Goal: Task Accomplishment & Management: Manage account settings

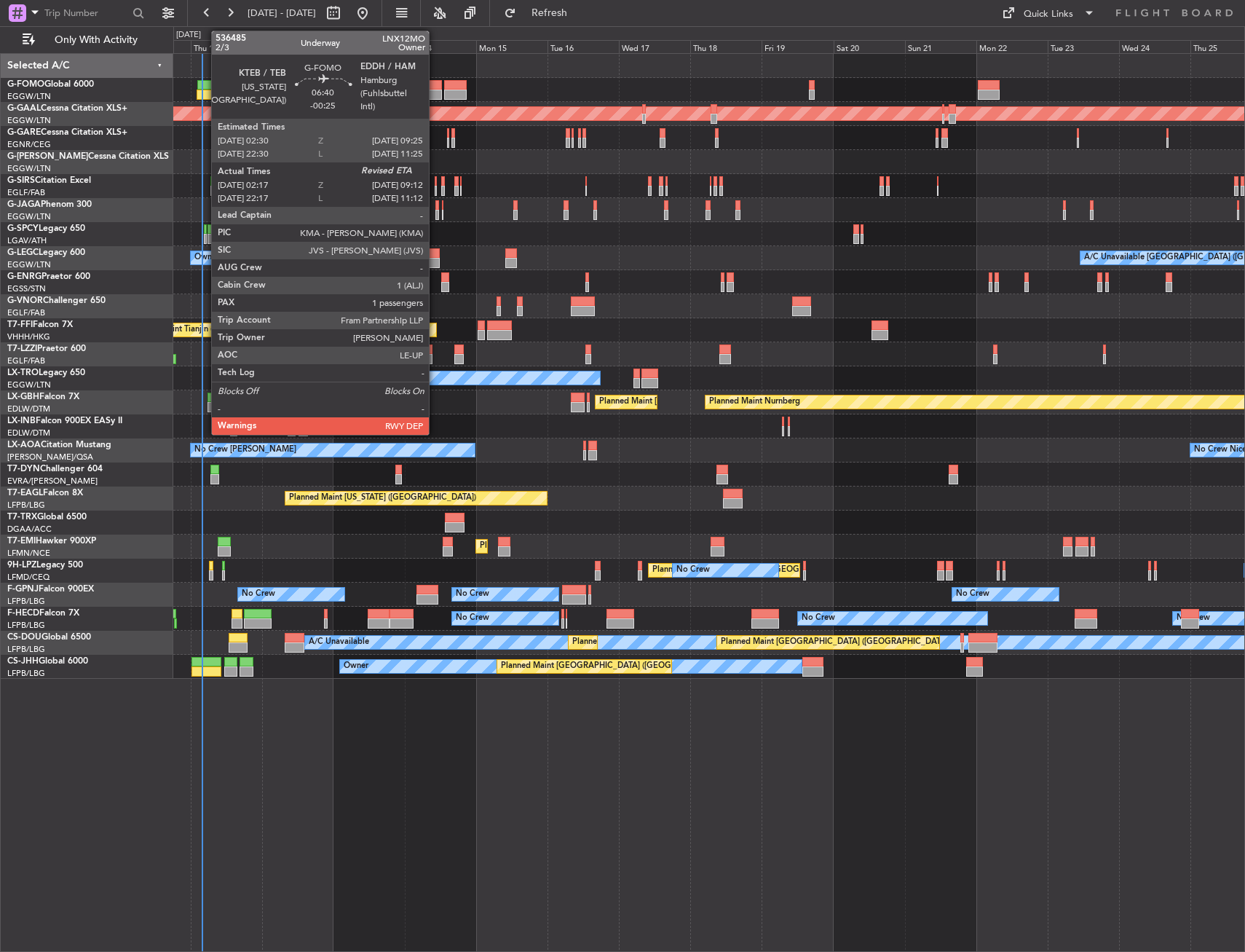
click at [204, 85] on div at bounding box center [208, 85] width 21 height 10
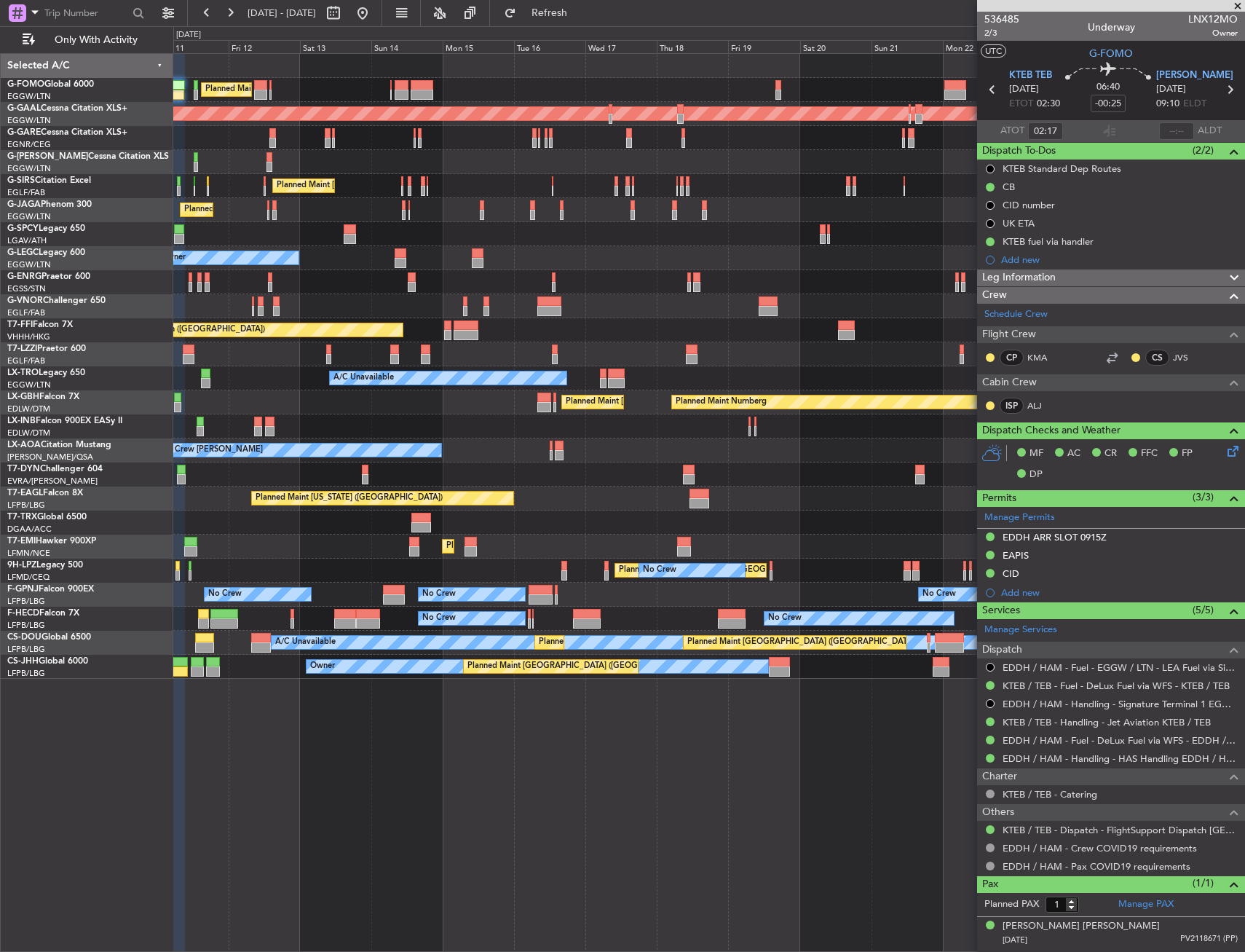
click at [231, 157] on div at bounding box center [709, 162] width 1072 height 24
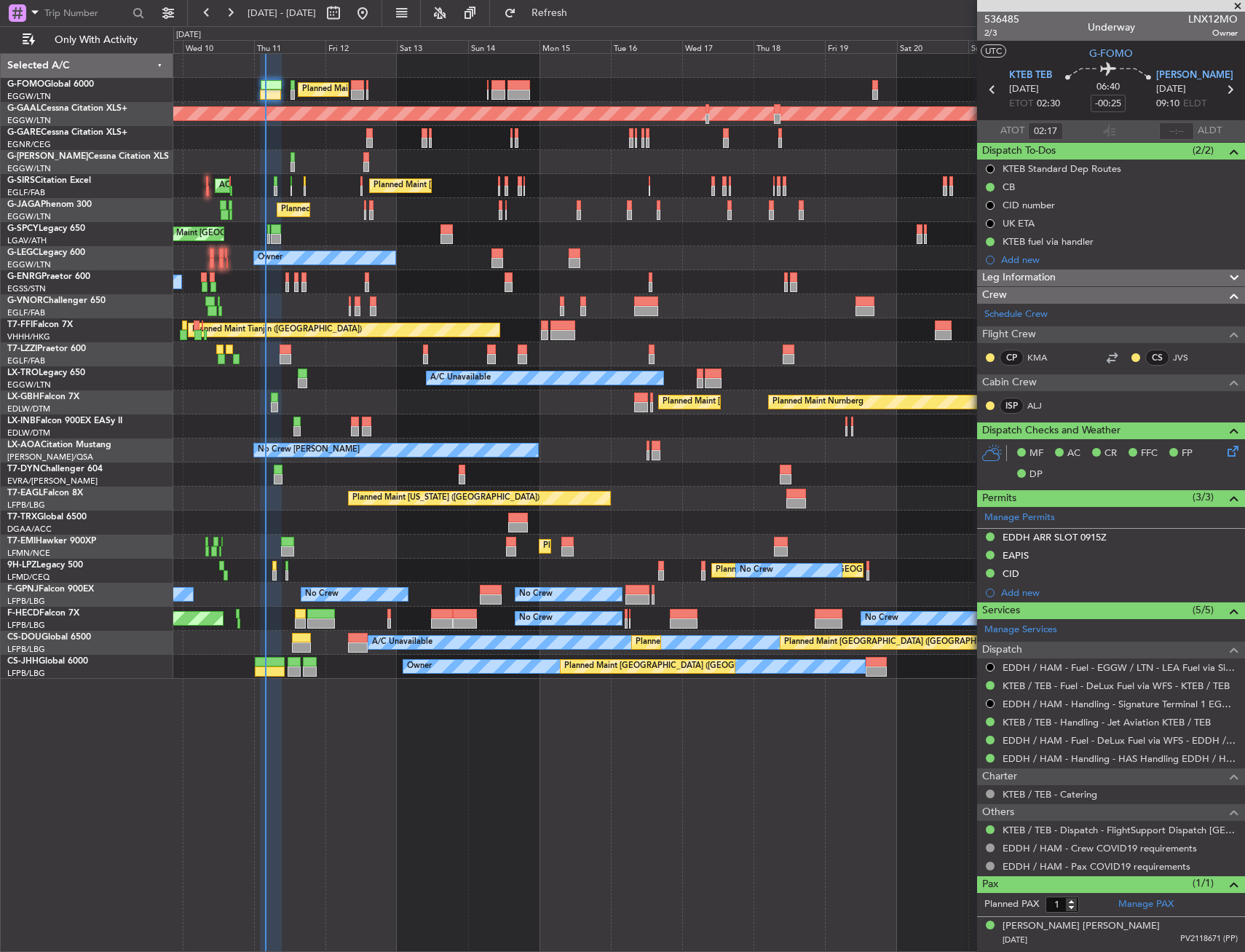
click at [433, 230] on div "Unplanned Maint [GEOGRAPHIC_DATA] ([PERSON_NAME] Intl)" at bounding box center [709, 234] width 1072 height 24
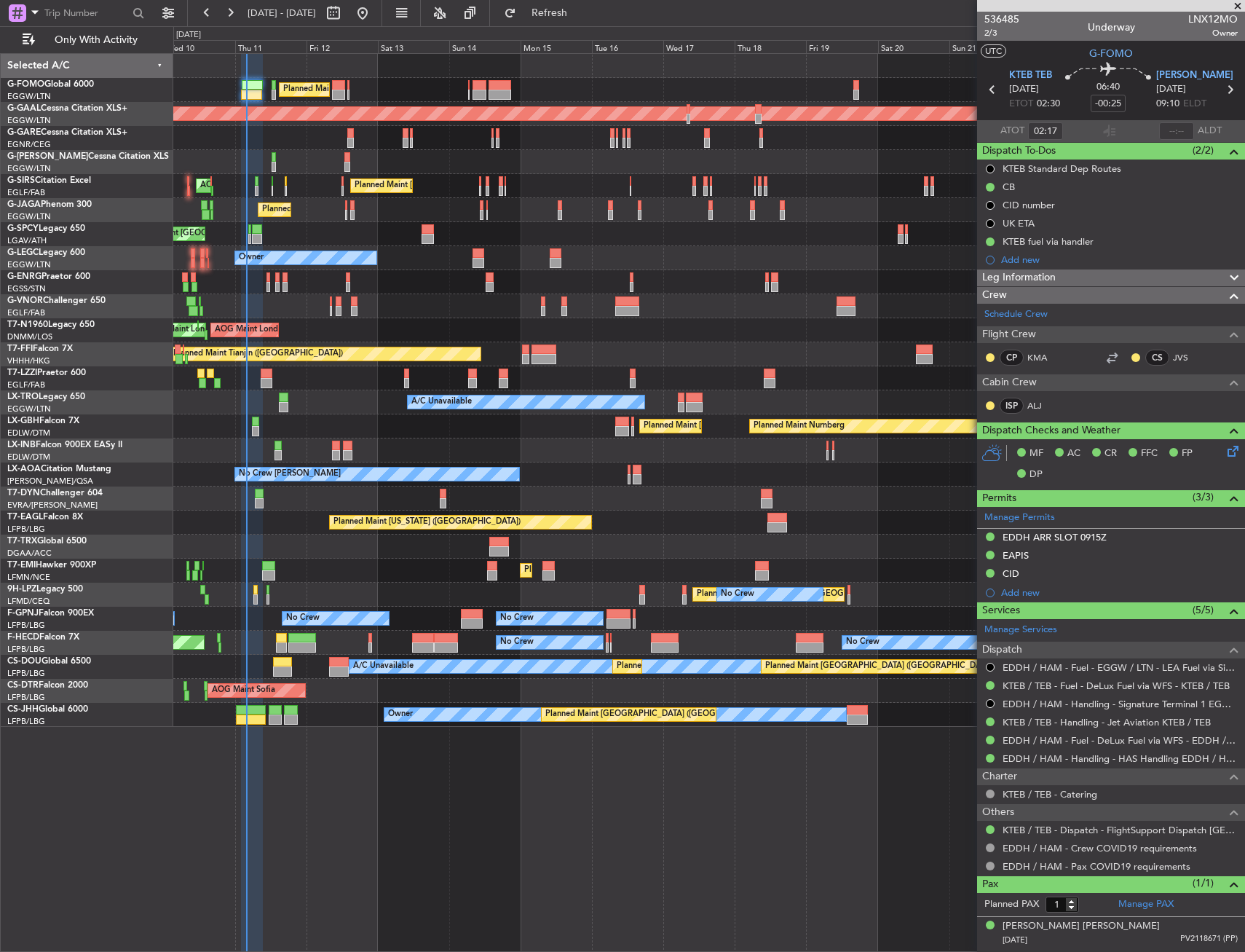
click at [432, 85] on div "Planned Maint [GEOGRAPHIC_DATA] ([GEOGRAPHIC_DATA]) Planned Maint [GEOGRAPHIC_D…" at bounding box center [709, 90] width 1072 height 24
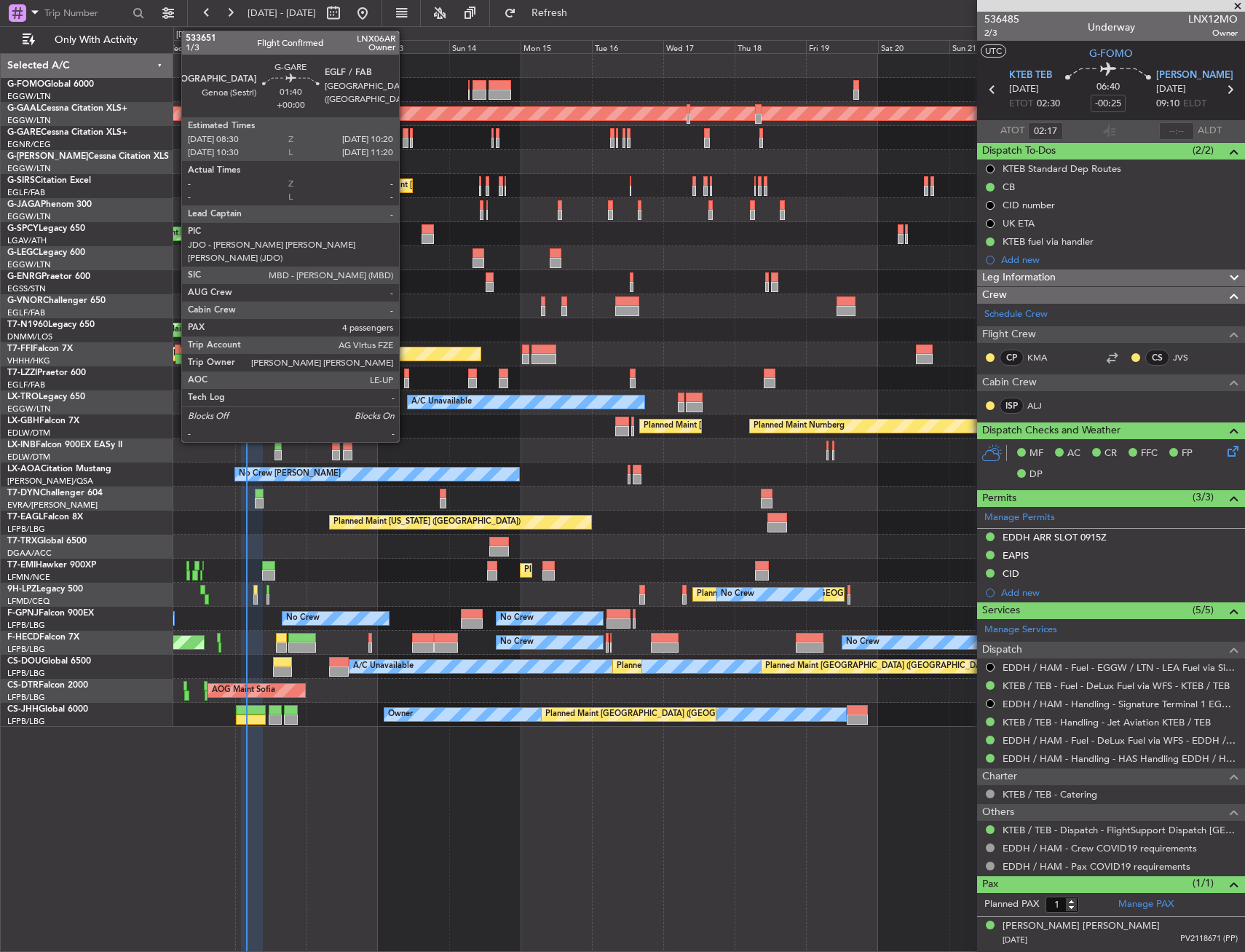
click at [406, 136] on div at bounding box center [405, 133] width 6 height 10
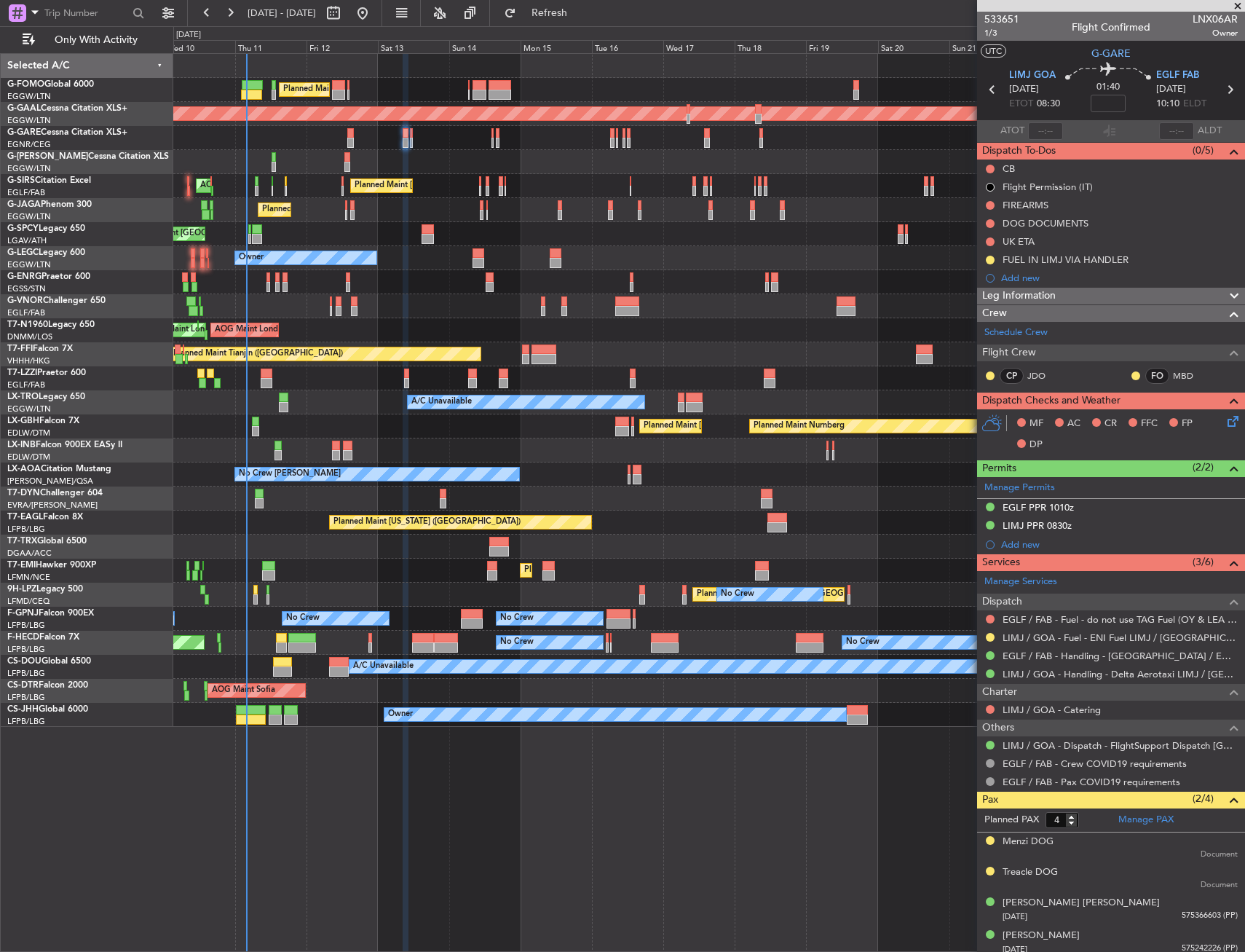
click at [1224, 416] on icon at bounding box center [1230, 419] width 12 height 12
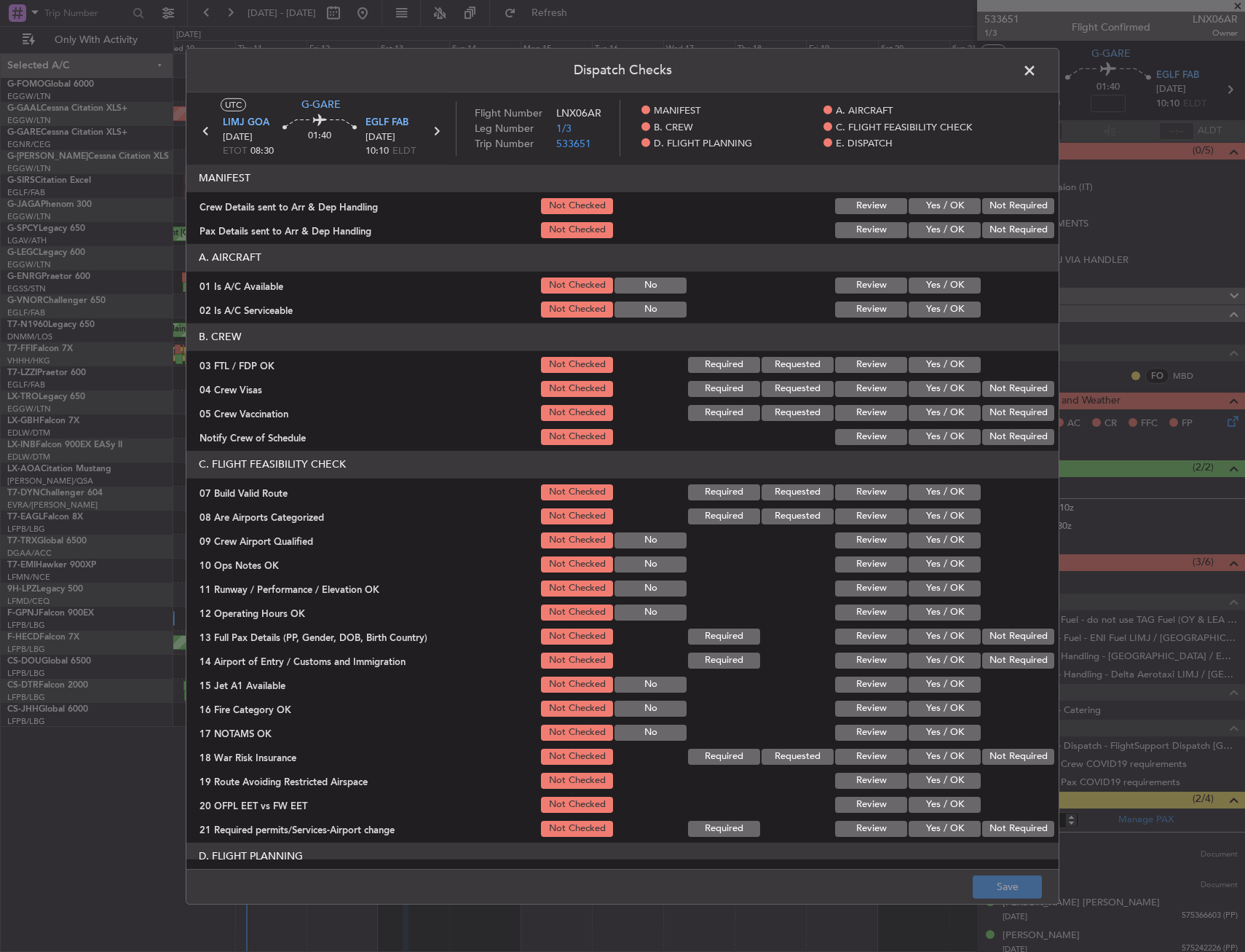
click at [938, 303] on button "Yes / OK" at bounding box center [944, 309] width 72 height 16
click at [937, 291] on button "Yes / OK" at bounding box center [944, 285] width 72 height 16
click at [928, 492] on button "Yes / OK" at bounding box center [944, 492] width 72 height 16
click at [933, 520] on button "Yes / OK" at bounding box center [944, 516] width 72 height 16
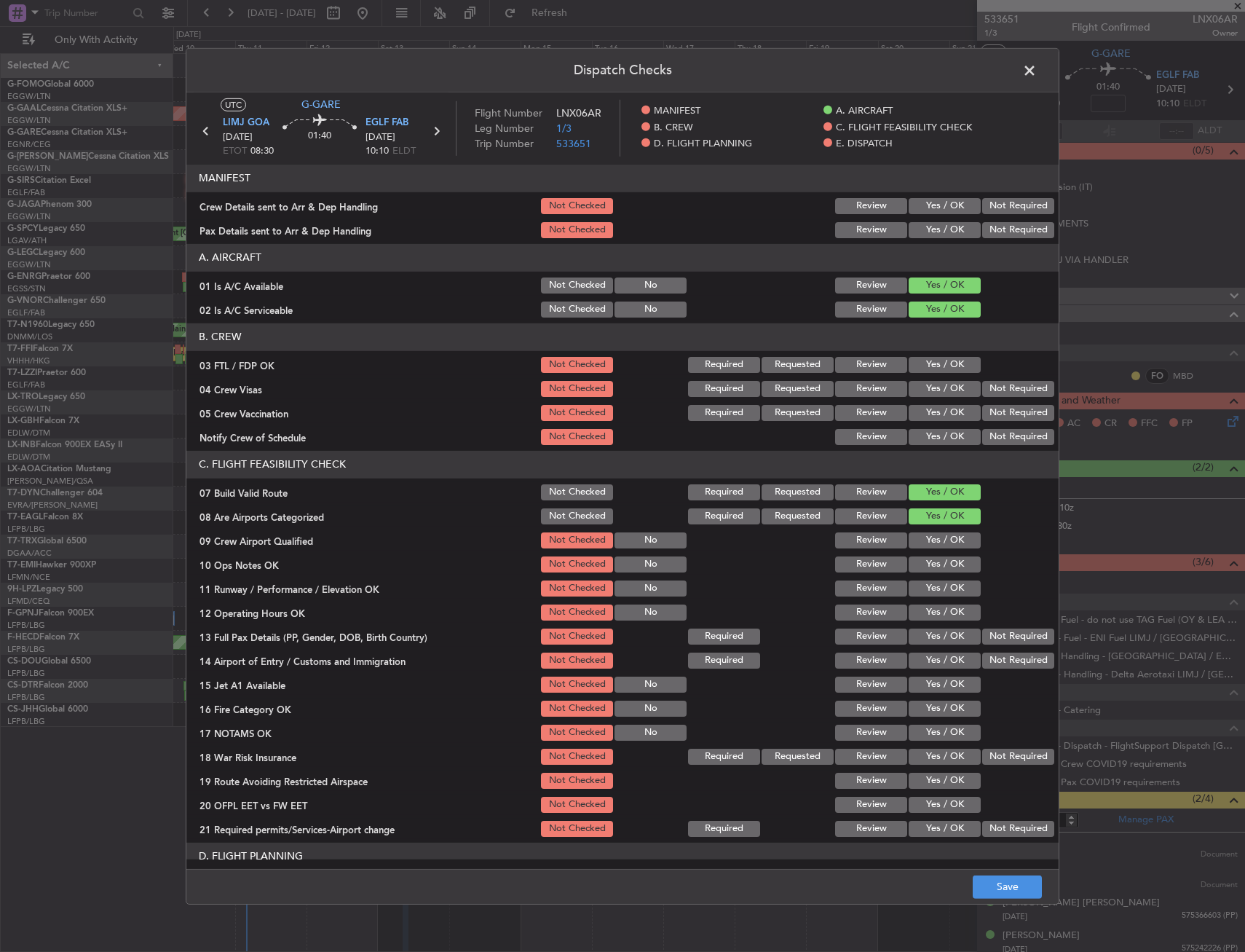
click at [567, 511] on button "Not Checked" at bounding box center [577, 516] width 72 height 16
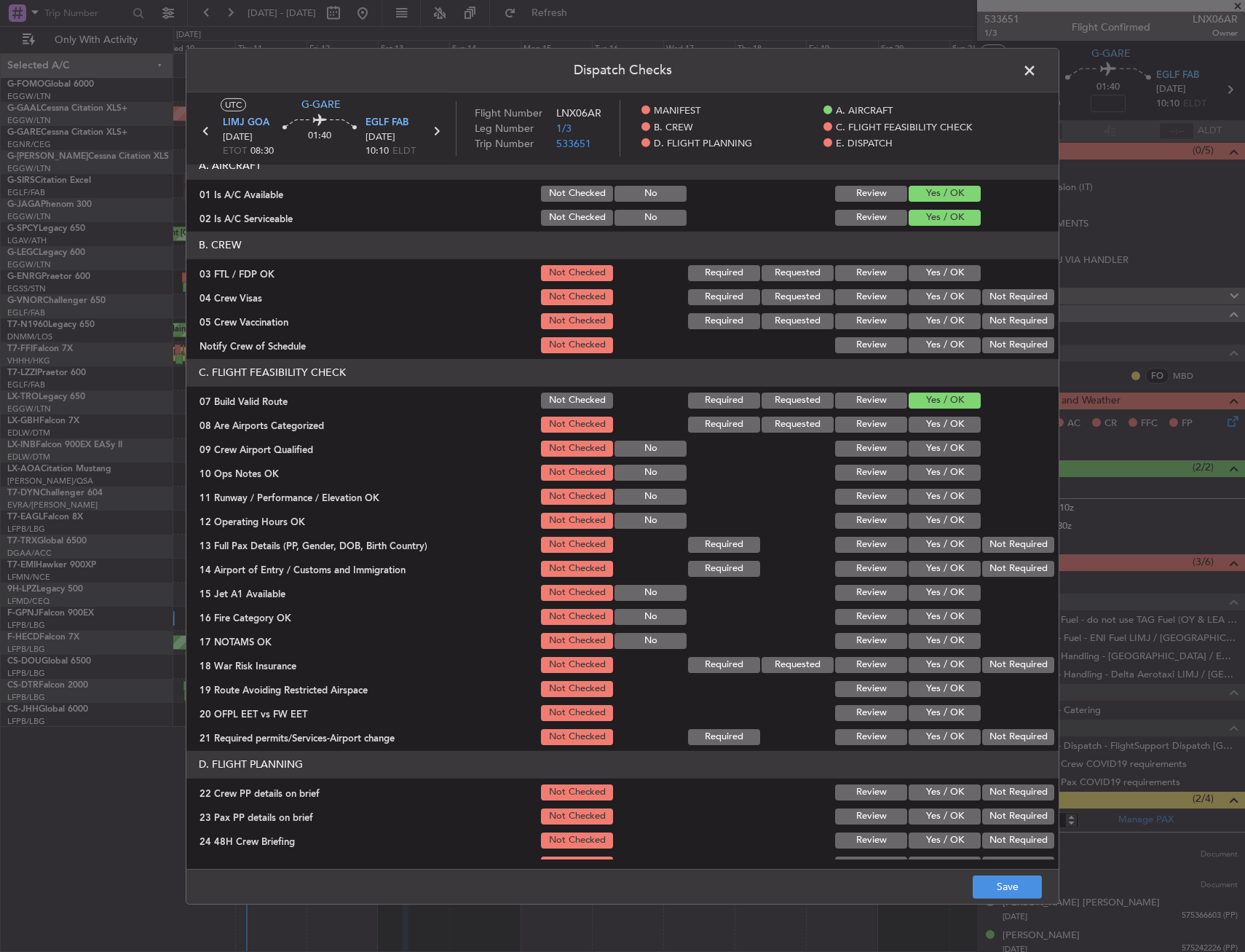
scroll to position [145, 0]
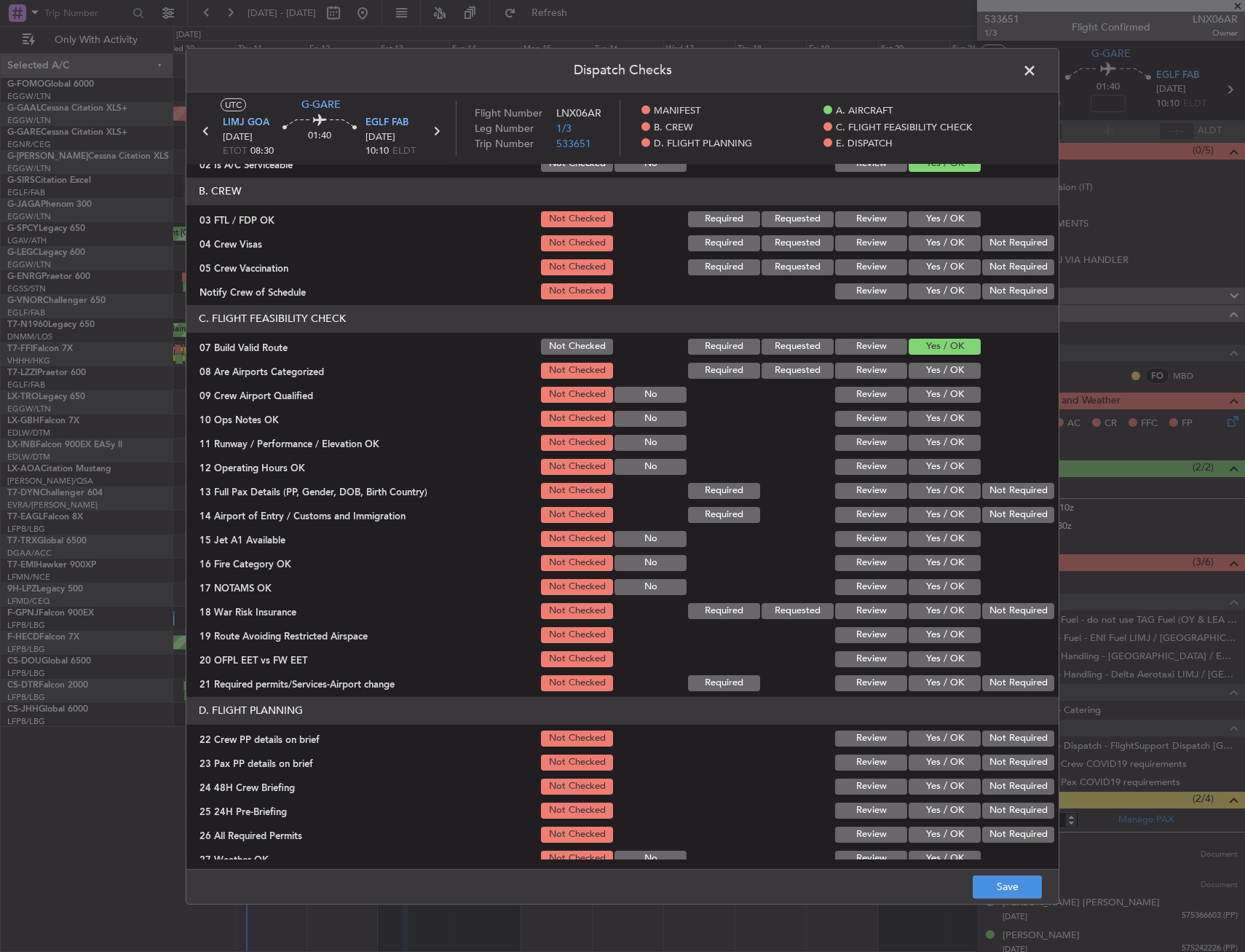
drag, startPoint x: 947, startPoint y: 371, endPoint x: 938, endPoint y: 391, distance: 21.9
click at [946, 372] on button "Yes / OK" at bounding box center [944, 370] width 72 height 16
click at [578, 377] on button "Not Checked" at bounding box center [577, 370] width 72 height 16
click at [937, 421] on button "Yes / OK" at bounding box center [944, 419] width 72 height 16
click at [926, 452] on div "Yes / OK" at bounding box center [943, 443] width 73 height 21
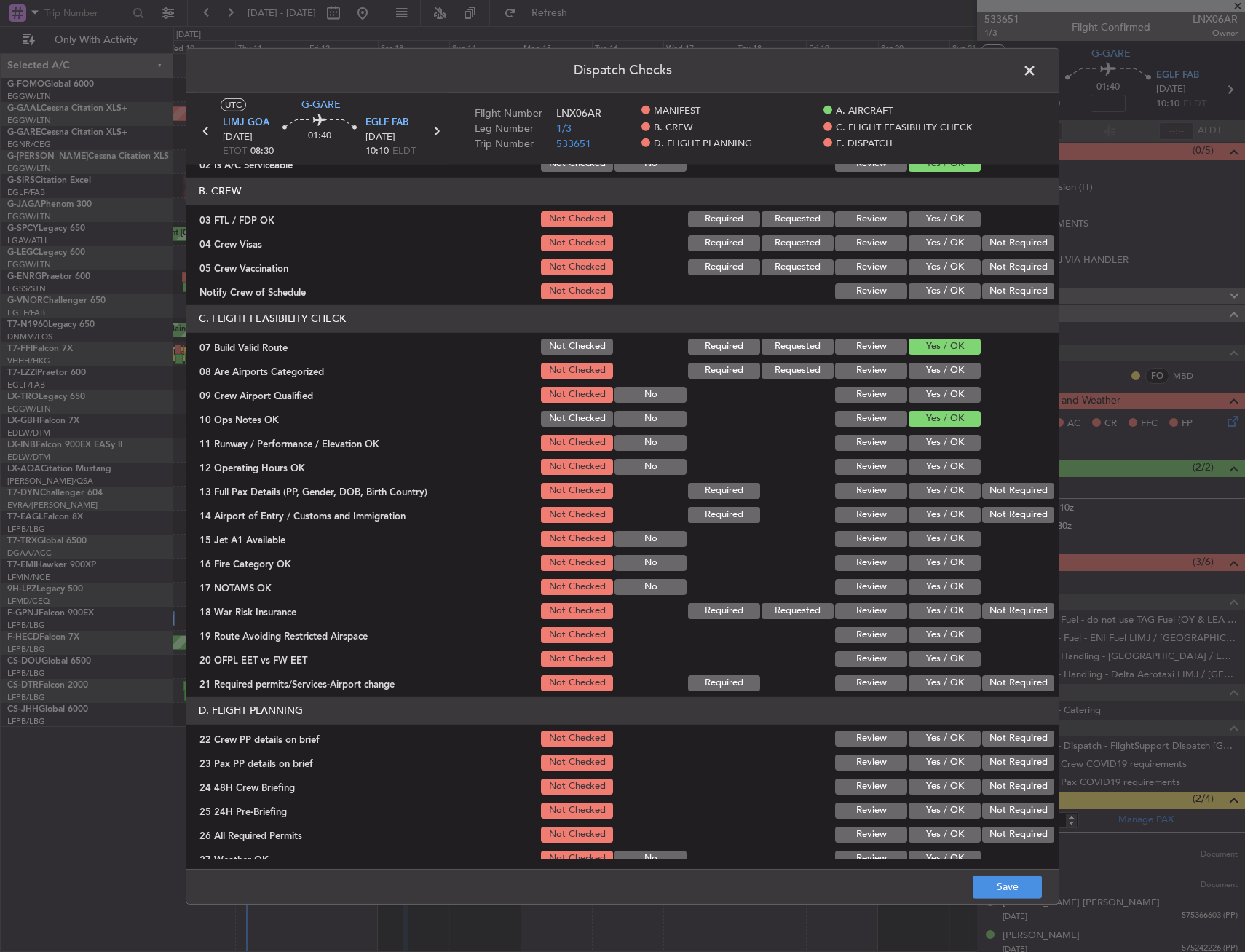
click at [924, 461] on button "Yes / OK" at bounding box center [944, 467] width 72 height 16
click at [924, 445] on button "Yes / OK" at bounding box center [944, 443] width 72 height 16
click at [922, 494] on button "Yes / OK" at bounding box center [944, 491] width 72 height 16
drag, startPoint x: 920, startPoint y: 509, endPoint x: 913, endPoint y: 526, distance: 18.4
click at [918, 510] on button "Yes / OK" at bounding box center [944, 514] width 72 height 16
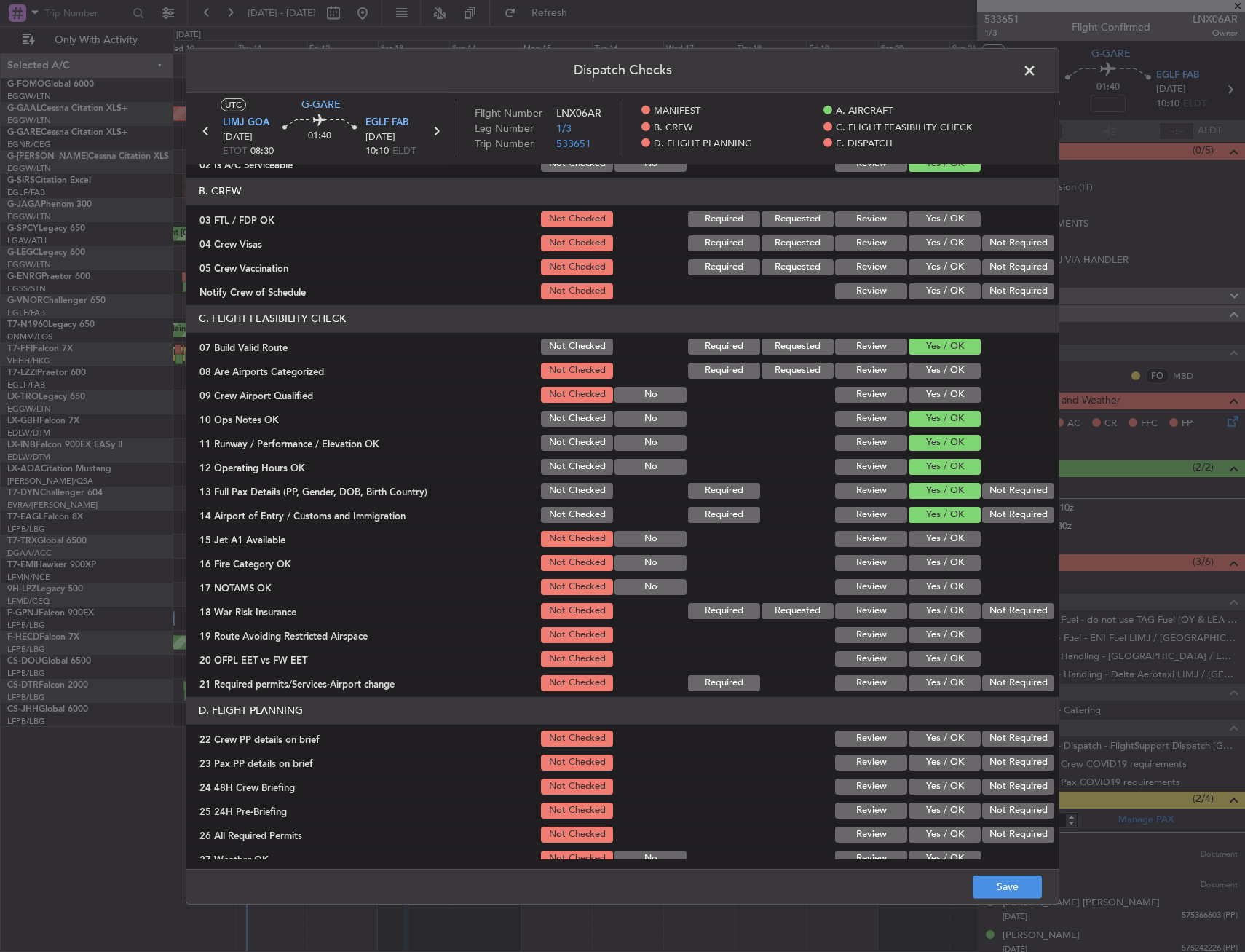
click at [918, 536] on button "Yes / OK" at bounding box center [944, 538] width 72 height 16
drag, startPoint x: 921, startPoint y: 565, endPoint x: 919, endPoint y: 594, distance: 29.1
click at [921, 569] on button "Yes / OK" at bounding box center [944, 562] width 72 height 16
click at [919, 595] on div "Yes / OK" at bounding box center [943, 587] width 73 height 21
click at [919, 587] on button "Yes / OK" at bounding box center [944, 586] width 72 height 16
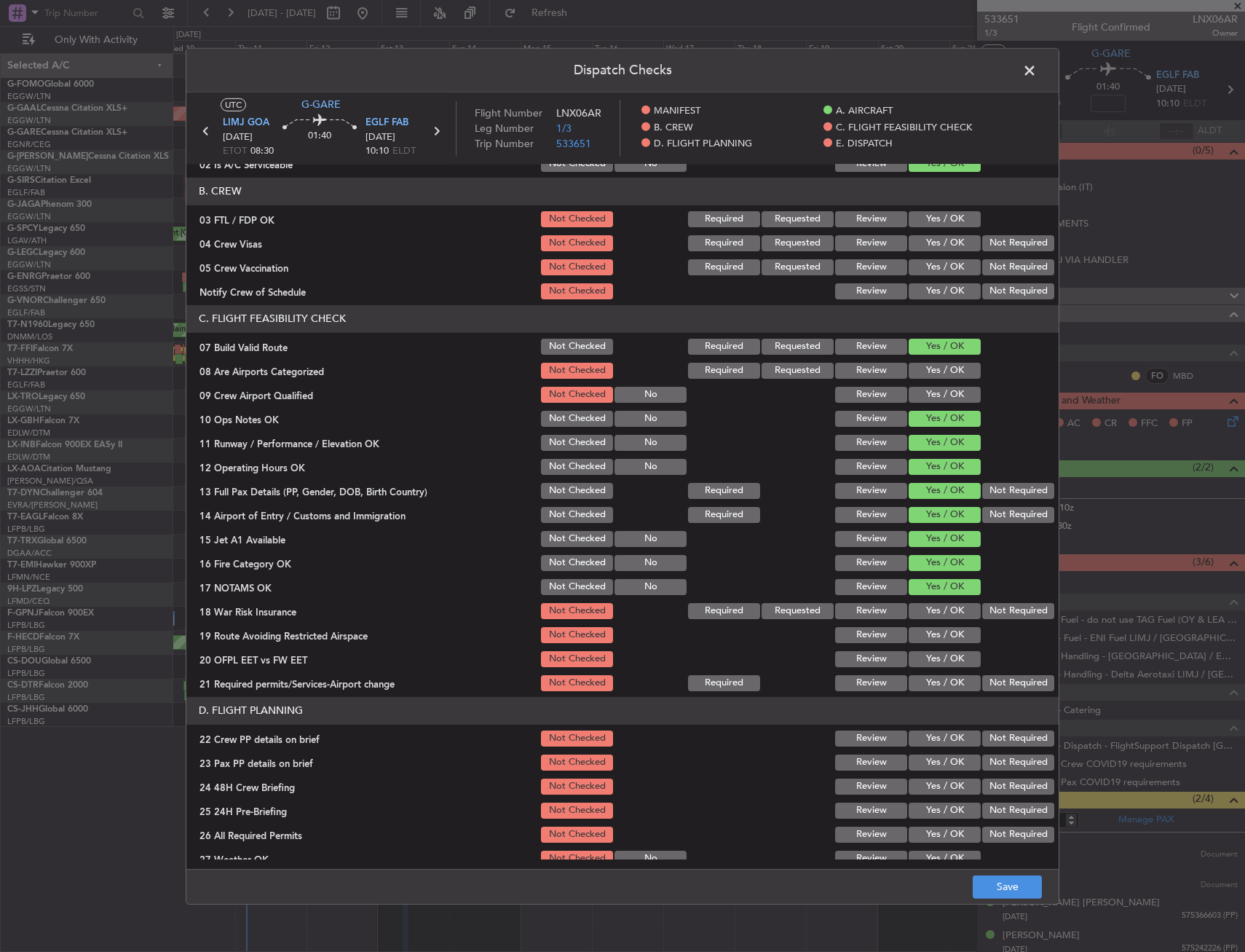
click at [982, 602] on div "Not Required" at bounding box center [1017, 611] width 73 height 21
click at [983, 603] on button "Not Required" at bounding box center [1019, 611] width 72 height 16
click at [934, 630] on button "Yes / OK" at bounding box center [944, 635] width 72 height 16
drag, startPoint x: 933, startPoint y: 655, endPoint x: 932, endPoint y: 667, distance: 12.0
click at [933, 655] on button "Yes / OK" at bounding box center [944, 659] width 72 height 16
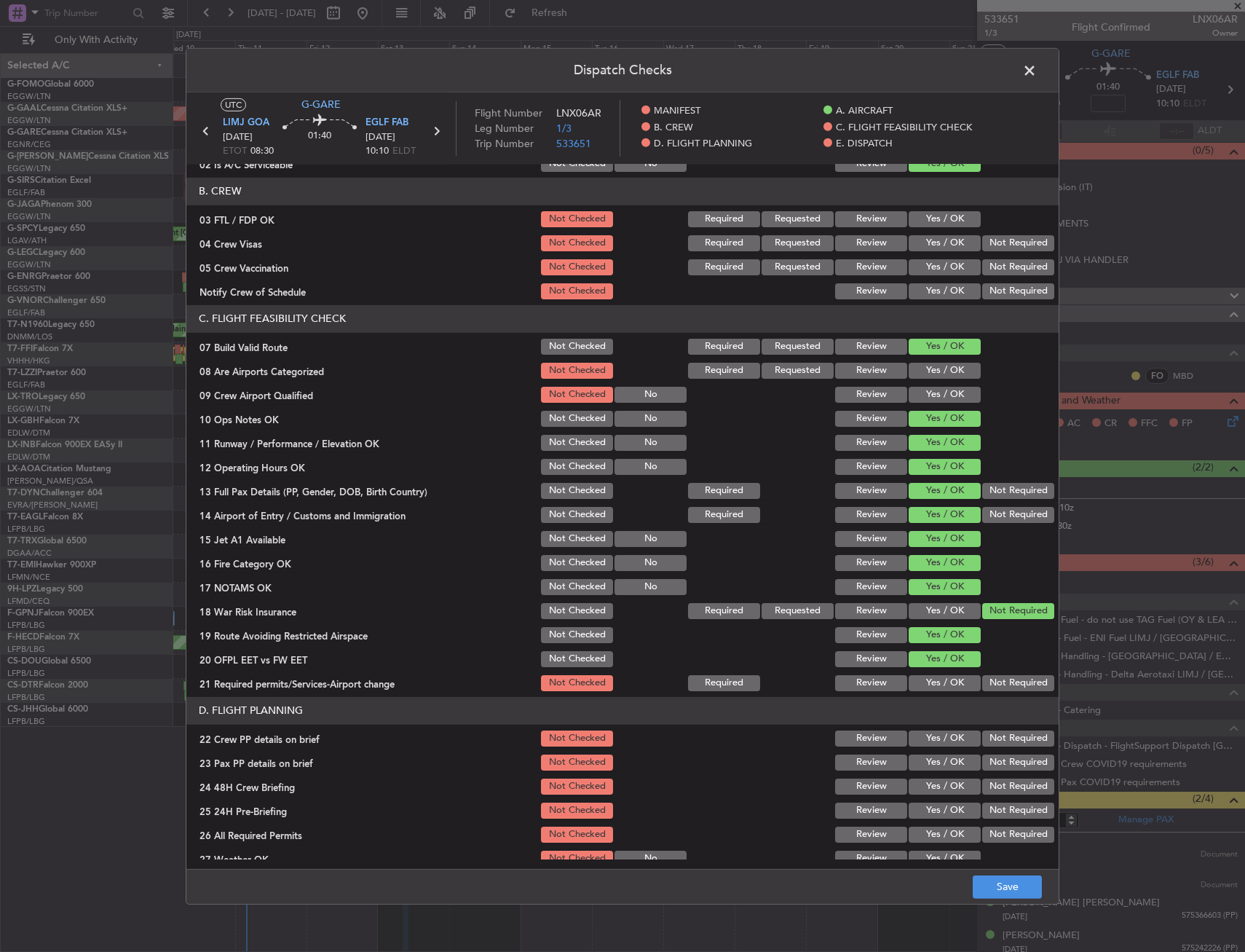
click at [927, 682] on button "Yes / OK" at bounding box center [944, 683] width 72 height 16
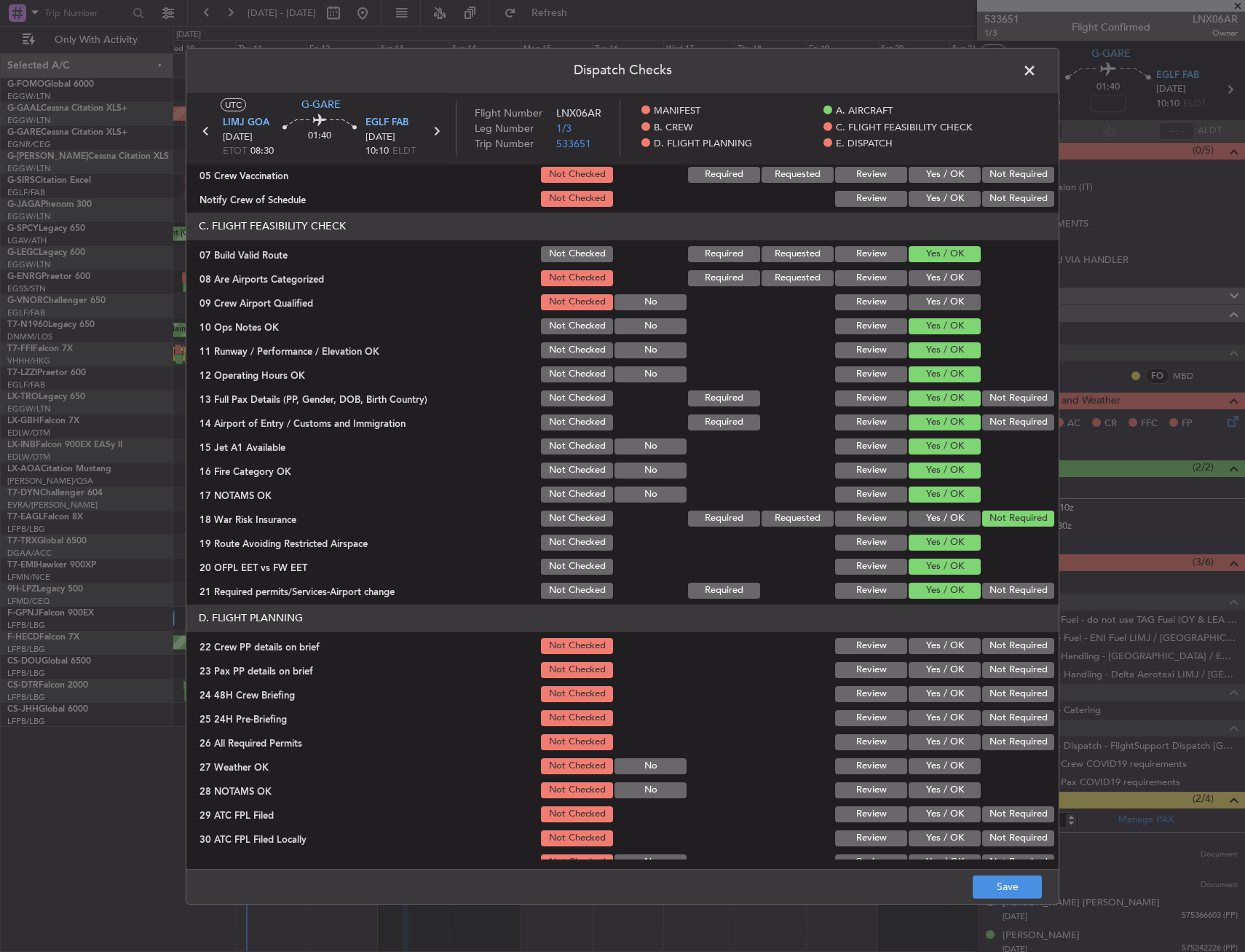
scroll to position [291, 0]
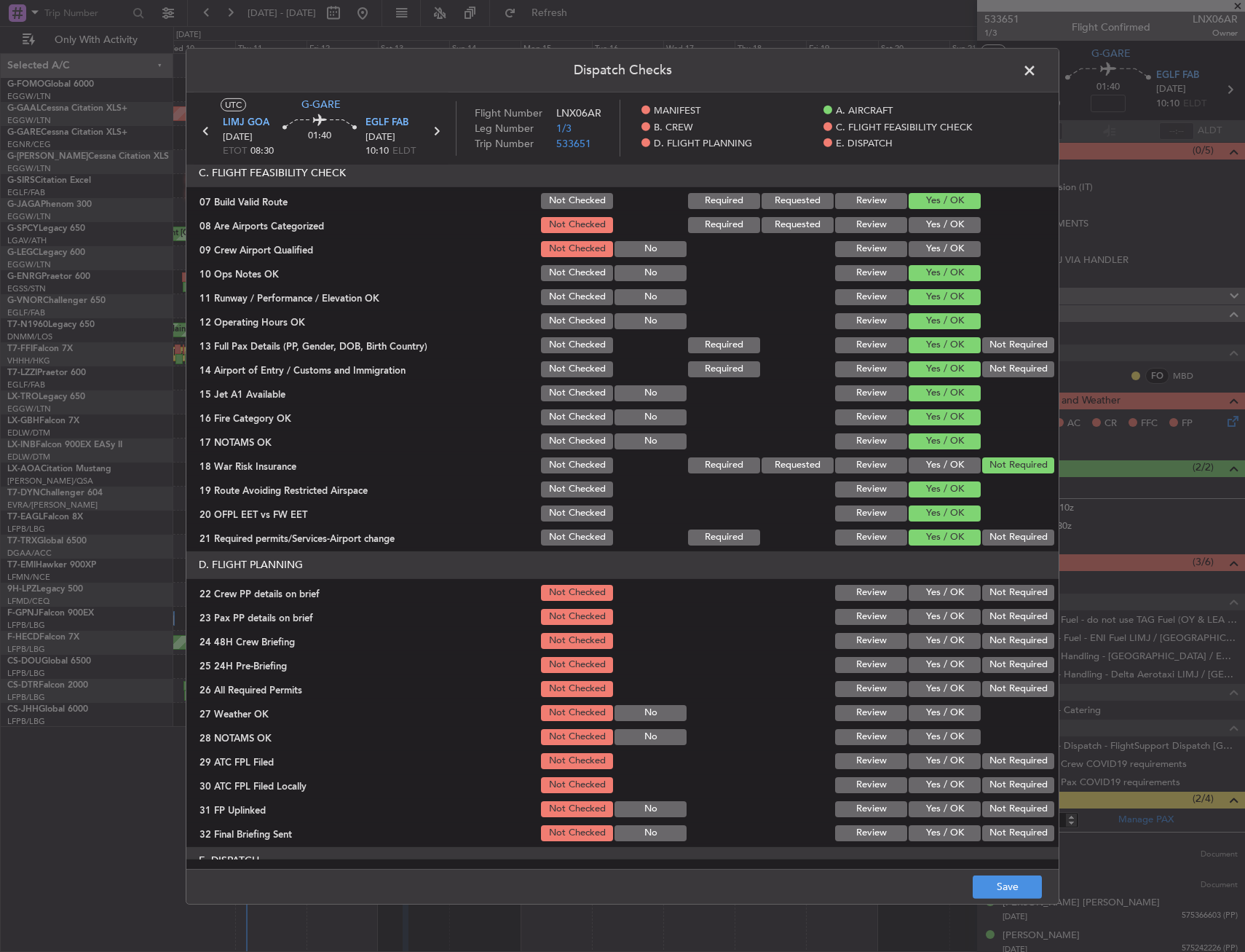
click at [922, 591] on button "Yes / OK" at bounding box center [944, 592] width 72 height 16
click at [925, 619] on button "Yes / OK" at bounding box center [944, 616] width 72 height 16
drag, startPoint x: 925, startPoint y: 636, endPoint x: 930, endPoint y: 643, distance: 8.6
click at [925, 637] on button "Yes / OK" at bounding box center [944, 641] width 72 height 16
click at [1013, 677] on section "D. FLIGHT PLANNING 22 Crew PP details on brief Not Checked Review Yes / OK Not …" at bounding box center [622, 697] width 872 height 292
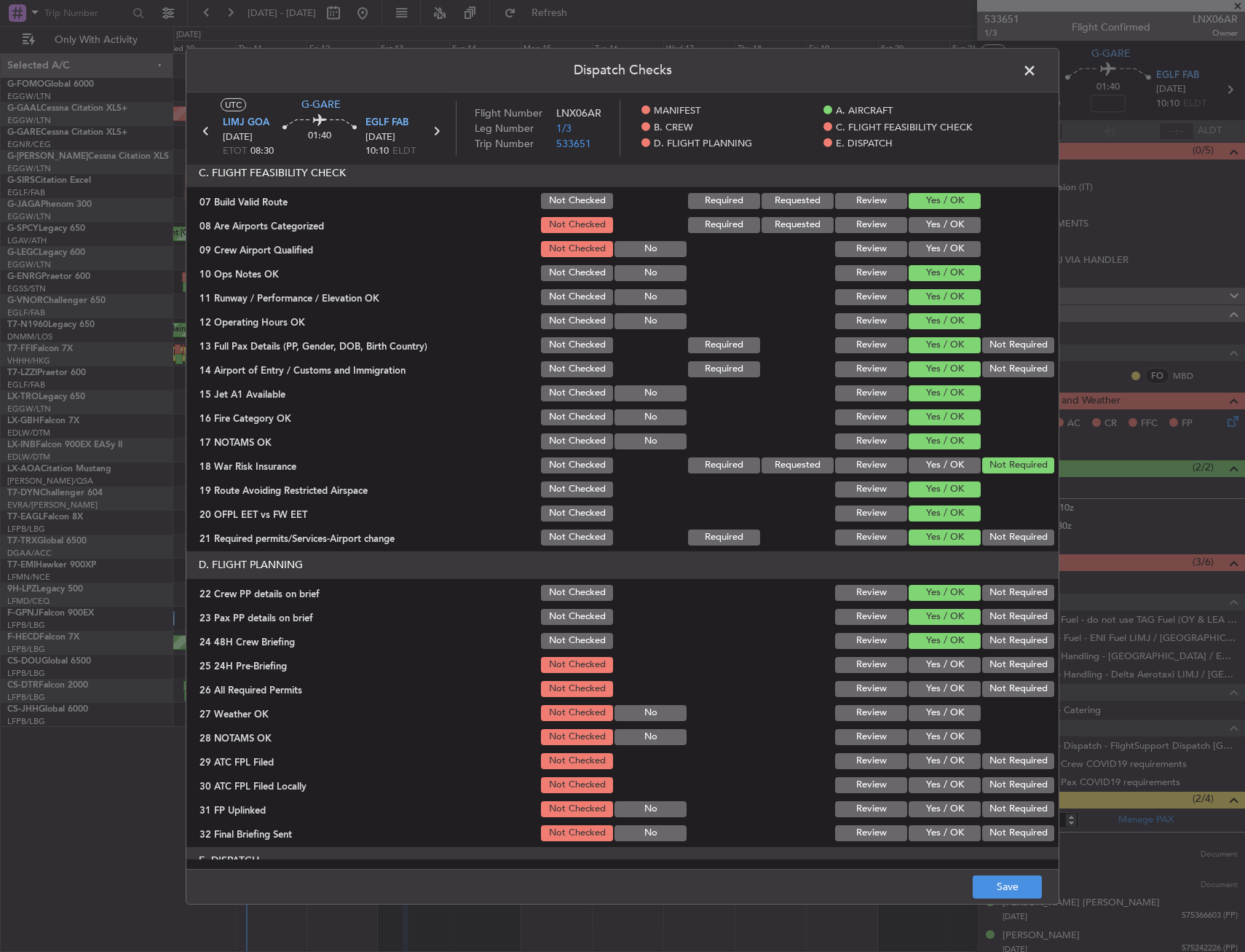
click at [1006, 667] on button "Not Required" at bounding box center [1019, 665] width 72 height 16
click at [1012, 896] on button "Save" at bounding box center [1007, 886] width 69 height 23
click at [1037, 72] on span at bounding box center [1037, 73] width 0 height 29
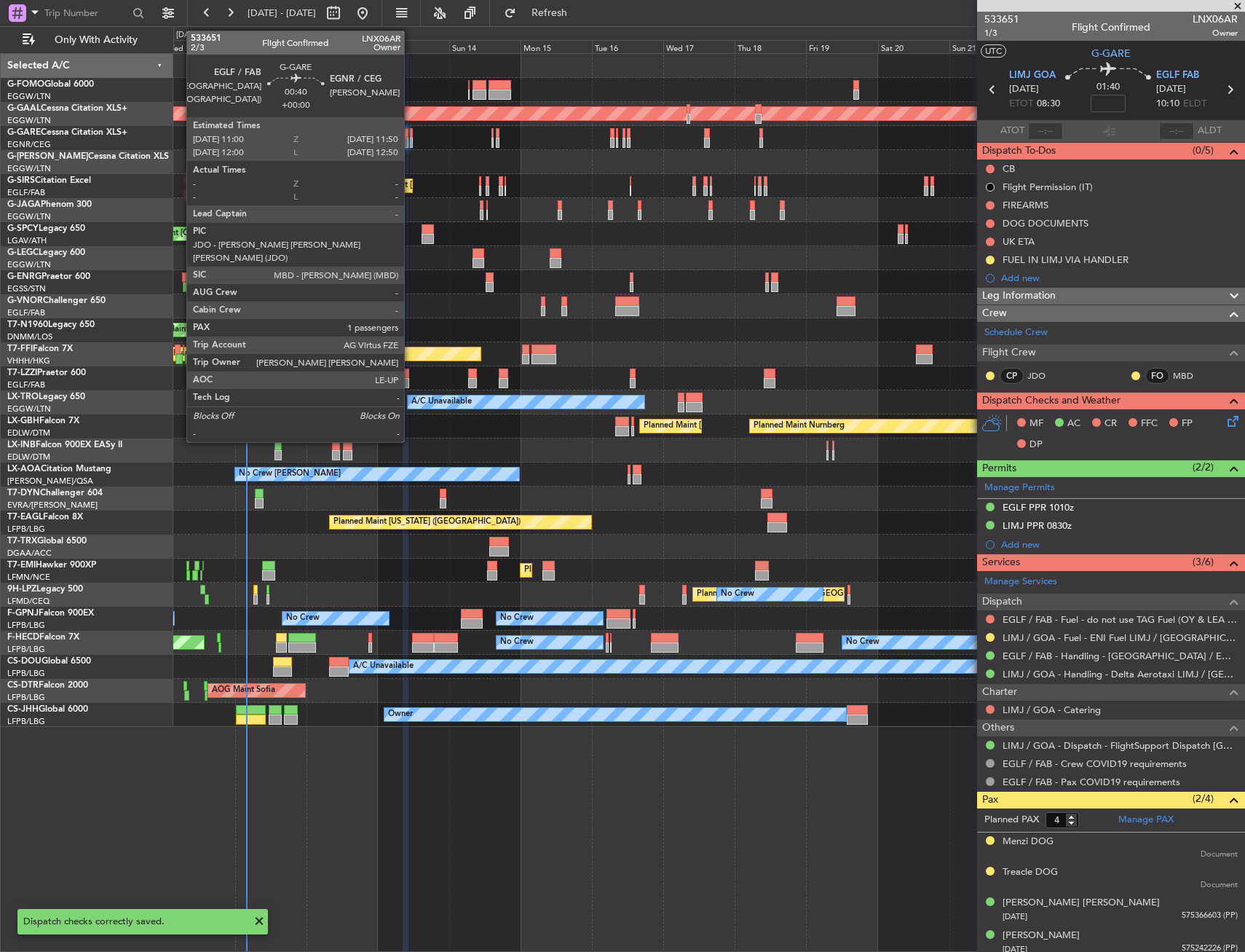
click at [411, 141] on div at bounding box center [411, 143] width 3 height 10
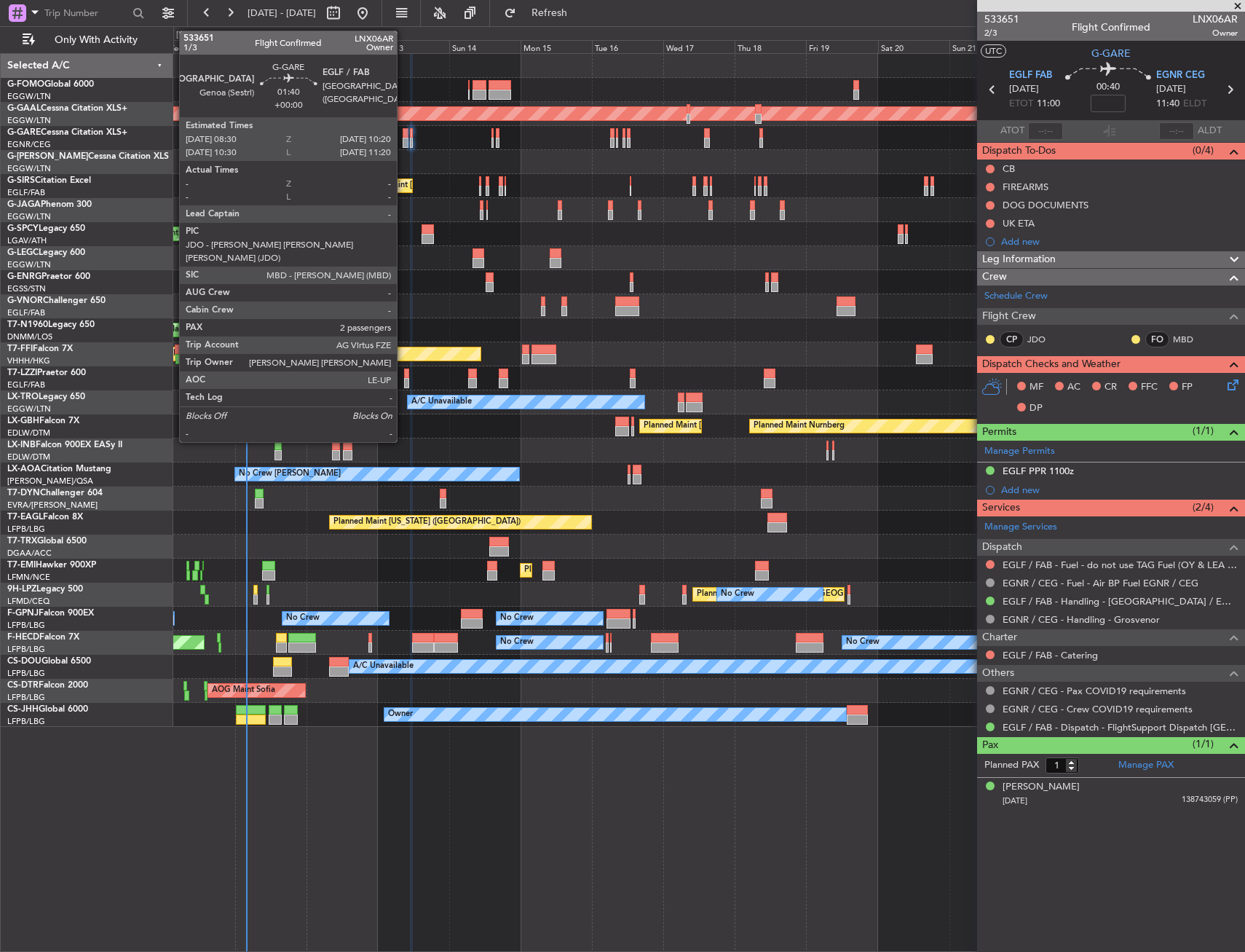
click at [403, 140] on div at bounding box center [405, 143] width 6 height 10
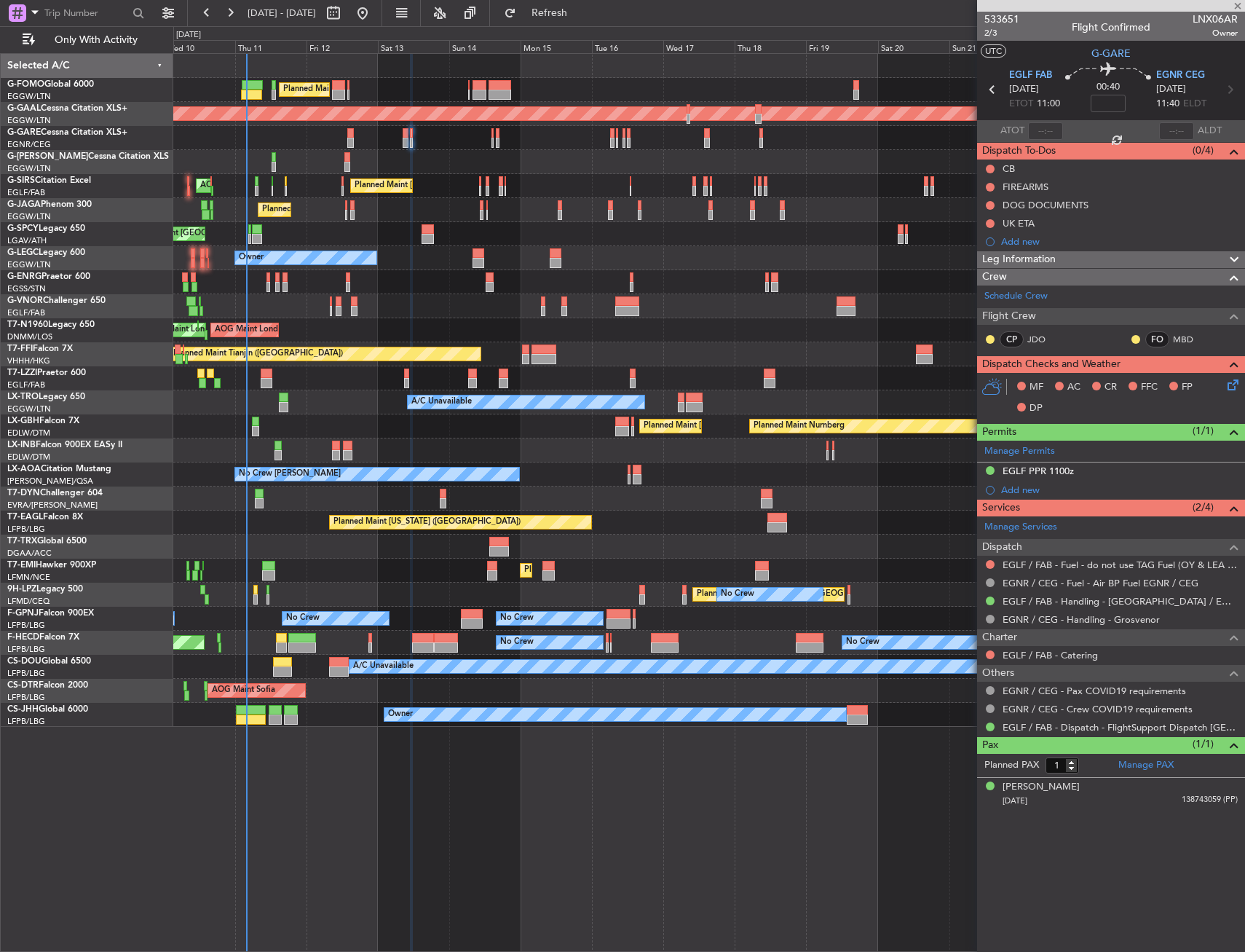
type input "4"
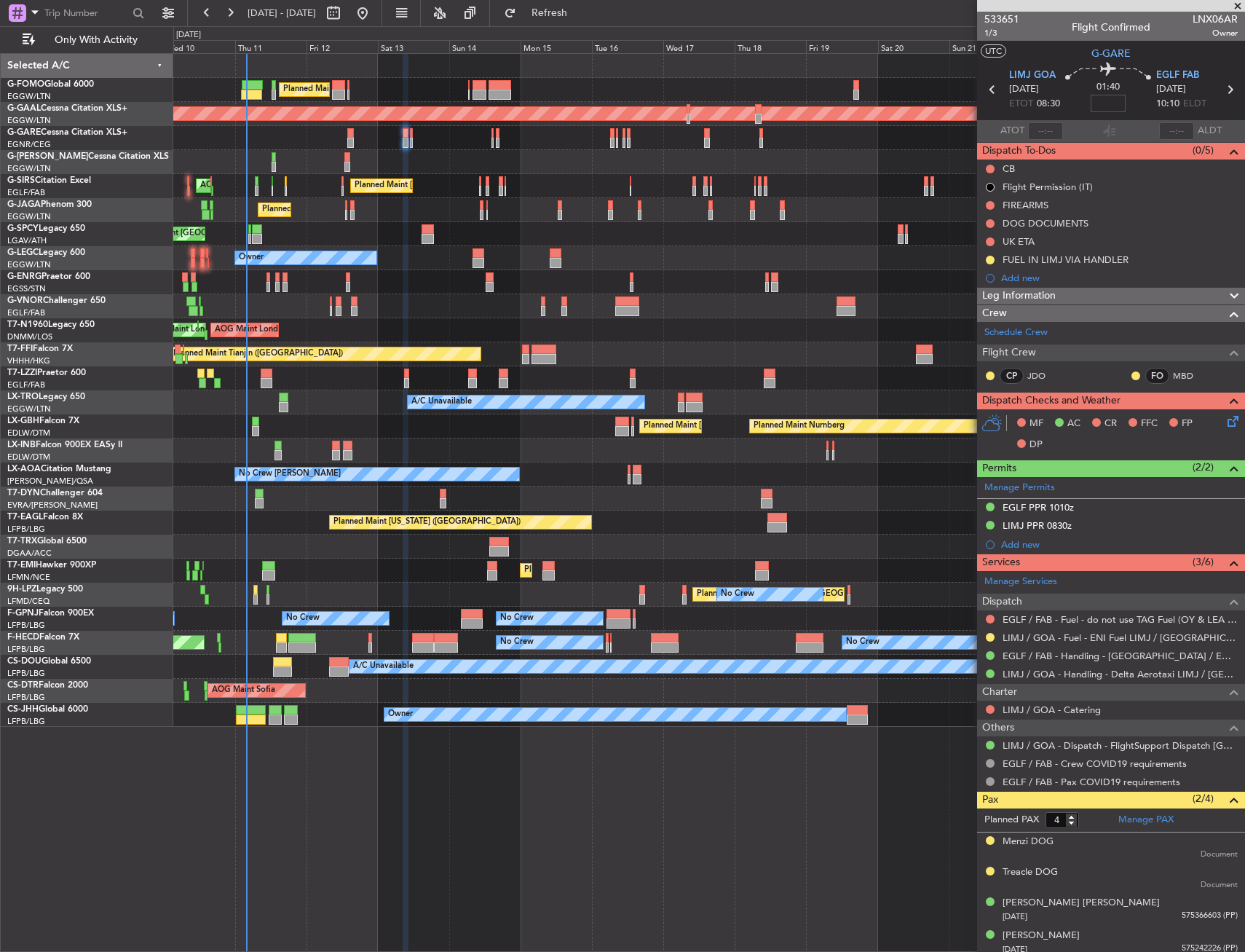
click at [1105, 97] on input at bounding box center [1108, 103] width 35 height 17
click at [1132, 106] on div "01:40 5" at bounding box center [1108, 89] width 96 height 54
type input "+00:05"
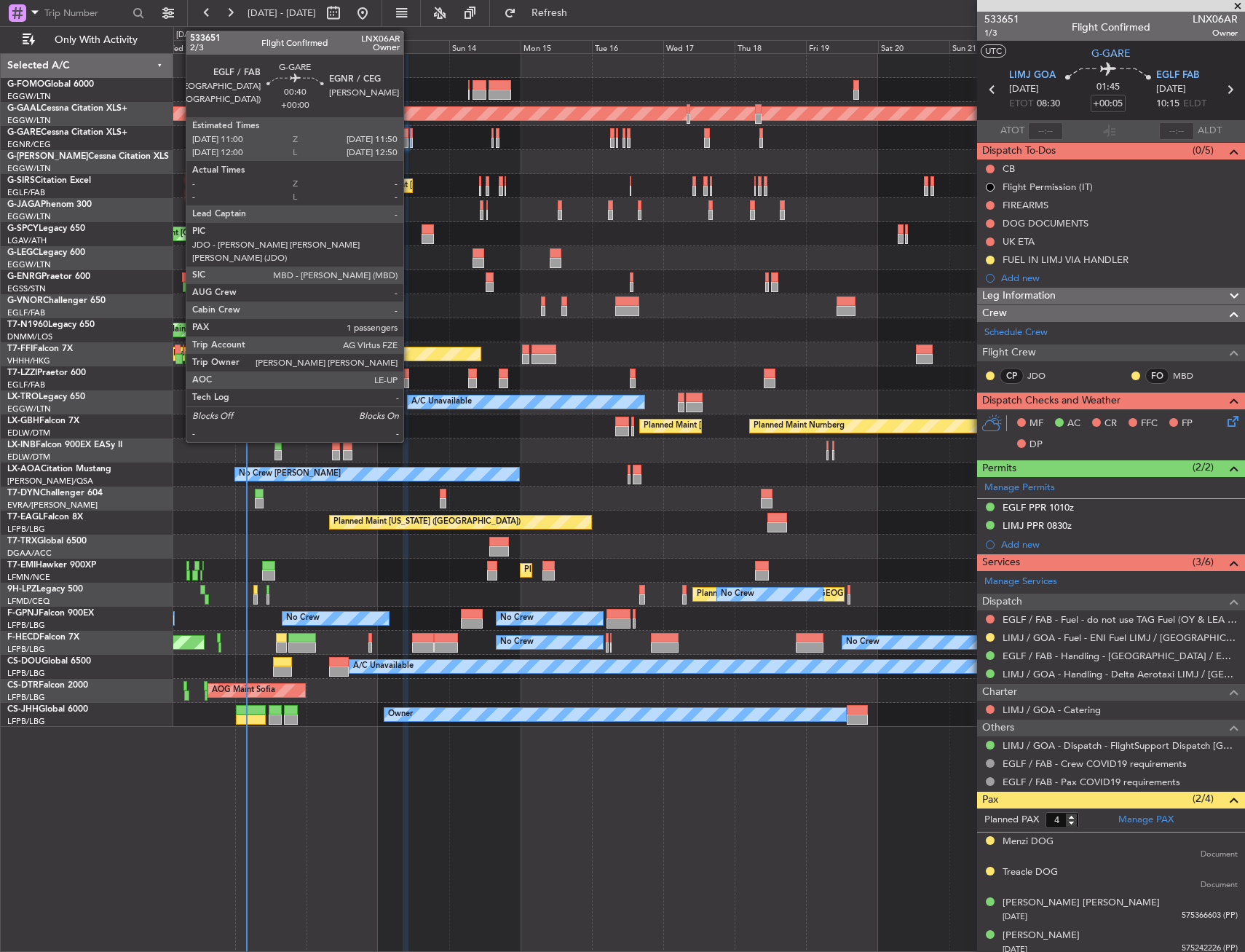
click at [410, 134] on div at bounding box center [411, 133] width 3 height 10
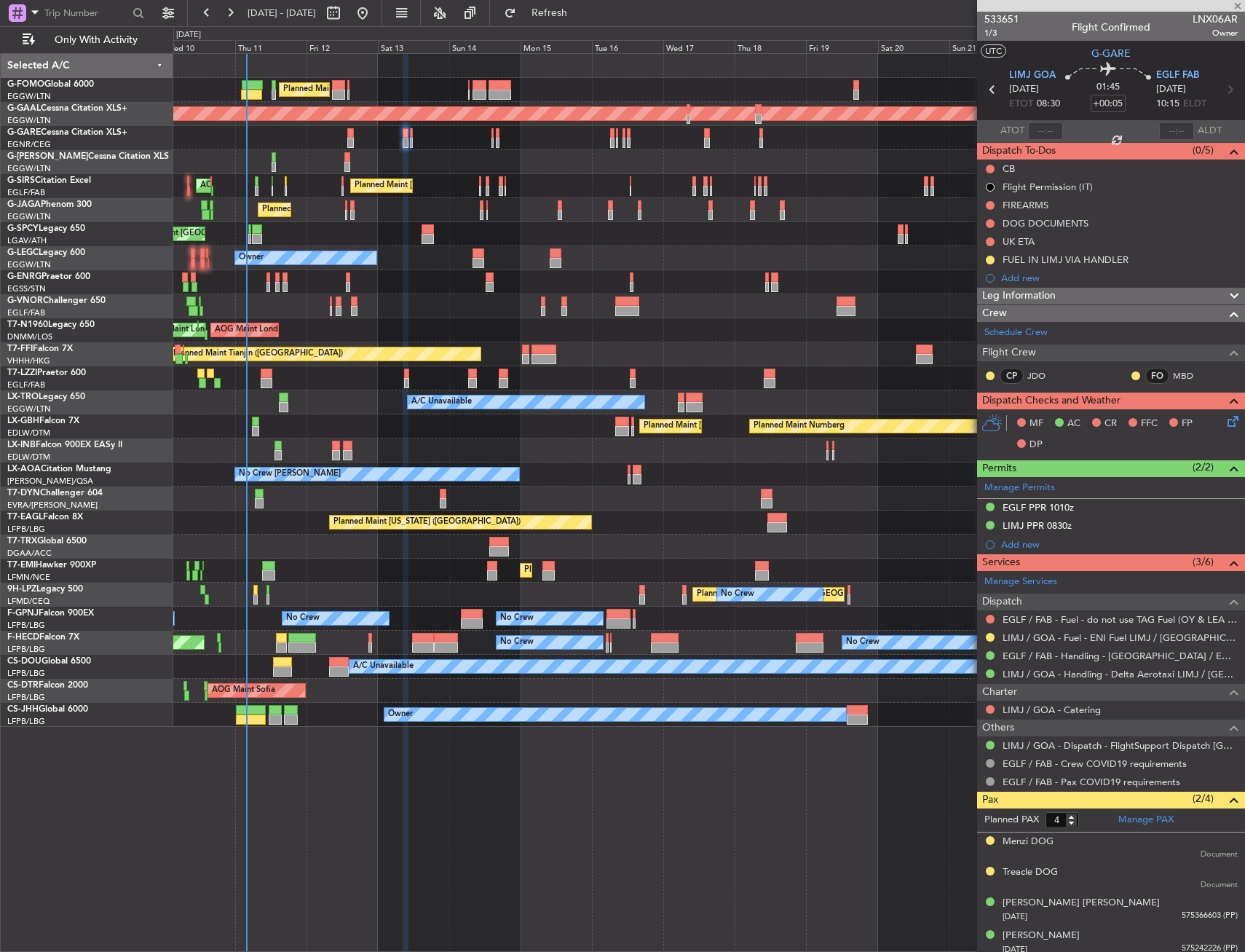
type input "1"
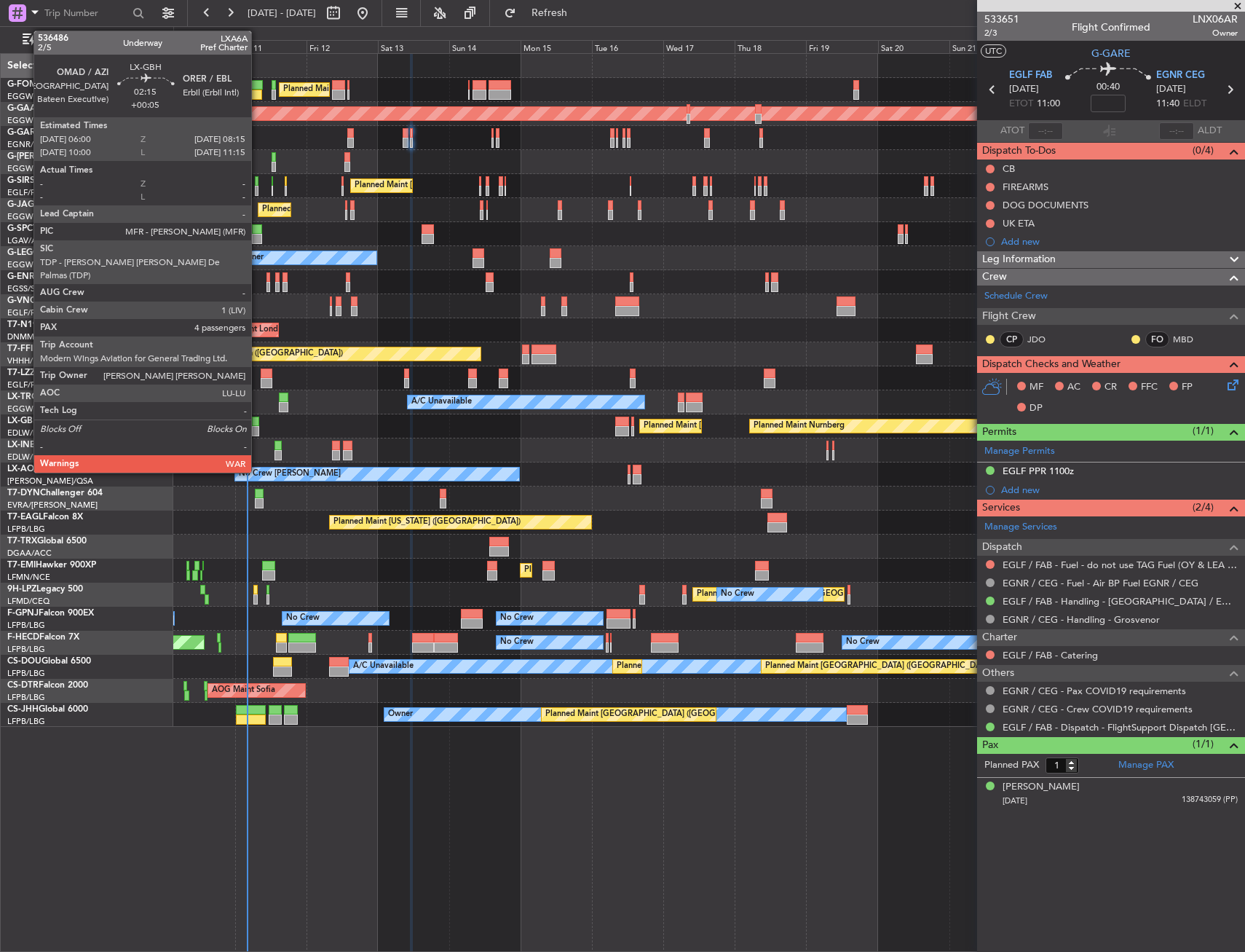
click at [258, 424] on div at bounding box center [255, 421] width 8 height 10
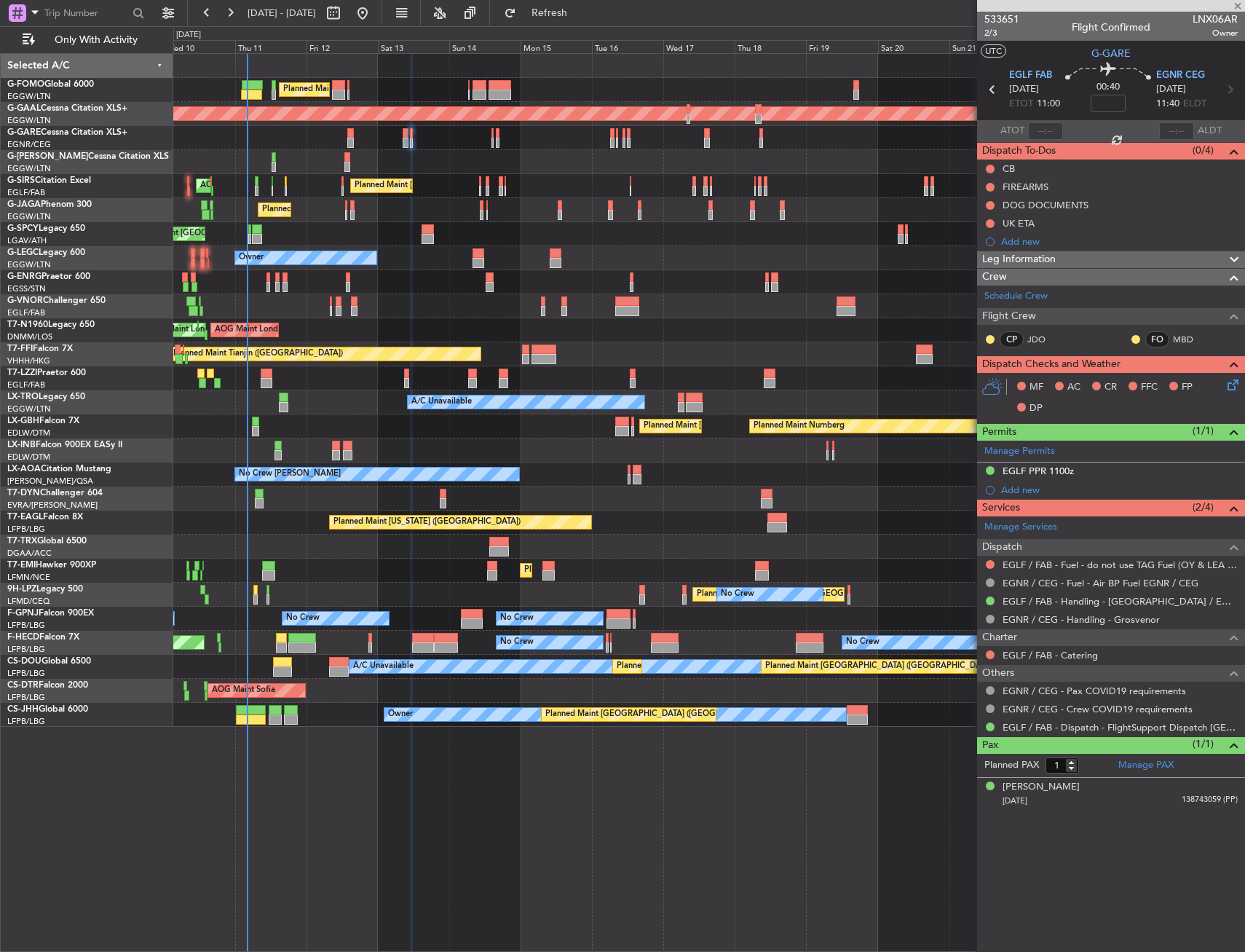
type input "+00:05"
type input "4"
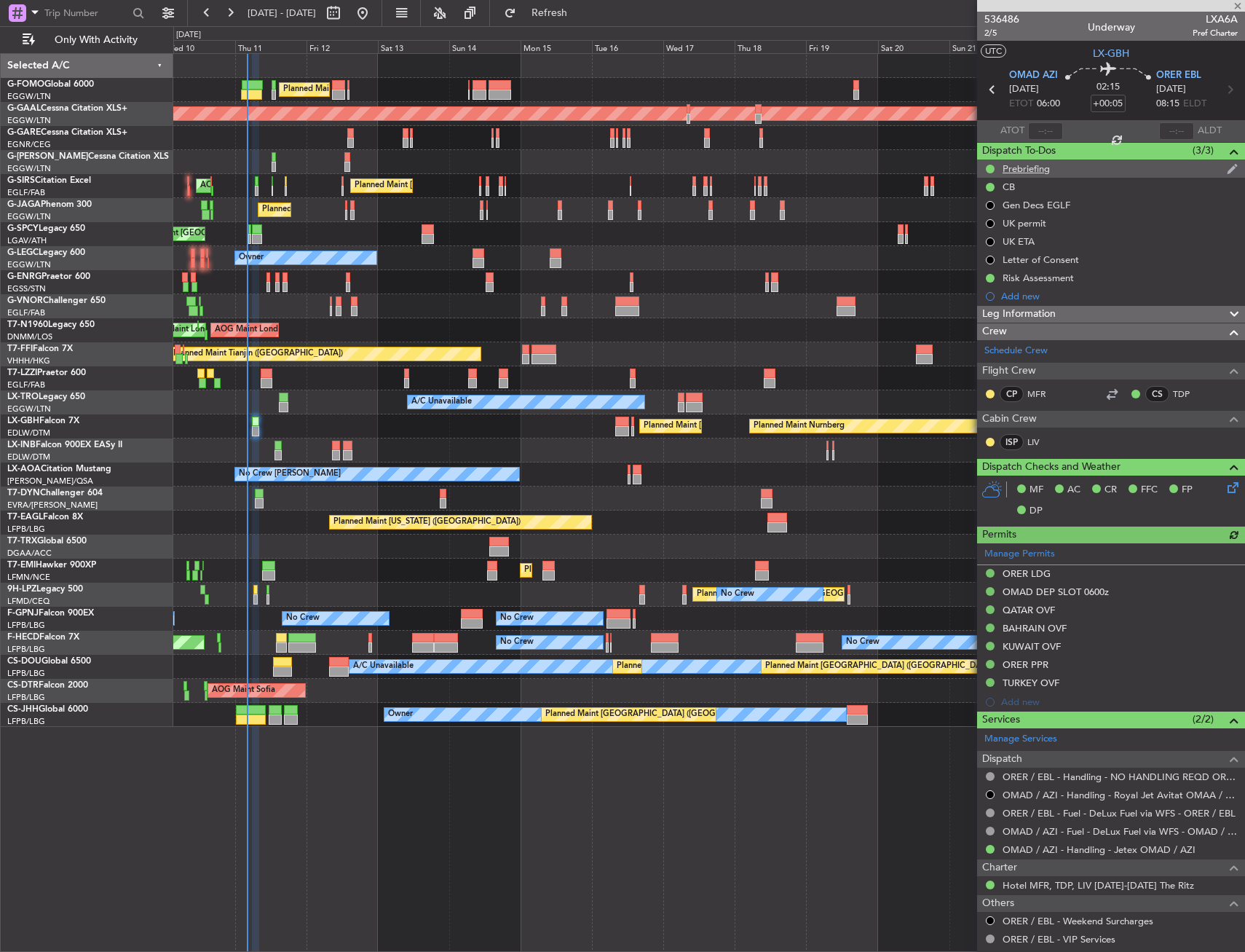
click at [1048, 160] on div "Prebriefing" at bounding box center [1112, 168] width 268 height 18
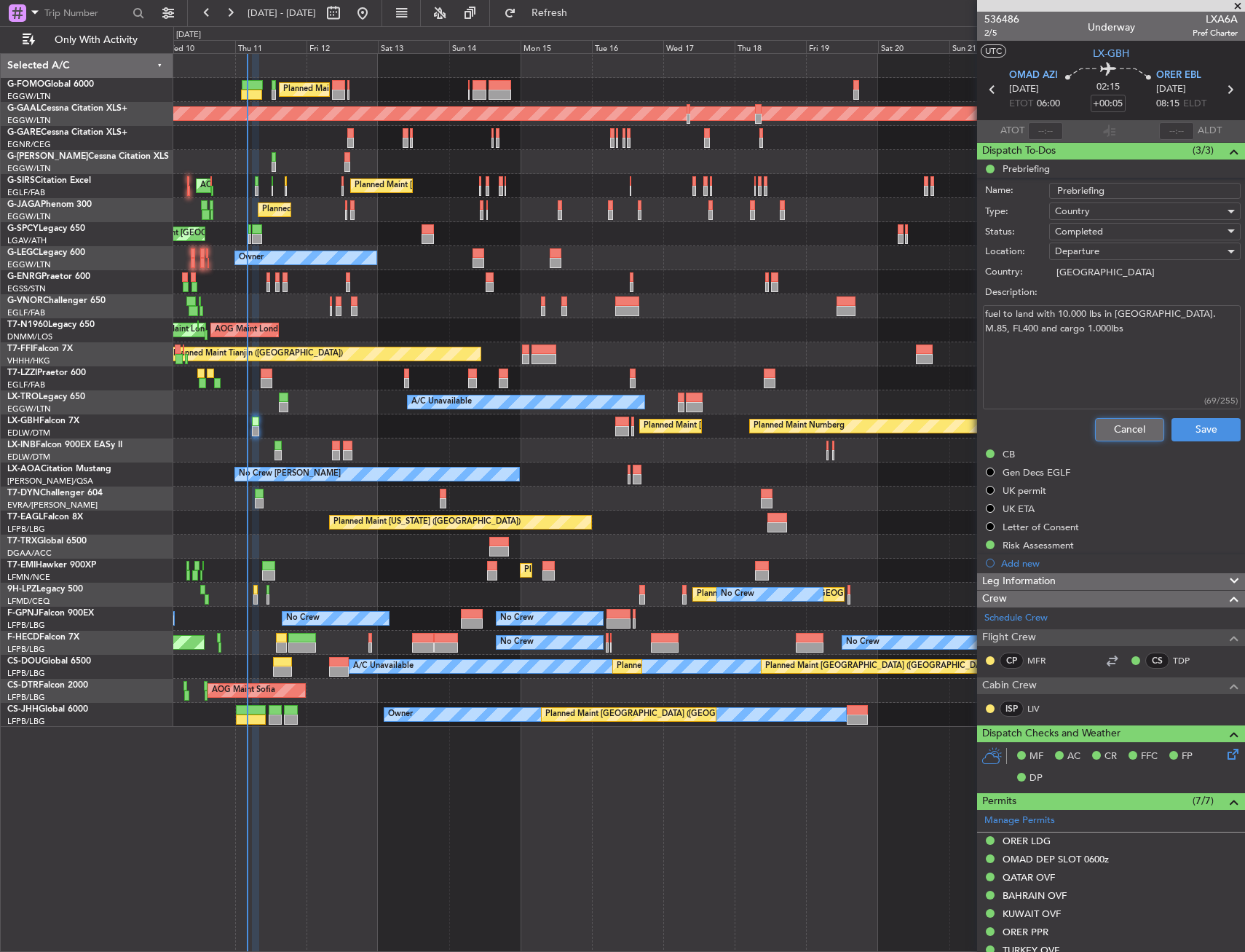
click at [1133, 422] on button "Cancel" at bounding box center [1130, 429] width 69 height 23
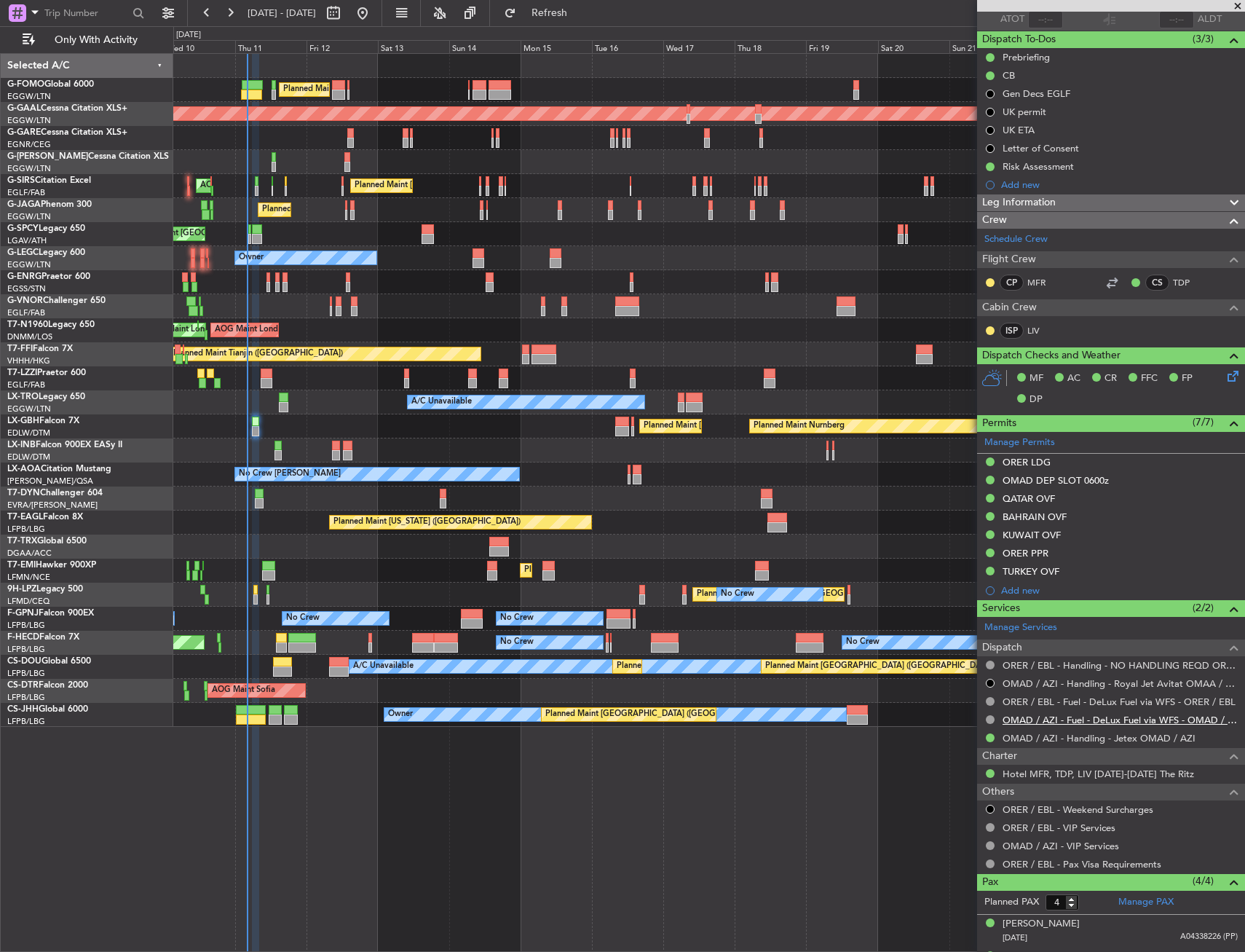
scroll to position [145, 0]
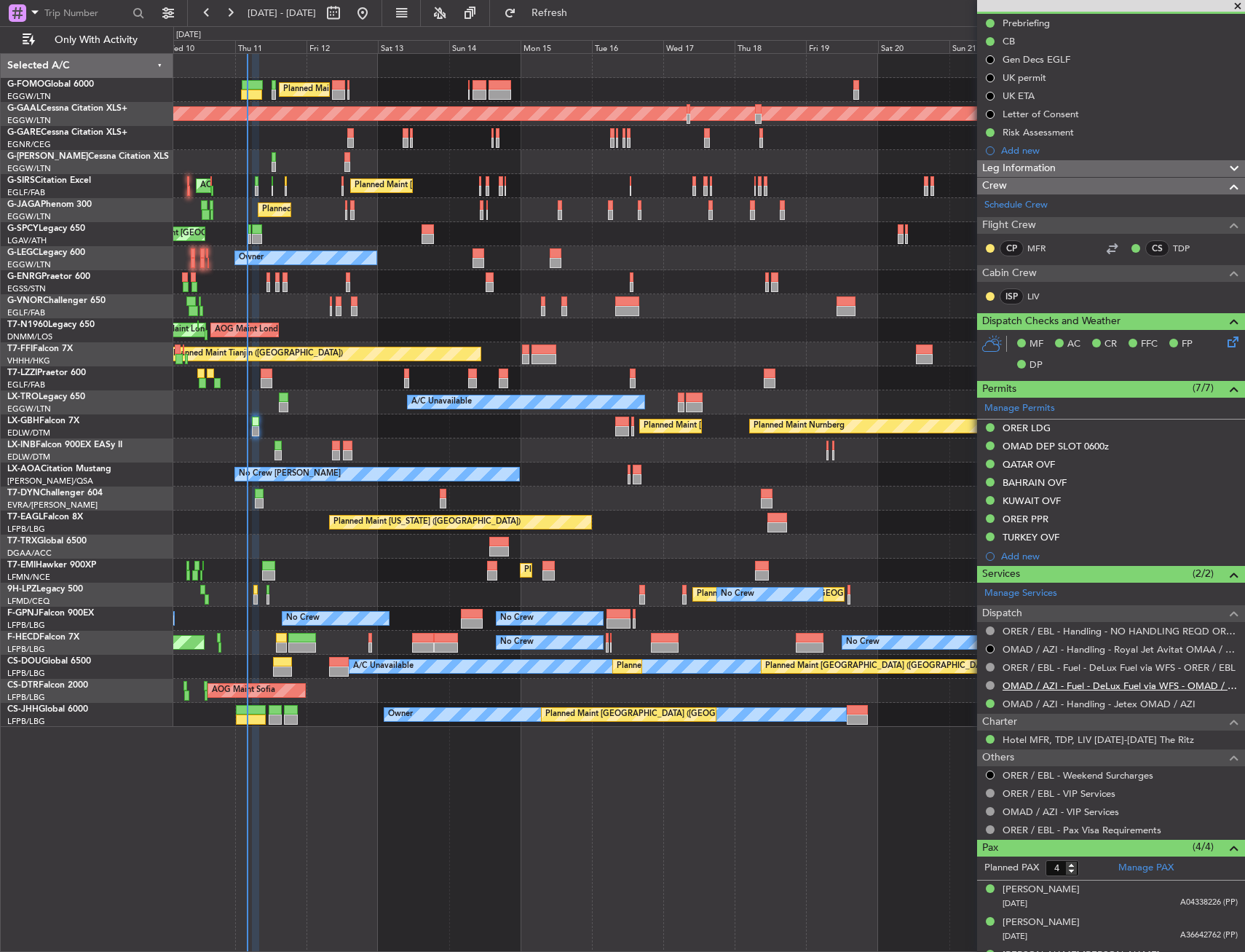
click at [1101, 689] on link "OMAD / AZI - Fuel - DeLux Fuel via WFS - OMAD / AZI" at bounding box center [1119, 685] width 235 height 12
click at [1046, 688] on link "OMAD / AZI - Fuel - DeLux Fuel via WFS - OMAD / AZI" at bounding box center [1119, 685] width 235 height 12
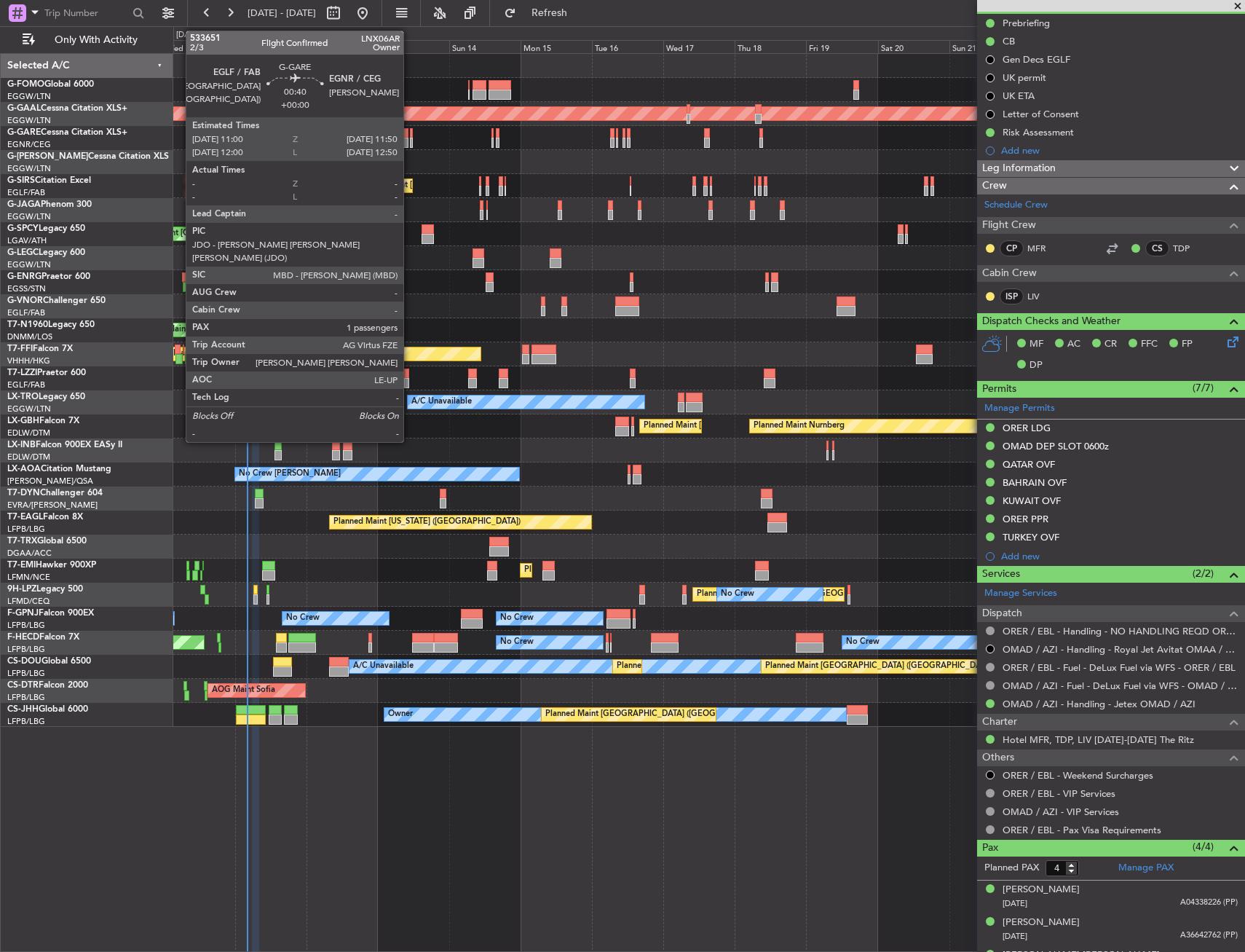
click at [410, 130] on div at bounding box center [411, 133] width 3 height 10
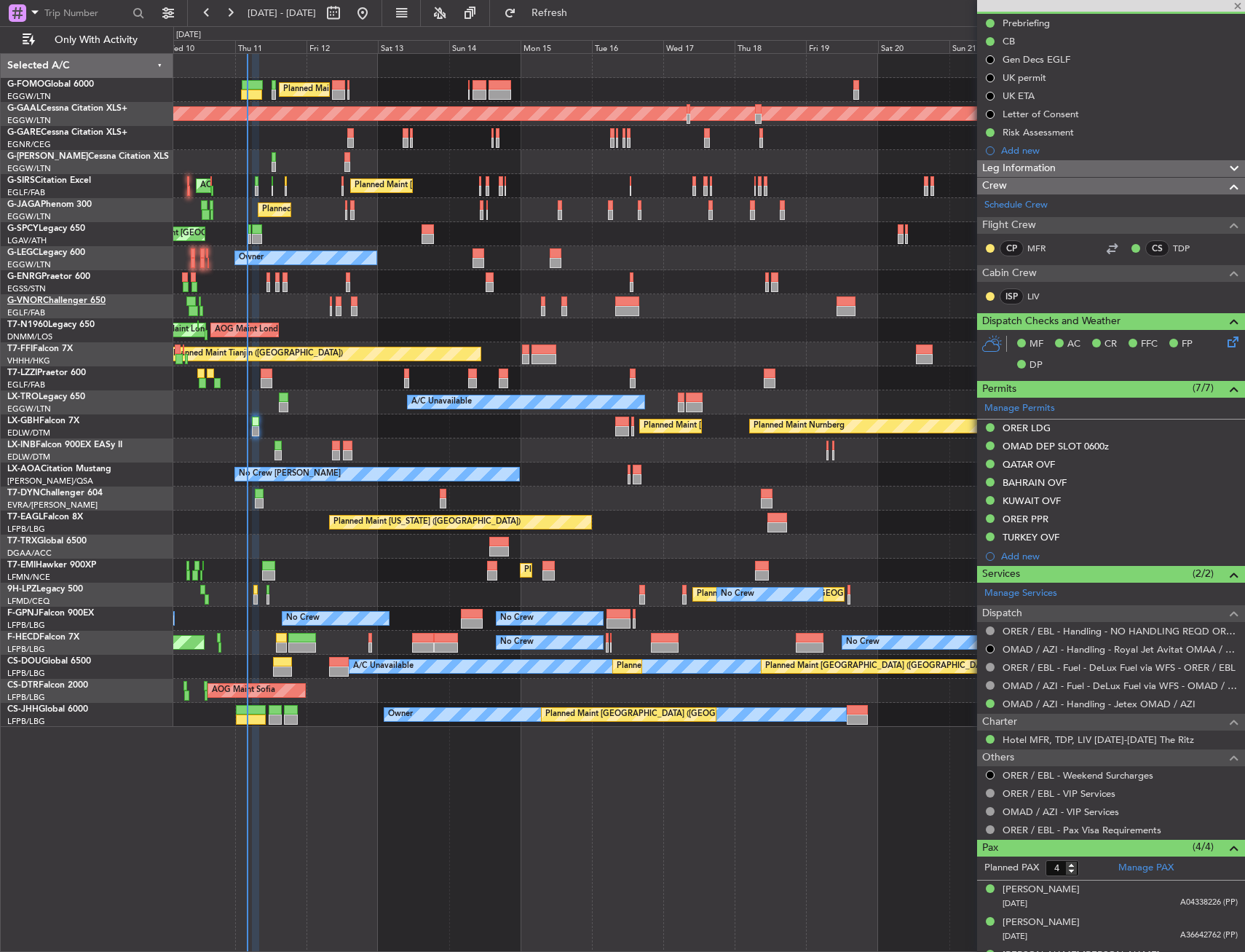
type input "1"
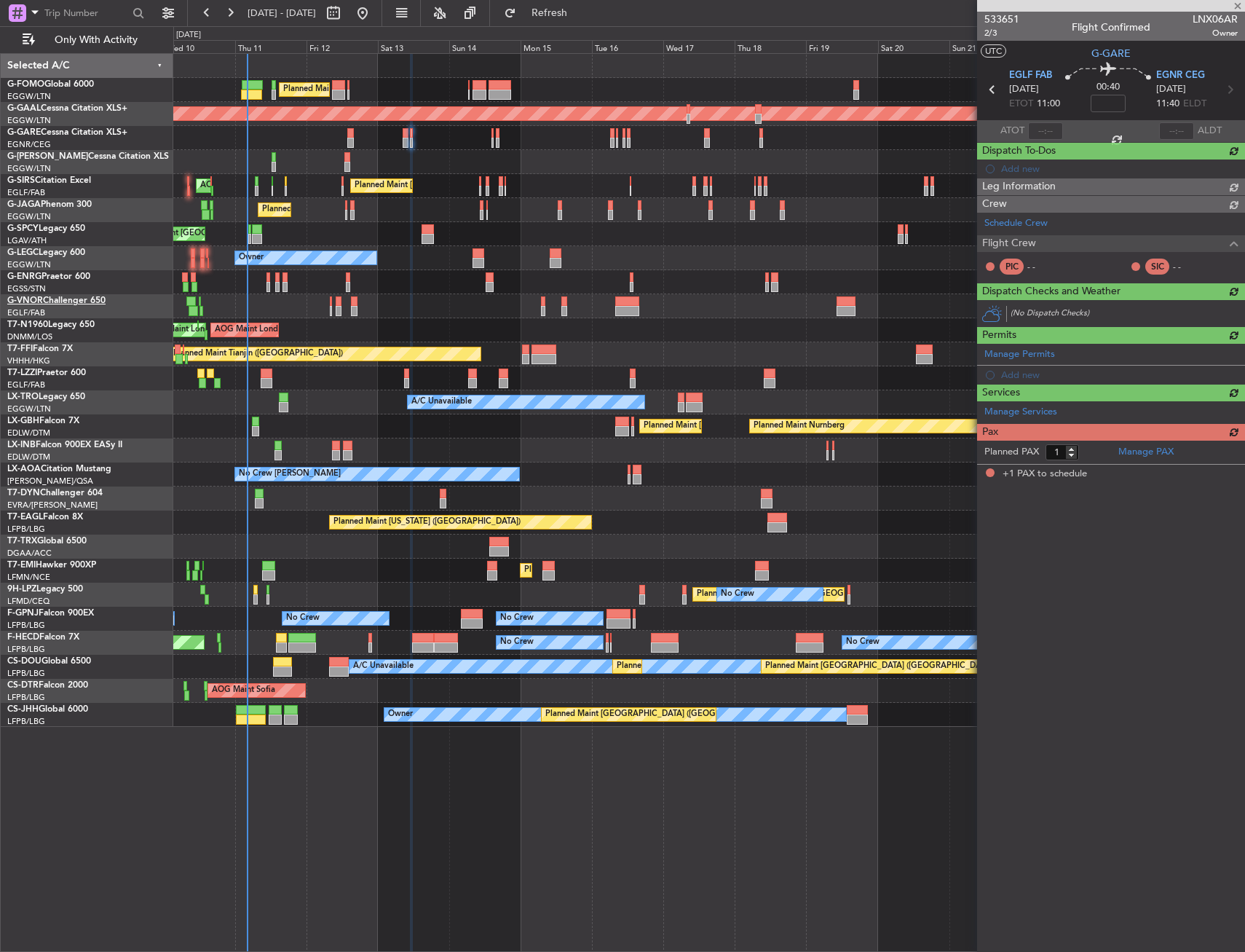
scroll to position [0, 0]
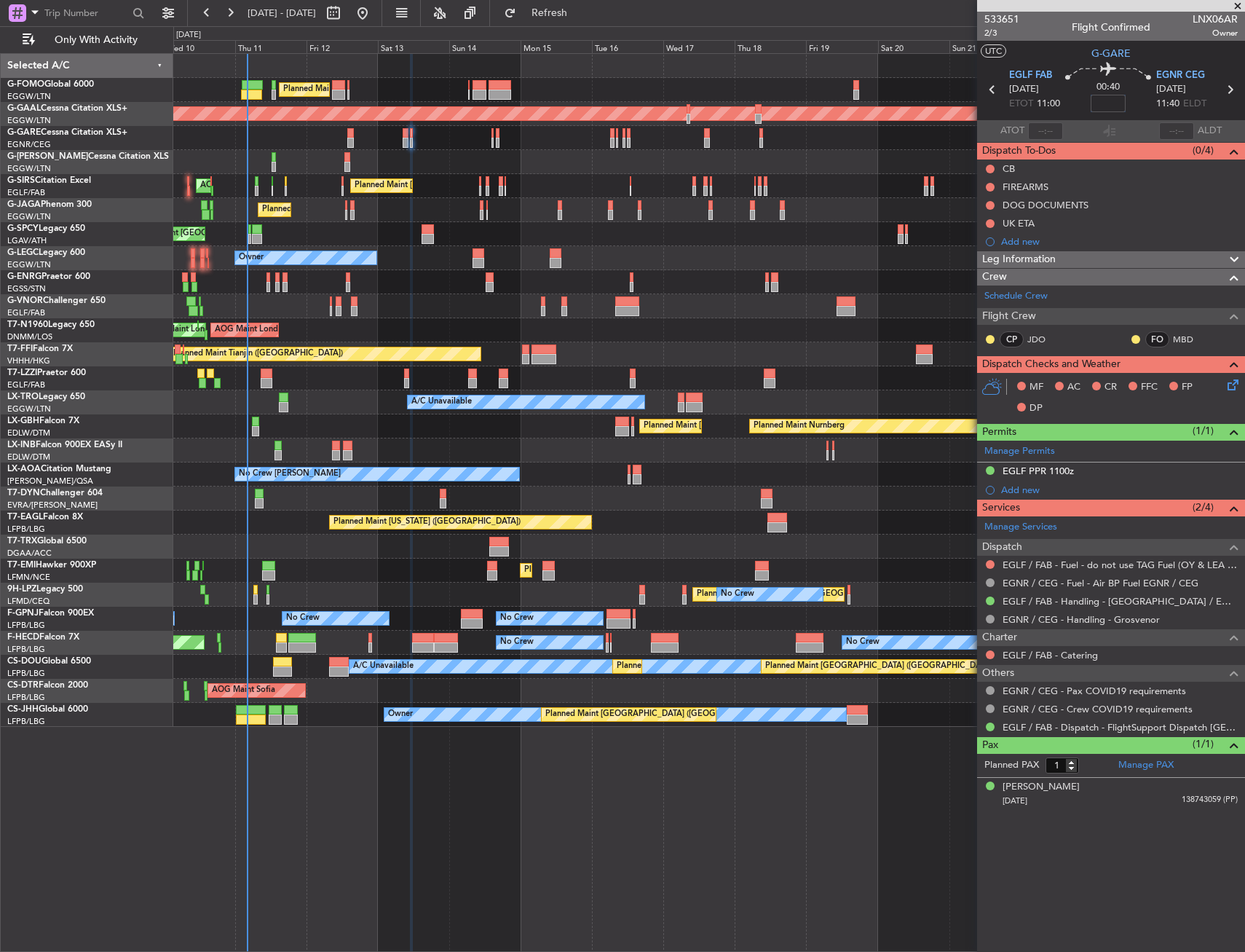
click at [1107, 108] on input at bounding box center [1108, 103] width 35 height 17
type input "+00:05"
click at [988, 203] on button at bounding box center [990, 205] width 9 height 9
click at [987, 294] on span "Cancelled" at bounding box center [993, 291] width 42 height 15
click at [992, 185] on button at bounding box center [990, 187] width 9 height 9
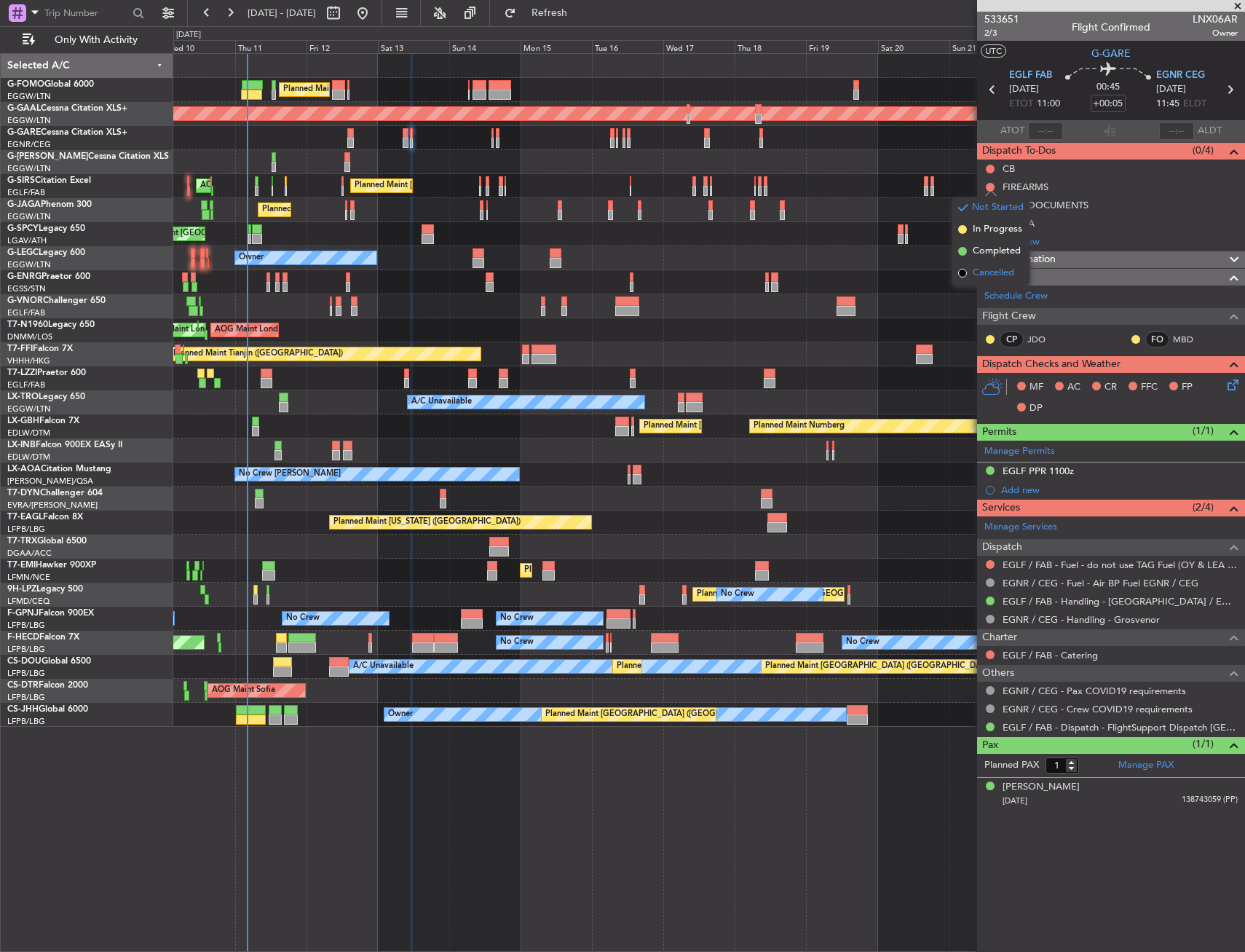
click at [986, 273] on span "Cancelled" at bounding box center [993, 273] width 42 height 15
click at [1225, 386] on icon at bounding box center [1230, 383] width 12 height 12
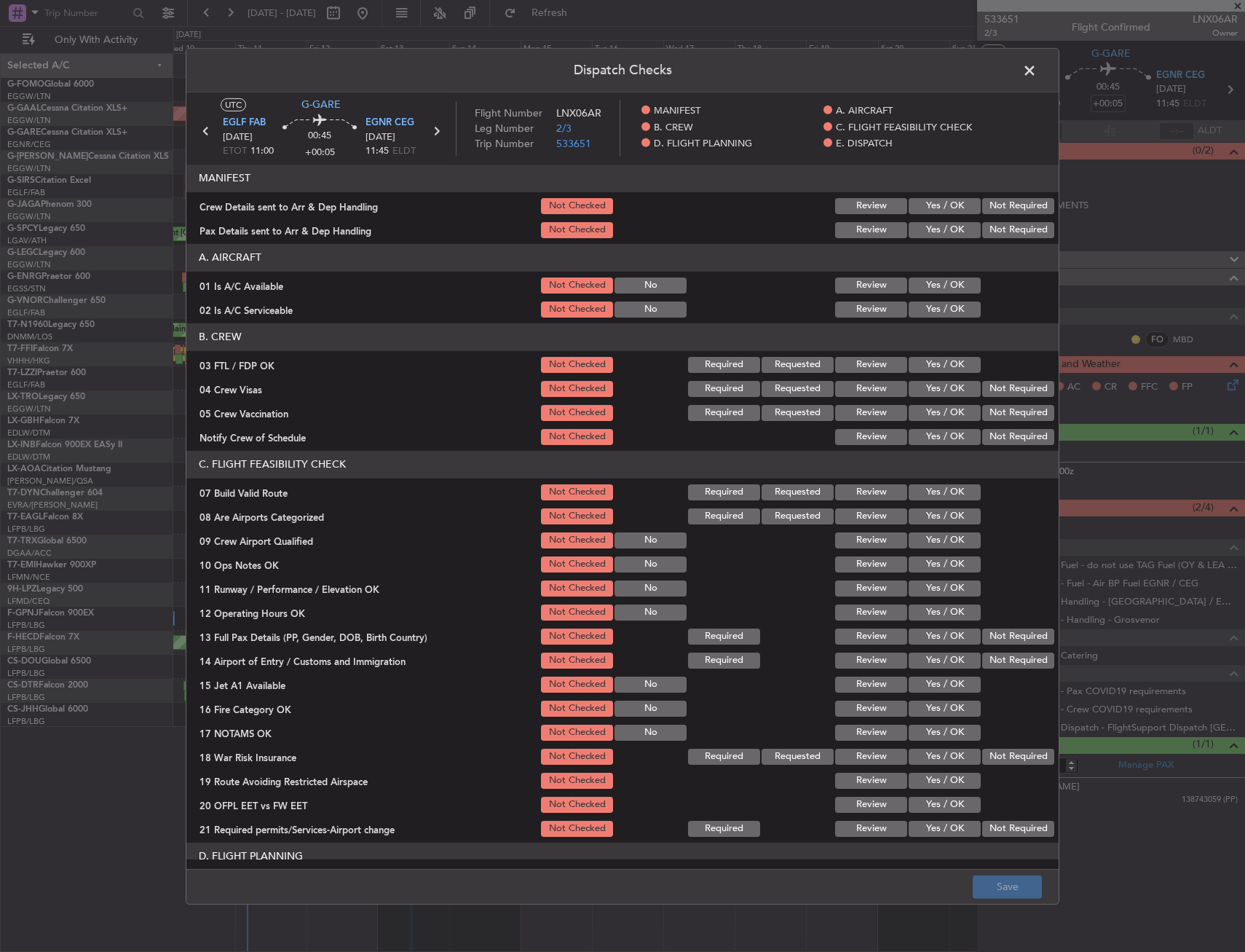
click at [931, 286] on button "Yes / OK" at bounding box center [944, 285] width 72 height 16
click at [924, 303] on button "Yes / OK" at bounding box center [944, 309] width 72 height 16
click at [943, 491] on button "Yes / OK" at bounding box center [944, 492] width 72 height 16
click at [934, 568] on button "Yes / OK" at bounding box center [944, 564] width 72 height 16
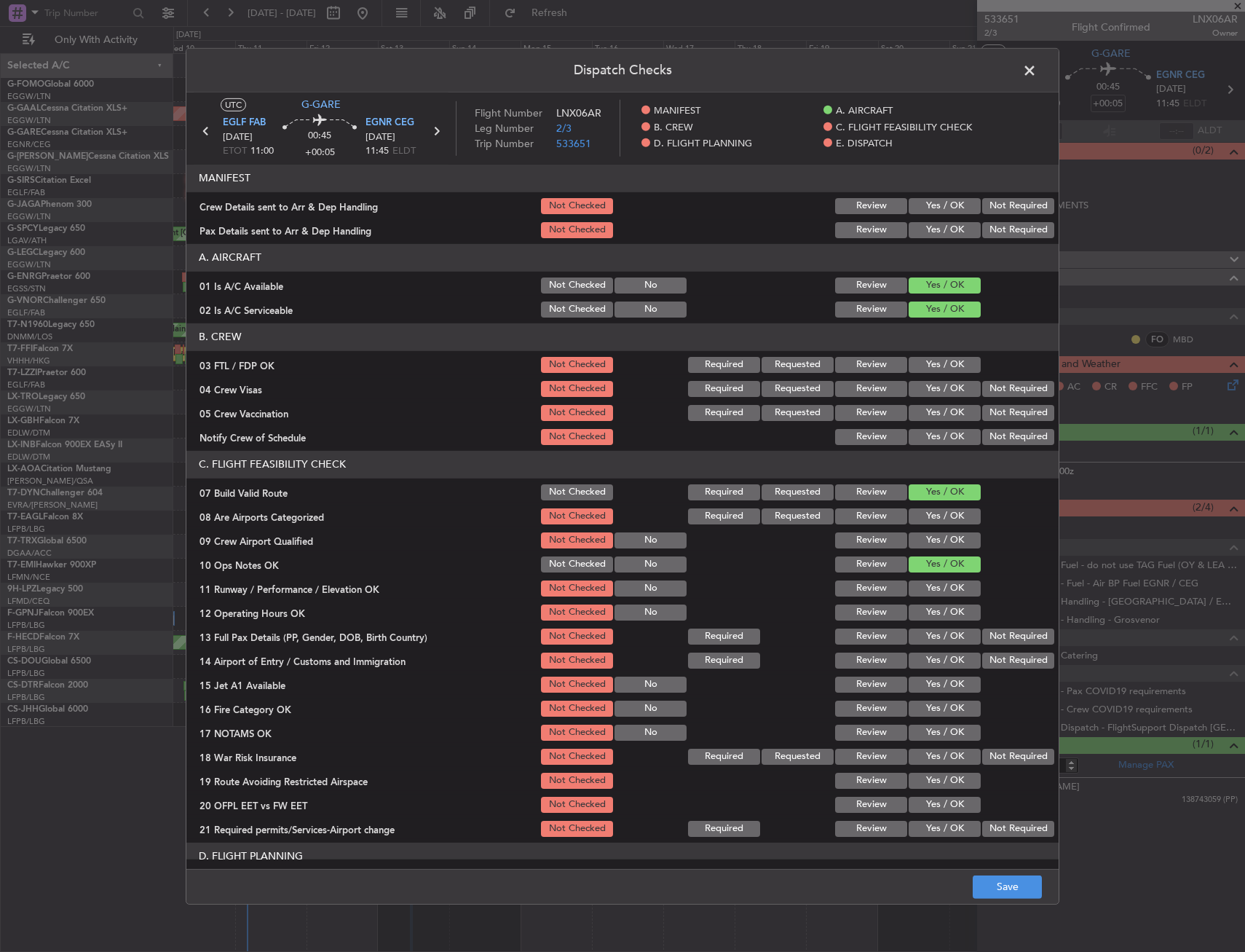
click at [931, 590] on button "Yes / OK" at bounding box center [944, 588] width 72 height 16
click at [927, 610] on button "Yes / OK" at bounding box center [944, 612] width 72 height 16
click at [925, 623] on section "C. FLIGHT FEASIBILITY CHECK 07 Build Valid Route Not Checked Required Requested…" at bounding box center [622, 644] width 872 height 388
click at [924, 636] on button "Yes / OK" at bounding box center [944, 636] width 72 height 16
click at [924, 659] on button "Yes / OK" at bounding box center [944, 661] width 72 height 16
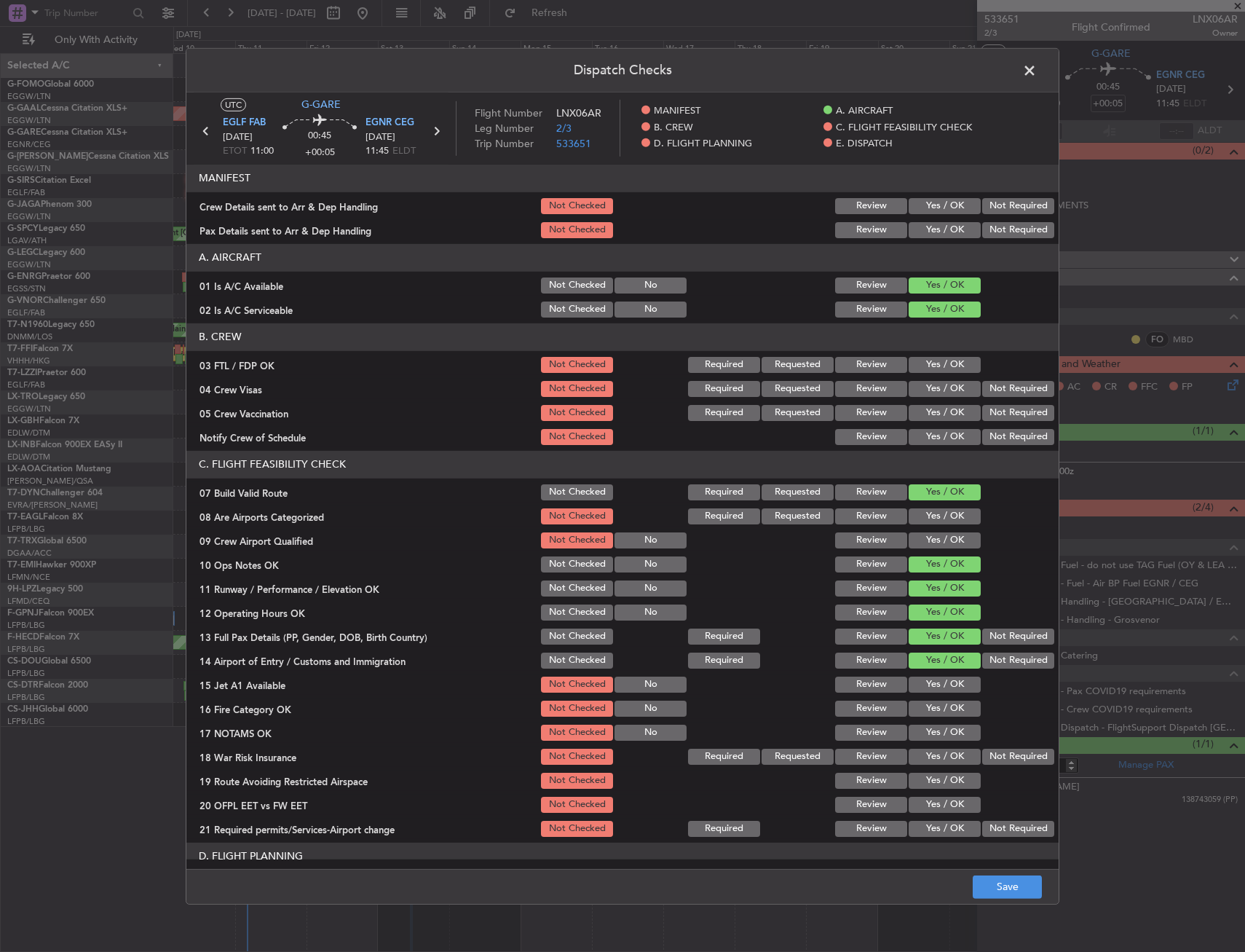
click at [922, 673] on section "C. FLIGHT FEASIBILITY CHECK 07 Build Valid Route Not Checked Required Requested…" at bounding box center [622, 644] width 872 height 388
click at [923, 703] on button "Yes / OK" at bounding box center [944, 708] width 72 height 16
click at [929, 680] on button "Yes / OK" at bounding box center [944, 685] width 72 height 16
click at [987, 745] on section "C. FLIGHT FEASIBILITY CHECK 07 Build Valid Route Not Checked Required Requested…" at bounding box center [622, 644] width 872 height 388
click at [983, 754] on button "Not Required" at bounding box center [1019, 756] width 72 height 16
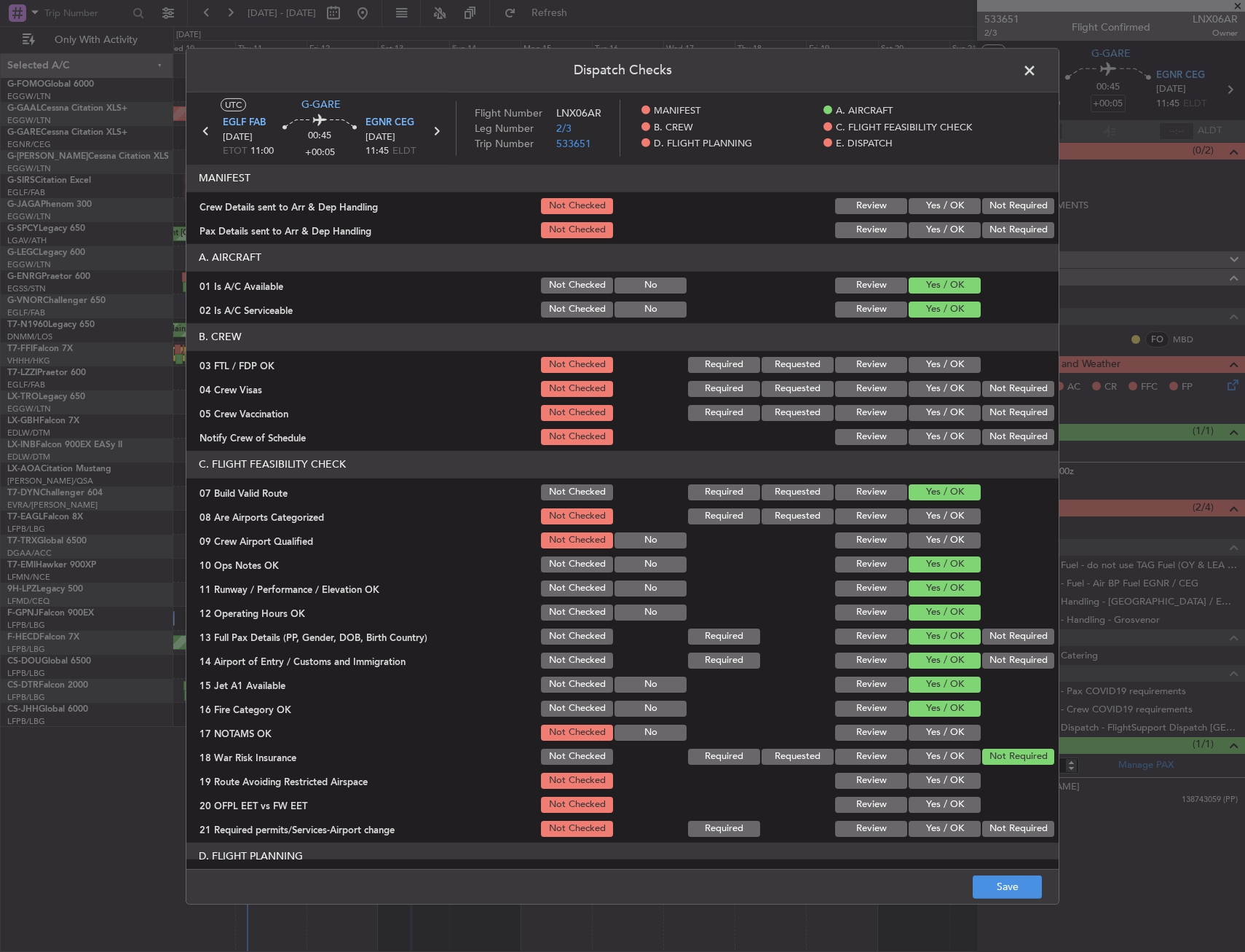
click at [948, 734] on button "Yes / OK" at bounding box center [944, 732] width 72 height 16
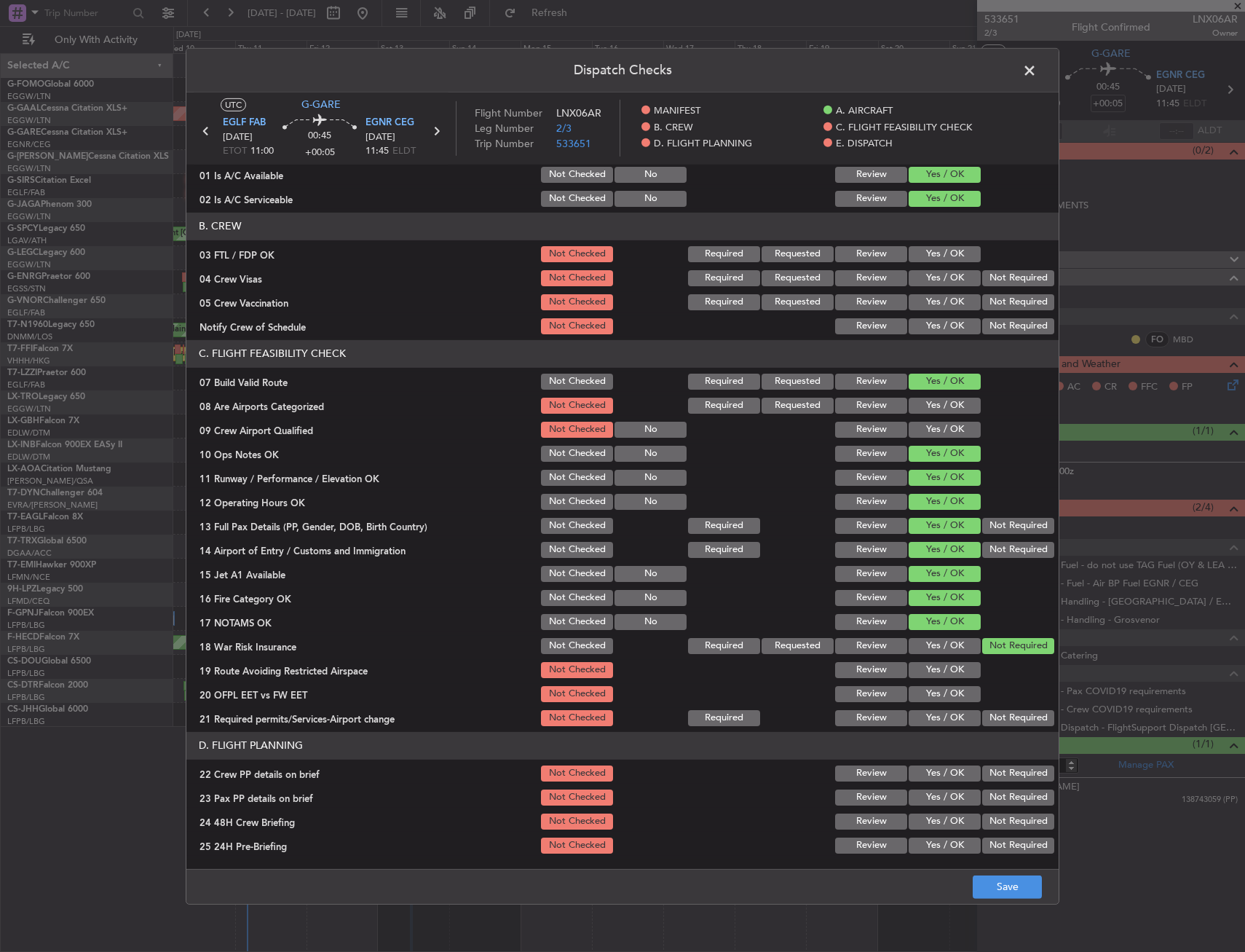
scroll to position [219, 0]
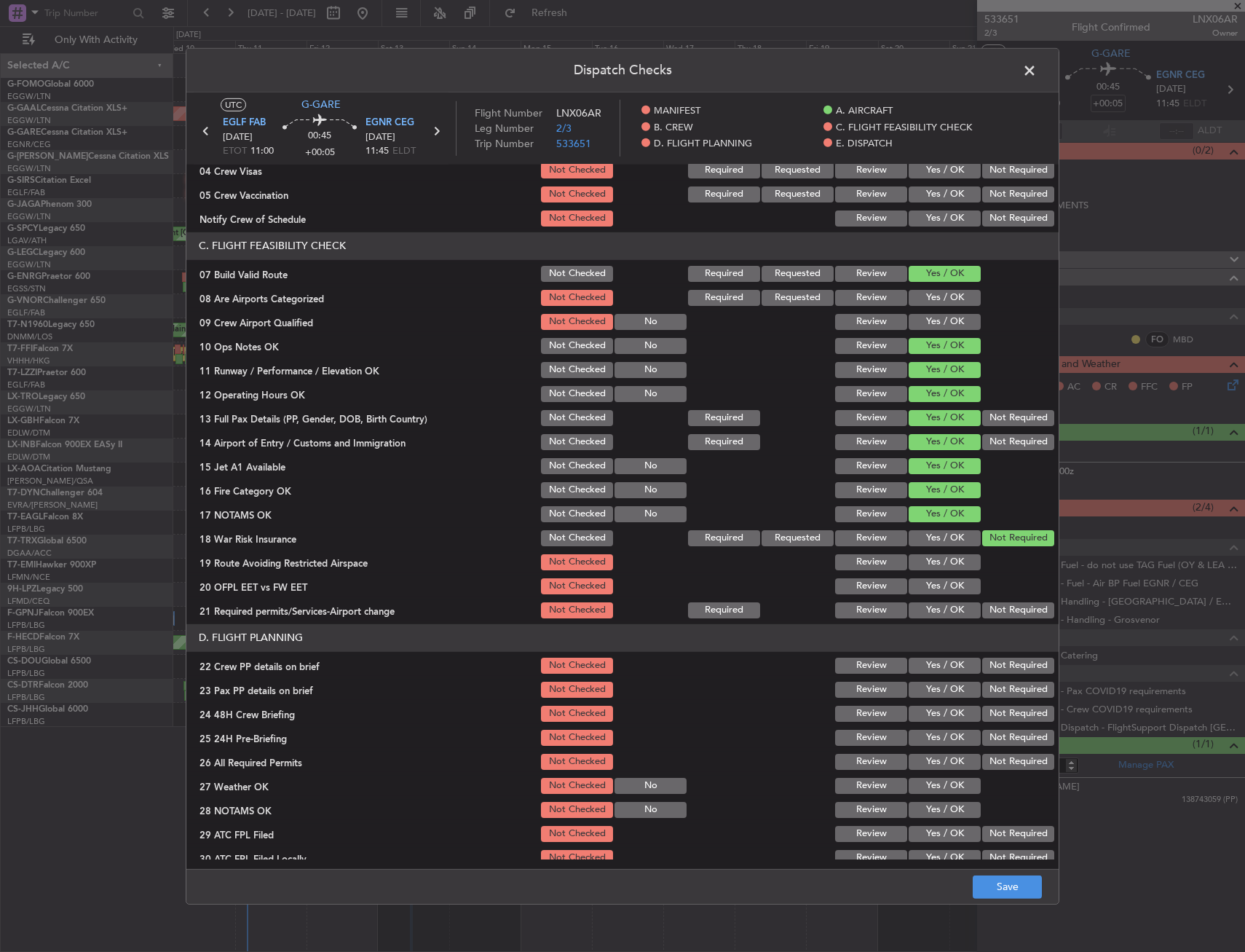
click at [937, 579] on button "Yes / OK" at bounding box center [944, 586] width 72 height 16
click at [931, 565] on button "Yes / OK" at bounding box center [944, 561] width 72 height 16
click at [918, 614] on button "Yes / OK" at bounding box center [944, 610] width 72 height 16
click at [929, 657] on button "Yes / OK" at bounding box center [944, 665] width 72 height 16
click at [926, 686] on button "Yes / OK" at bounding box center [944, 690] width 72 height 16
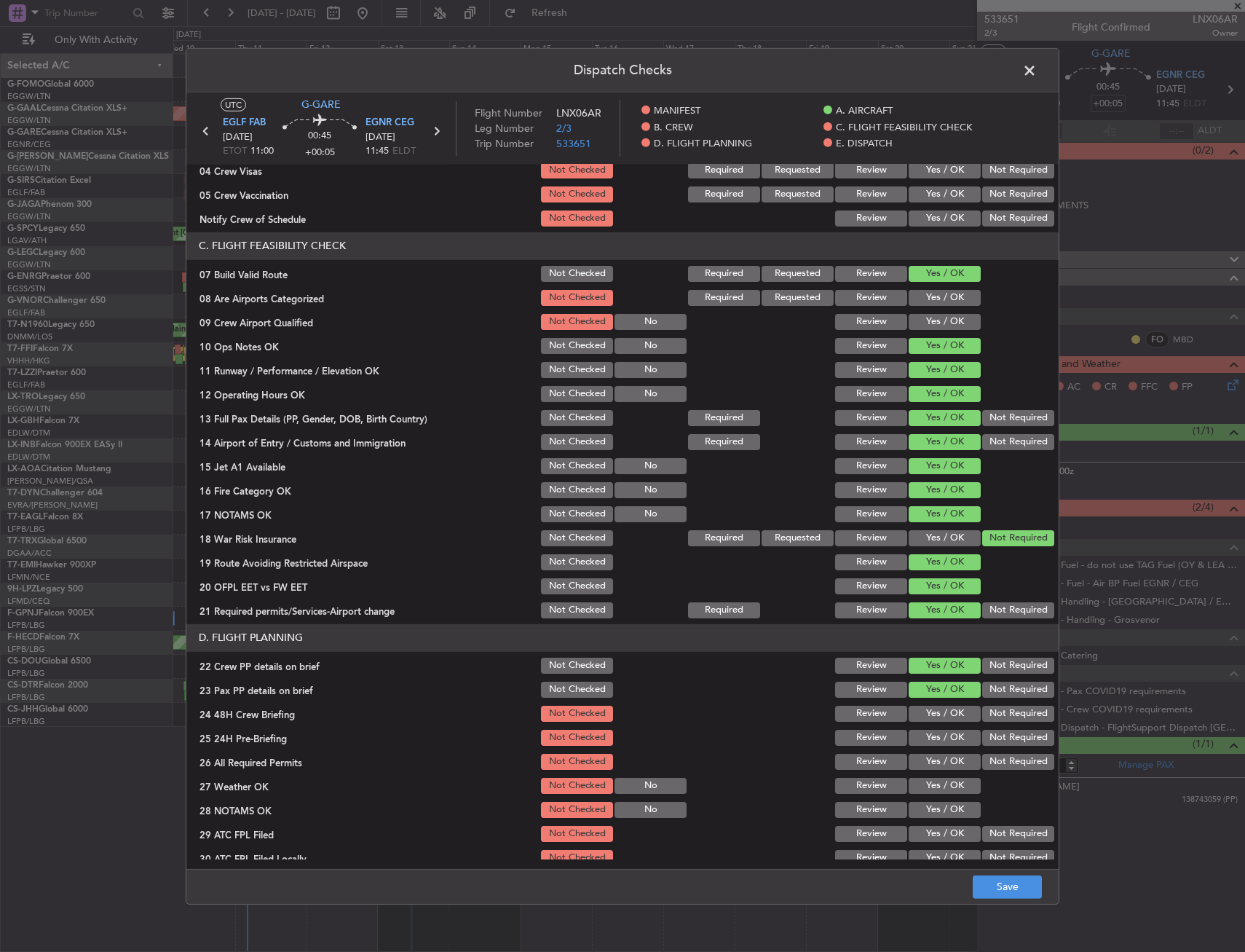
click at [931, 713] on button "Yes / OK" at bounding box center [944, 714] width 72 height 16
click at [983, 731] on button "Not Required" at bounding box center [1019, 738] width 72 height 16
click at [1022, 877] on button "Save" at bounding box center [1007, 886] width 69 height 23
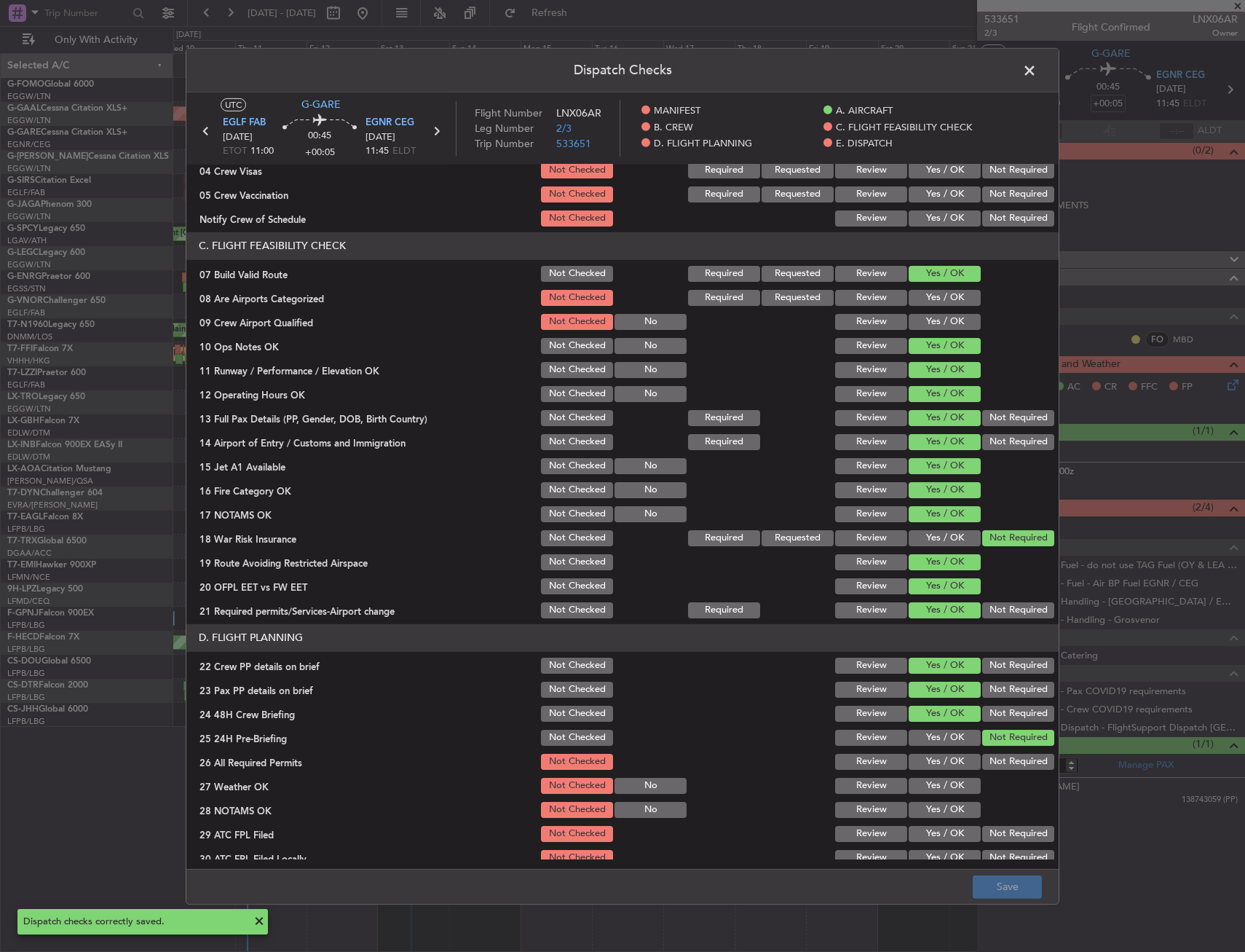
click at [1037, 68] on span at bounding box center [1037, 73] width 0 height 29
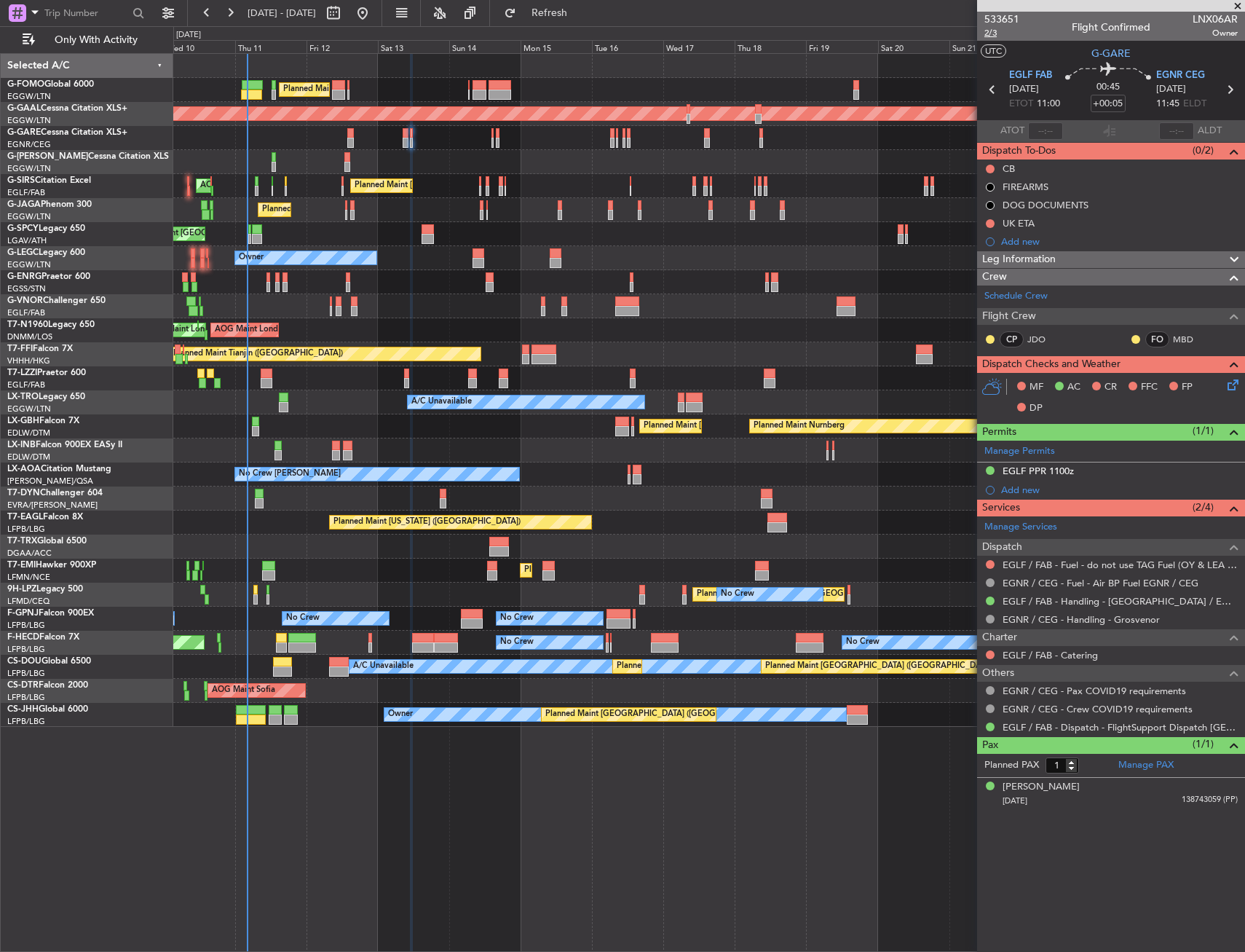
click at [990, 33] on span "2/3" at bounding box center [1001, 33] width 35 height 12
click at [989, 170] on button at bounding box center [990, 169] width 9 height 9
click at [984, 229] on span "Completed" at bounding box center [996, 232] width 48 height 15
click at [402, 136] on div "Unplanned Maint [PERSON_NAME]" at bounding box center [709, 138] width 1072 height 24
type input "4"
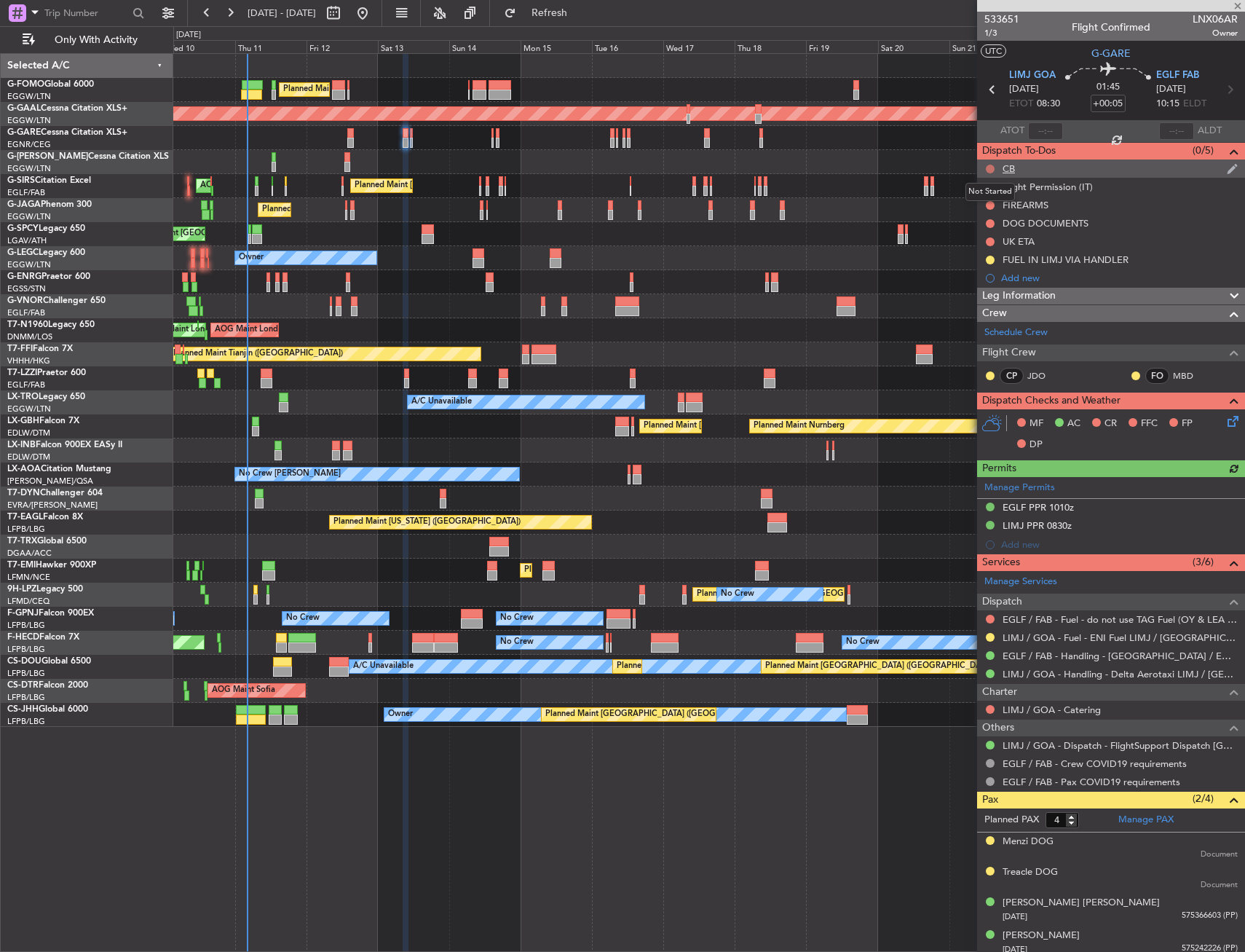
click at [992, 166] on button at bounding box center [990, 169] width 9 height 9
click at [987, 236] on span "Completed" at bounding box center [996, 232] width 48 height 15
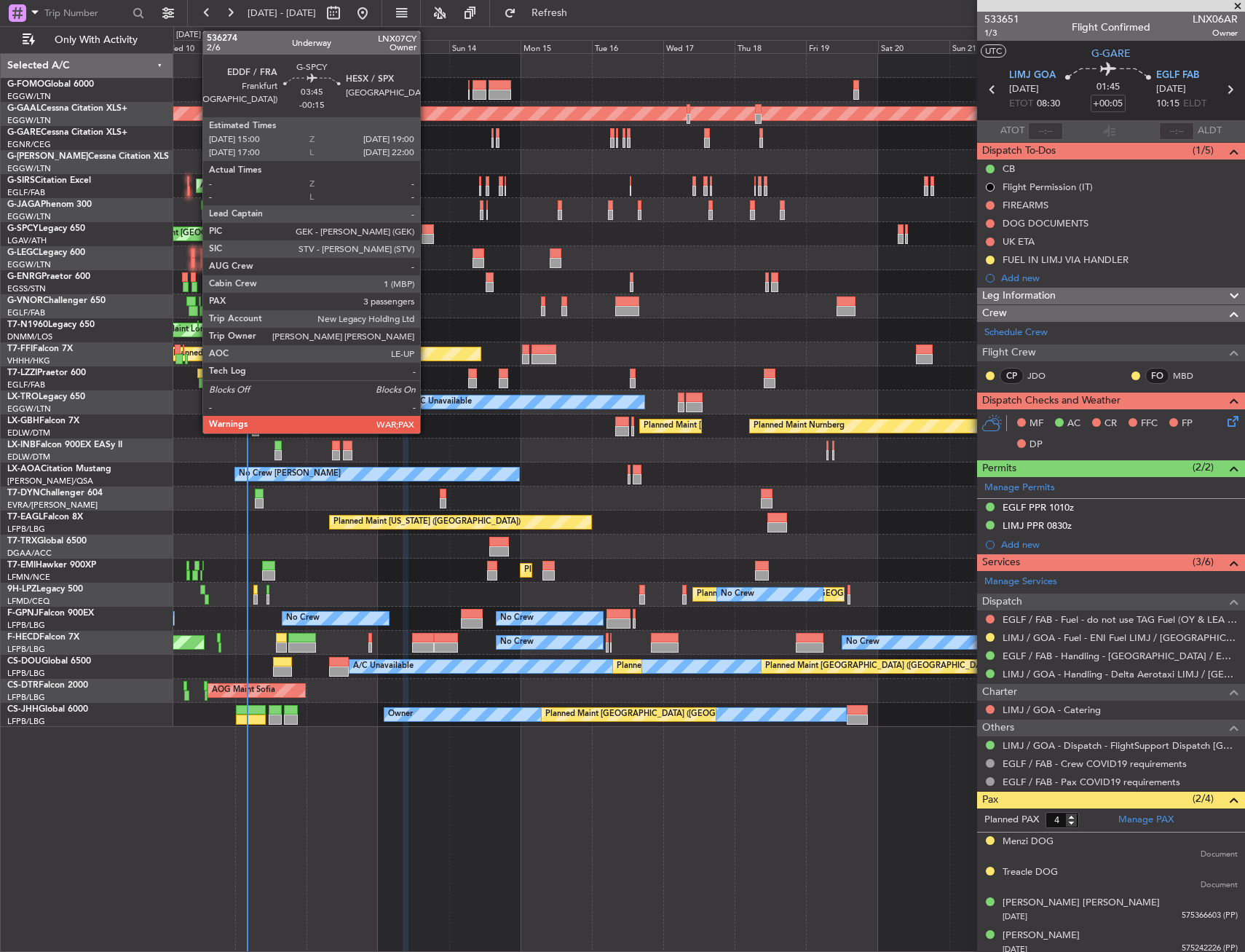
click at [426, 225] on div at bounding box center [427, 229] width 12 height 10
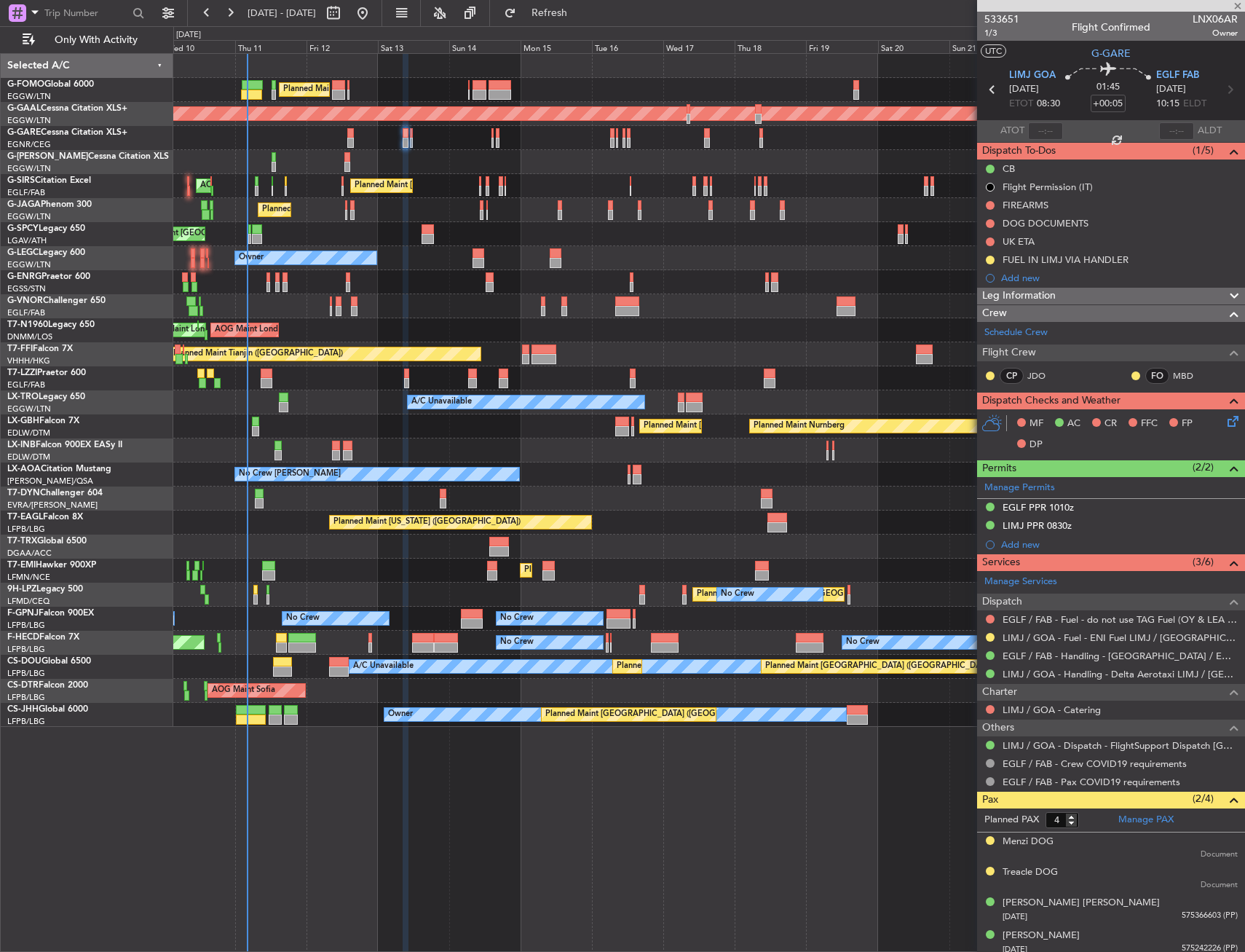
type input "-00:15"
type input "3"
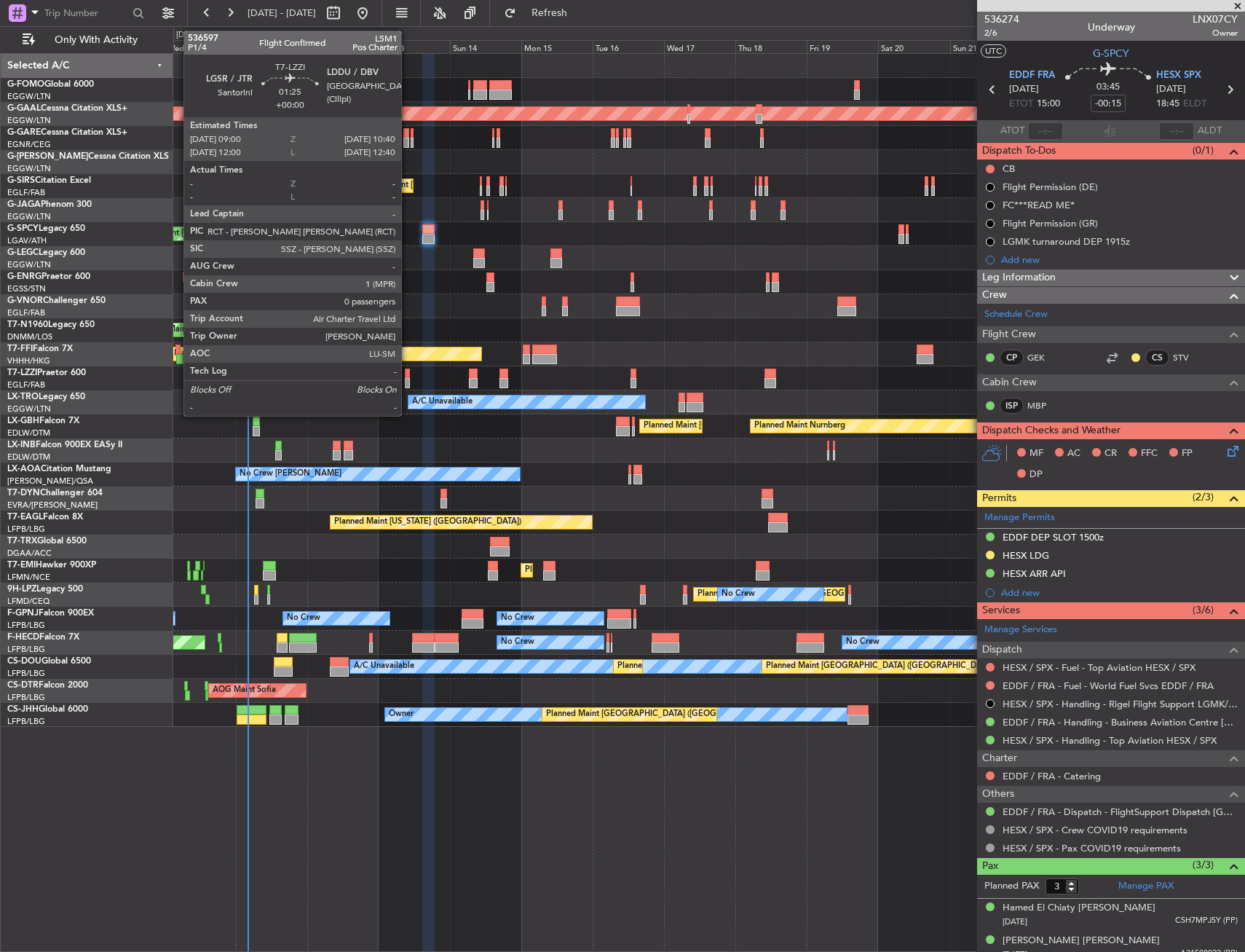
click at [408, 373] on div at bounding box center [408, 373] width 5 height 10
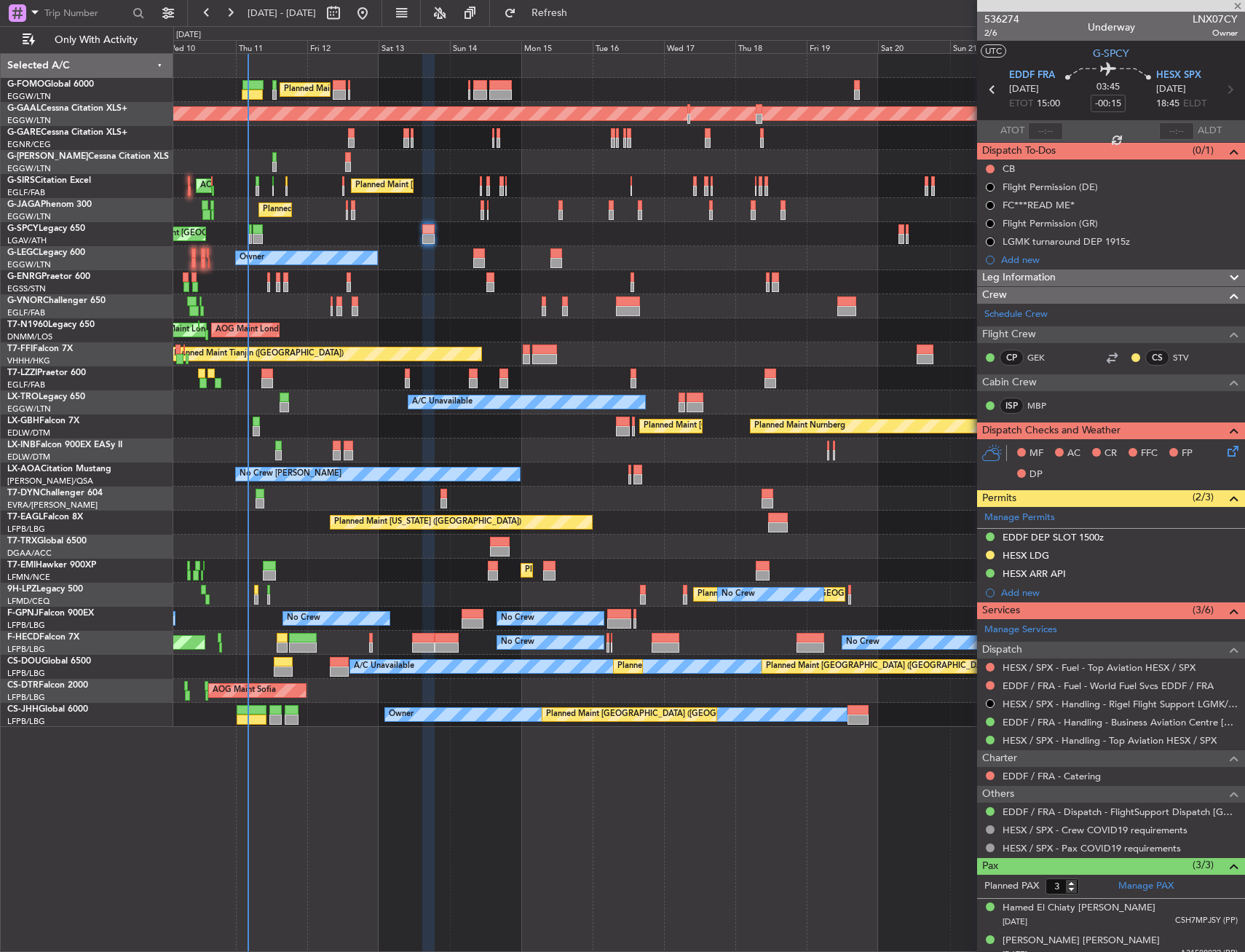
type input "0"
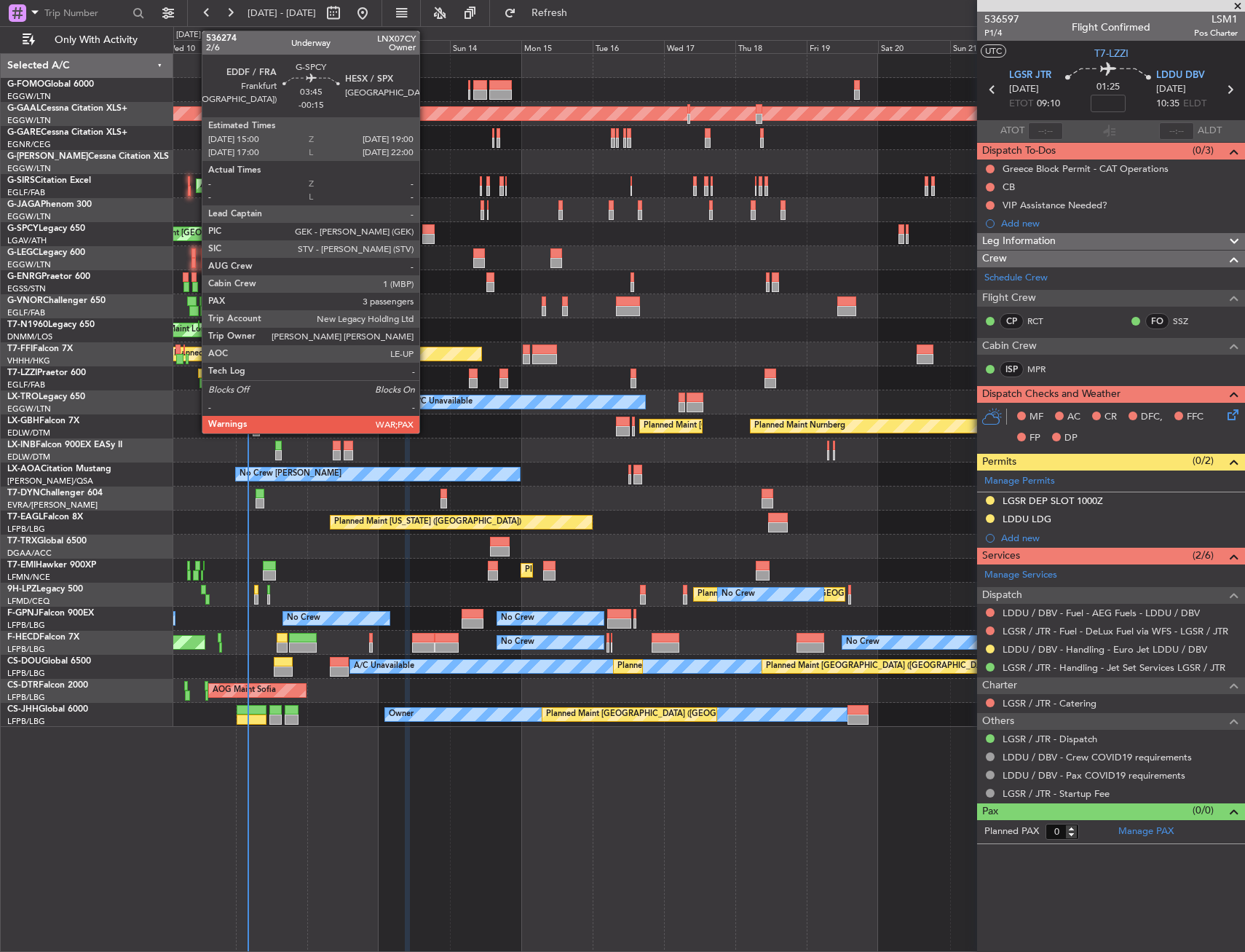
click at [426, 232] on div at bounding box center [428, 229] width 12 height 10
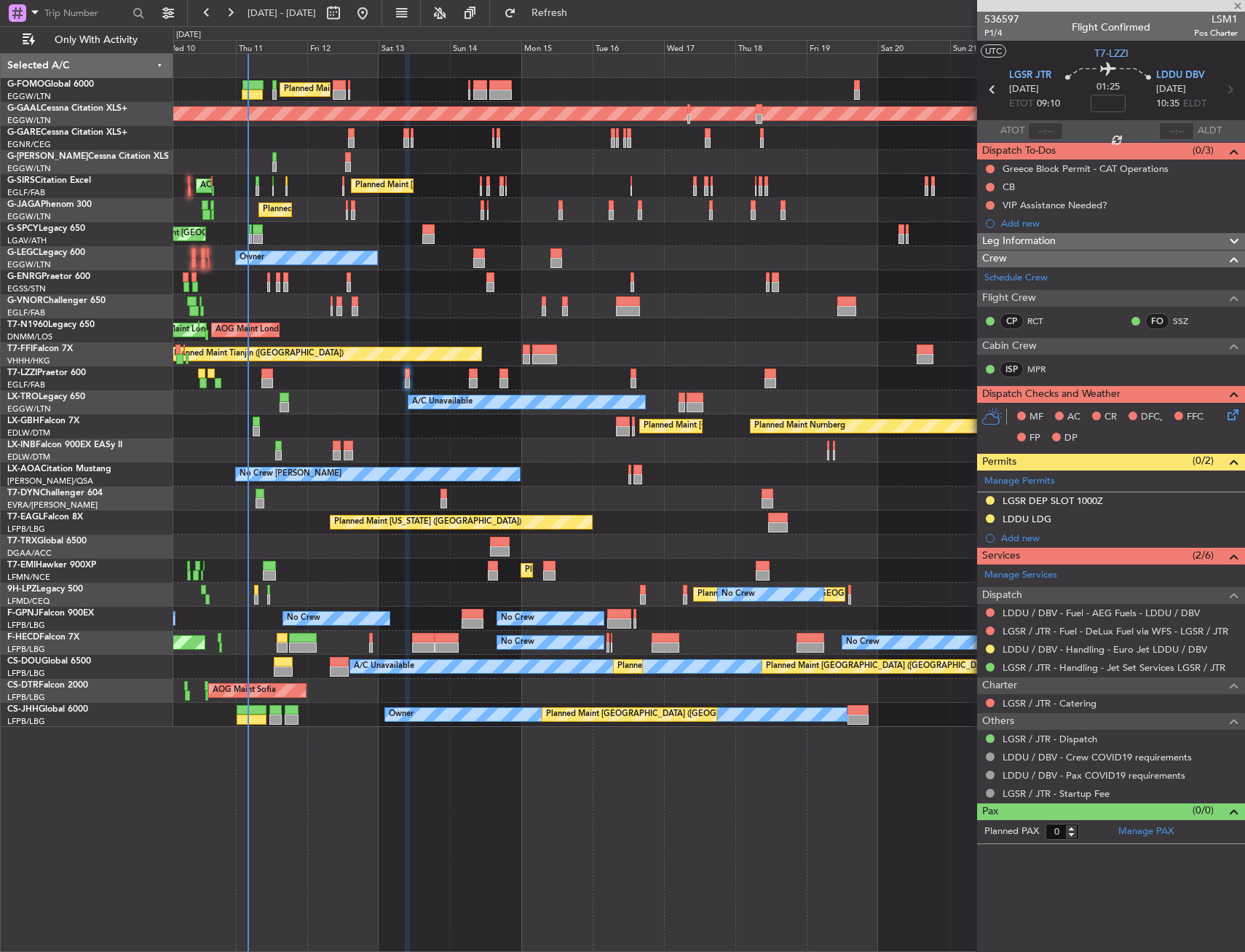
type input "-00:15"
type input "3"
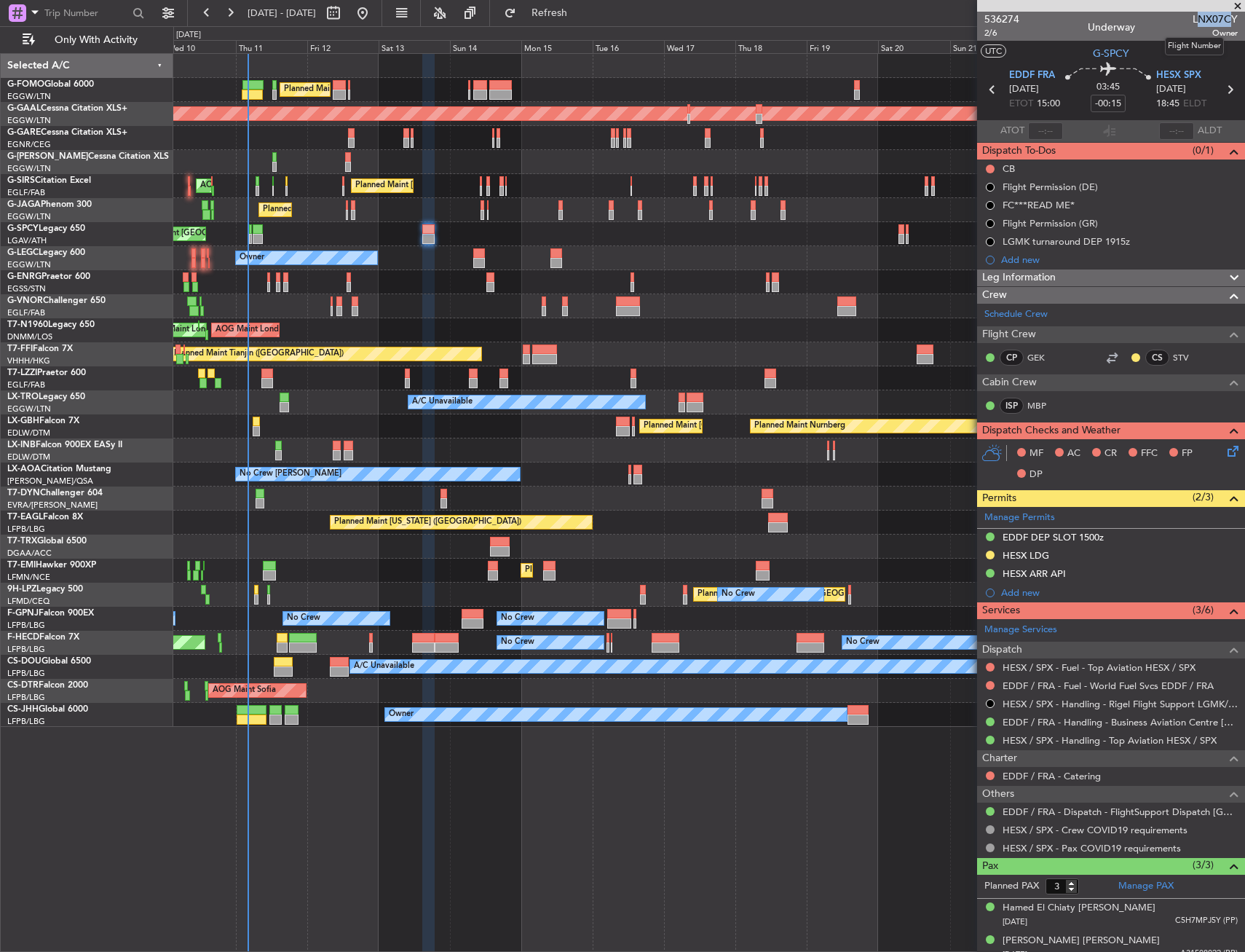
drag, startPoint x: 1186, startPoint y: 16, endPoint x: 1218, endPoint y: 17, distance: 32.0
click at [1218, 17] on span "LNX07CY" at bounding box center [1215, 20] width 45 height 15
drag, startPoint x: 1218, startPoint y: 17, endPoint x: 1183, endPoint y: 21, distance: 35.2
click at [1193, 21] on span "LNX07CY" at bounding box center [1215, 20] width 45 height 15
click at [1179, 21] on div "536274 2/6 Underway LNX07CY Owner" at bounding box center [1112, 26] width 268 height 29
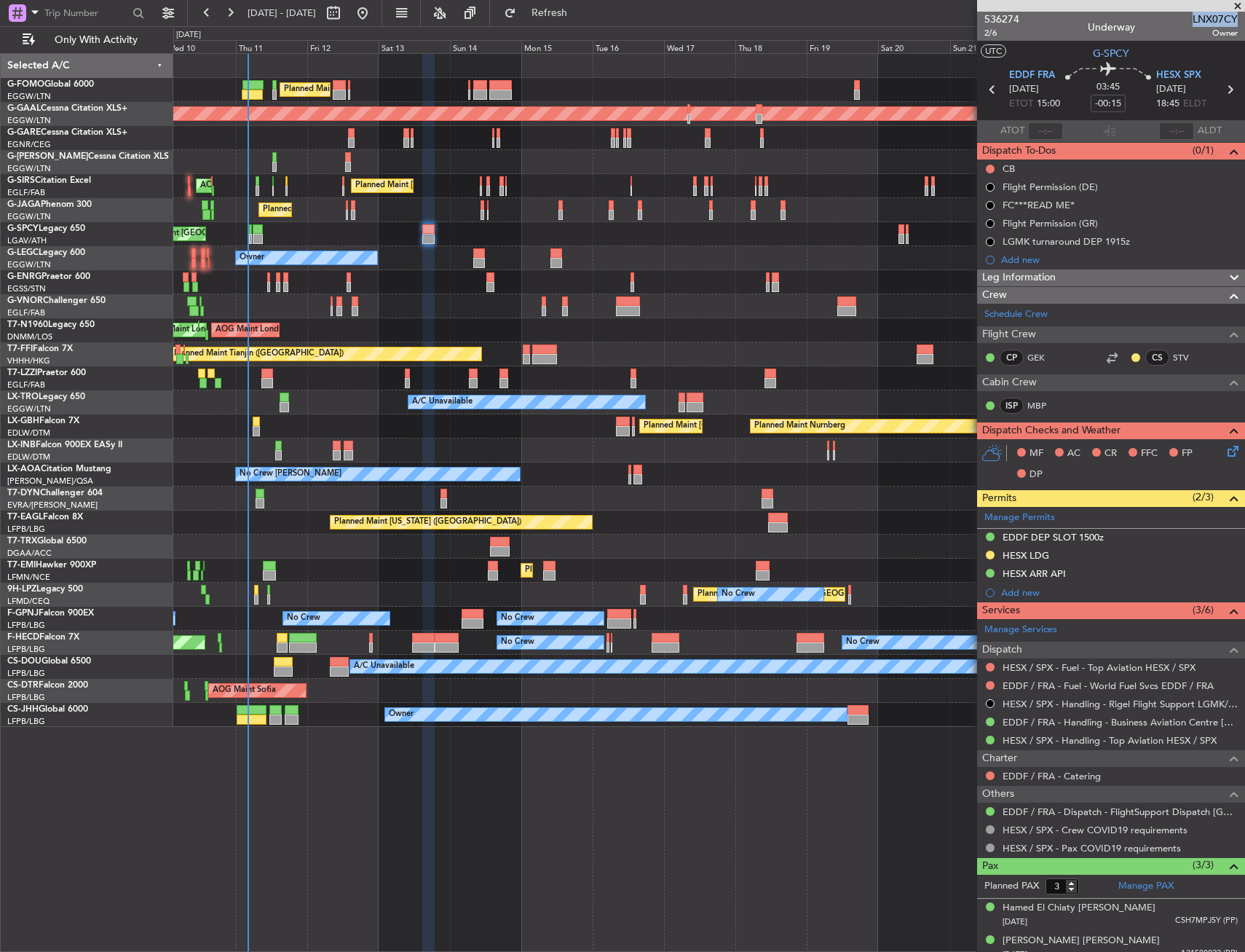
drag, startPoint x: 1183, startPoint y: 21, endPoint x: 1225, endPoint y: 17, distance: 42.2
click at [1225, 17] on span "LNX07CY" at bounding box center [1215, 20] width 45 height 15
copy span "LNX07CY"
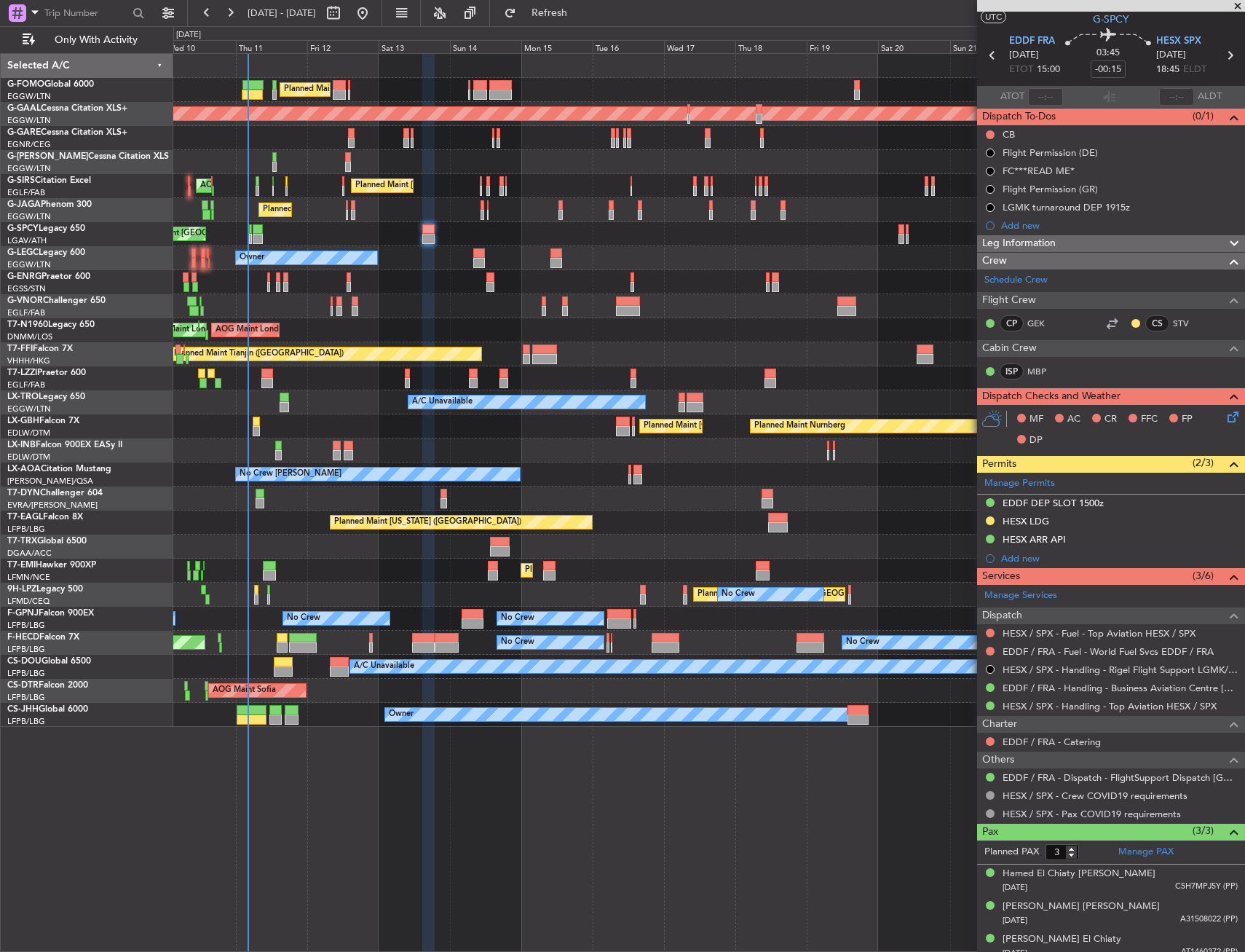
scroll to position [44, 0]
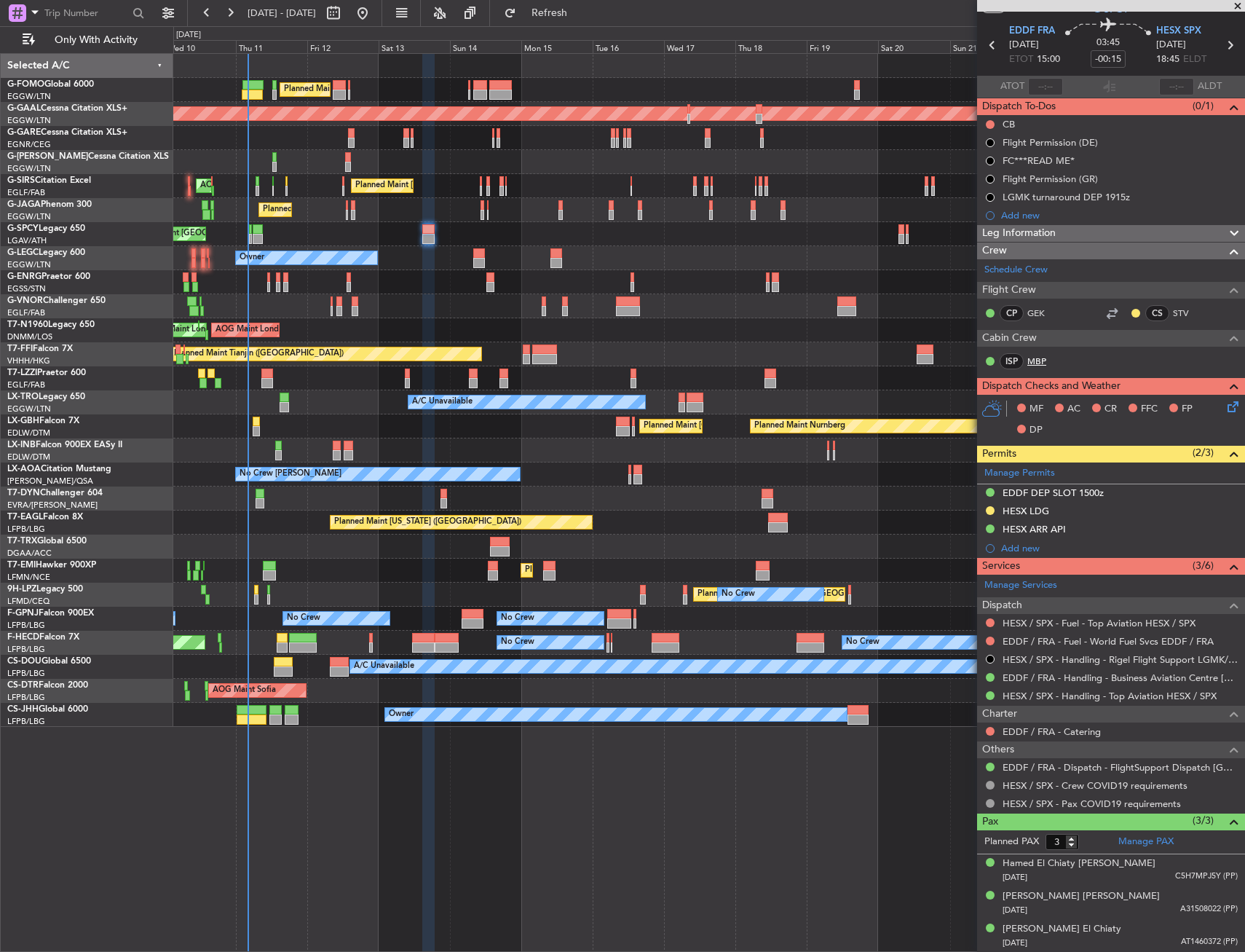
click at [1033, 362] on link "MBP" at bounding box center [1043, 361] width 32 height 13
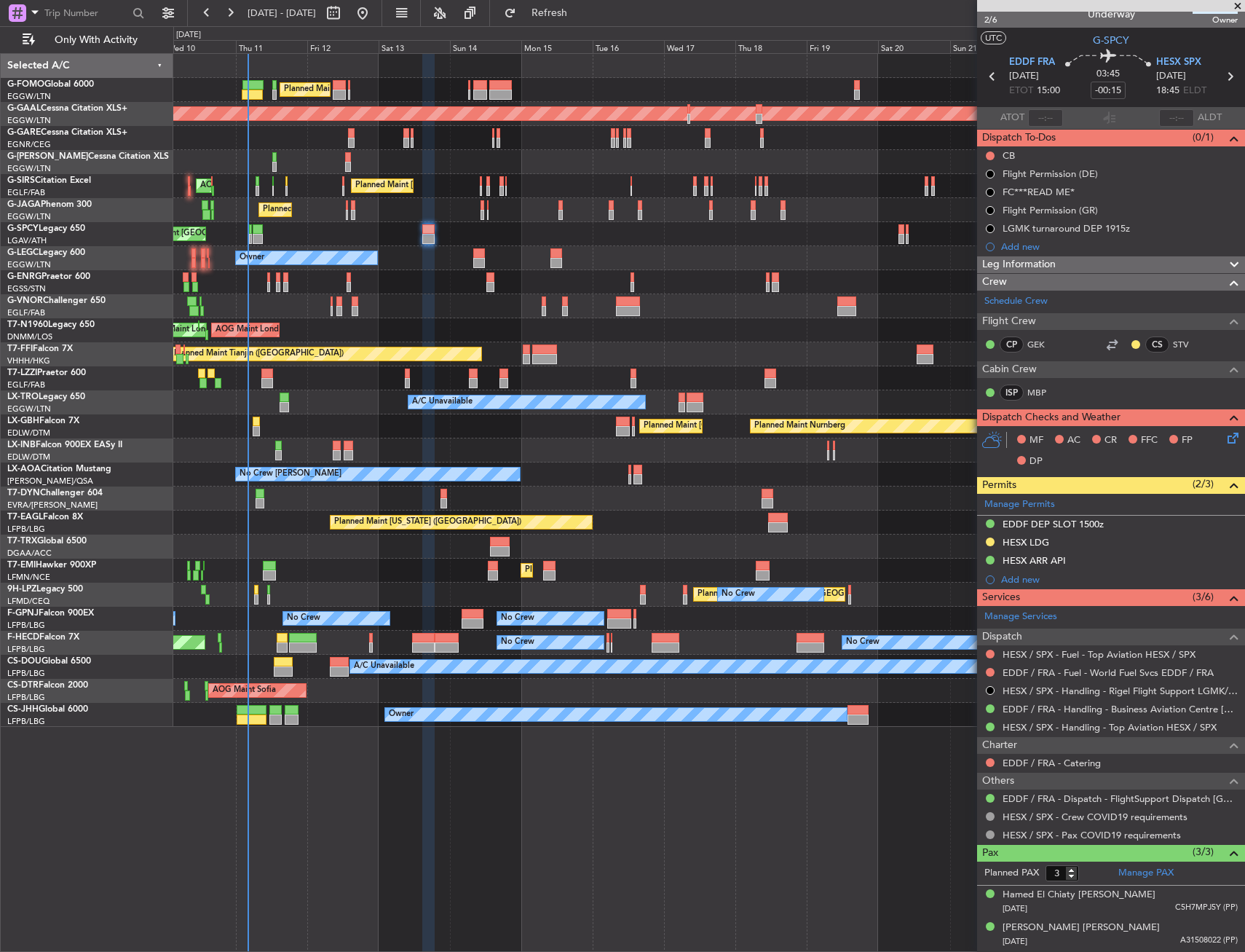
scroll to position [0, 0]
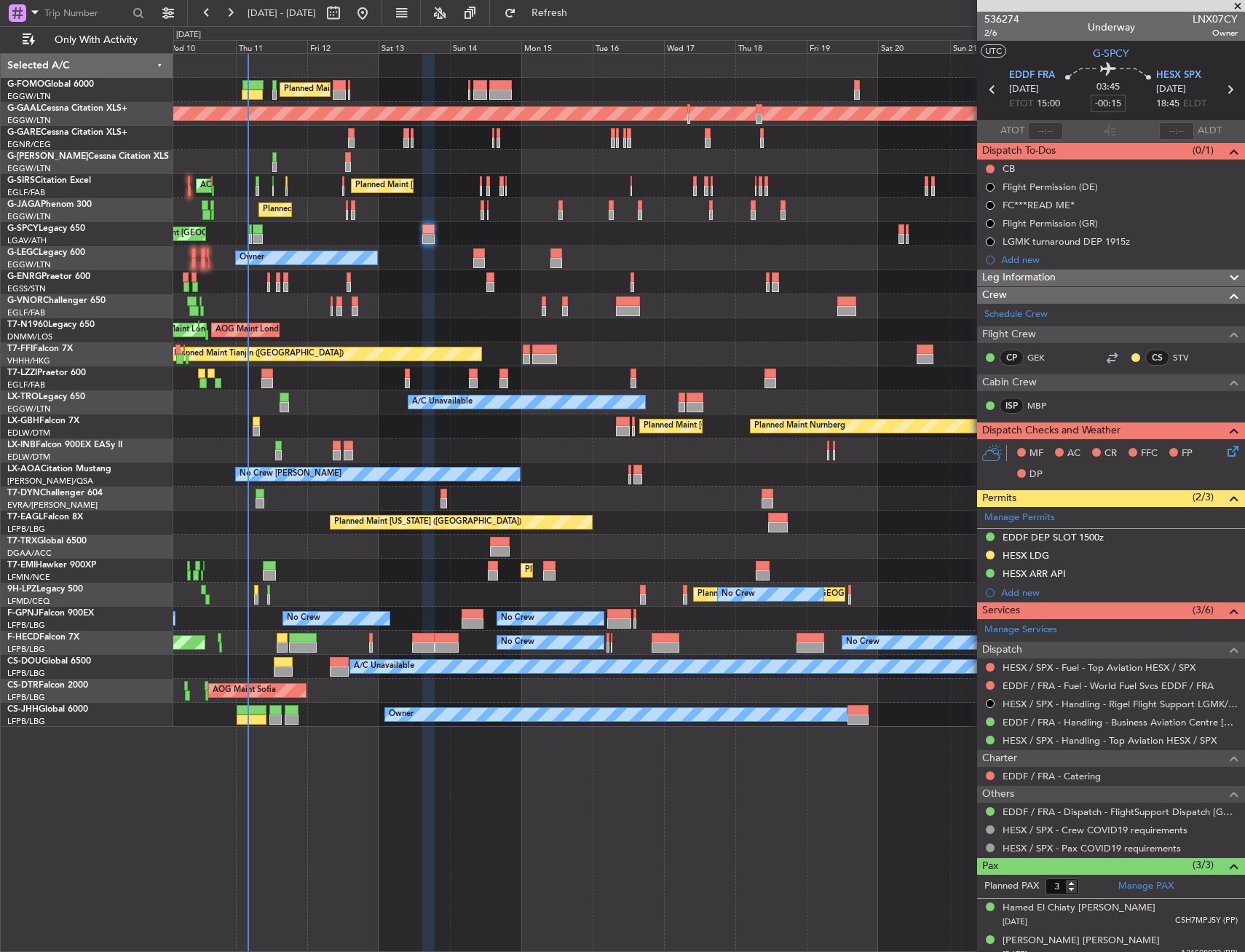
click at [1113, 105] on input "-00:15" at bounding box center [1108, 103] width 35 height 17
click at [1125, 101] on div "03:45 -10" at bounding box center [1108, 89] width 96 height 54
type input "-00:10"
click at [1224, 450] on icon at bounding box center [1230, 449] width 12 height 12
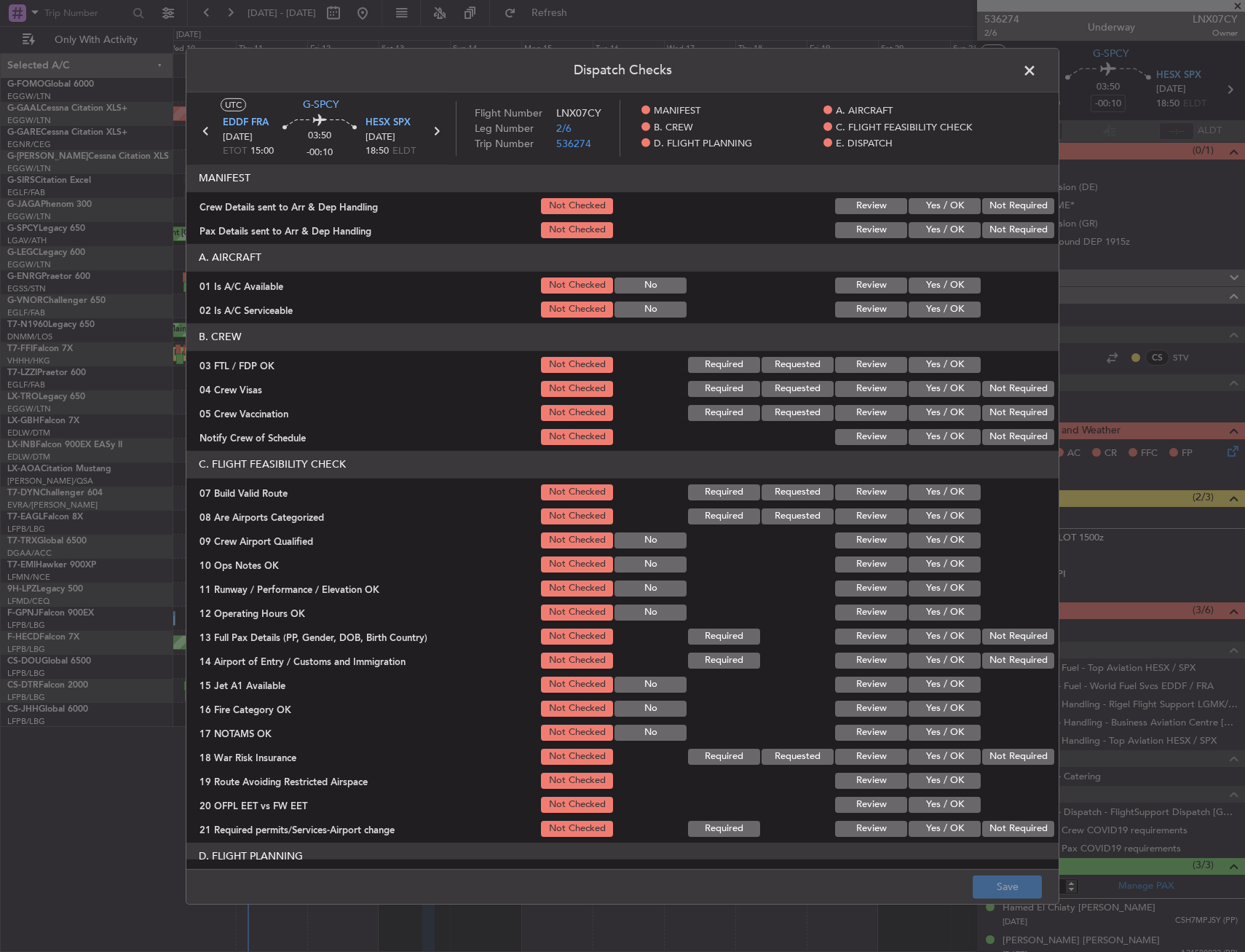
click at [942, 291] on button "Yes / OK" at bounding box center [944, 285] width 72 height 16
click at [935, 310] on button "Yes / OK" at bounding box center [944, 309] width 72 height 16
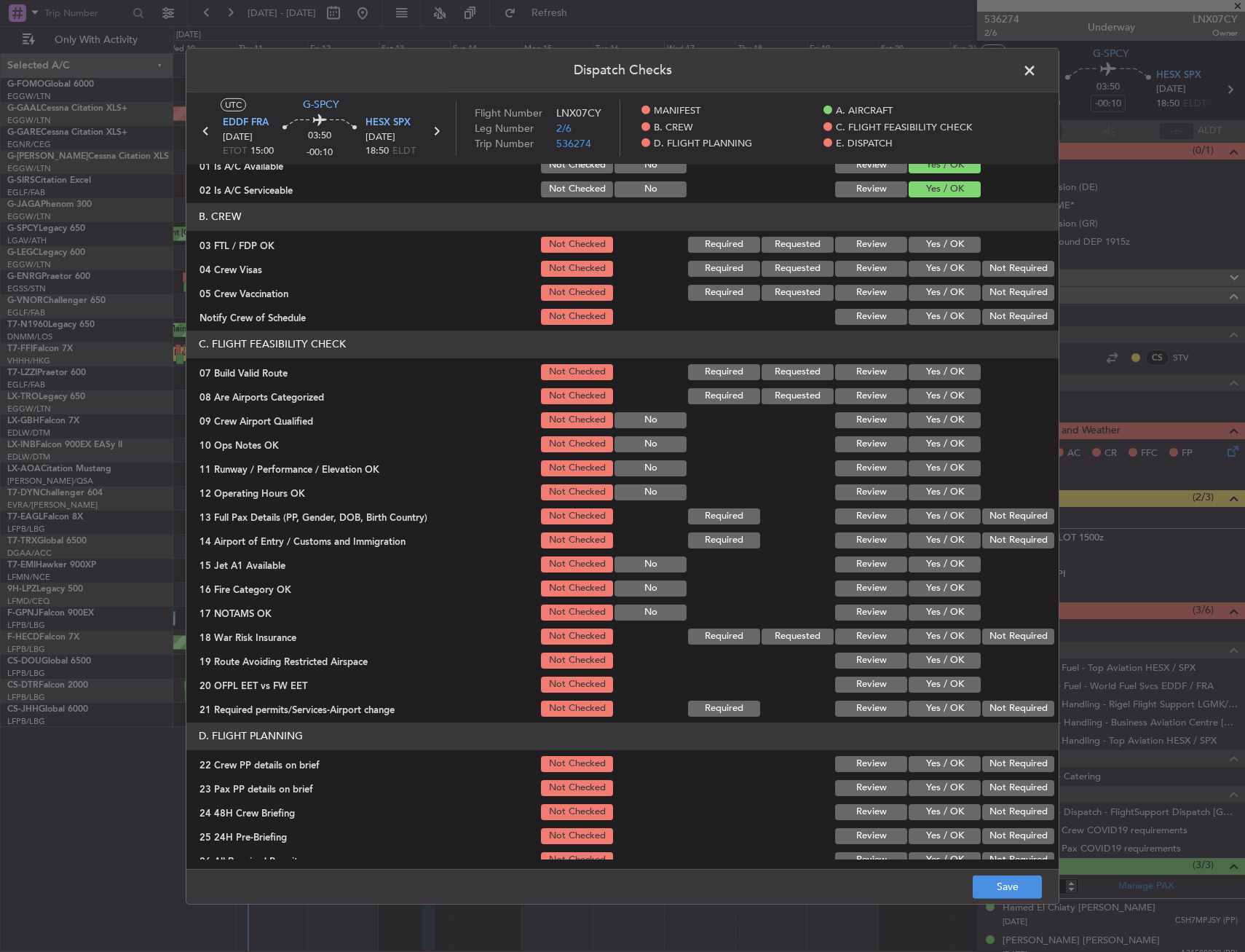
scroll to position [145, 0]
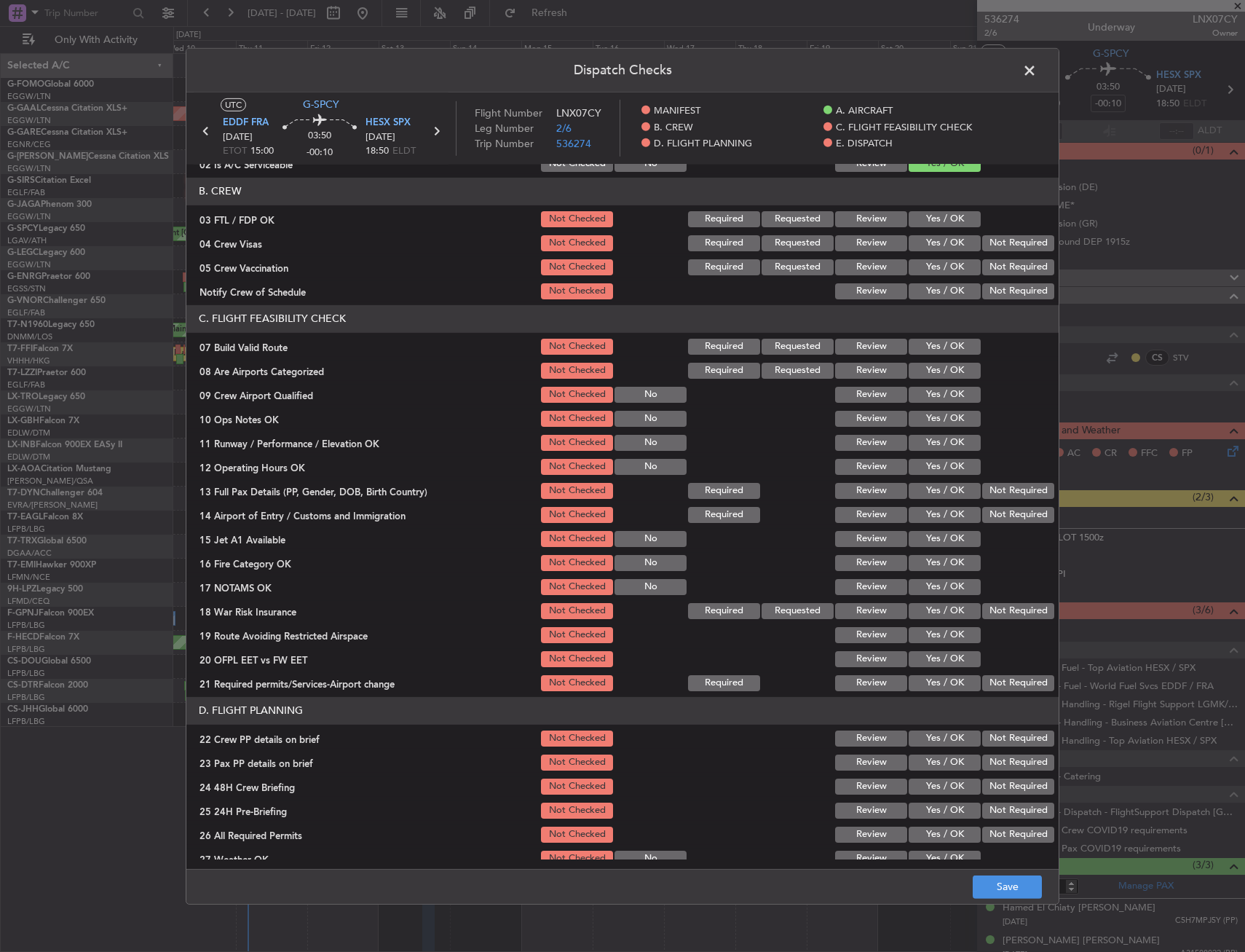
click at [921, 345] on button "Yes / OK" at bounding box center [944, 346] width 72 height 16
click at [925, 406] on section "C. FLIGHT FEASIBILITY CHECK 07 Build Valid Route Not Checked Required Requested…" at bounding box center [622, 499] width 872 height 388
click at [925, 415] on button "Yes / OK" at bounding box center [944, 419] width 72 height 16
click at [934, 447] on button "Yes / OK" at bounding box center [944, 443] width 72 height 16
click at [934, 461] on button "Yes / OK" at bounding box center [944, 467] width 72 height 16
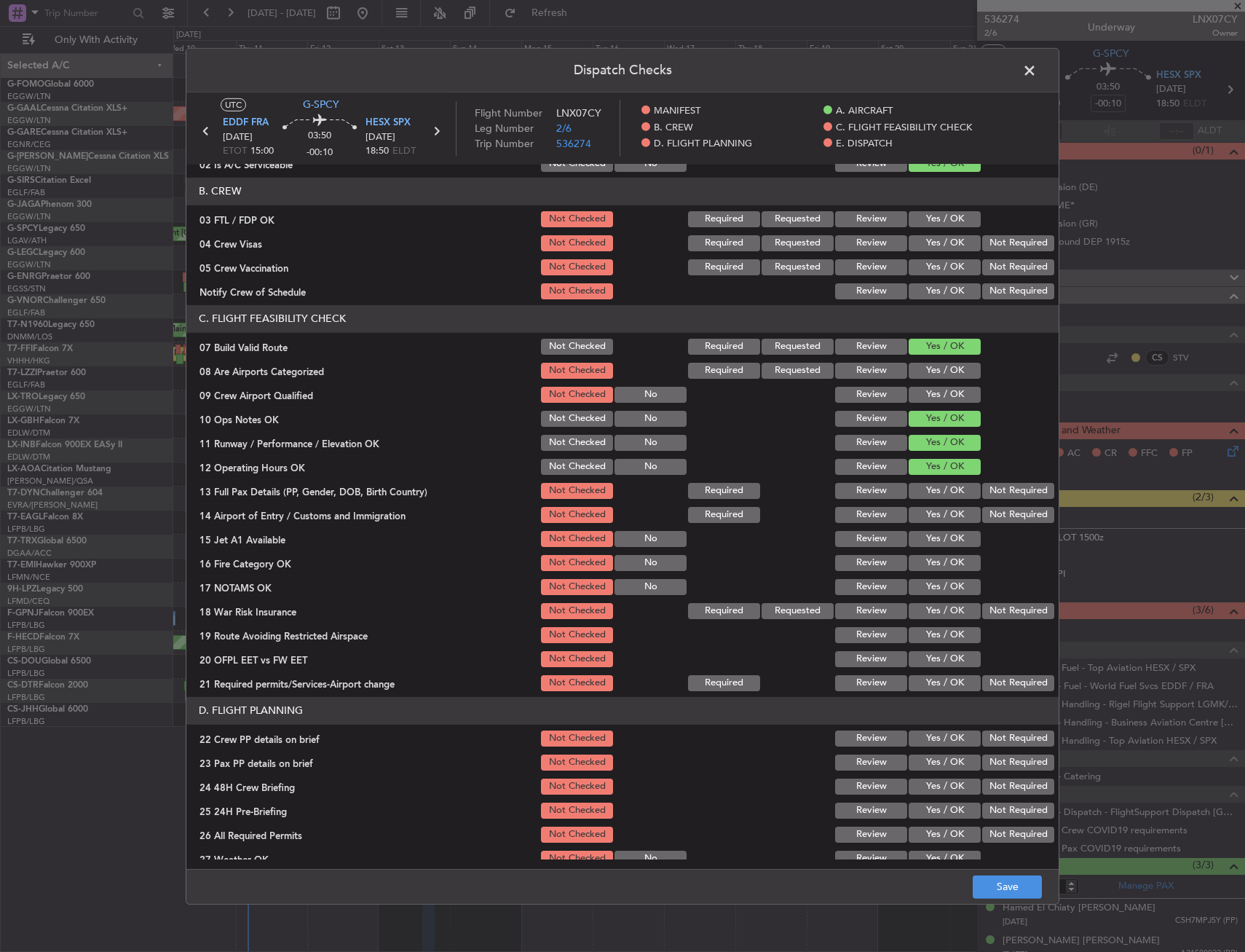
drag, startPoint x: 934, startPoint y: 483, endPoint x: 934, endPoint y: 494, distance: 11.0
click at [934, 484] on button "Yes / OK" at bounding box center [944, 491] width 72 height 16
click at [933, 514] on button "Yes / OK" at bounding box center [944, 514] width 72 height 16
drag, startPoint x: 931, startPoint y: 533, endPoint x: 929, endPoint y: 551, distance: 18.1
click at [931, 535] on button "Yes / OK" at bounding box center [944, 538] width 72 height 16
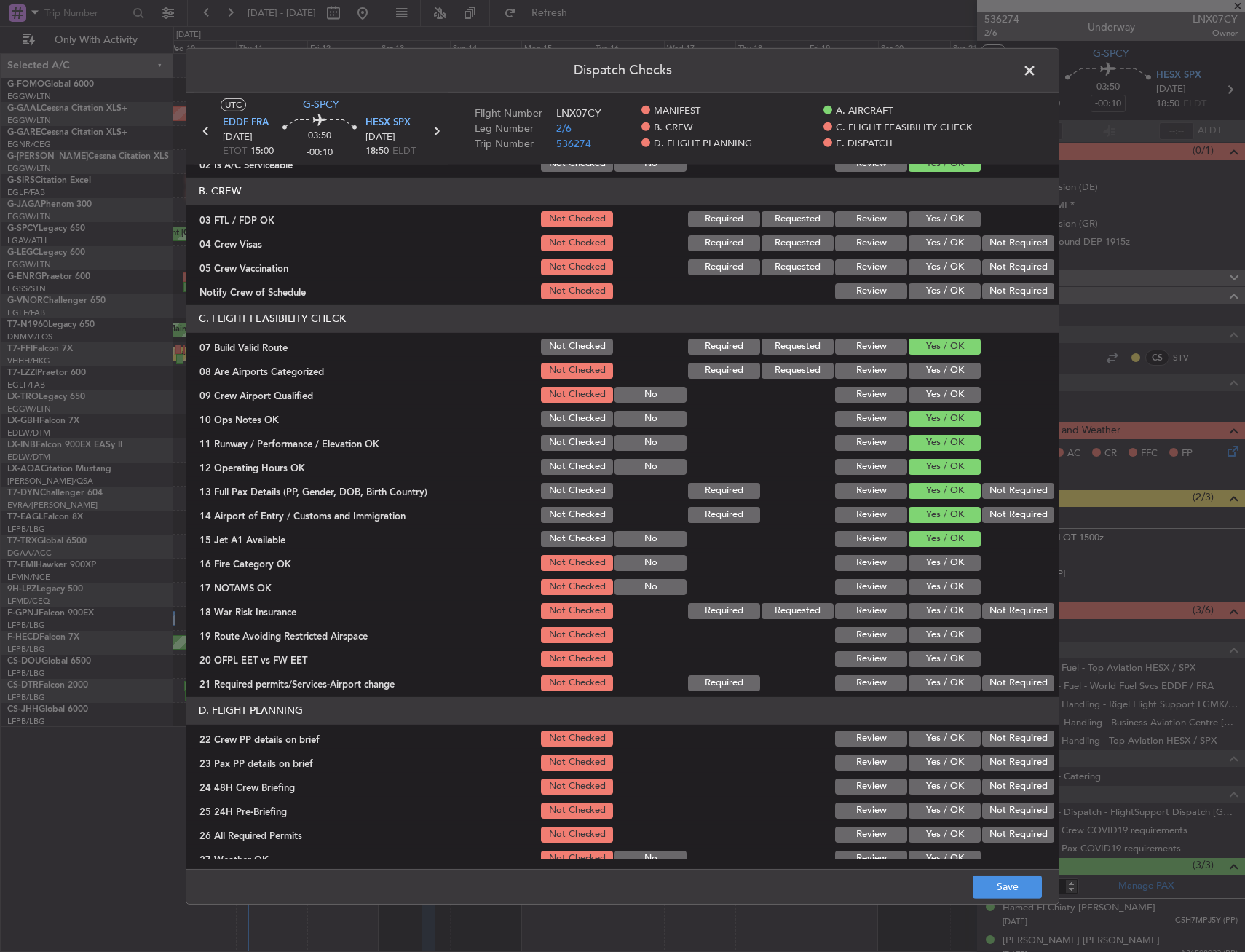
click at [929, 561] on button "Yes / OK" at bounding box center [944, 562] width 72 height 16
click at [929, 579] on button "Yes / OK" at bounding box center [944, 586] width 72 height 16
click at [986, 606] on button "Not Required" at bounding box center [1019, 611] width 72 height 16
click at [931, 635] on button "Yes / OK" at bounding box center [944, 635] width 72 height 16
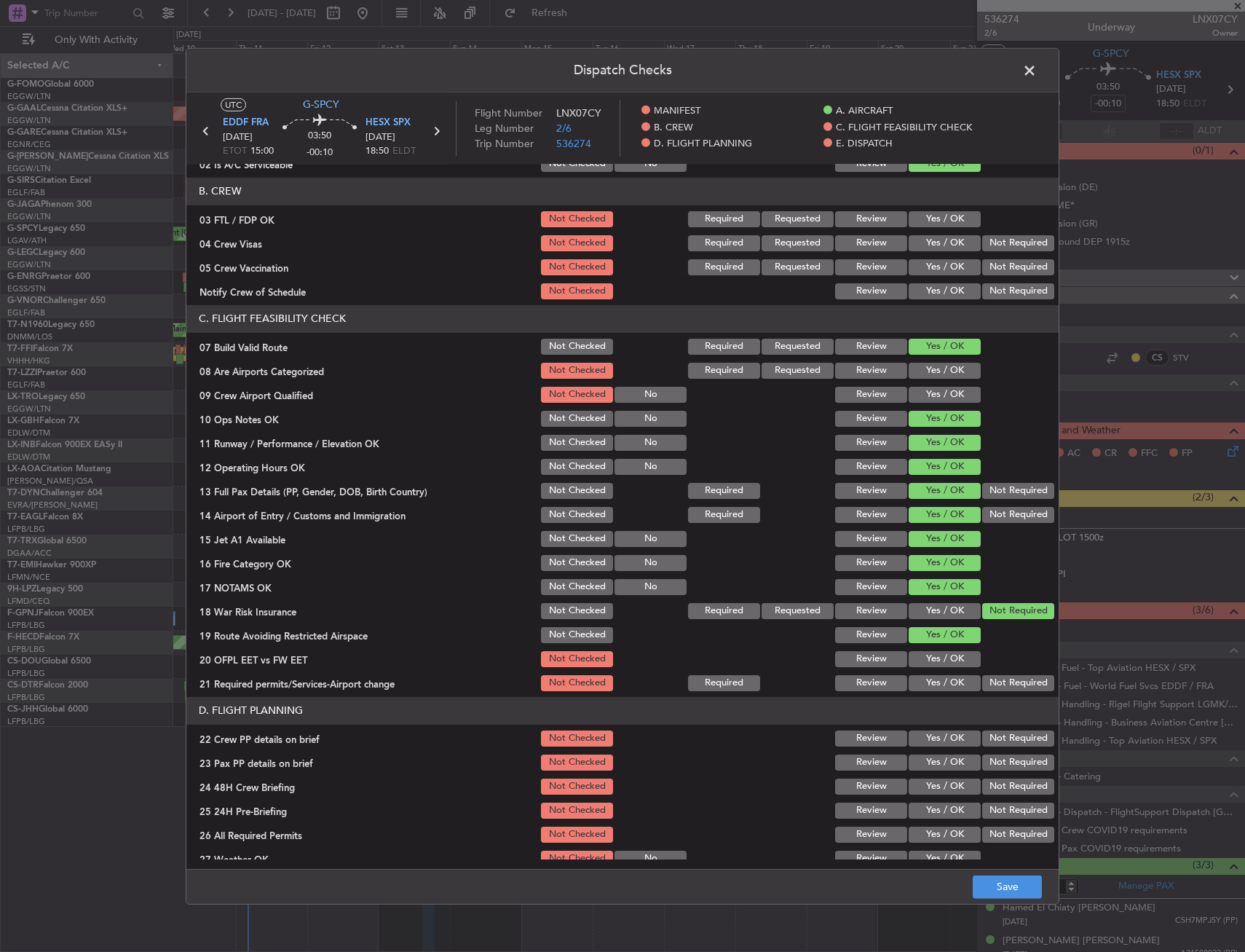
click at [933, 665] on button "Yes / OK" at bounding box center [944, 659] width 72 height 16
click at [916, 682] on button "Yes / OK" at bounding box center [944, 683] width 72 height 16
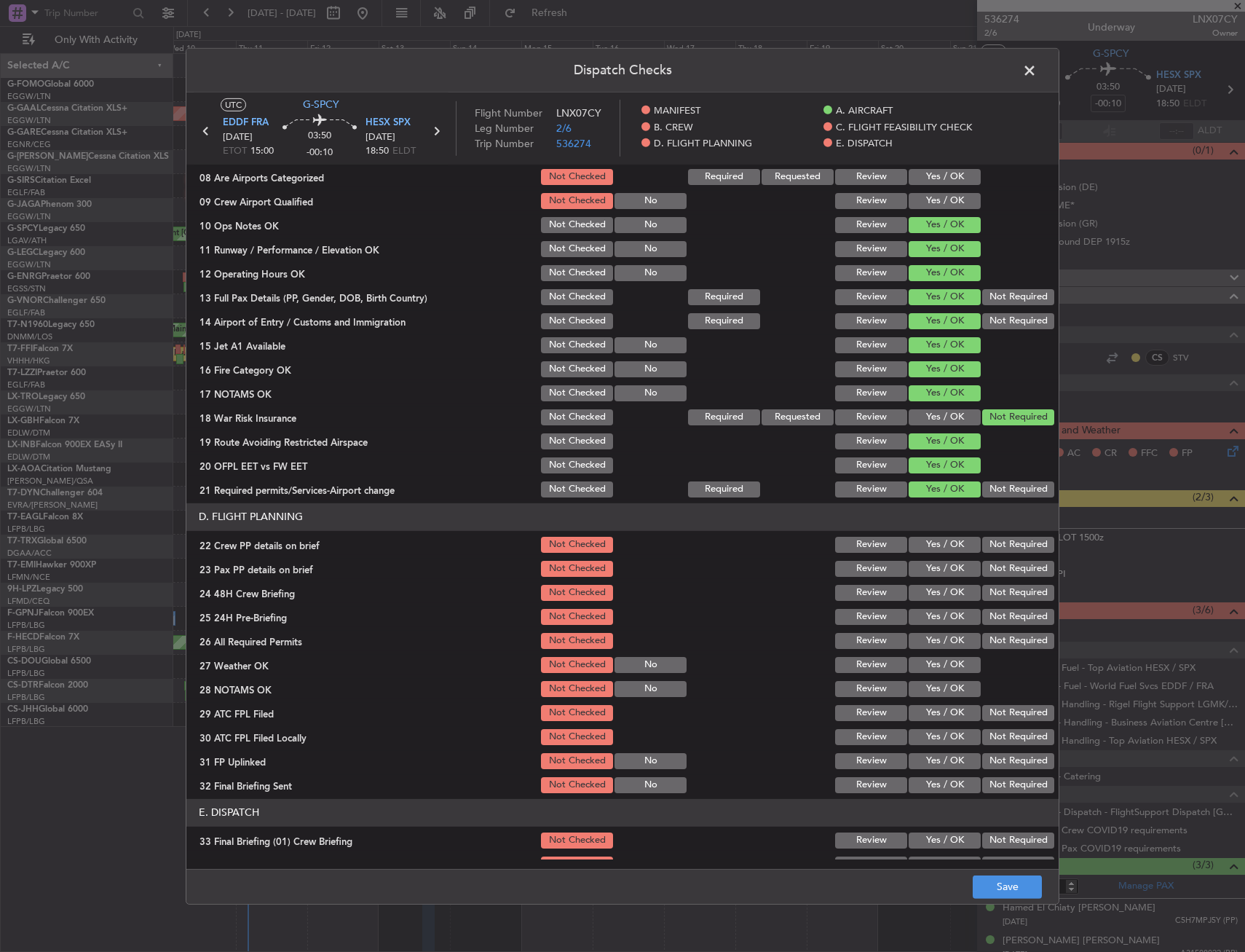
scroll to position [437, 0]
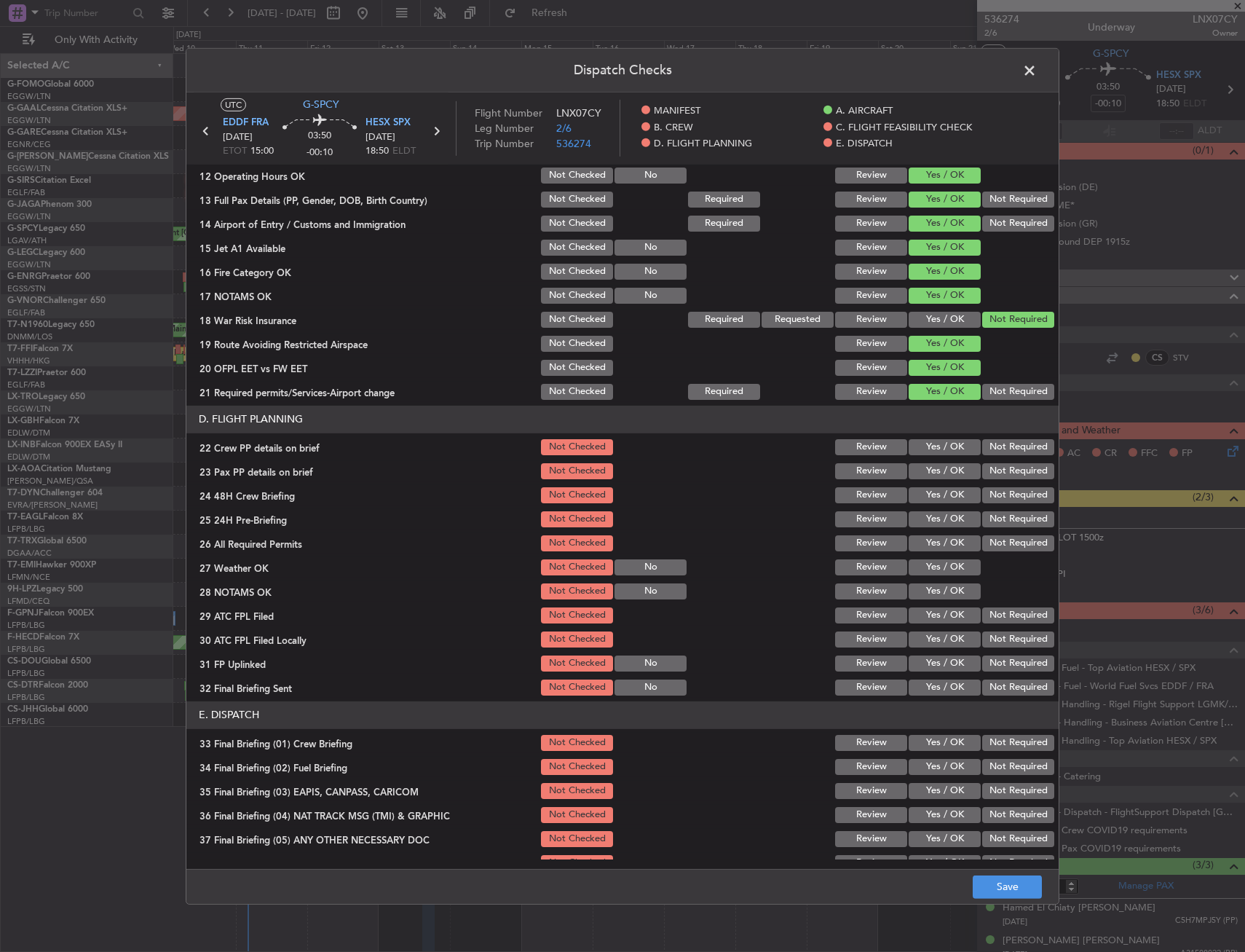
click at [936, 472] on button "Yes / OK" at bounding box center [944, 471] width 72 height 16
click at [934, 454] on button "Yes / OK" at bounding box center [944, 447] width 72 height 16
click at [931, 488] on button "Yes / OK" at bounding box center [944, 495] width 72 height 16
click at [983, 524] on button "Not Required" at bounding box center [1019, 519] width 72 height 16
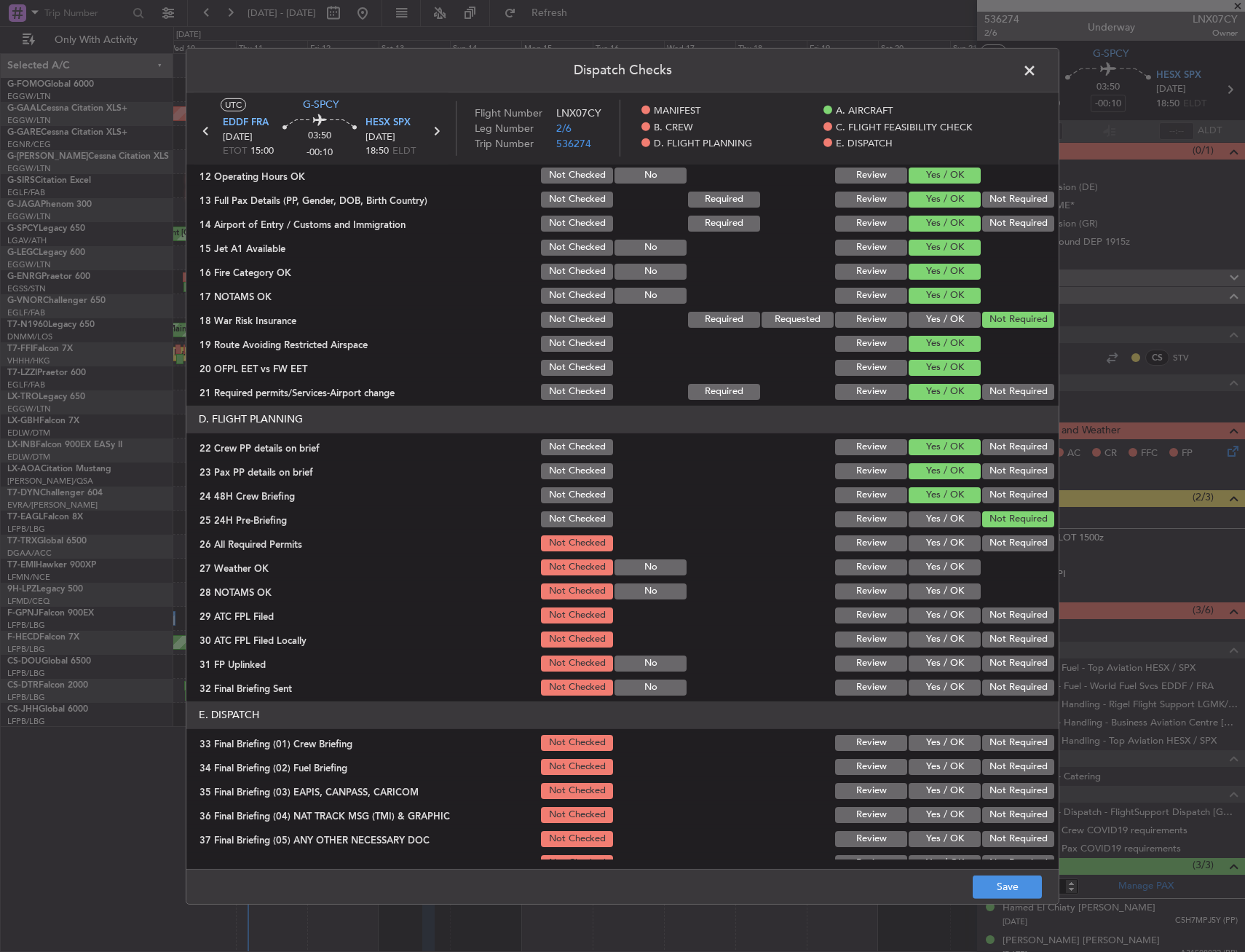
click at [1016, 911] on div "Dispatch Checks UTC G-SPCY EDDF FRA [DATE] ETOT 15:00 03:50 -00:10 HESX SPX [DA…" at bounding box center [622, 476] width 1245 height 952
click at [1017, 889] on button "Save" at bounding box center [1007, 886] width 69 height 23
click at [1037, 65] on span at bounding box center [1037, 73] width 0 height 29
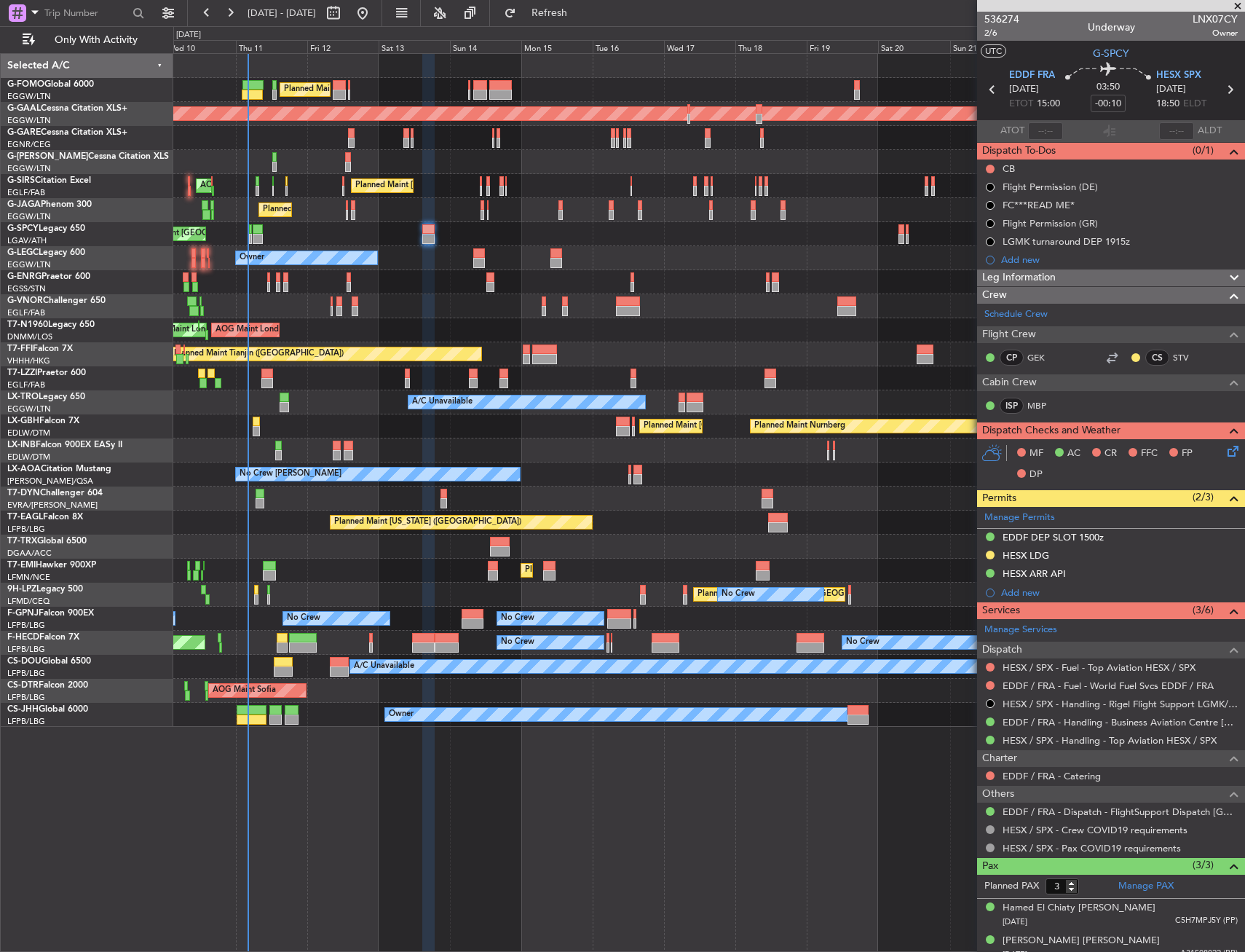
click at [1170, 279] on div "Leg Information" at bounding box center [1112, 278] width 268 height 17
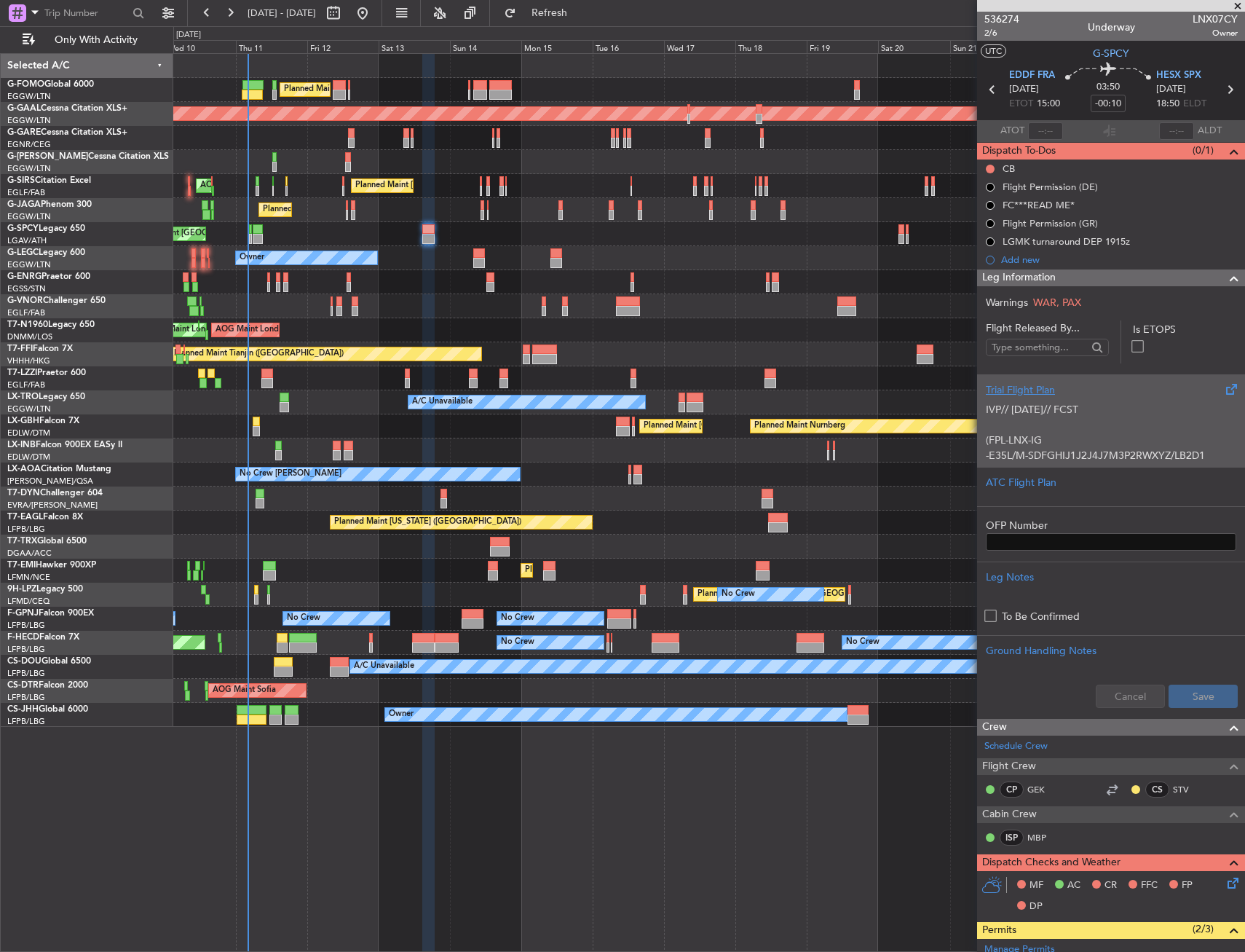
click at [1054, 406] on p "IVP// [DATE]// FCST" at bounding box center [1111, 409] width 250 height 15
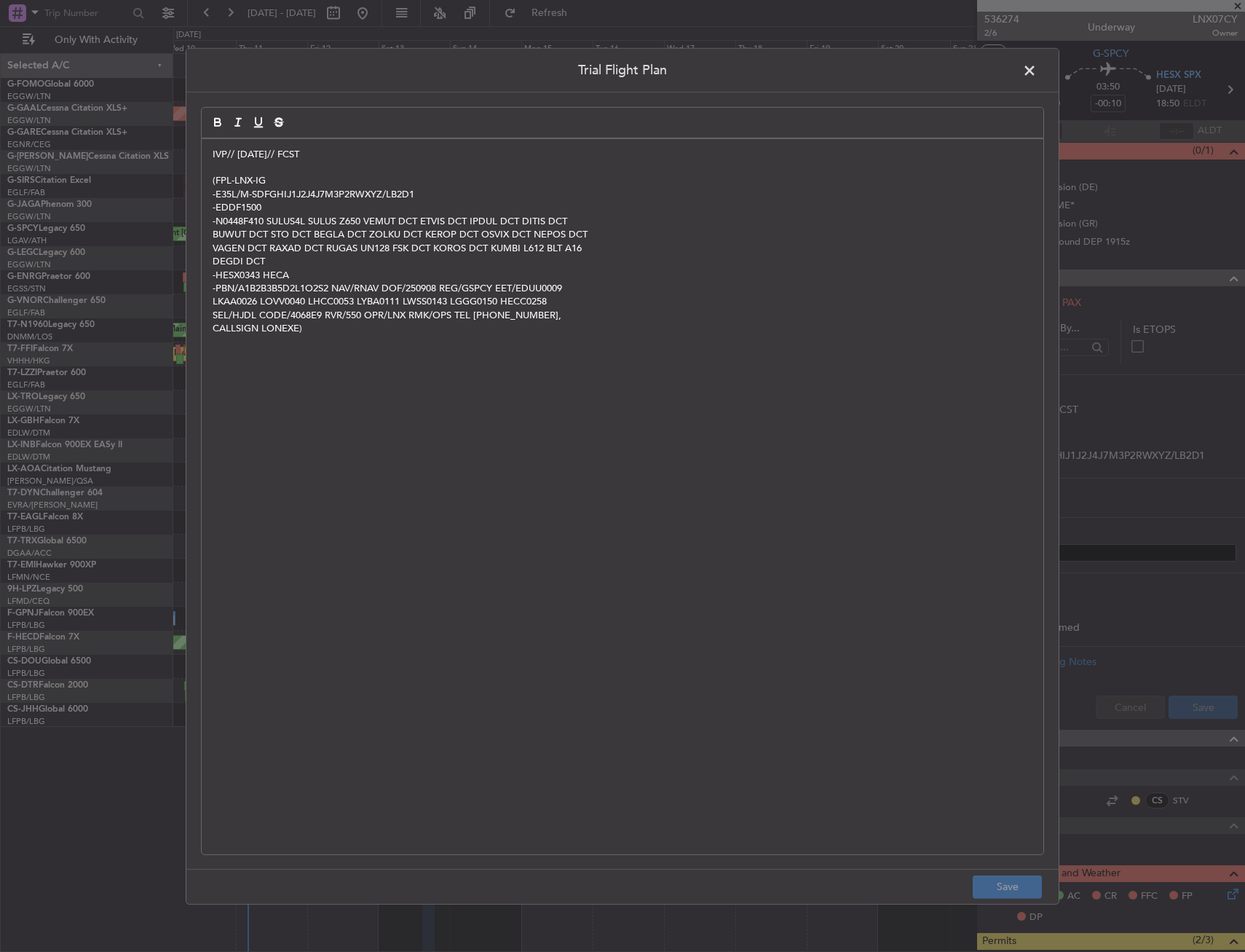
click at [210, 169] on div "IVP// [DATE]// FCST (FPL-LNX-IG -E35L/M-SDFGHIJ1J2J4J7M3P2RWXYZ/LB2D1 -EDDF1500…" at bounding box center [622, 496] width 842 height 715
drag, startPoint x: 214, startPoint y: 153, endPoint x: 321, endPoint y: 190, distance: 113.2
click at [213, 153] on p "IVP// [DATE]// FCST" at bounding box center [623, 153] width 820 height 13
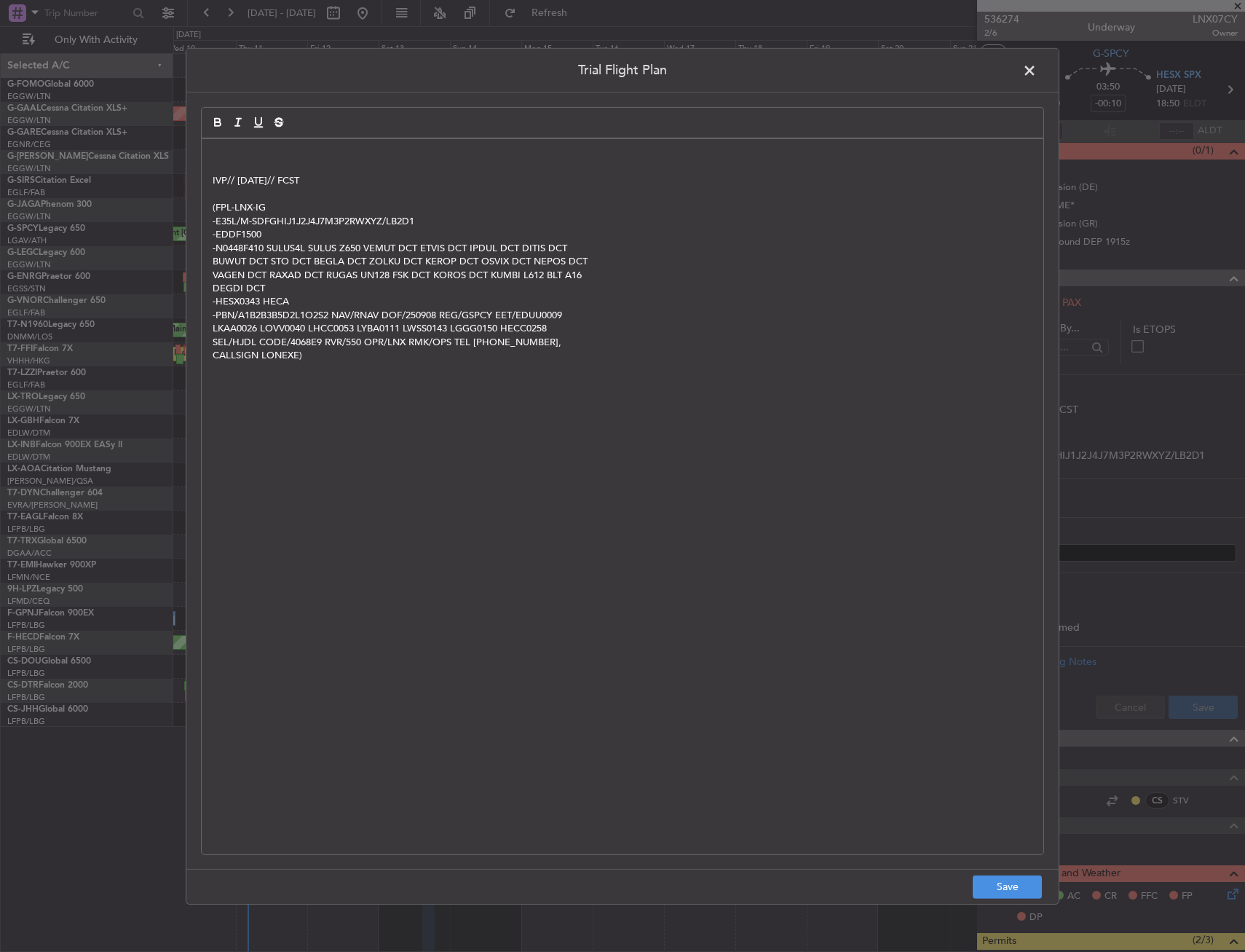
click at [363, 167] on p at bounding box center [623, 167] width 820 height 13
click at [356, 150] on p at bounding box center [623, 153] width 820 height 13
drag, startPoint x: 346, startPoint y: 140, endPoint x: 346, endPoint y: 150, distance: 10.0
click at [346, 140] on div "APA // [DATE] // IVP// [DATE]// FCST (FPL-LNX-IG -E35L/M-SDFGHIJ1J2J4J7M3P2RWXY…" at bounding box center [622, 496] width 842 height 715
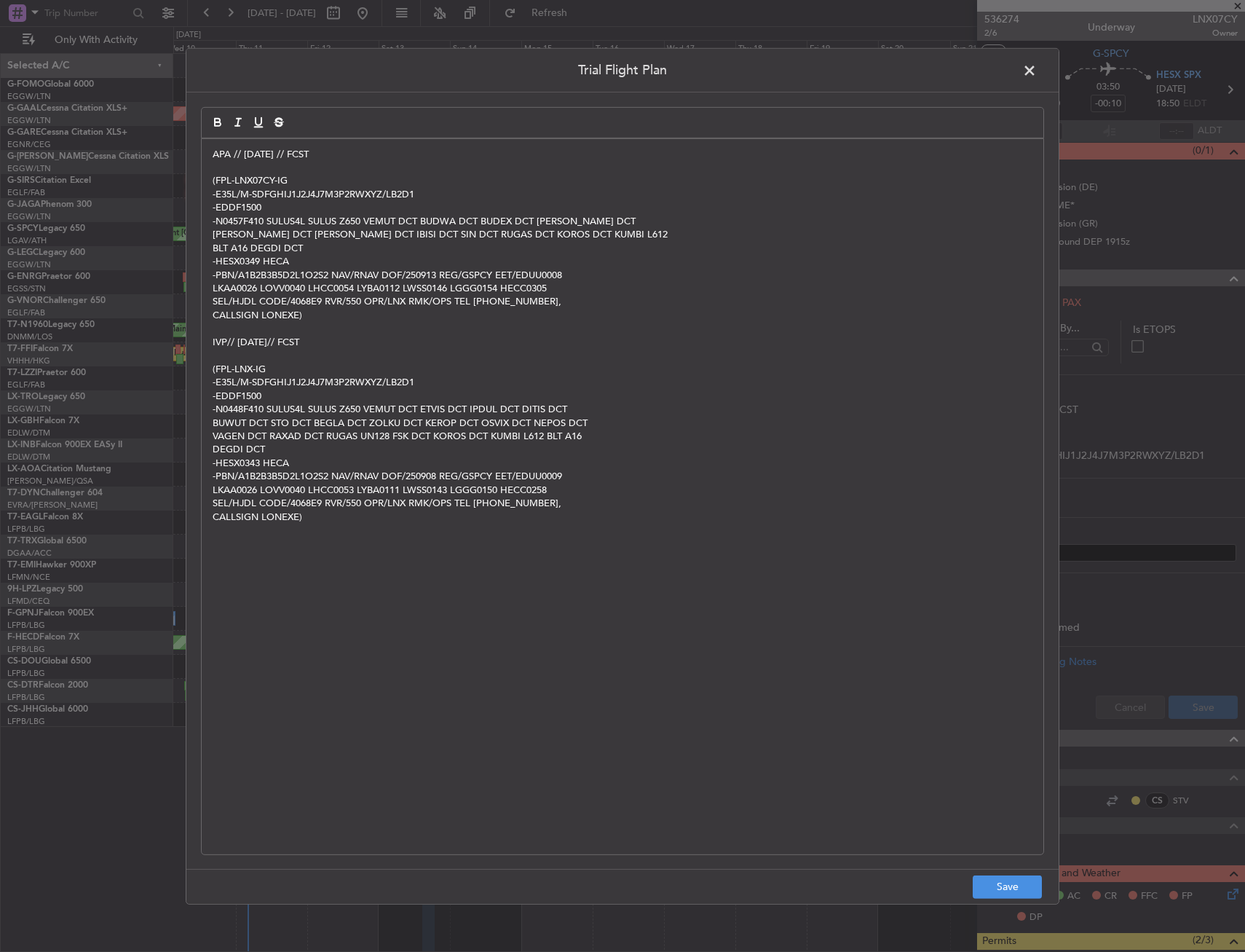
scroll to position [0, 0]
click at [1027, 892] on button "Save" at bounding box center [1007, 886] width 69 height 23
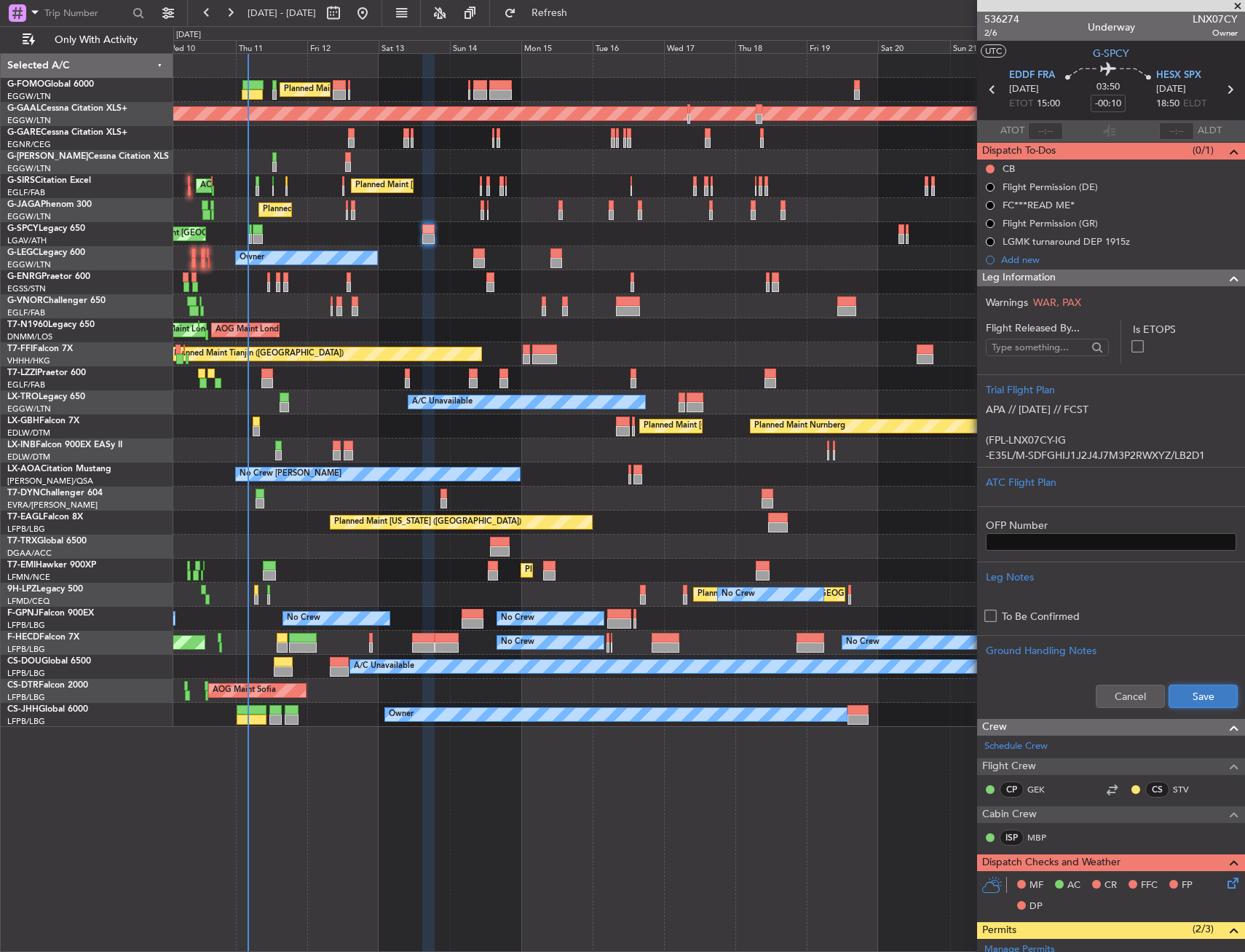
click at [1195, 704] on button "Save" at bounding box center [1203, 696] width 69 height 23
click at [1078, 273] on div "Leg Information" at bounding box center [1112, 278] width 268 height 17
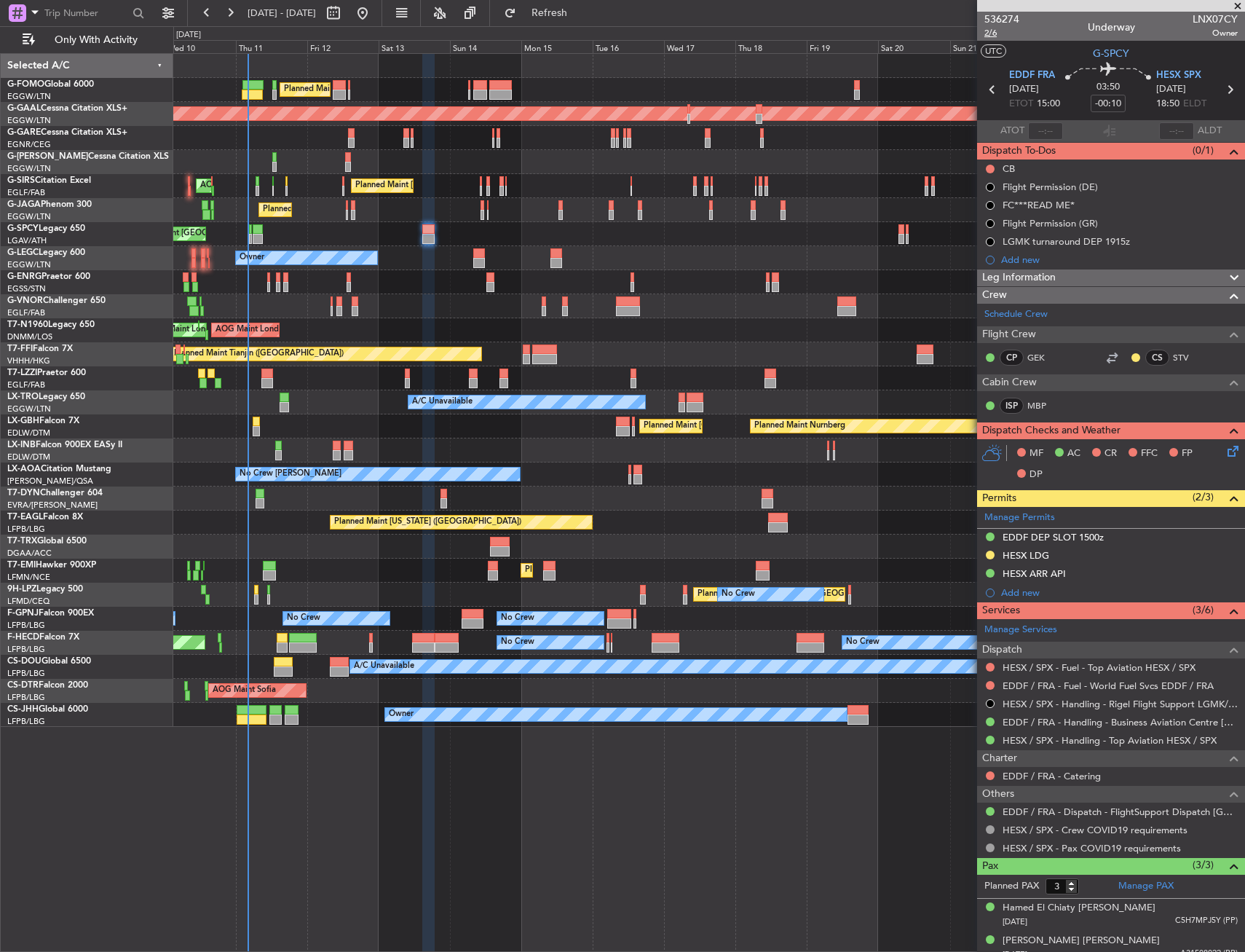
click at [1001, 35] on span "2/6" at bounding box center [1001, 33] width 35 height 12
drag, startPoint x: 990, startPoint y: 167, endPoint x: 996, endPoint y: 208, distance: 41.4
click at [990, 167] on button at bounding box center [990, 169] width 9 height 9
click at [999, 232] on span "Completed" at bounding box center [996, 232] width 48 height 15
click at [1224, 448] on icon at bounding box center [1230, 449] width 12 height 12
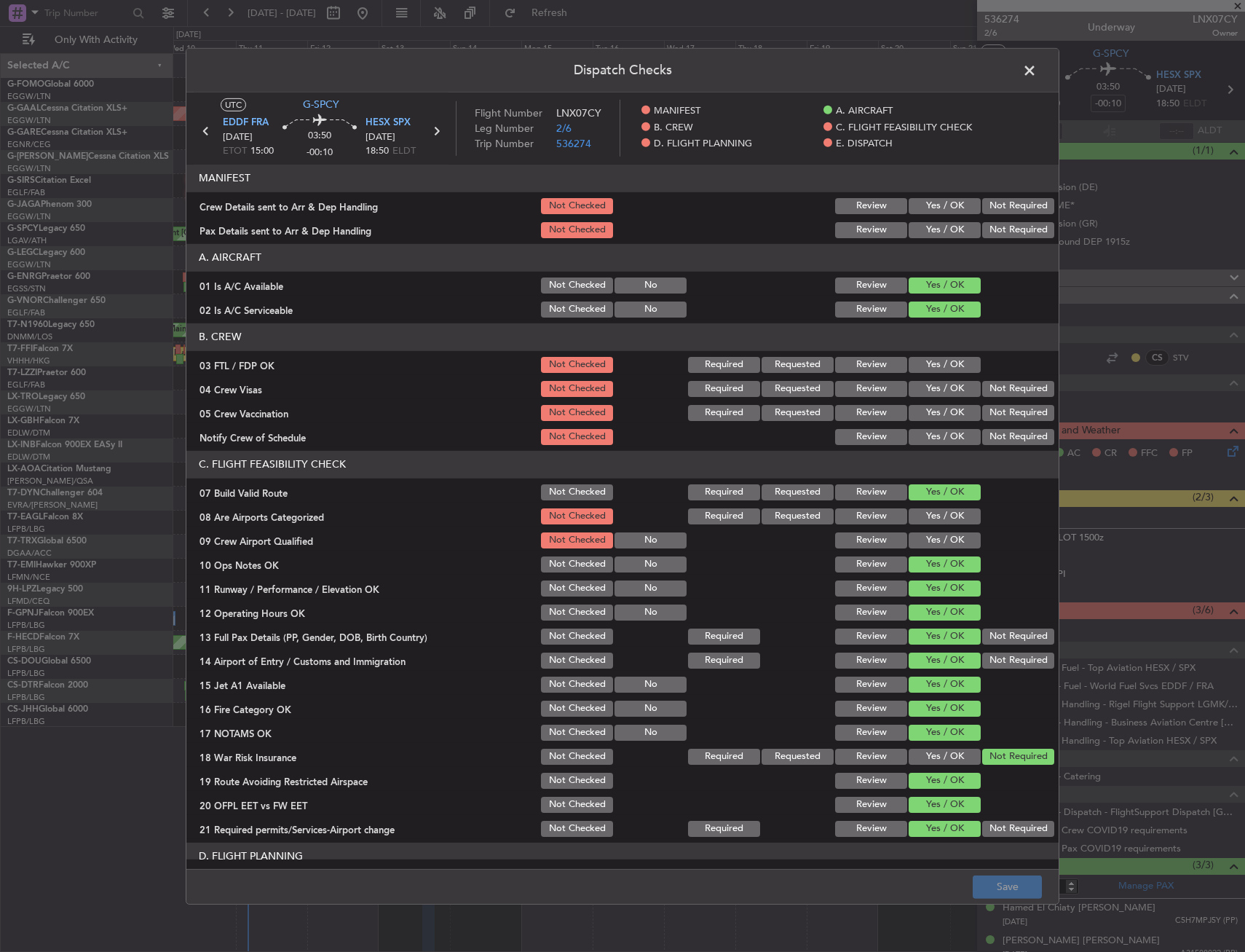
click at [1037, 62] on span at bounding box center [1037, 73] width 0 height 29
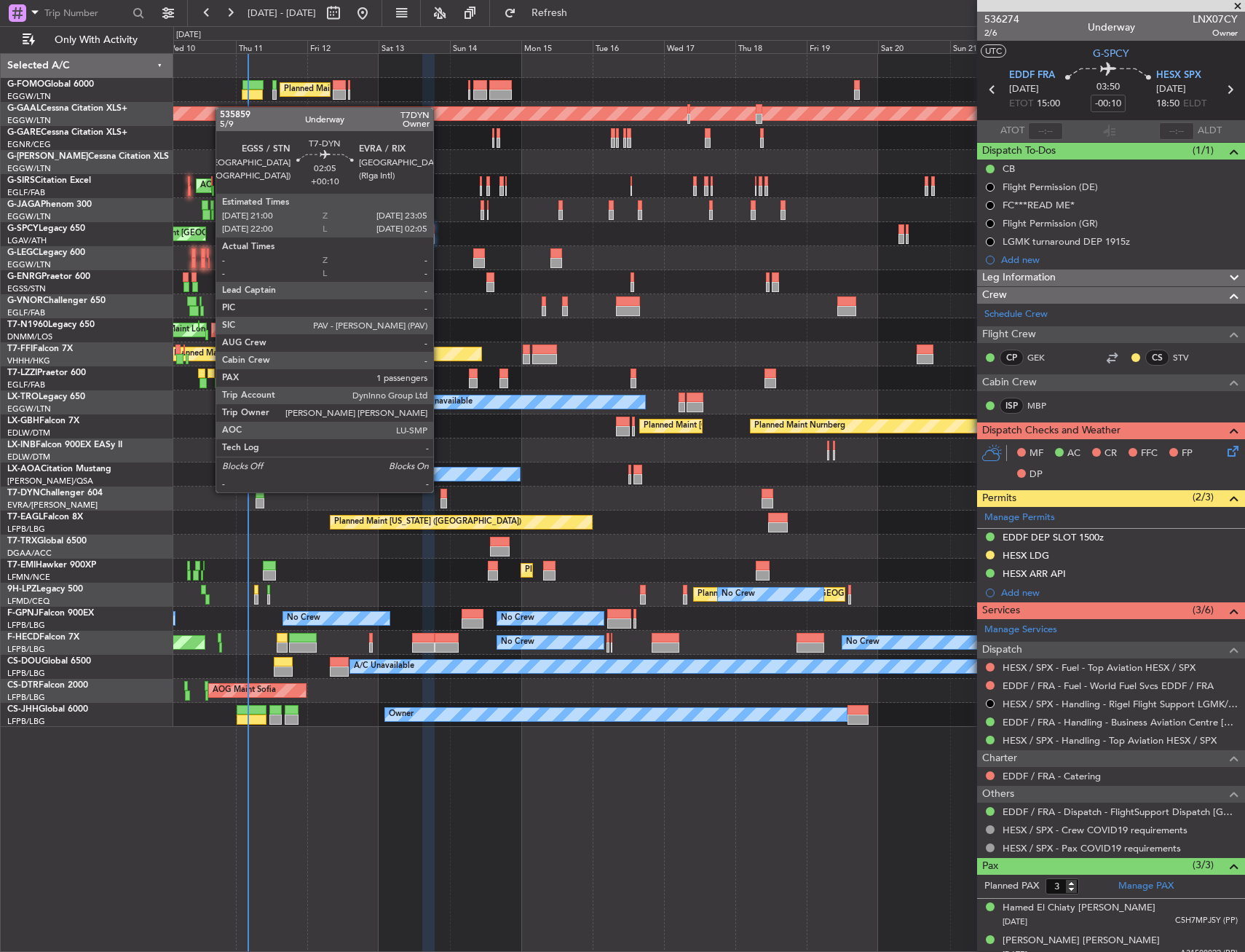
click at [441, 491] on div at bounding box center [444, 494] width 7 height 10
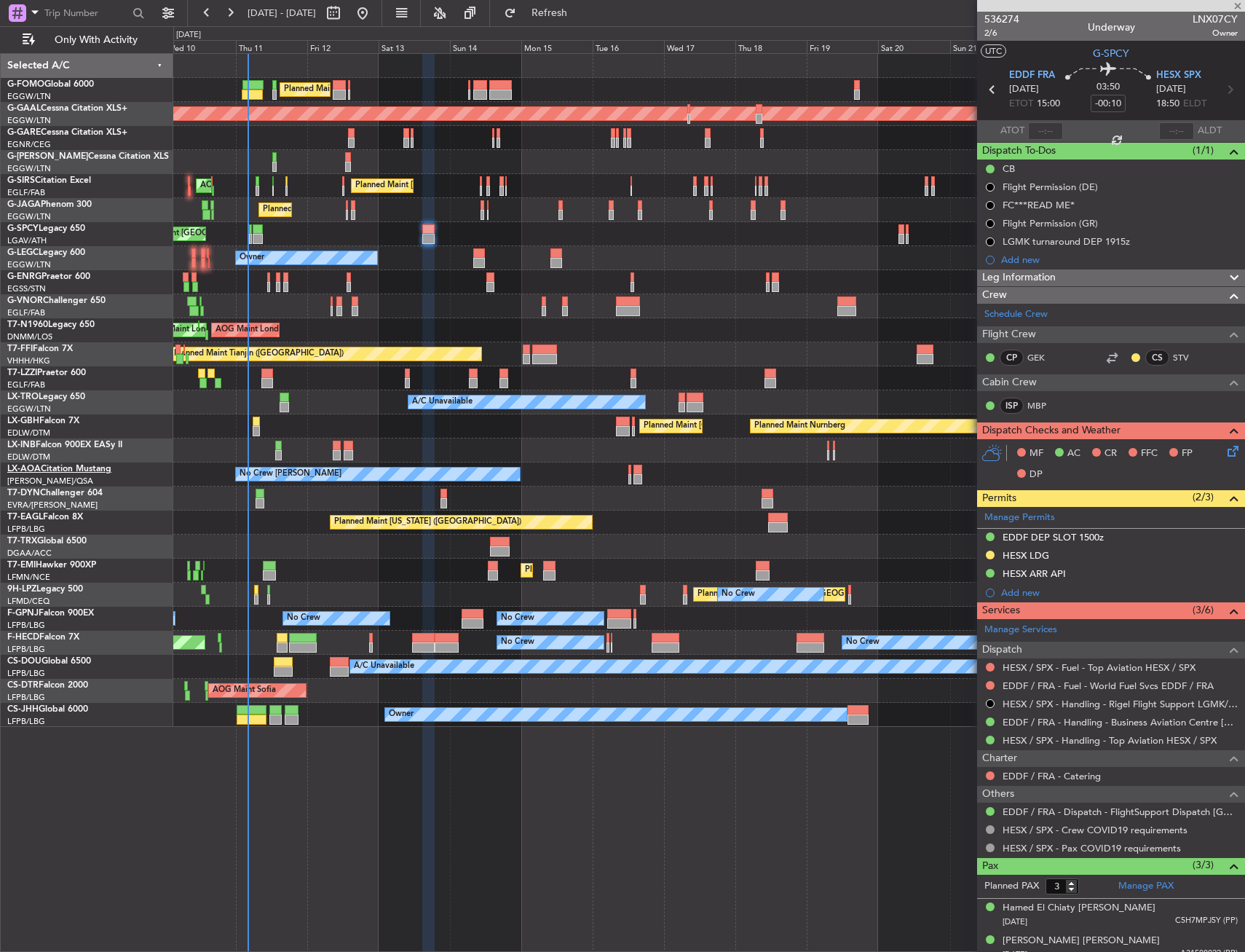
type input "+00:10"
type input "1"
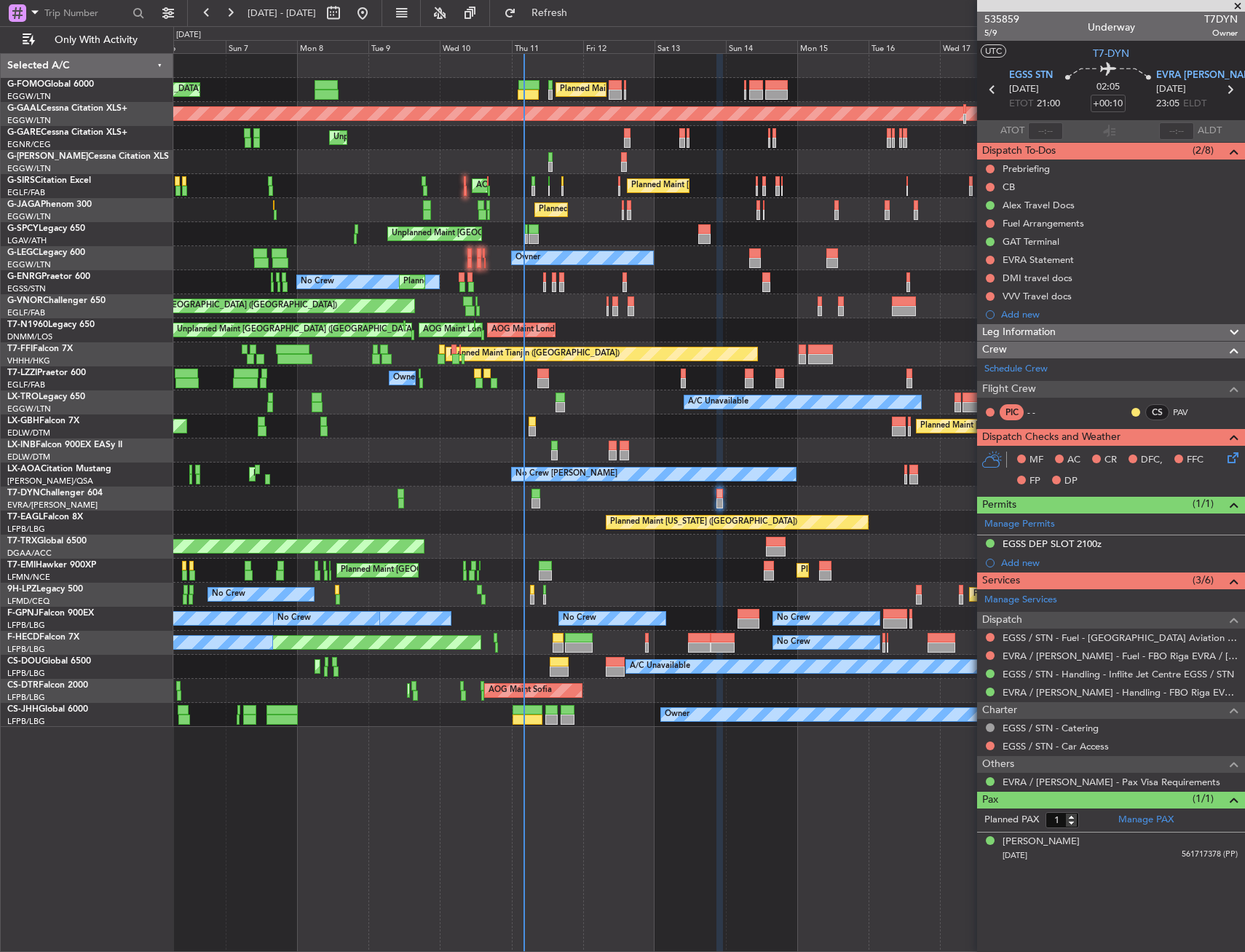
click at [554, 510] on div "AOG Maint Riga (Riga Intl)" at bounding box center [709, 498] width 1072 height 24
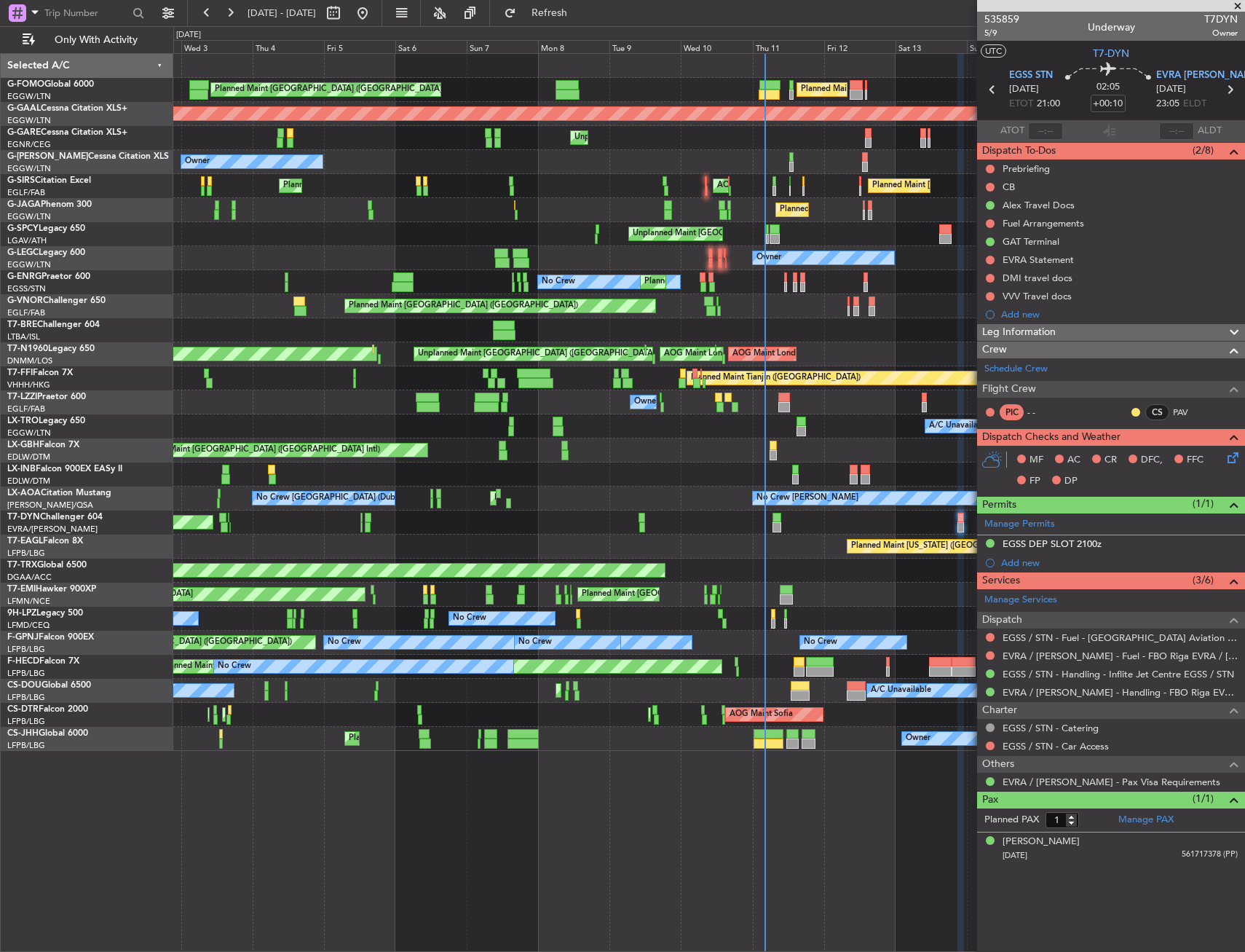
click at [581, 513] on div "AOG Maint Riga (Riga Intl)" at bounding box center [709, 522] width 1072 height 24
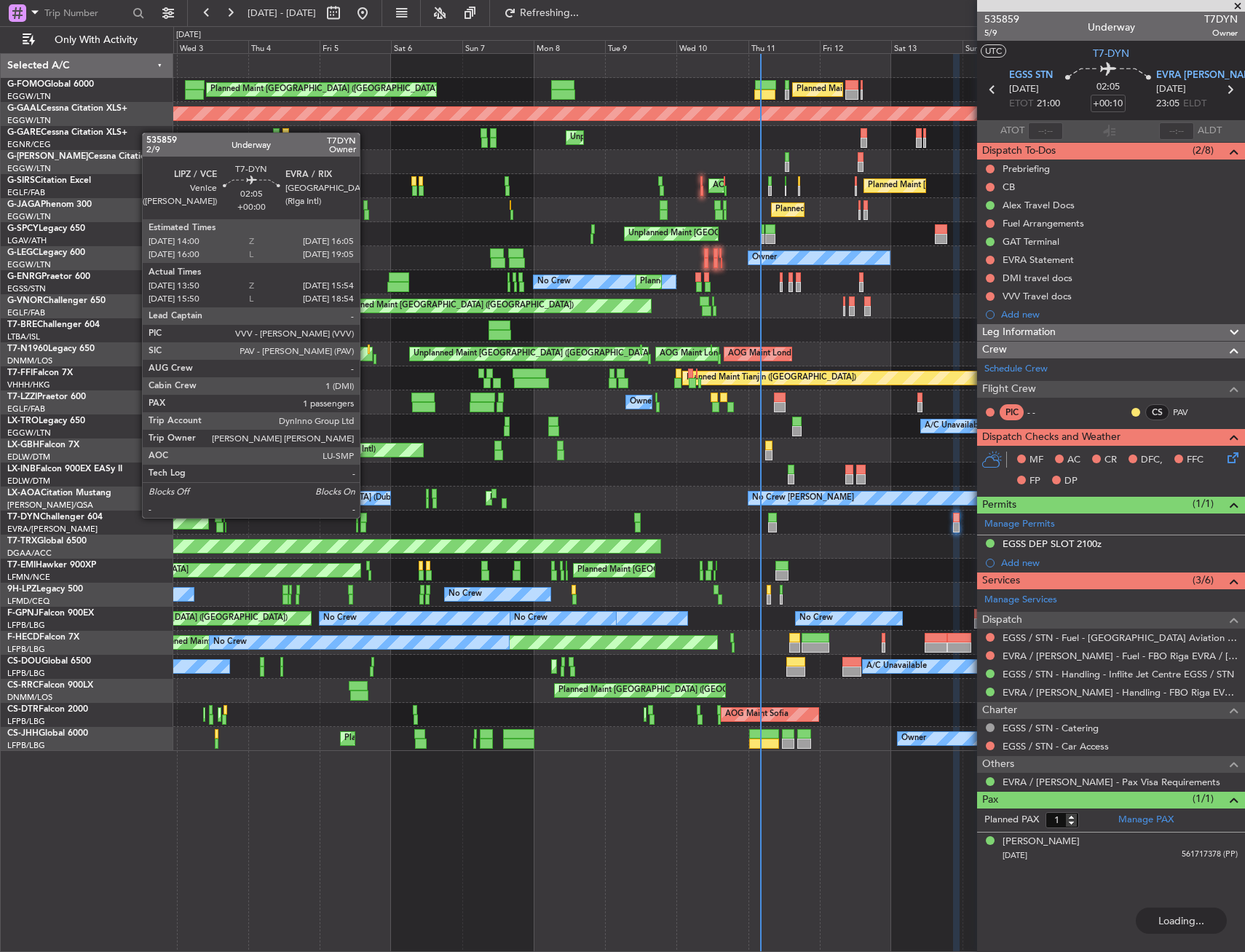
click at [367, 516] on div at bounding box center [364, 518] width 7 height 10
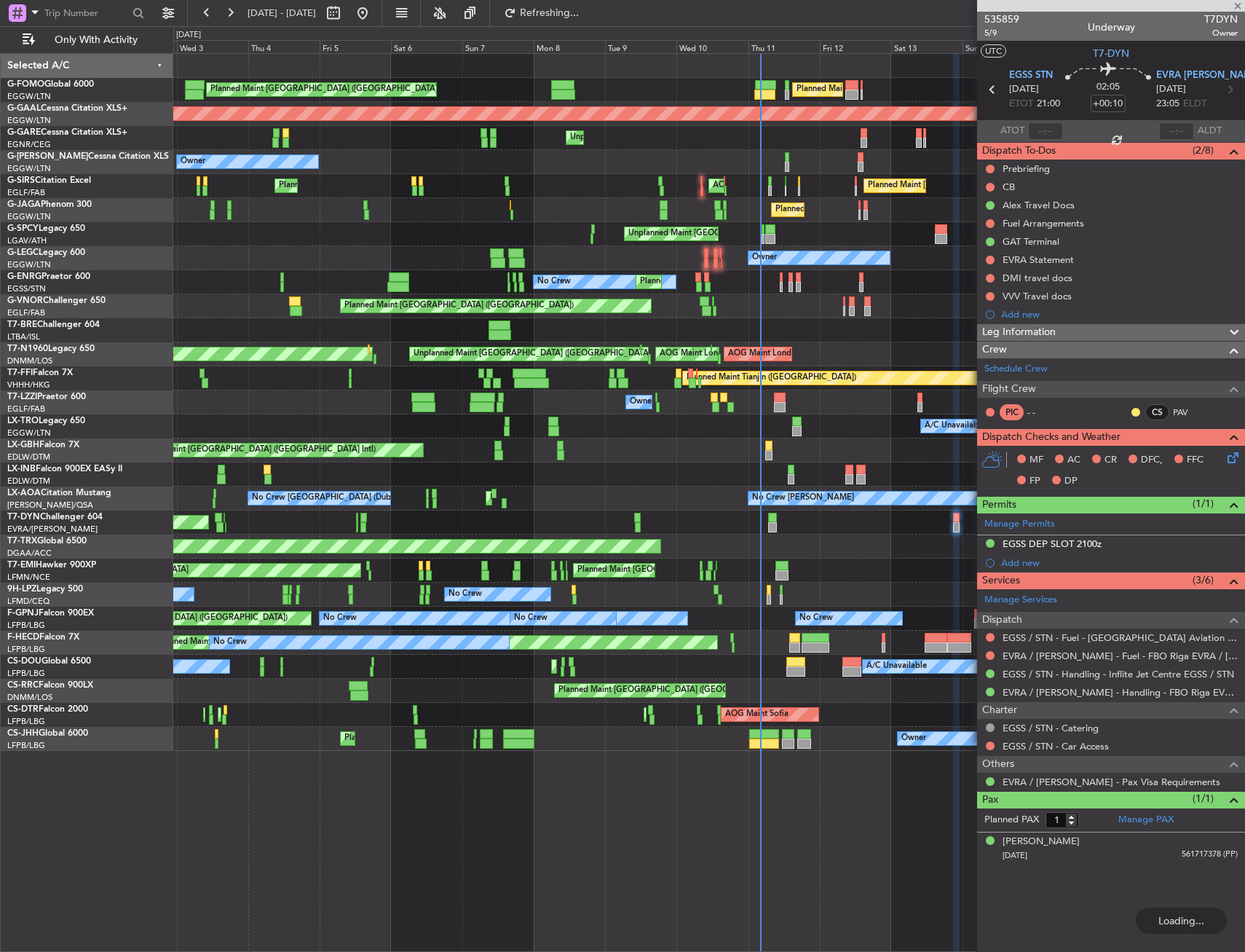
click at [367, 516] on div at bounding box center [364, 518] width 7 height 10
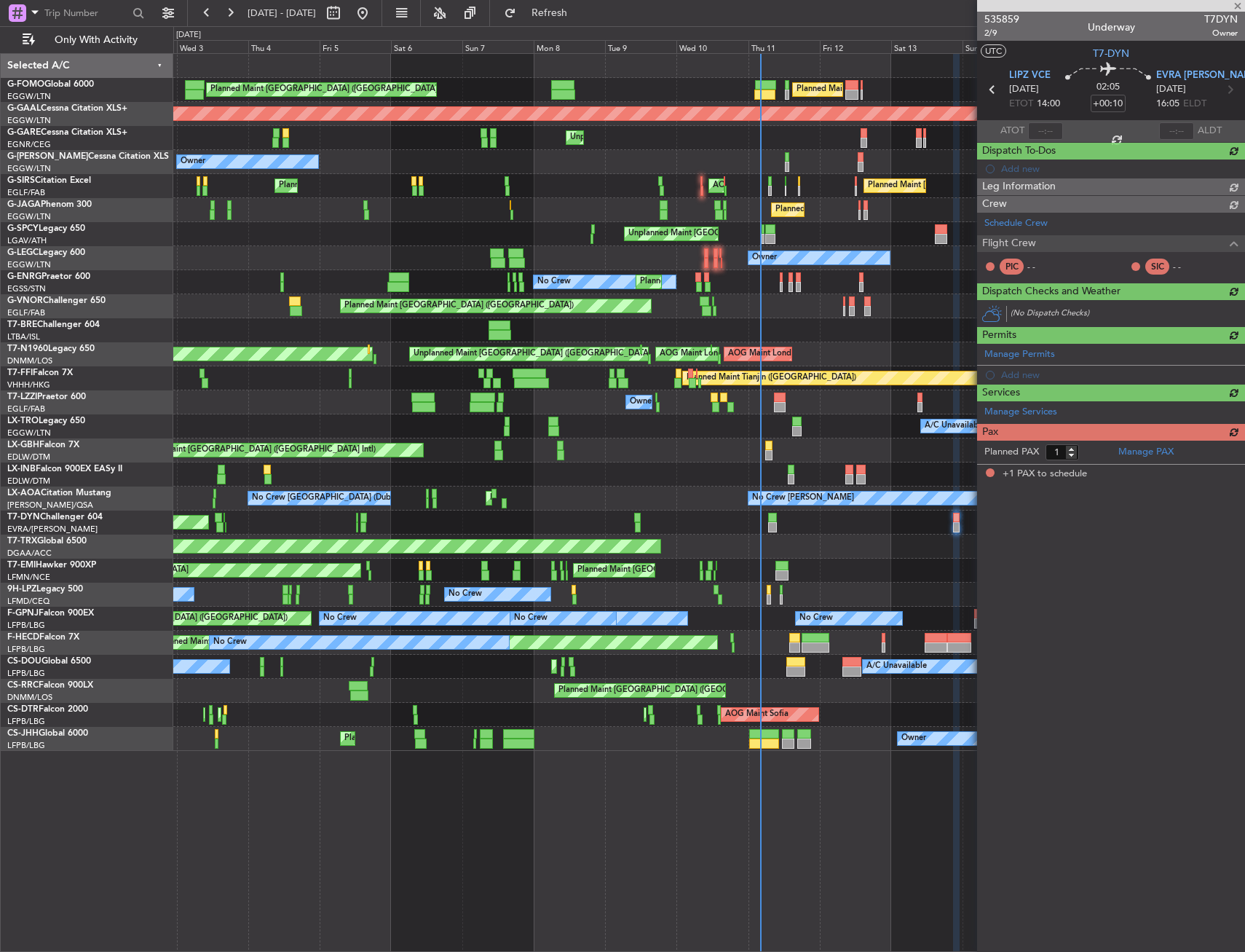
type input "13:50"
type input "15:54"
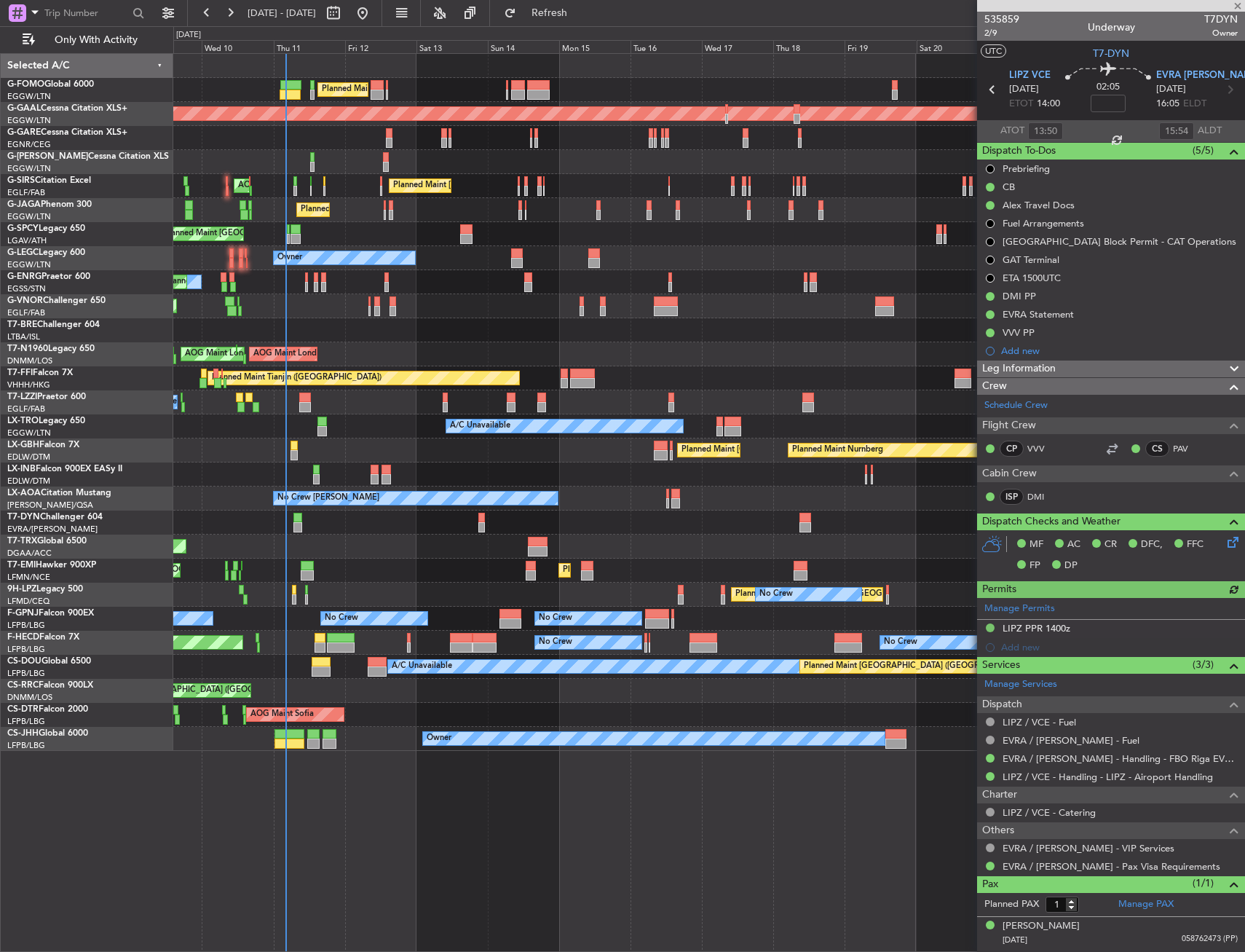
click at [301, 523] on div "Planned Maint [GEOGRAPHIC_DATA] ([GEOGRAPHIC_DATA]) Planned Maint [GEOGRAPHIC_D…" at bounding box center [709, 403] width 1072 height 697
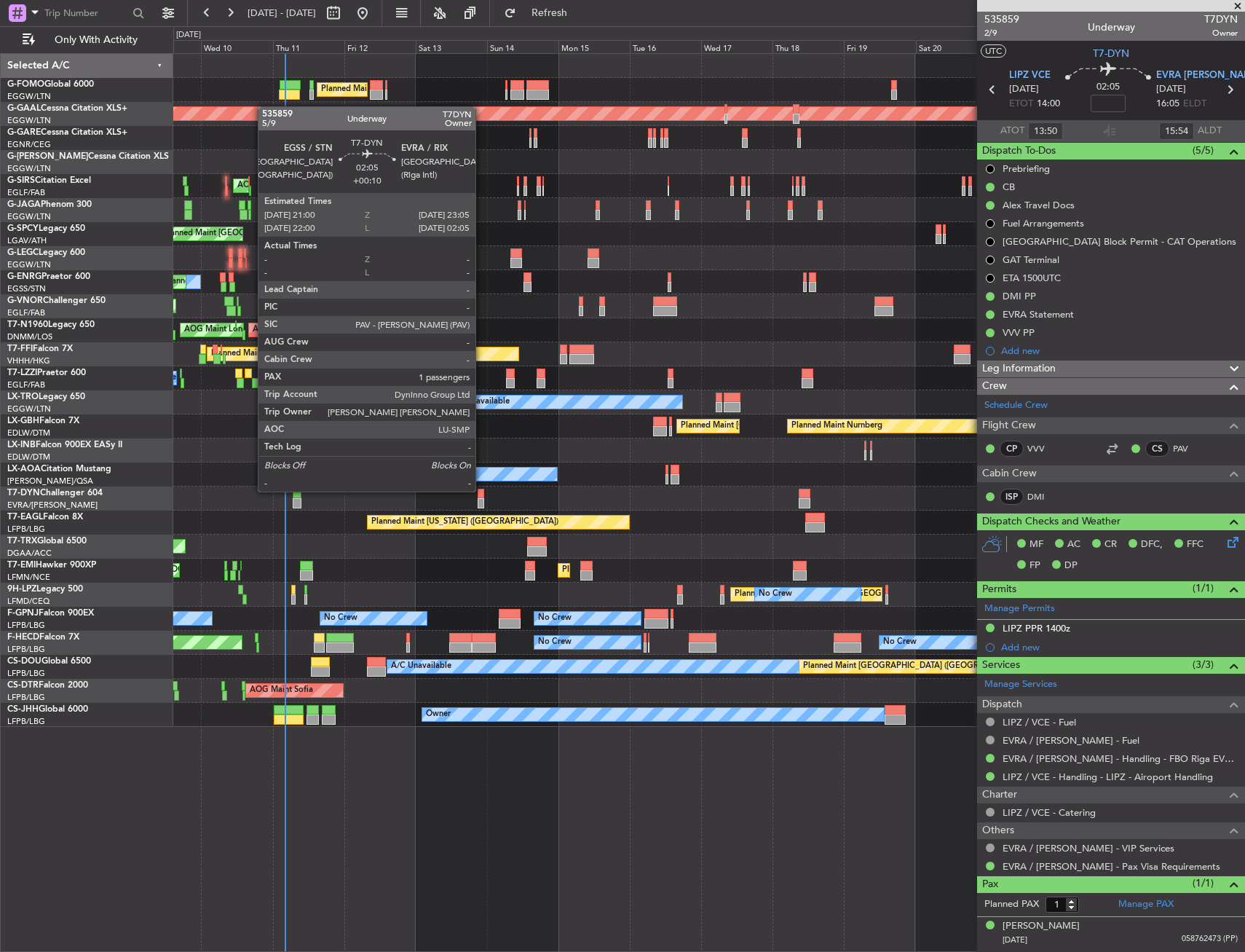
click at [482, 491] on div at bounding box center [481, 494] width 7 height 10
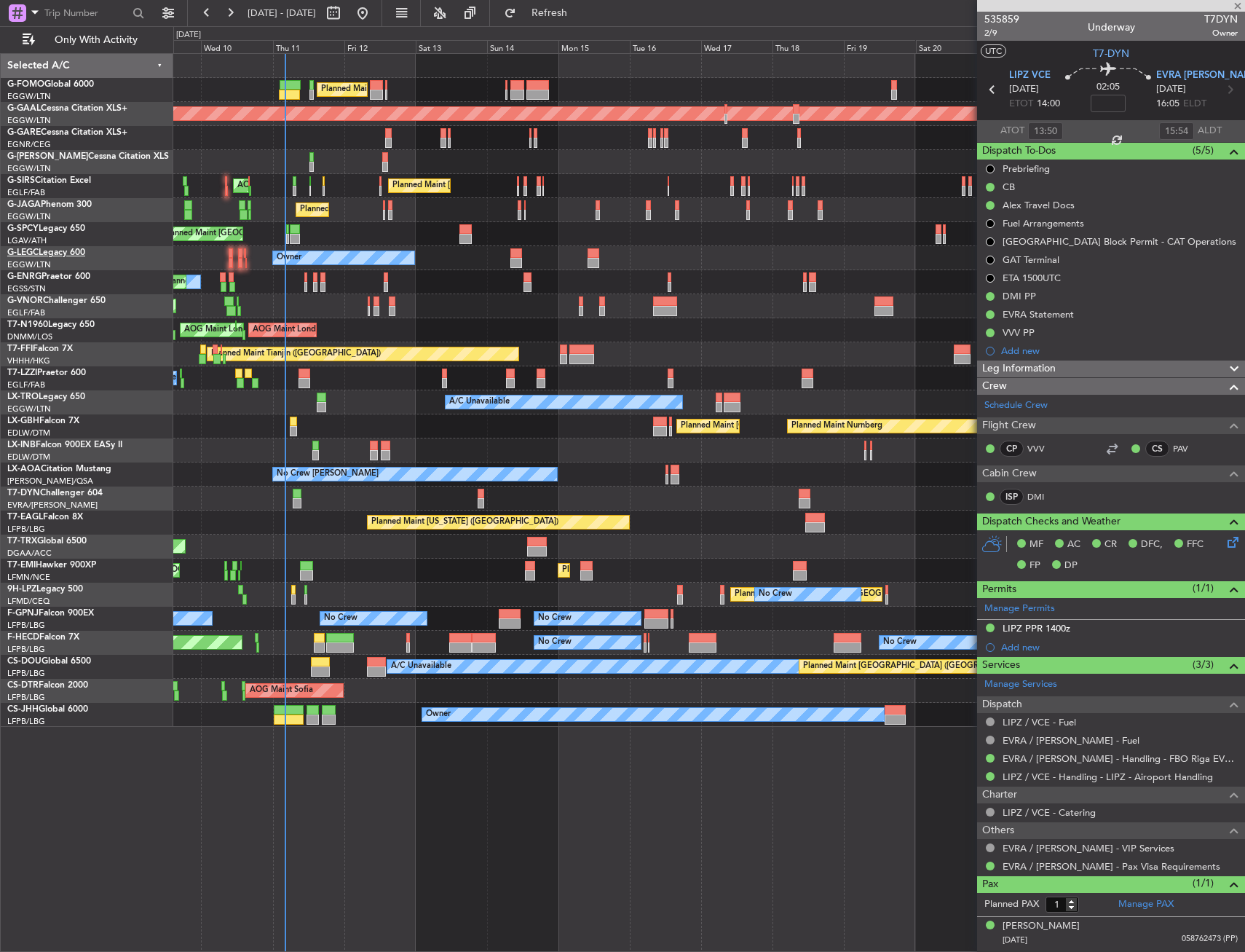
type input "+00:10"
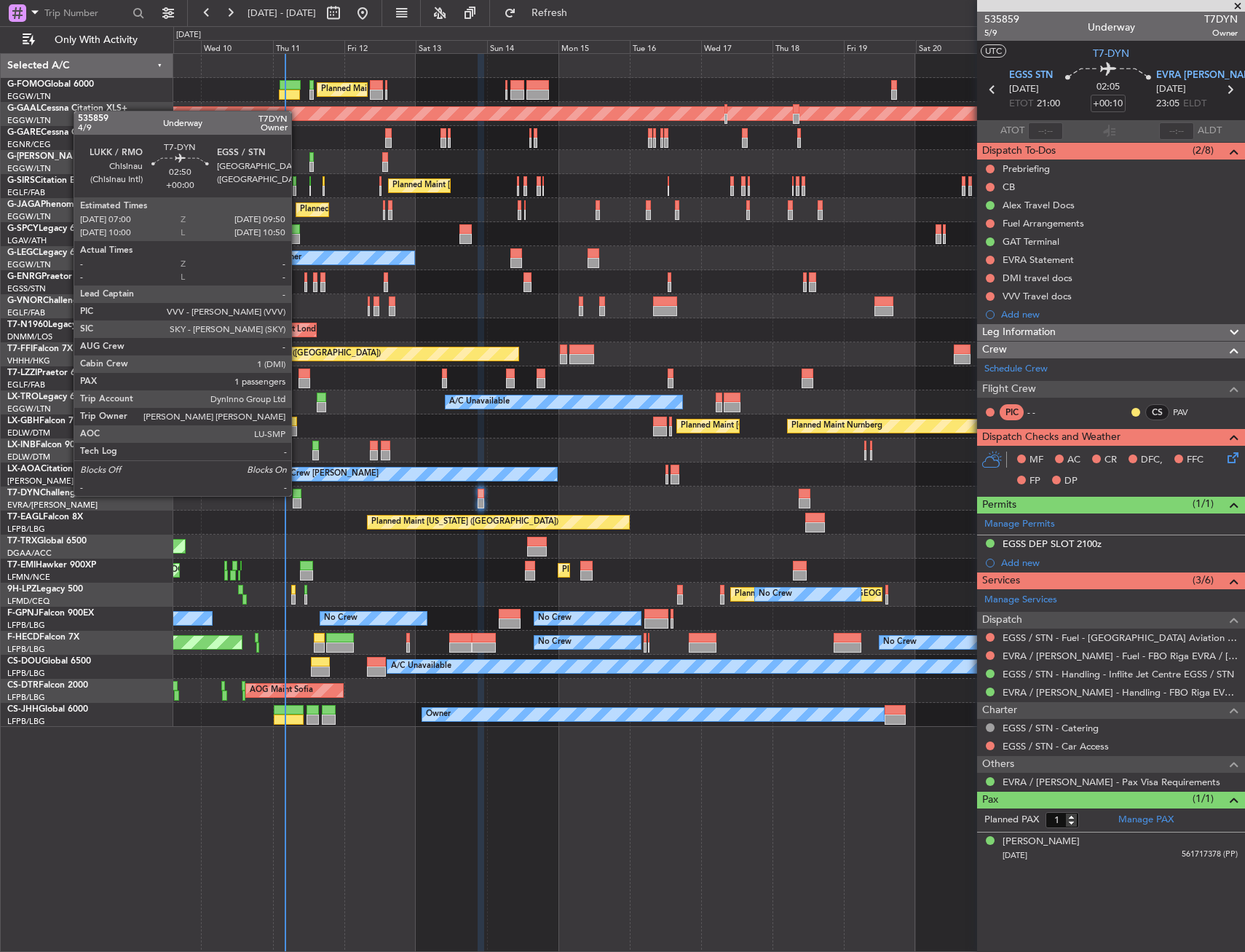
click at [298, 495] on div at bounding box center [297, 494] width 9 height 10
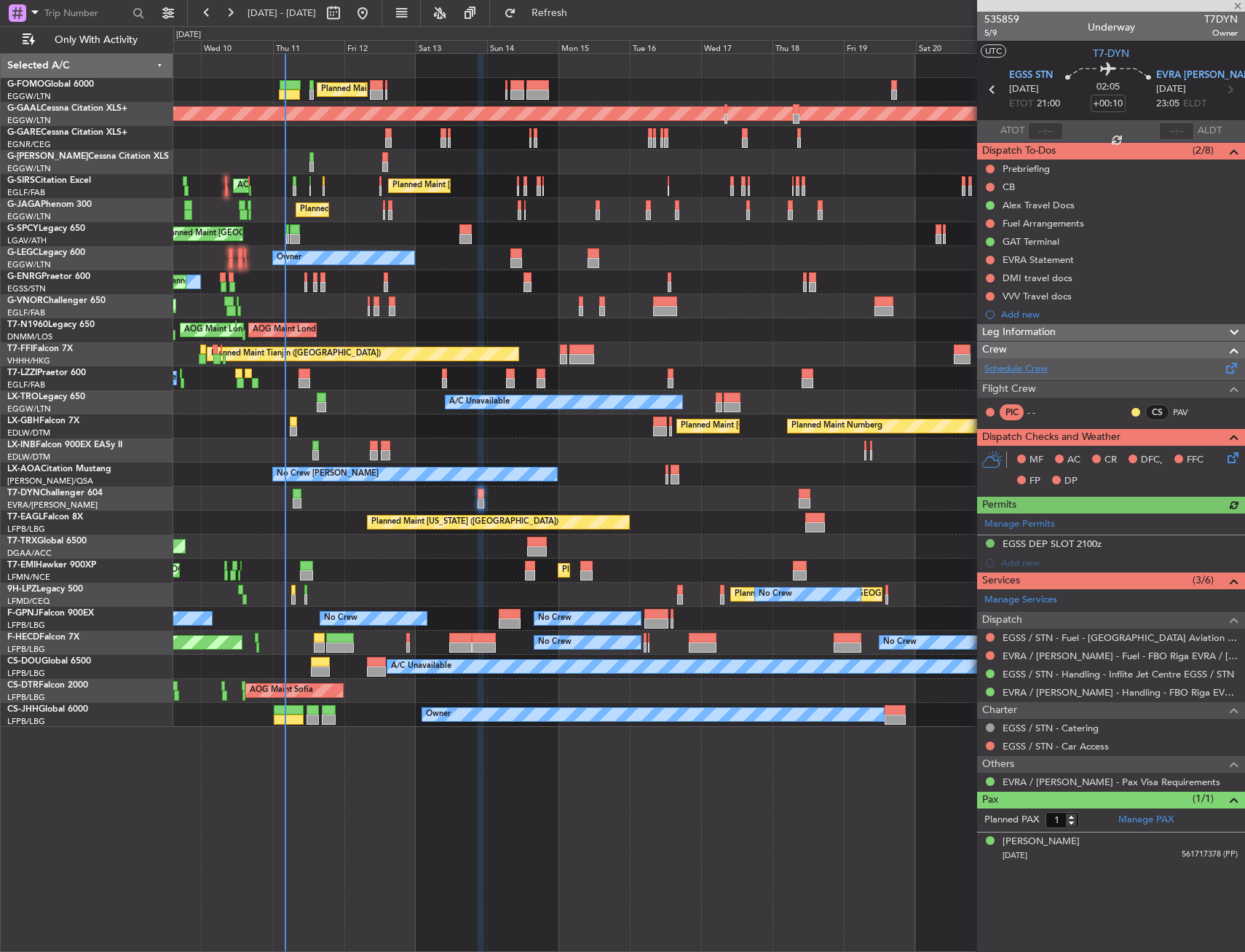
click at [1039, 367] on link "Schedule Crew" at bounding box center [1016, 369] width 63 height 15
click at [1189, 407] on link "PAV" at bounding box center [1189, 412] width 32 height 13
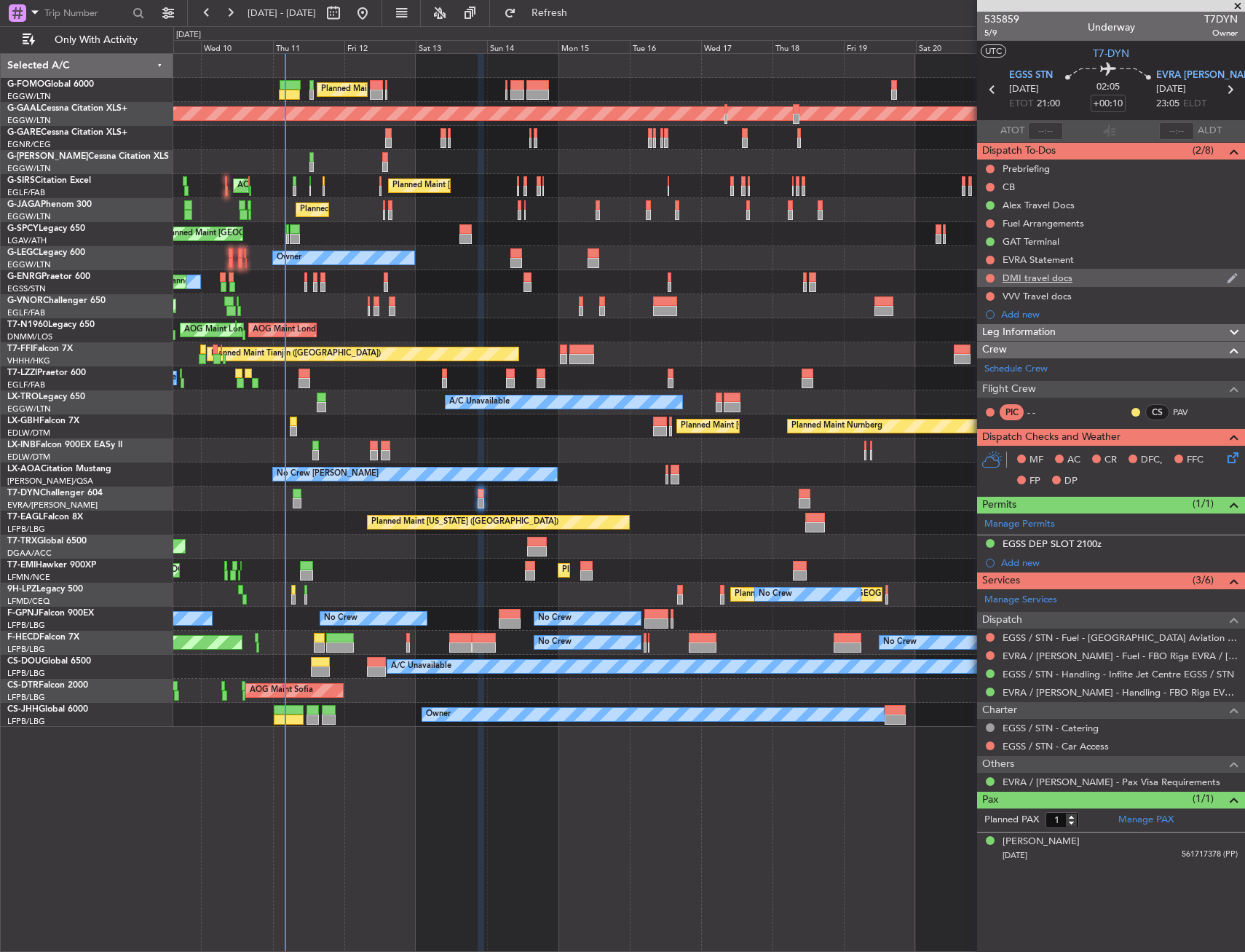
click at [1090, 274] on div "DMI travel docs" at bounding box center [1112, 277] width 268 height 18
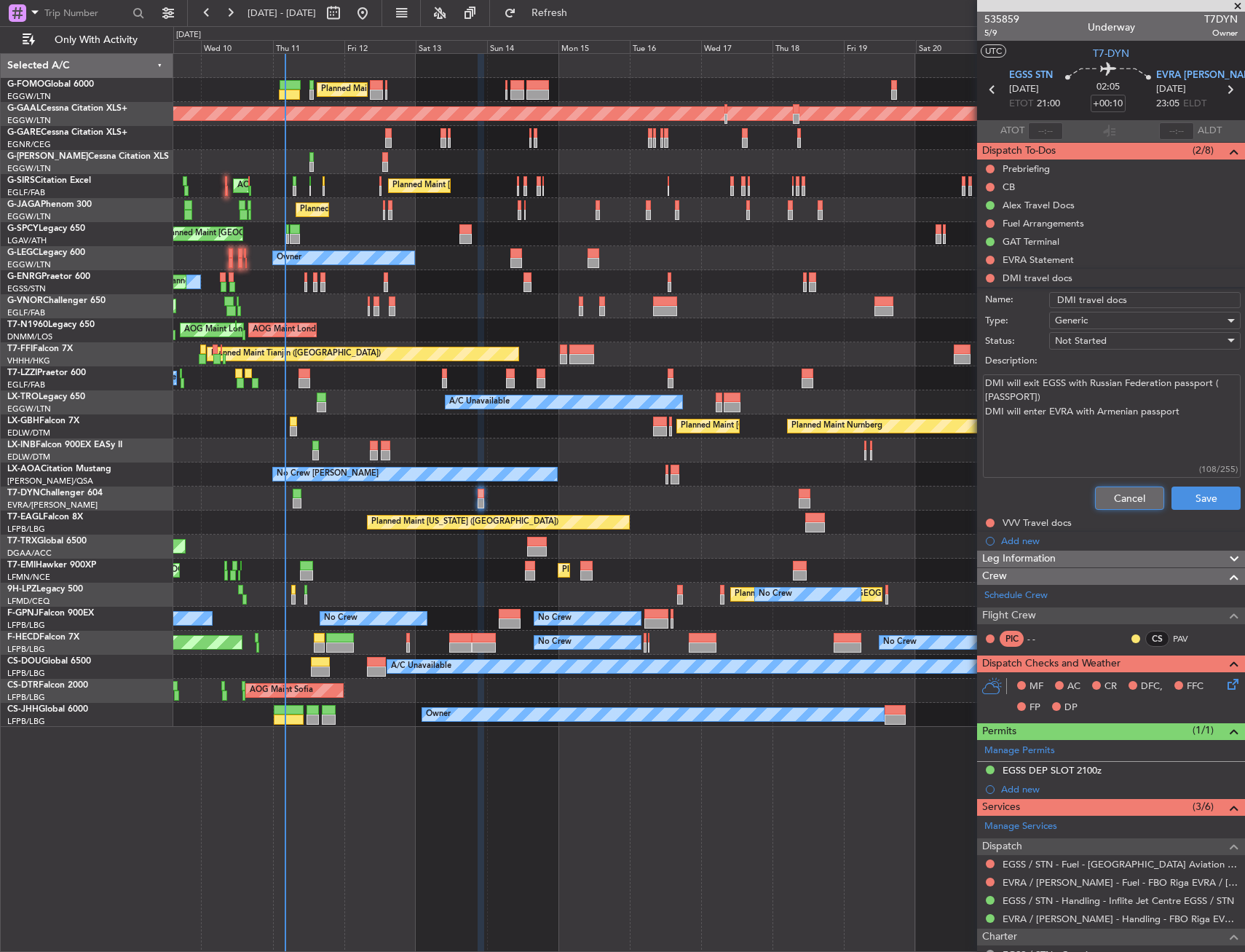
click at [1111, 490] on button "Cancel" at bounding box center [1130, 497] width 69 height 23
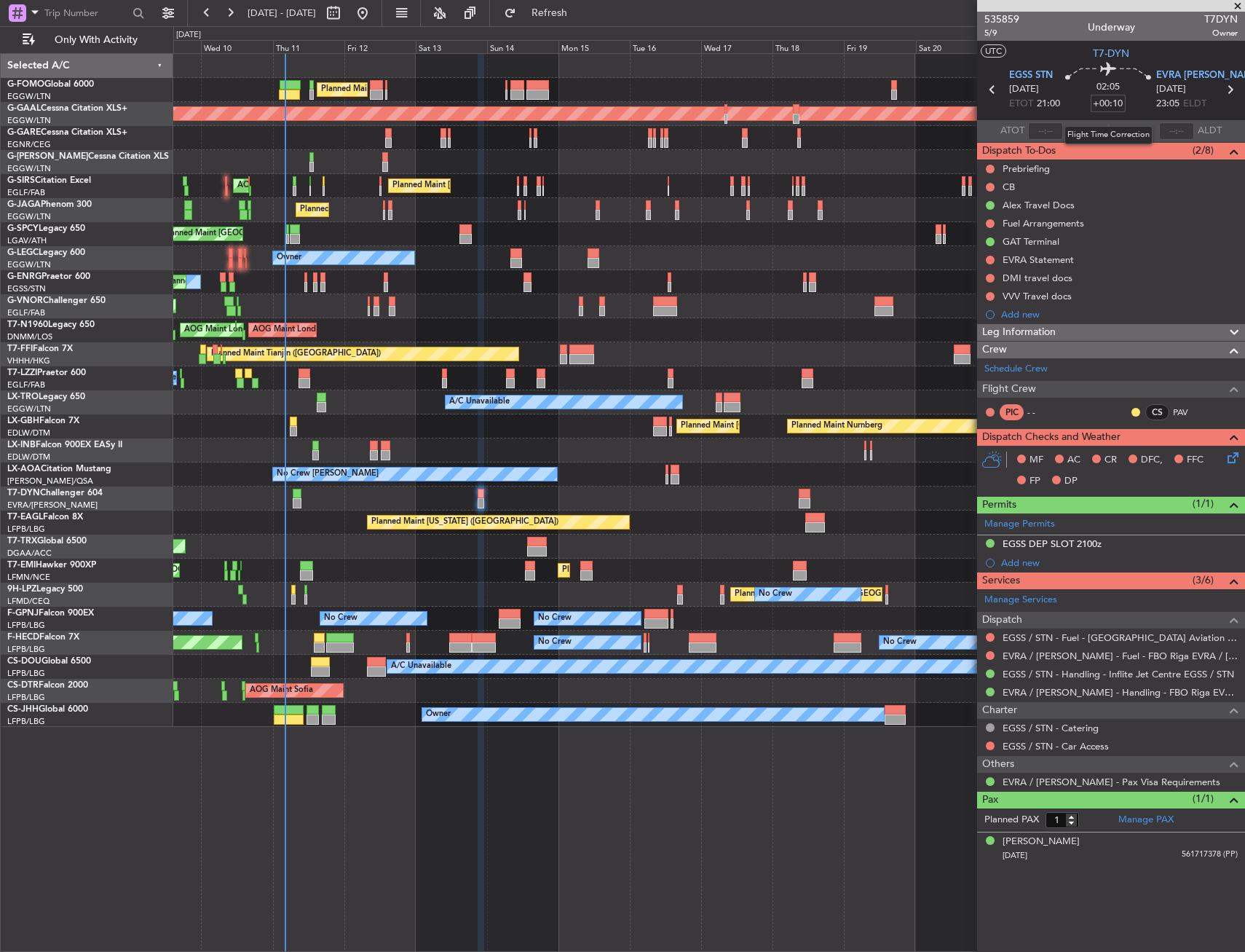
click at [1109, 101] on input "+00:10" at bounding box center [1108, 103] width 35 height 17
click at [1137, 105] on div "02:05 5" at bounding box center [1108, 89] width 96 height 54
type input "+00:05"
click at [1066, 338] on div "Leg Information" at bounding box center [1112, 332] width 268 height 17
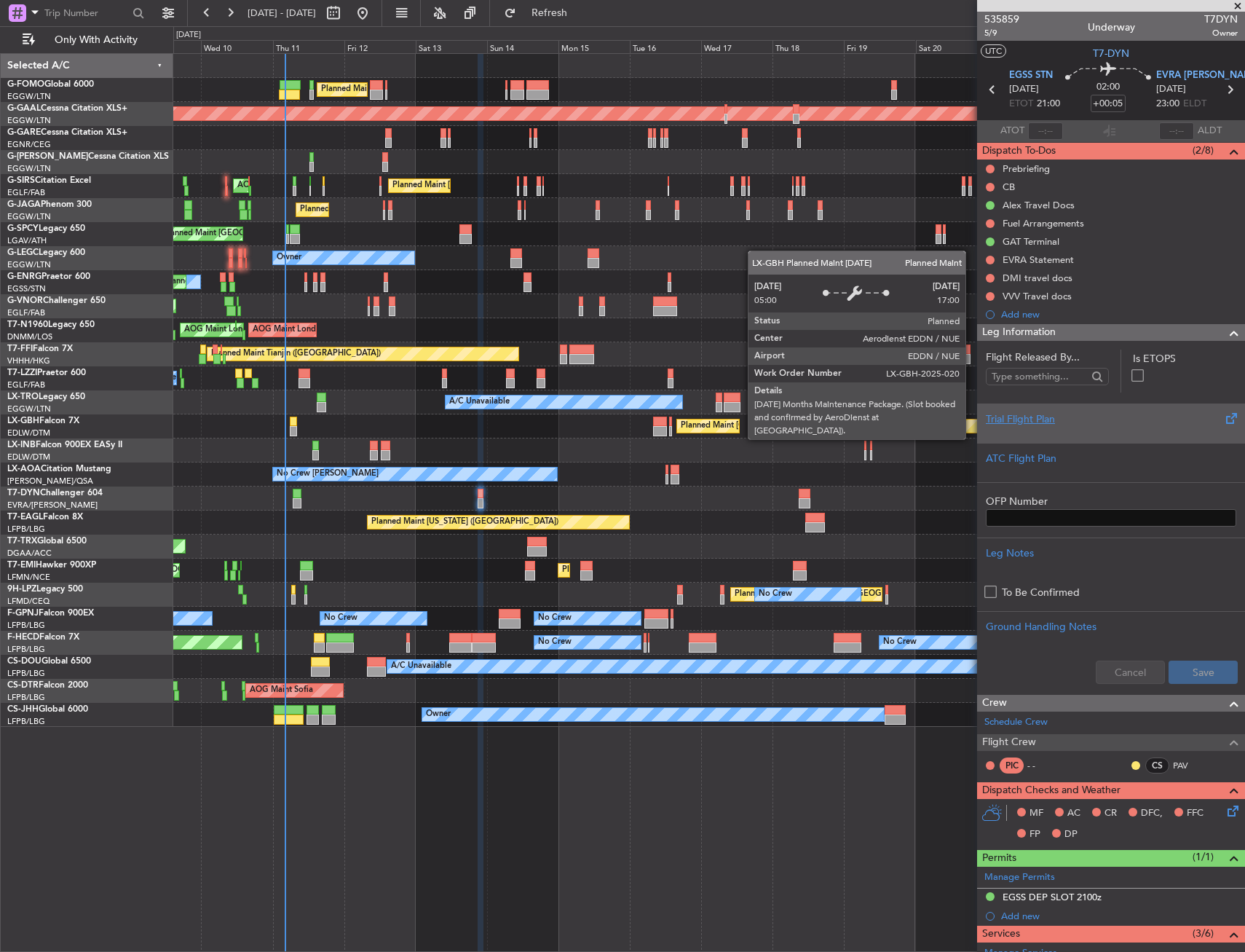
click at [1041, 441] on div "Trial Flight Plan" at bounding box center [1112, 423] width 268 height 39
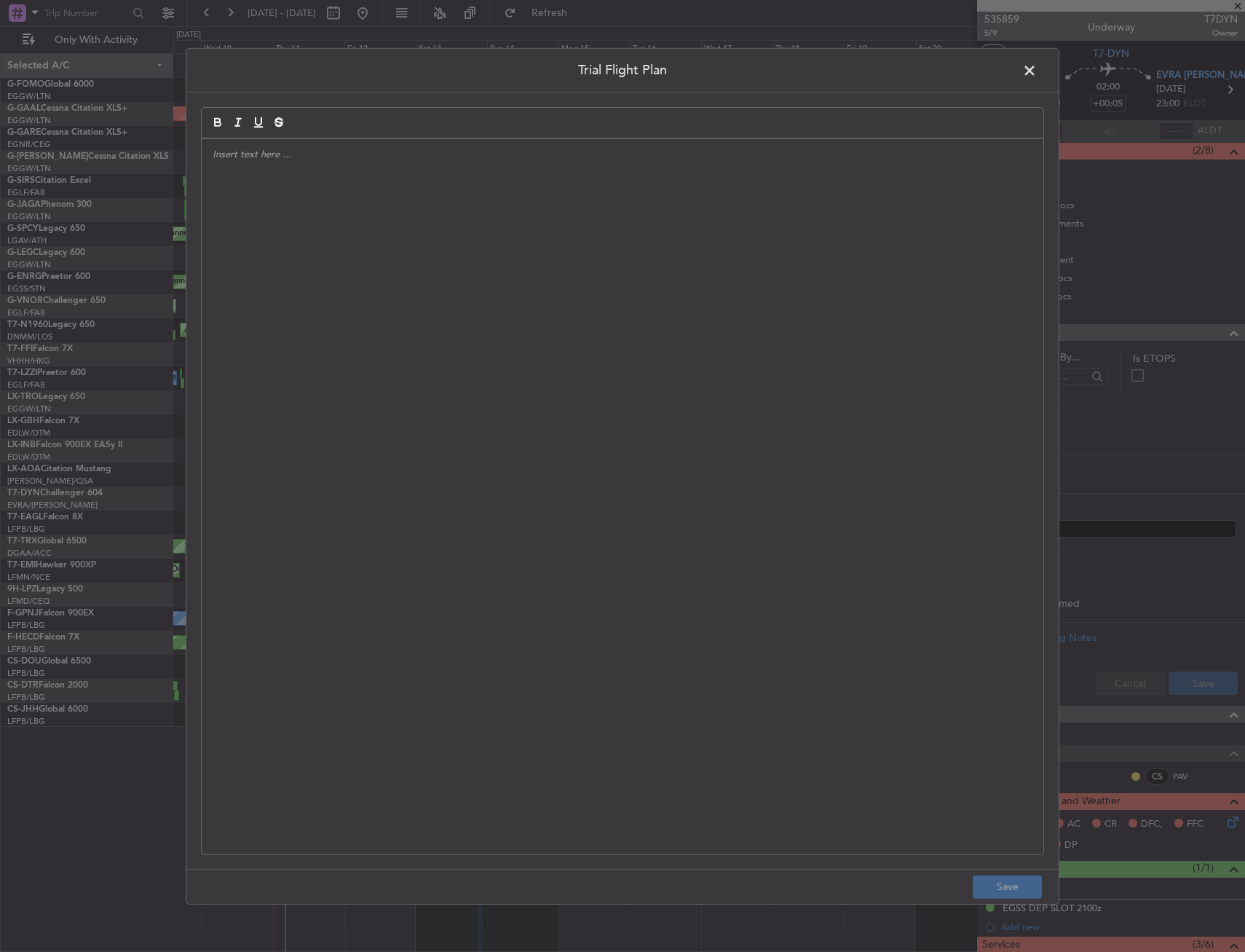
click at [508, 394] on div at bounding box center [622, 496] width 842 height 715
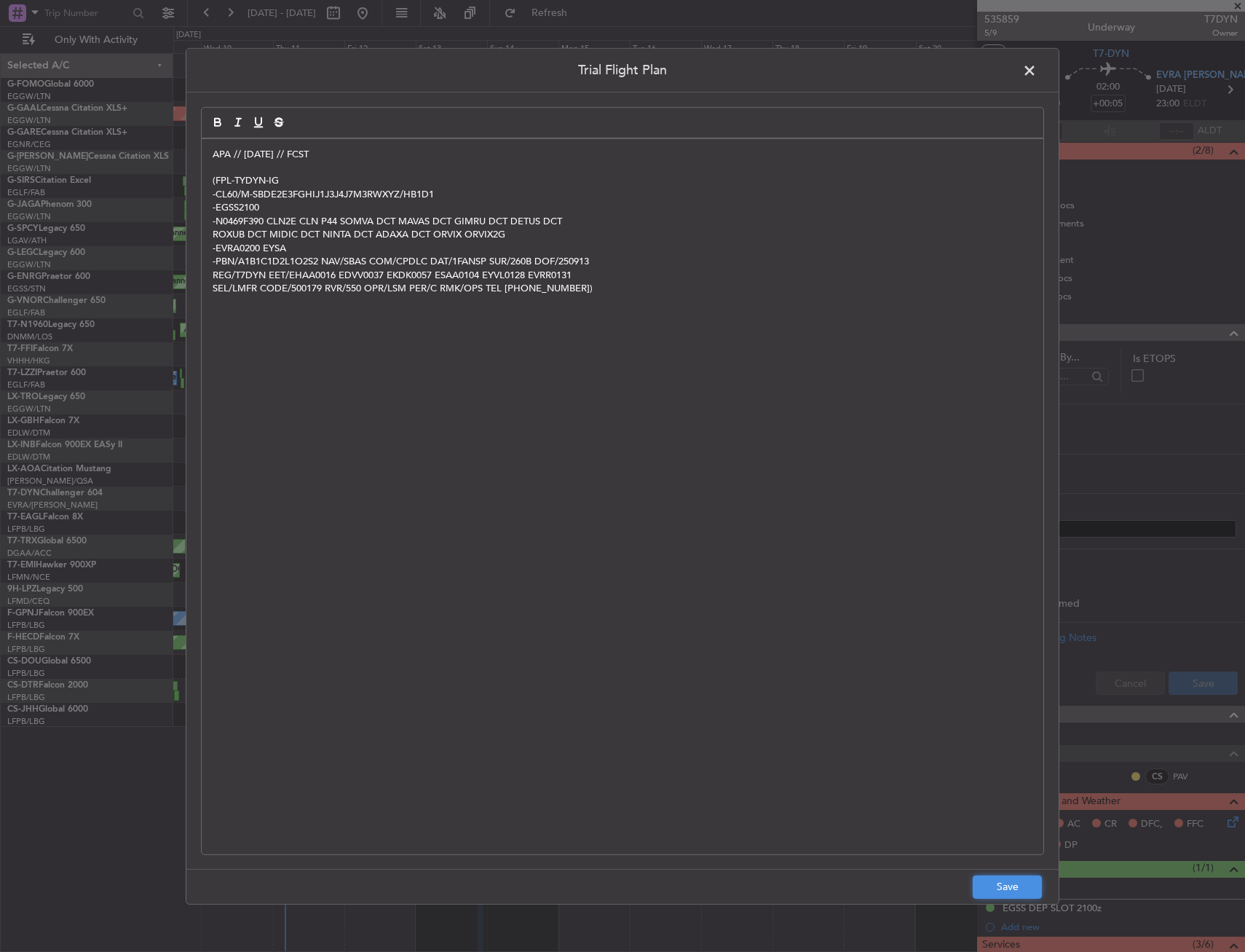
drag, startPoint x: 1007, startPoint y: 879, endPoint x: 1029, endPoint y: 857, distance: 31.1
click at [1007, 879] on button "Save" at bounding box center [1007, 886] width 69 height 23
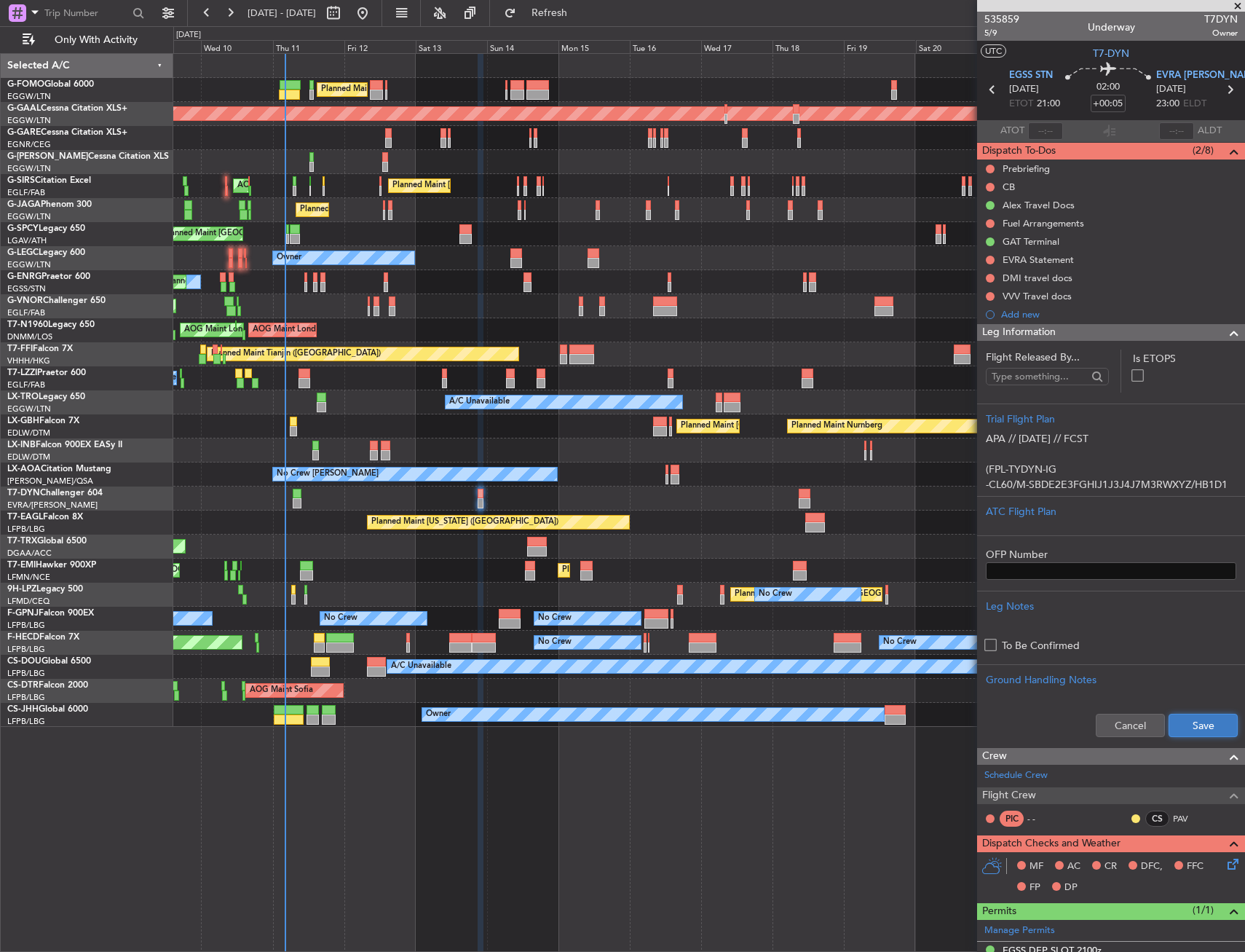
click at [1202, 732] on button "Save" at bounding box center [1203, 725] width 69 height 23
click at [1096, 338] on div "Leg Information" at bounding box center [1112, 332] width 268 height 17
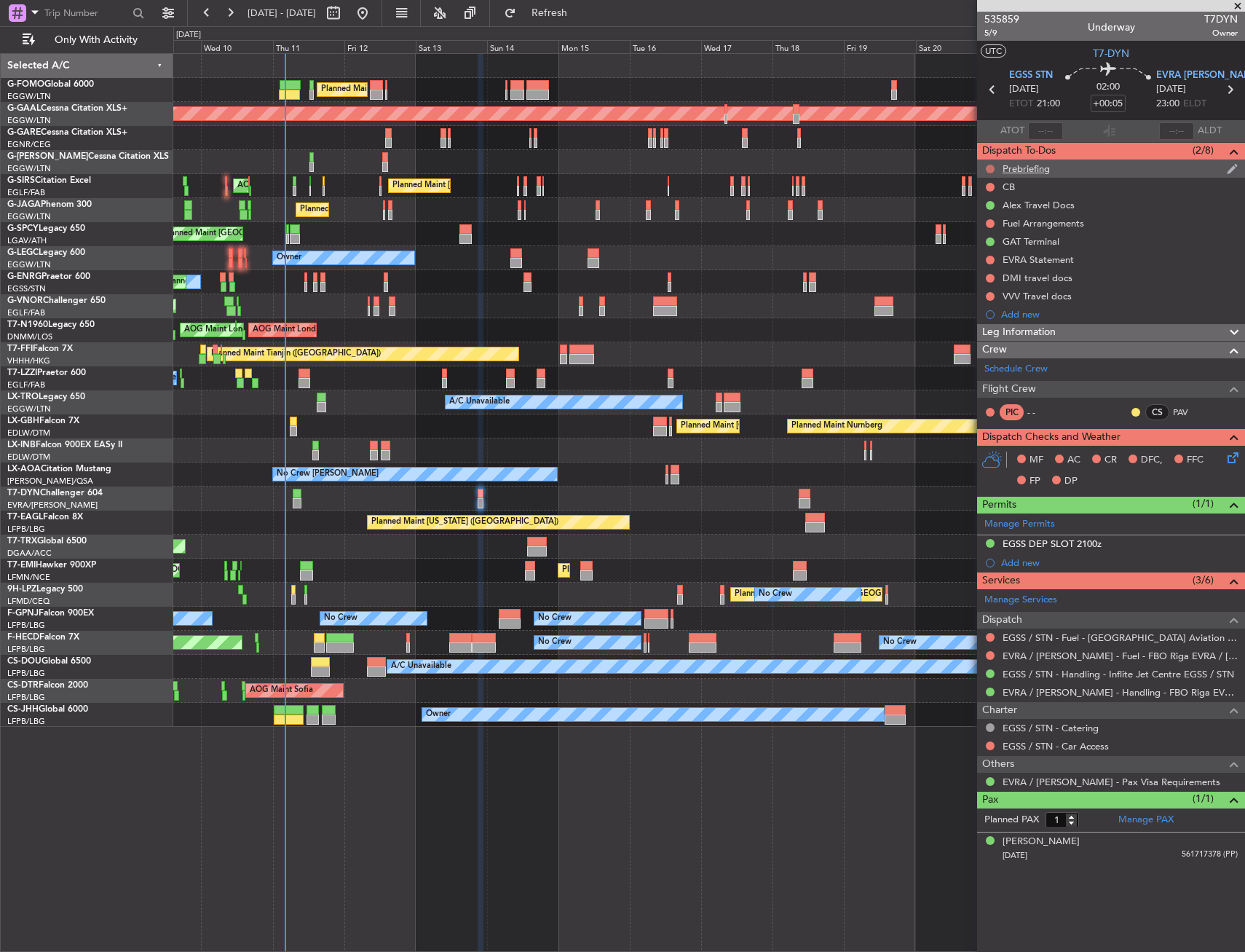
click at [988, 168] on button at bounding box center [990, 169] width 9 height 9
click at [988, 214] on span "In Progress" at bounding box center [997, 211] width 50 height 15
click at [1224, 455] on icon at bounding box center [1230, 455] width 12 height 12
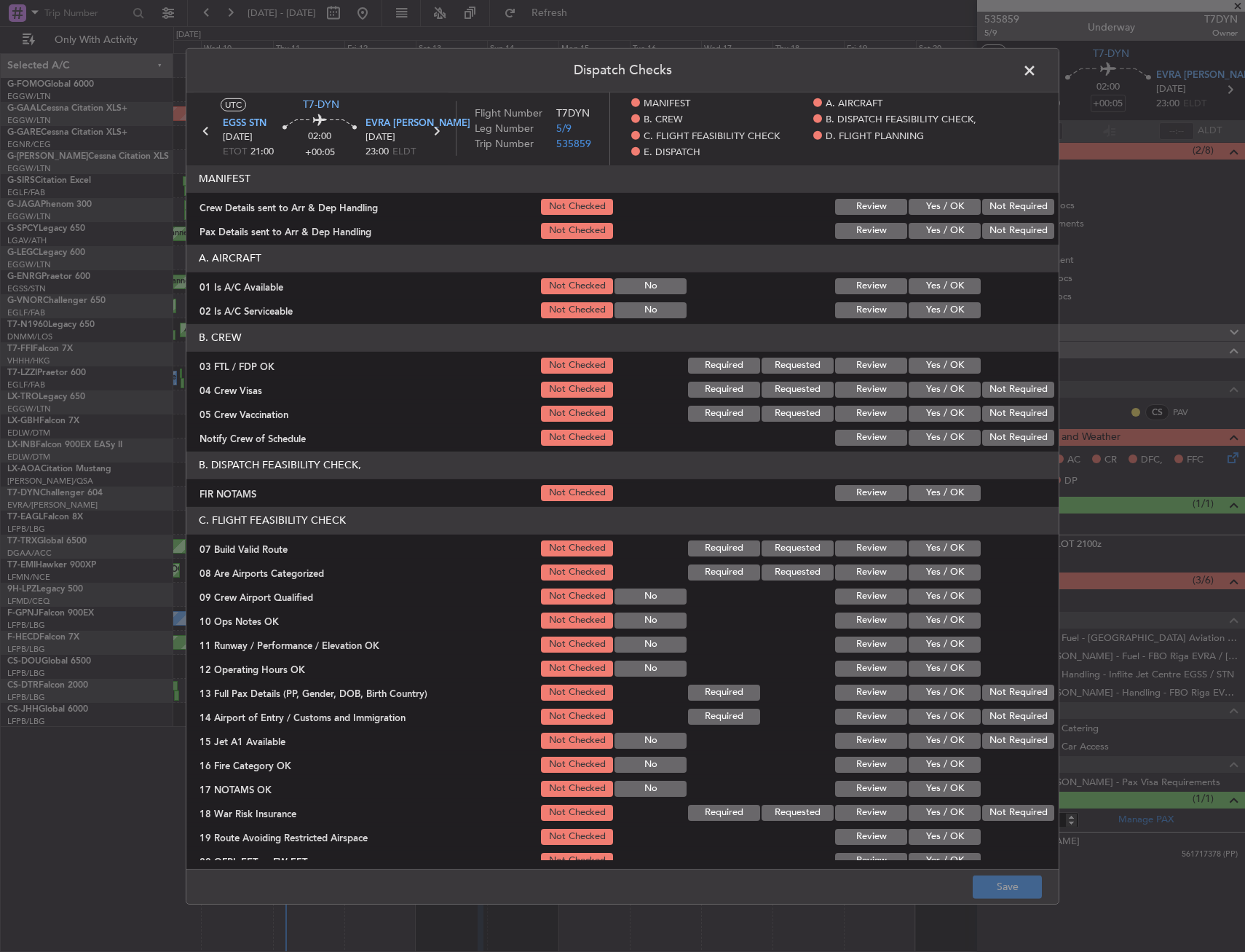
click at [943, 291] on button "Yes / OK" at bounding box center [944, 285] width 72 height 16
click at [940, 297] on section "A. AIRCRAFT 01 Is A/C Available Not Checked No Review Yes / OK 02 Is A/C Servic…" at bounding box center [622, 281] width 872 height 76
click at [941, 308] on button "Yes / OK" at bounding box center [944, 309] width 72 height 16
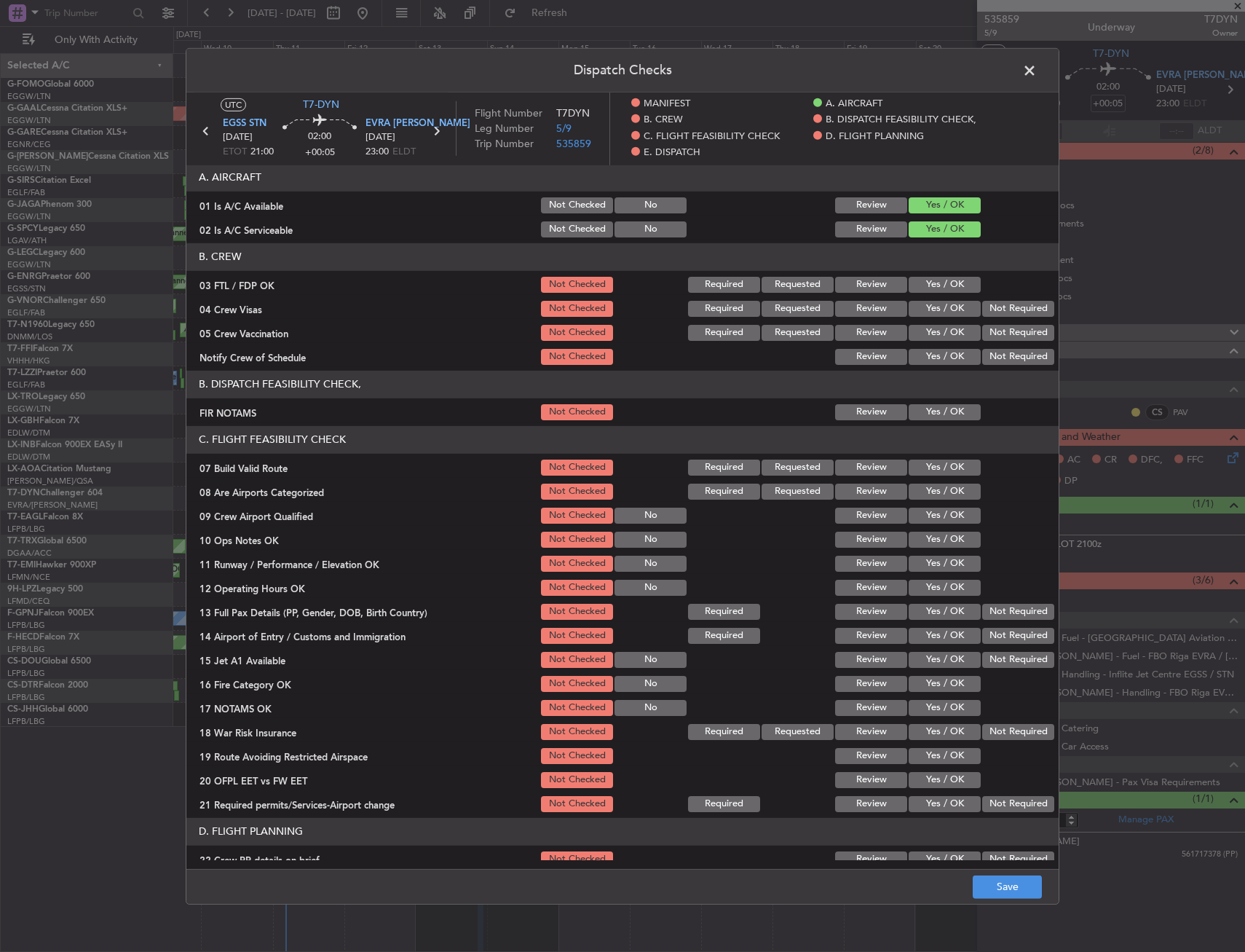
scroll to position [145, 0]
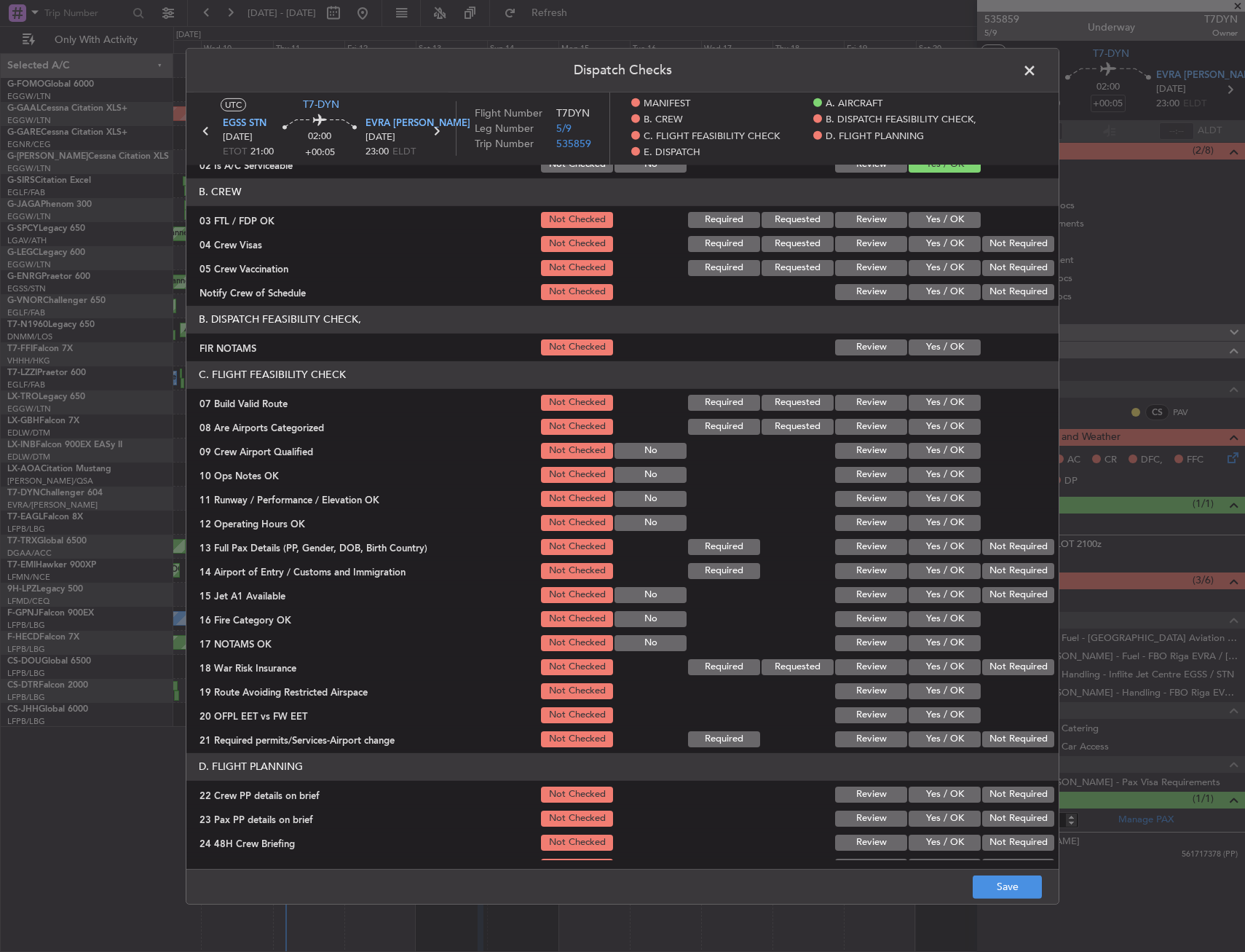
click at [926, 344] on button "Yes / OK" at bounding box center [944, 346] width 72 height 16
click at [927, 406] on button "Yes / OK" at bounding box center [944, 402] width 72 height 16
click at [929, 478] on button "Yes / OK" at bounding box center [944, 473] width 72 height 16
click at [931, 503] on button "Yes / OK" at bounding box center [944, 498] width 72 height 16
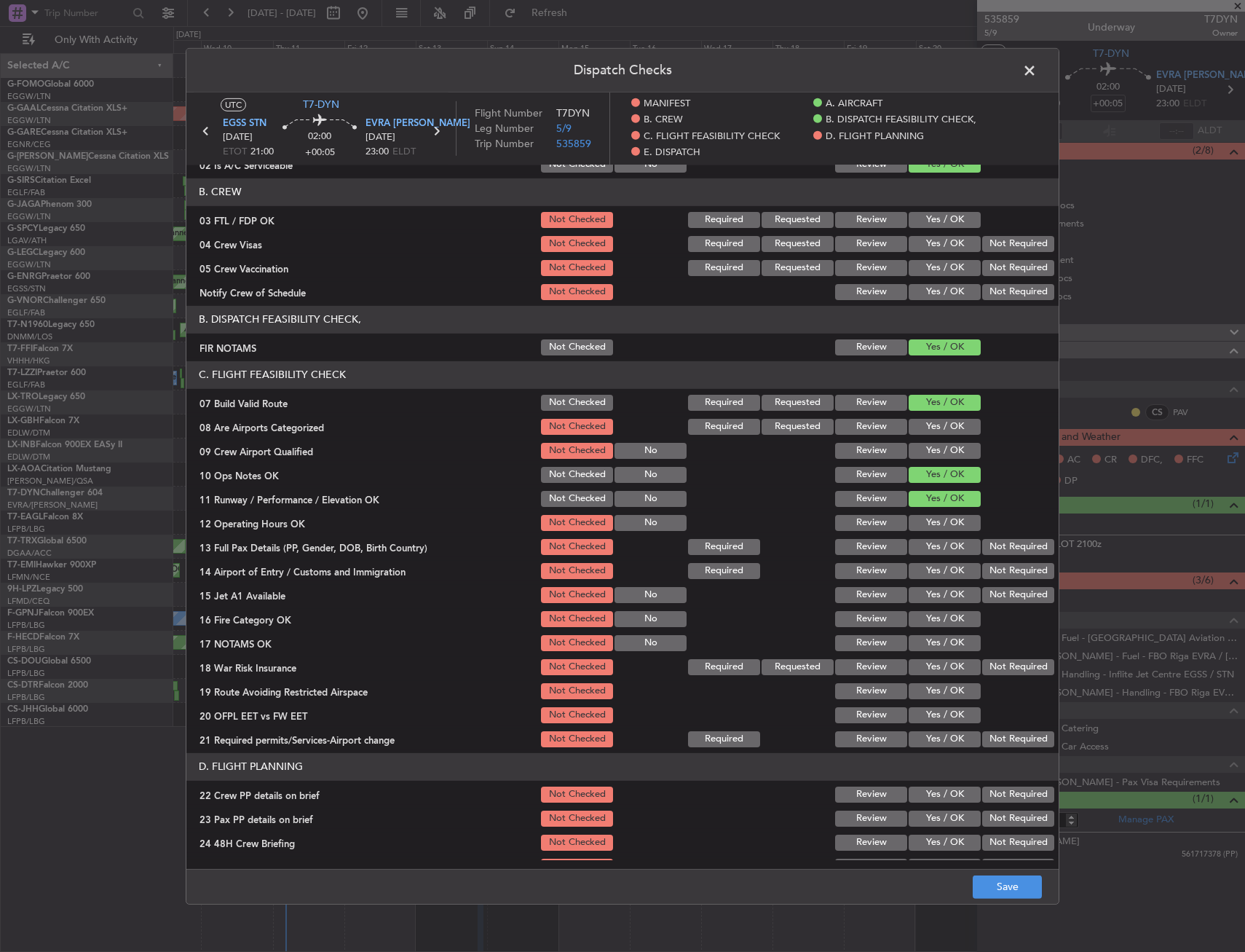
drag, startPoint x: 931, startPoint y: 520, endPoint x: 932, endPoint y: 538, distance: 18.0
click at [931, 522] on button "Yes / OK" at bounding box center [944, 522] width 72 height 16
click at [932, 538] on button "Yes / OK" at bounding box center [944, 546] width 72 height 16
click at [931, 558] on section "C. FLIGHT FEASIBILITY CHECK 07 Build Valid Route Not Checked Required Requested…" at bounding box center [622, 555] width 872 height 388
click at [931, 574] on button "Yes / OK" at bounding box center [944, 570] width 72 height 16
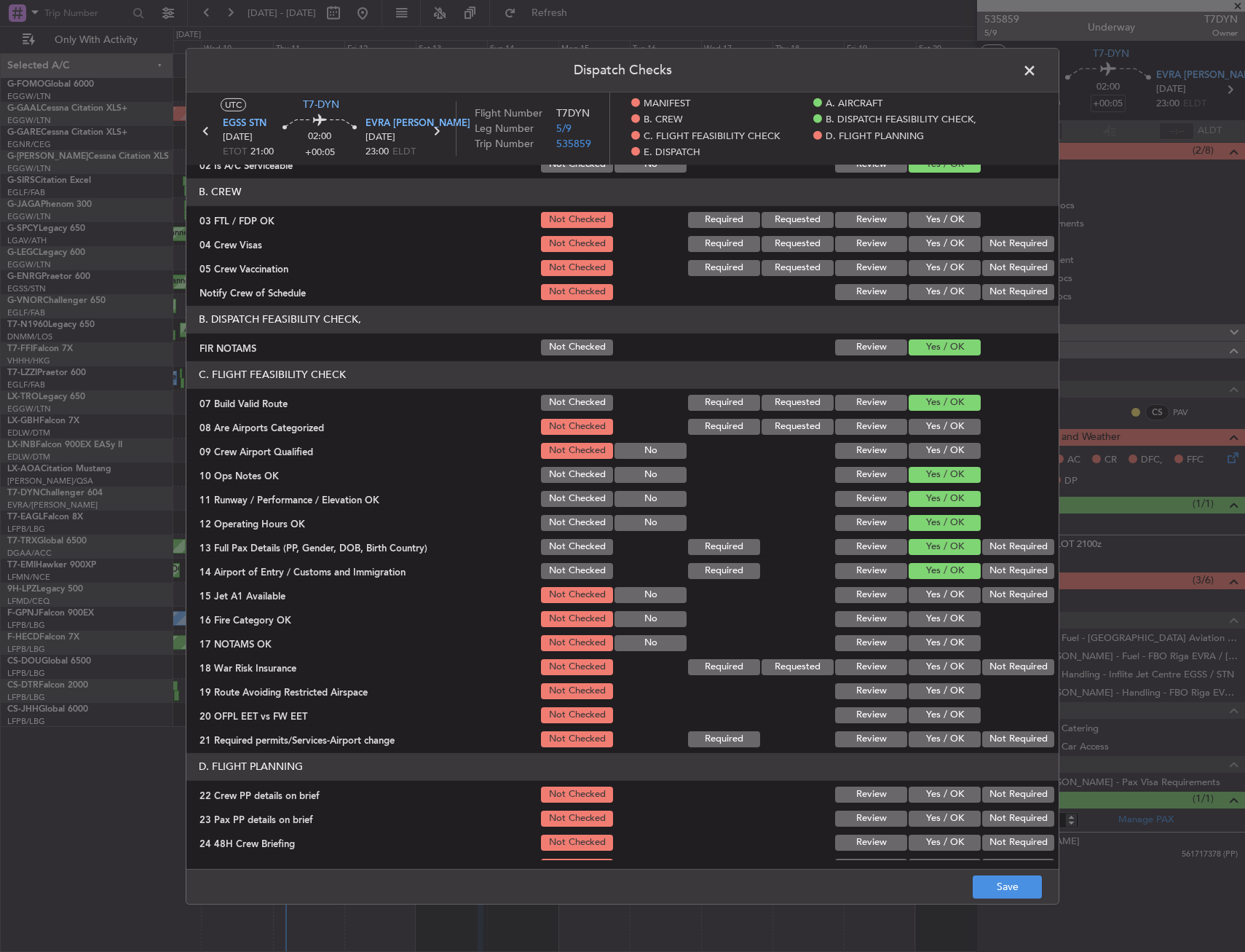
click at [931, 602] on button "Yes / OK" at bounding box center [944, 594] width 72 height 16
click at [931, 622] on button "Yes / OK" at bounding box center [944, 618] width 72 height 16
click at [932, 635] on button "Yes / OK" at bounding box center [944, 642] width 72 height 16
click at [932, 662] on button "Yes / OK" at bounding box center [944, 666] width 72 height 16
click at [937, 700] on div "Yes / OK" at bounding box center [943, 690] width 73 height 21
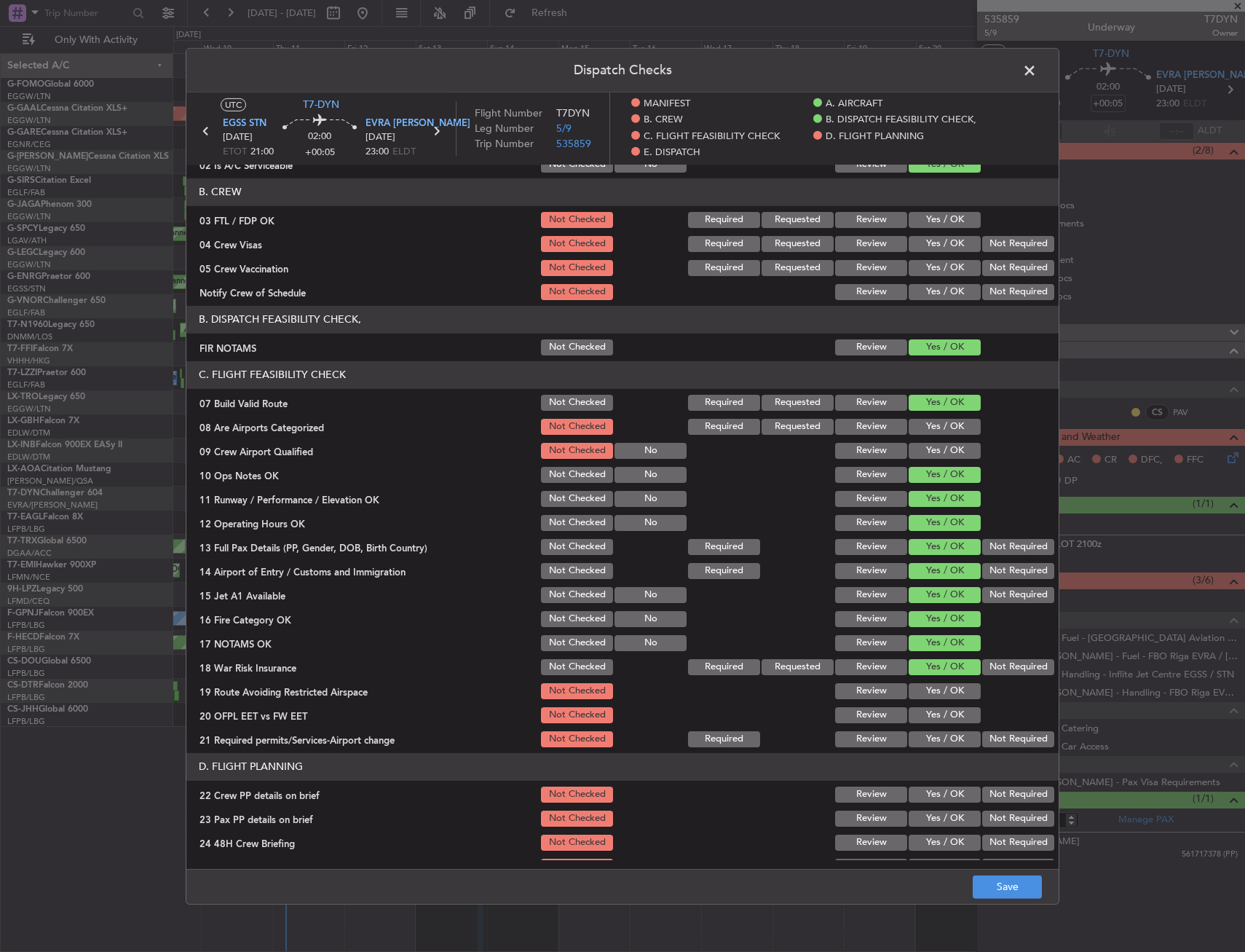
drag, startPoint x: 933, startPoint y: 719, endPoint x: 930, endPoint y: 702, distance: 17.3
click at [933, 719] on button "Yes / OK" at bounding box center [944, 714] width 72 height 16
click at [930, 701] on div "Yes / OK" at bounding box center [943, 690] width 73 height 21
click at [931, 688] on button "Yes / OK" at bounding box center [944, 690] width 72 height 16
click at [929, 735] on button "Yes / OK" at bounding box center [944, 738] width 72 height 16
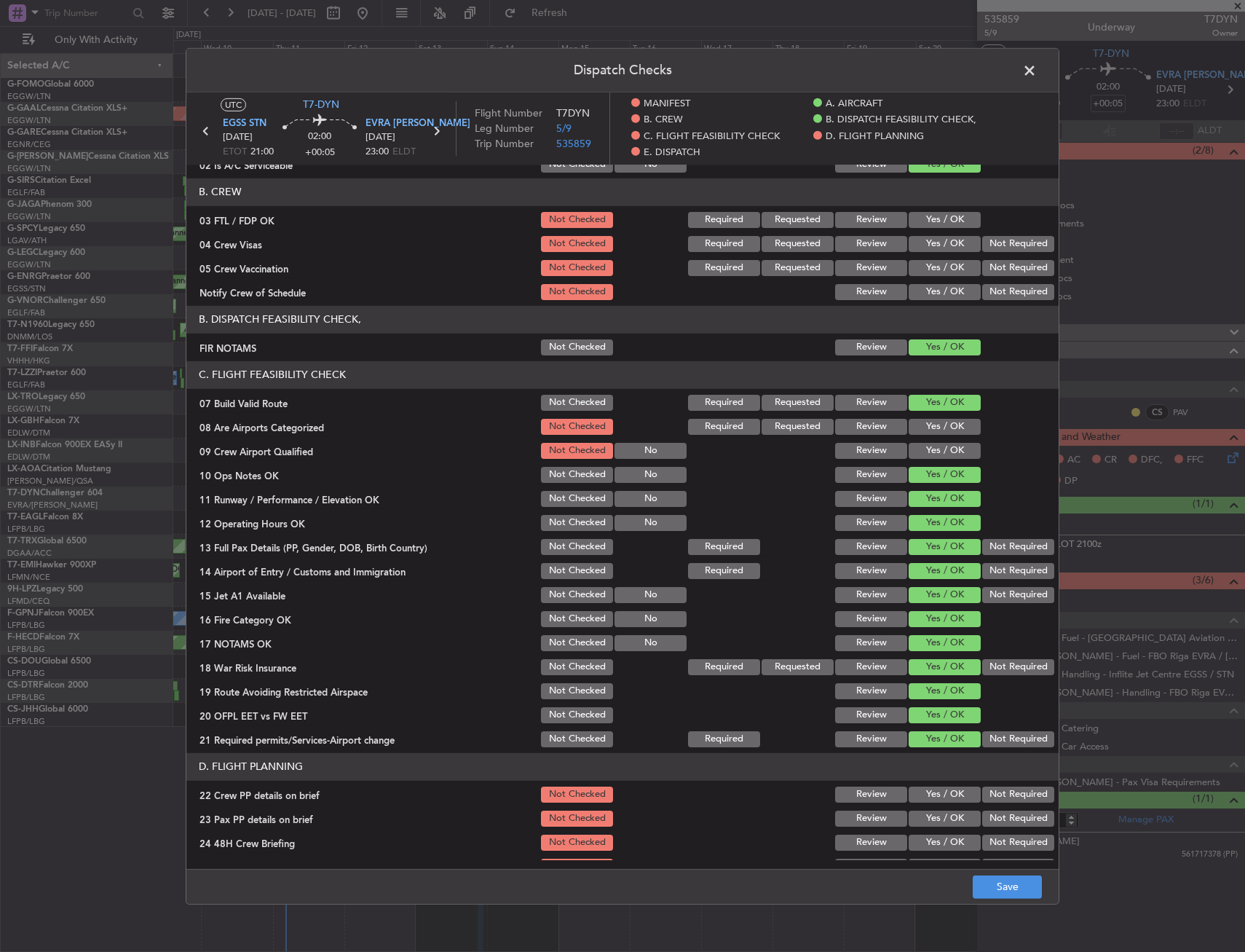
click at [1001, 661] on button "Not Required" at bounding box center [1019, 666] width 72 height 16
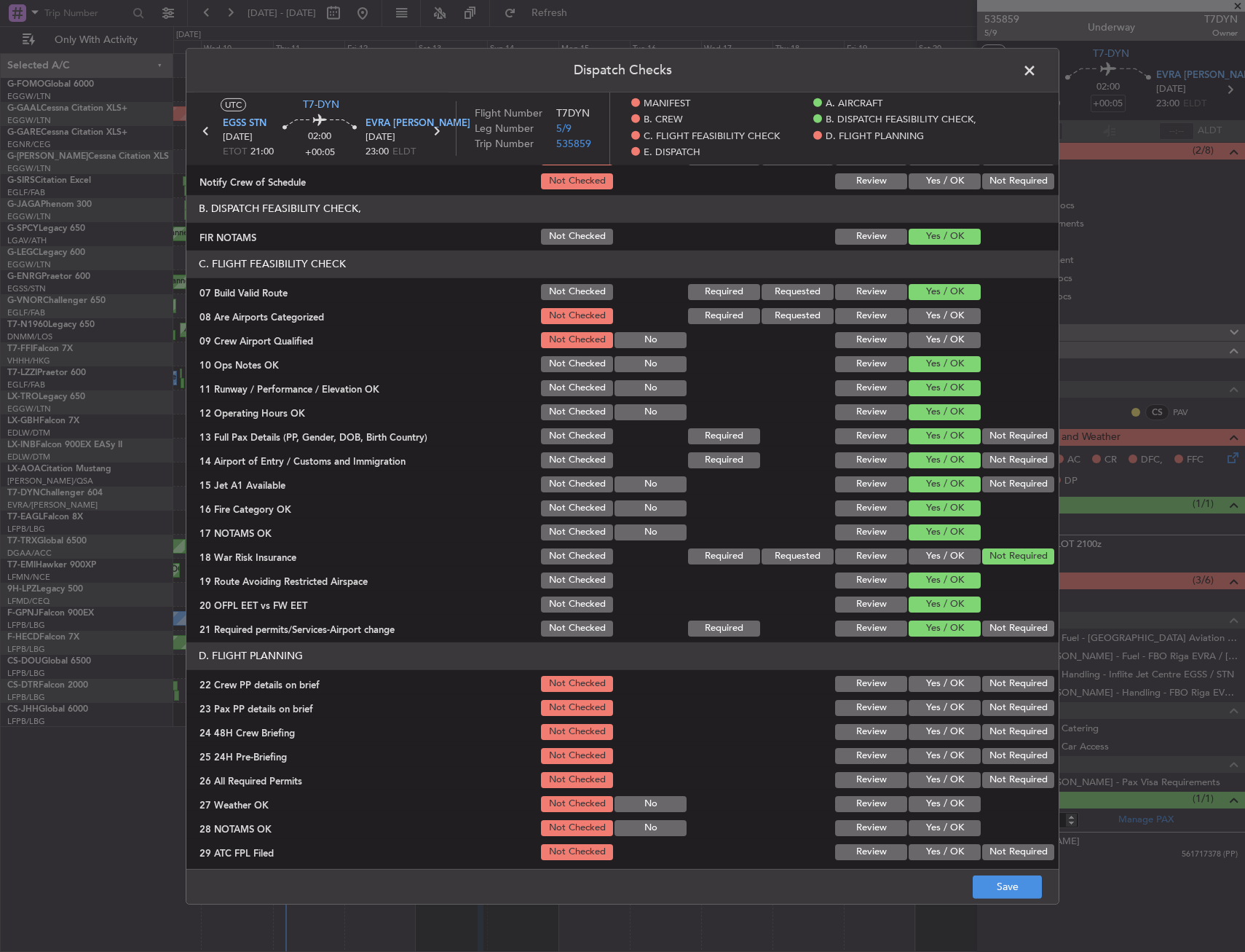
scroll to position [291, 0]
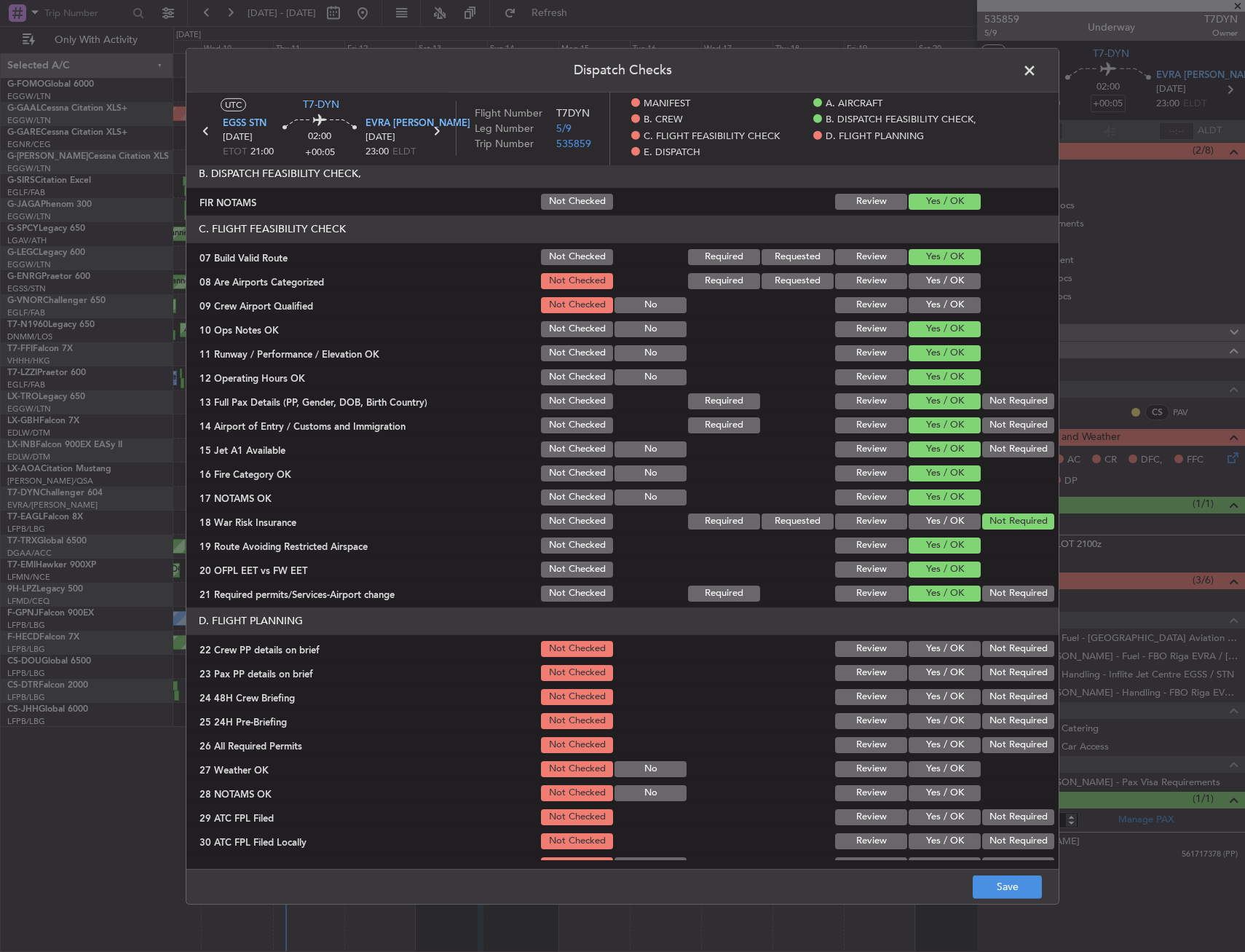
click at [908, 645] on button "Yes / OK" at bounding box center [944, 648] width 72 height 16
click at [913, 679] on button "Yes / OK" at bounding box center [944, 672] width 72 height 16
click at [923, 700] on button "Yes / OK" at bounding box center [944, 696] width 72 height 16
click at [1001, 731] on div "Not Required" at bounding box center [1017, 720] width 73 height 21
drag, startPoint x: 1002, startPoint y: 709, endPoint x: 1004, endPoint y: 726, distance: 17.1
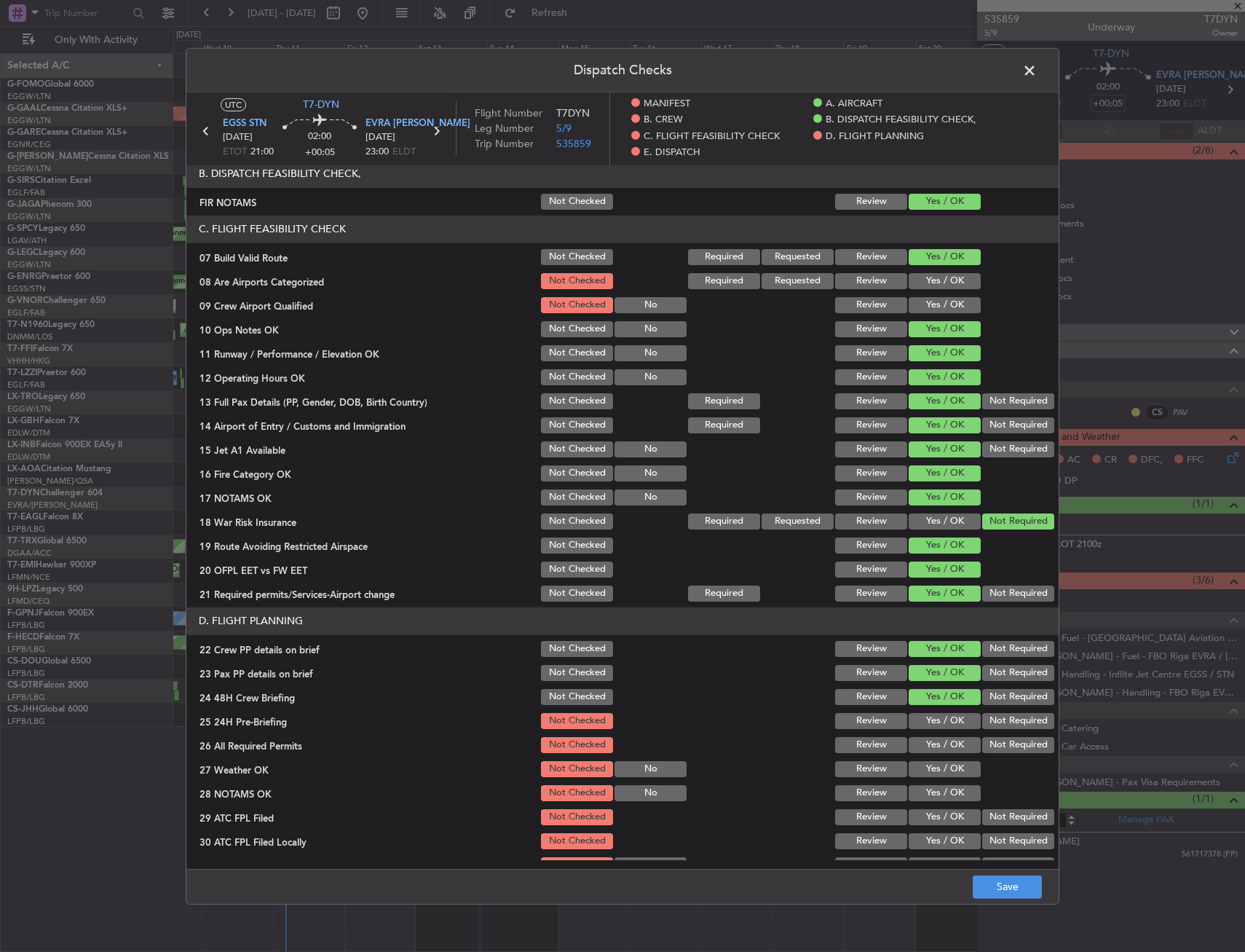
click at [1001, 709] on section "D. FLIGHT PLANNING 22 Crew PP details on brief Not Checked Review Yes / OK Not …" at bounding box center [622, 753] width 872 height 292
click at [1002, 717] on button "Not Required" at bounding box center [1019, 720] width 72 height 16
click at [1015, 882] on button "Save" at bounding box center [1007, 886] width 69 height 23
click at [1037, 61] on span at bounding box center [1037, 73] width 0 height 29
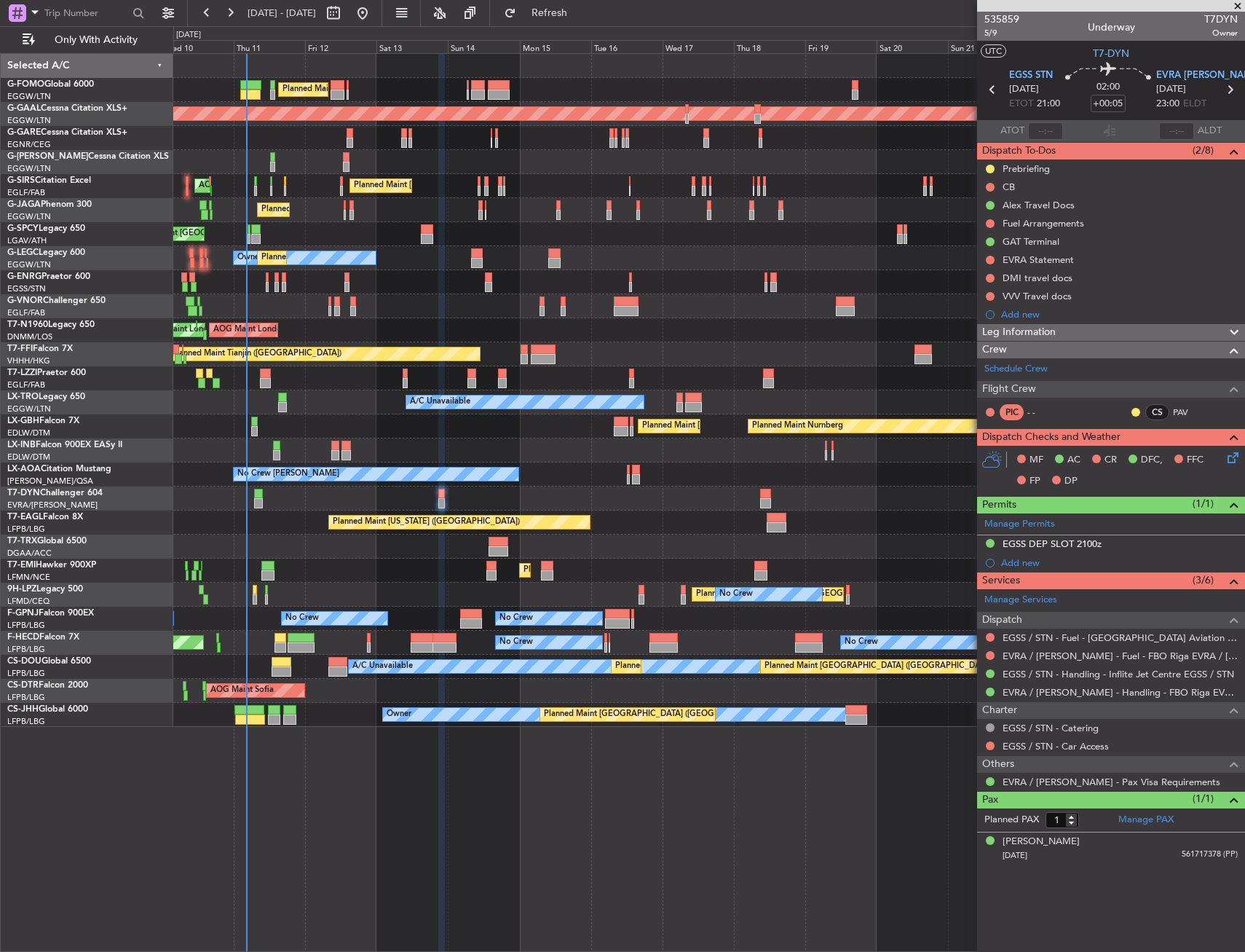
click at [418, 630] on div "No Crew No Crew No Crew No Crew No Crew" at bounding box center [709, 619] width 1072 height 24
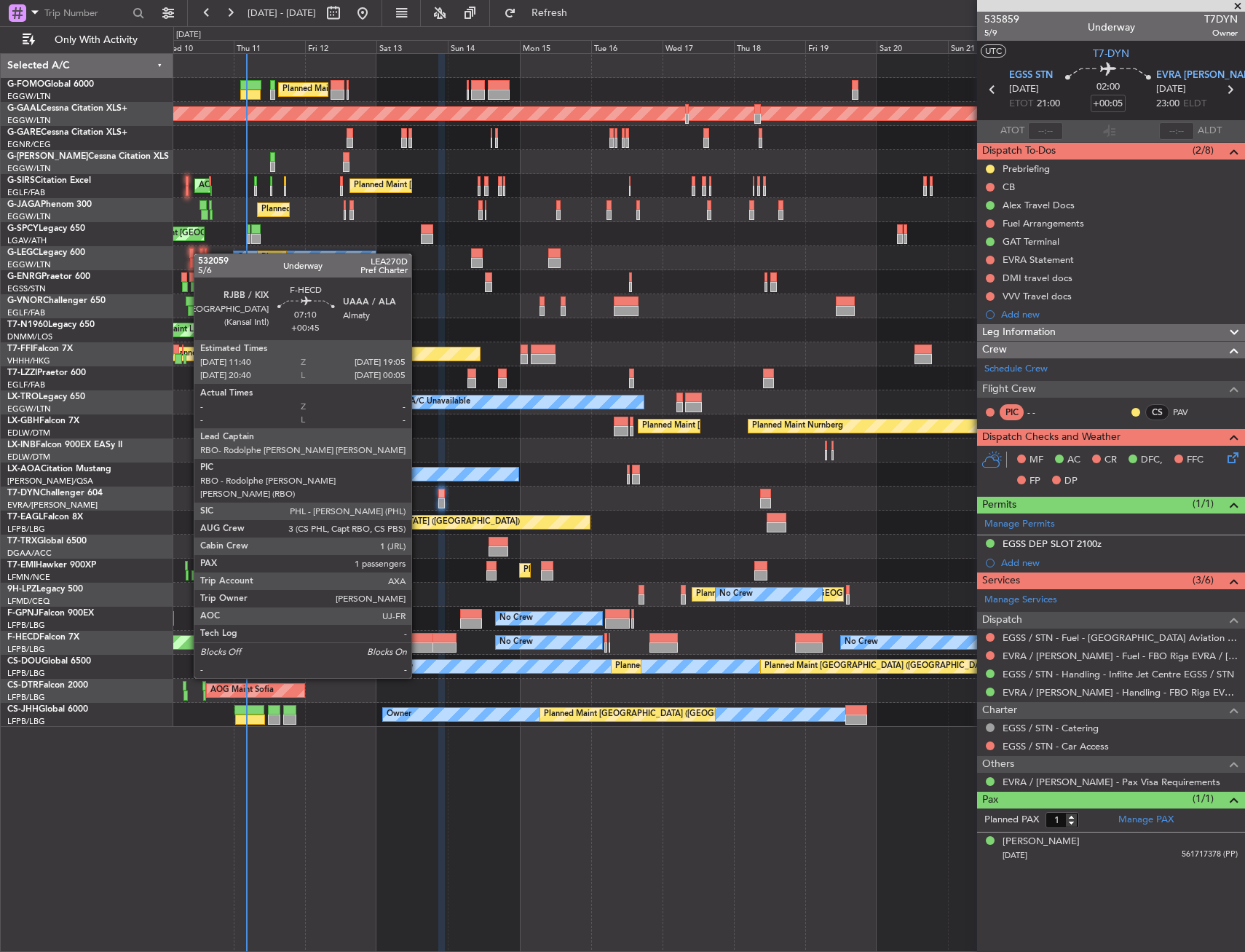
click at [418, 638] on div at bounding box center [422, 638] width 22 height 10
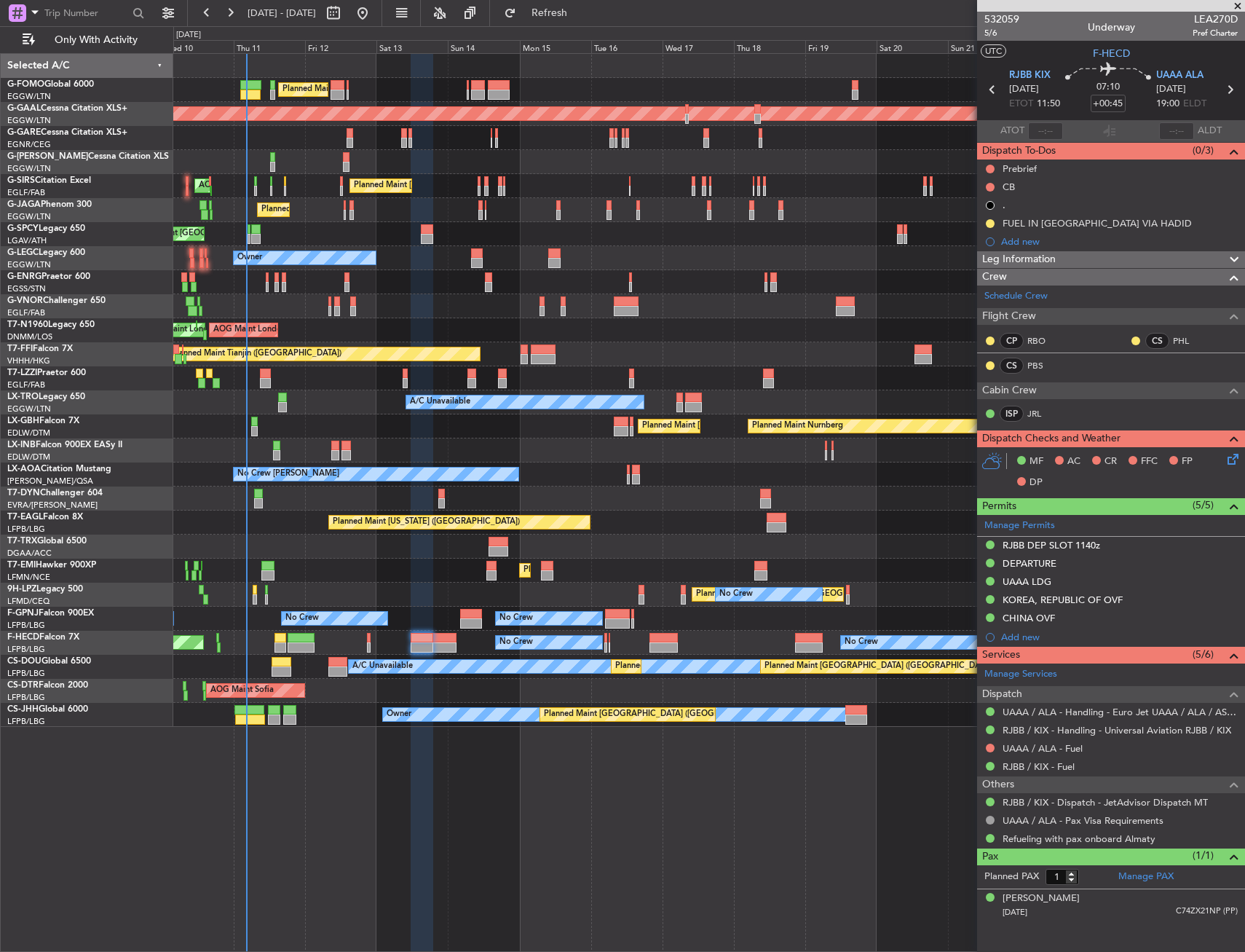
click at [443, 493] on div at bounding box center [442, 494] width 7 height 10
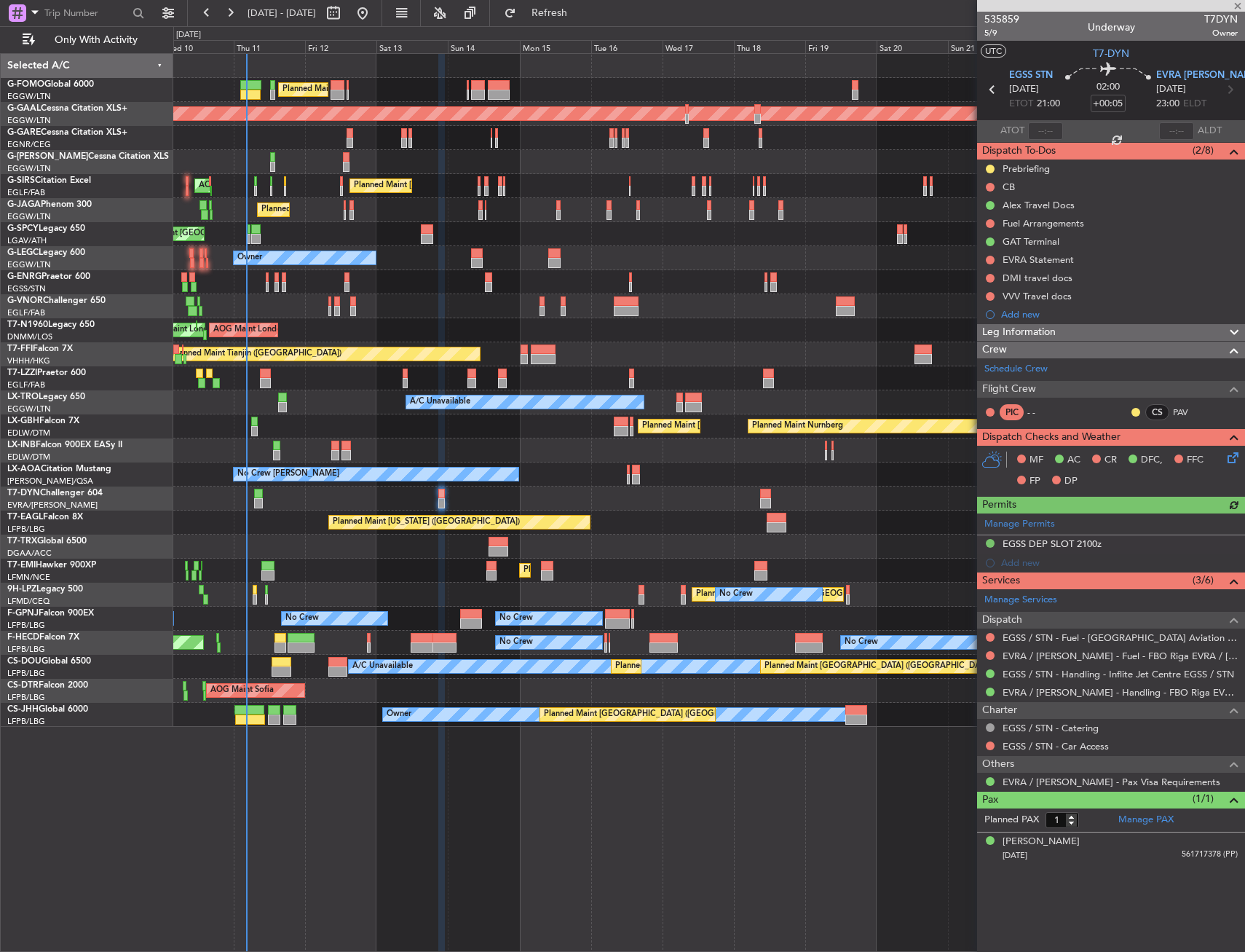
click at [1064, 334] on div "Leg Information" at bounding box center [1112, 332] width 268 height 17
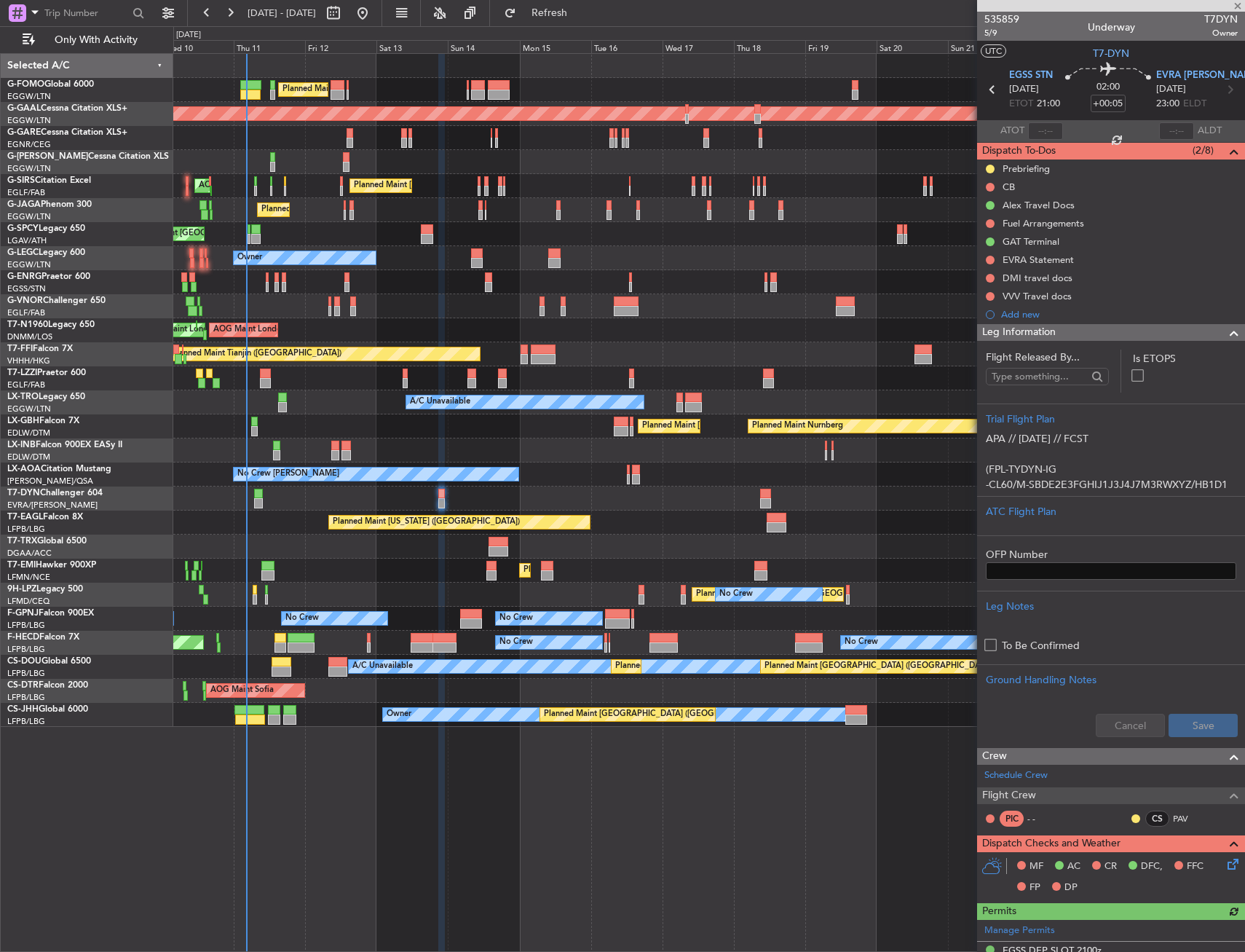
click at [1064, 334] on div "Leg Information" at bounding box center [1112, 332] width 268 height 17
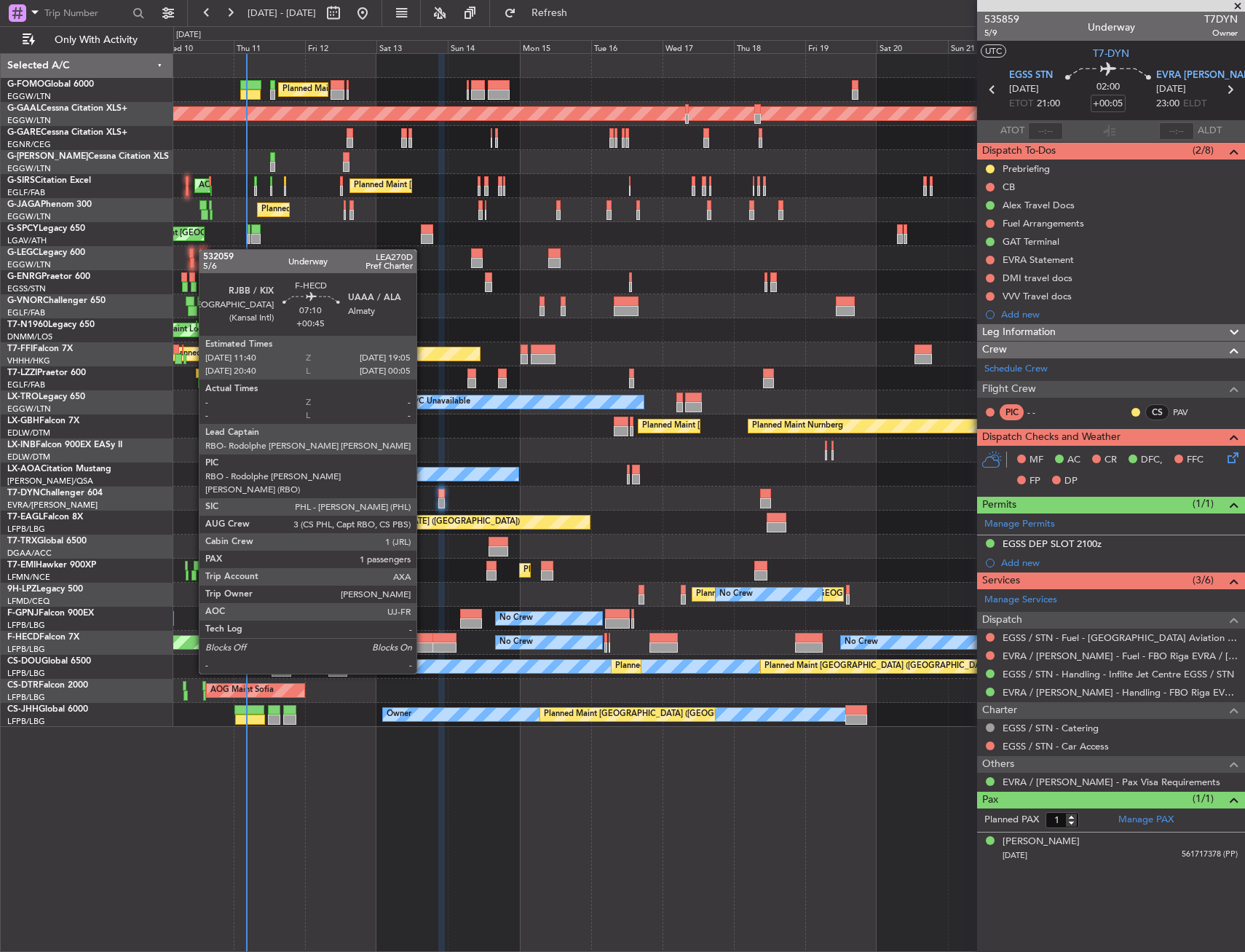
click at [423, 633] on div at bounding box center [422, 638] width 22 height 10
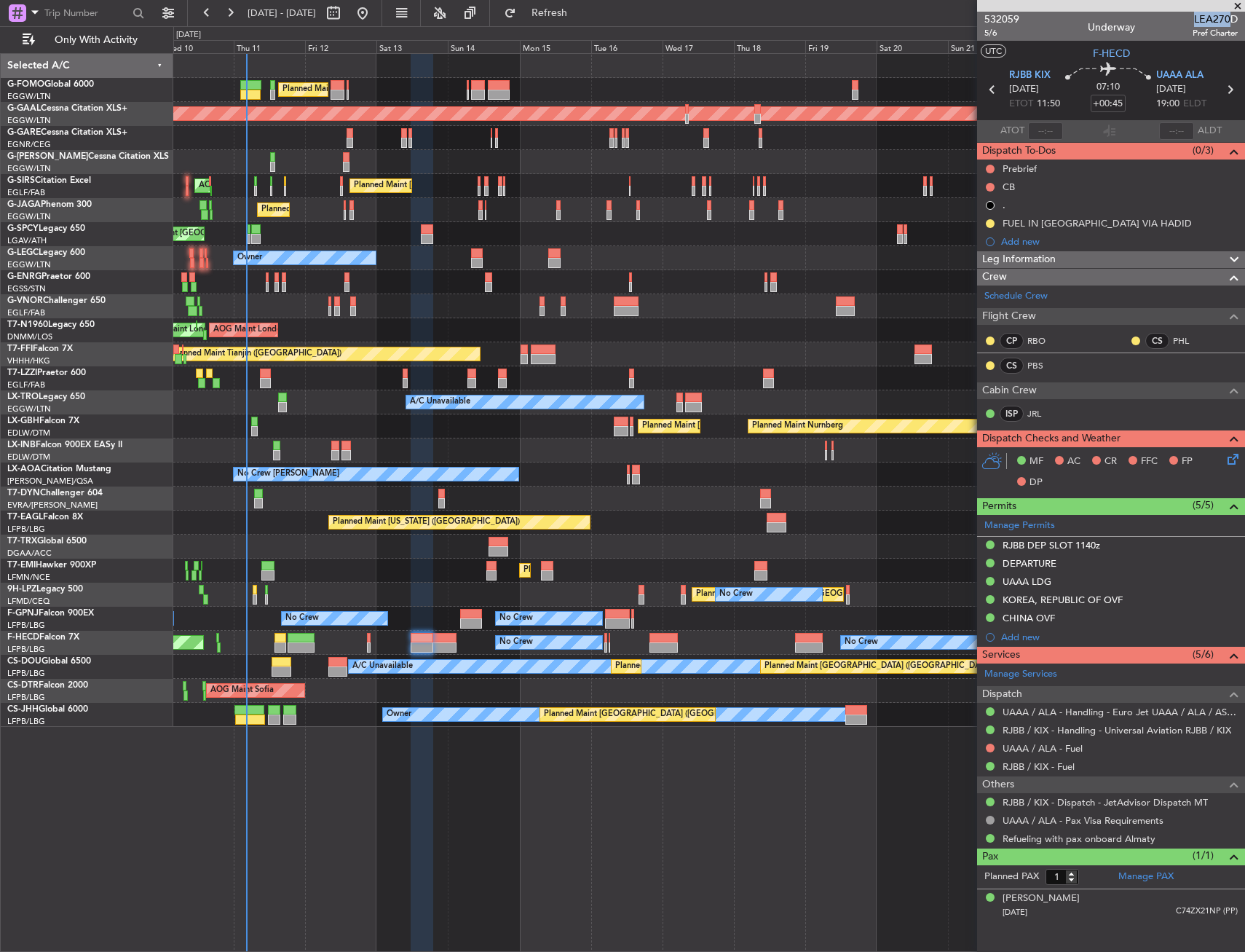
drag, startPoint x: 1196, startPoint y: 17, endPoint x: 1234, endPoint y: 16, distance: 38.0
click at [1234, 16] on span "LEA270D" at bounding box center [1215, 20] width 45 height 15
drag, startPoint x: 1234, startPoint y: 16, endPoint x: 1218, endPoint y: 26, distance: 18.9
click at [1219, 26] on div "LEA270D Pref Charter" at bounding box center [1215, 26] width 45 height 27
drag, startPoint x: 1218, startPoint y: 26, endPoint x: 1194, endPoint y: 17, distance: 25.6
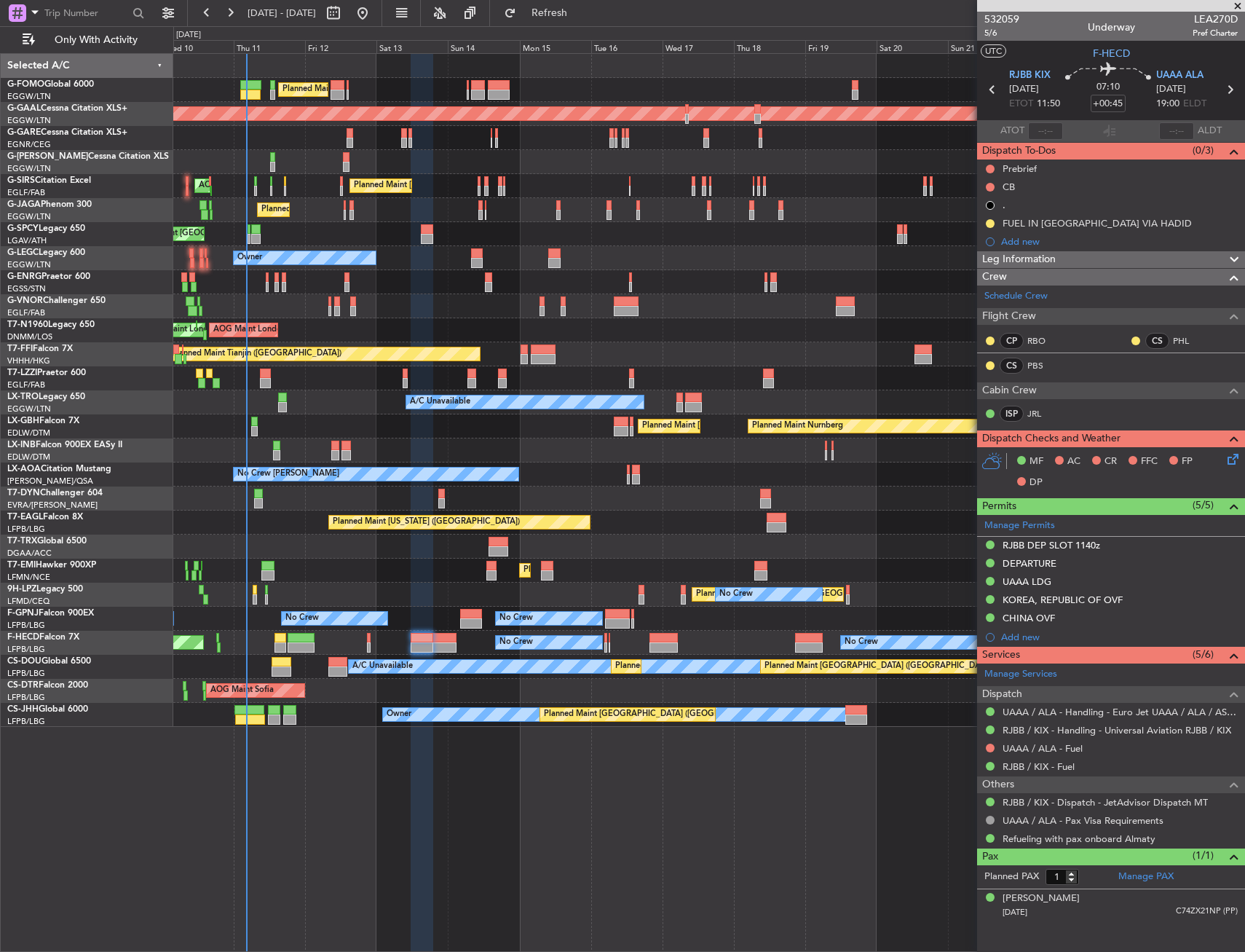
click at [1195, 17] on span "LEA270D" at bounding box center [1215, 20] width 45 height 15
drag, startPoint x: 1194, startPoint y: 17, endPoint x: 1248, endPoint y: 17, distance: 54.0
click at [1244, 17] on html "10 Sep 2025 - 25 Sep 2025 Refresh Quick Links Only With Activity Planned Maint …" at bounding box center [622, 476] width 1245 height 952
drag, startPoint x: 1248, startPoint y: 17, endPoint x: 1208, endPoint y: 20, distance: 40.1
click at [1222, 17] on span "LEA270D" at bounding box center [1215, 20] width 45 height 15
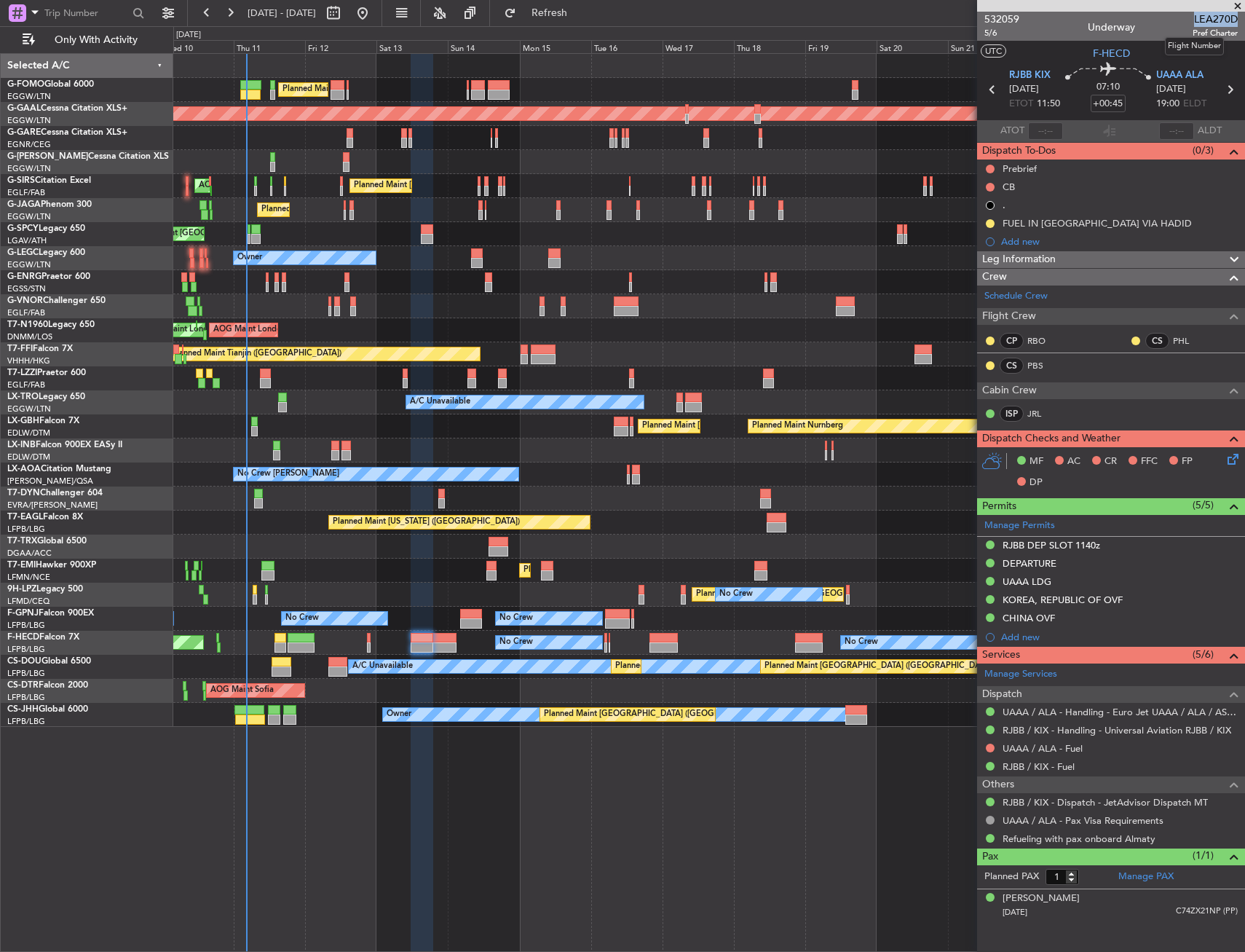
drag, startPoint x: 1195, startPoint y: 17, endPoint x: 1237, endPoint y: 17, distance: 42.0
click at [1237, 17] on span "LEA270D" at bounding box center [1215, 20] width 45 height 15
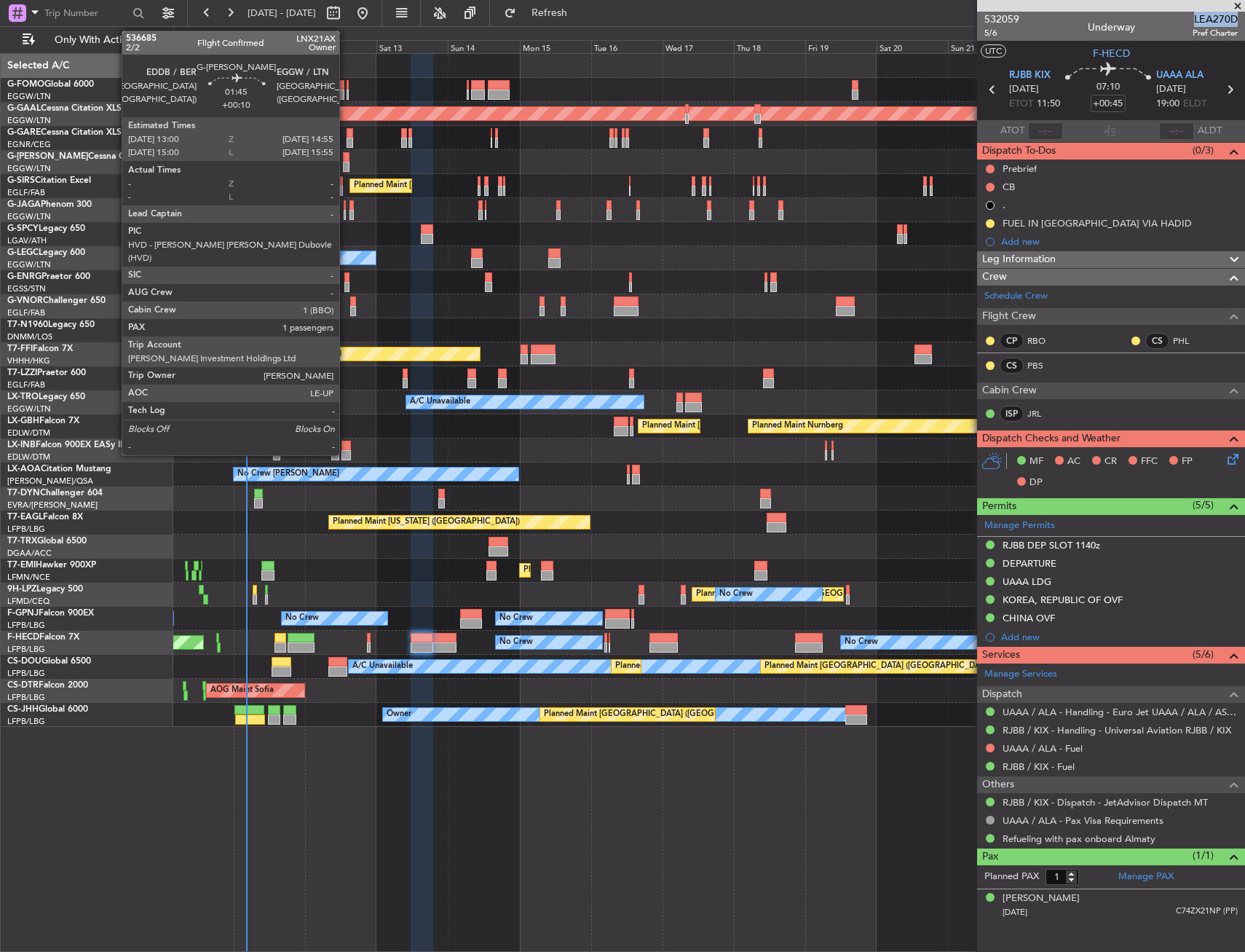
copy span "LEA270D"
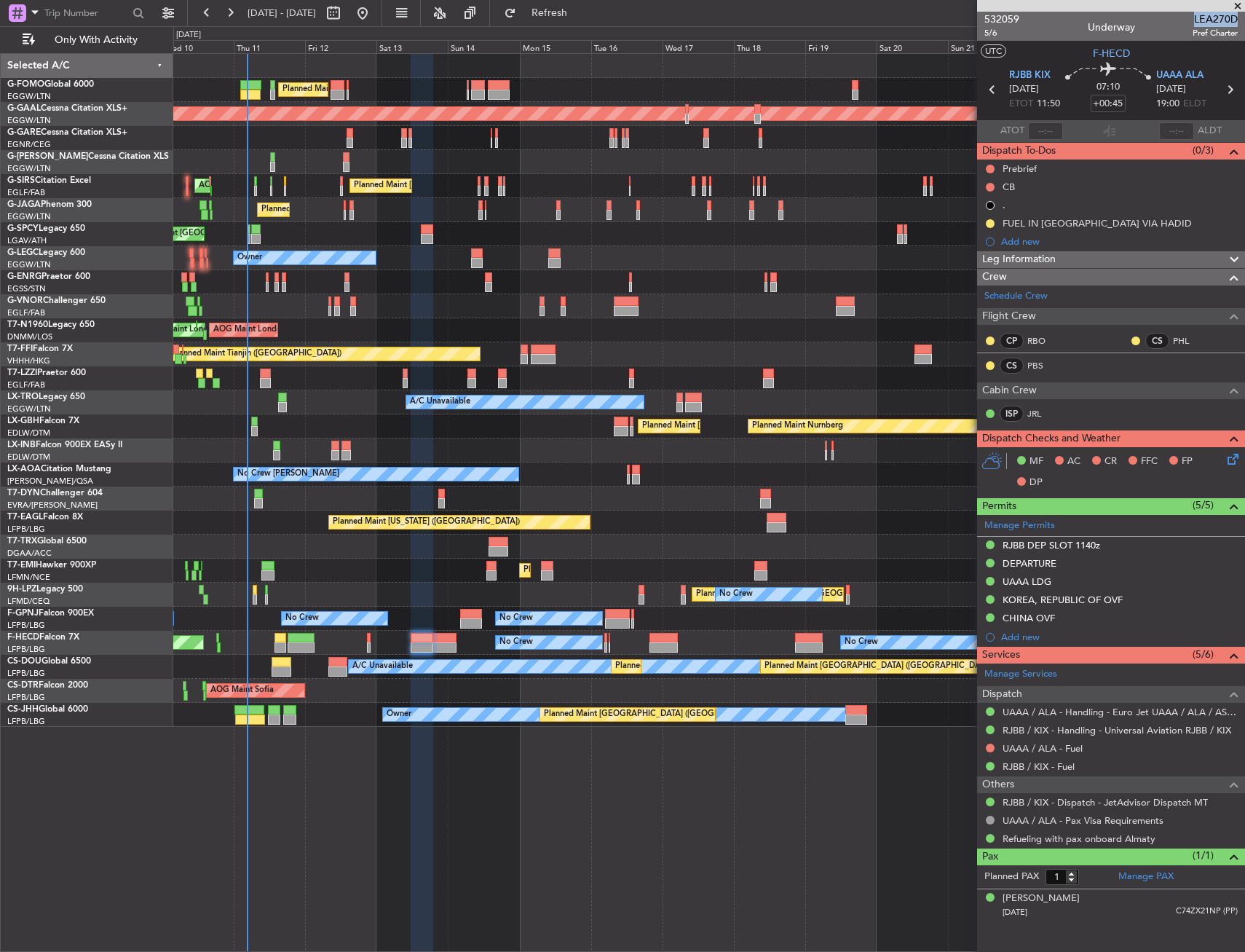
click at [1138, 264] on div "Leg Information" at bounding box center [1112, 260] width 268 height 17
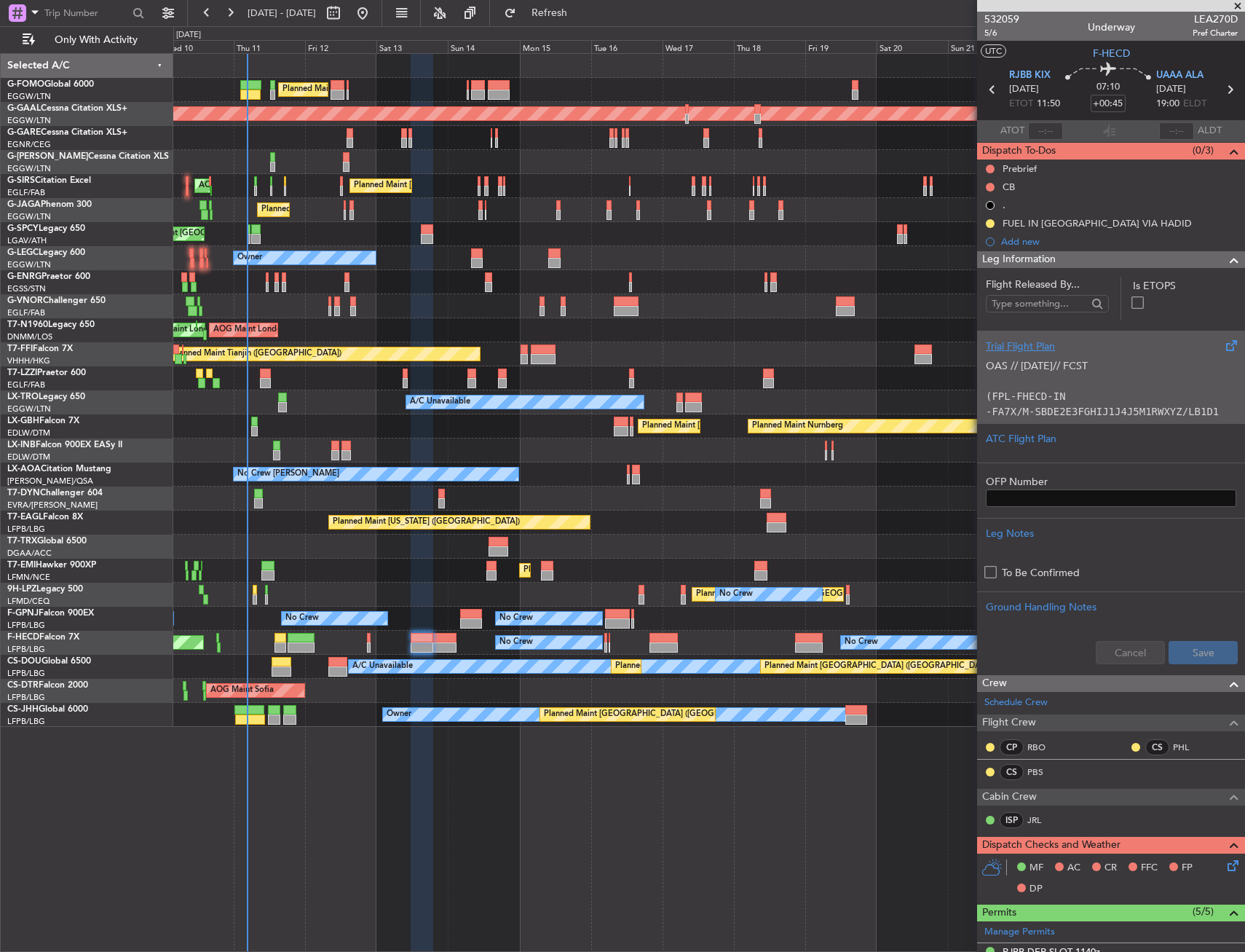
click at [1123, 361] on p "OAS // 02SEP// FCST (FPL-FHECD-IN -FA7X/M-SBDE2E3FGHIJ1J4J5M1RWXYZ/LB1D1 -RJBB1…" at bounding box center [1111, 549] width 250 height 382
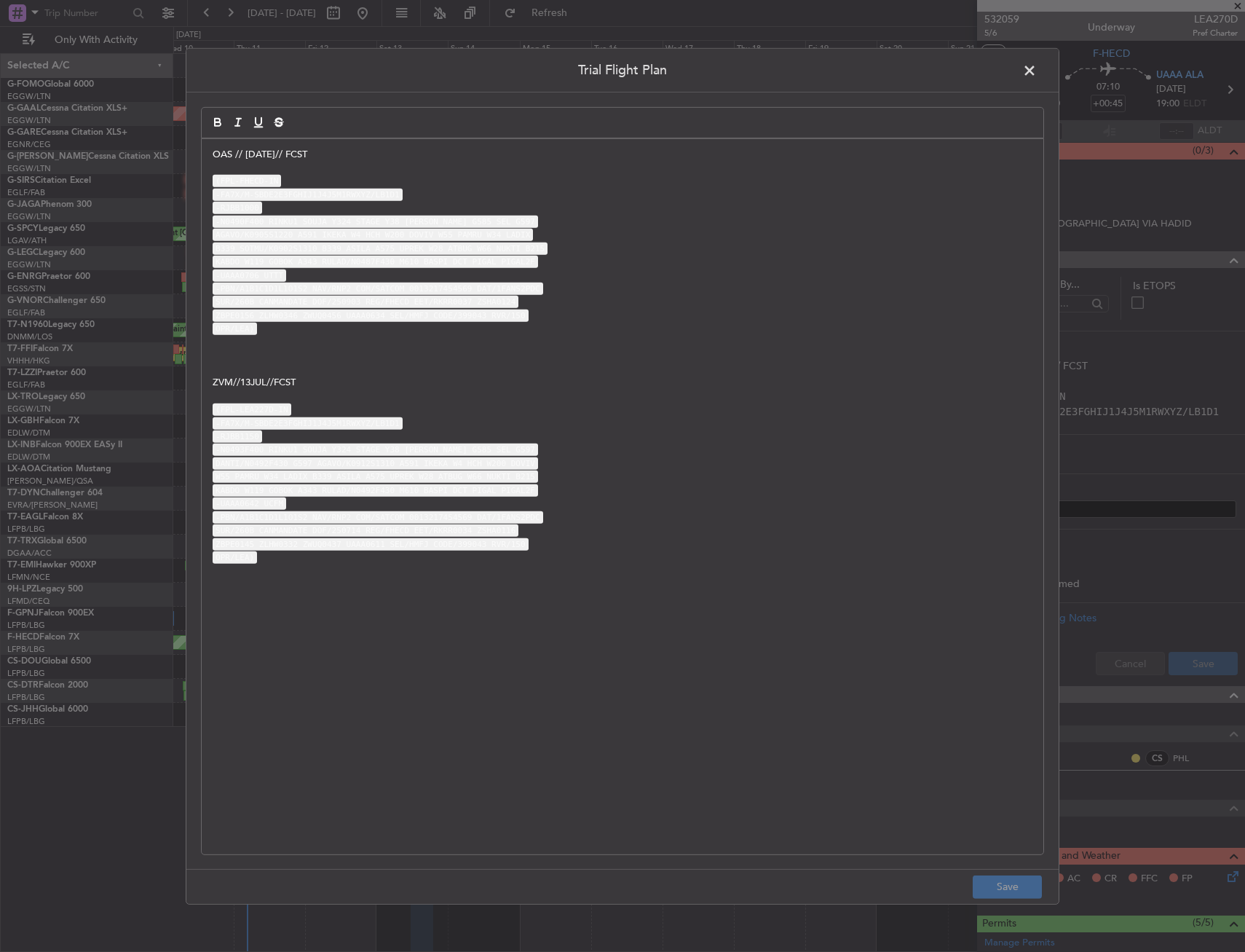
click at [554, 353] on p at bounding box center [623, 355] width 820 height 13
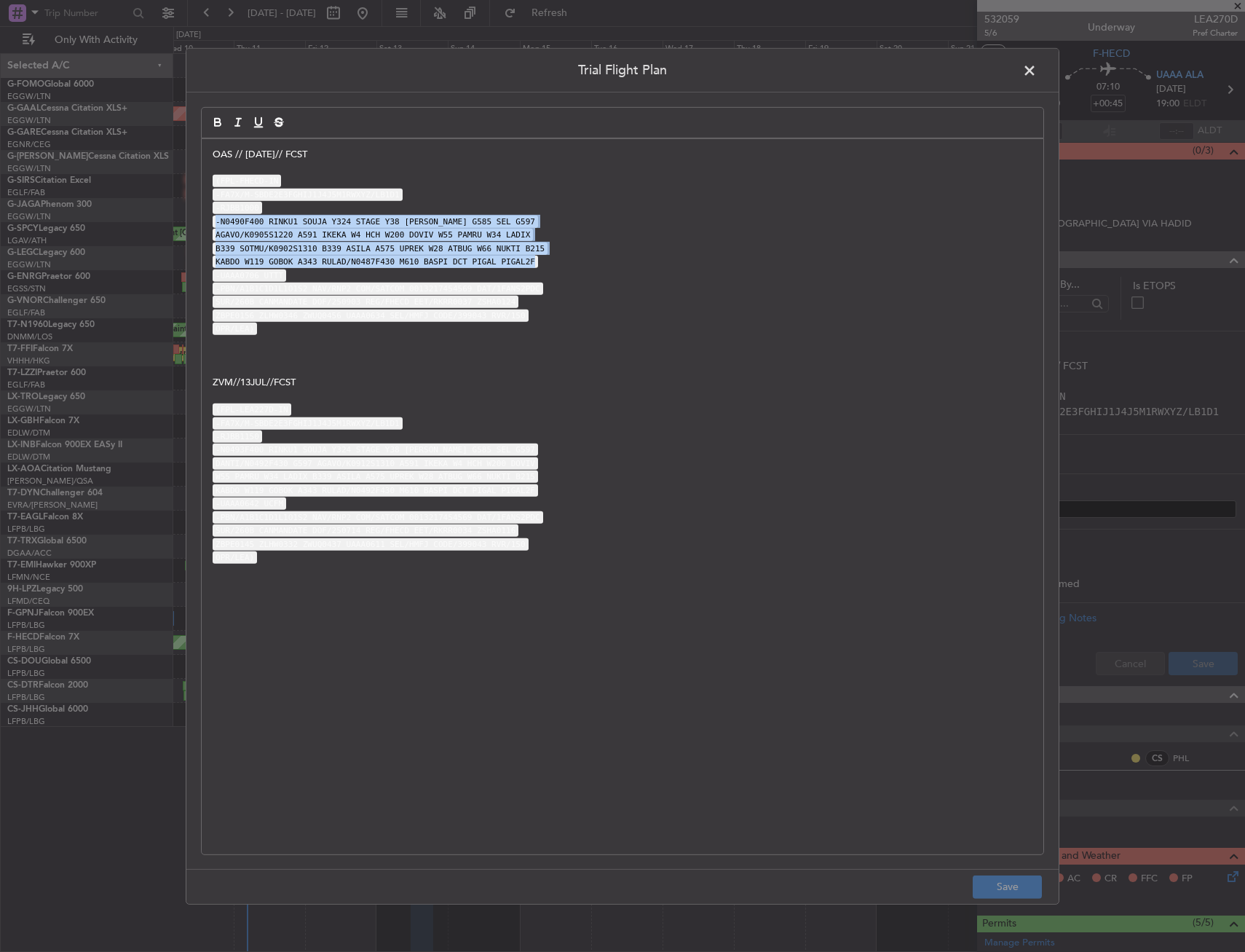
drag, startPoint x: 215, startPoint y: 220, endPoint x: 517, endPoint y: 257, distance: 304.3
click at [517, 257] on div "OAS // 02SEP// FCST (FPL-FHECD-IN -FA7X/M-SBDE2E3FGHIJ1J4J5M1RWXYZ/LB1D1 -RJBB1…" at bounding box center [622, 496] width 842 height 715
click at [318, 224] on code "-N0490F400 RINKU1 SOUJA Y324 STAGE Y38 SAPRA G585 SEL G597" at bounding box center [375, 221] width 326 height 12
click at [263, 215] on code "-N0490F400 RINKU1 SOUJA Y324 STAGE Y38 SAPRA G585 SEL G597" at bounding box center [375, 221] width 326 height 12
drag, startPoint x: 263, startPoint y: 215, endPoint x: 520, endPoint y: 260, distance: 260.9
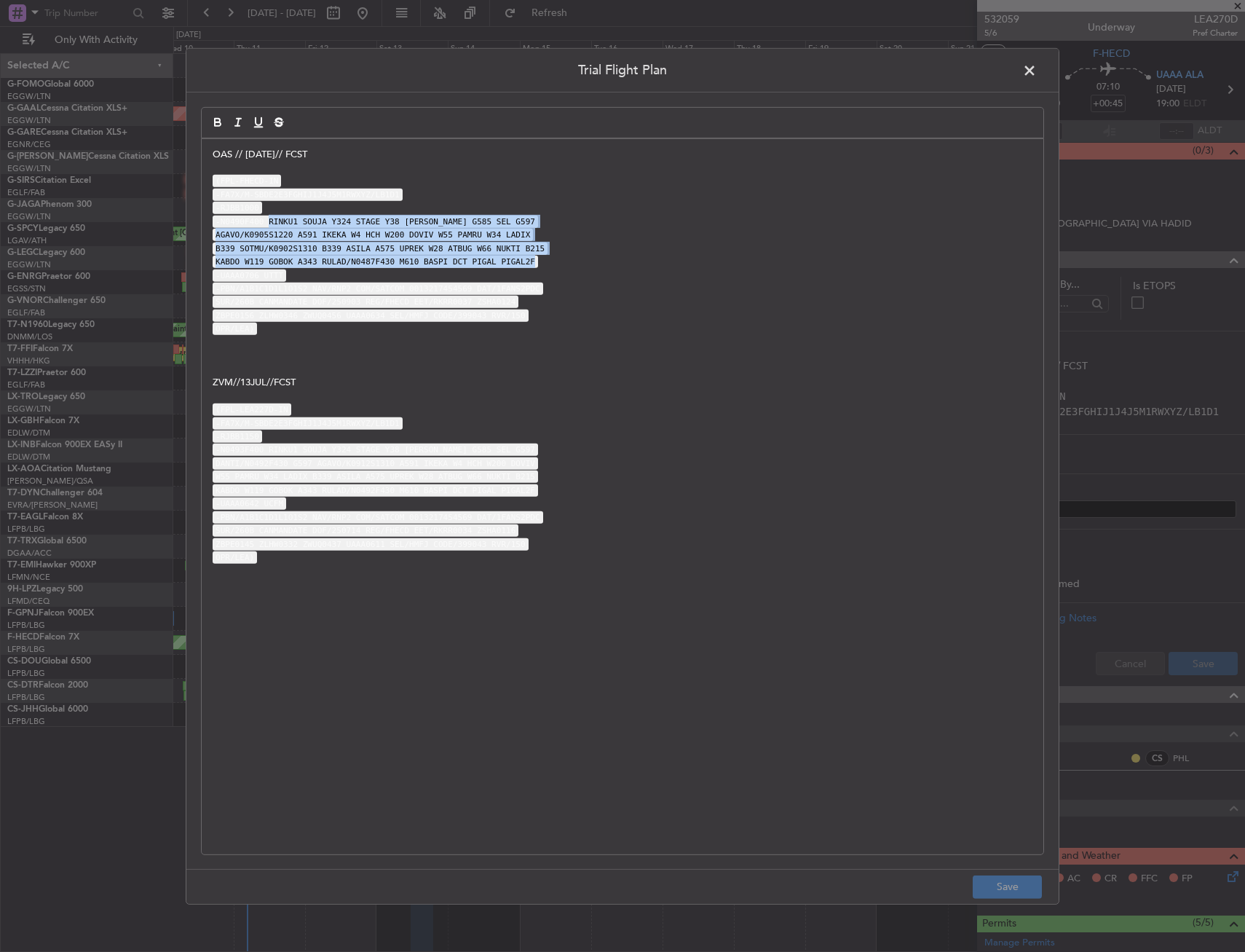
click at [520, 260] on div "OAS // 02SEP// FCST (FPL-FHECD-IN -FA7X/M-SBDE2E3FGHIJ1J4J5M1RWXYZ/LB1D1 -RJBB1…" at bounding box center [622, 496] width 842 height 715
copy div "RINKU1 SOUJA Y324 STAGE Y38 SAPRA G585 SEL G597 AGAVO/K0905S1220 A591 IKEKA W4 …"
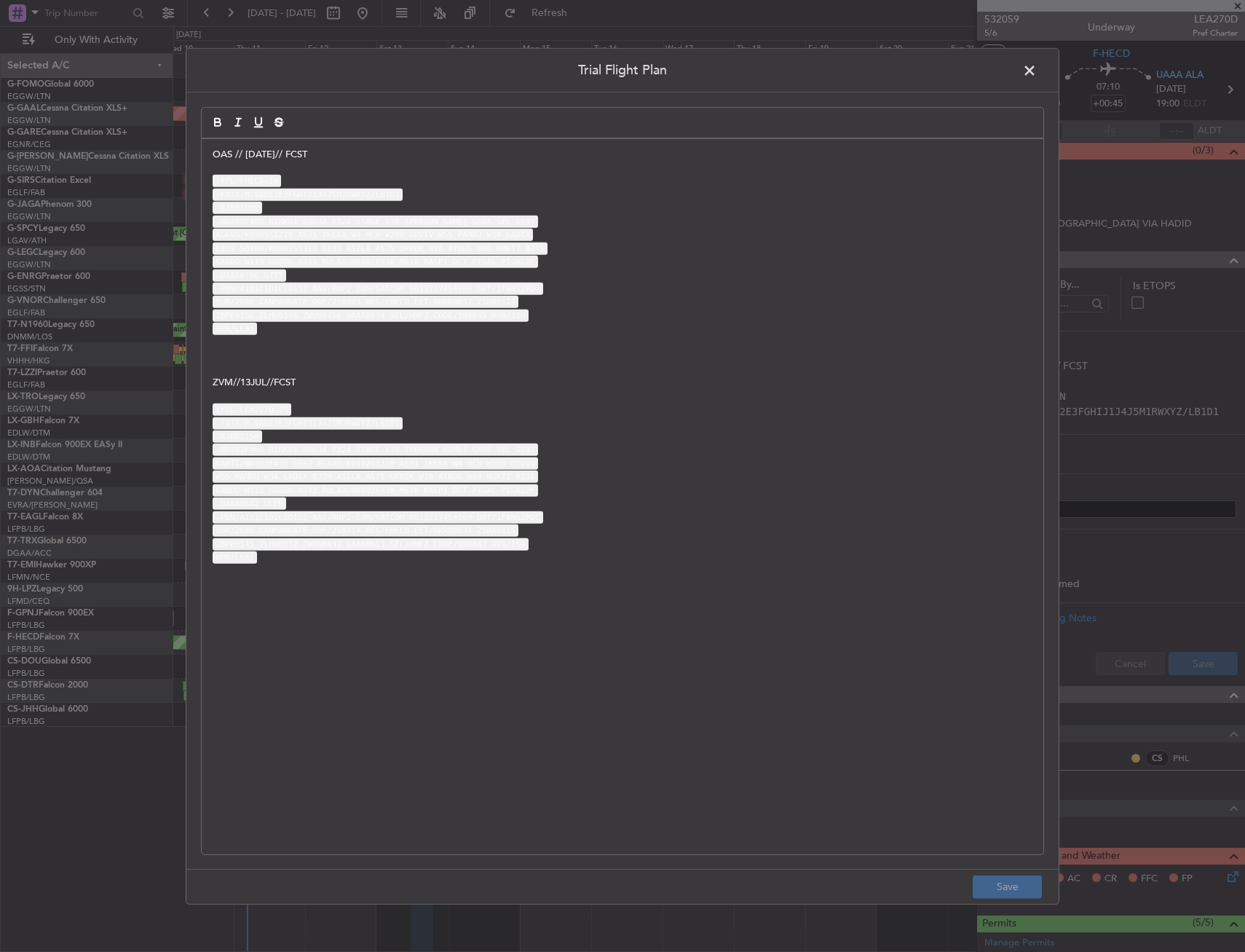
click at [1037, 67] on span at bounding box center [1037, 73] width 0 height 29
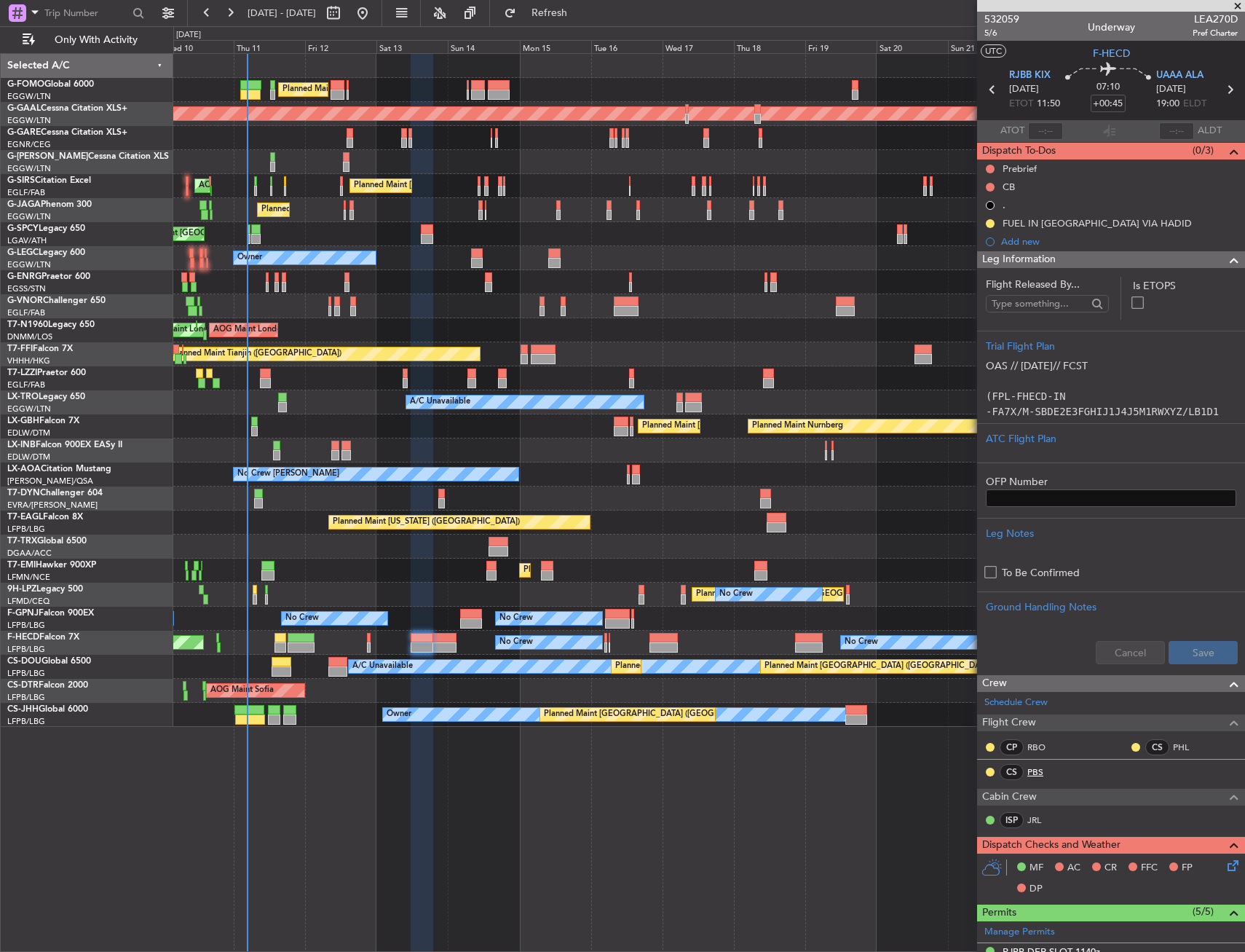
click at [1045, 766] on link "PBS" at bounding box center [1043, 772] width 32 height 13
click at [1041, 814] on link "JRL" at bounding box center [1043, 820] width 32 height 13
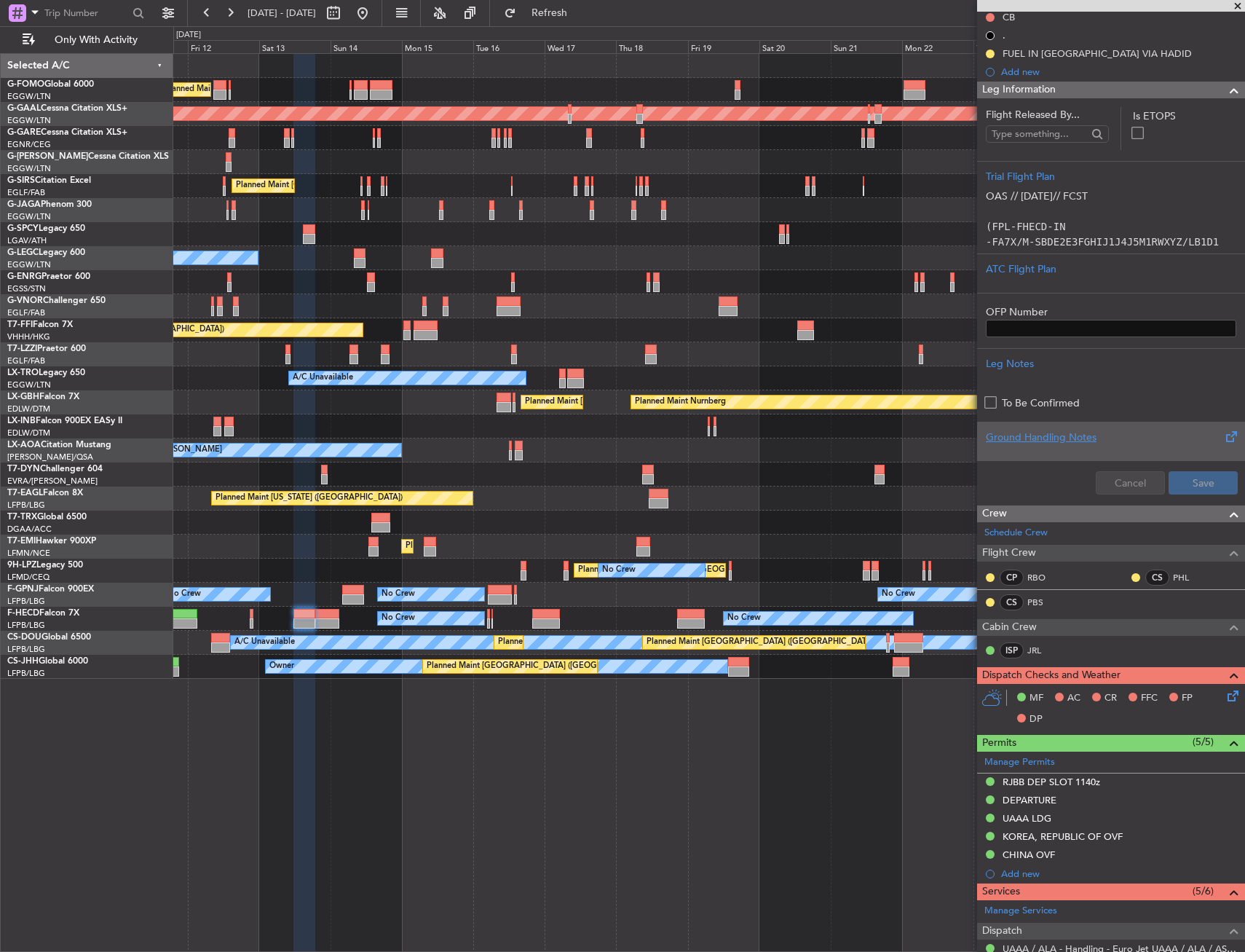
scroll to position [0, 0]
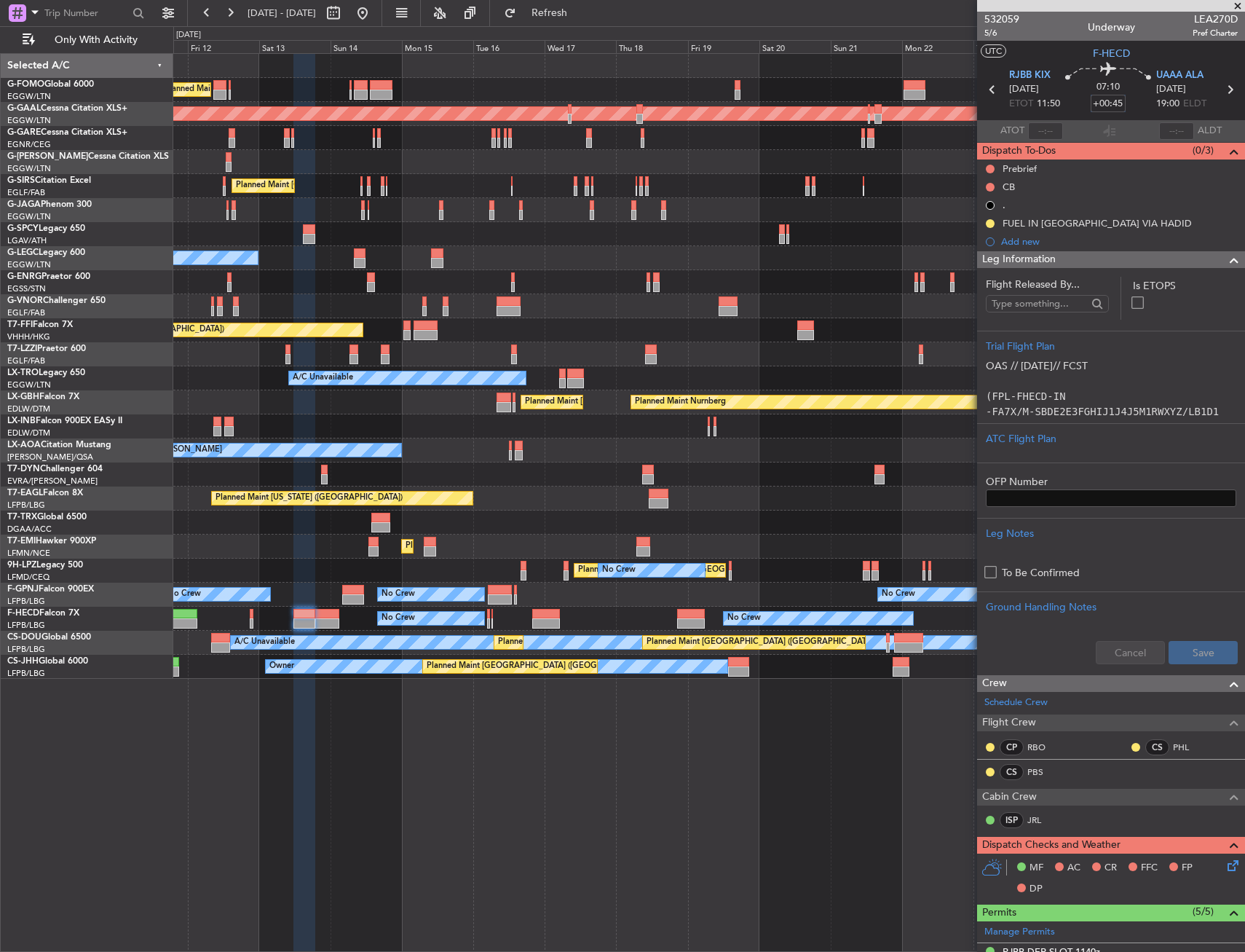
click at [1116, 108] on input "+00:45" at bounding box center [1108, 103] width 35 height 17
click at [1125, 101] on div "07:10 50" at bounding box center [1108, 89] width 96 height 54
type input "+00:50"
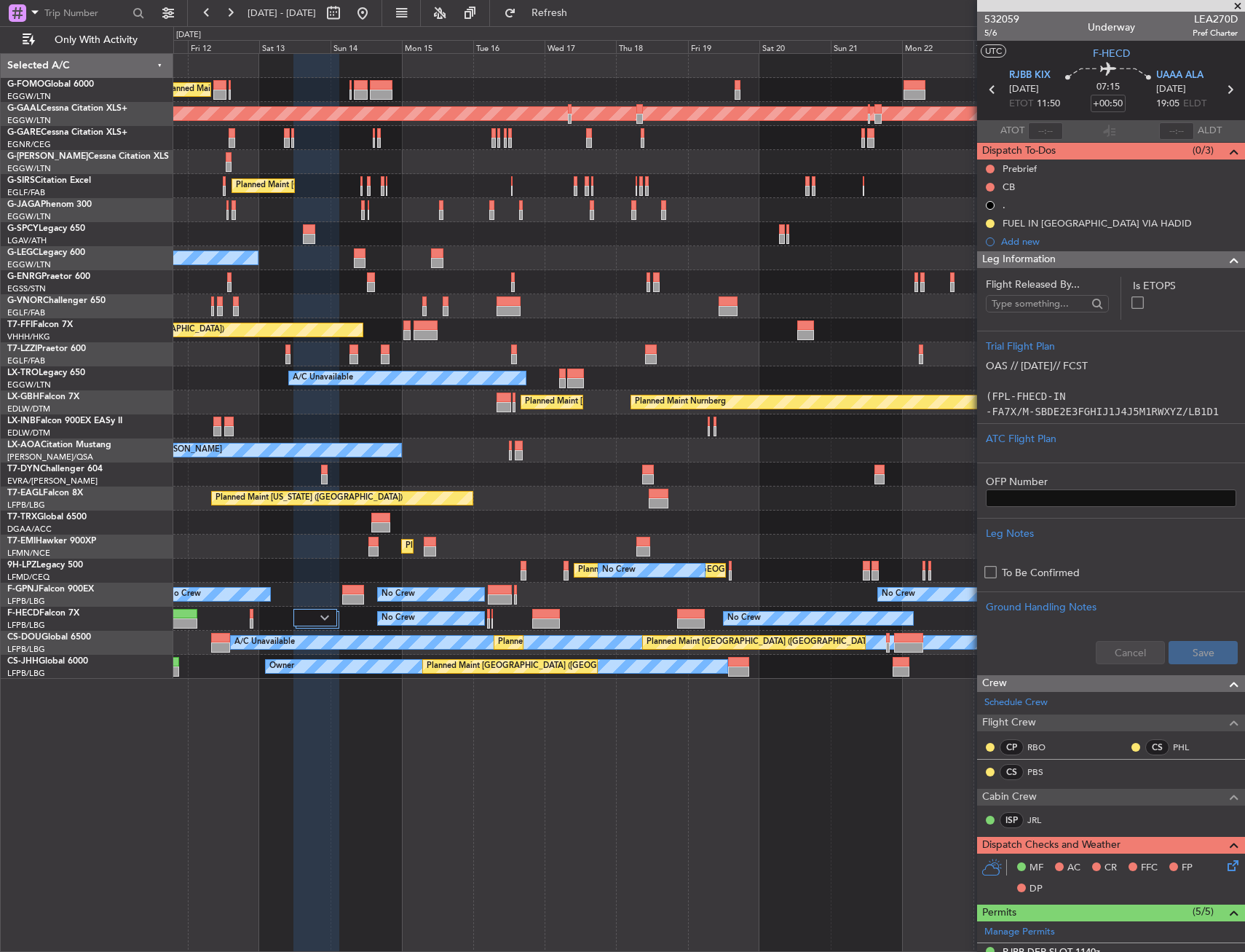
drag, startPoint x: 1186, startPoint y: 265, endPoint x: 1175, endPoint y: 281, distance: 19.4
click at [1186, 265] on div "Leg Information" at bounding box center [1112, 260] width 268 height 17
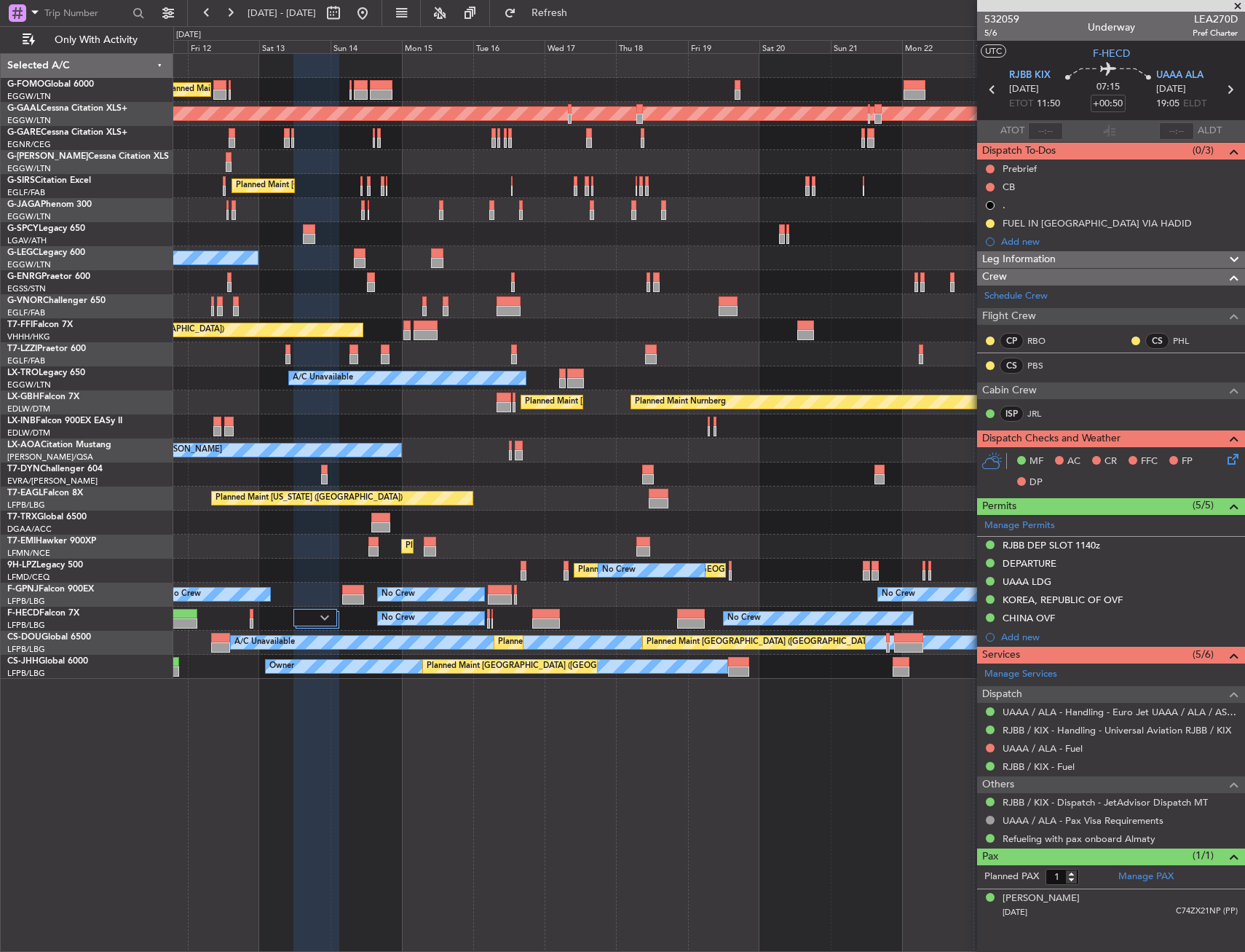
click at [1188, 259] on div "Leg Information" at bounding box center [1112, 260] width 268 height 17
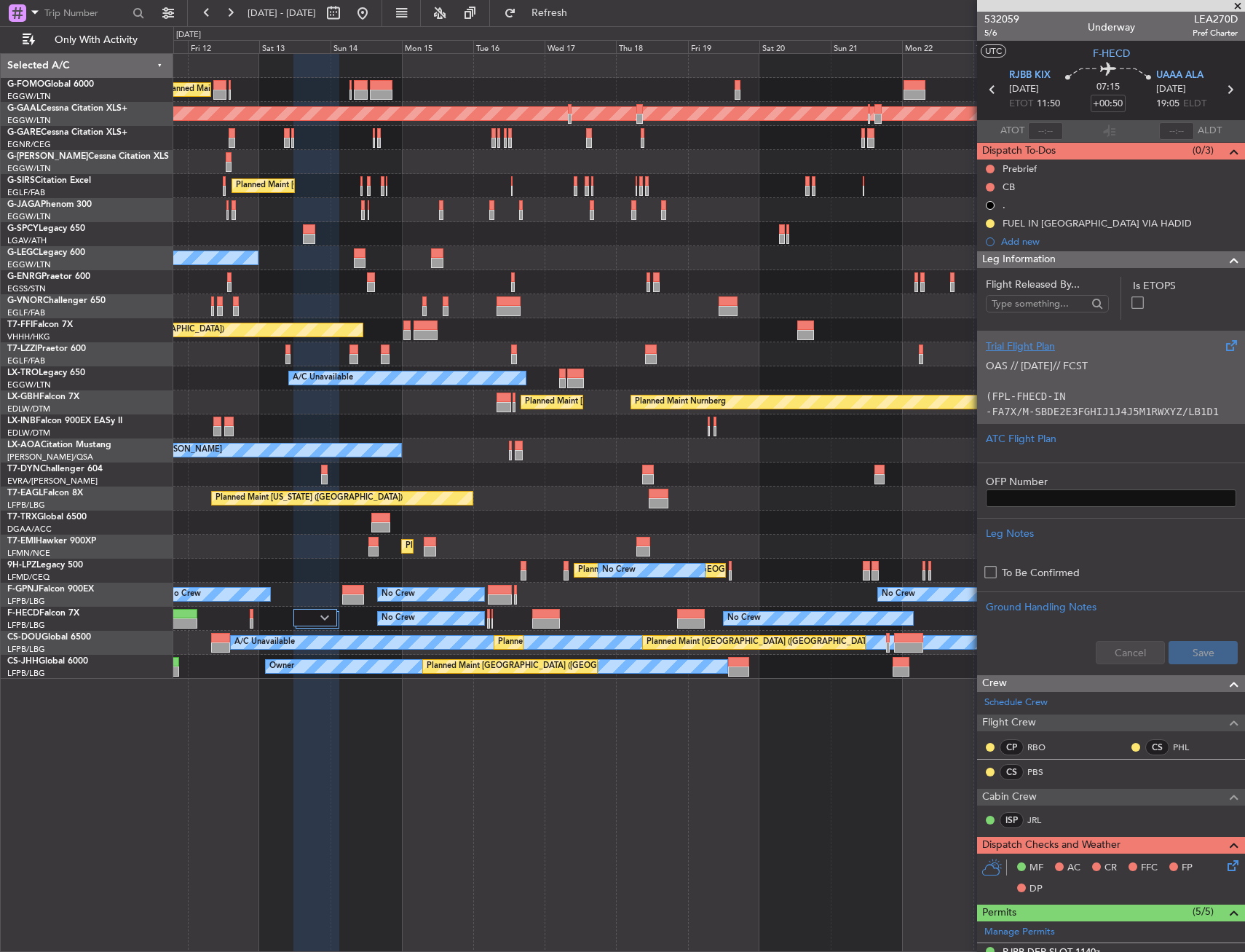
click at [1066, 351] on div "Trial Flight Plan" at bounding box center [1111, 346] width 250 height 15
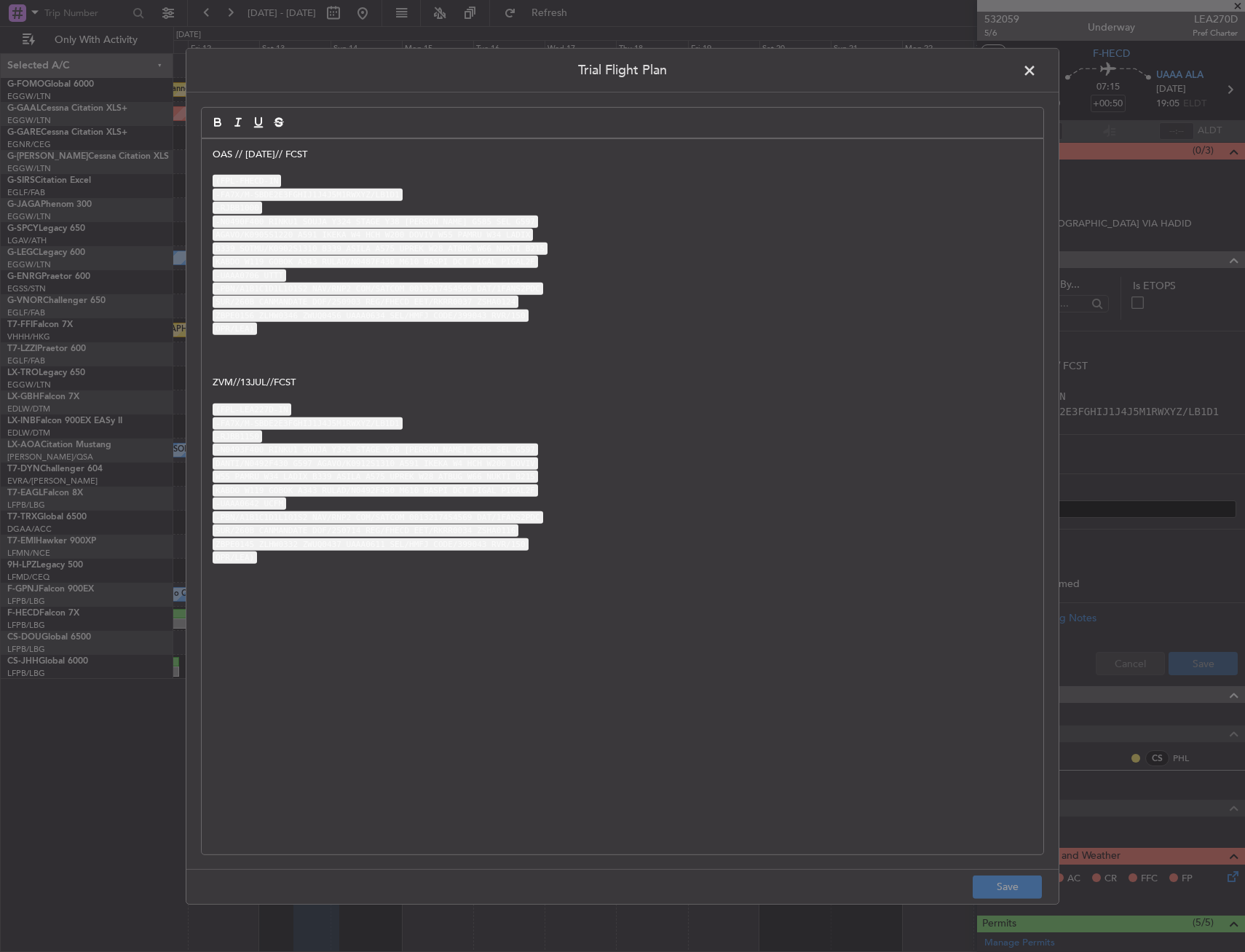
click at [212, 160] on div "OAS // 02SEP// FCST (FPL-FHECD-IN -FA7X/M-SBDE2E3FGHIJ1J4J5M1RWXYZ/LB1D1 -RJBB1…" at bounding box center [622, 496] width 842 height 715
drag, startPoint x: 1043, startPoint y: 67, endPoint x: 1037, endPoint y: 74, distance: 9.2
click at [1043, 68] on header "Trial Flight Plan" at bounding box center [622, 69] width 872 height 44
click at [1037, 74] on span at bounding box center [1037, 73] width 0 height 29
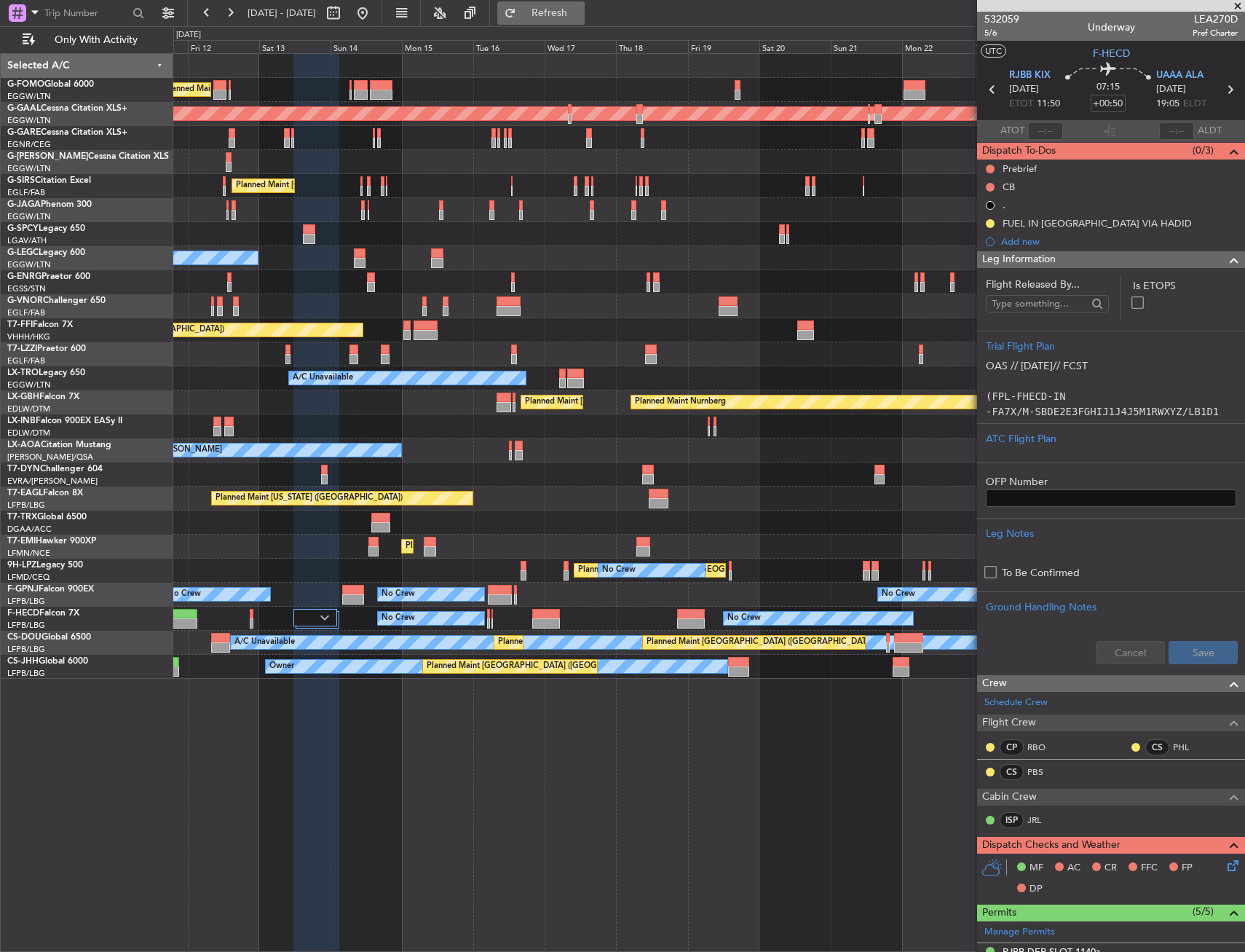
click at [584, 4] on button "Refresh" at bounding box center [541, 13] width 87 height 23
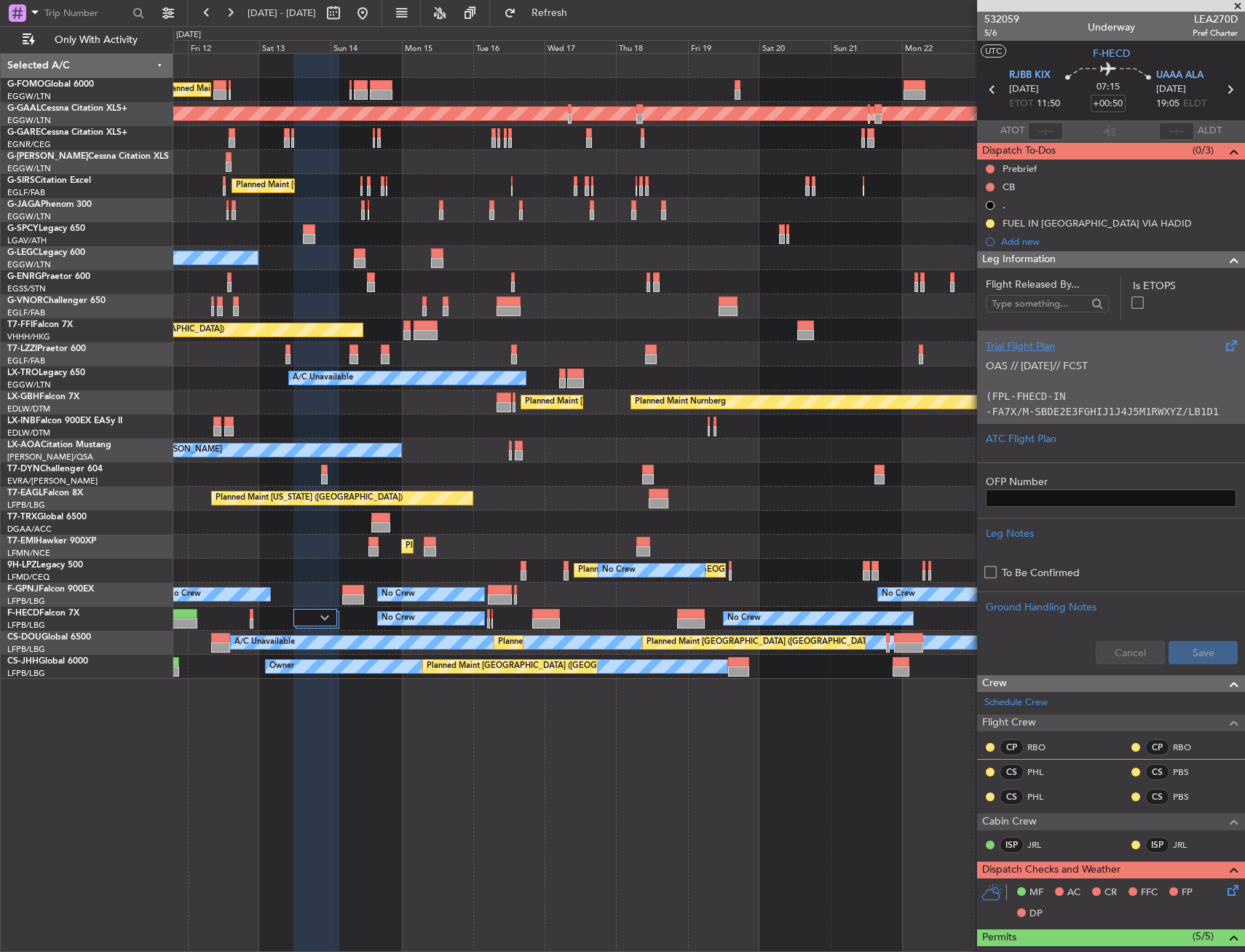
click at [1091, 392] on p "OAS // 02SEP// FCST (FPL-FHECD-IN -FA7X/M-SBDE2E3FGHIJ1J4J5M1RWXYZ/LB1D1 -RJBB1…" at bounding box center [1111, 549] width 250 height 382
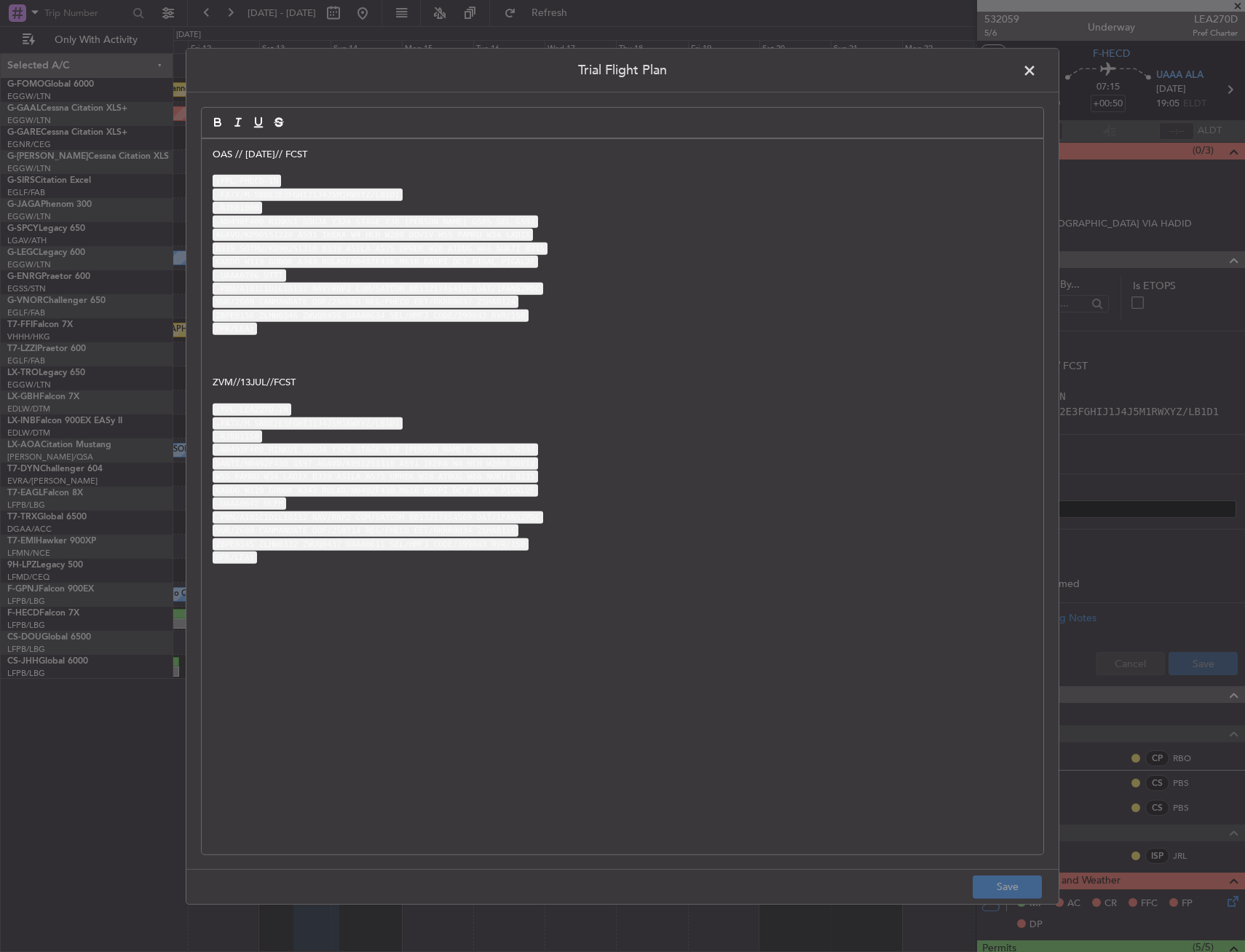
click at [214, 151] on p "OAS // 02SEP// FCST" at bounding box center [623, 153] width 820 height 13
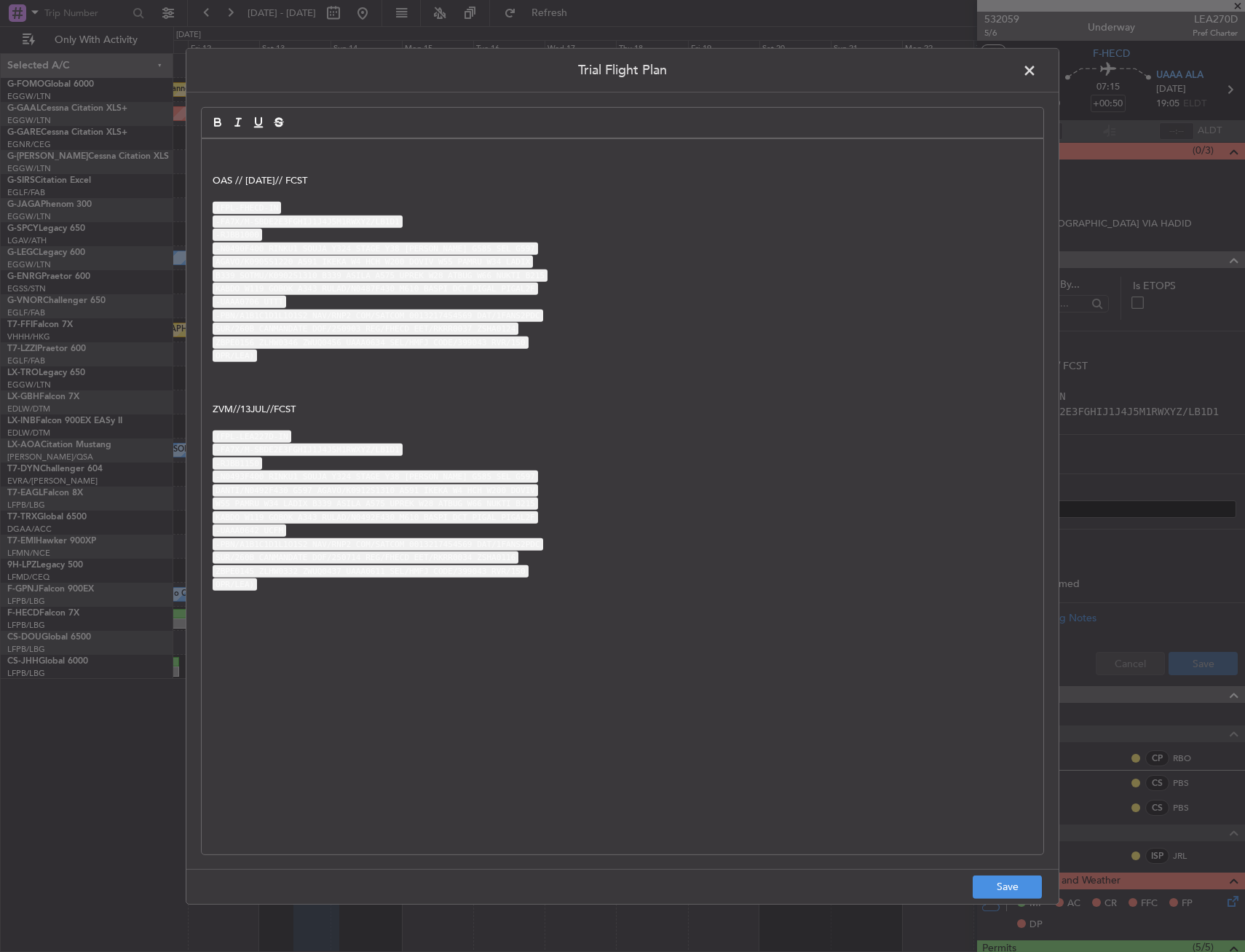
click at [306, 162] on p at bounding box center [623, 167] width 820 height 13
click at [298, 149] on p at bounding box center [623, 153] width 820 height 13
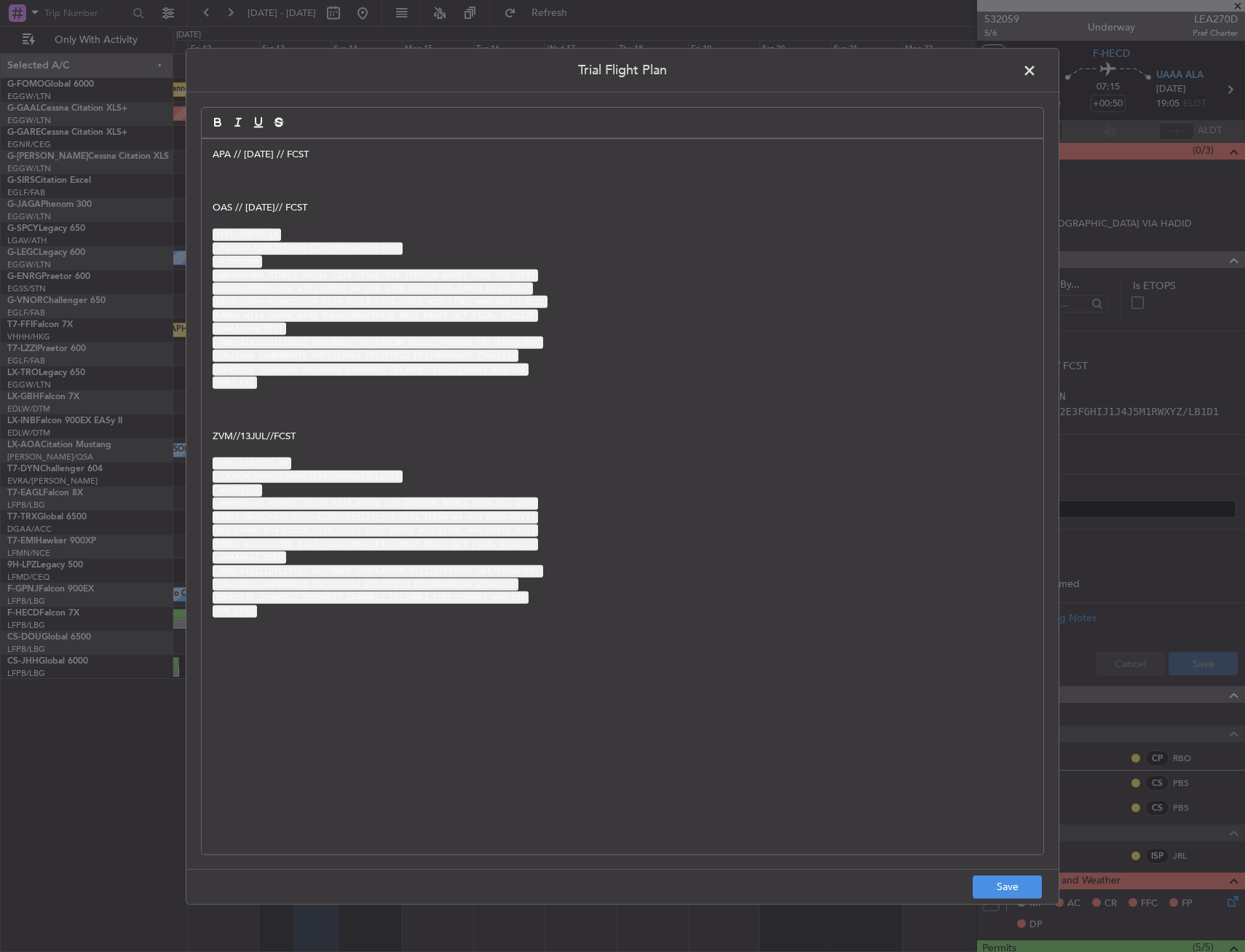
click at [242, 180] on p at bounding box center [623, 180] width 820 height 13
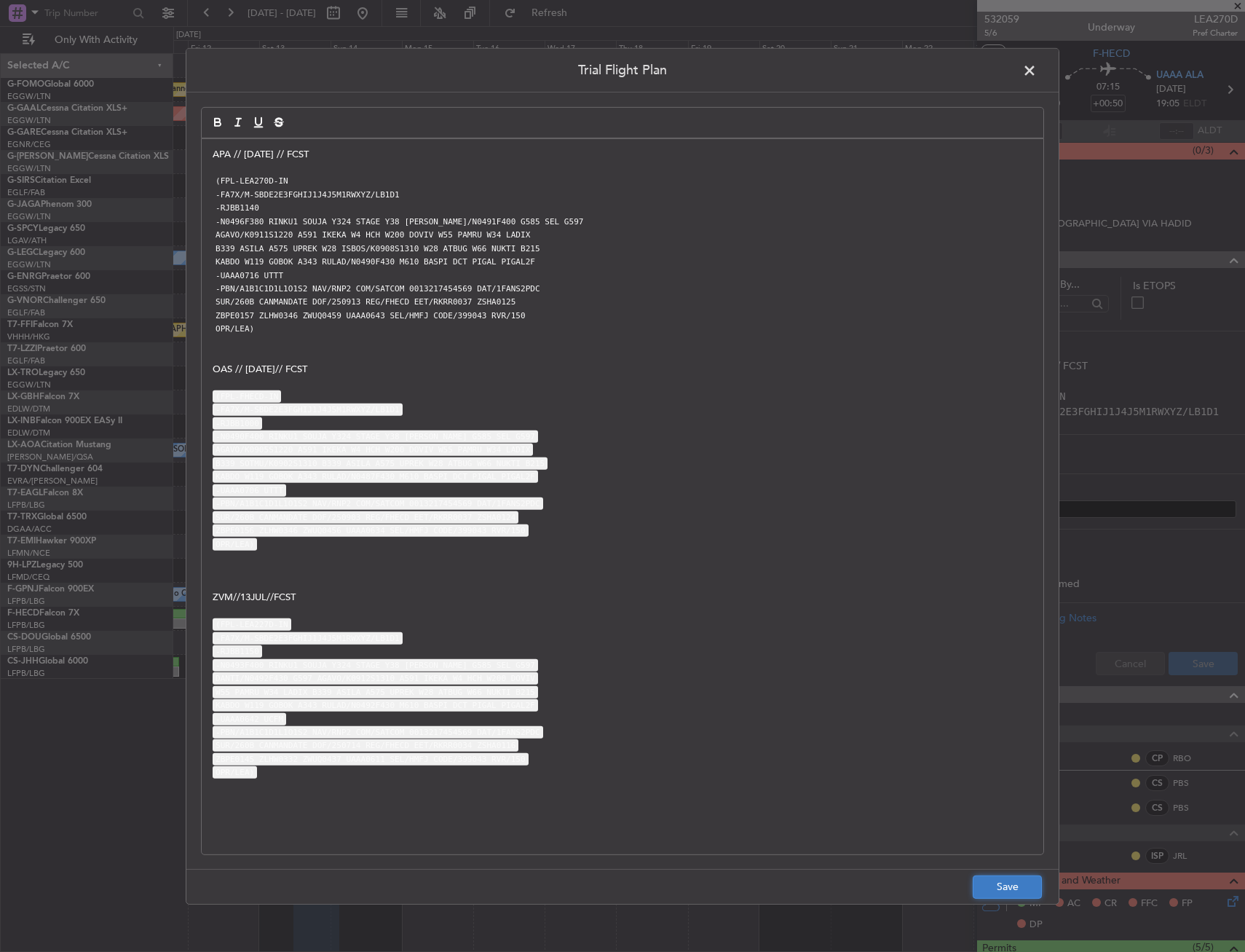
click at [1032, 884] on button "Save" at bounding box center [1007, 886] width 69 height 23
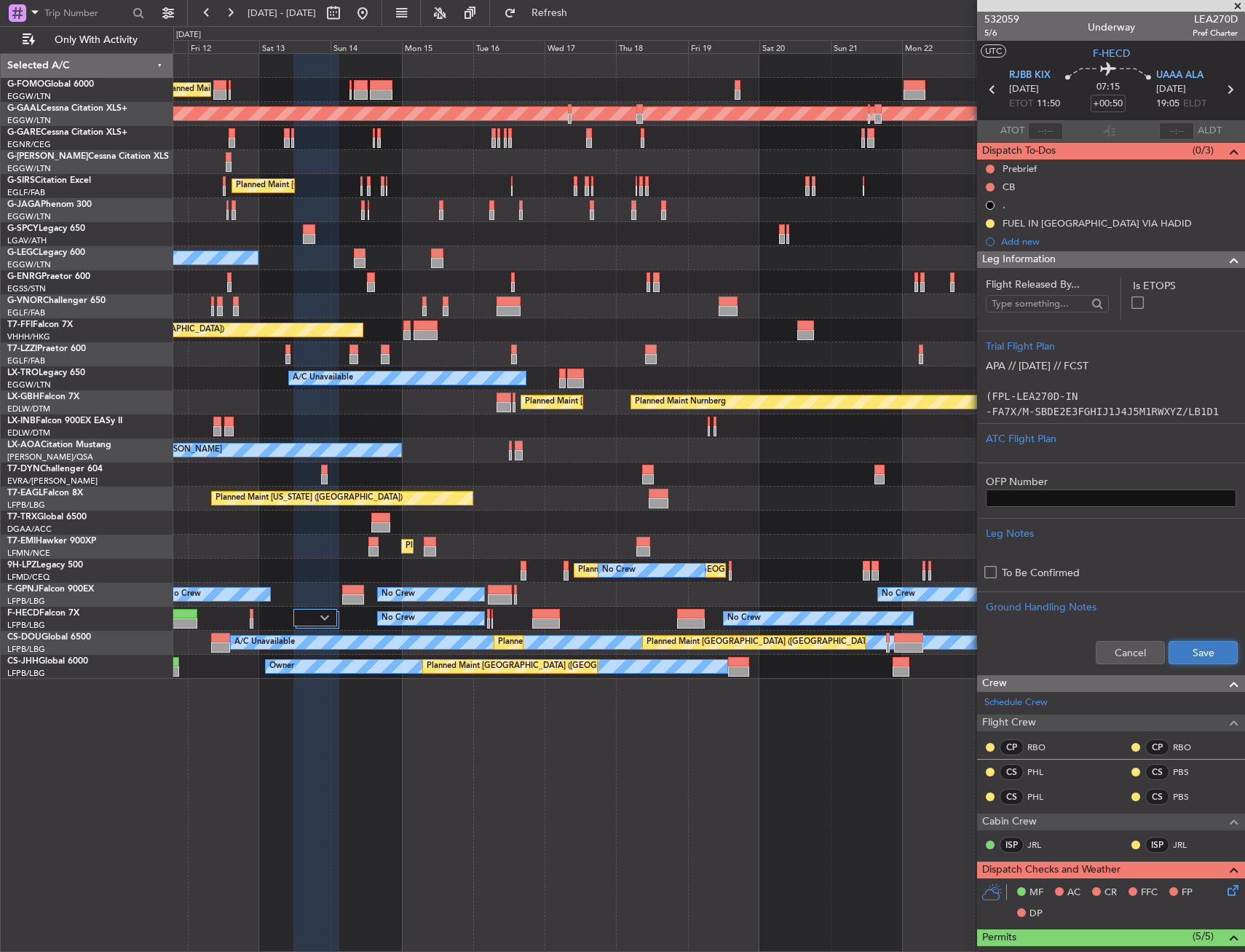
click at [1194, 652] on button "Save" at bounding box center [1203, 652] width 69 height 23
click at [1175, 151] on div "Dispatch To-Dos (0/3)" at bounding box center [1112, 151] width 268 height 17
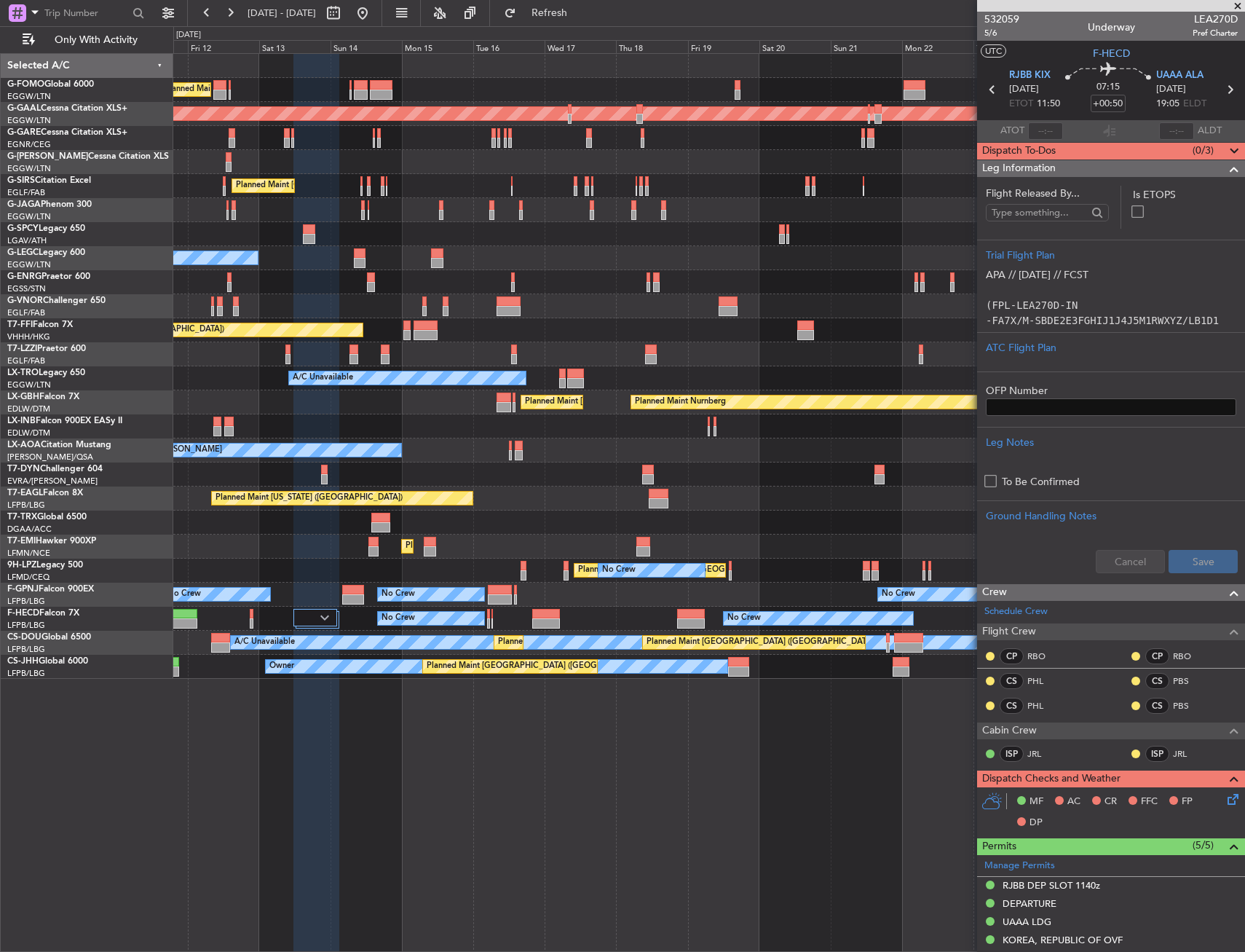
click at [1221, 84] on icon at bounding box center [1230, 90] width 19 height 19
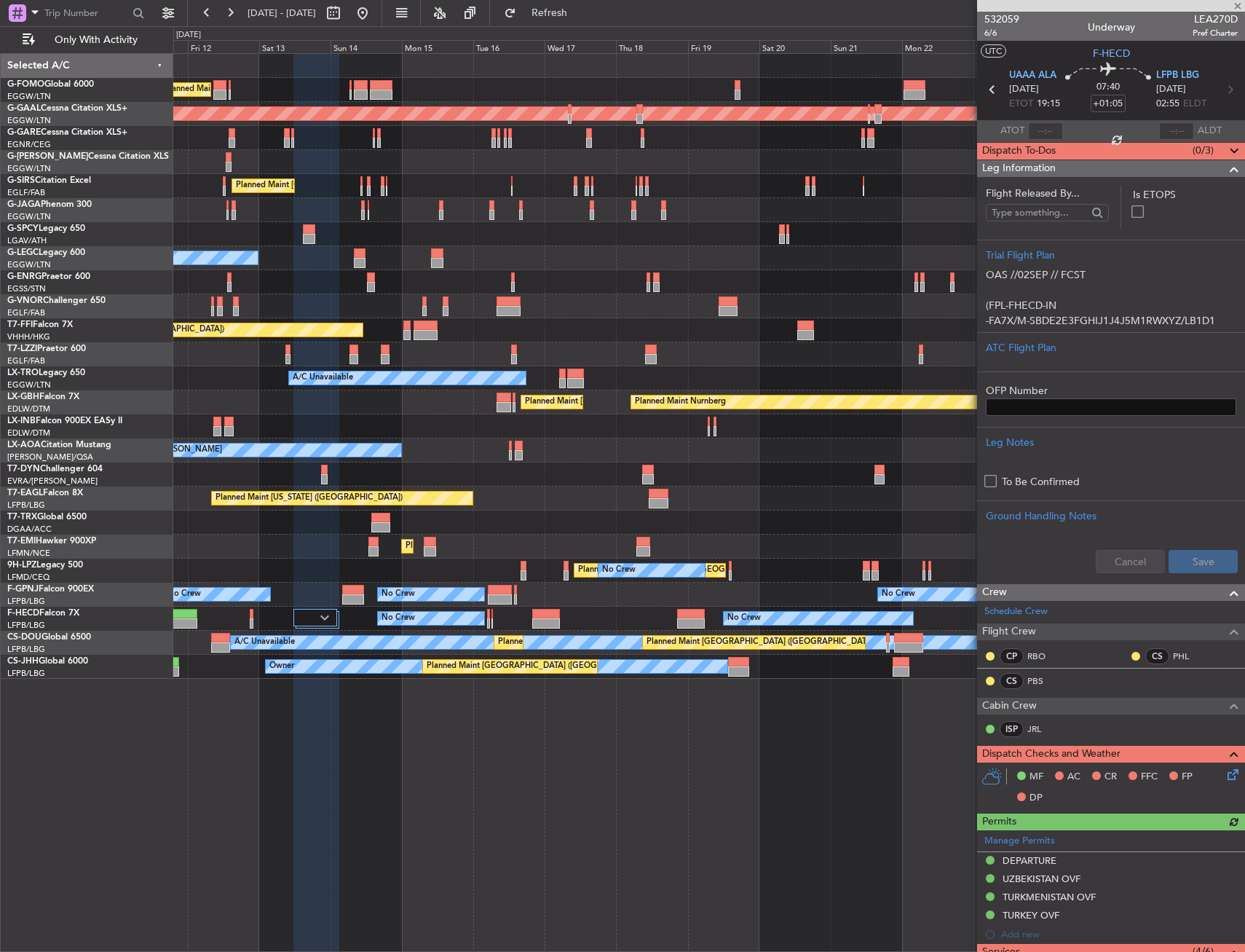
click at [1027, 163] on span "Leg Information" at bounding box center [1019, 168] width 73 height 17
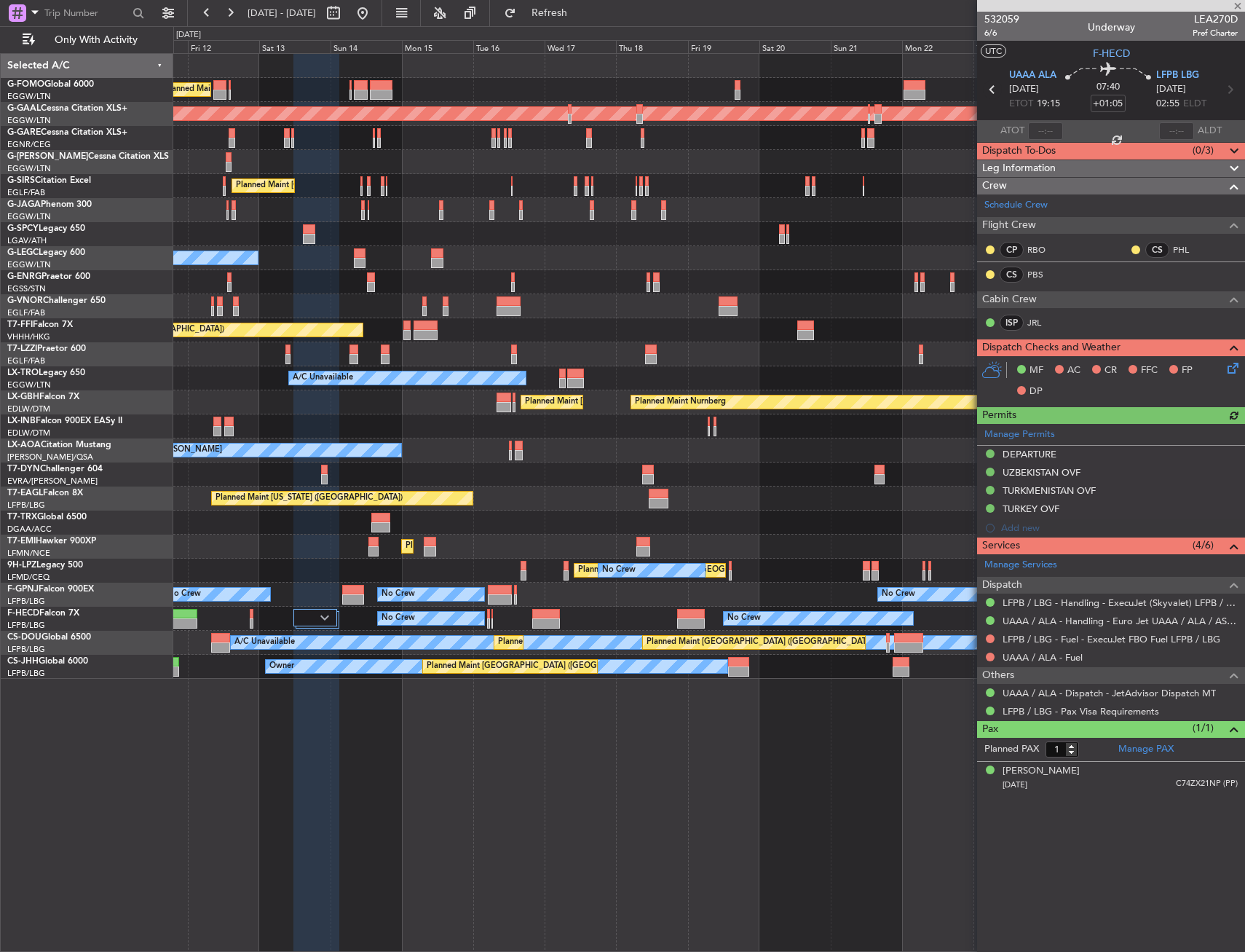
click at [993, 91] on icon at bounding box center [992, 90] width 19 height 19
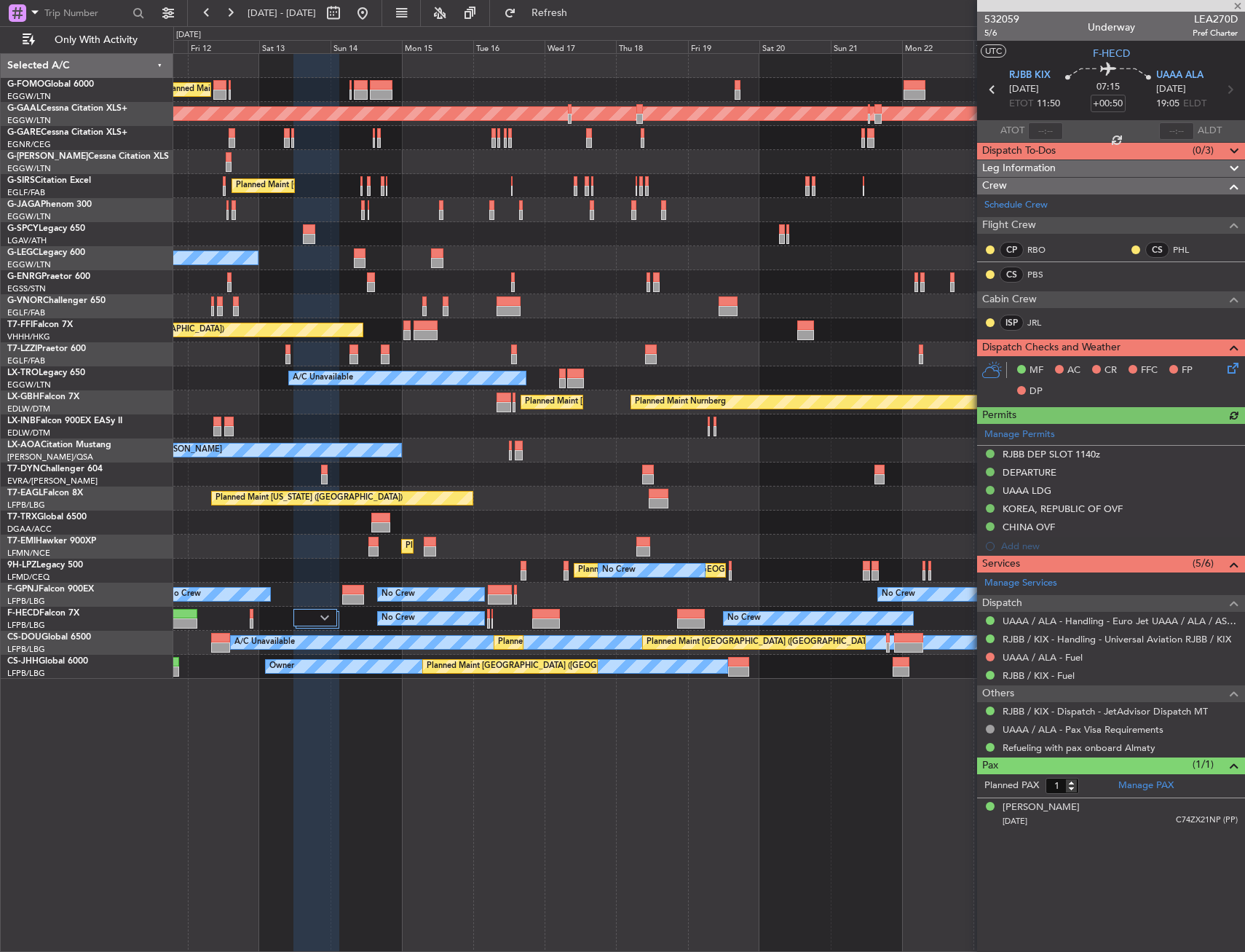
click at [1229, 362] on icon at bounding box center [1230, 366] width 12 height 12
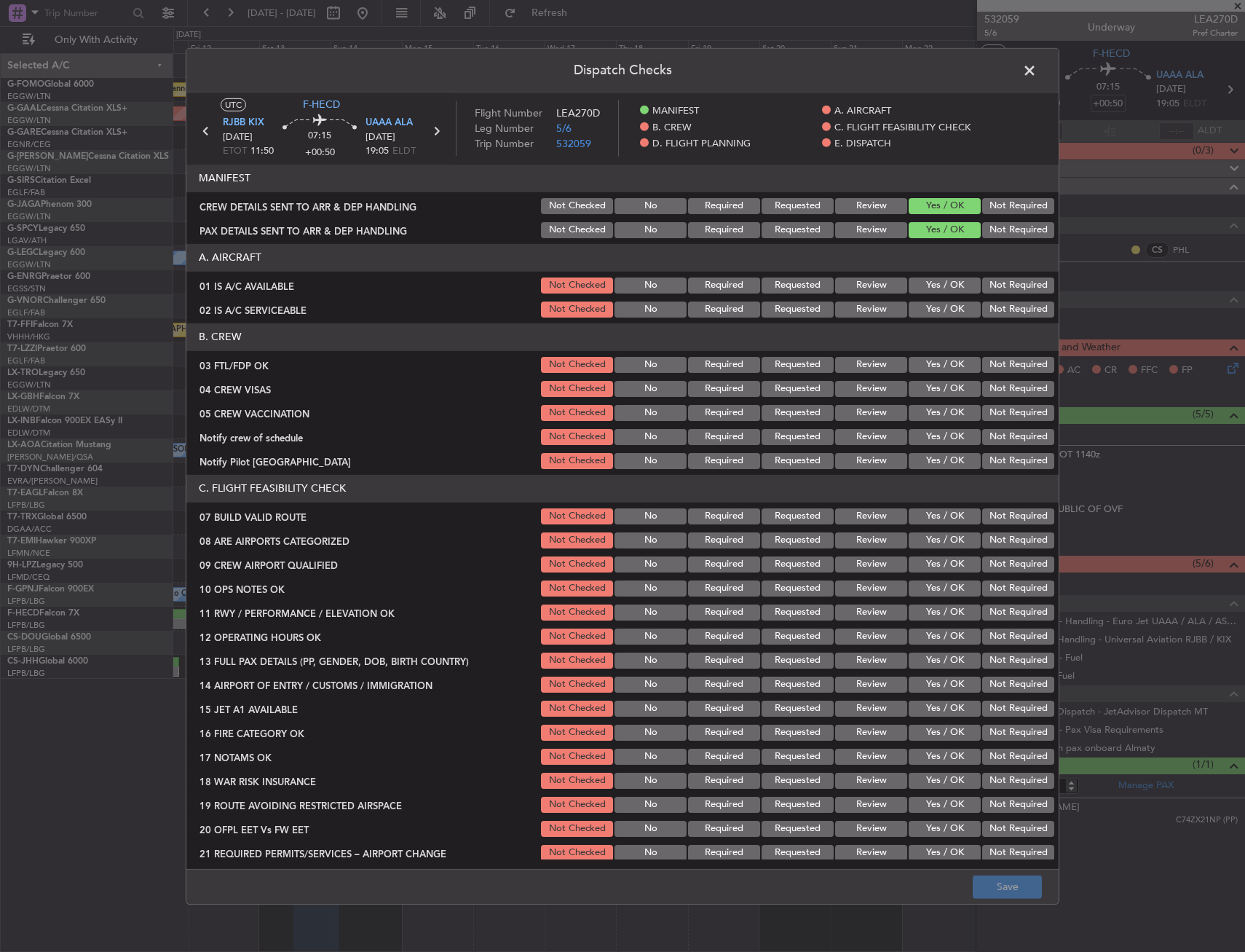
click at [928, 285] on button "Yes / OK" at bounding box center [944, 285] width 72 height 16
click at [927, 290] on button "Yes / OK" at bounding box center [944, 285] width 72 height 16
click at [925, 303] on button "Yes / OK" at bounding box center [944, 309] width 72 height 16
click at [935, 359] on button "Yes / OK" at bounding box center [944, 365] width 72 height 16
click at [988, 386] on button "Not Required" at bounding box center [1019, 389] width 72 height 16
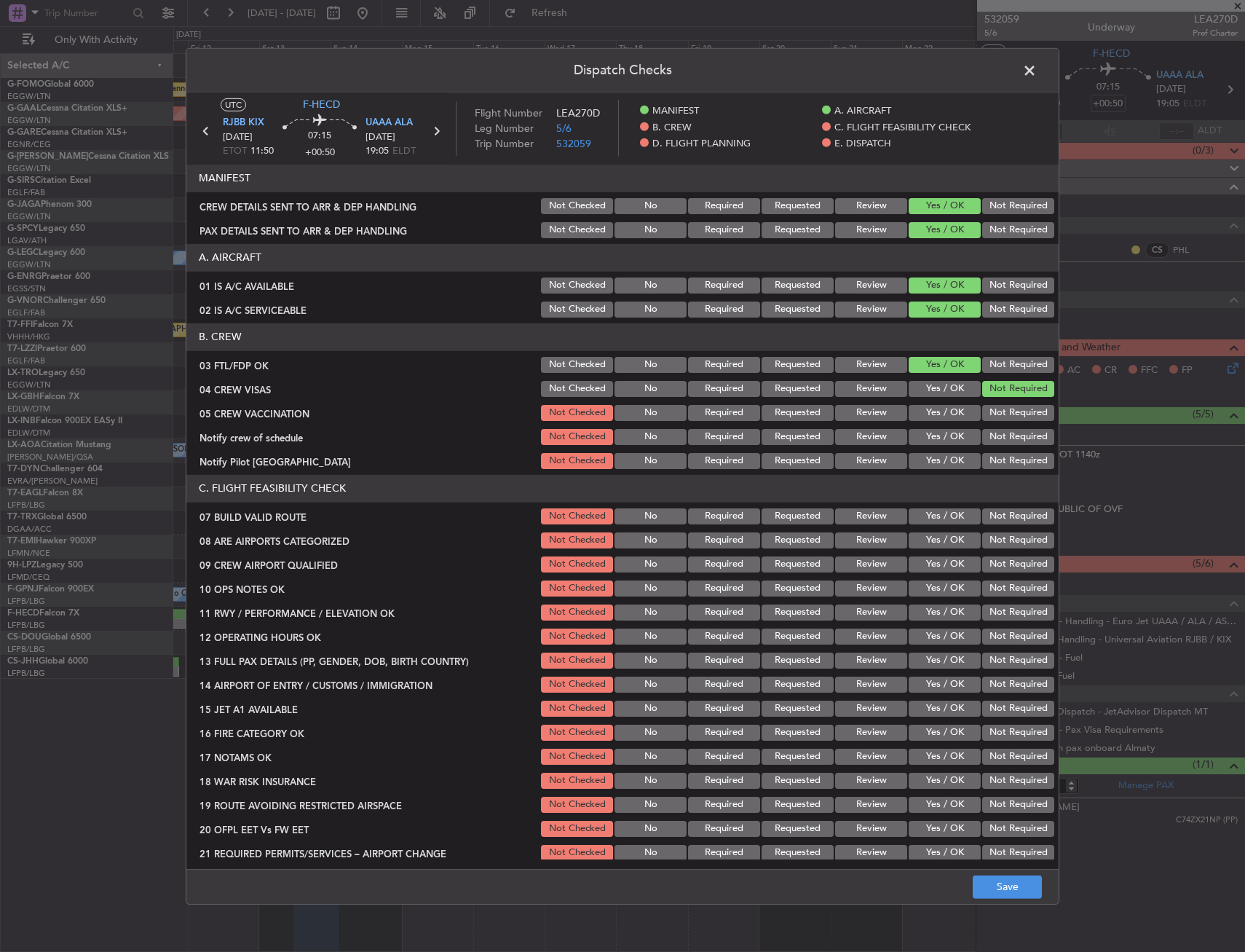
click at [983, 413] on button "Not Required" at bounding box center [1019, 413] width 72 height 16
drag, startPoint x: 935, startPoint y: 431, endPoint x: 933, endPoint y: 468, distance: 37.1
click at [934, 446] on div "Yes / OK" at bounding box center [943, 437] width 73 height 21
click at [932, 467] on button "Yes / OK" at bounding box center [944, 461] width 72 height 16
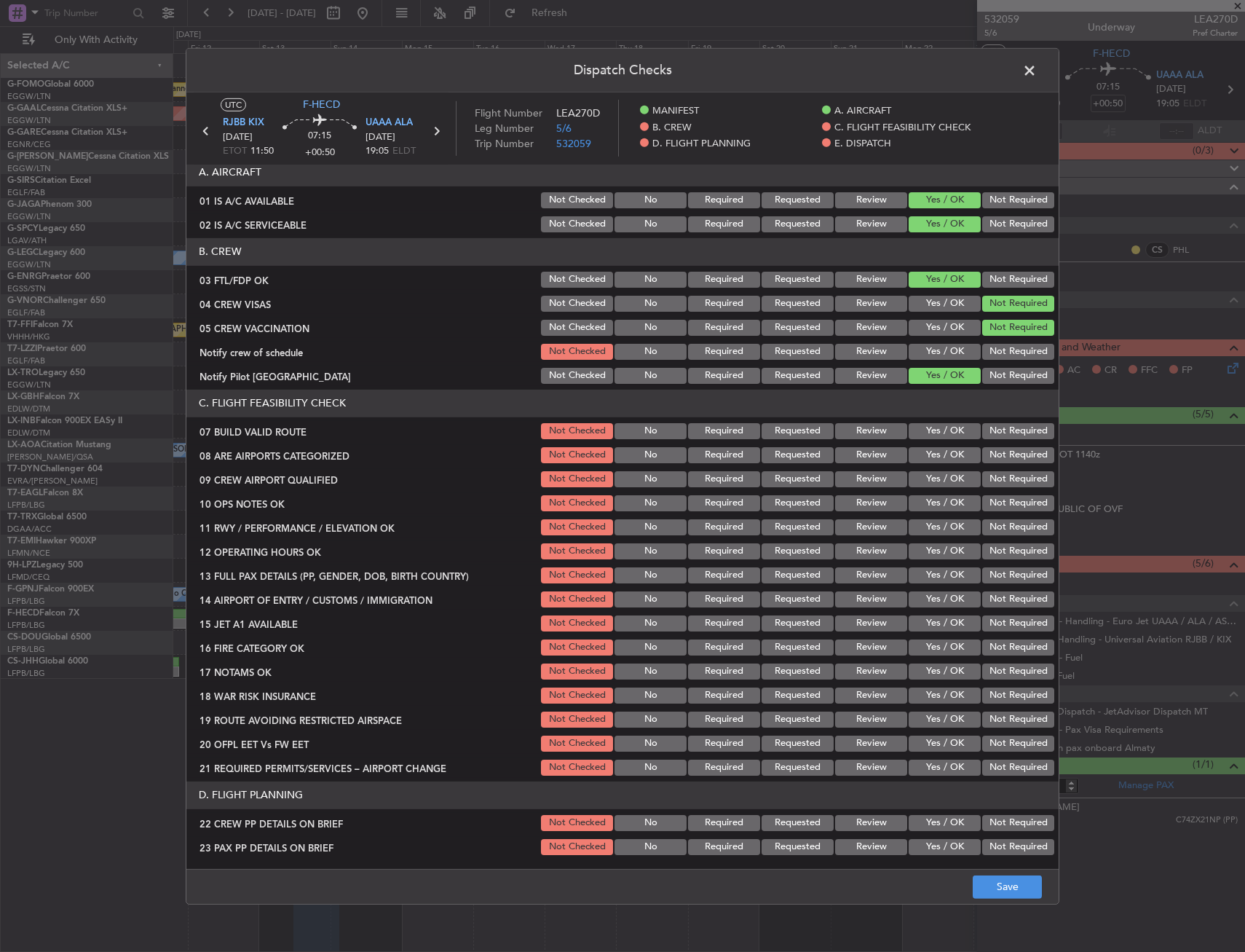
scroll to position [145, 0]
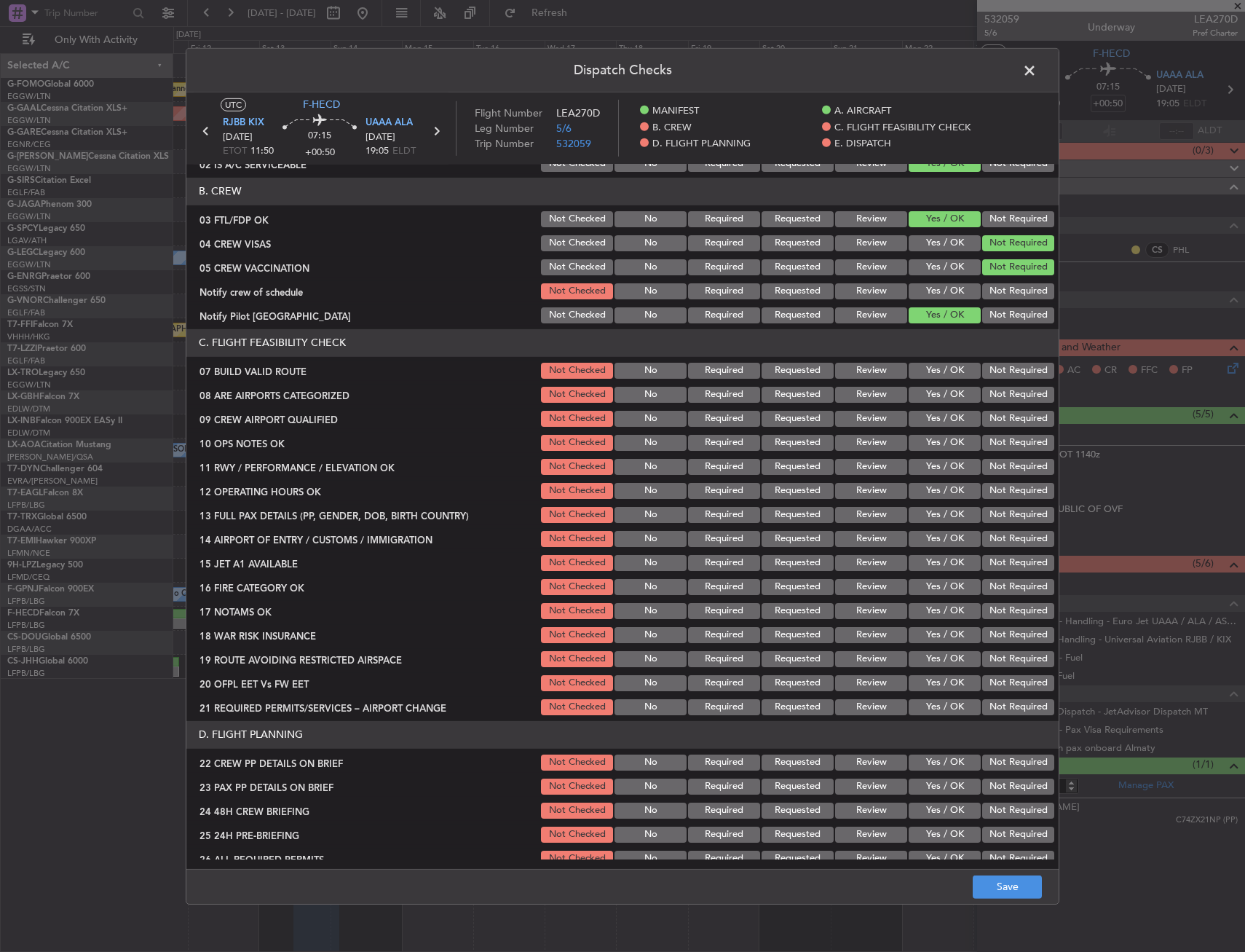
click at [937, 285] on button "Yes / OK" at bounding box center [944, 291] width 72 height 16
drag, startPoint x: 931, startPoint y: 364, endPoint x: 927, endPoint y: 382, distance: 18.4
click at [929, 371] on div "Yes / OK" at bounding box center [943, 371] width 73 height 21
click at [927, 385] on div "Yes / OK" at bounding box center [943, 395] width 73 height 21
drag, startPoint x: 924, startPoint y: 402, endPoint x: 924, endPoint y: 386, distance: 16.0
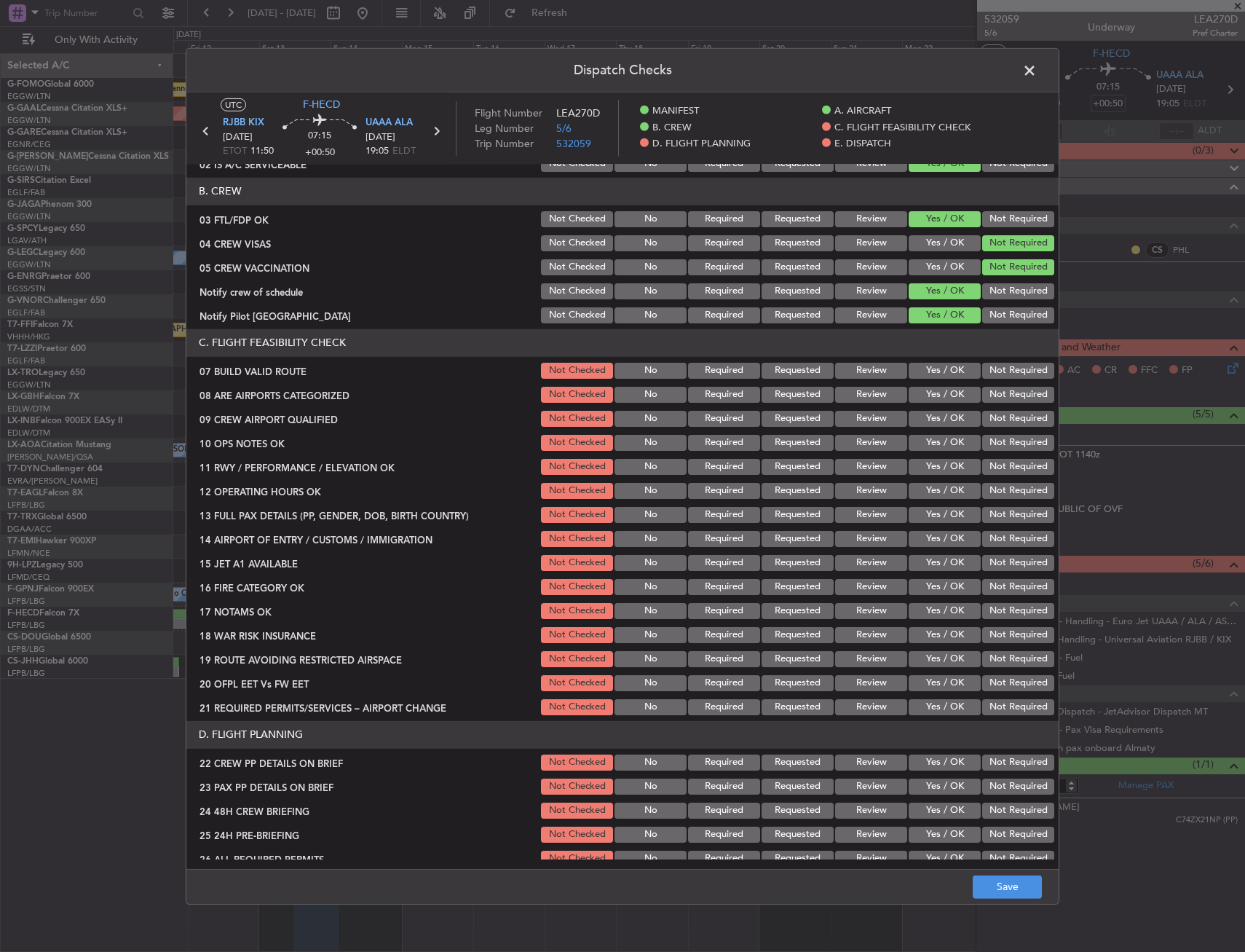
click at [924, 391] on button "Yes / OK" at bounding box center [944, 394] width 72 height 16
click at [924, 370] on button "Yes / OK" at bounding box center [944, 370] width 72 height 16
click at [921, 423] on button "Yes / OK" at bounding box center [944, 419] width 72 height 16
click at [925, 446] on button "Yes / OK" at bounding box center [944, 443] width 72 height 16
click at [927, 471] on button "Yes / OK" at bounding box center [944, 467] width 72 height 16
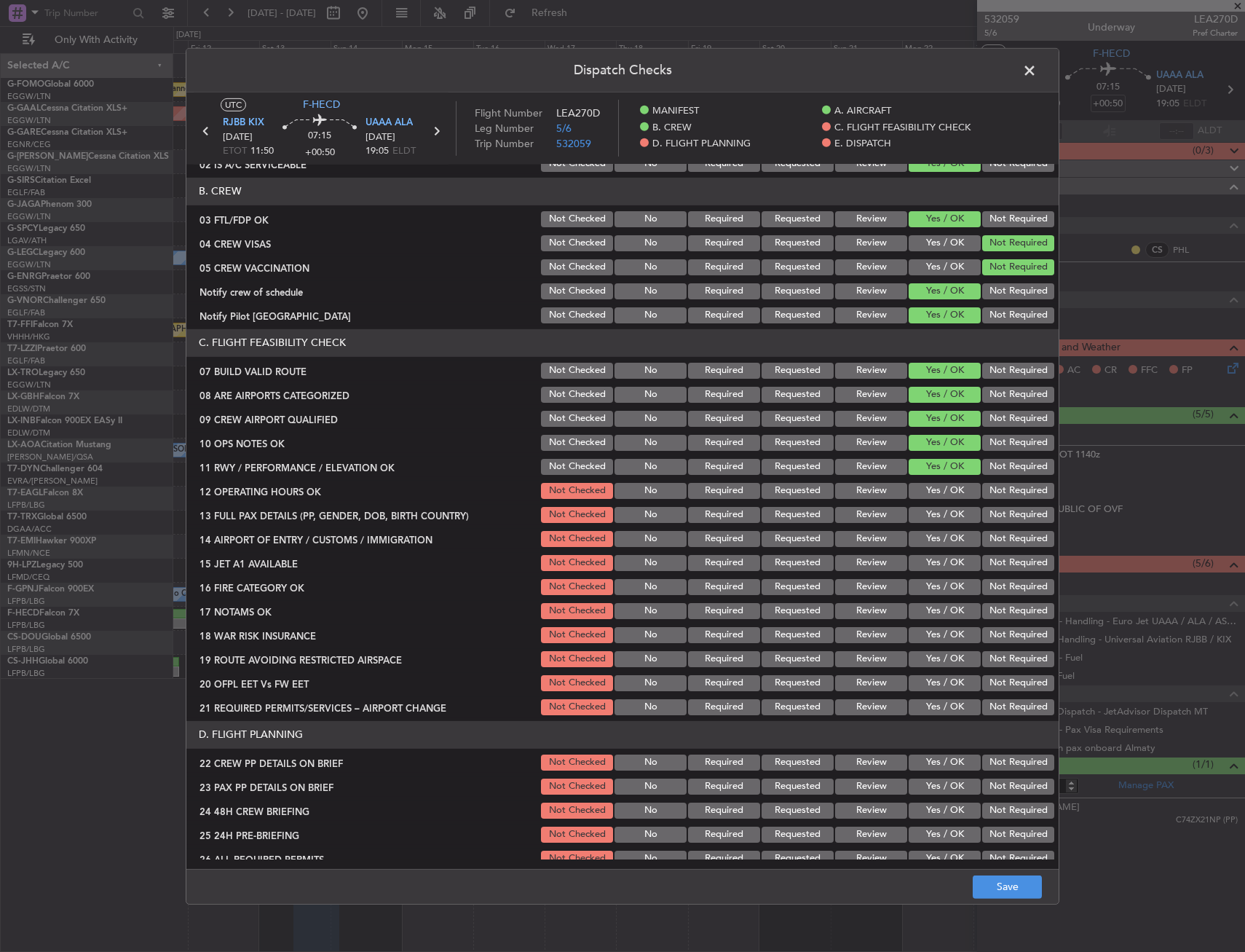
click at [917, 499] on div "Yes / OK" at bounding box center [943, 491] width 73 height 21
drag, startPoint x: 926, startPoint y: 495, endPoint x: 920, endPoint y: 511, distance: 17.1
click at [925, 495] on button "Yes / OK" at bounding box center [944, 491] width 72 height 16
click at [920, 511] on button "Yes / OK" at bounding box center [944, 514] width 72 height 16
click at [921, 544] on button "Yes / OK" at bounding box center [944, 538] width 72 height 16
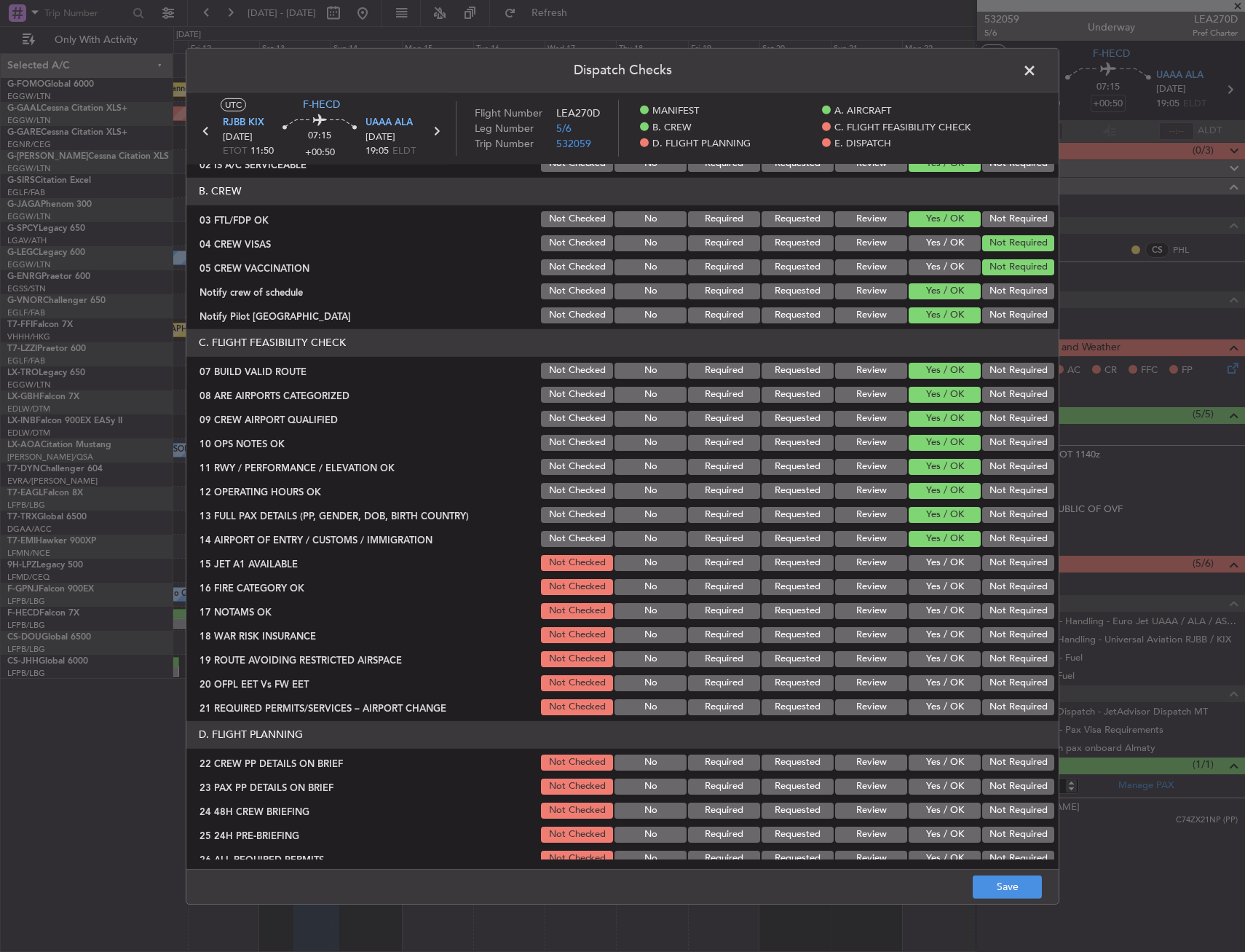
click at [937, 568] on button "Yes / OK" at bounding box center [944, 562] width 72 height 16
click at [929, 591] on button "Yes / OK" at bounding box center [944, 586] width 72 height 16
drag, startPoint x: 928, startPoint y: 603, endPoint x: 922, endPoint y: 638, distance: 35.5
click at [928, 603] on button "Yes / OK" at bounding box center [944, 611] width 72 height 16
click at [922, 649] on div "Yes / OK" at bounding box center [943, 659] width 73 height 21
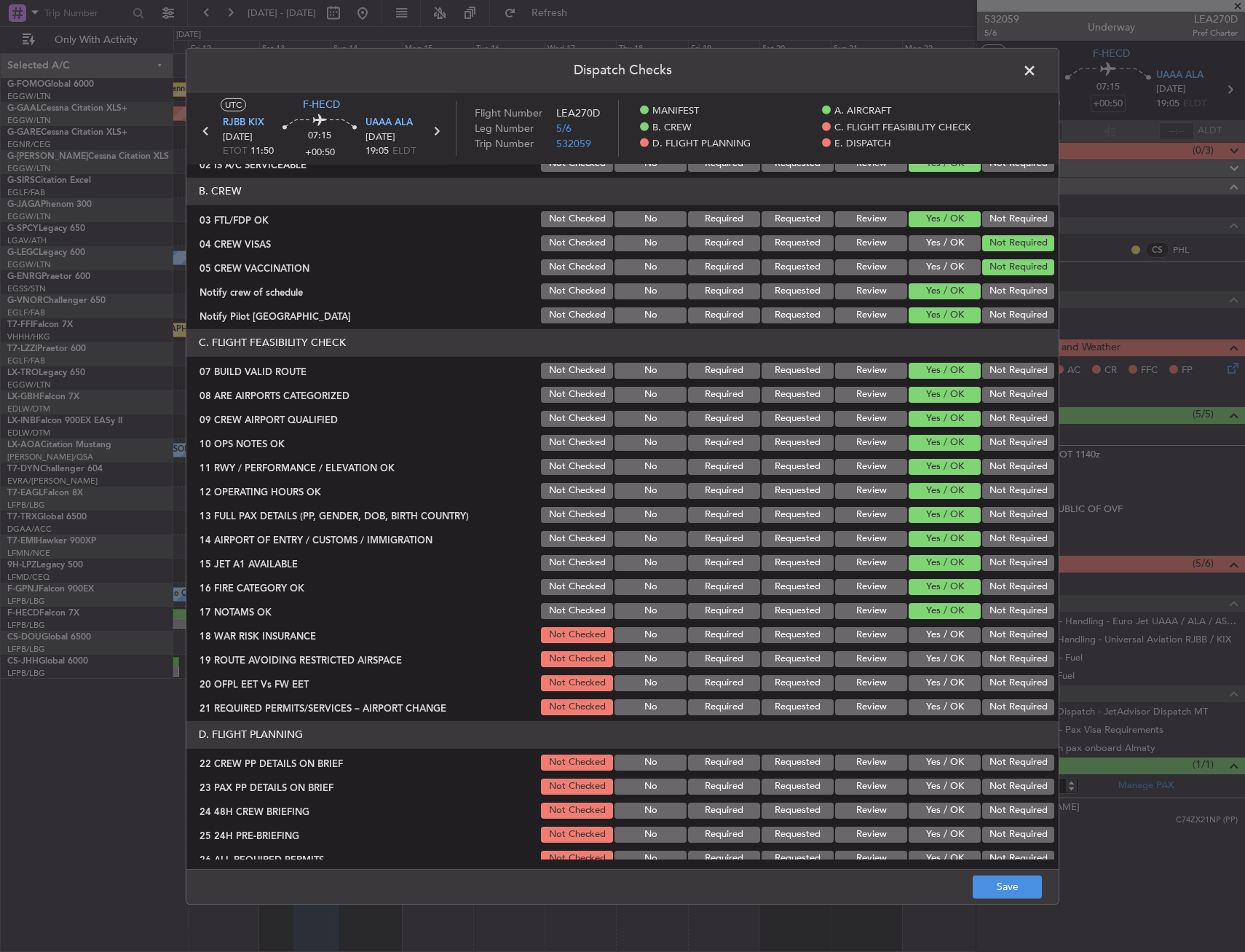
click at [925, 638] on button "Yes / OK" at bounding box center [944, 635] width 72 height 16
click at [993, 632] on button "Not Required" at bounding box center [1019, 635] width 72 height 16
click at [948, 662] on button "Yes / OK" at bounding box center [944, 659] width 72 height 16
drag, startPoint x: 943, startPoint y: 684, endPoint x: 943, endPoint y: 692, distance: 8.0
click at [943, 684] on button "Yes / OK" at bounding box center [944, 683] width 72 height 16
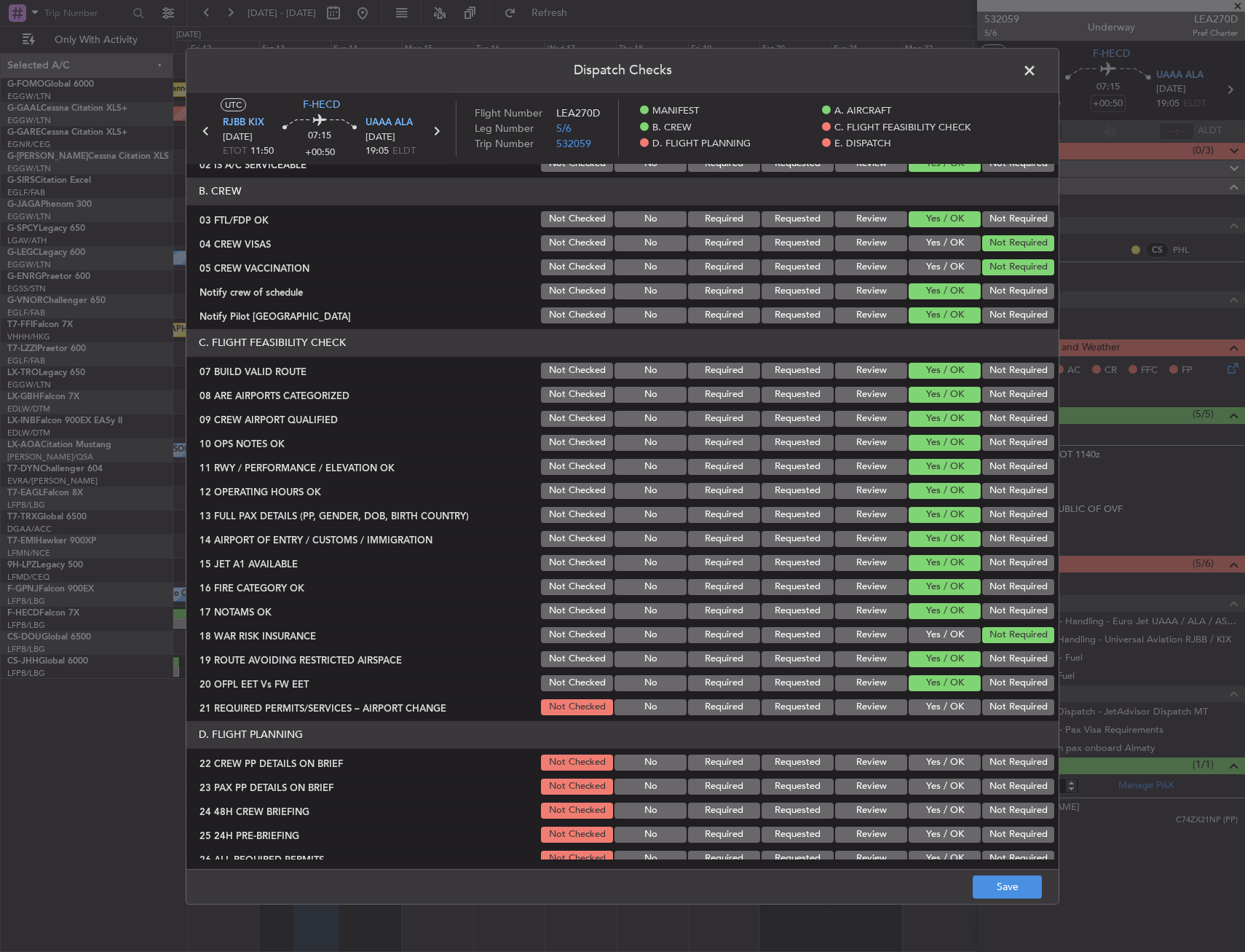
click at [938, 705] on button "Yes / OK" at bounding box center [944, 707] width 72 height 16
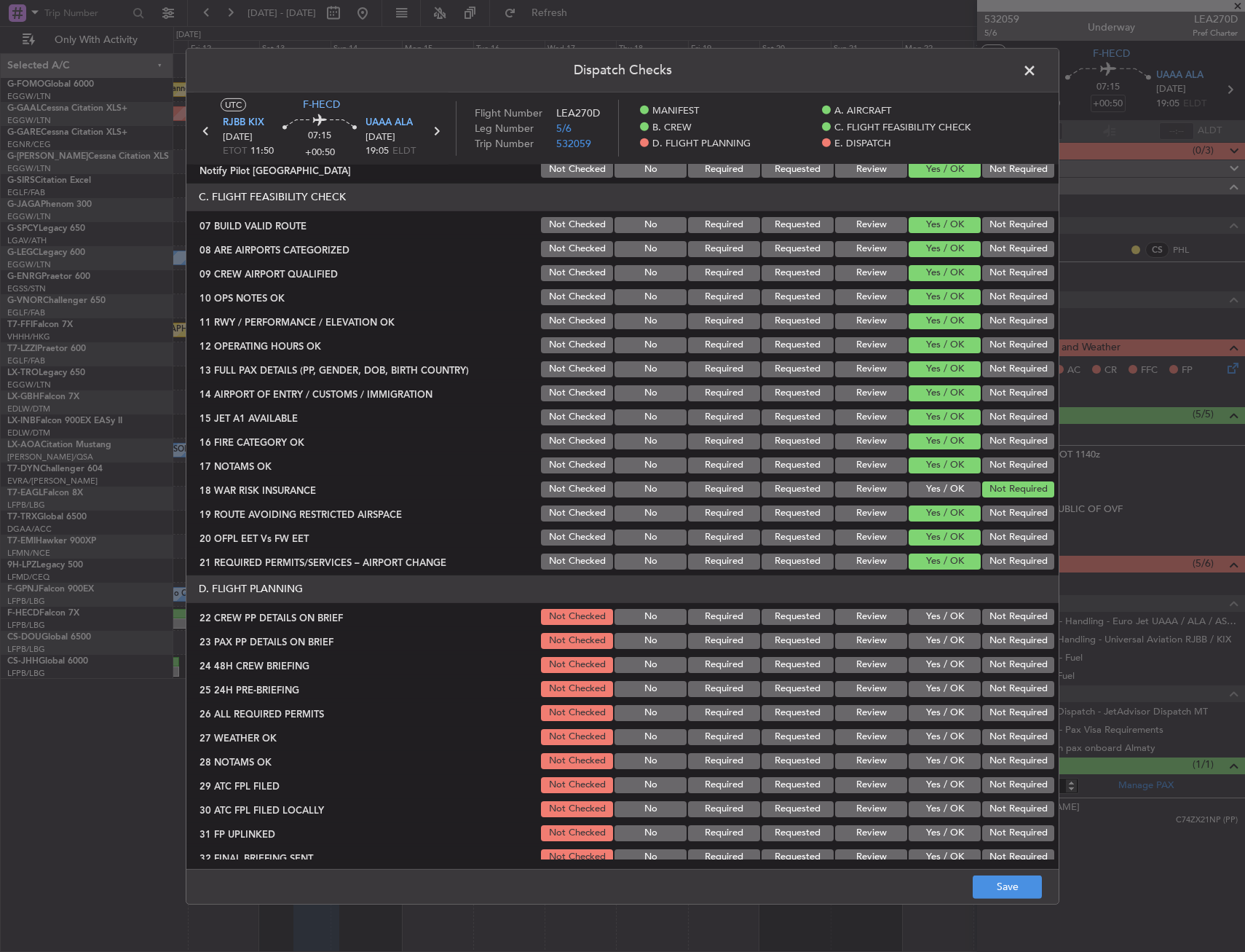
click at [929, 612] on button "Yes / OK" at bounding box center [944, 616] width 72 height 16
click at [921, 649] on div "Yes / OK" at bounding box center [943, 641] width 73 height 21
click at [924, 641] on button "Yes / OK" at bounding box center [944, 641] width 72 height 16
drag, startPoint x: 924, startPoint y: 670, endPoint x: 927, endPoint y: 678, distance: 8.5
click at [924, 668] on button "Yes / OK" at bounding box center [944, 665] width 72 height 16
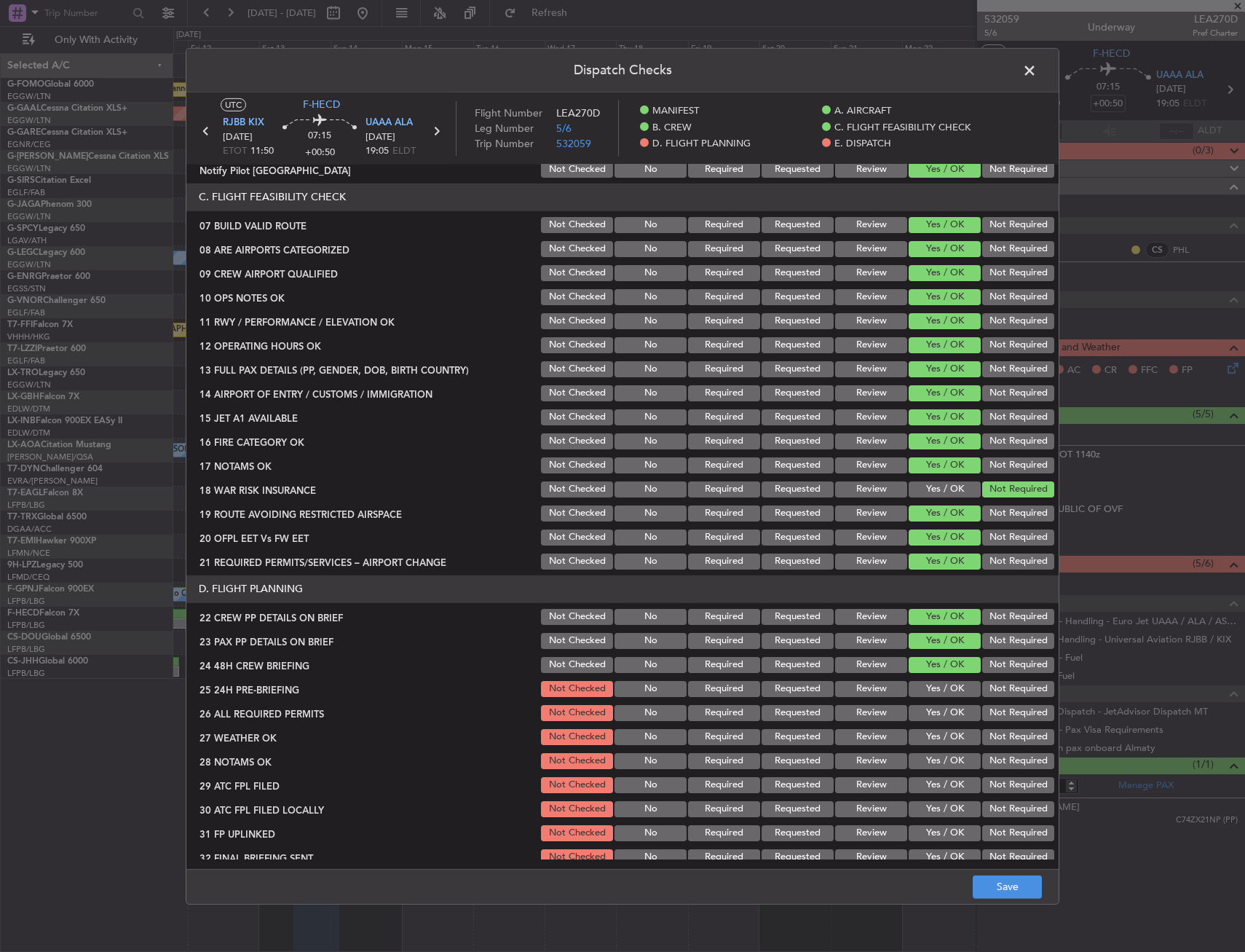
click at [980, 695] on div "Not Required" at bounding box center [1017, 689] width 73 height 21
click at [992, 689] on button "Not Required" at bounding box center [1019, 689] width 72 height 16
click at [997, 885] on button "Save" at bounding box center [1007, 886] width 69 height 23
click at [1037, 62] on span at bounding box center [1037, 73] width 0 height 29
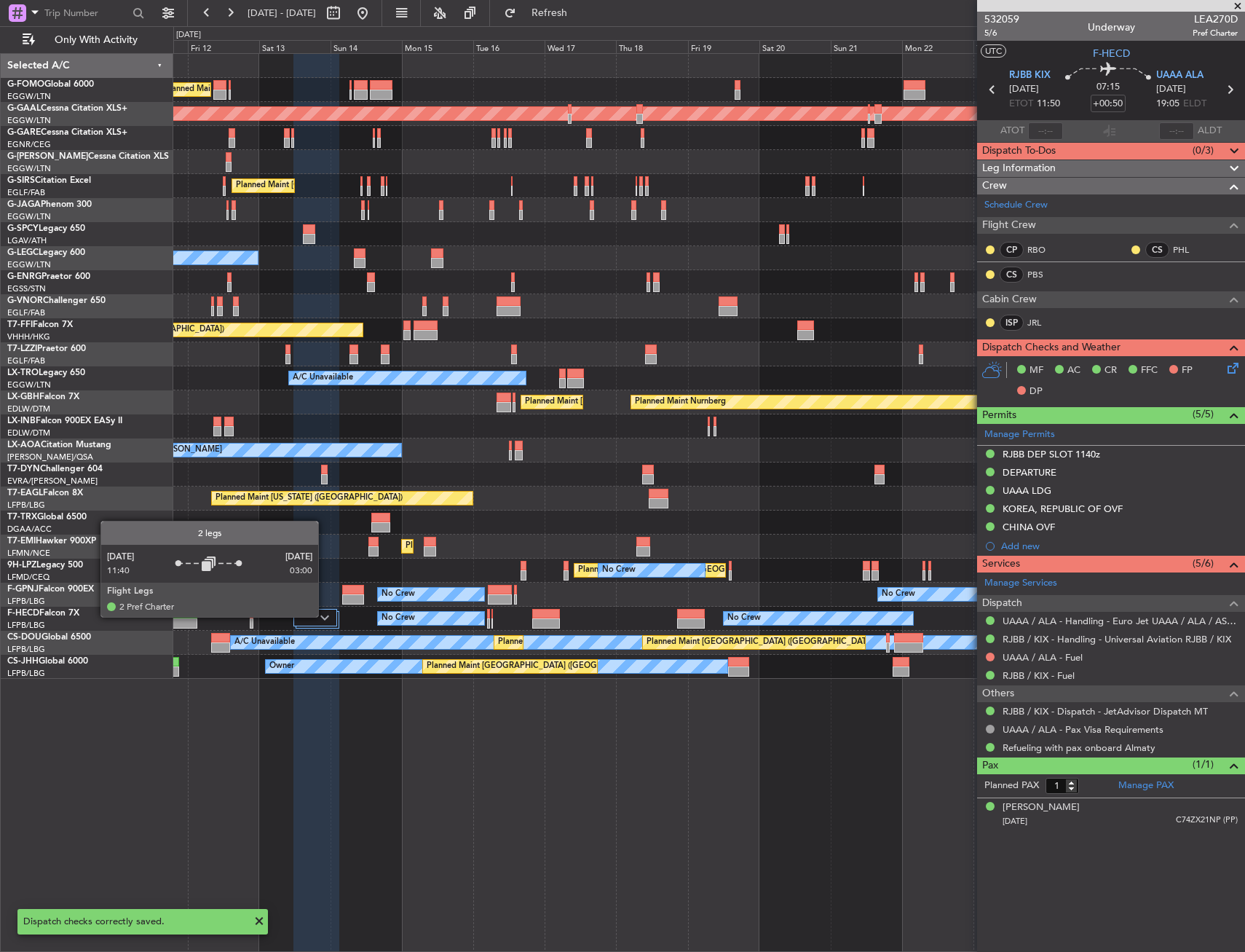
click at [325, 614] on div at bounding box center [314, 617] width 44 height 17
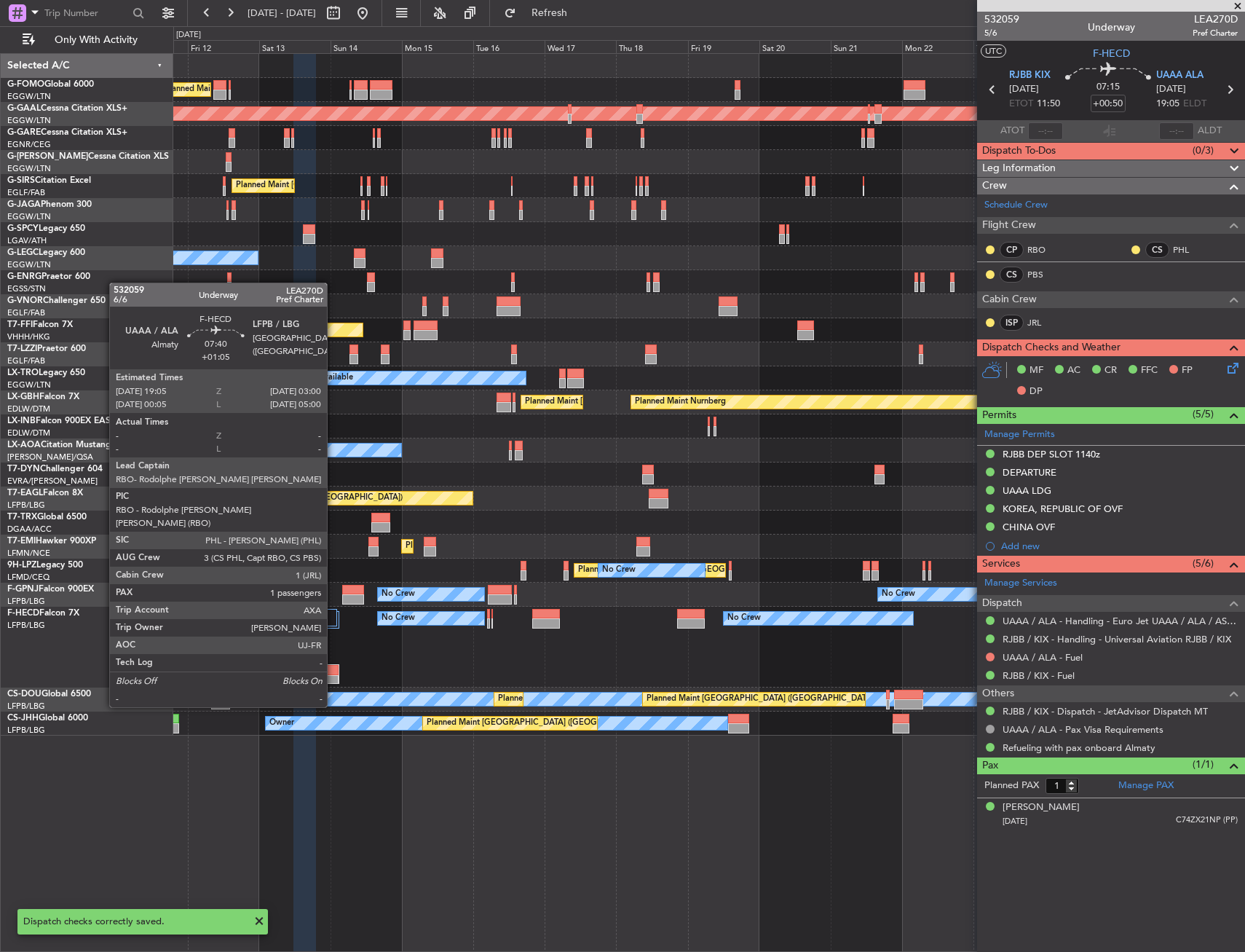
click at [333, 667] on div at bounding box center [327, 670] width 22 height 10
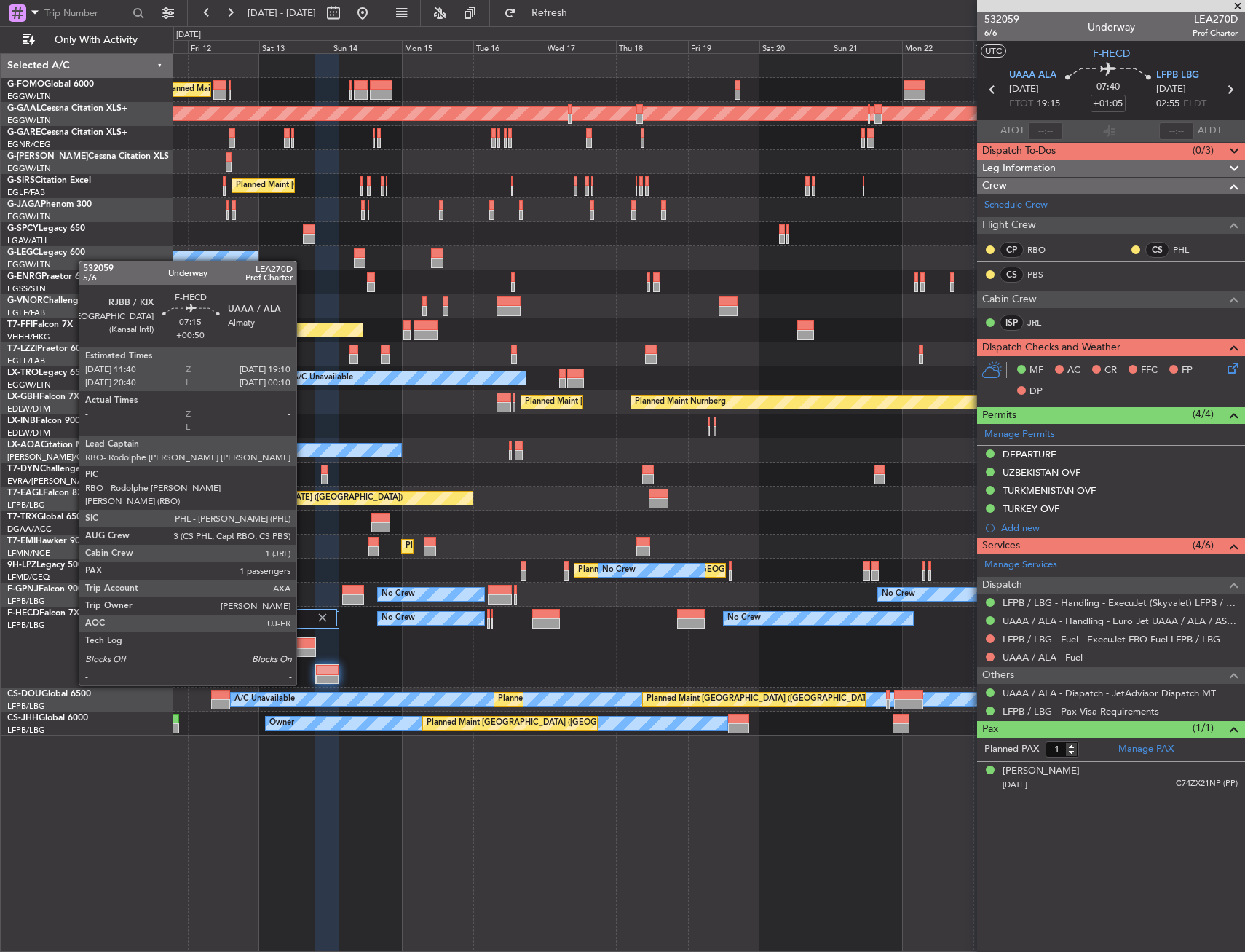
click at [302, 644] on div at bounding box center [304, 643] width 21 height 10
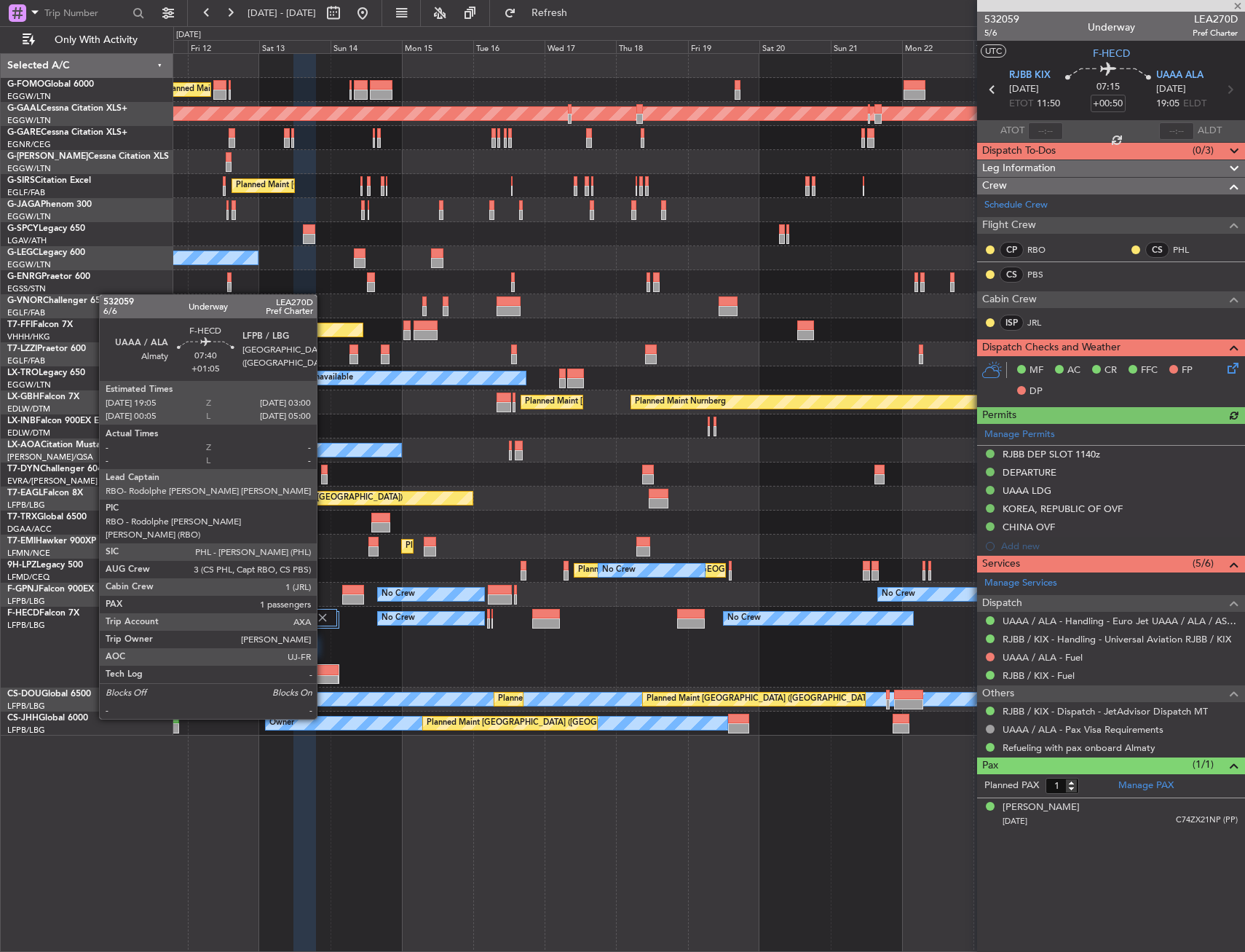
click at [323, 678] on div at bounding box center [327, 680] width 22 height 10
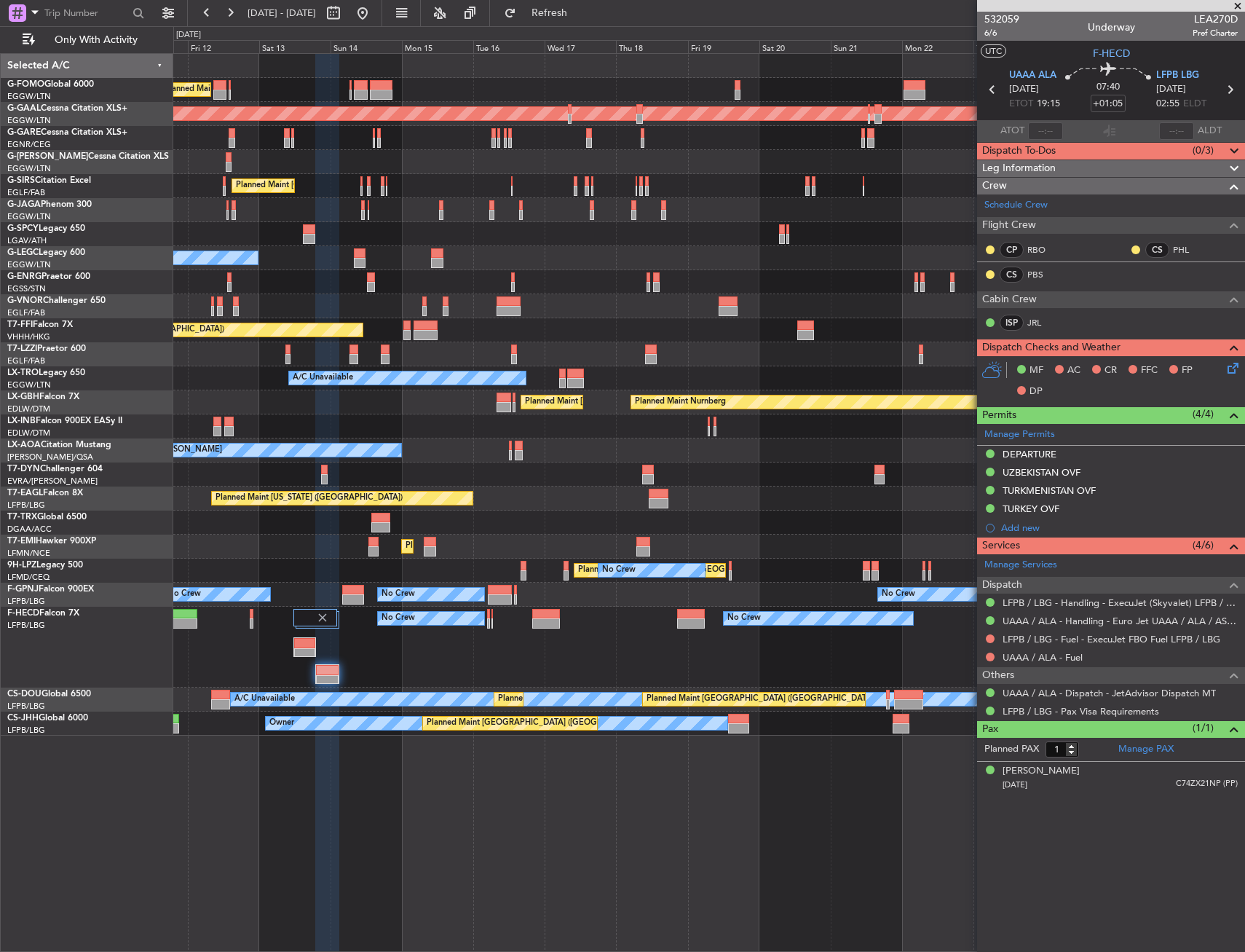
drag, startPoint x: 1033, startPoint y: 168, endPoint x: 1029, endPoint y: 179, distance: 11.7
click at [1033, 168] on span "Leg Information" at bounding box center [1019, 168] width 73 height 17
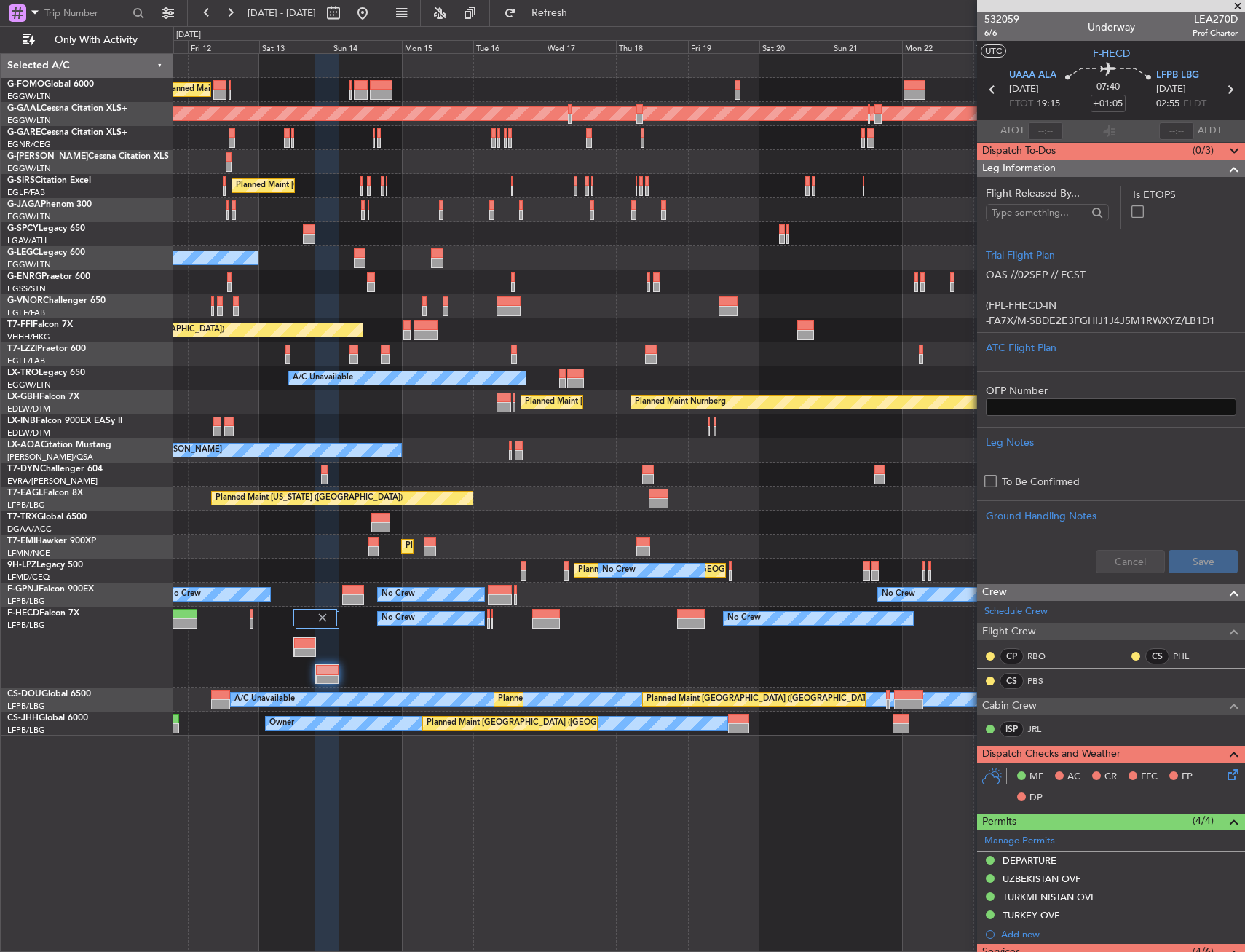
click at [1066, 146] on div "Dispatch To-Dos (0/3)" at bounding box center [1112, 151] width 268 height 17
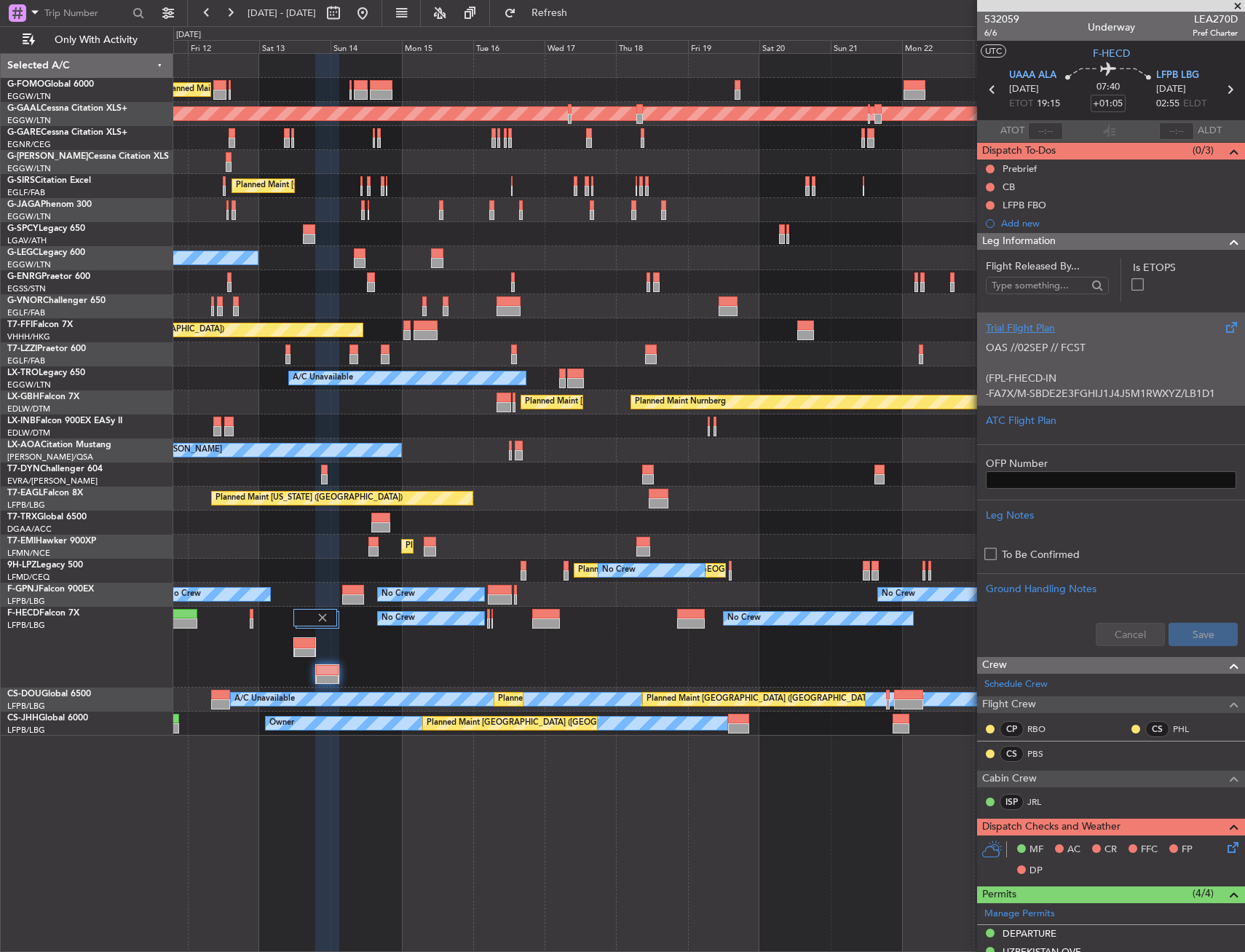
click at [1039, 378] on p "OAS //02SEP // FCST (FPL-FHECD-IN -FA7X/M-SBDE2E3FGHIJ1J4J5M1RWXYZ/LB1D1 -UAAA1…" at bounding box center [1111, 561] width 250 height 444
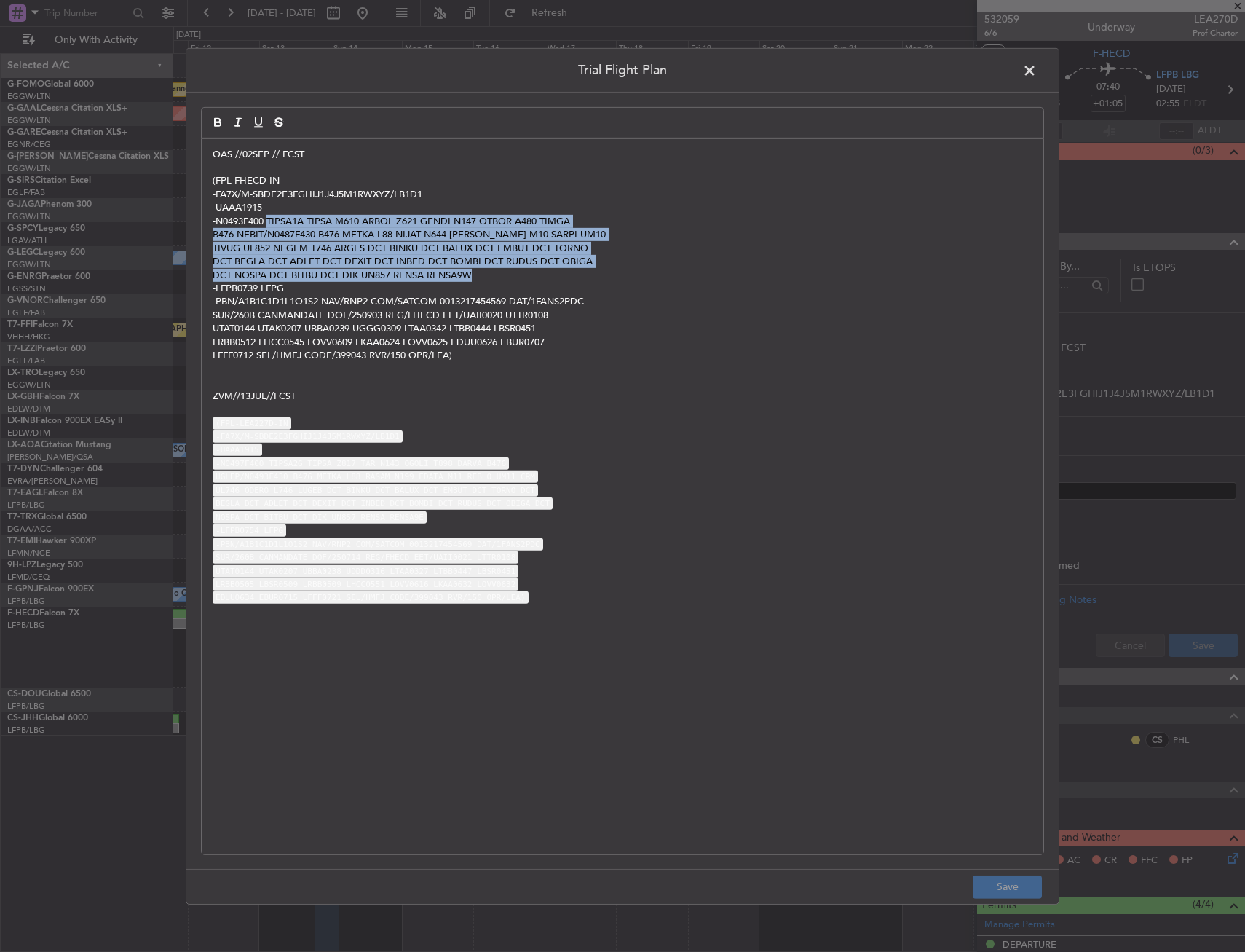
drag, startPoint x: 267, startPoint y: 219, endPoint x: 559, endPoint y: 275, distance: 297.3
click at [559, 275] on div "OAS //02SEP // FCST (FPL-FHECD-IN -FA7X/M-SBDE2E3FGHIJ1J4J5M1RWXYZ/LB1D1 -UAAA1…" at bounding box center [622, 496] width 842 height 715
copy div "TIPSA1A TIPSA M610 ARBOL Z621 GENDI N147 OTBOR A480 TIMGA B476 NEBIT/N0487F430 …"
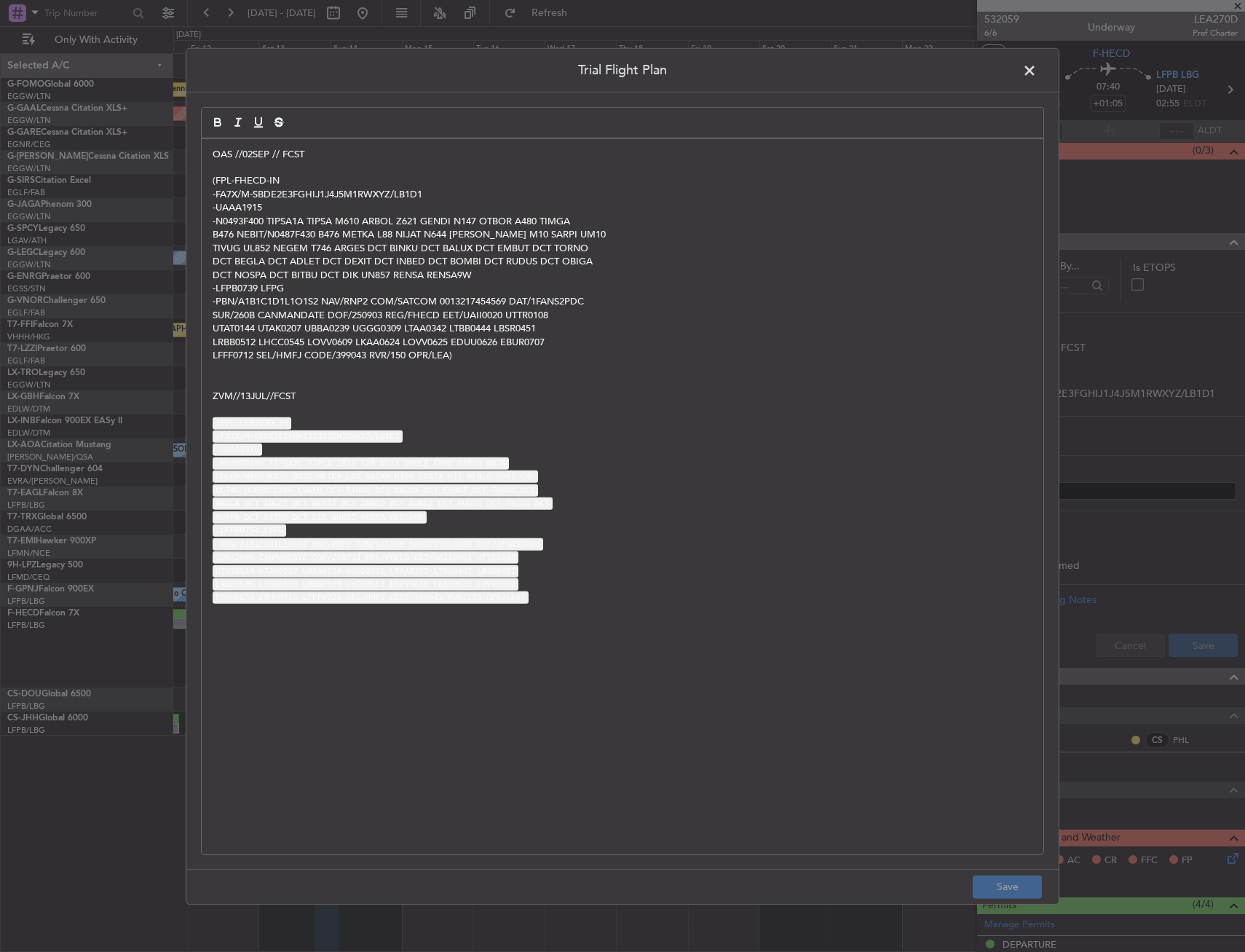
click at [1037, 69] on span at bounding box center [1037, 73] width 0 height 29
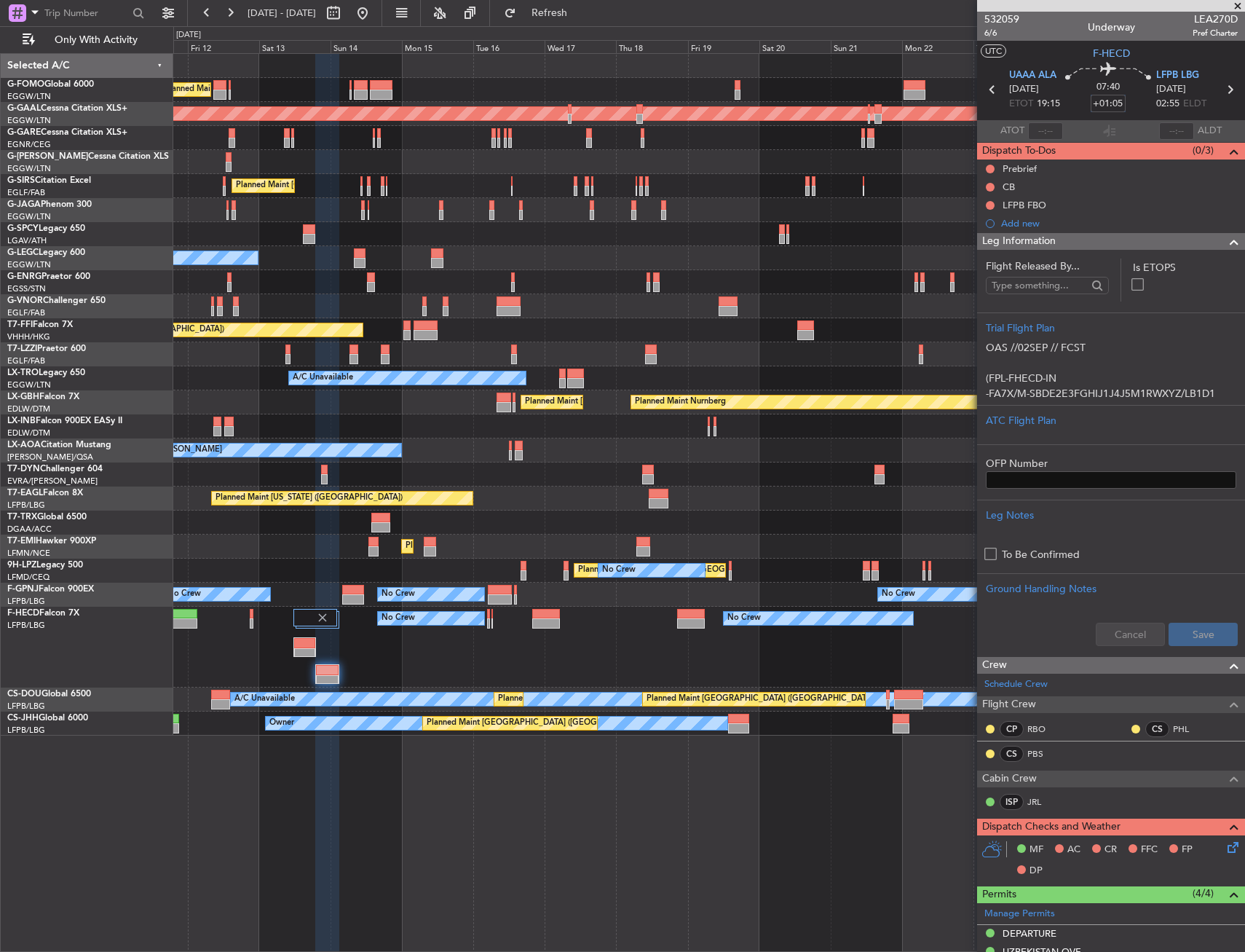
click at [1112, 98] on input "+01:05" at bounding box center [1108, 103] width 35 height 17
click at [1130, 101] on div "07:40 0130" at bounding box center [1108, 89] width 96 height 54
type input "+01:30"
click at [1033, 817] on body "11 Sep 2025 - 26 Sep 2025 Refresh Quick Links Only With Activity Planned Maint …" at bounding box center [622, 476] width 1245 height 952
click at [1066, 245] on div "Leg Information" at bounding box center [1112, 242] width 268 height 17
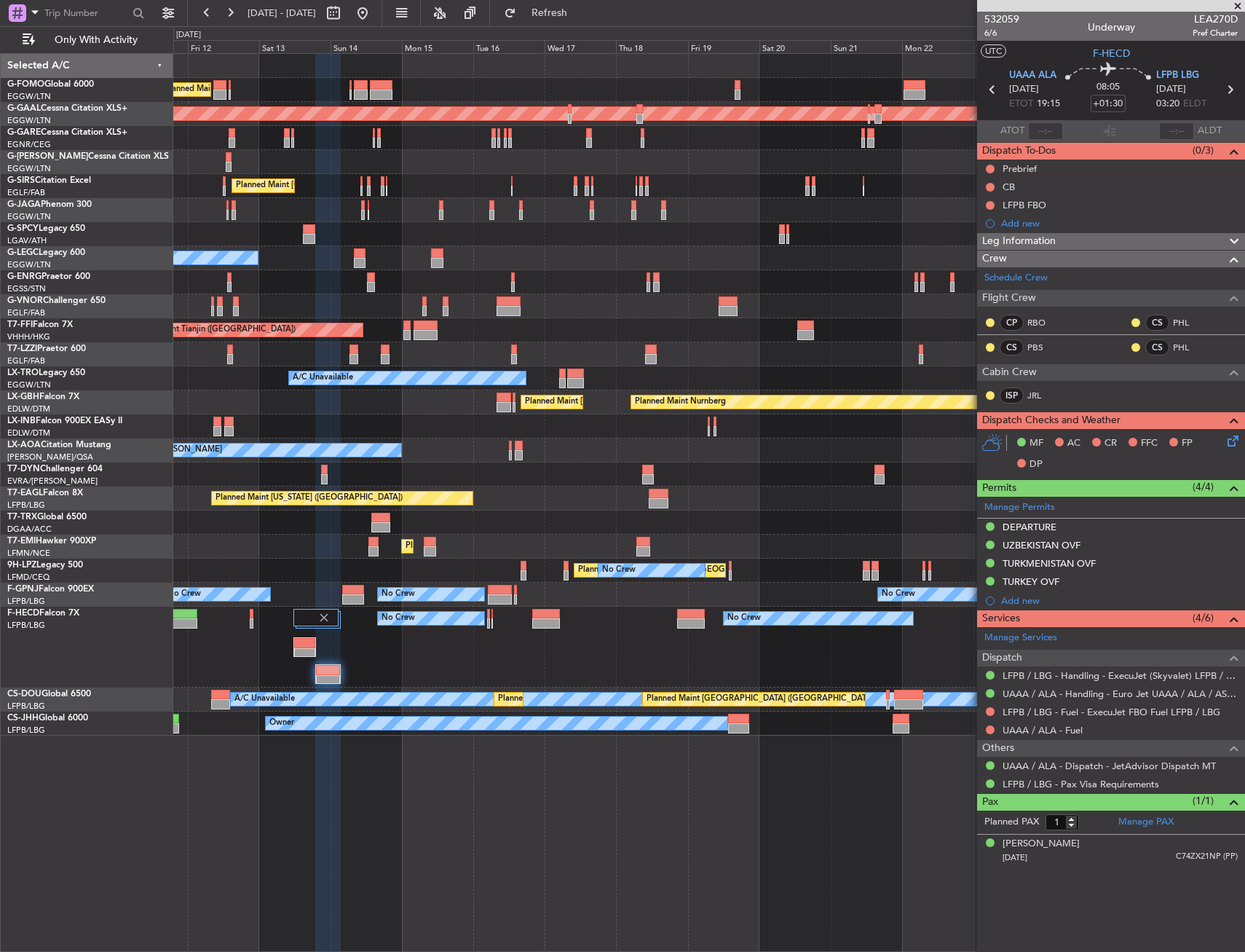
click at [1134, 245] on div "Leg Information" at bounding box center [1112, 242] width 268 height 17
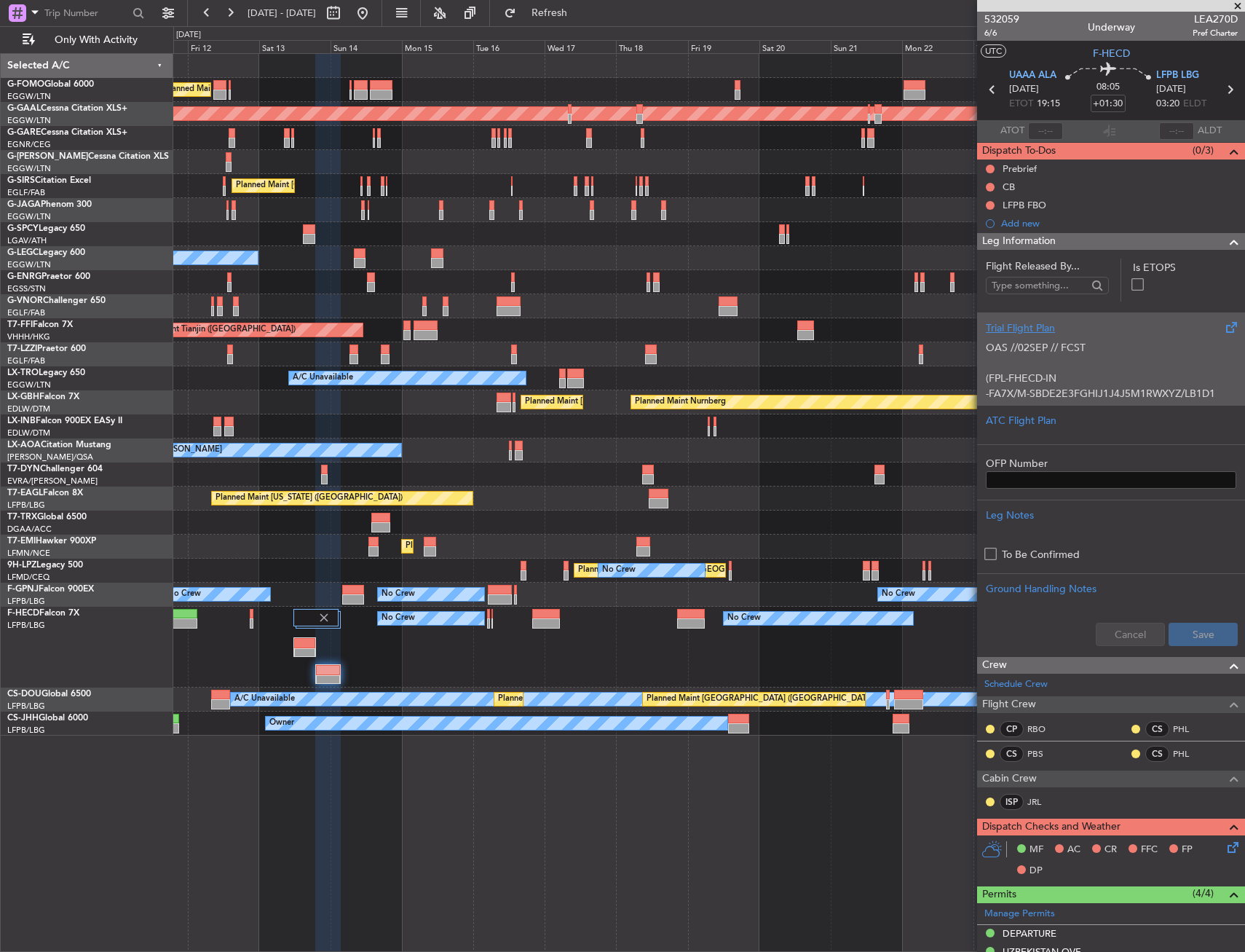
click at [992, 356] on p "OAS //02SEP // FCST (FPL-FHECD-IN -FA7X/M-SBDE2E3FGHIJ1J4J5M1RWXYZ/LB1D1 -UAAA1…" at bounding box center [1111, 561] width 250 height 444
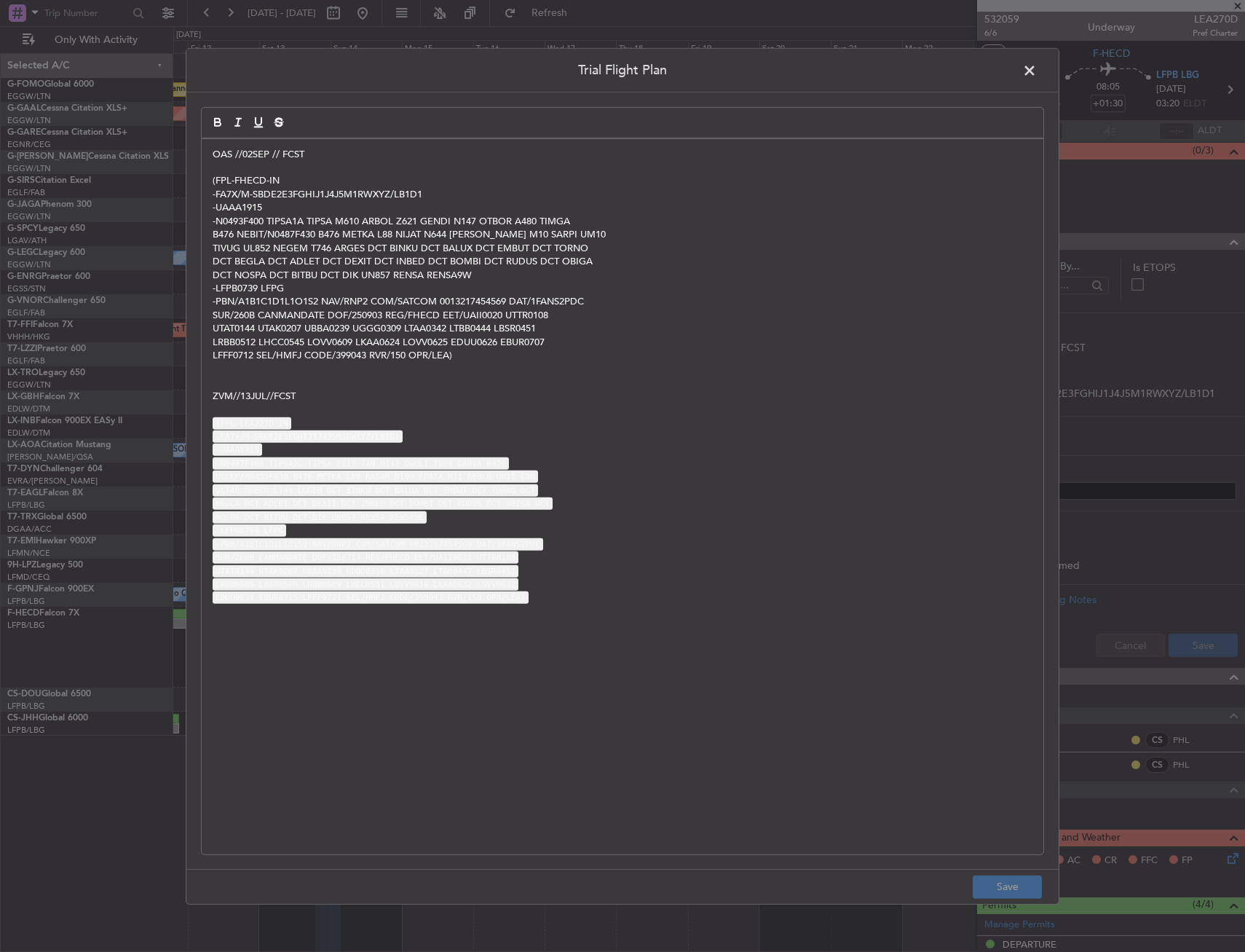
click at [212, 156] on div "OAS //02SEP // FCST (FPL-FHECD-IN -FA7X/M-SBDE2E3FGHIJ1J4J5M1RWXYZ/LB1D1 -UAAA1…" at bounding box center [622, 496] width 842 height 715
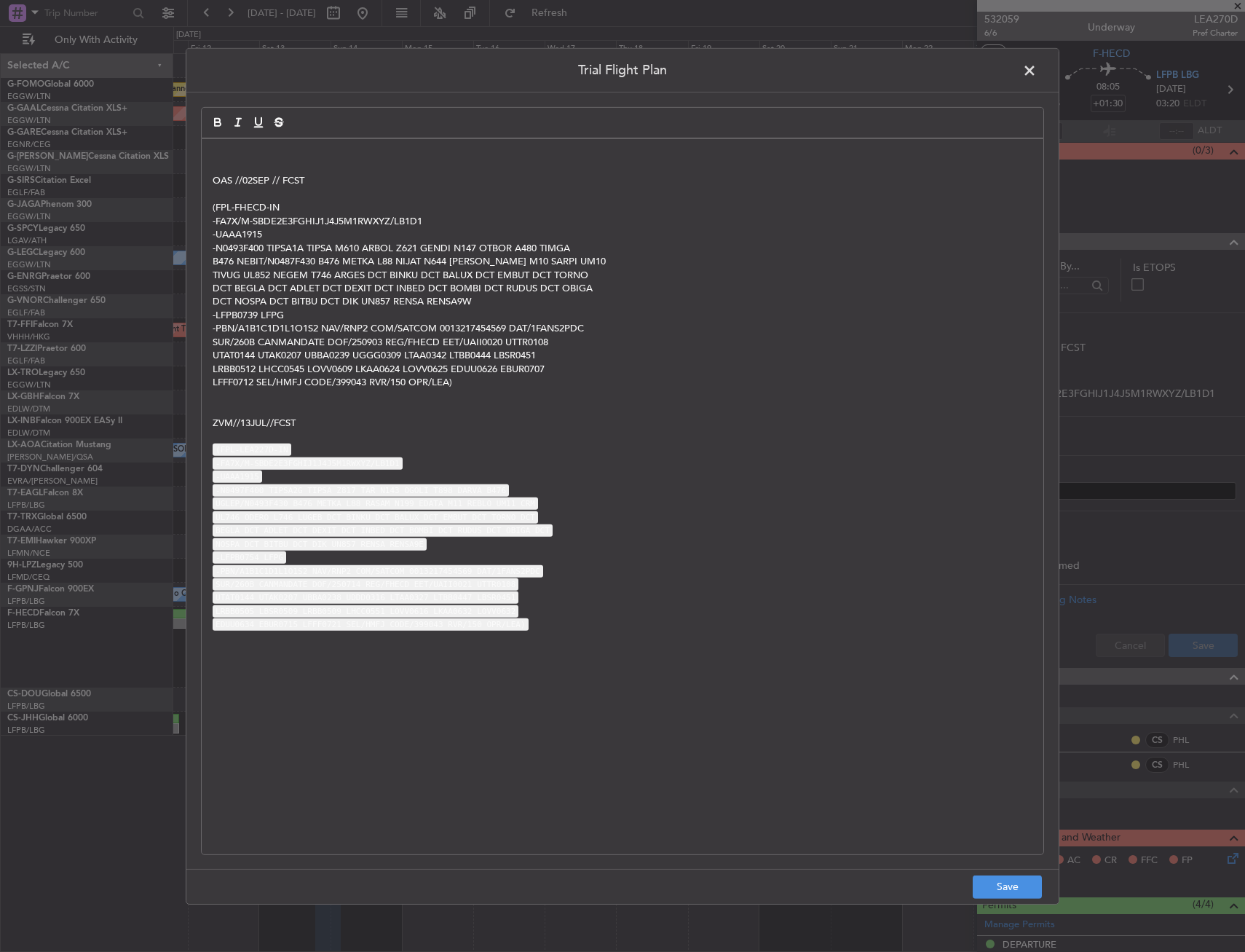
click at [279, 144] on div "OAS //02SEP // FCST (FPL-FHECD-IN -FA7X/M-SBDE2E3FGHIJ1J4J5M1RWXYZ/LB1D1 -UAAA1…" at bounding box center [622, 496] width 842 height 715
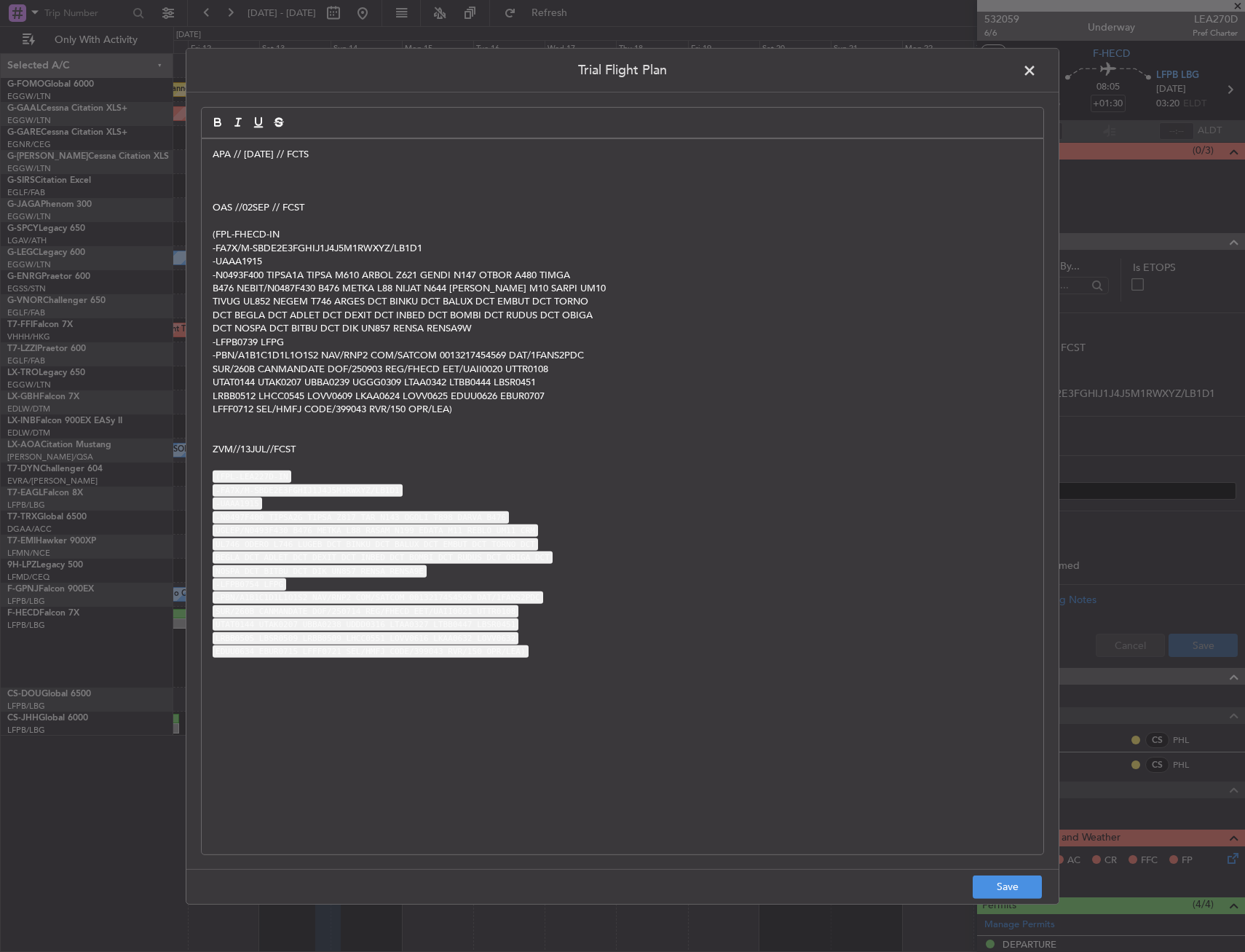
click at [278, 165] on p at bounding box center [623, 167] width 820 height 13
click at [263, 175] on p at bounding box center [623, 180] width 820 height 13
click at [336, 160] on p "APA // 11 SEP // FCTS" at bounding box center [623, 153] width 820 height 13
drag, startPoint x: 316, startPoint y: 160, endPoint x: 305, endPoint y: 165, distance: 12.1
click at [314, 161] on p at bounding box center [623, 167] width 820 height 13
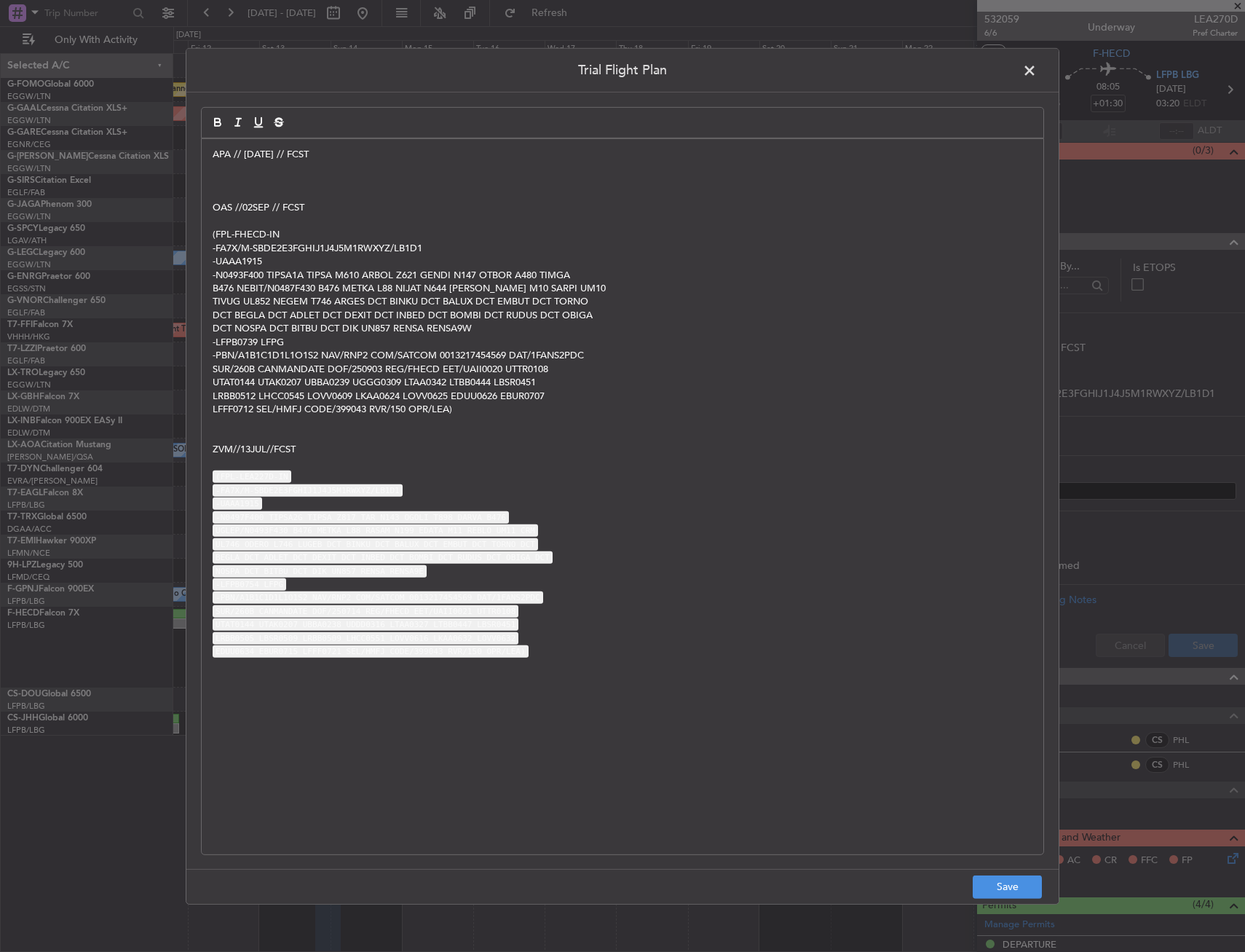
click at [255, 188] on p at bounding box center [623, 194] width 820 height 13
click at [228, 175] on p at bounding box center [623, 180] width 820 height 13
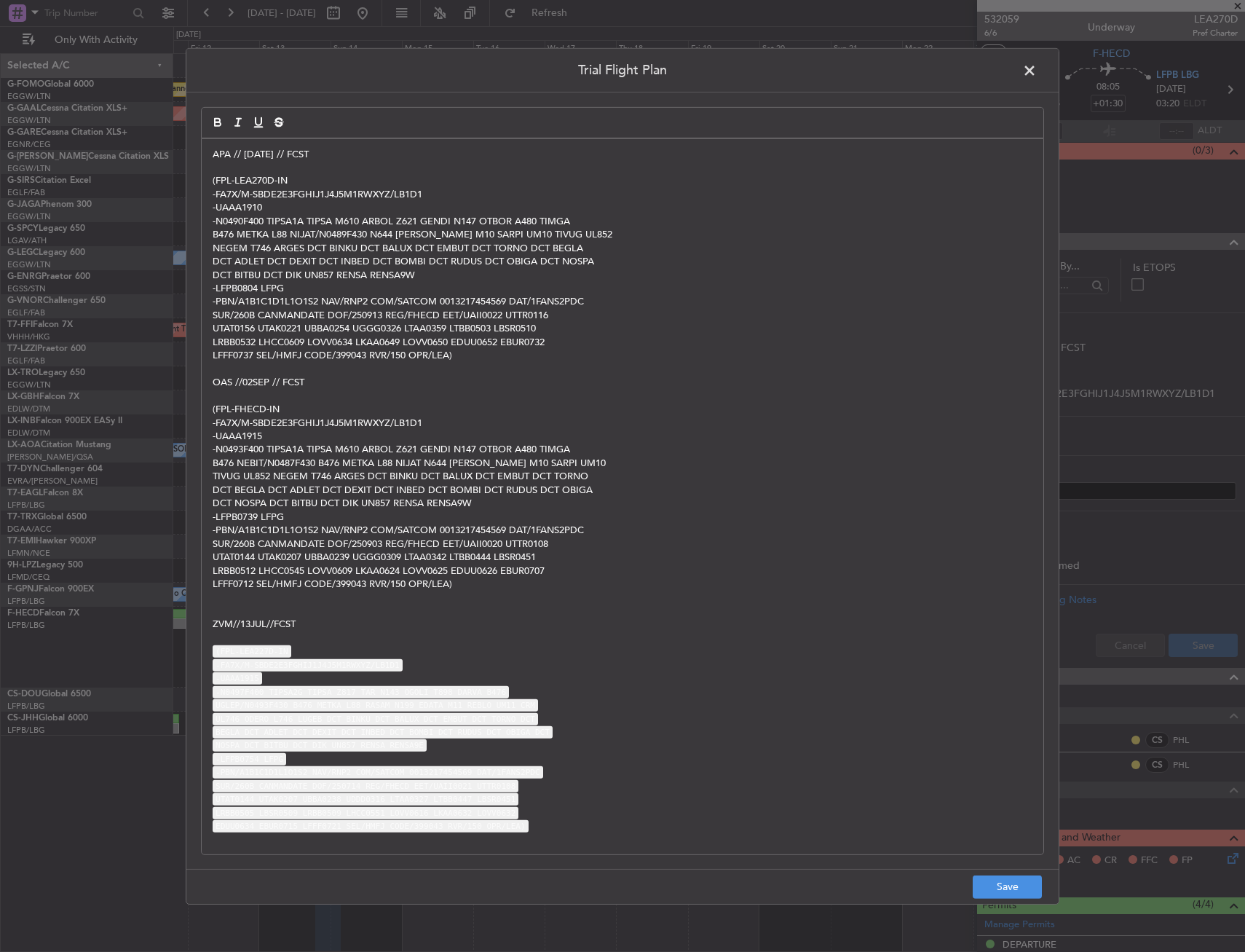
scroll to position [0, 0]
click at [1002, 869] on footer "Save" at bounding box center [622, 886] width 872 height 35
click at [1008, 882] on button "Save" at bounding box center [1007, 886] width 69 height 23
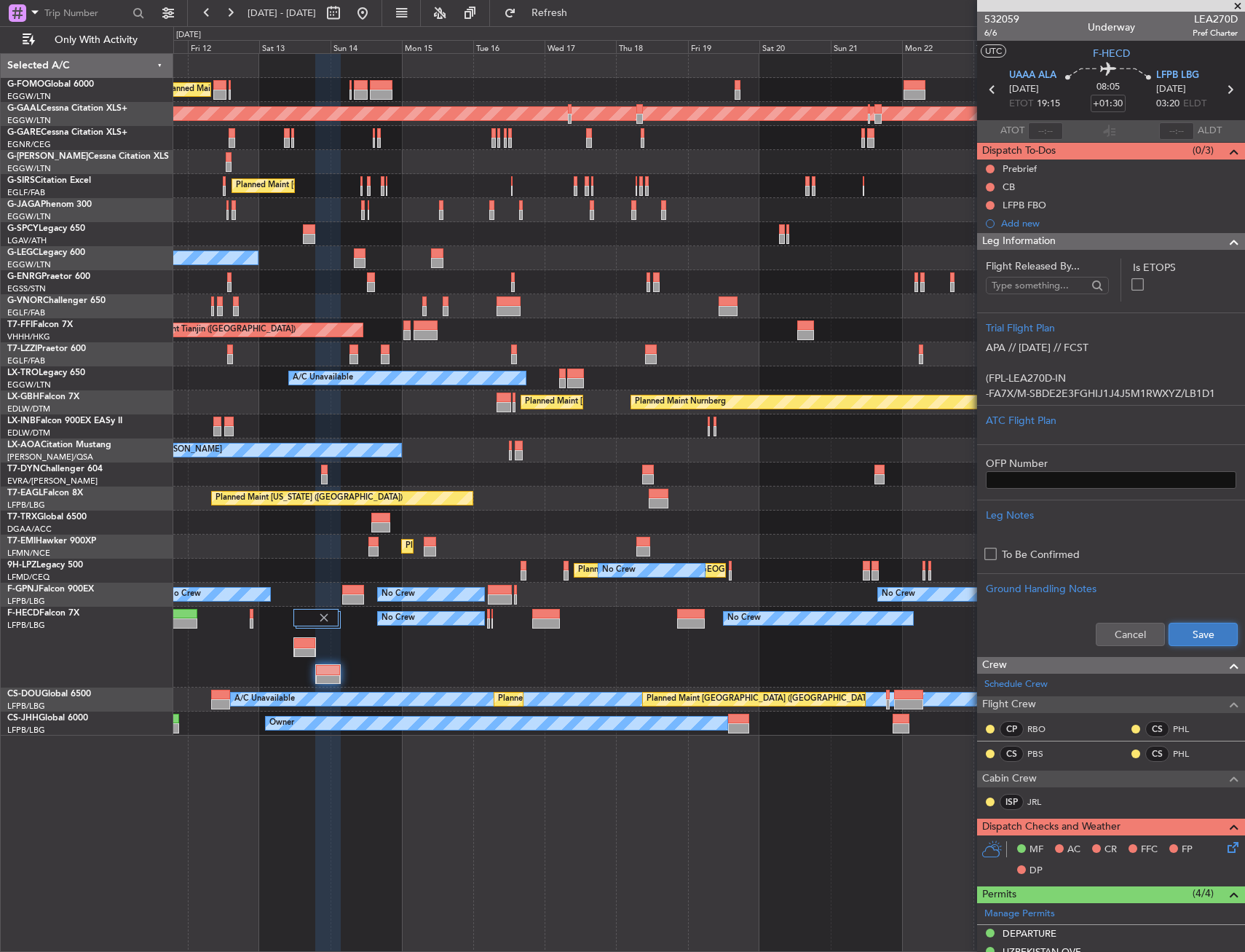
click at [1201, 625] on button "Save" at bounding box center [1203, 634] width 69 height 23
click at [1201, 246] on div "Leg Information" at bounding box center [1112, 242] width 268 height 17
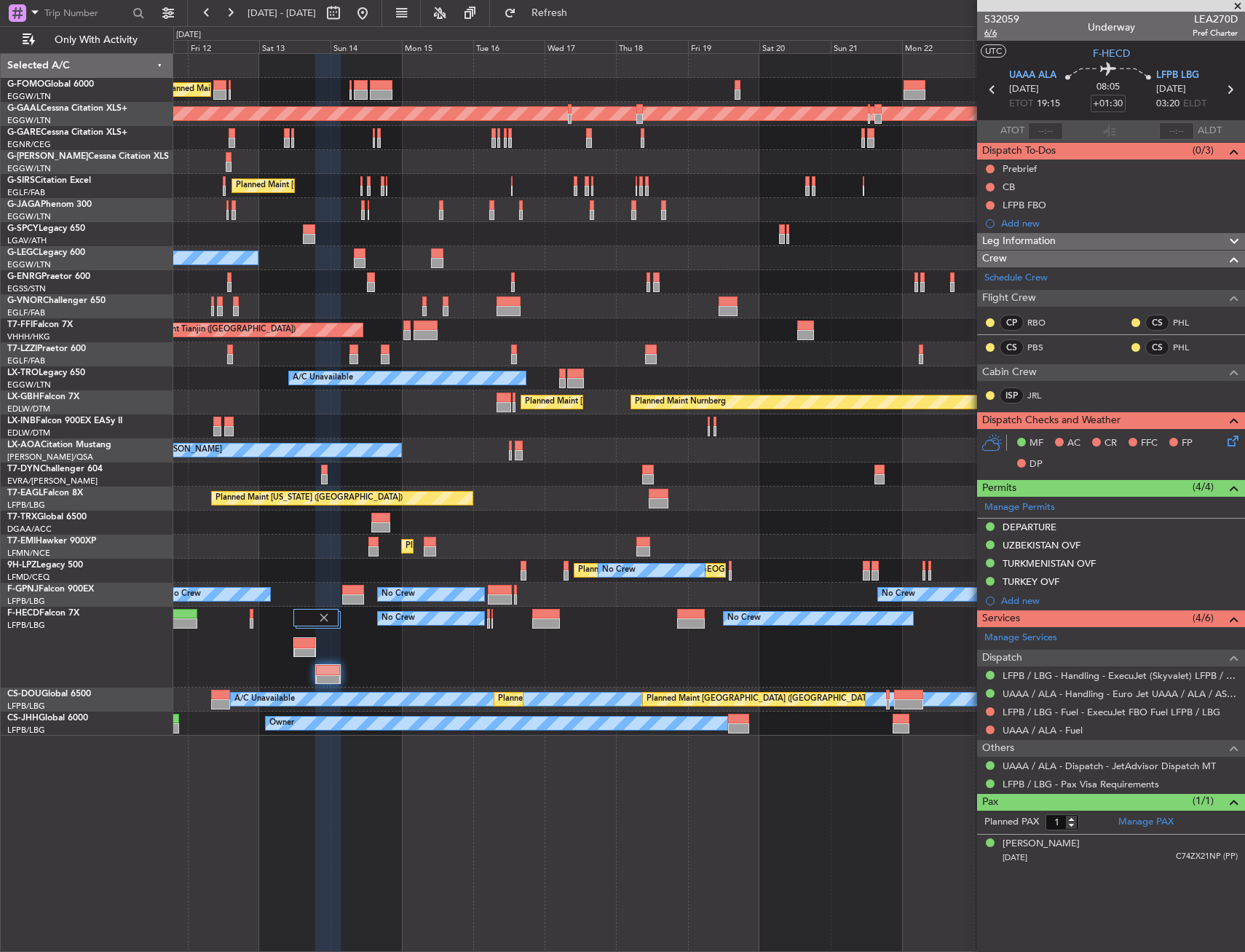
click at [1002, 30] on span "6/6" at bounding box center [1001, 33] width 35 height 12
drag, startPoint x: 990, startPoint y: 167, endPoint x: 990, endPoint y: 179, distance: 12.0
click at [990, 167] on button at bounding box center [990, 169] width 9 height 9
click at [986, 210] on span "In Progress" at bounding box center [997, 211] width 50 height 15
click at [985, 189] on div at bounding box center [990, 187] width 12 height 12
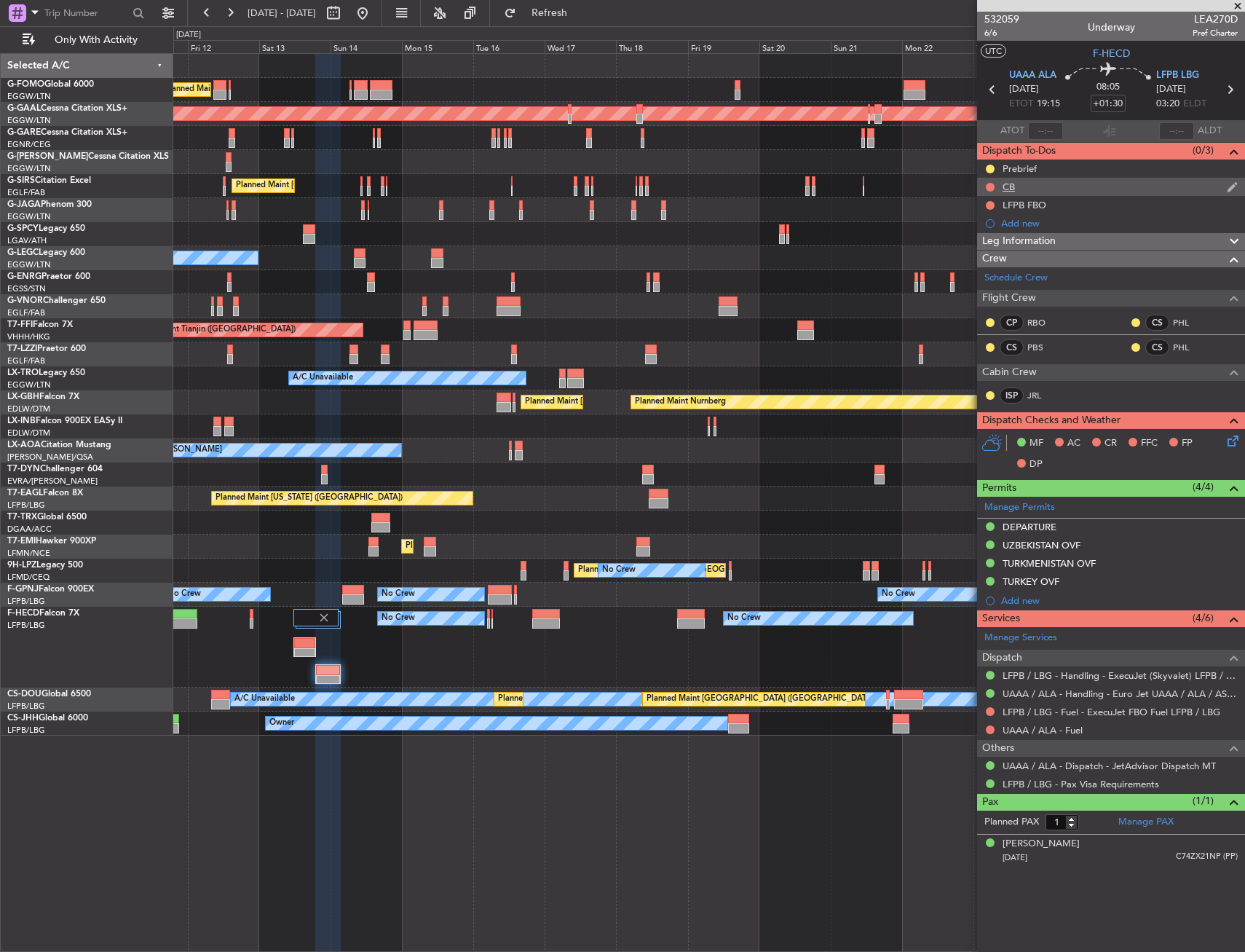
click at [990, 191] on div at bounding box center [990, 187] width 12 height 12
click at [988, 179] on div "CB" at bounding box center [1112, 186] width 268 height 18
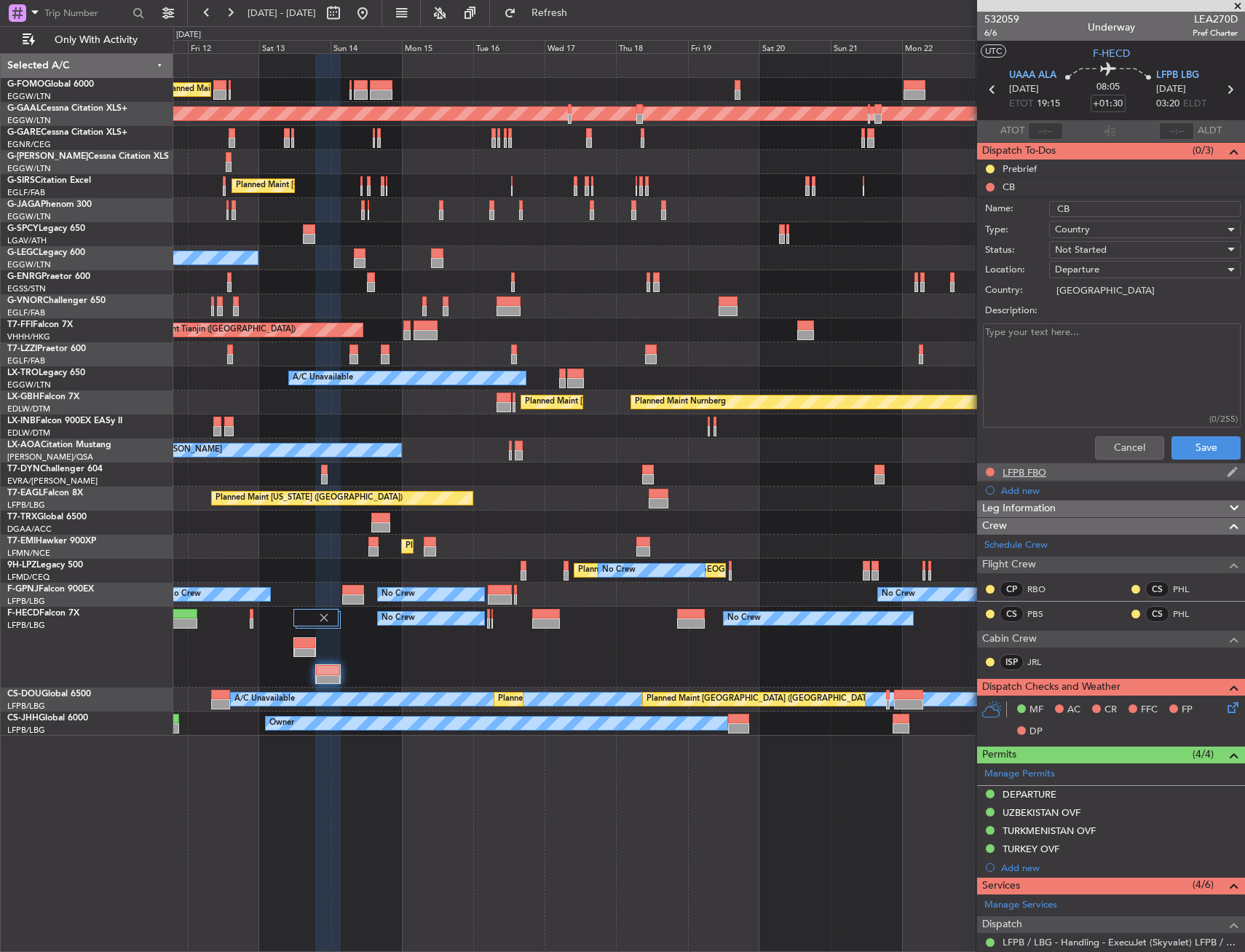
click at [1146, 468] on div "LFPB FBO" at bounding box center [1112, 472] width 268 height 18
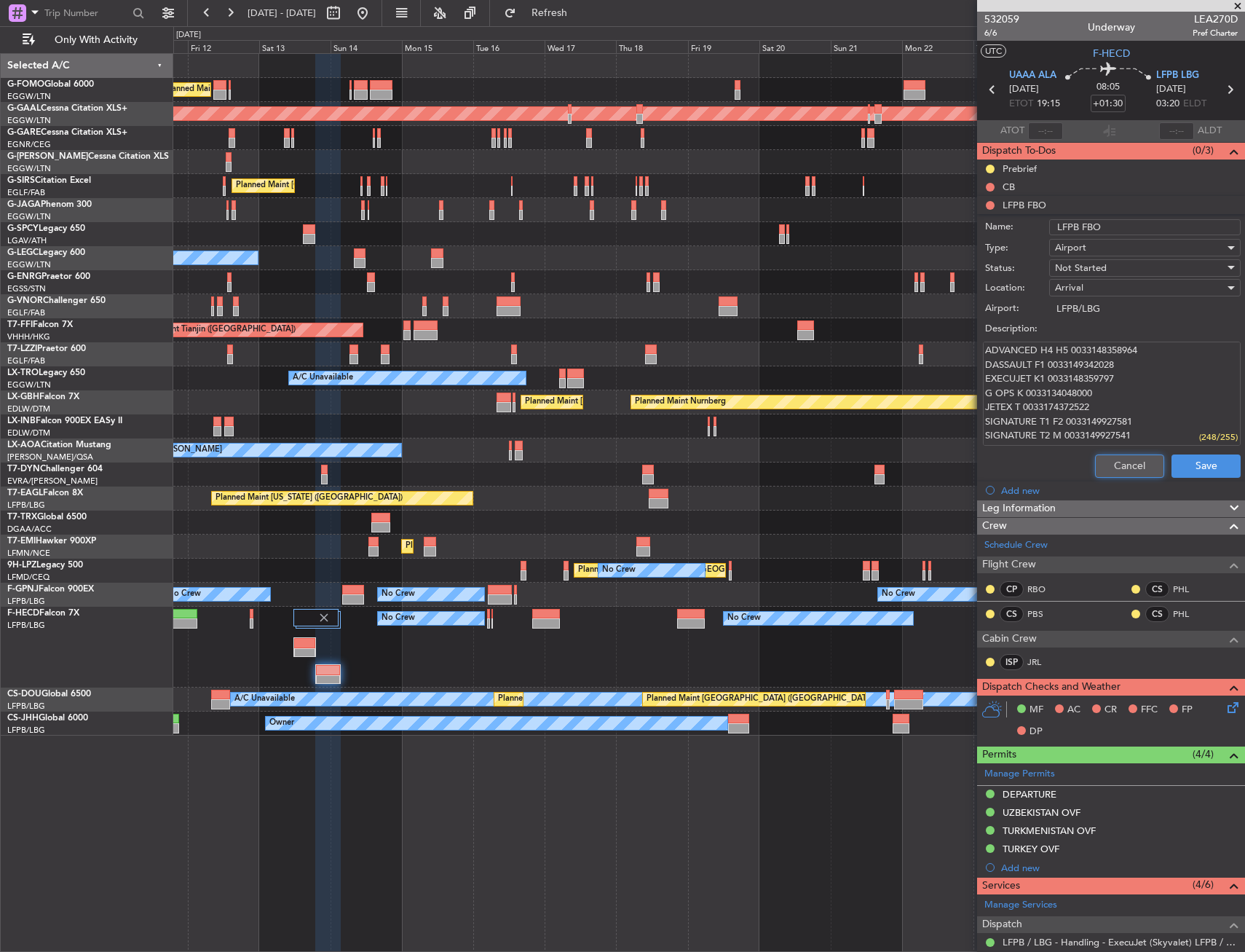
click at [1123, 467] on button "Cancel" at bounding box center [1130, 466] width 69 height 23
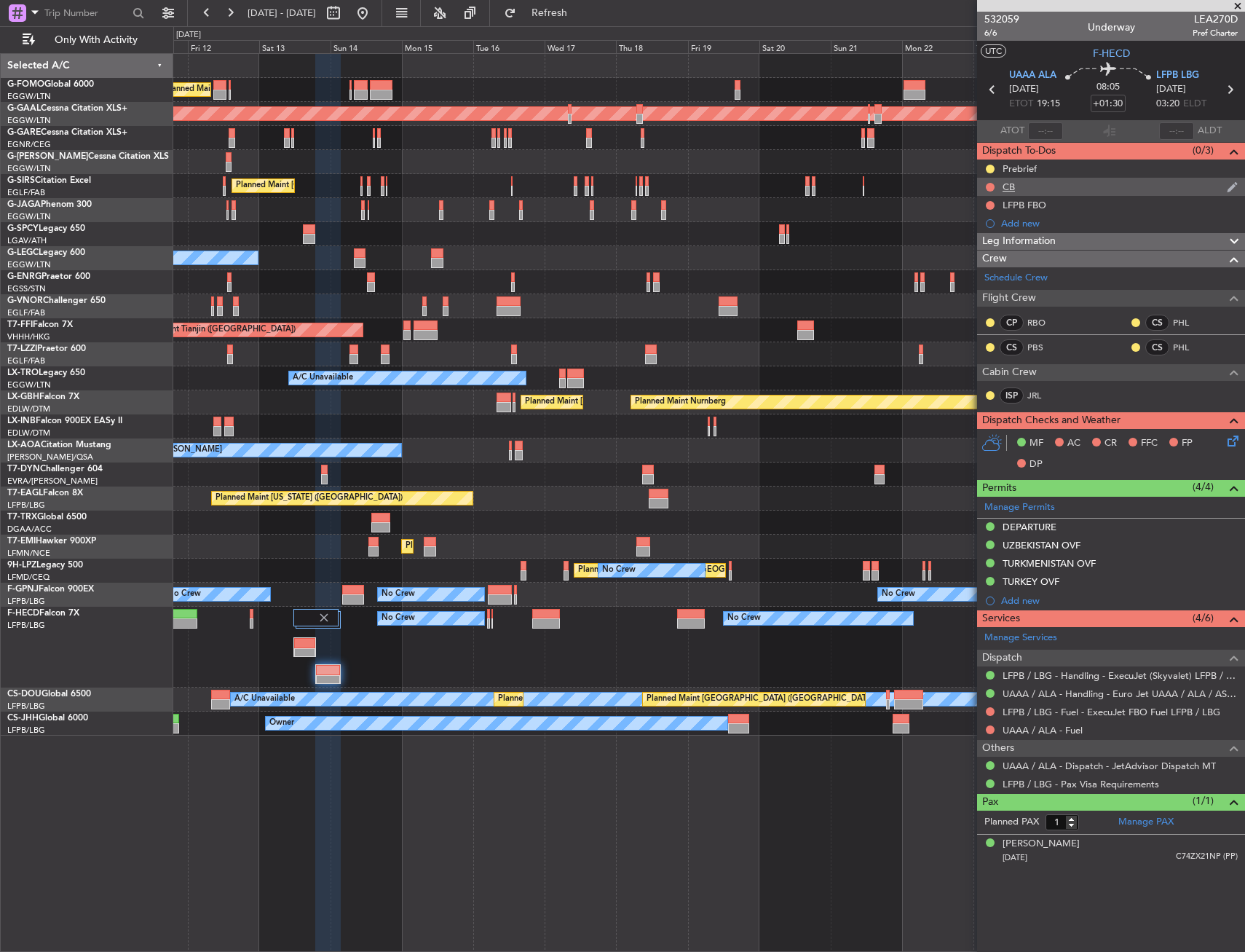
click at [985, 183] on div at bounding box center [990, 187] width 12 height 12
click at [993, 185] on button at bounding box center [990, 187] width 9 height 9
click at [996, 249] on span "Completed" at bounding box center [996, 250] width 48 height 15
click at [1224, 442] on div "MF AC CR FFC FP DP" at bounding box center [1118, 454] width 214 height 43
click at [1228, 444] on icon at bounding box center [1230, 438] width 12 height 12
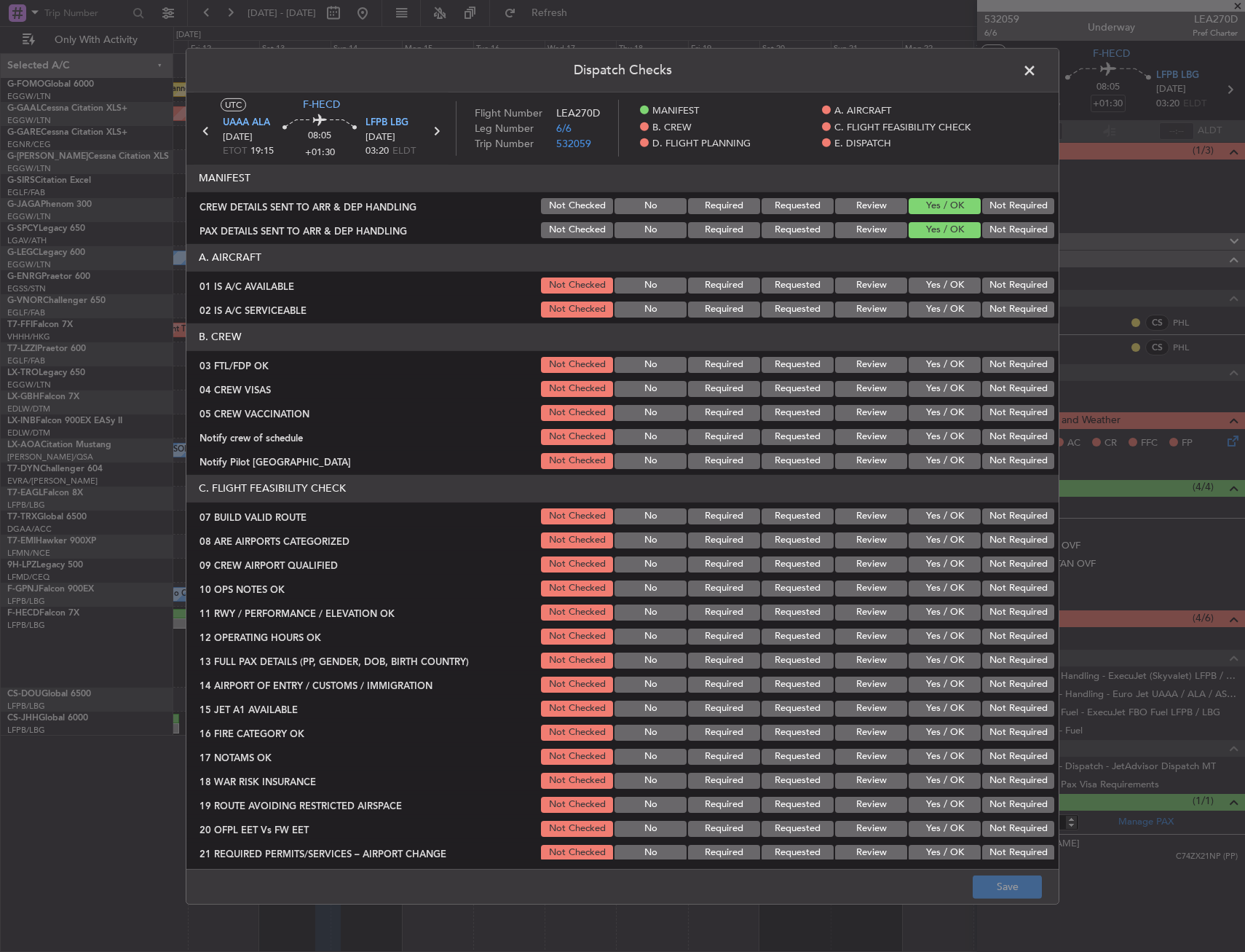
click at [945, 283] on button "Yes / OK" at bounding box center [944, 285] width 72 height 16
click at [938, 298] on section "A. AIRCRAFT 01 IS A/C AVAILABLE Not Checked No Required Requested Review Yes / …" at bounding box center [622, 281] width 872 height 76
click at [928, 309] on button "Yes / OK" at bounding box center [944, 309] width 72 height 16
click at [937, 374] on div "Yes / OK" at bounding box center [943, 365] width 73 height 21
click at [933, 383] on button "Yes / OK" at bounding box center [944, 389] width 72 height 16
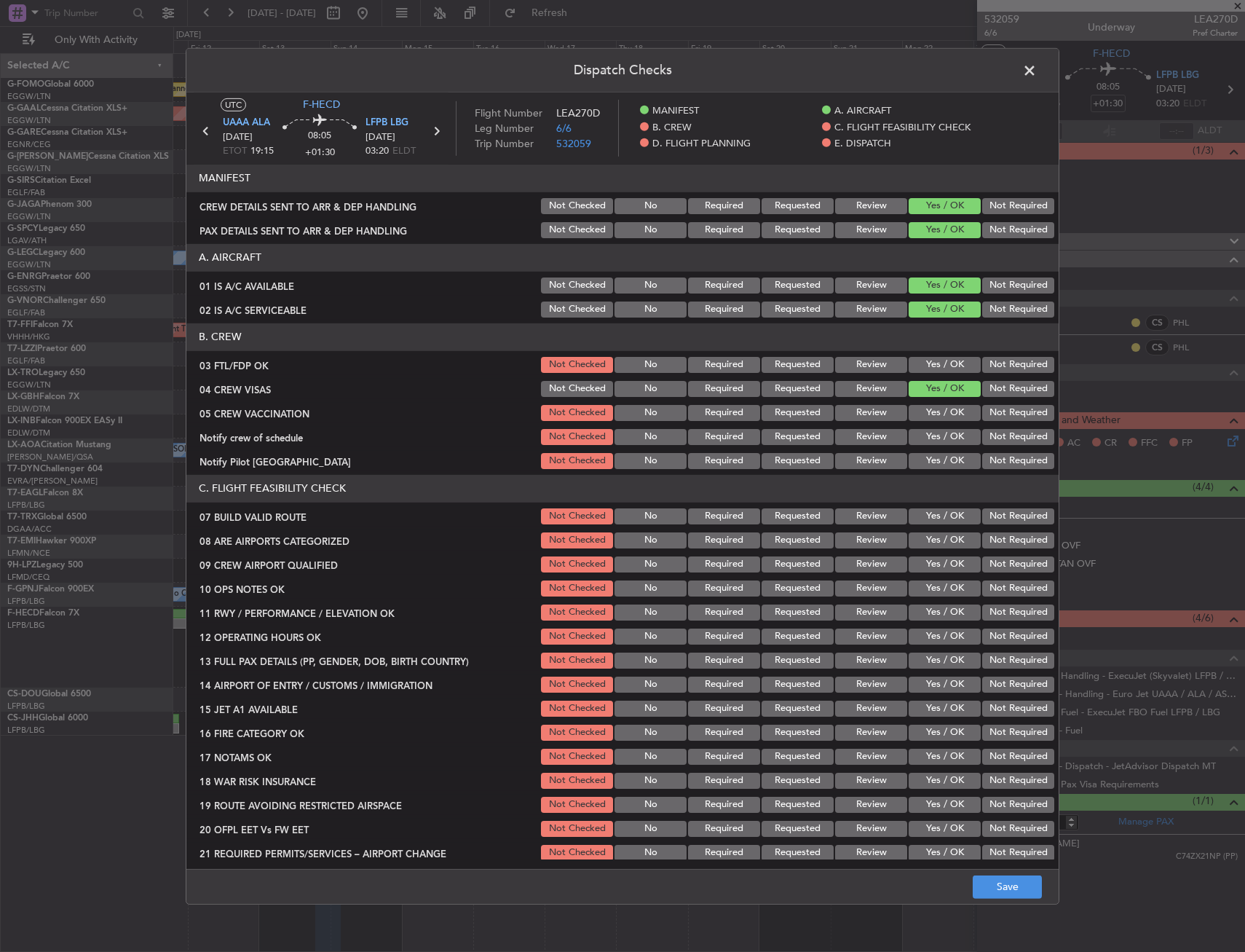
click at [931, 366] on button "Yes / OK" at bounding box center [944, 365] width 72 height 16
click at [1001, 390] on button "Not Required" at bounding box center [1019, 389] width 72 height 16
drag, startPoint x: 992, startPoint y: 406, endPoint x: 948, endPoint y: 422, distance: 46.8
click at [983, 410] on button "Not Required" at bounding box center [1019, 413] width 72 height 16
click at [943, 432] on button "Yes / OK" at bounding box center [944, 437] width 72 height 16
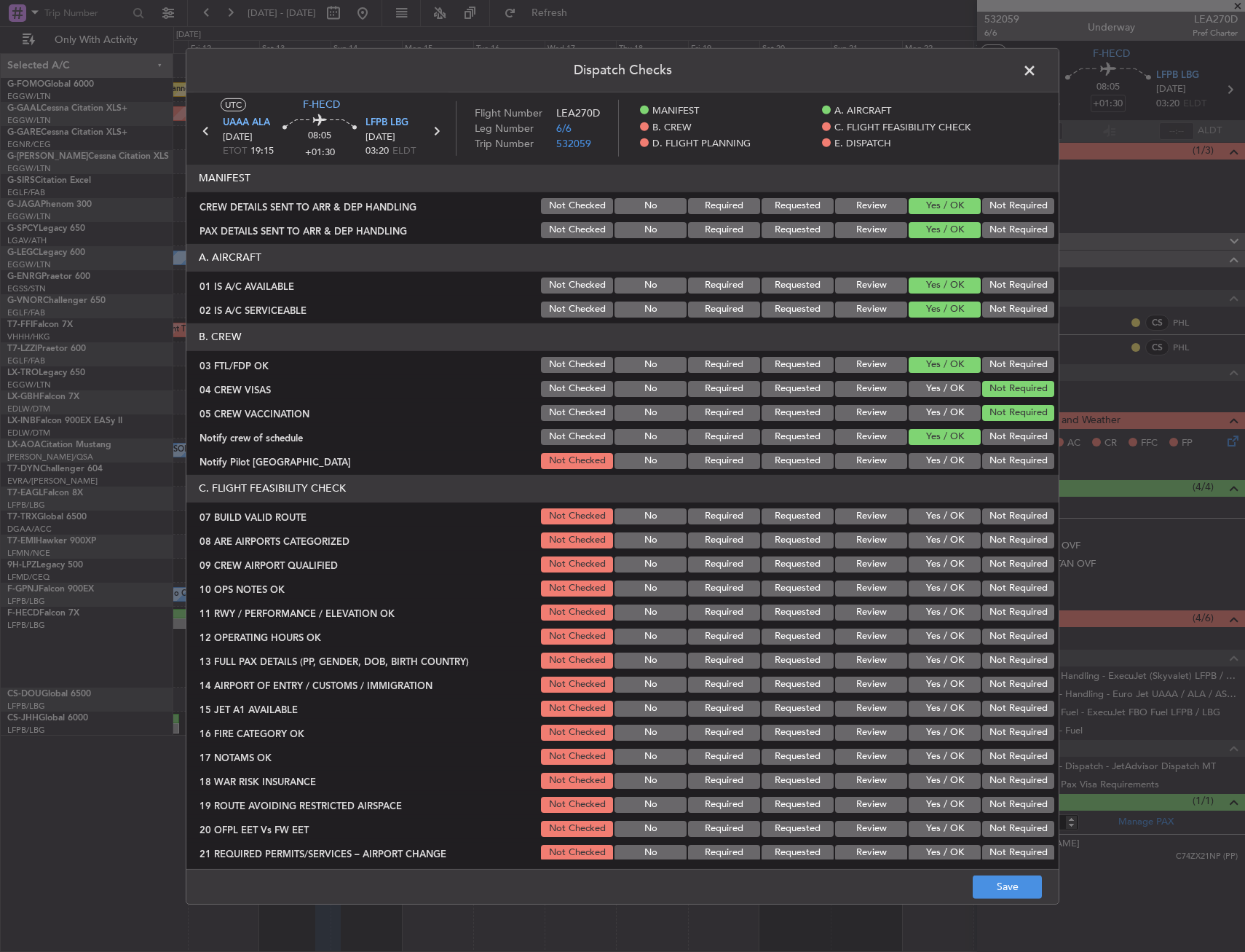
drag, startPoint x: 937, startPoint y: 461, endPoint x: 935, endPoint y: 451, distance: 10.2
click at [936, 461] on button "Yes / OK" at bounding box center [944, 461] width 72 height 16
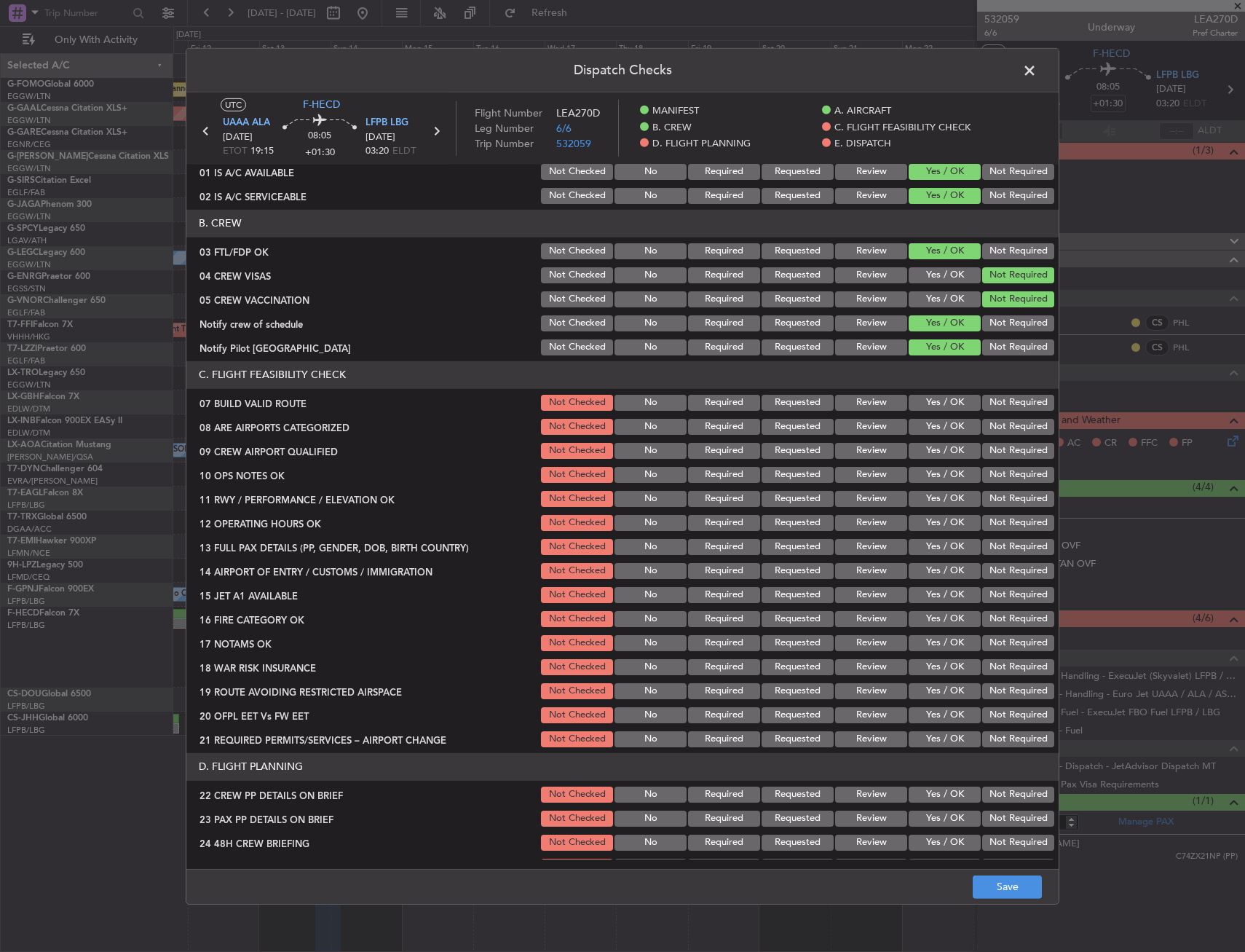
scroll to position [145, 0]
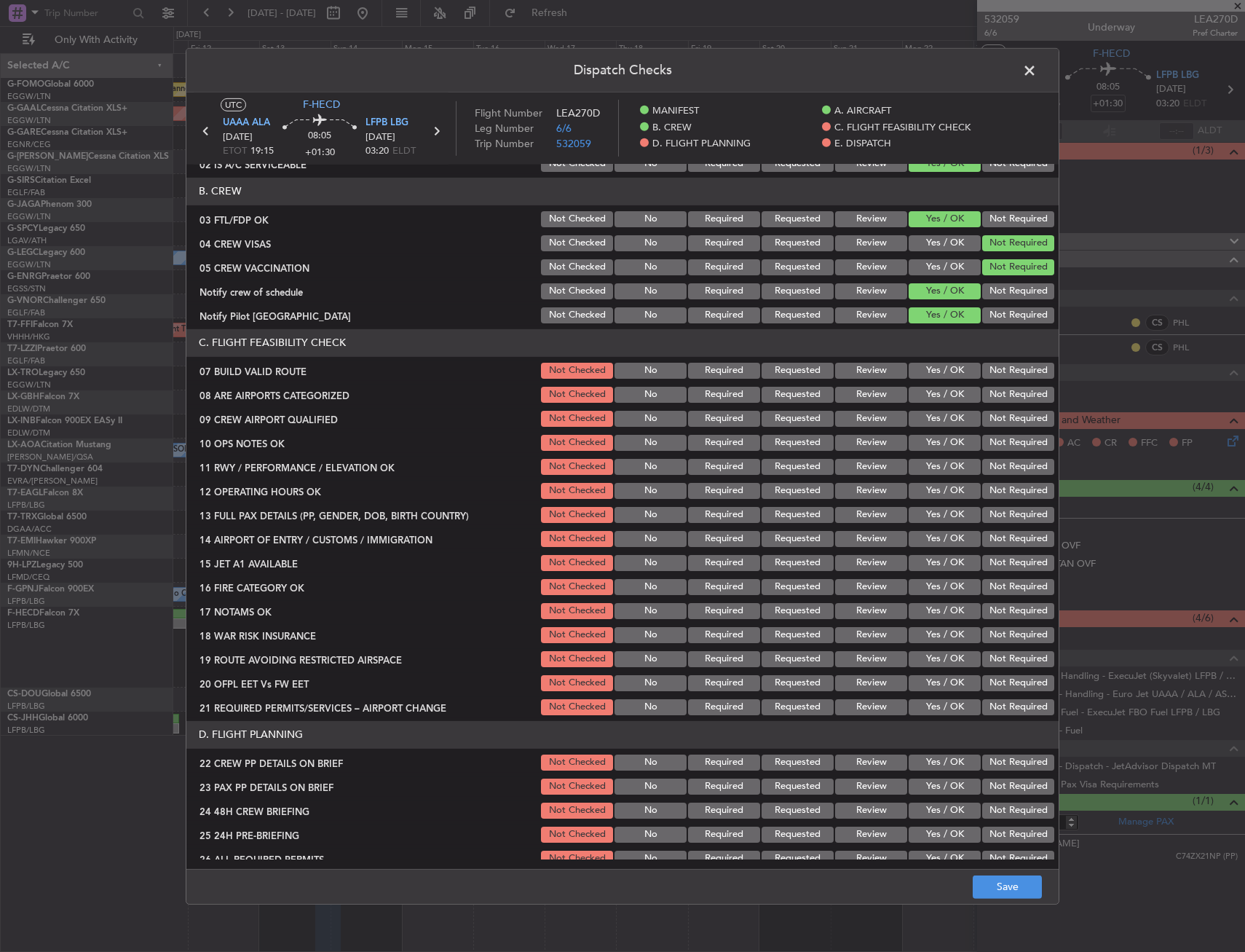
click at [922, 366] on button "Yes / OK" at bounding box center [944, 370] width 72 height 16
click at [927, 389] on button "Yes / OK" at bounding box center [944, 394] width 72 height 16
drag, startPoint x: 931, startPoint y: 414, endPoint x: 932, endPoint y: 431, distance: 17.0
click at [930, 414] on button "Yes / OK" at bounding box center [944, 419] width 72 height 16
click at [933, 442] on button "Yes / OK" at bounding box center [944, 443] width 72 height 16
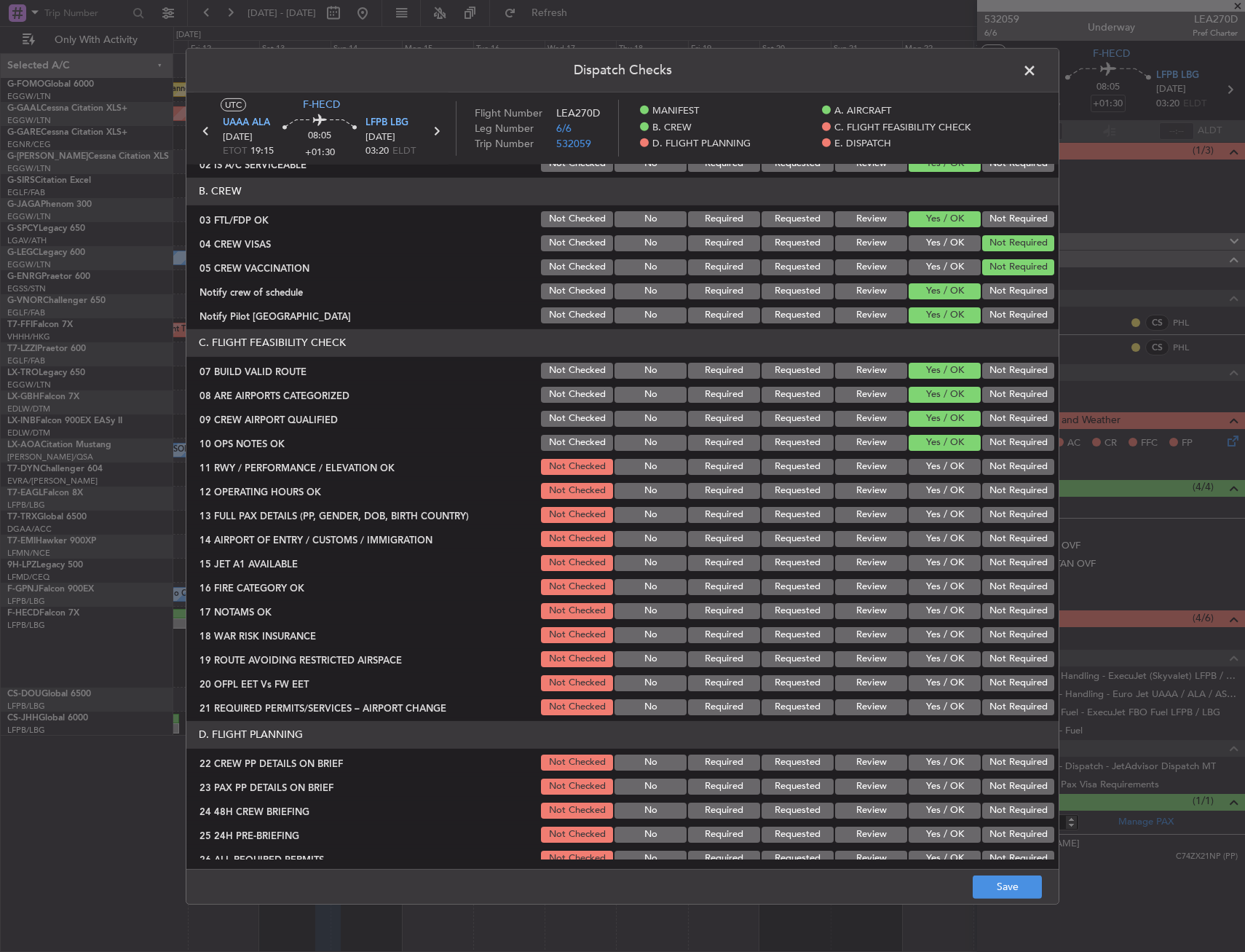
drag, startPoint x: 933, startPoint y: 455, endPoint x: 933, endPoint y: 479, distance: 24.0
click at [933, 456] on div "Yes / OK" at bounding box center [943, 467] width 73 height 21
click at [933, 485] on button "Yes / OK" at bounding box center [944, 491] width 72 height 16
click at [931, 468] on button "Yes / OK" at bounding box center [944, 467] width 72 height 16
click at [931, 505] on div "Yes / OK" at bounding box center [943, 515] width 73 height 21
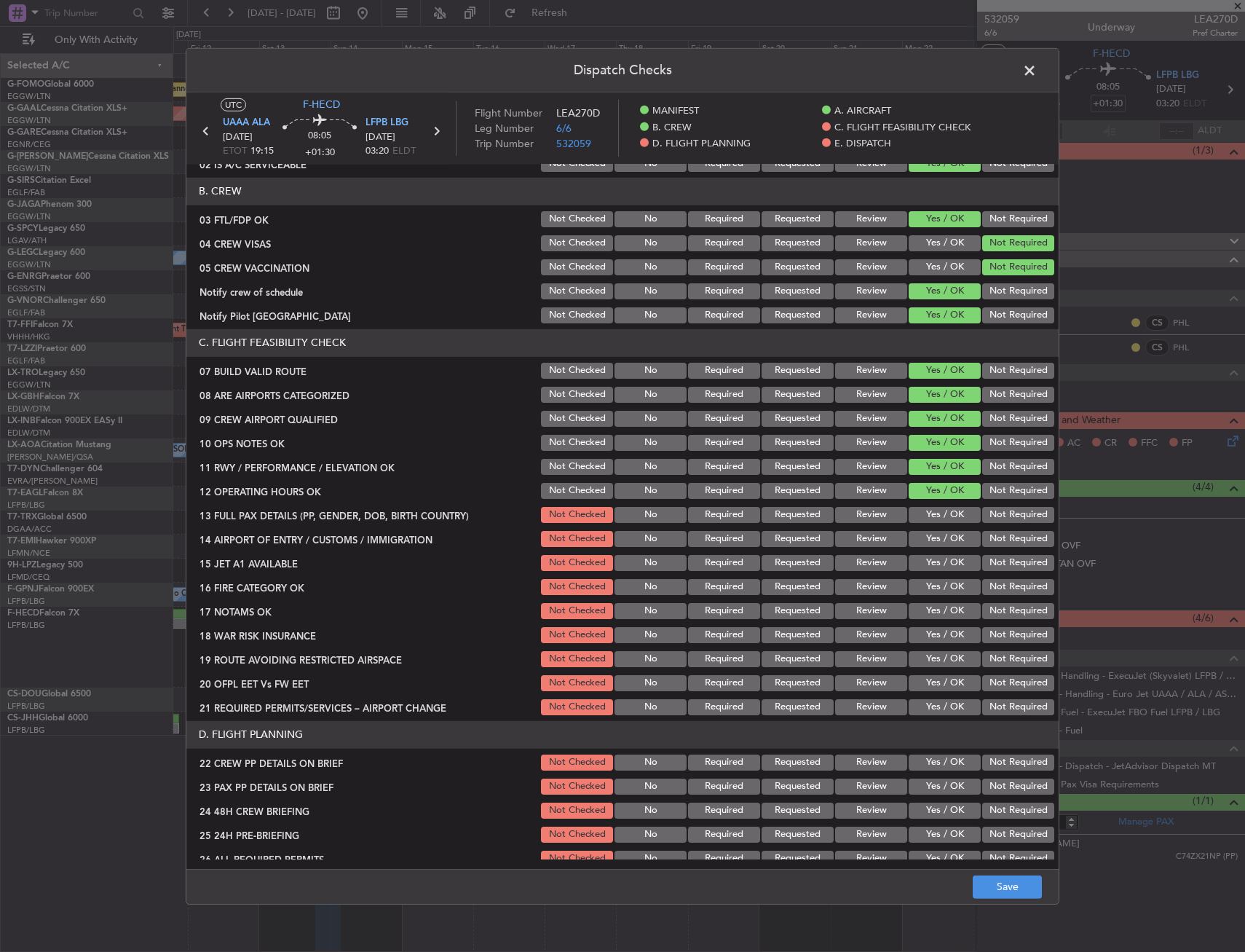
click at [932, 514] on button "Yes / OK" at bounding box center [944, 514] width 72 height 16
click at [933, 532] on button "Yes / OK" at bounding box center [944, 538] width 72 height 16
click at [938, 562] on button "Yes / OK" at bounding box center [944, 562] width 72 height 16
click at [948, 582] on button "Yes / OK" at bounding box center [944, 586] width 72 height 16
click at [935, 611] on button "Yes / OK" at bounding box center [944, 611] width 72 height 16
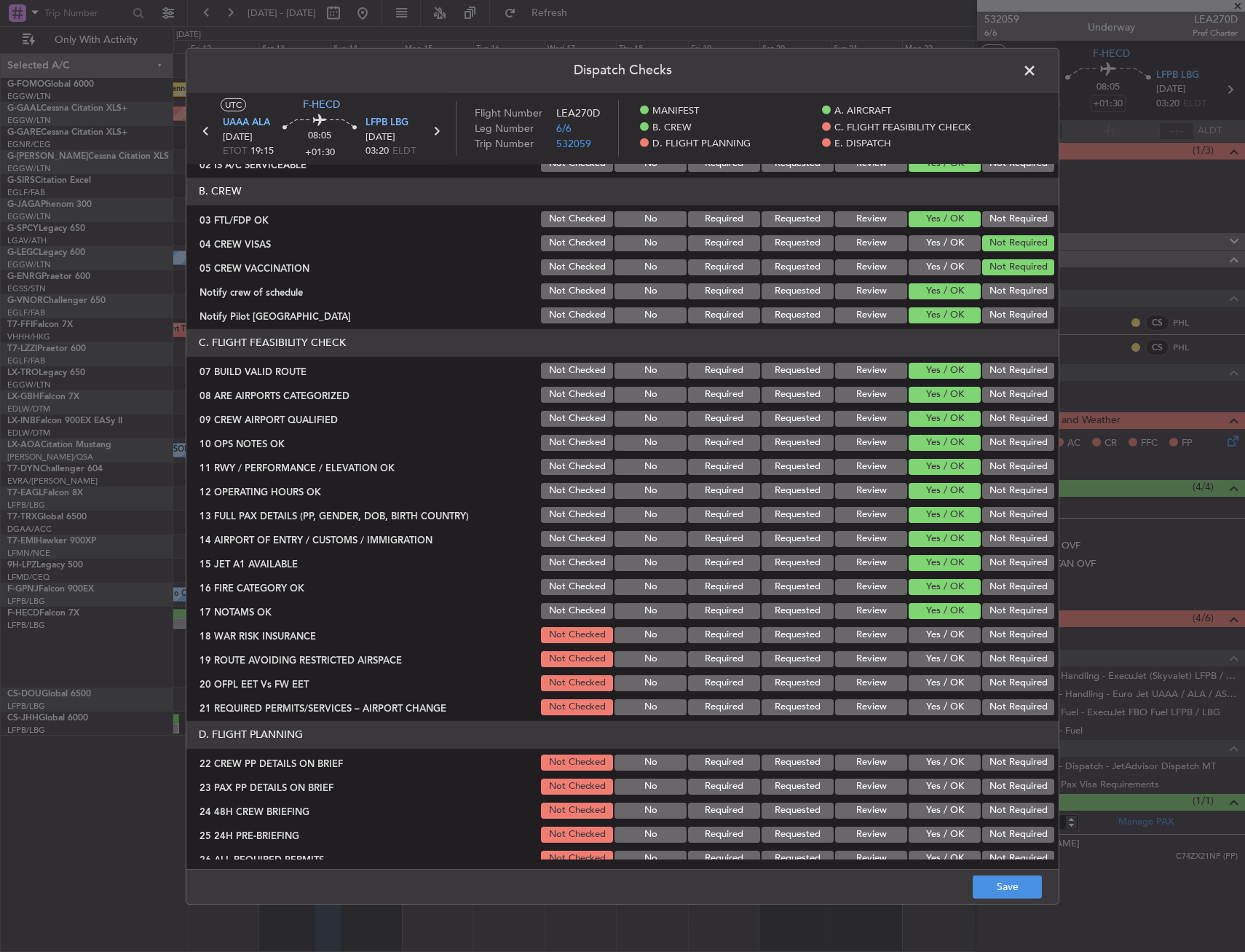
click at [983, 630] on button "Not Required" at bounding box center [1019, 635] width 72 height 16
click at [931, 658] on button "Yes / OK" at bounding box center [944, 659] width 72 height 16
click at [925, 678] on button "Yes / OK" at bounding box center [944, 683] width 72 height 16
click at [930, 702] on button "Yes / OK" at bounding box center [944, 707] width 72 height 16
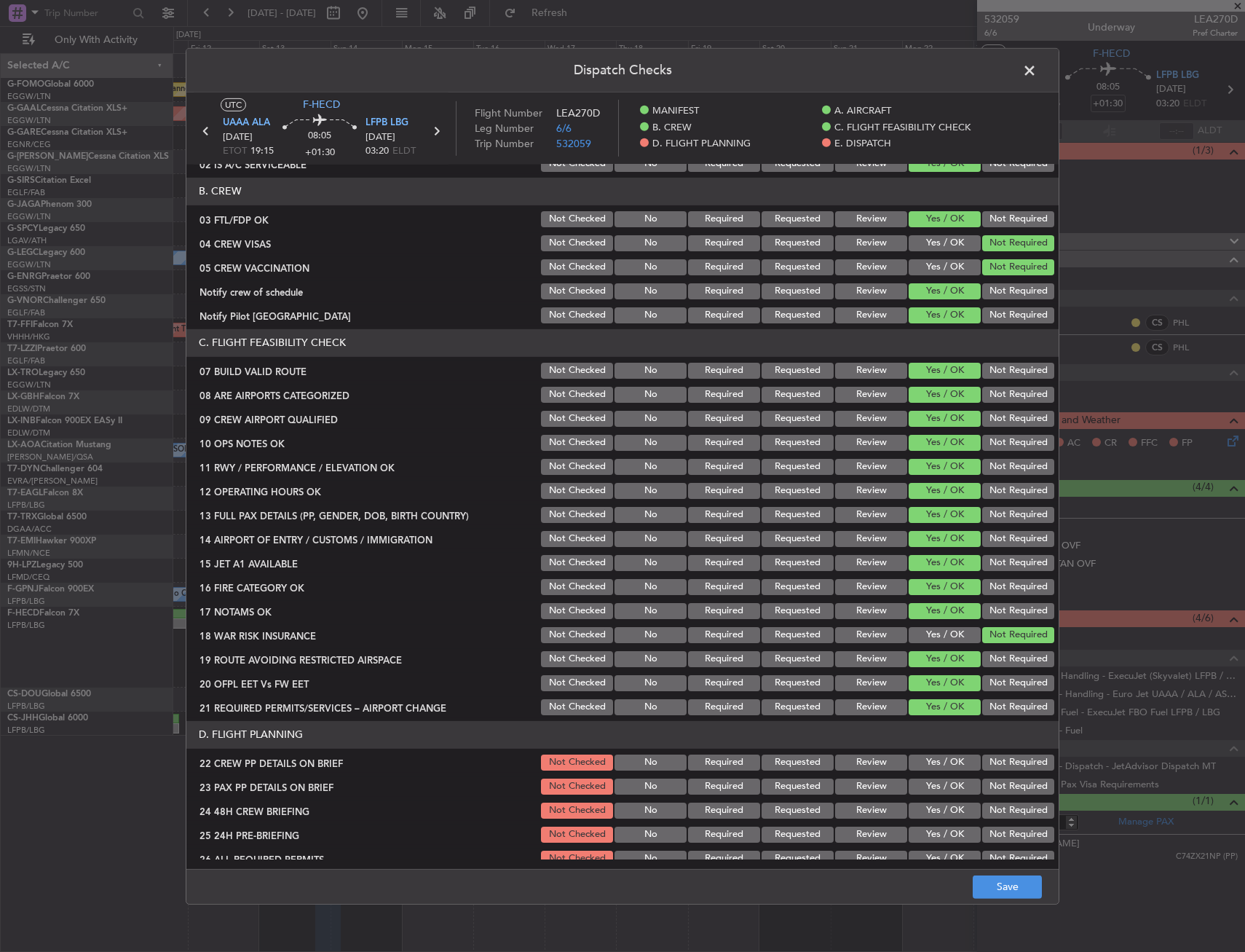
click at [931, 744] on header "D. FLIGHT PLANNING" at bounding box center [622, 735] width 872 height 27
click at [927, 755] on button "Yes / OK" at bounding box center [944, 762] width 72 height 16
click at [929, 782] on button "Yes / OK" at bounding box center [944, 786] width 72 height 16
click at [933, 809] on button "Yes / OK" at bounding box center [944, 810] width 72 height 16
click at [990, 882] on button "Save" at bounding box center [1007, 886] width 69 height 23
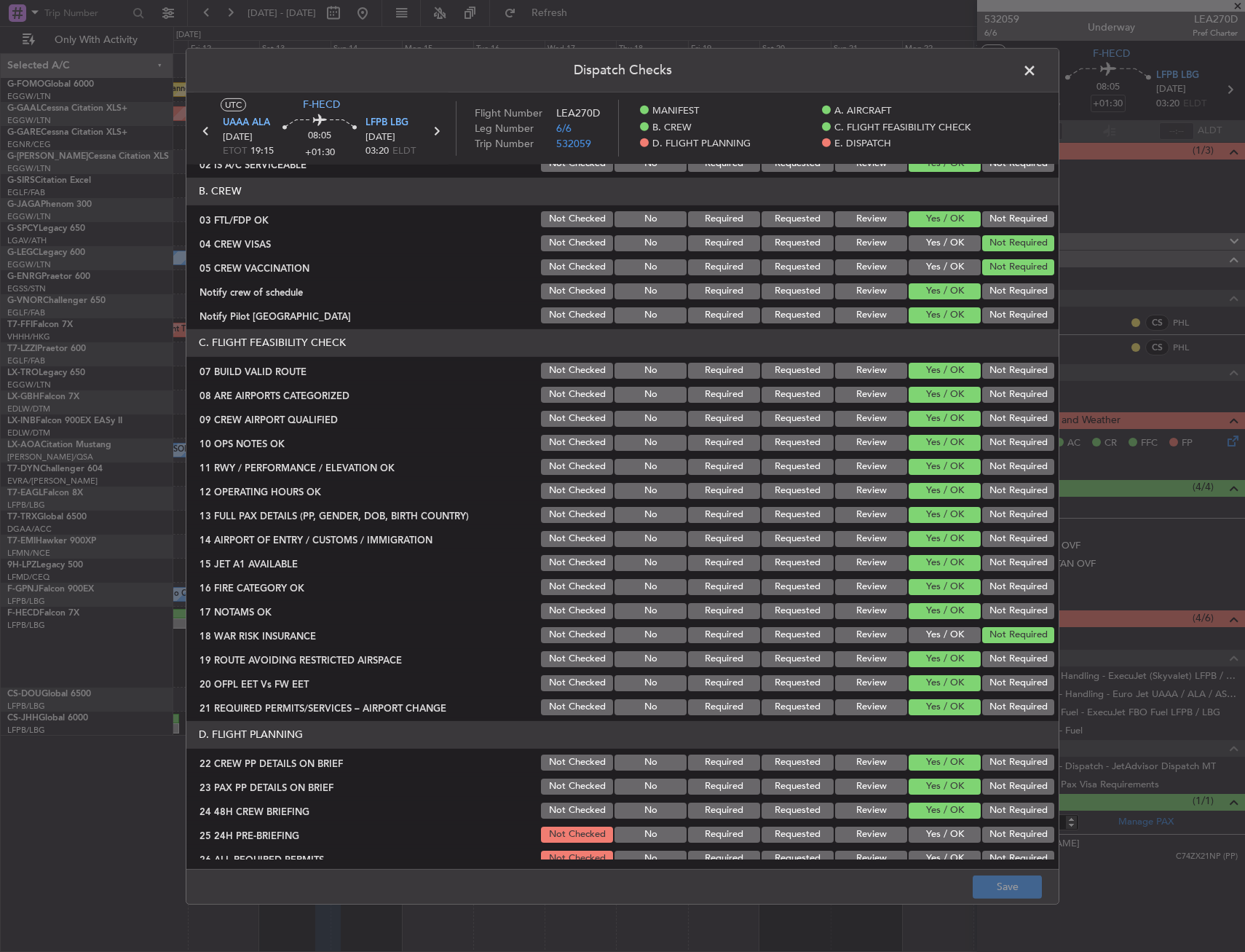
click at [1037, 72] on span at bounding box center [1037, 73] width 0 height 29
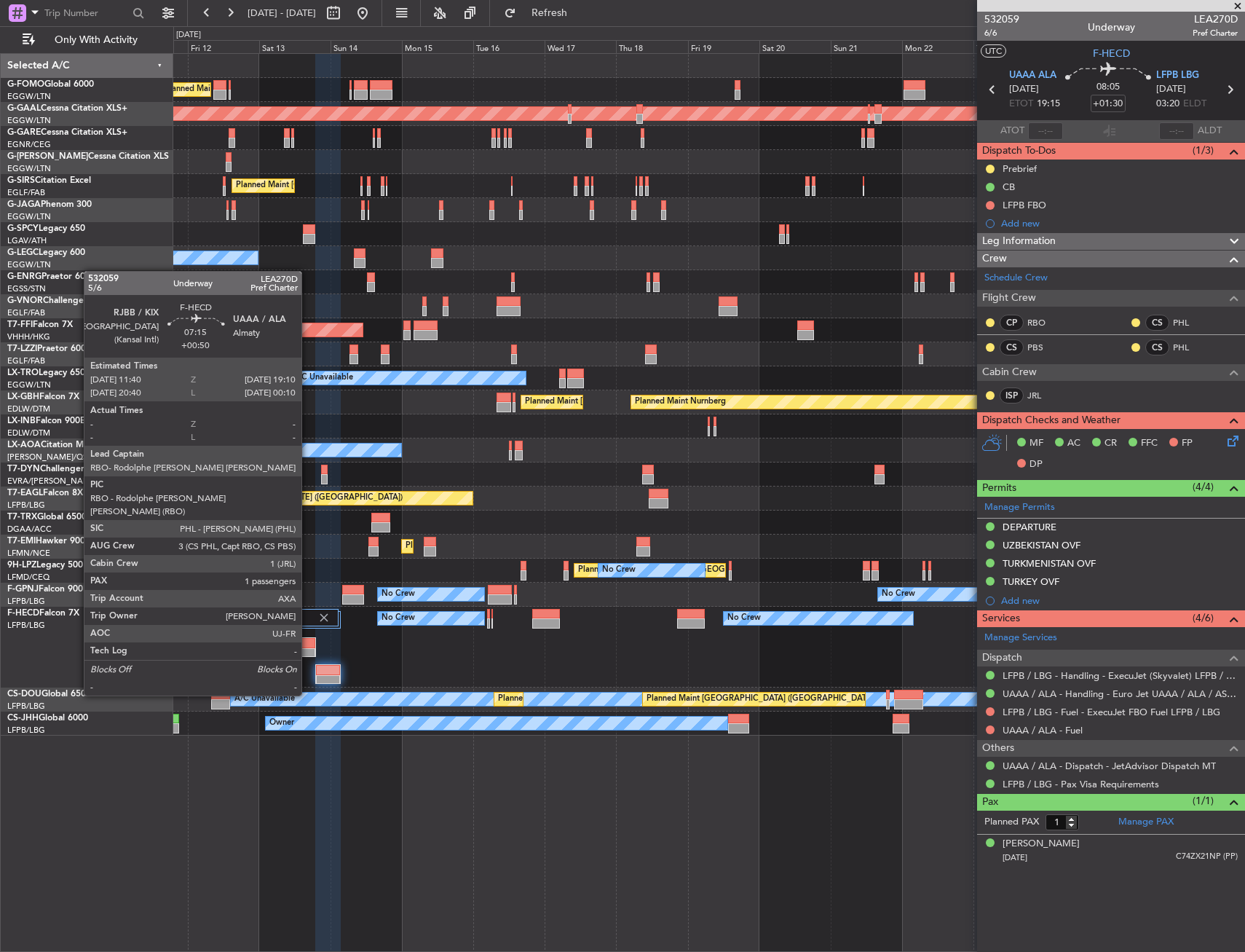
click at [308, 654] on div at bounding box center [304, 653] width 21 height 10
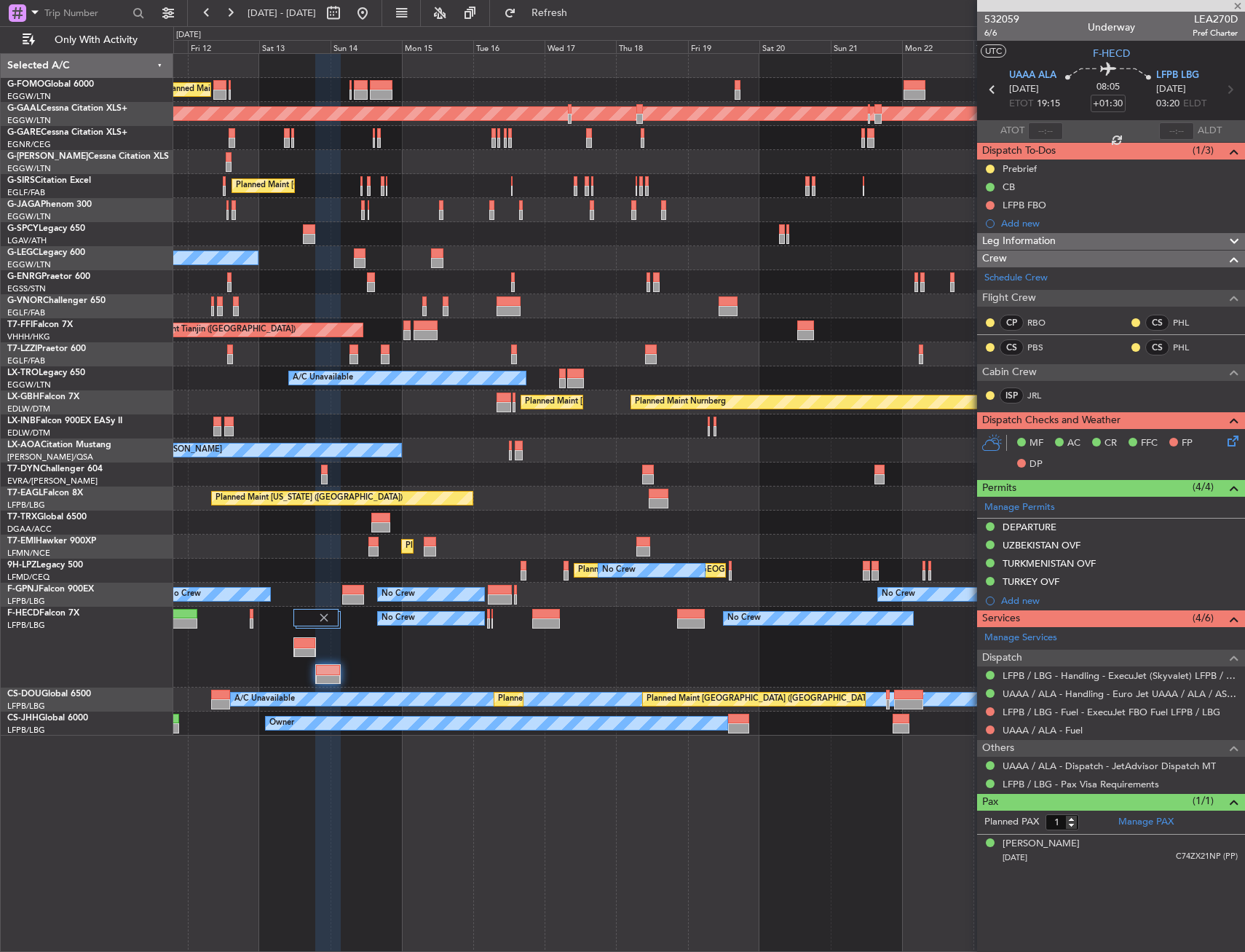
type input "+00:50"
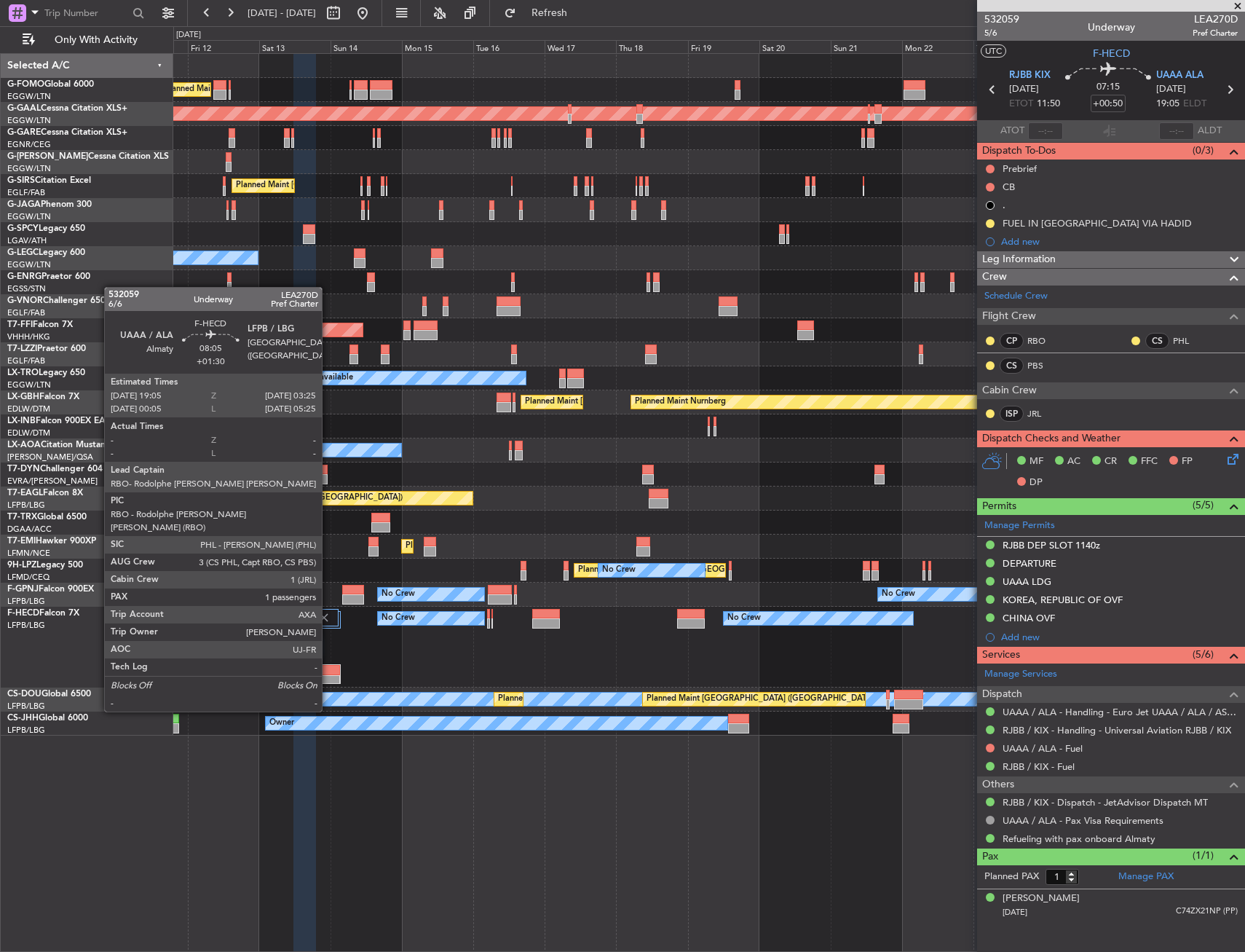
click at [328, 671] on div at bounding box center [328, 670] width 24 height 10
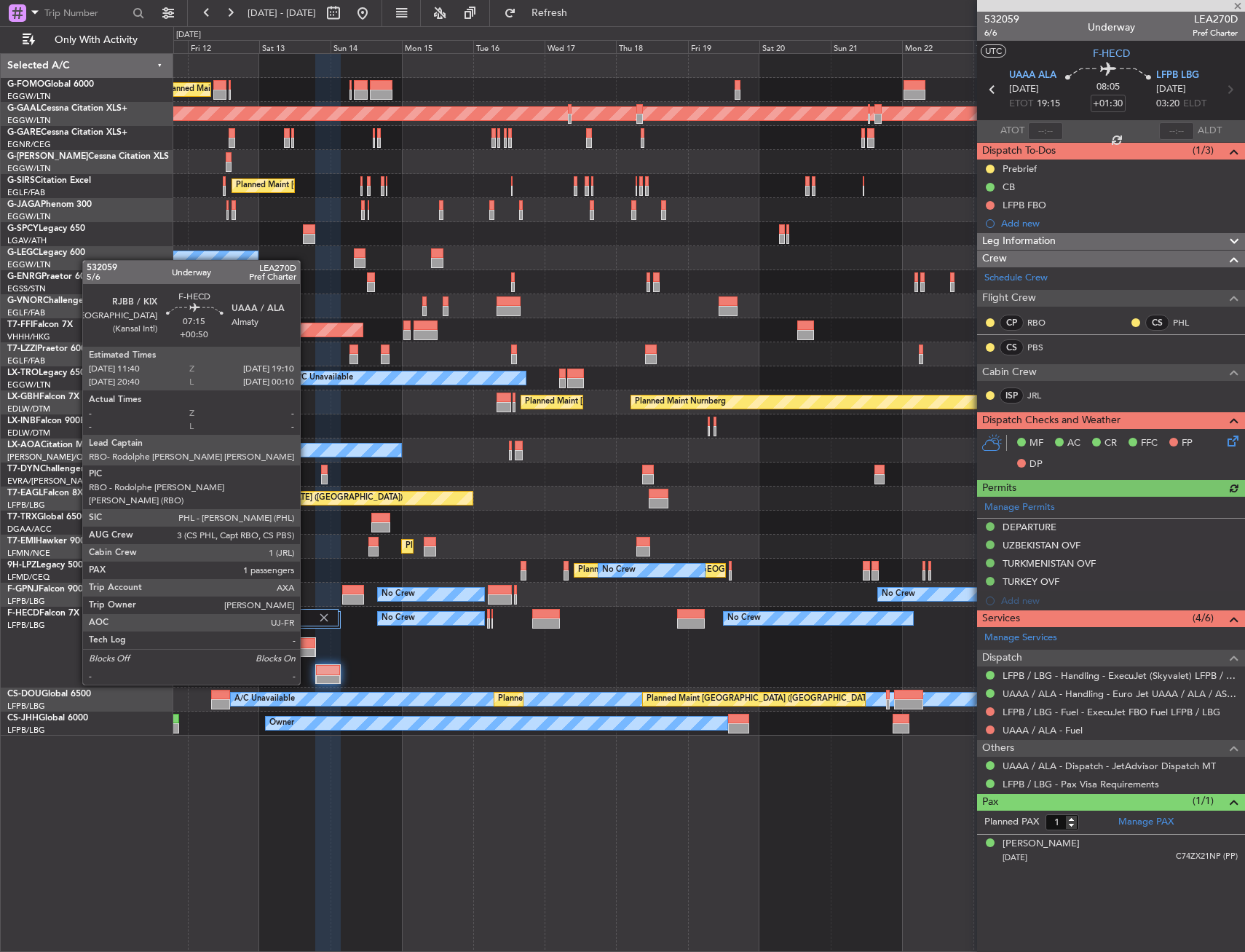
click at [307, 643] on div at bounding box center [304, 643] width 21 height 10
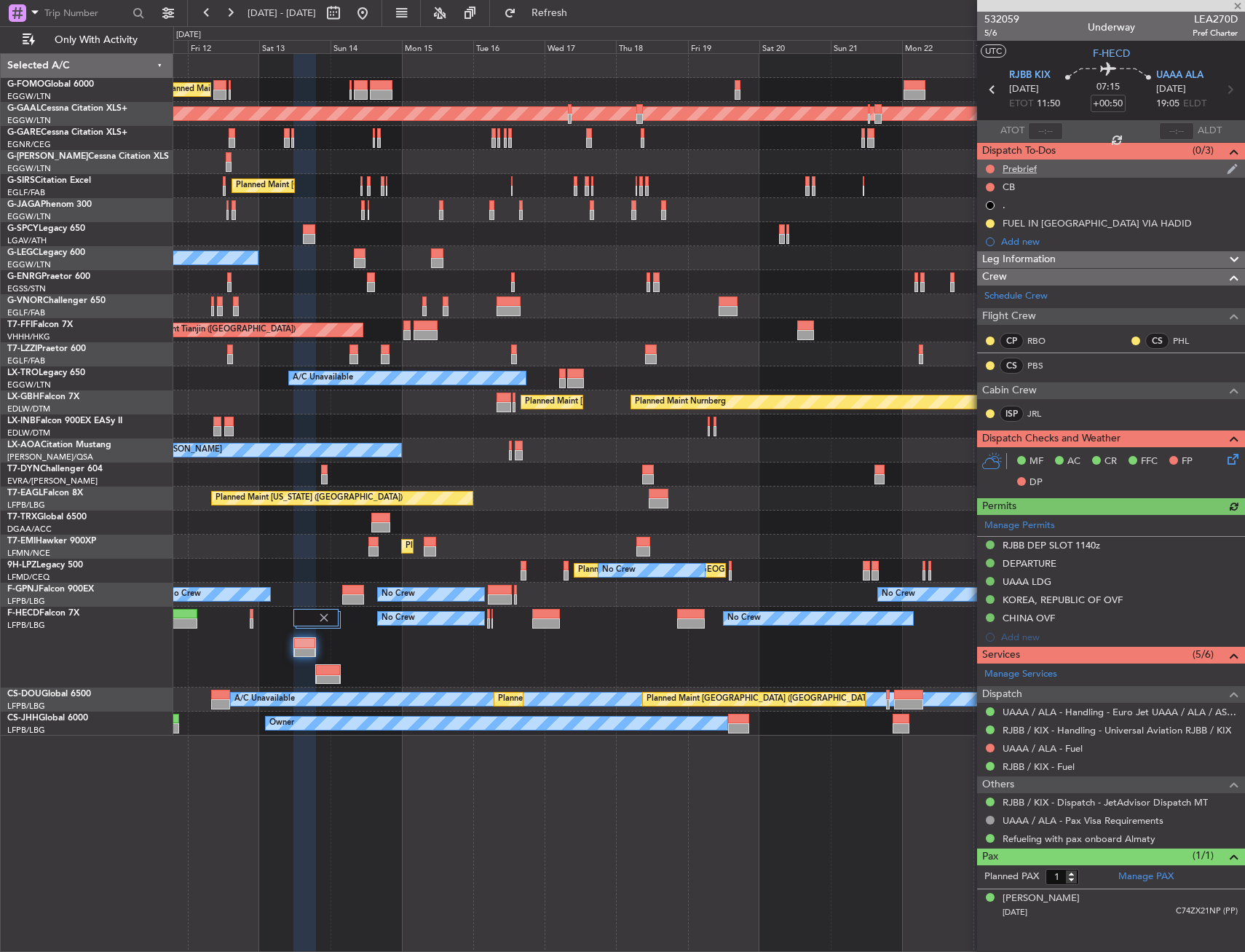
click at [985, 164] on div at bounding box center [990, 169] width 12 height 12
click at [990, 167] on button at bounding box center [990, 169] width 9 height 9
click at [980, 213] on span "In Progress" at bounding box center [997, 211] width 50 height 15
click at [992, 185] on button at bounding box center [990, 187] width 9 height 9
click at [990, 244] on span "Completed" at bounding box center [996, 250] width 48 height 15
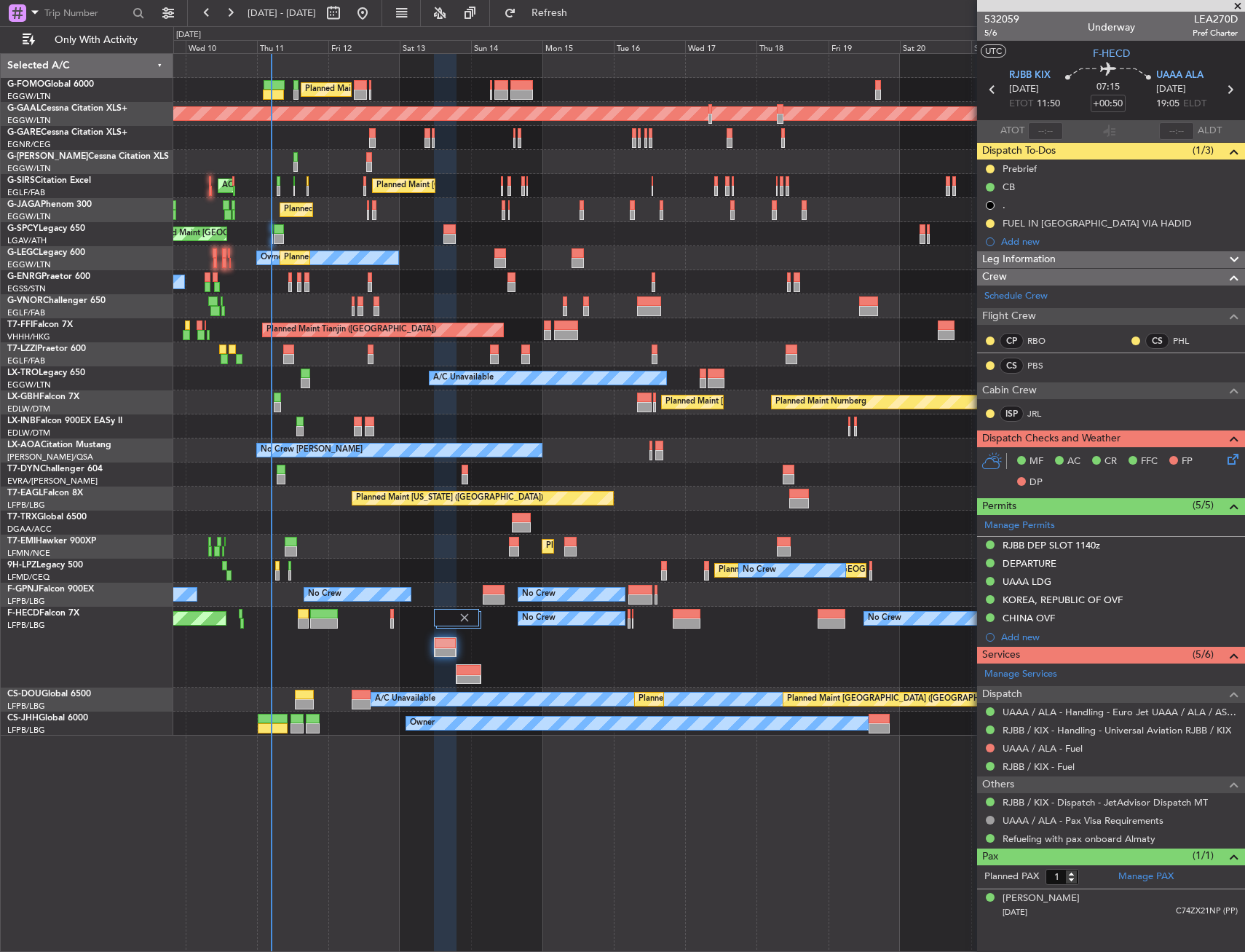
click at [506, 601] on div "Planned Maint London (Luton) Planned Maint London (Luton) Planned Maint Dusseld…" at bounding box center [709, 395] width 1072 height 682
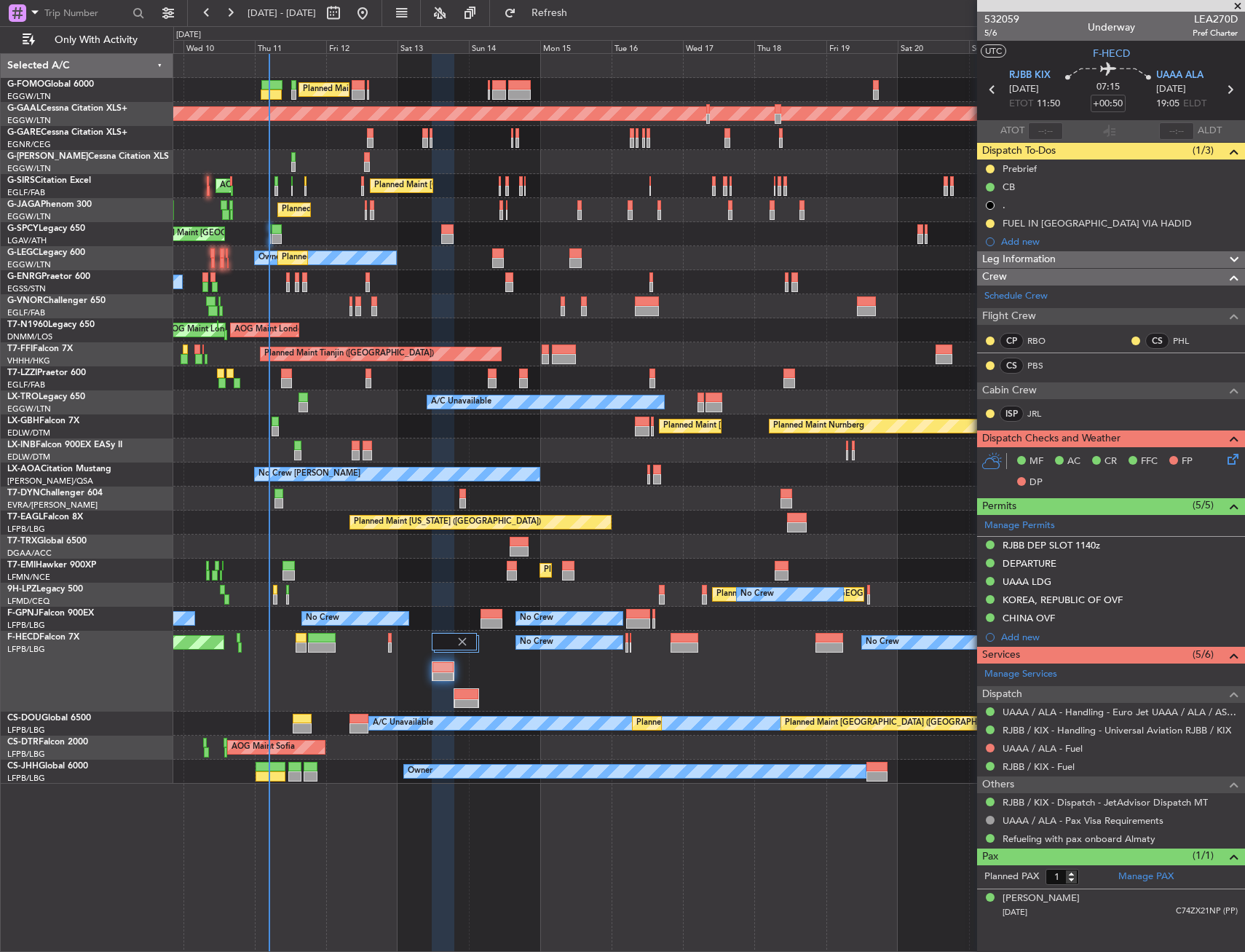
click at [461, 686] on div "No Crew No Crew No Crew Planned Maint Paris (Le Bourget) No Crew" at bounding box center [709, 671] width 1072 height 81
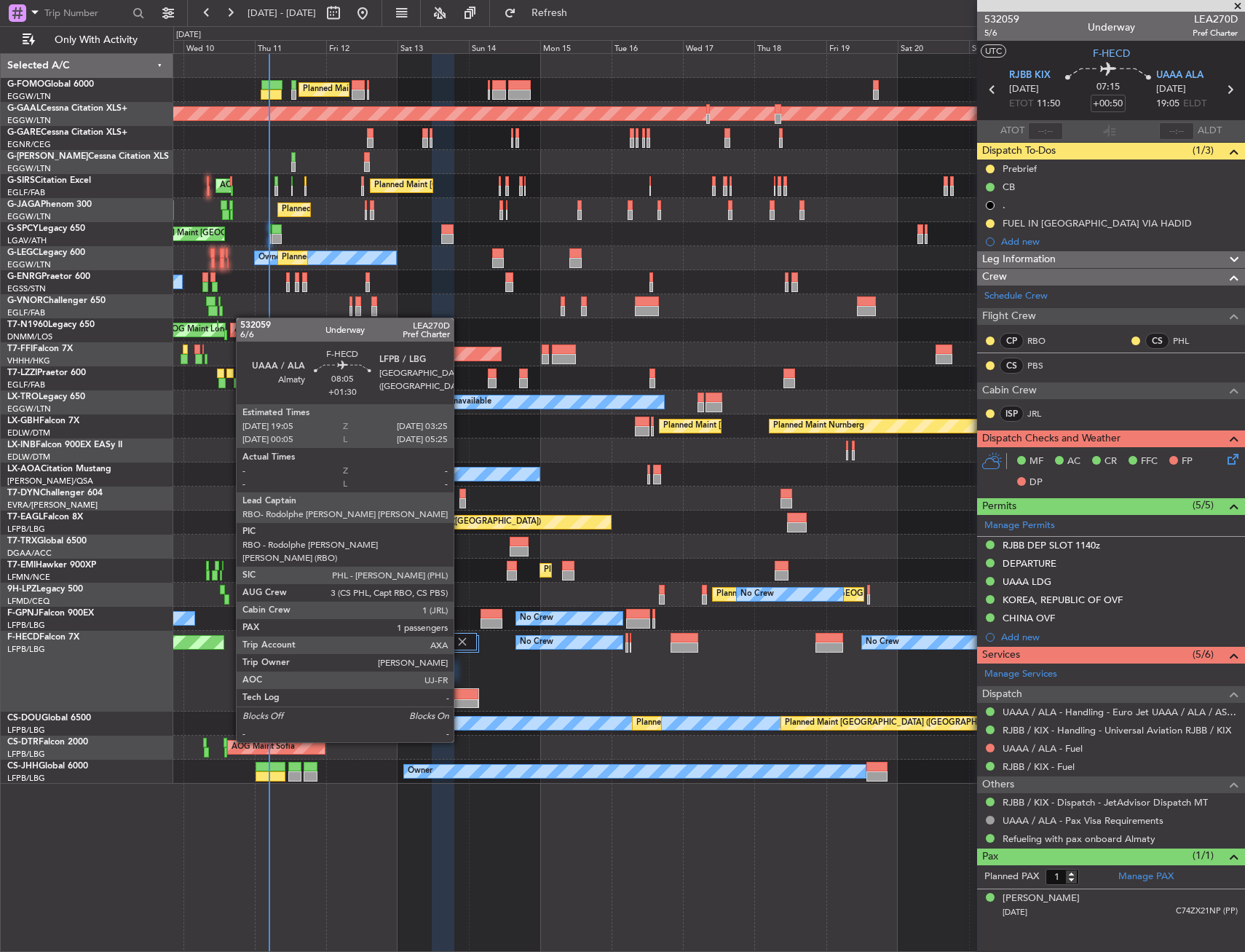
click at [461, 702] on div at bounding box center [467, 704] width 24 height 10
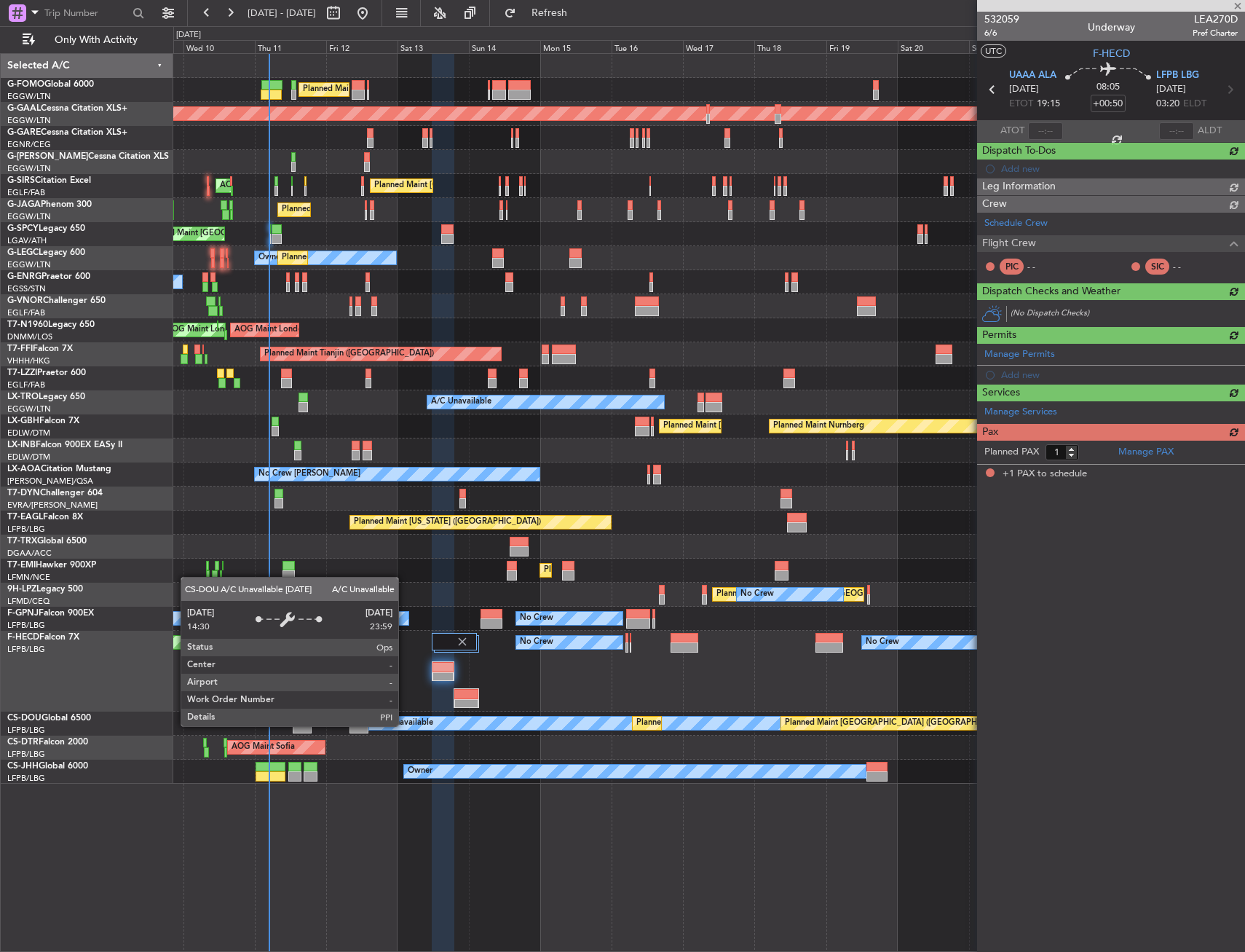
type input "+01:30"
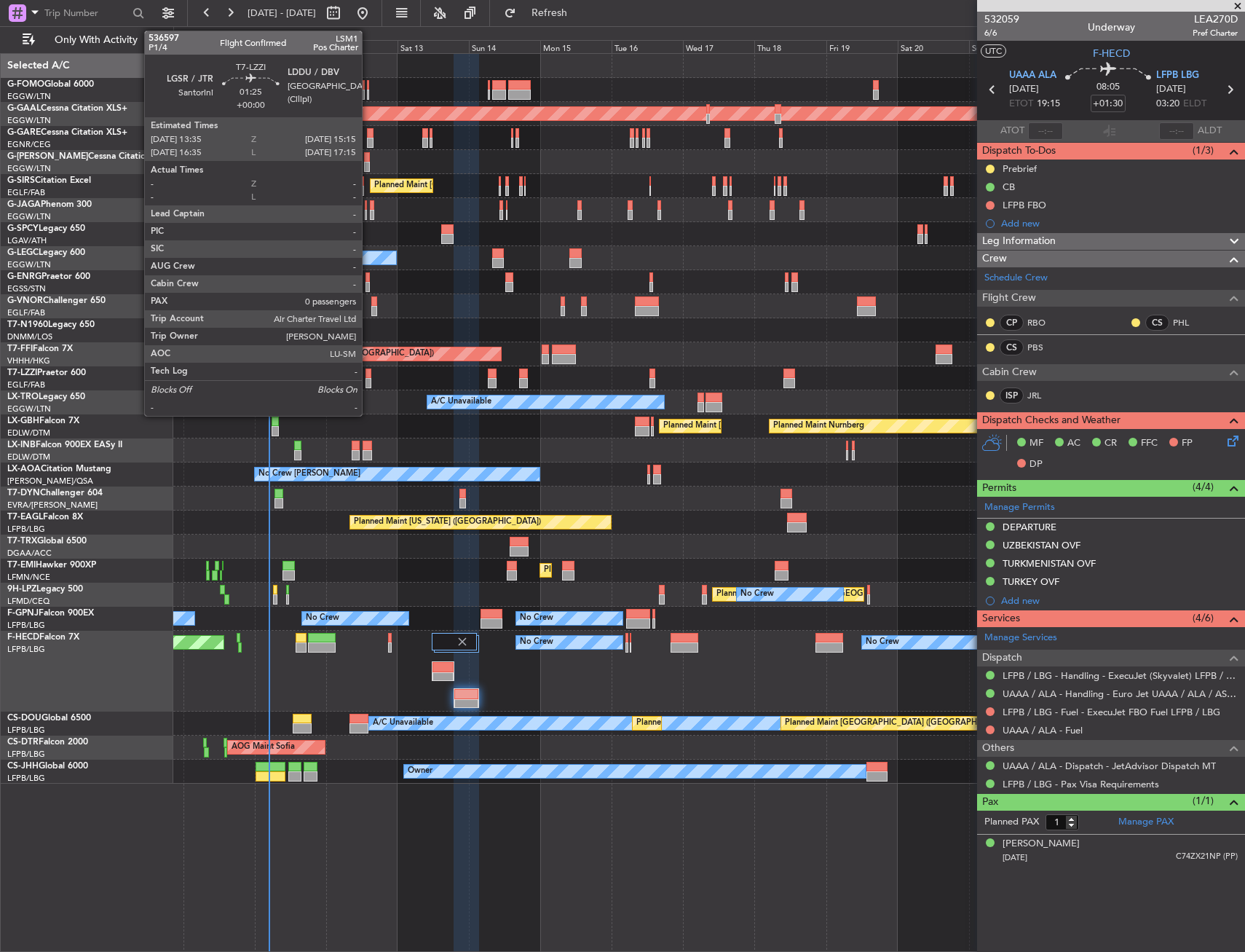
click at [368, 383] on div at bounding box center [368, 383] width 5 height 10
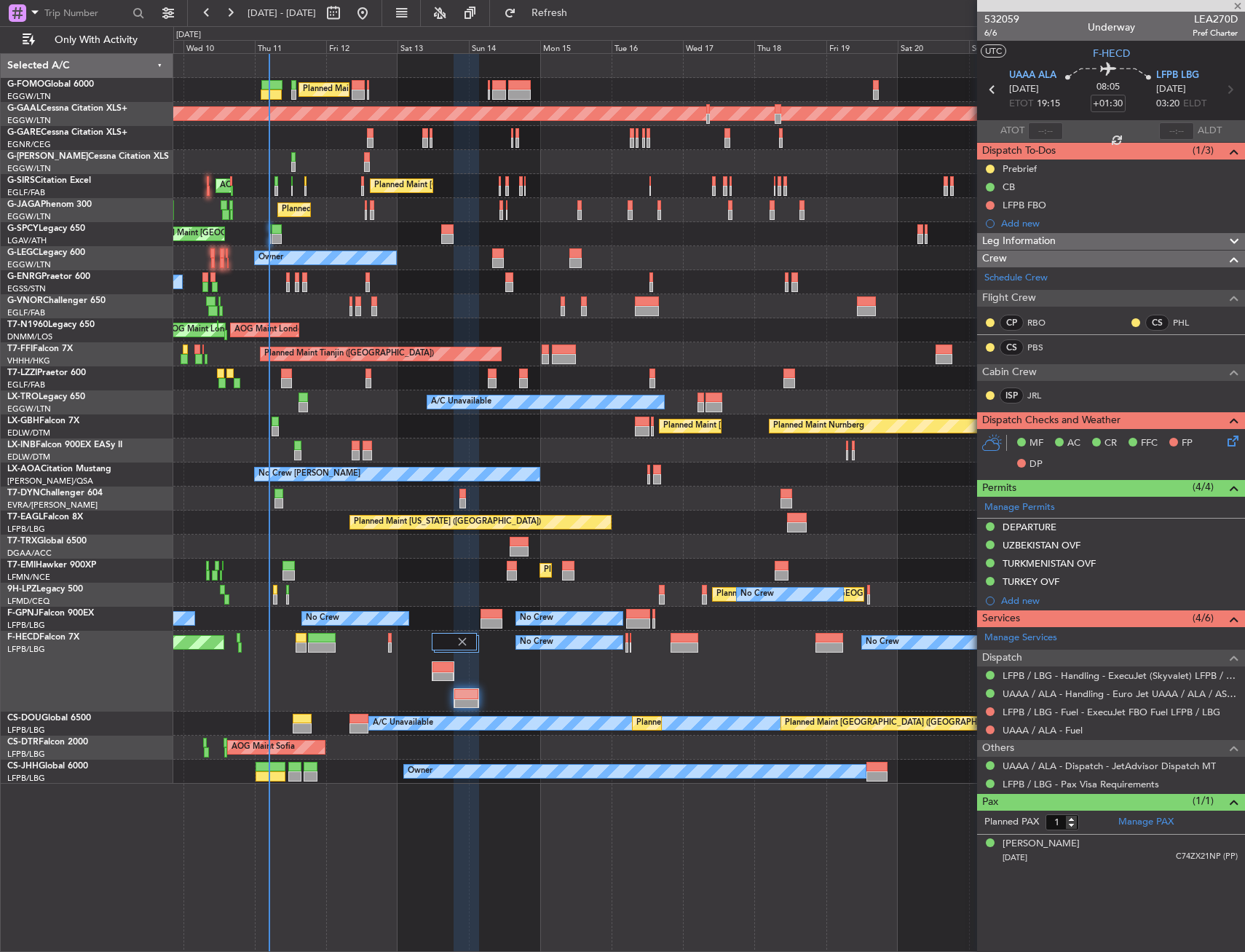
type input "0"
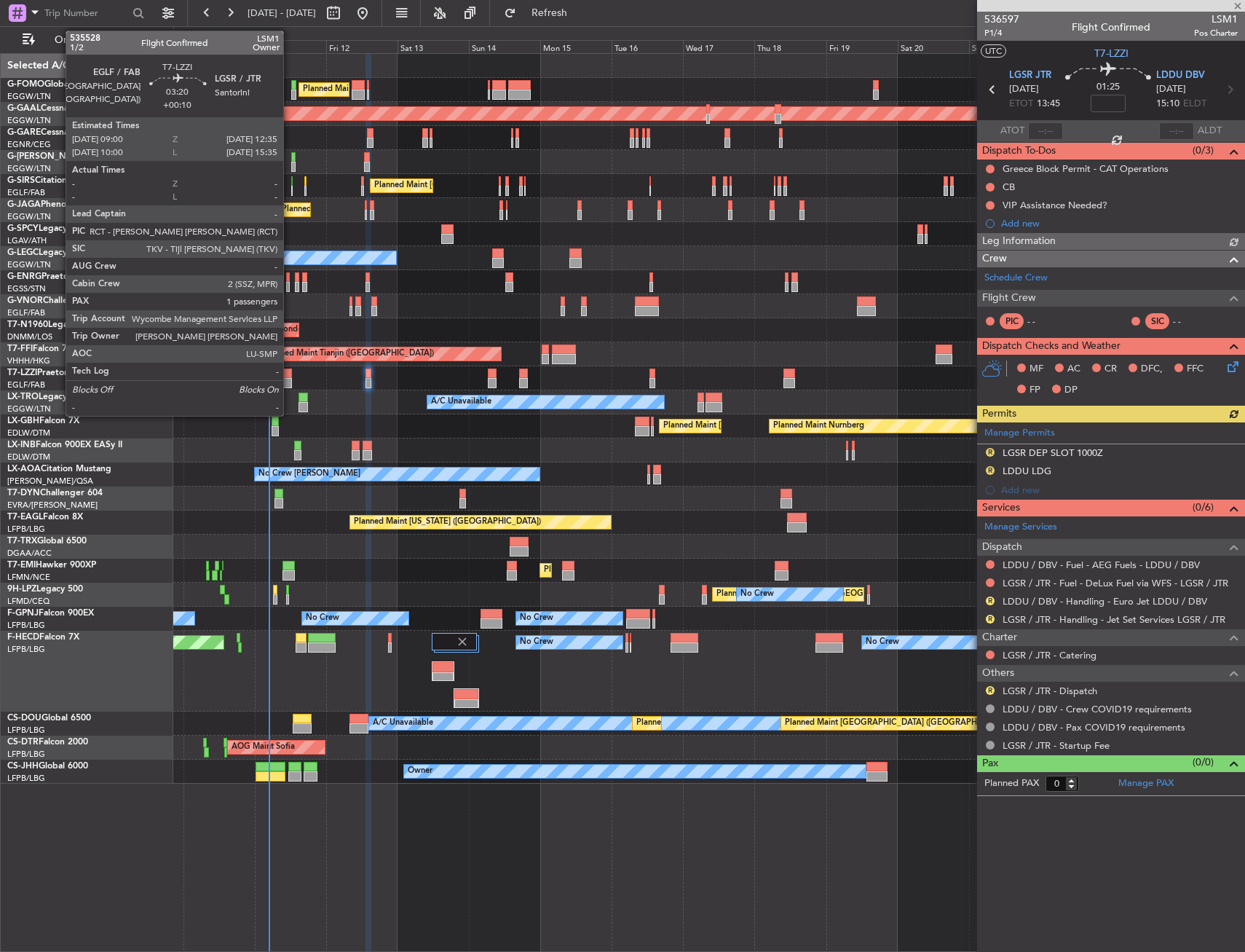
click at [290, 377] on div at bounding box center [286, 373] width 11 height 10
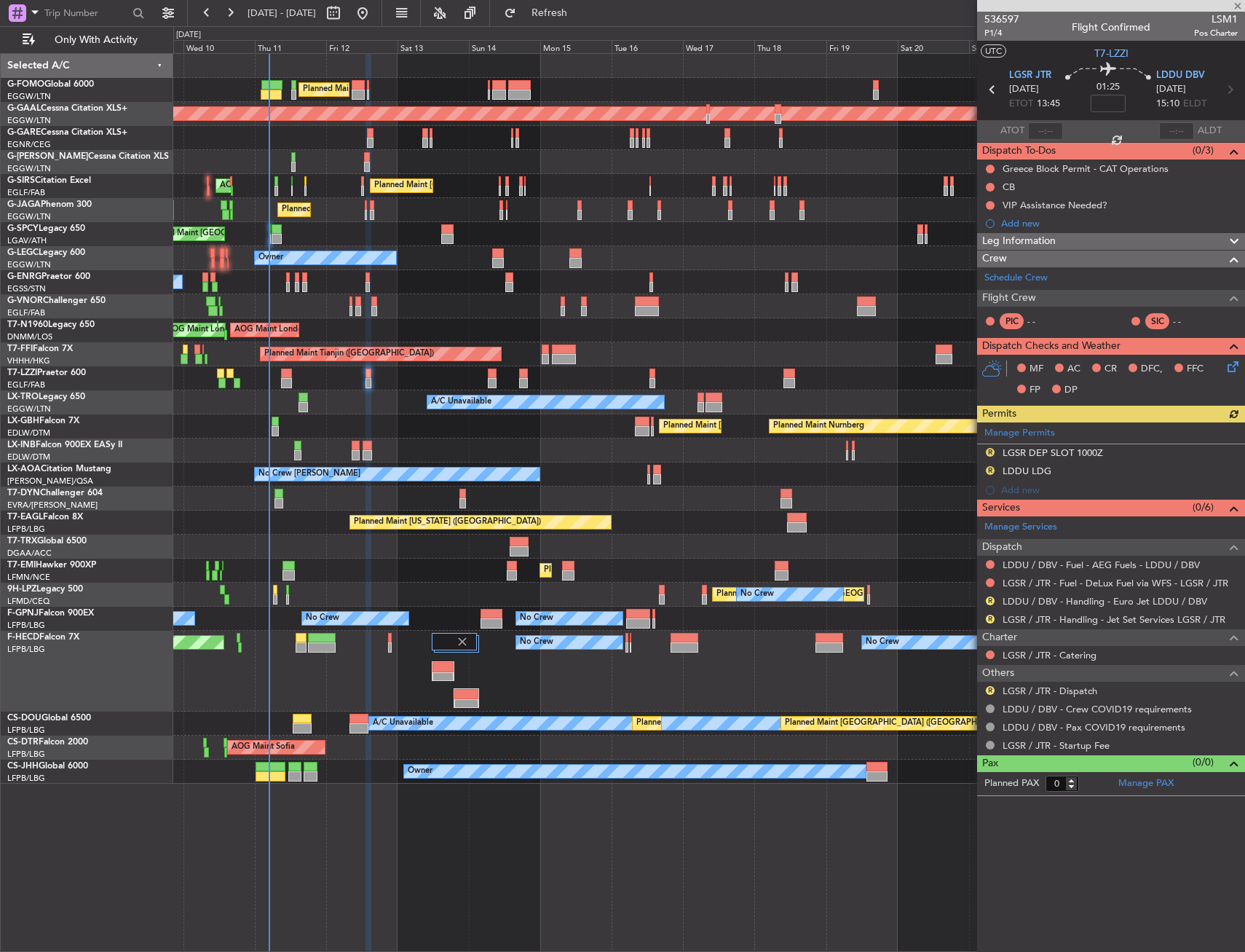
type input "+00:10"
type input "1"
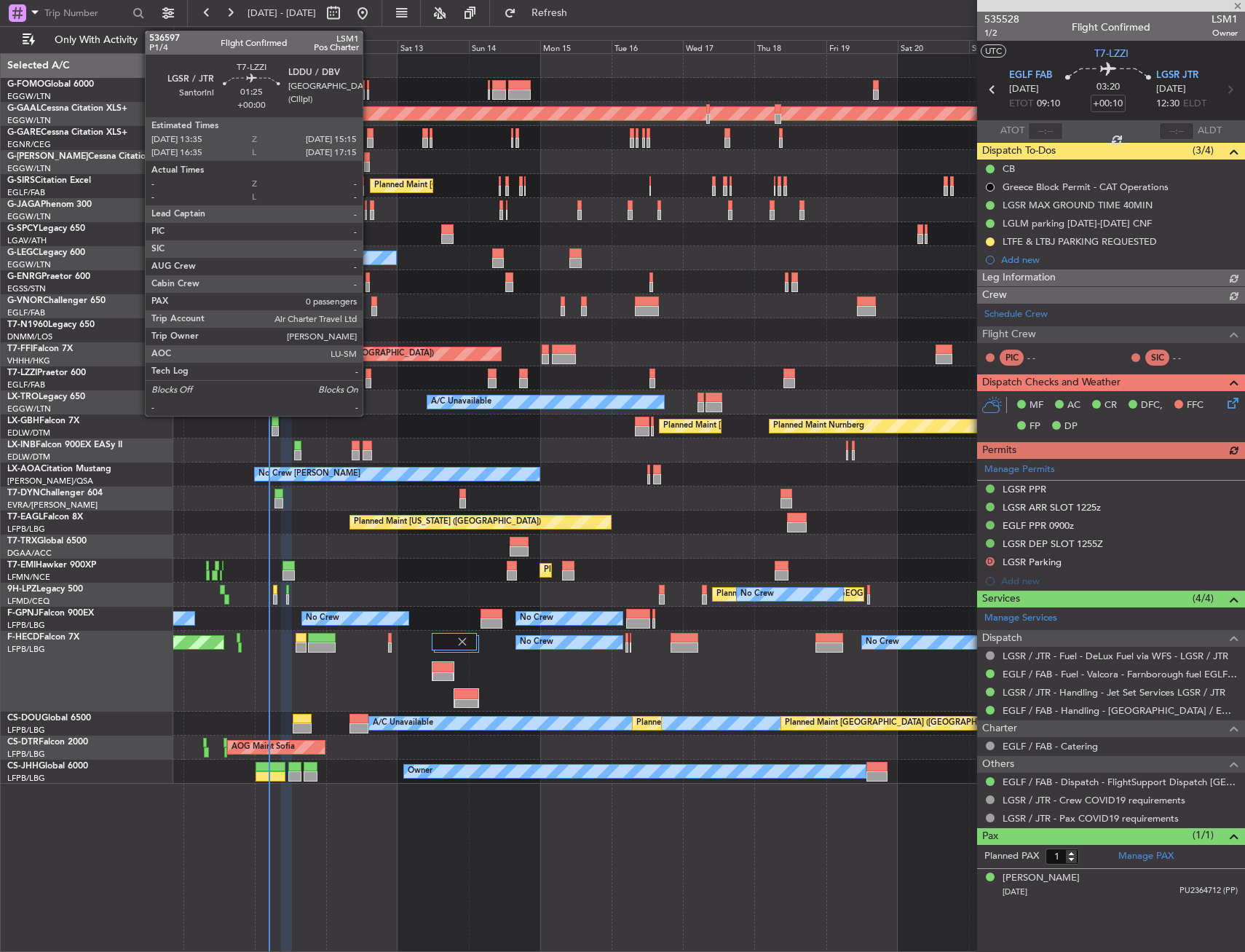
click at [369, 375] on div at bounding box center [368, 373] width 5 height 10
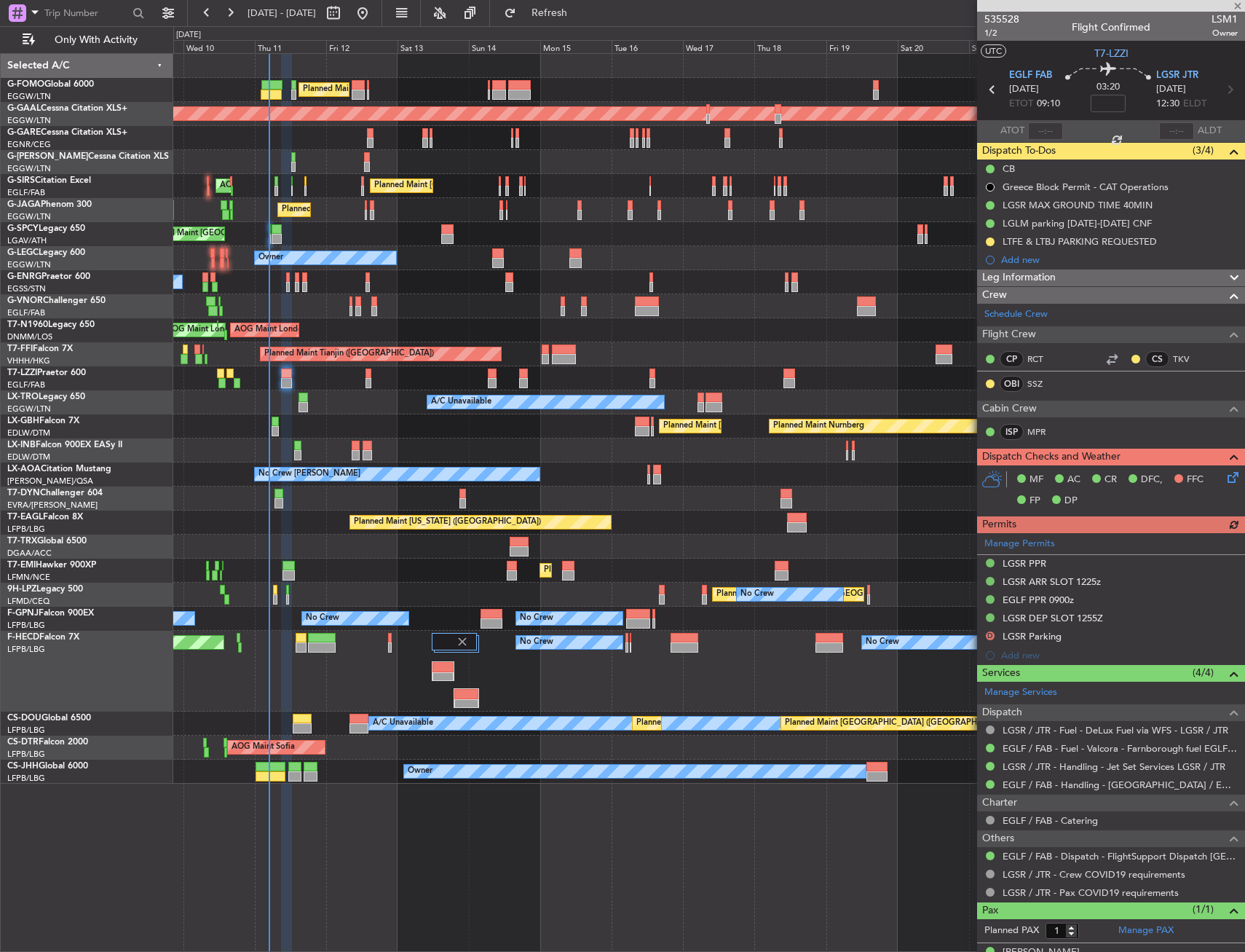
type input "0"
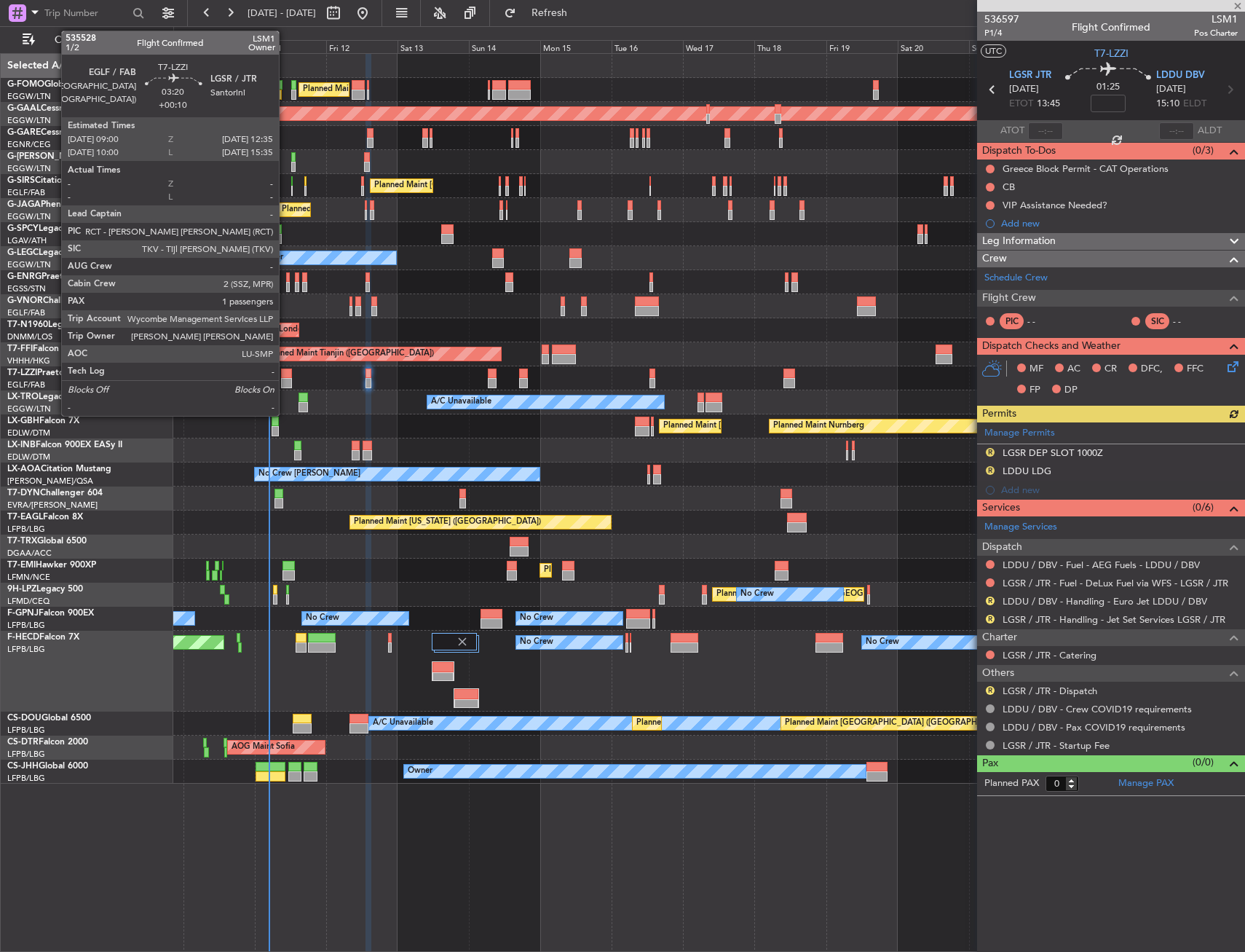
click at [285, 372] on div at bounding box center [286, 373] width 11 height 10
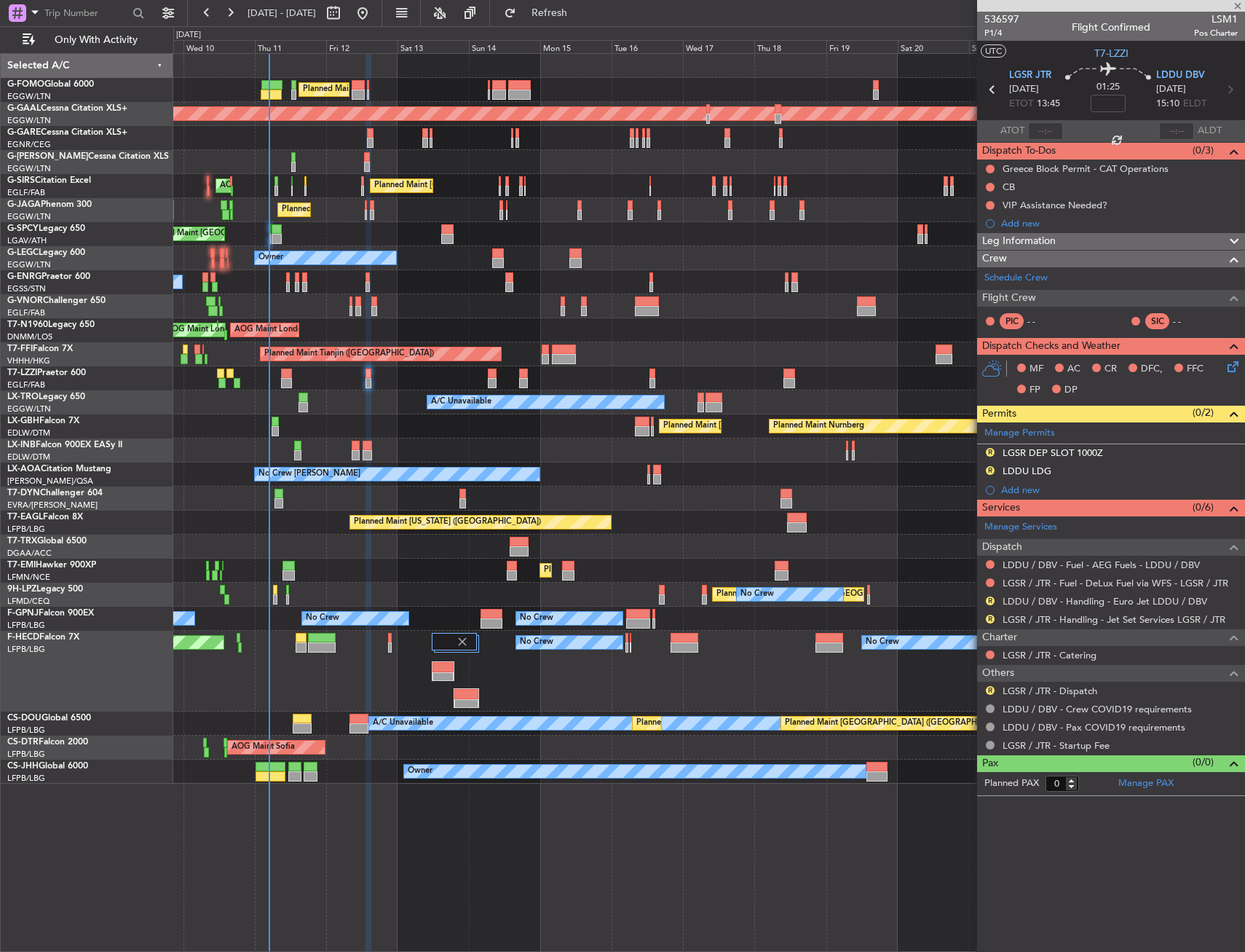
type input "+00:10"
type input "1"
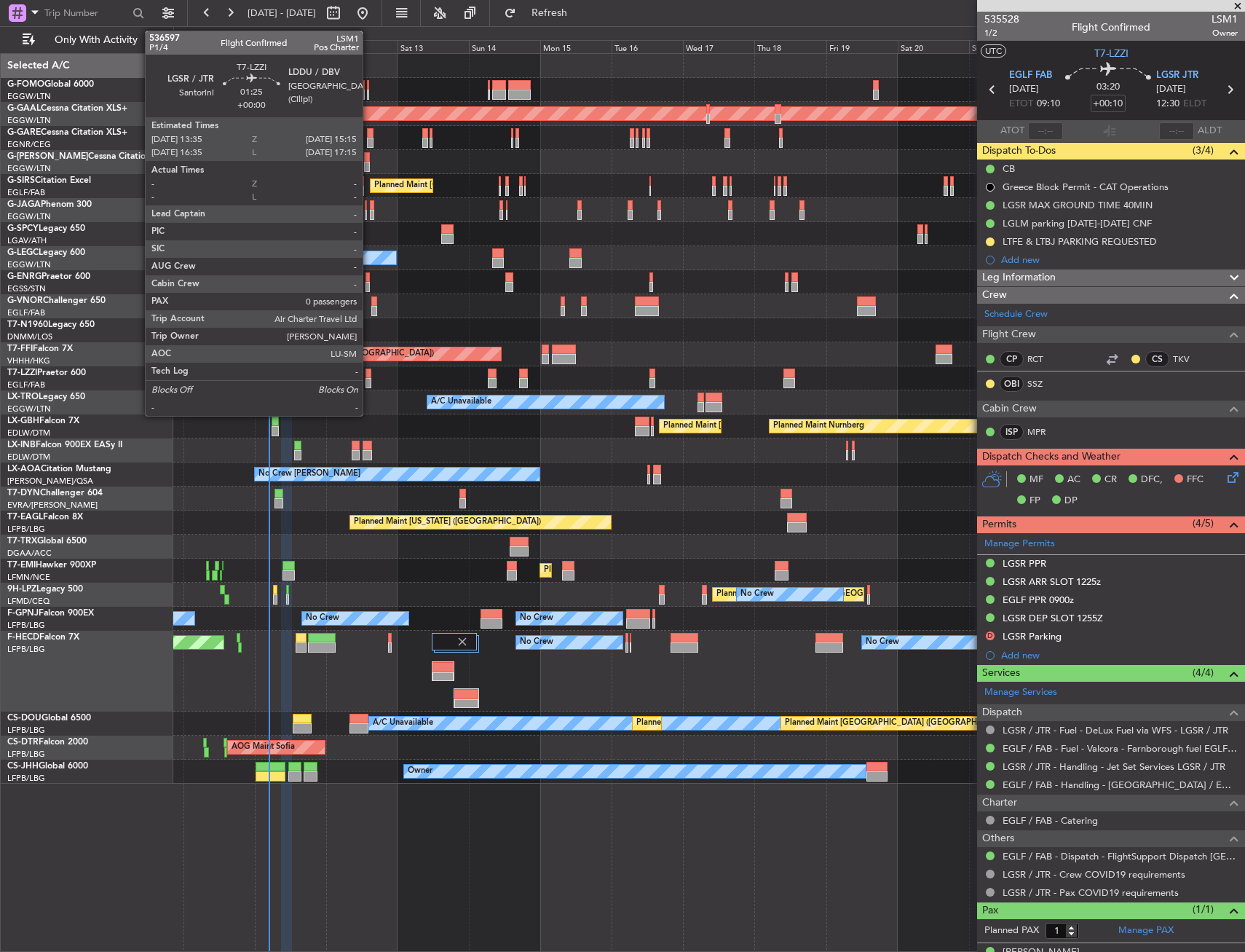
click at [369, 370] on div at bounding box center [368, 373] width 5 height 10
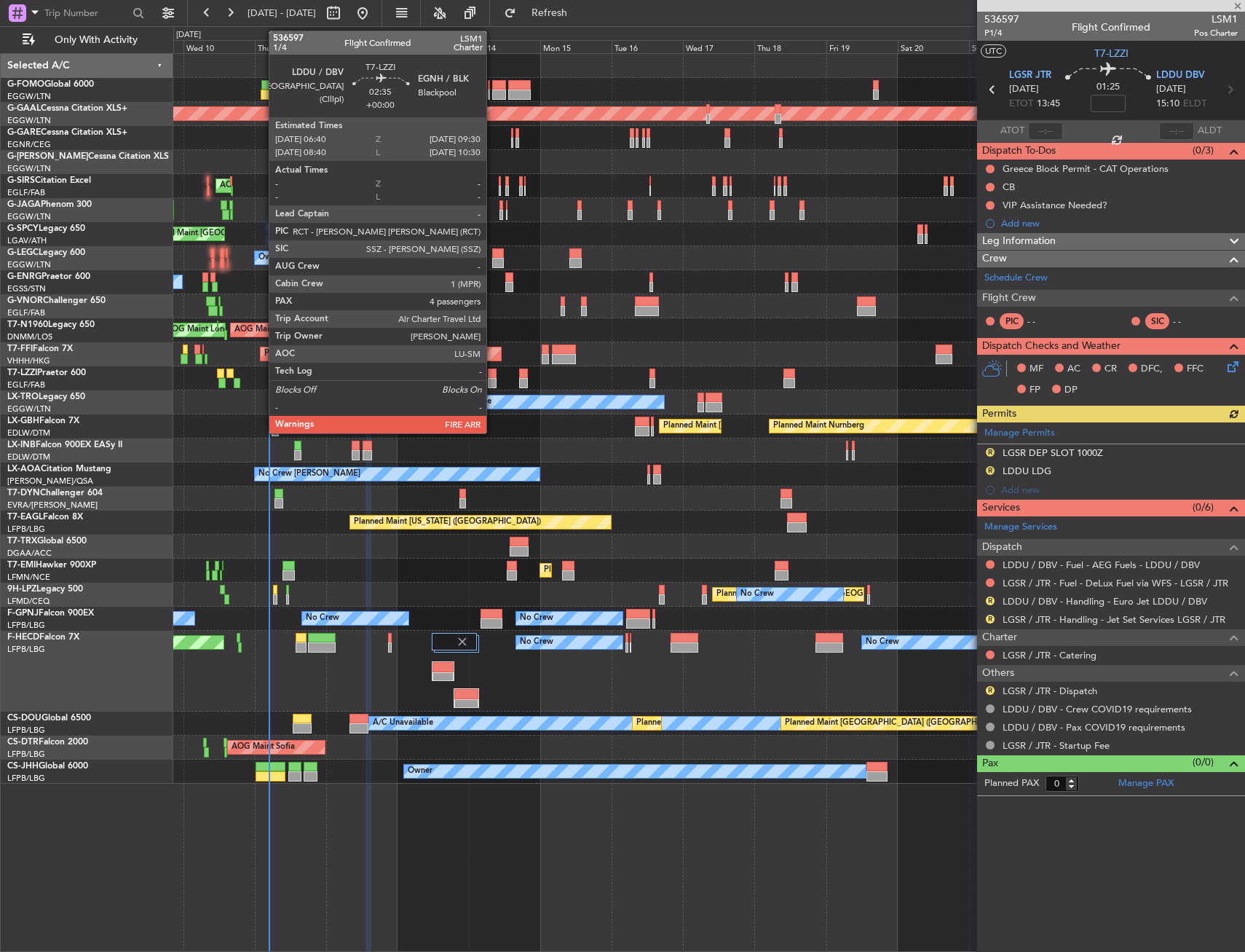
click at [493, 373] on div at bounding box center [492, 373] width 9 height 10
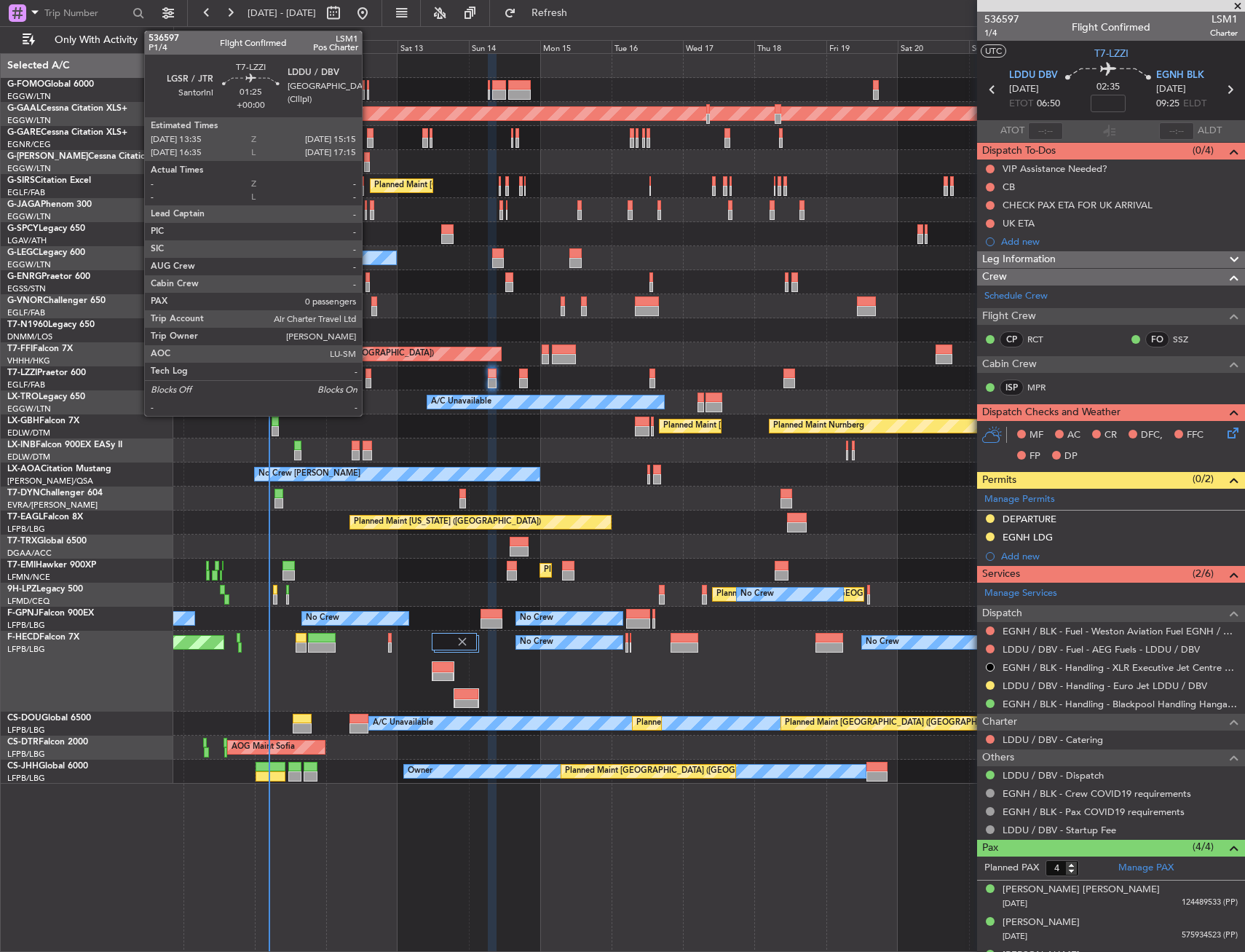
click at [368, 379] on div at bounding box center [368, 383] width 5 height 10
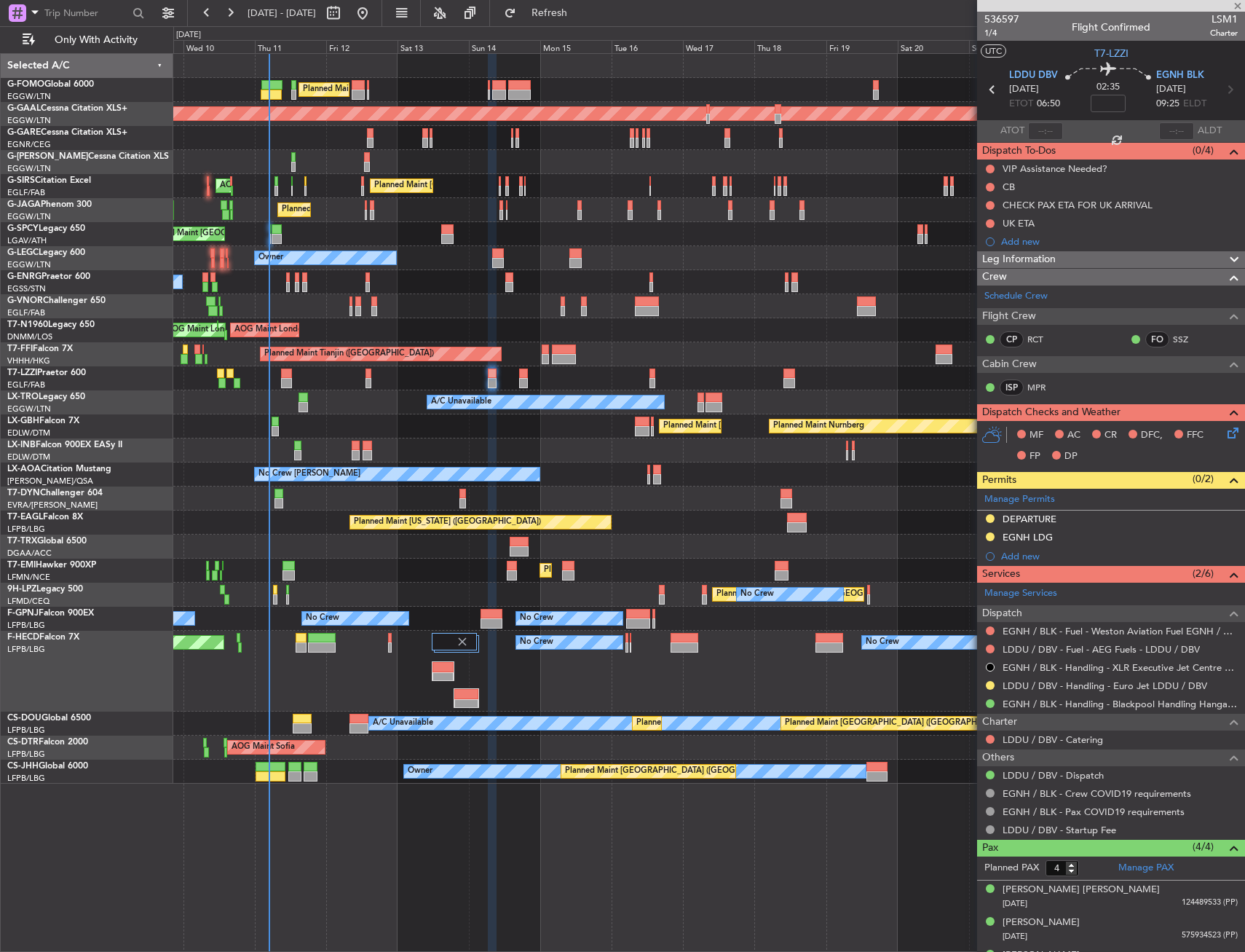
type input "0"
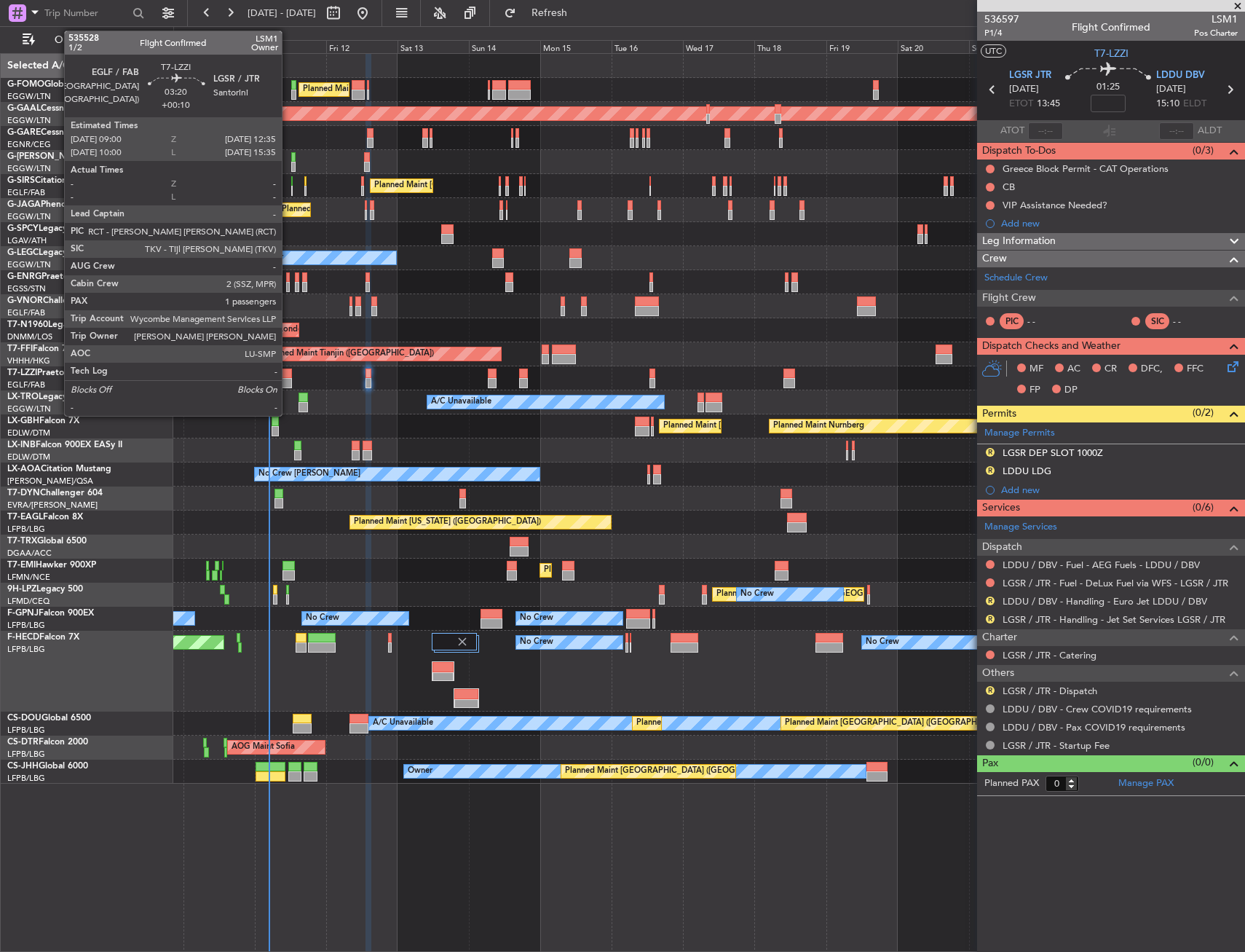
click at [288, 378] on div at bounding box center [286, 383] width 11 height 10
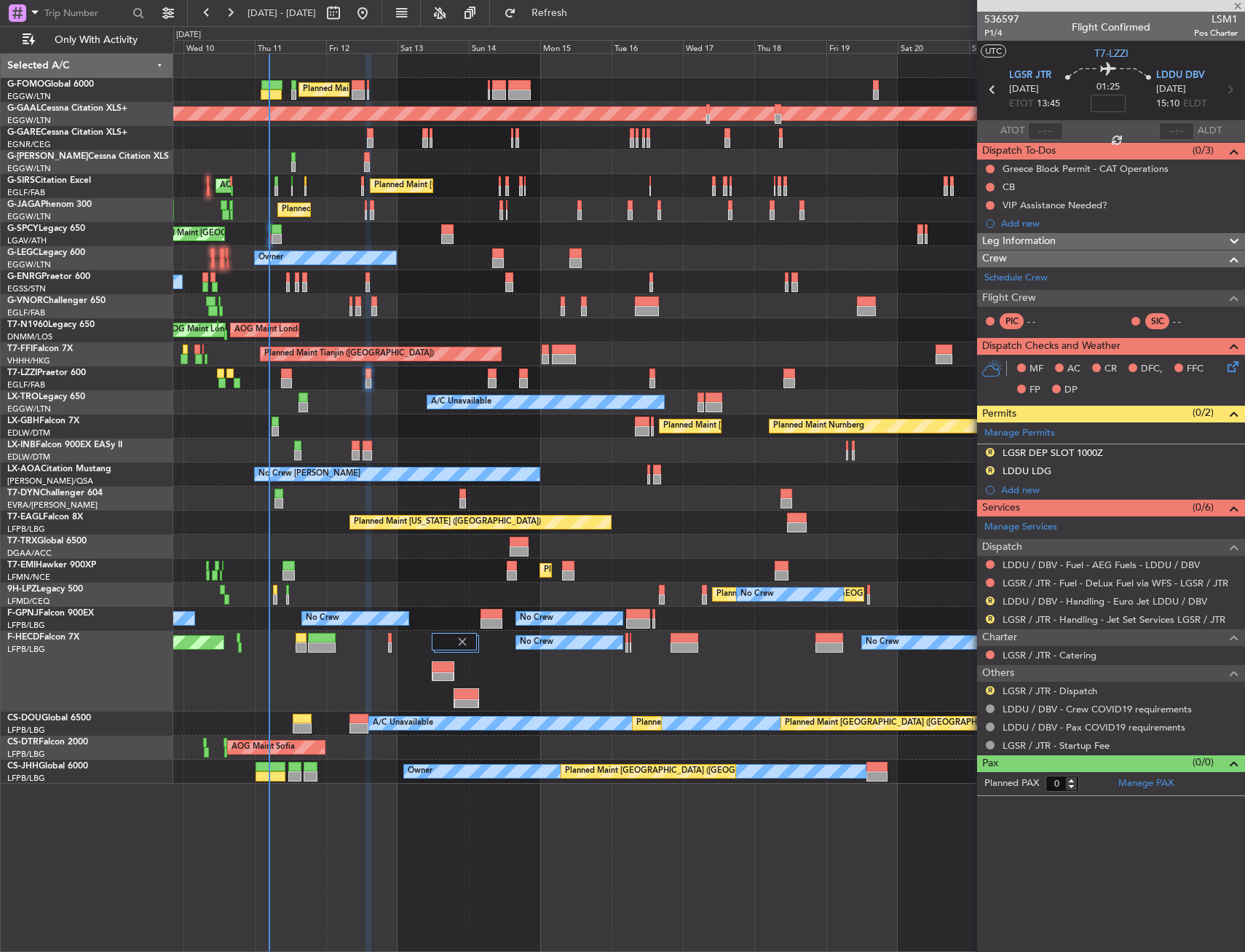
type input "+00:10"
type input "1"
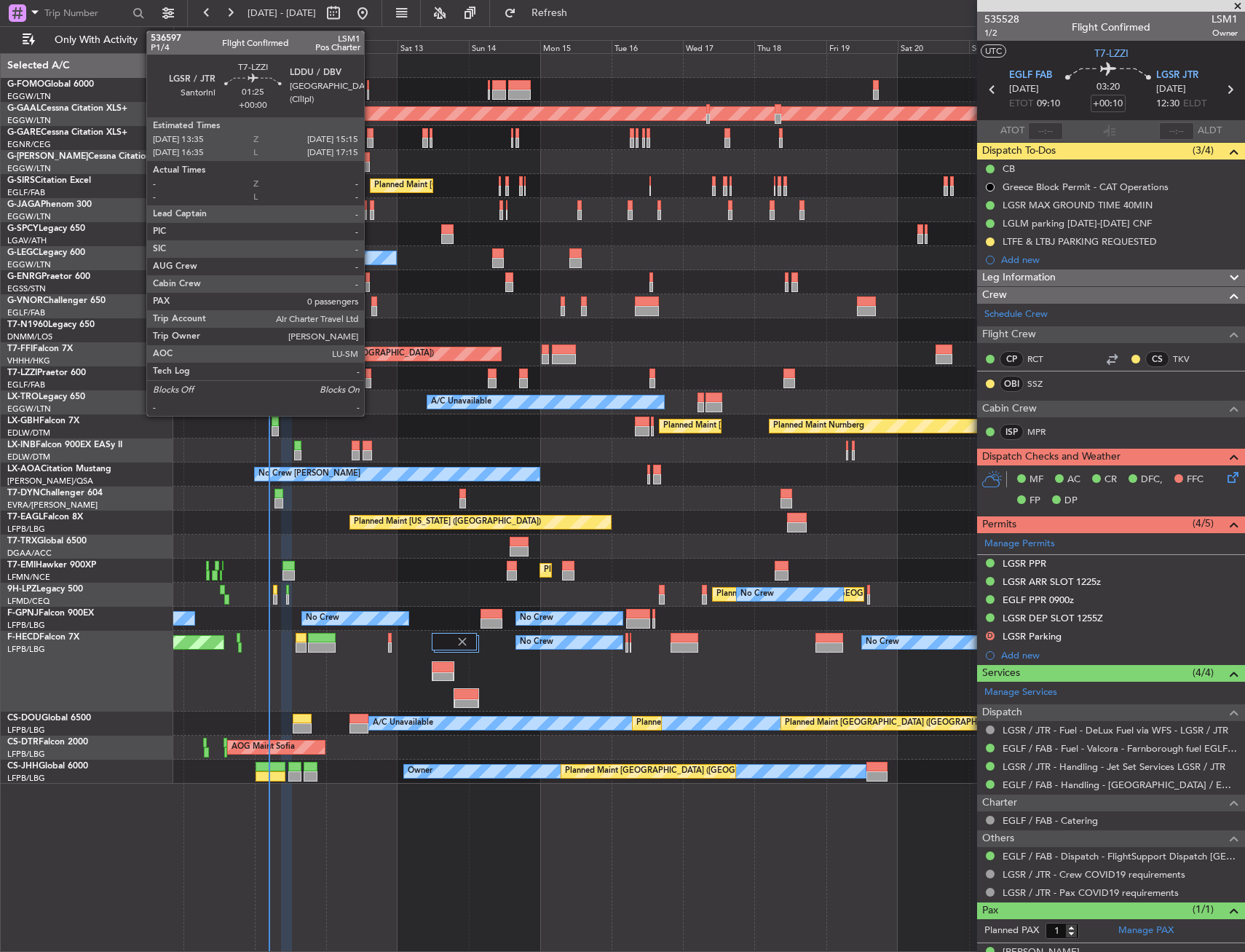
click at [371, 373] on div at bounding box center [368, 373] width 5 height 10
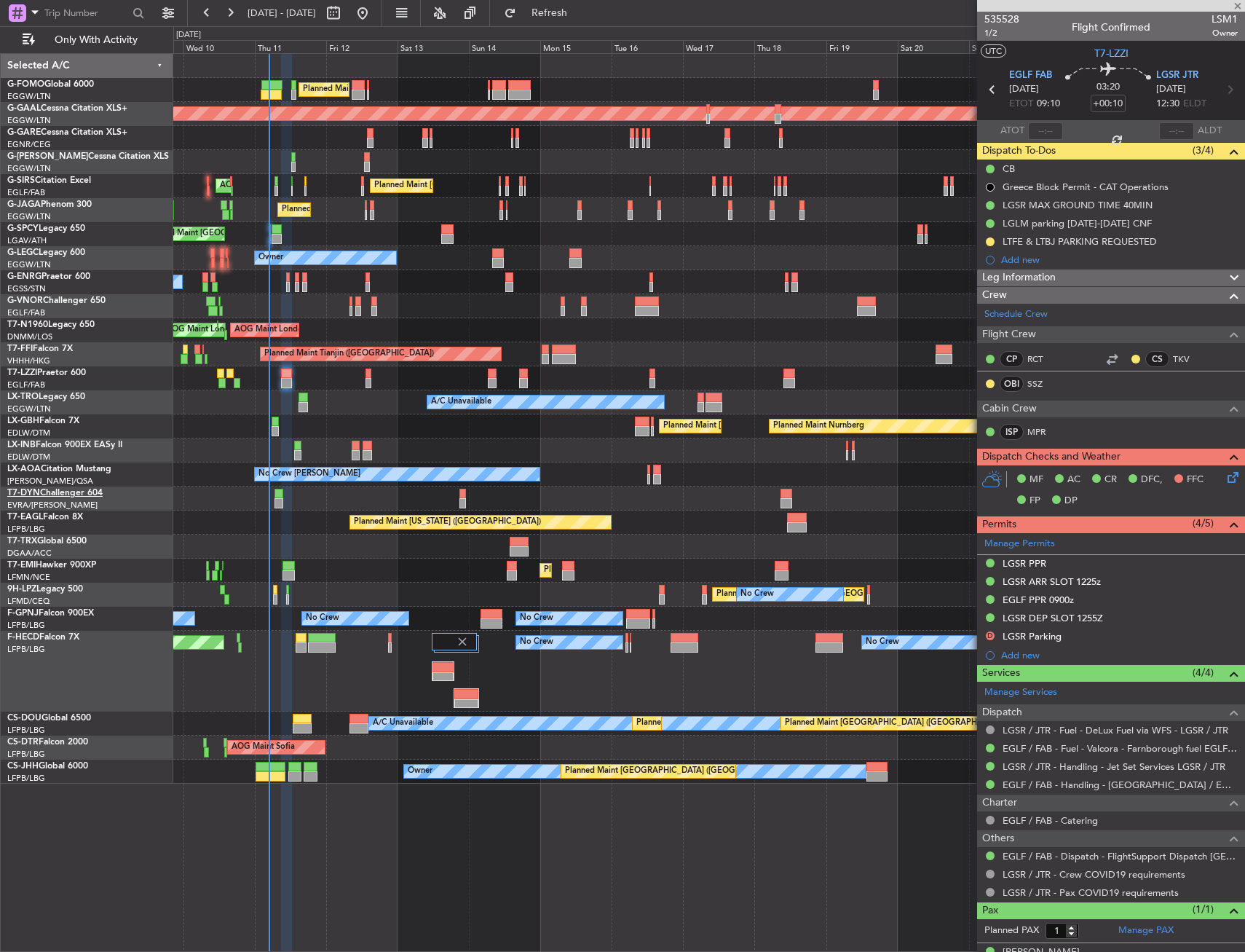
type input "0"
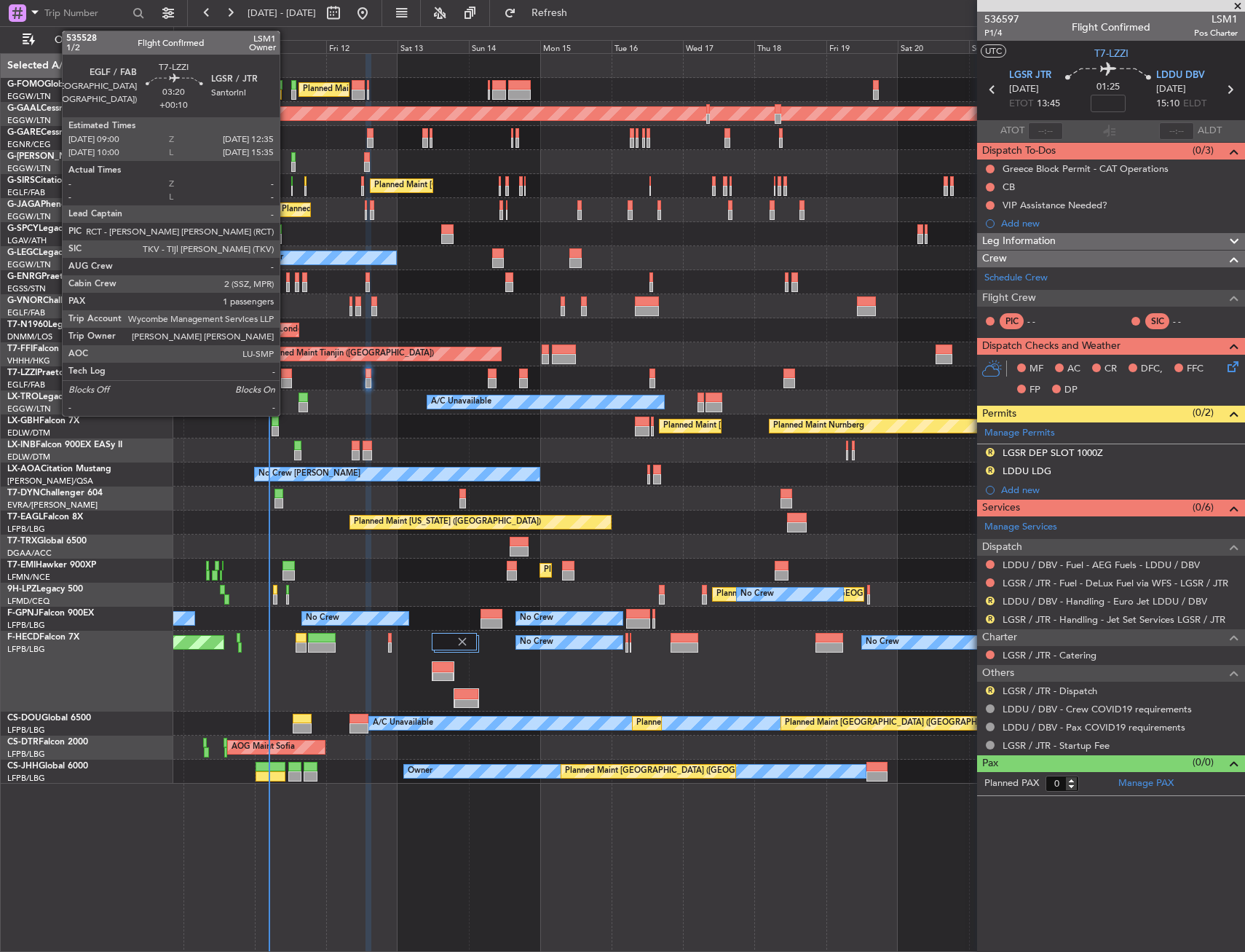
click at [286, 373] on div at bounding box center [286, 373] width 11 height 10
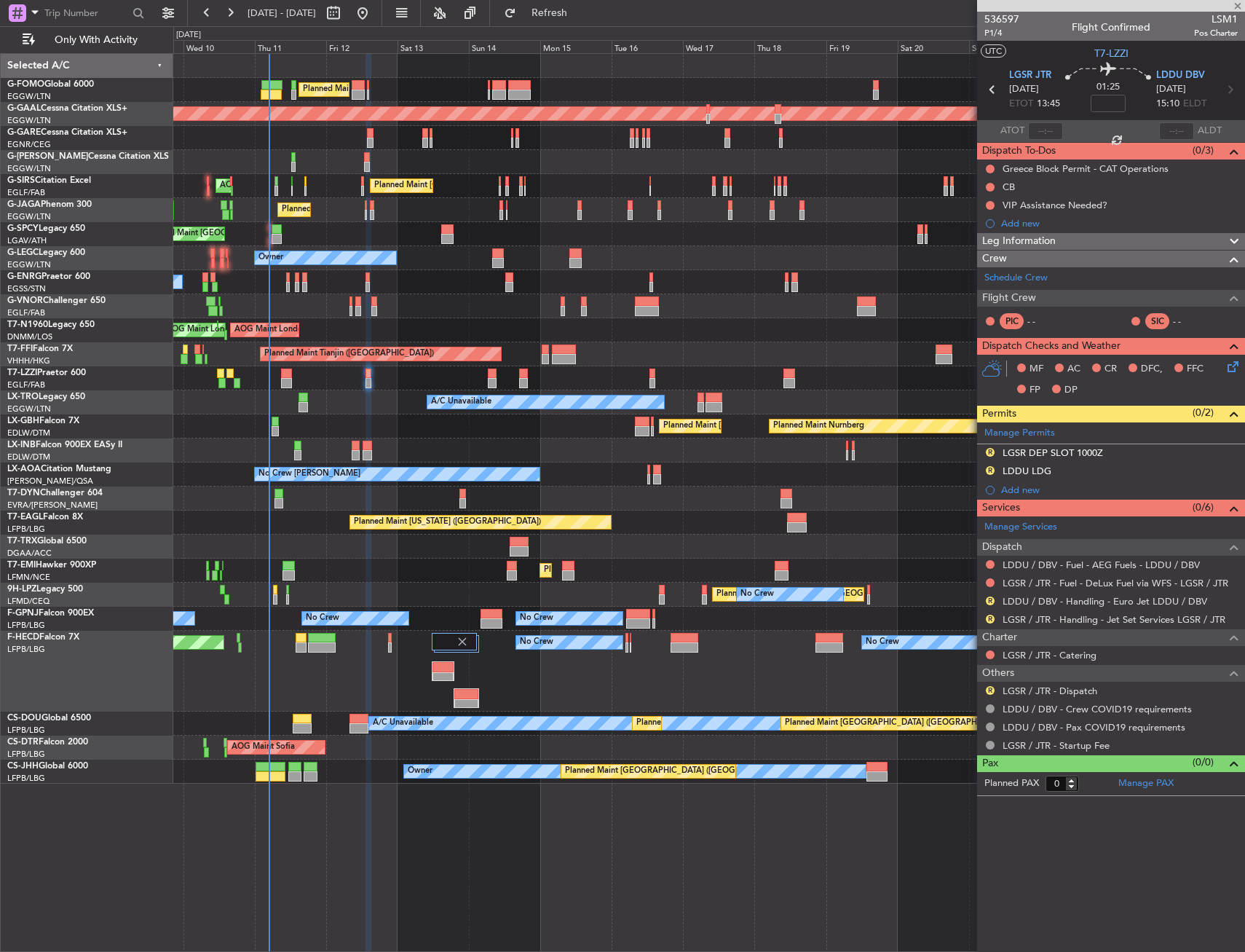
type input "+00:10"
type input "1"
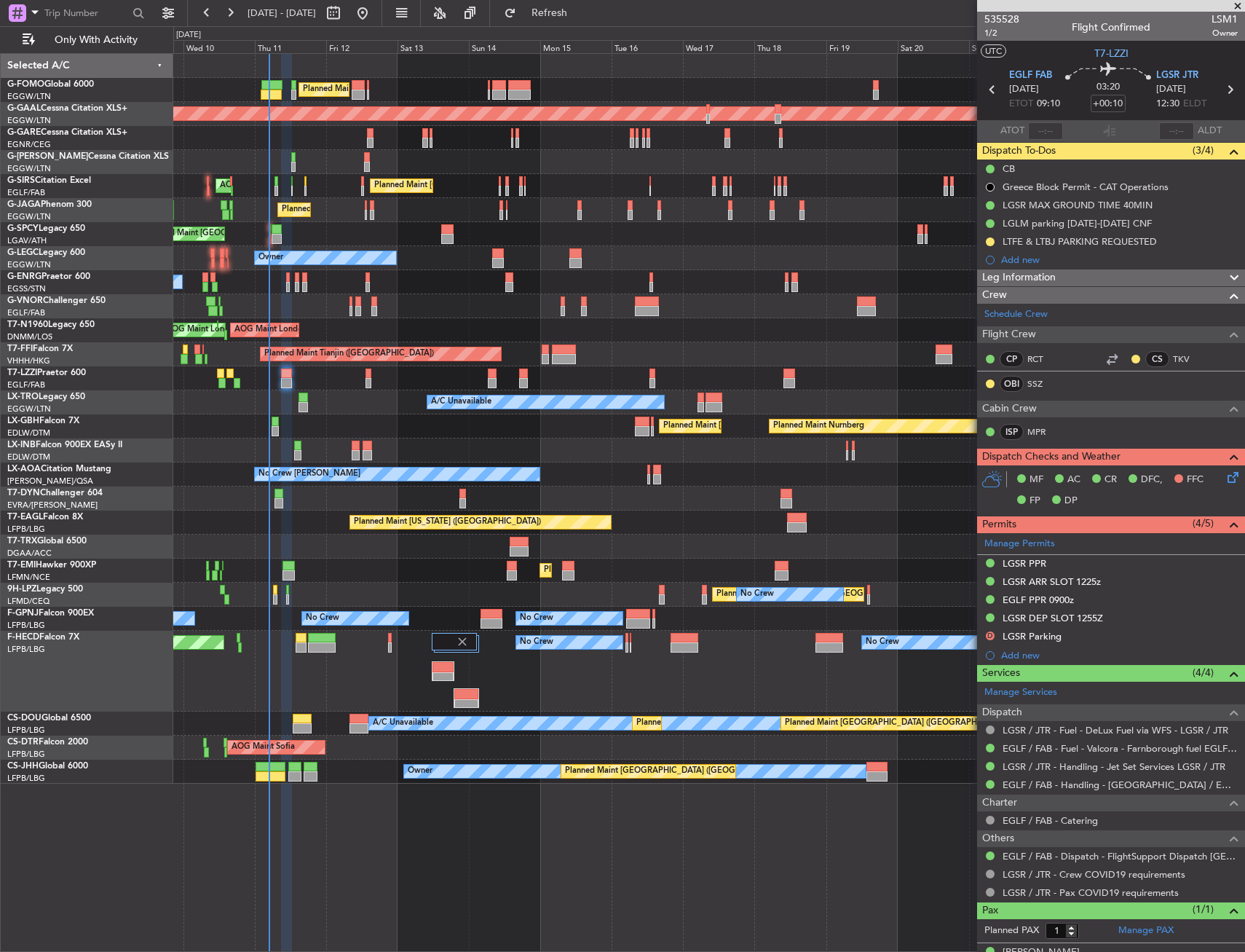
click at [1173, 350] on div "CS TKV" at bounding box center [1176, 360] width 91 height 21
click at [1173, 357] on link "TKV" at bounding box center [1189, 358] width 32 height 13
click at [1035, 386] on link "SSZ" at bounding box center [1043, 383] width 32 height 13
click at [1032, 433] on link "MPR" at bounding box center [1043, 432] width 32 height 13
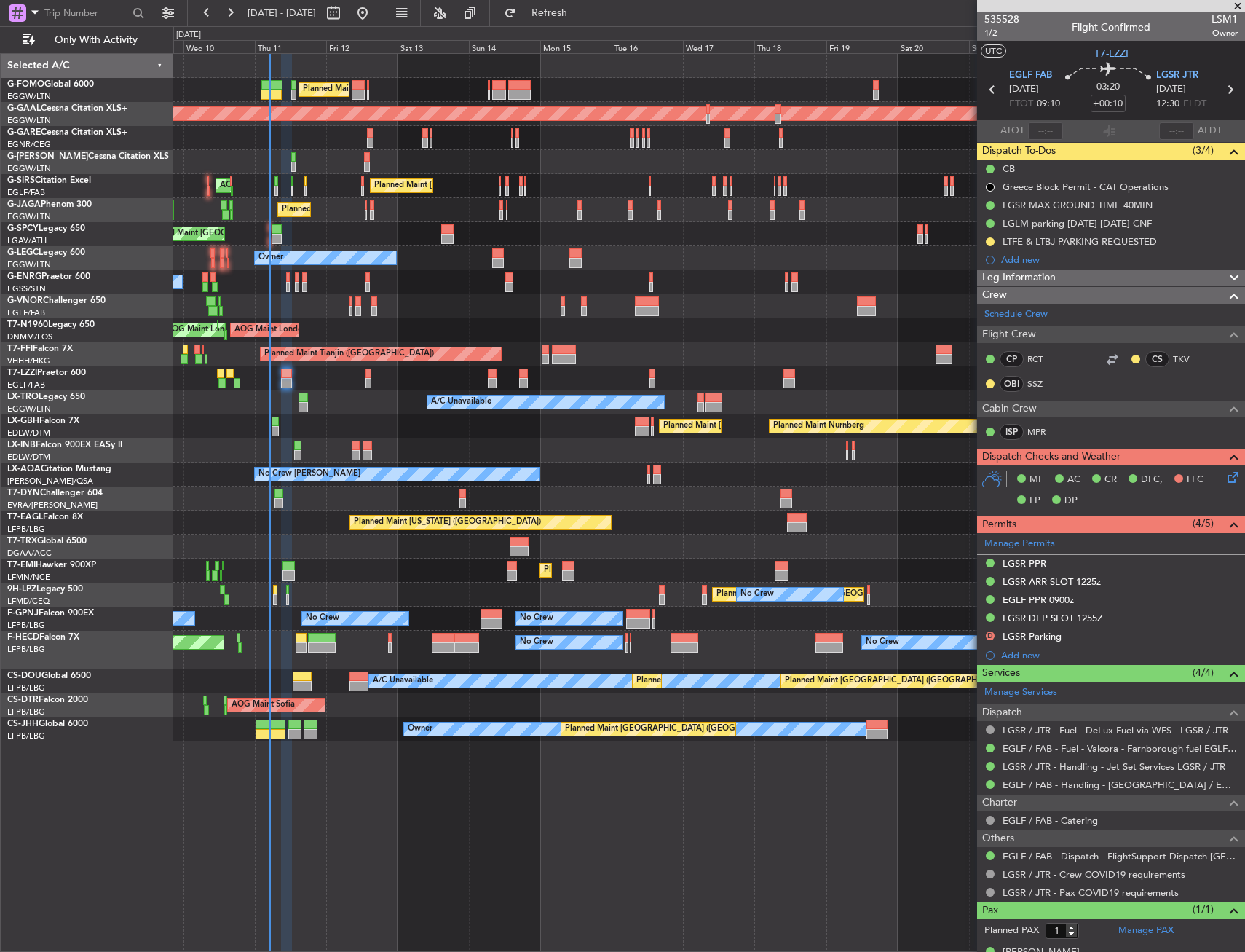
click at [363, 379] on div "Owner" at bounding box center [709, 379] width 1072 height 24
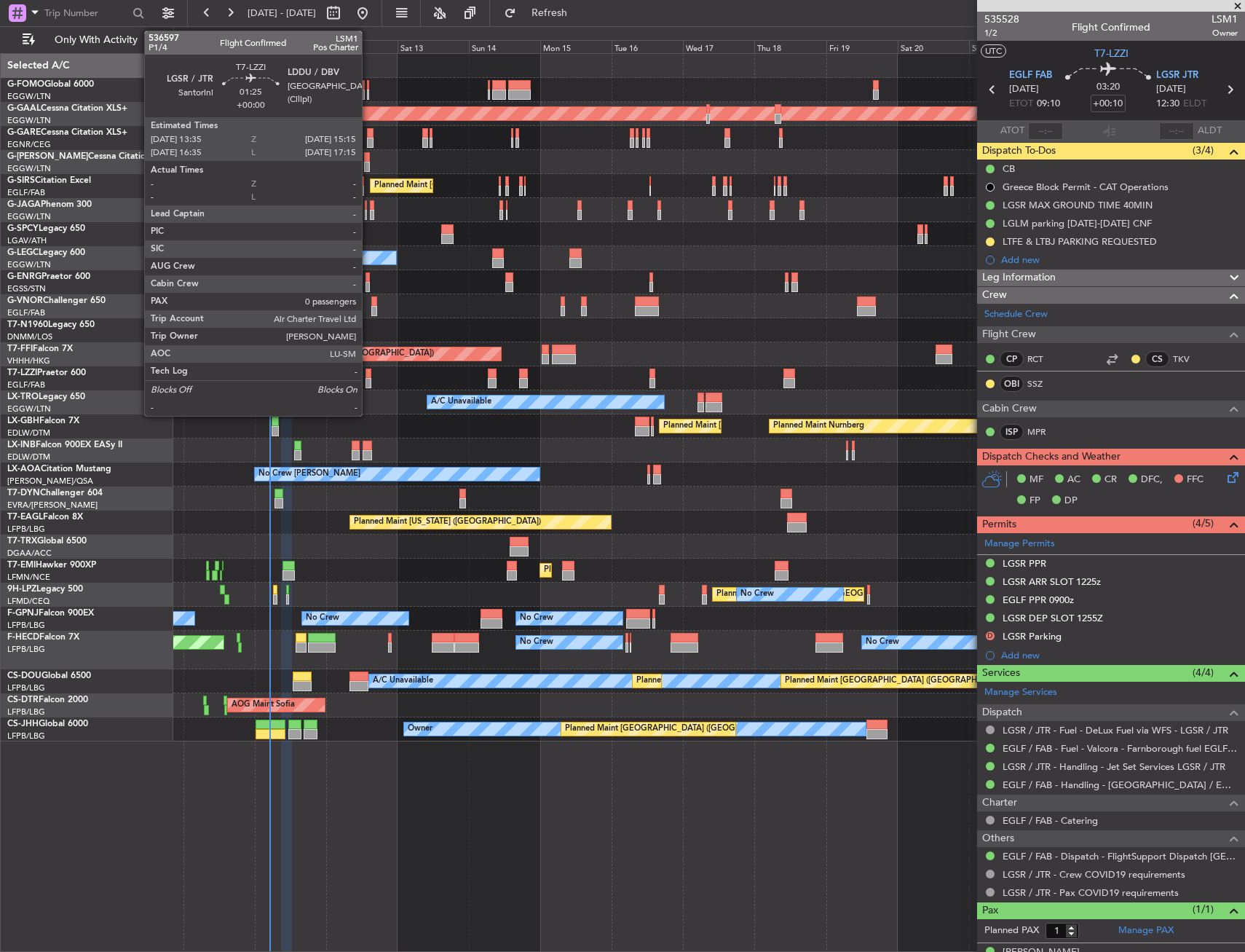
click at [368, 379] on div at bounding box center [368, 383] width 5 height 10
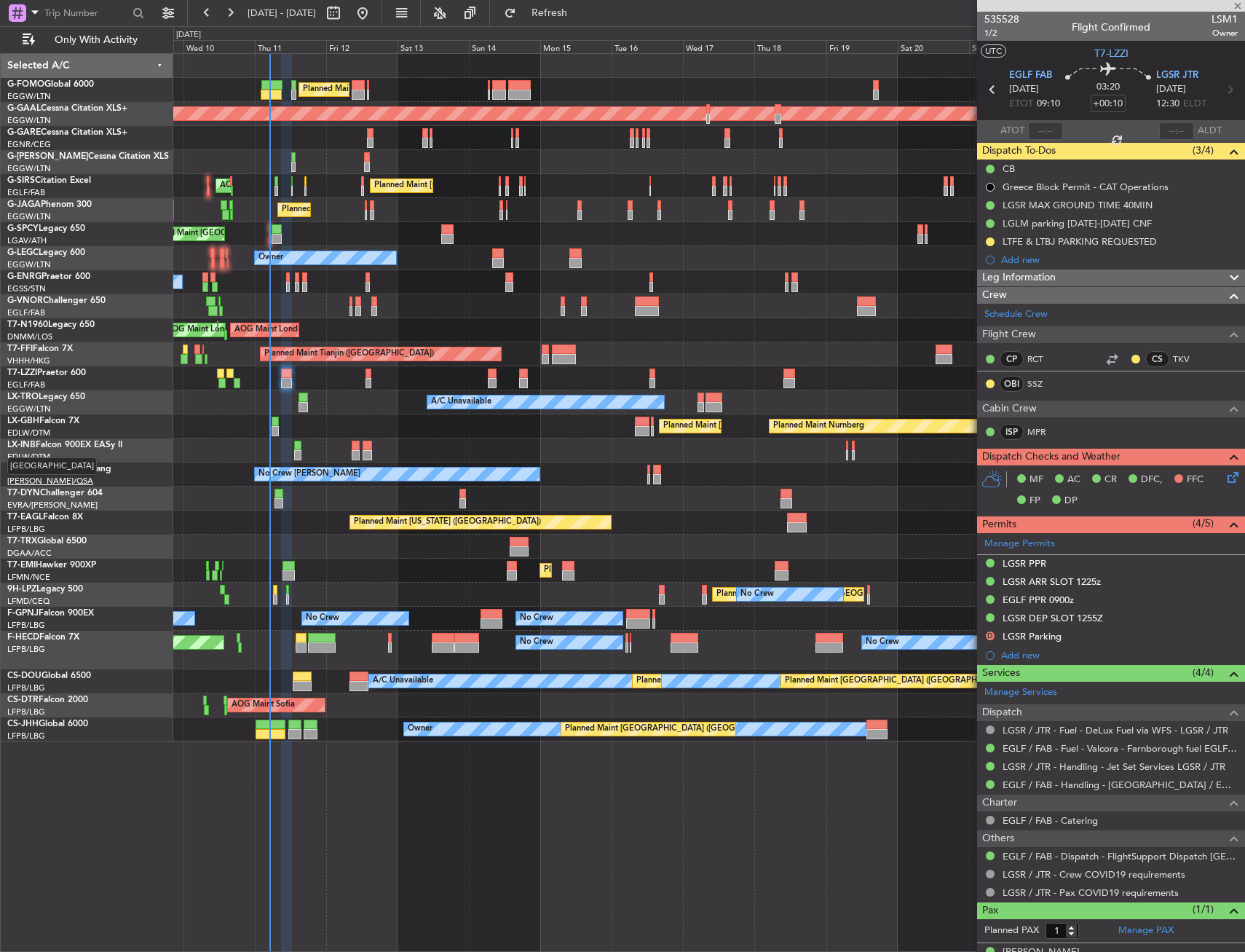
type input "0"
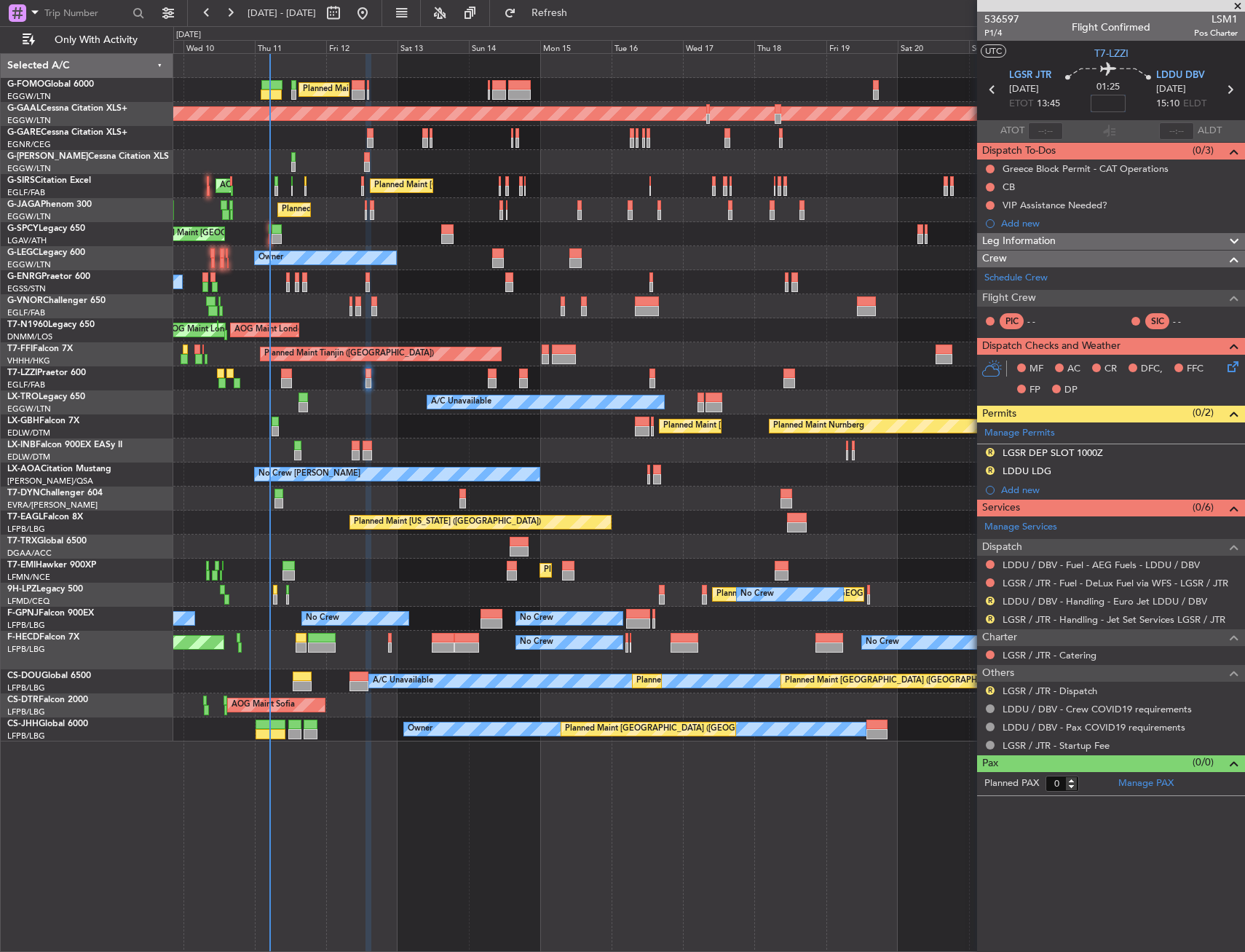
click at [1095, 106] on input at bounding box center [1108, 103] width 35 height 17
click at [1091, 103] on input "-5" at bounding box center [1108, 103] width 35 height 17
click at [580, 8] on span "Refresh" at bounding box center [550, 13] width 62 height 10
click at [1141, 614] on link "LGSR / JTR - Handling - Jet Set Services LGSR / JTR" at bounding box center [1113, 620] width 223 height 12
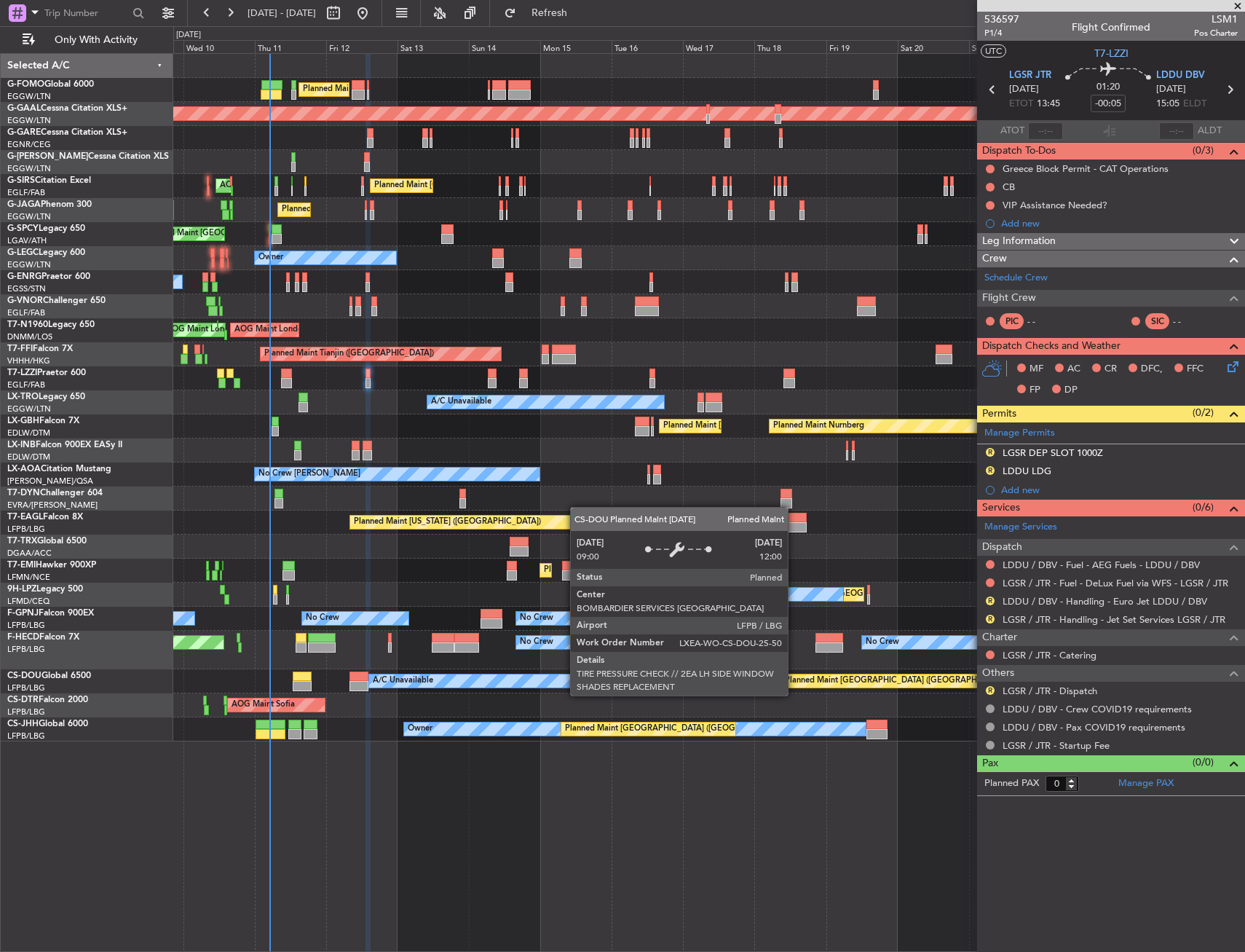
click at [708, 698] on div "Planned Maint London (Luton) Planned Maint London (Luton) Planned Maint Dusseld…" at bounding box center [709, 397] width 1072 height 687
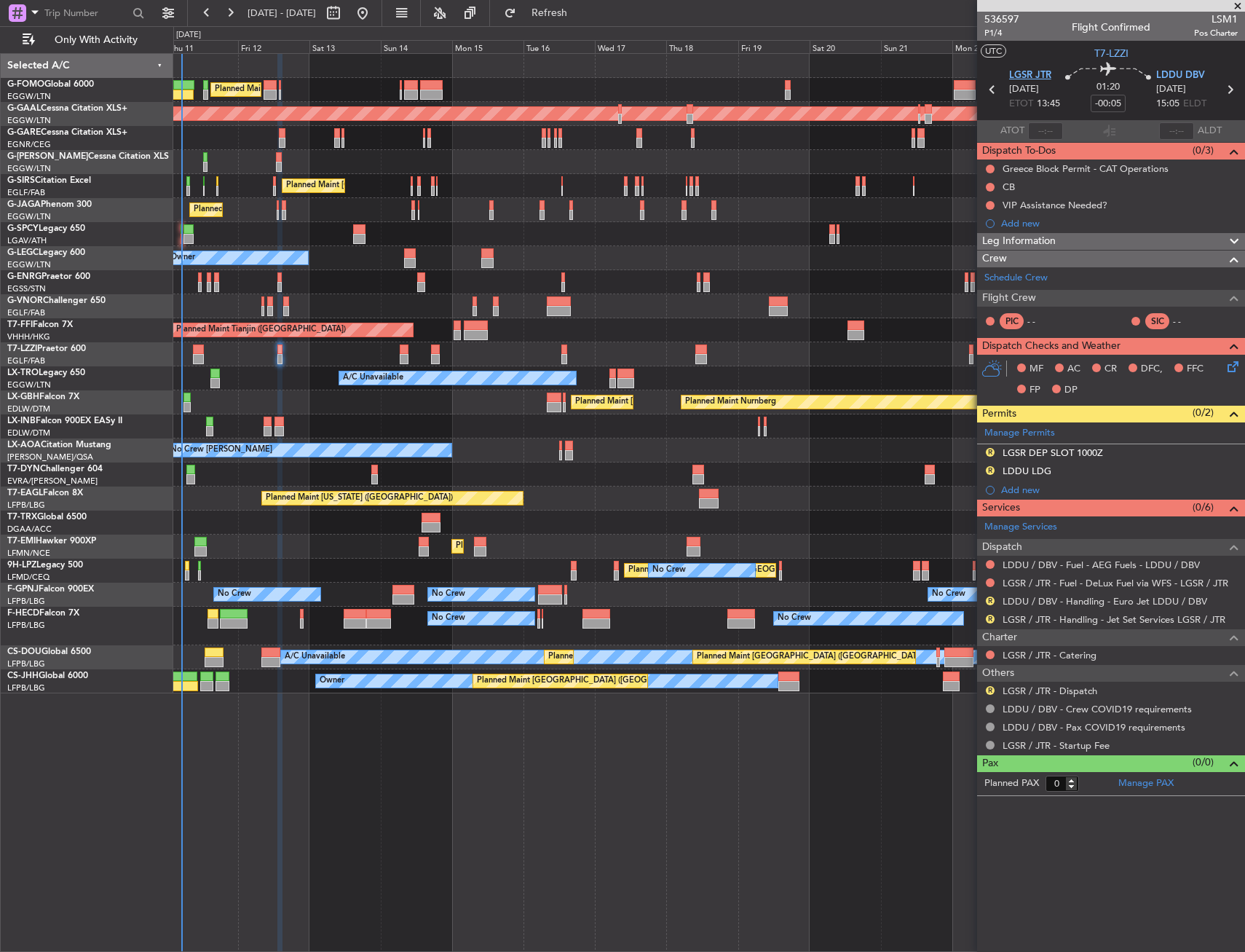
click at [1019, 76] on span "LGSR JTR" at bounding box center [1030, 75] width 42 height 15
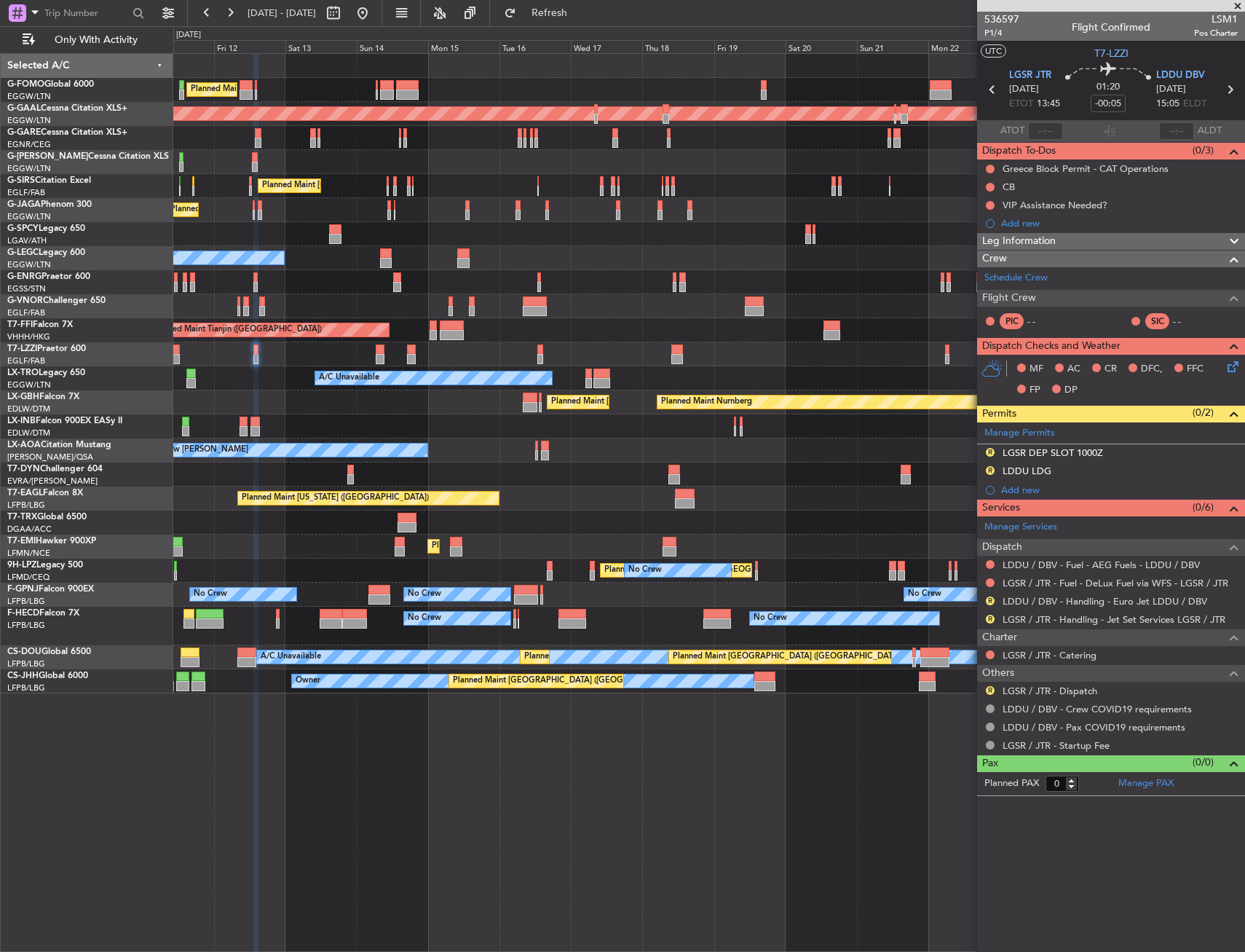
click at [513, 461] on div "No Crew Chester No Crew Nice (Côte d'Azur Airport)" at bounding box center [709, 450] width 1072 height 24
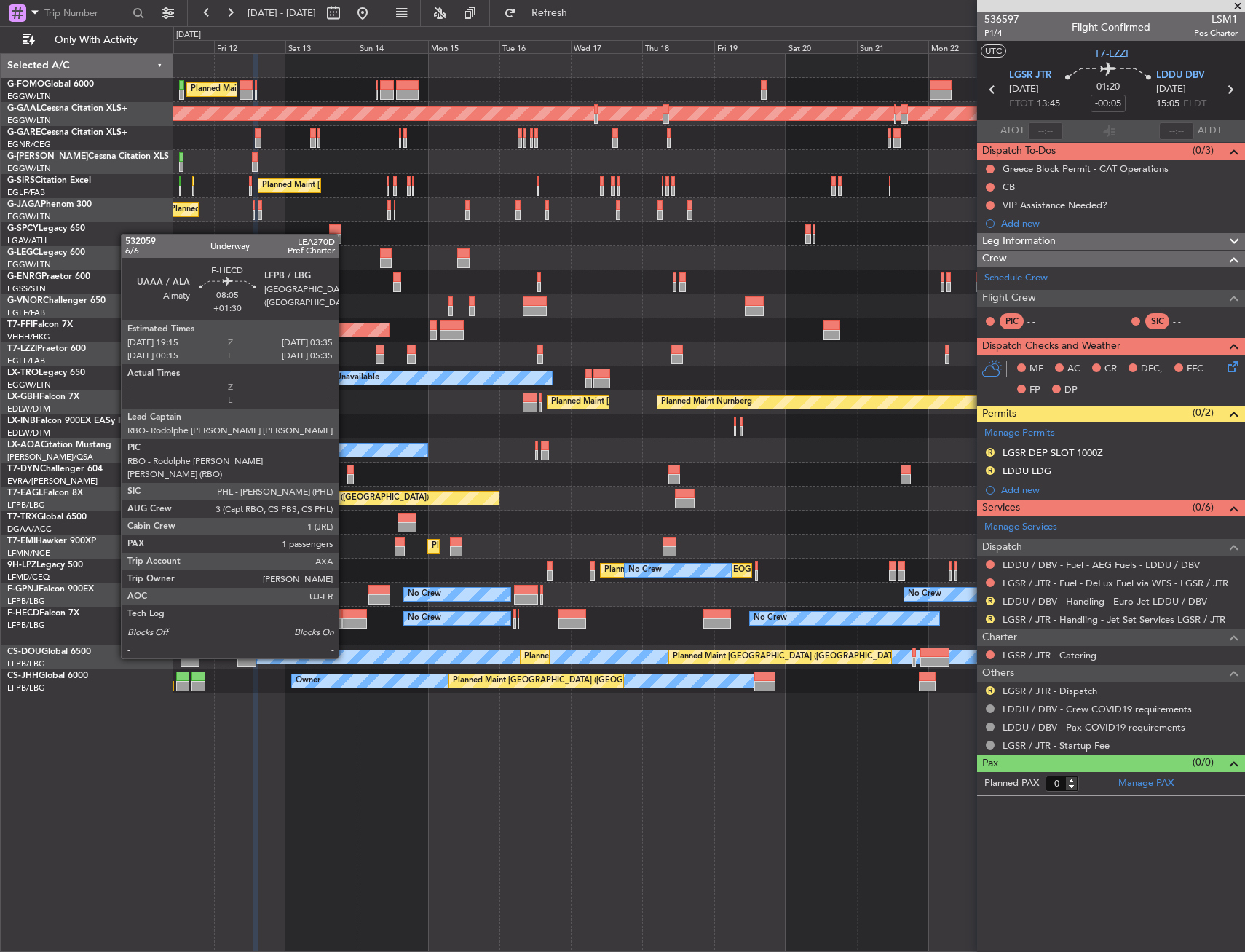
click at [345, 618] on div at bounding box center [355, 614] width 26 height 10
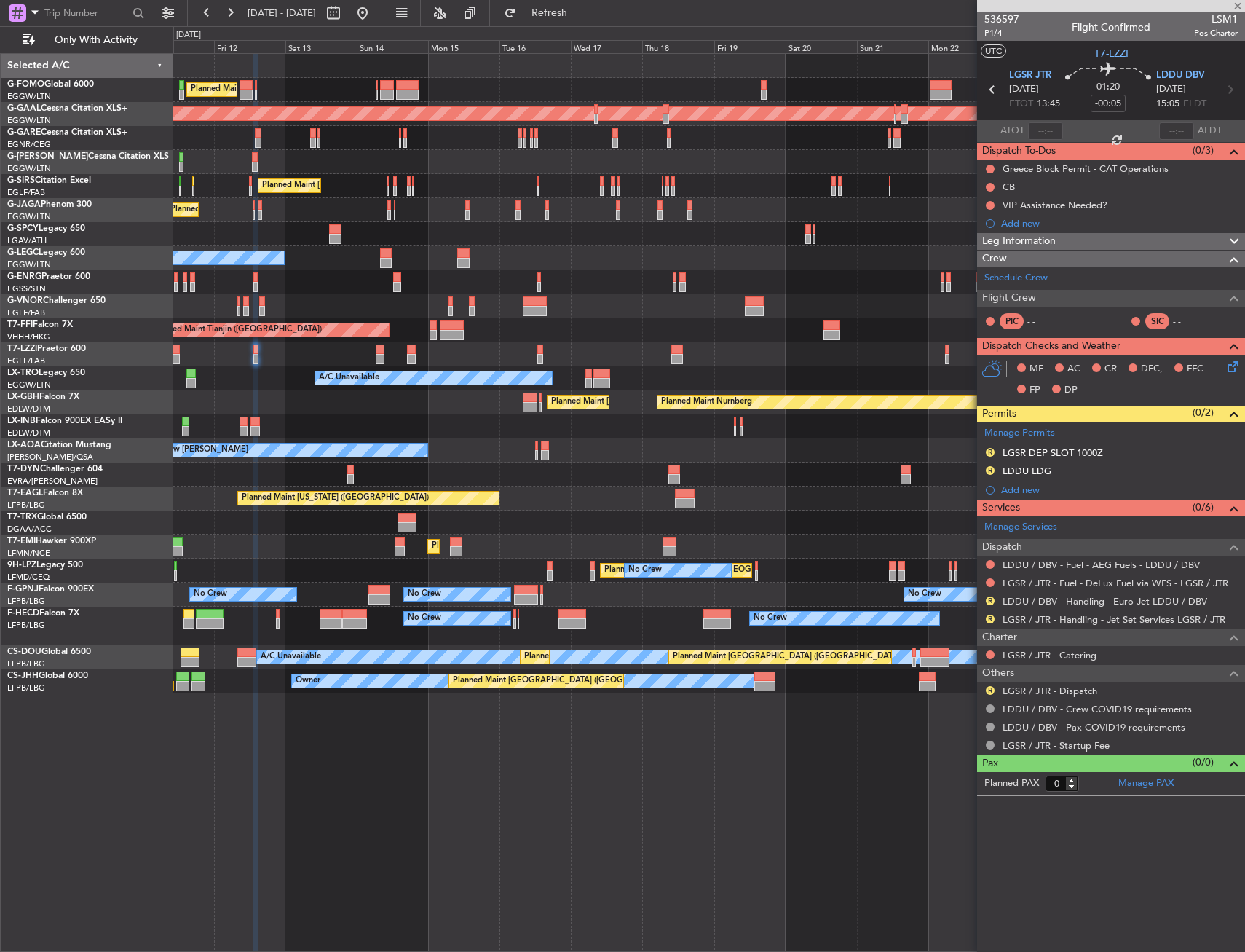
type input "+01:30"
type input "1"
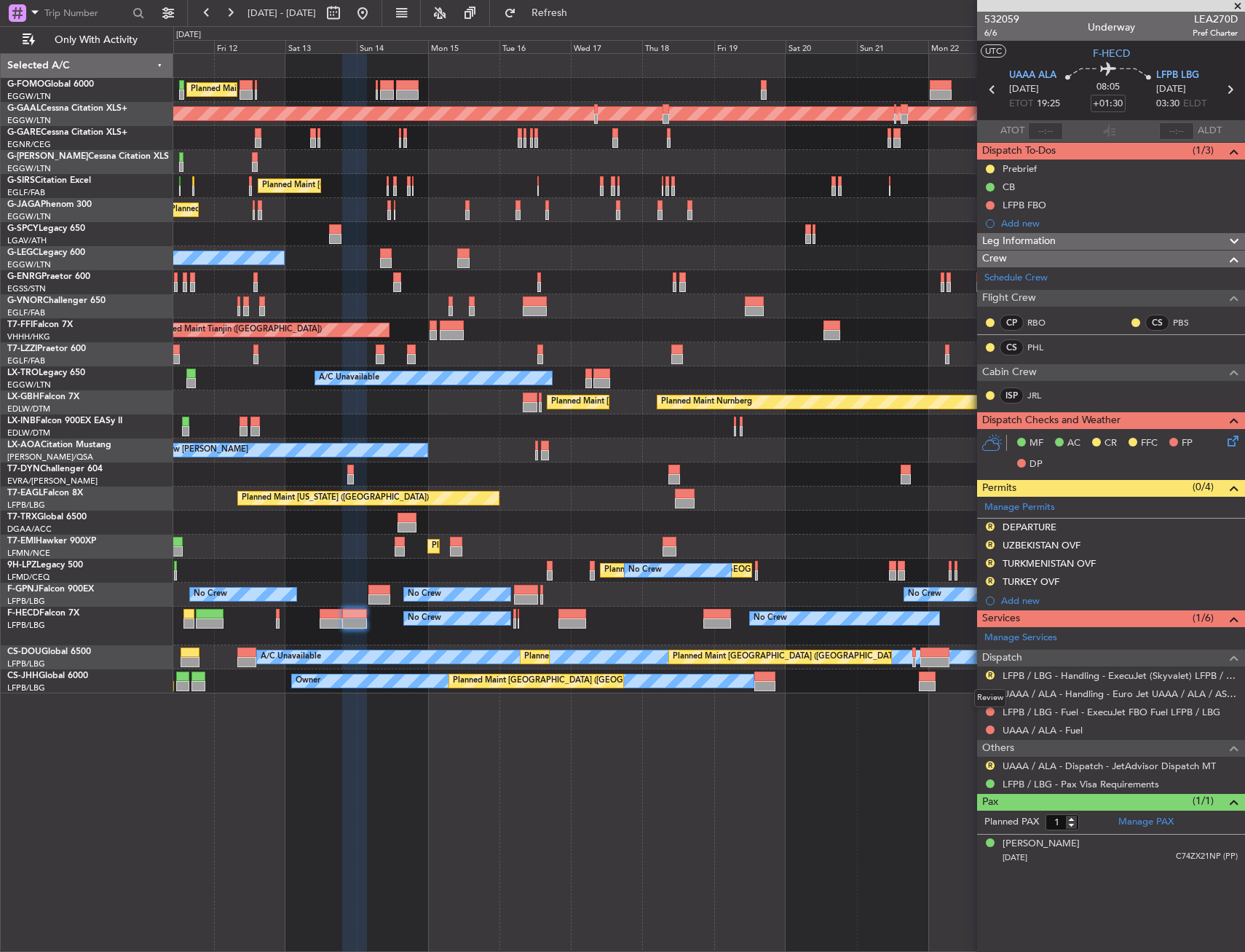
click at [988, 688] on mat-tooltip-component "Review" at bounding box center [990, 697] width 52 height 38
click at [1047, 692] on link "UAAA / ALA - Handling - Euro Jet UAAA / ALA / ASTER AVIATION SERVICES" at bounding box center [1119, 693] width 235 height 12
click at [992, 695] on button "R" at bounding box center [990, 693] width 9 height 9
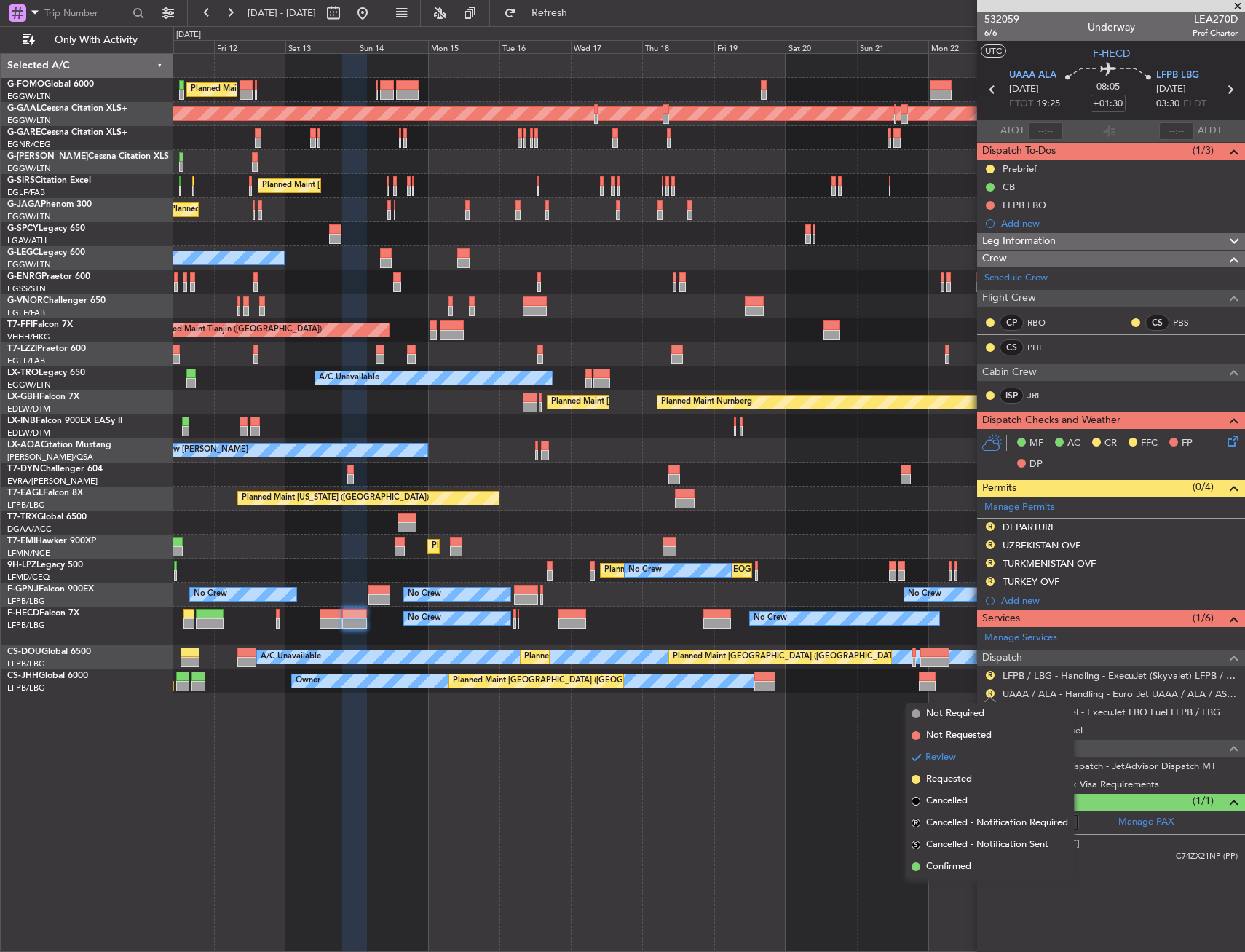
click at [946, 865] on span "Confirmed" at bounding box center [948, 867] width 45 height 15
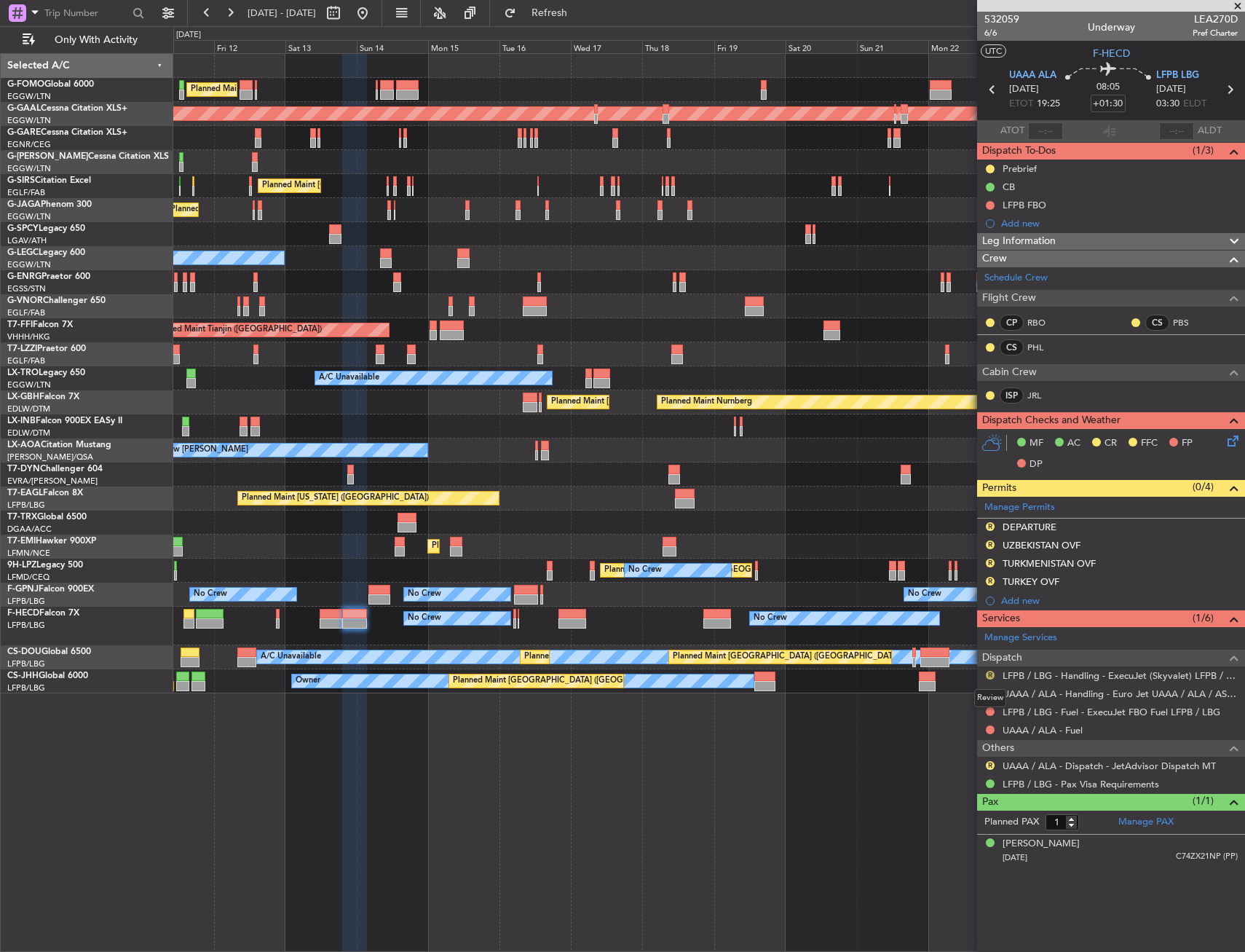
click at [992, 673] on button "R" at bounding box center [990, 675] width 9 height 9
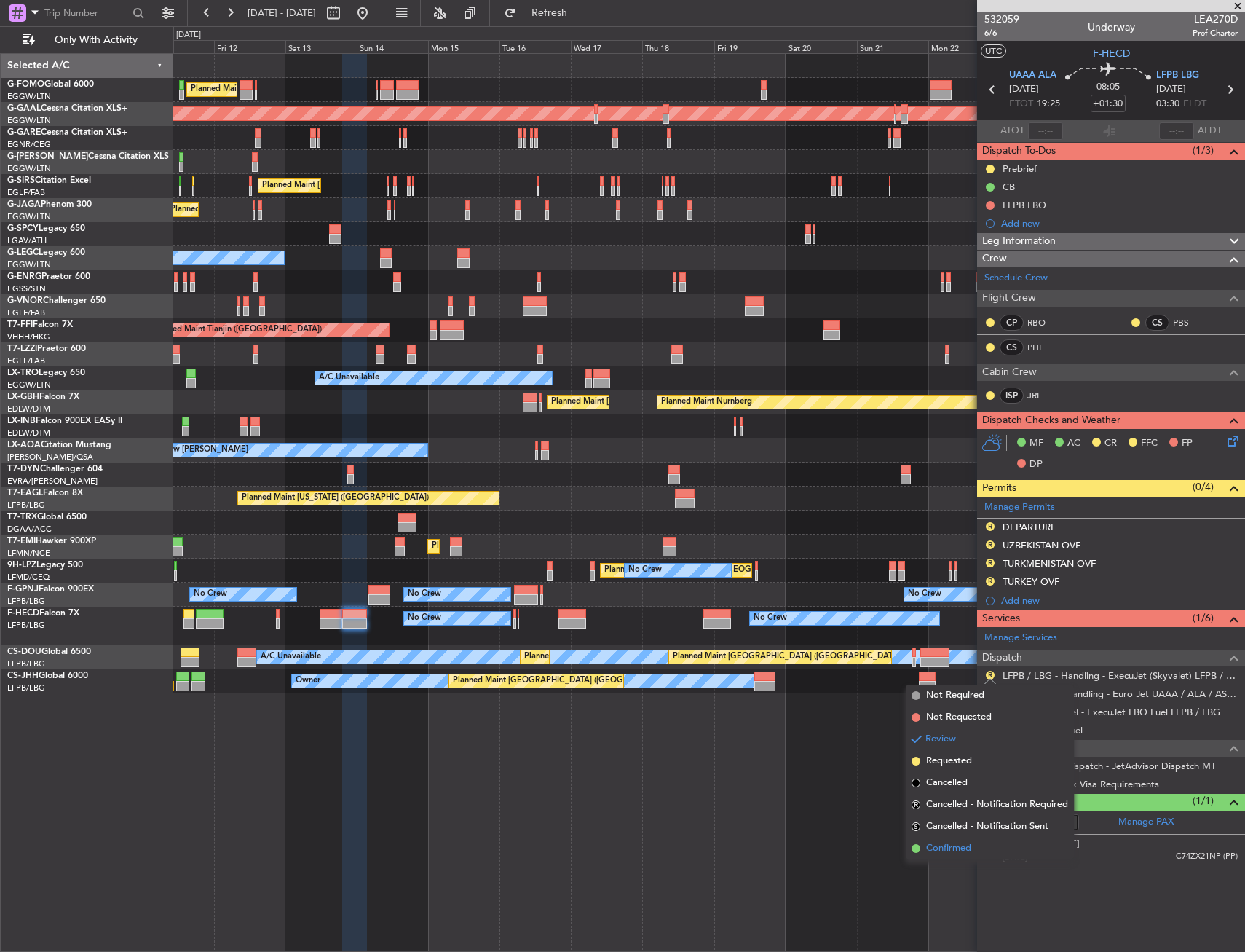
click at [941, 843] on span "Confirmed" at bounding box center [948, 848] width 45 height 15
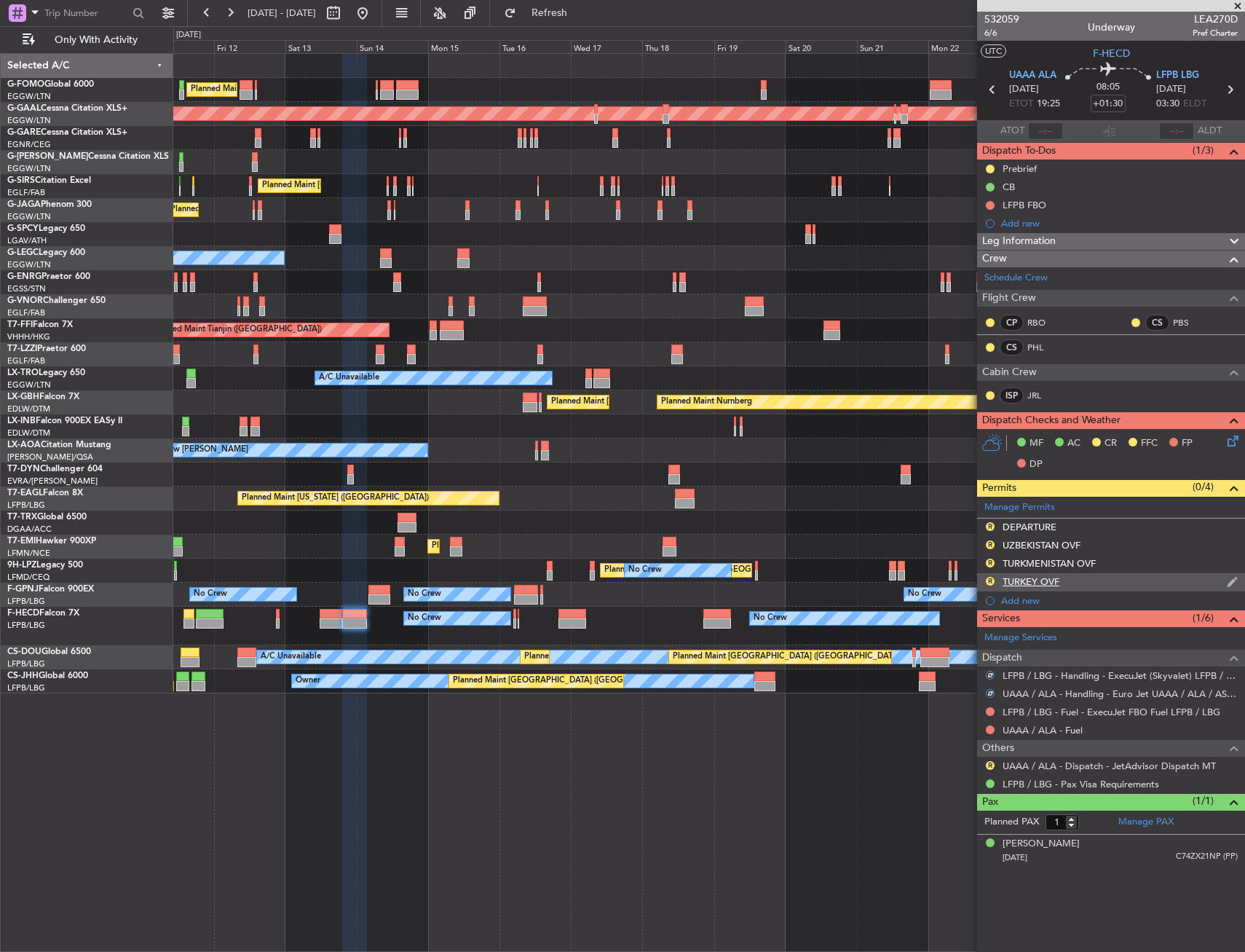
click at [995, 577] on nimbus-traffic-light "R" at bounding box center [990, 582] width 12 height 14
drag, startPoint x: 992, startPoint y: 579, endPoint x: 983, endPoint y: 622, distance: 43.9
click at [990, 579] on button "R" at bounding box center [990, 581] width 9 height 9
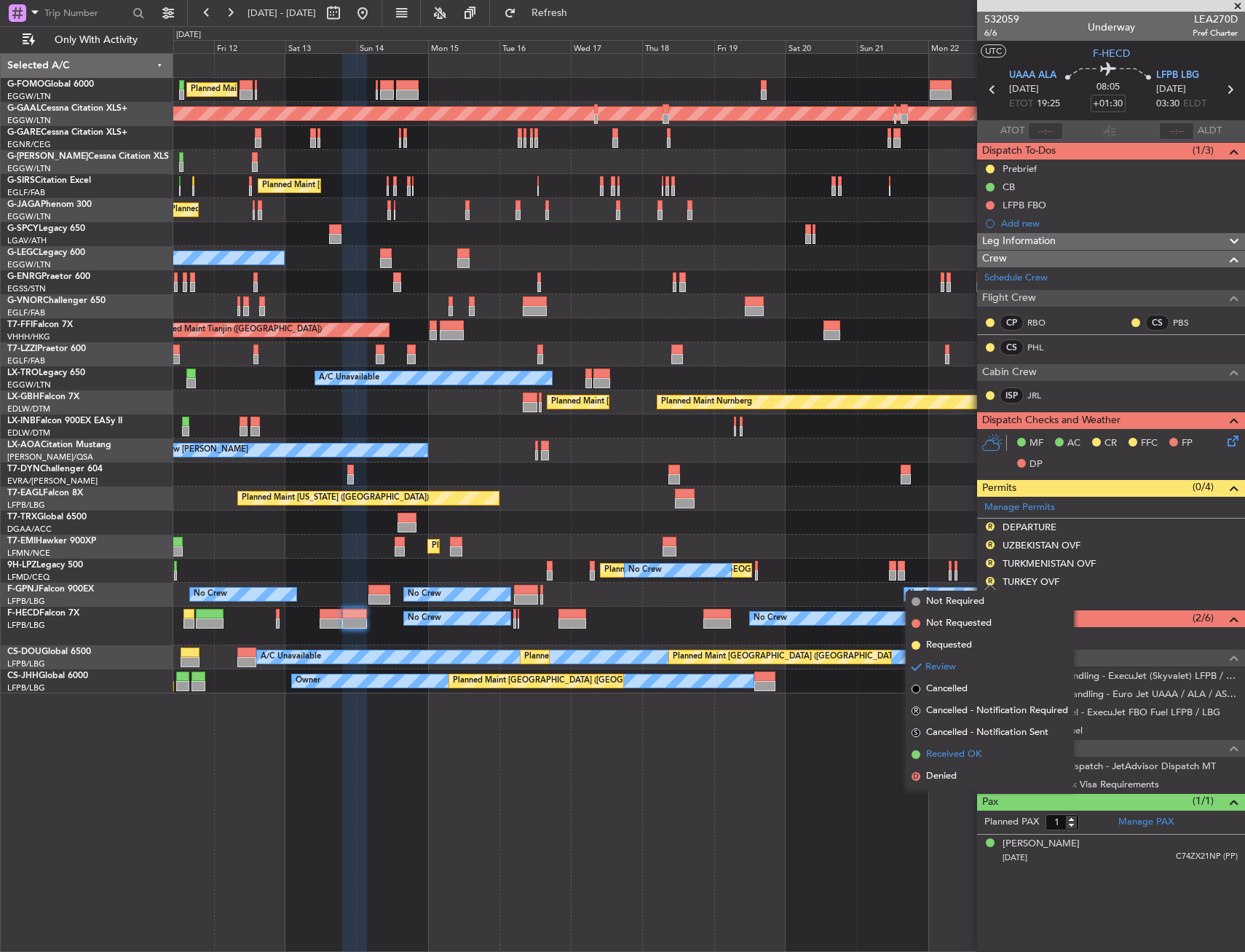
click at [963, 749] on span "Received OK" at bounding box center [954, 754] width 56 height 15
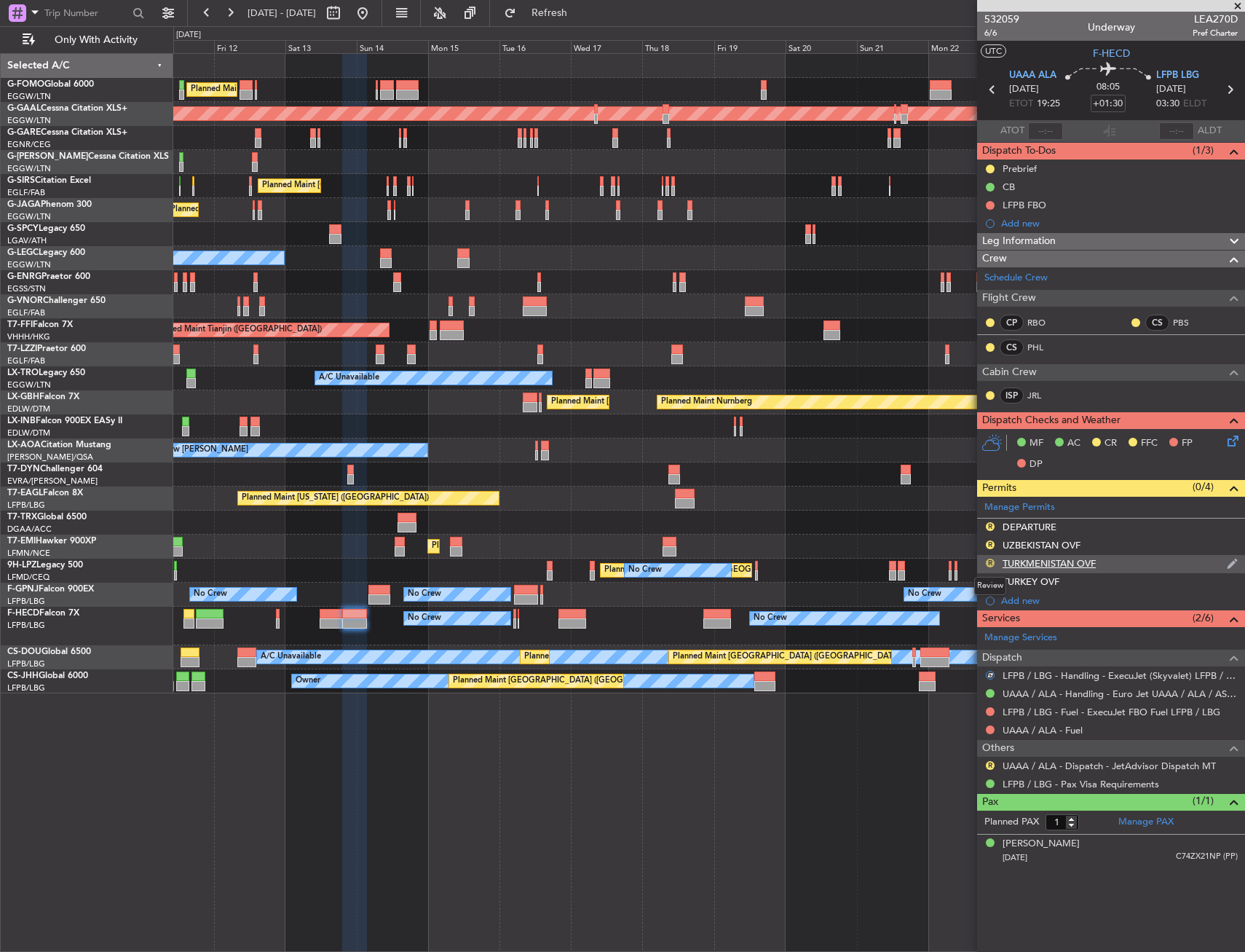
click at [992, 562] on button "R" at bounding box center [990, 563] width 9 height 9
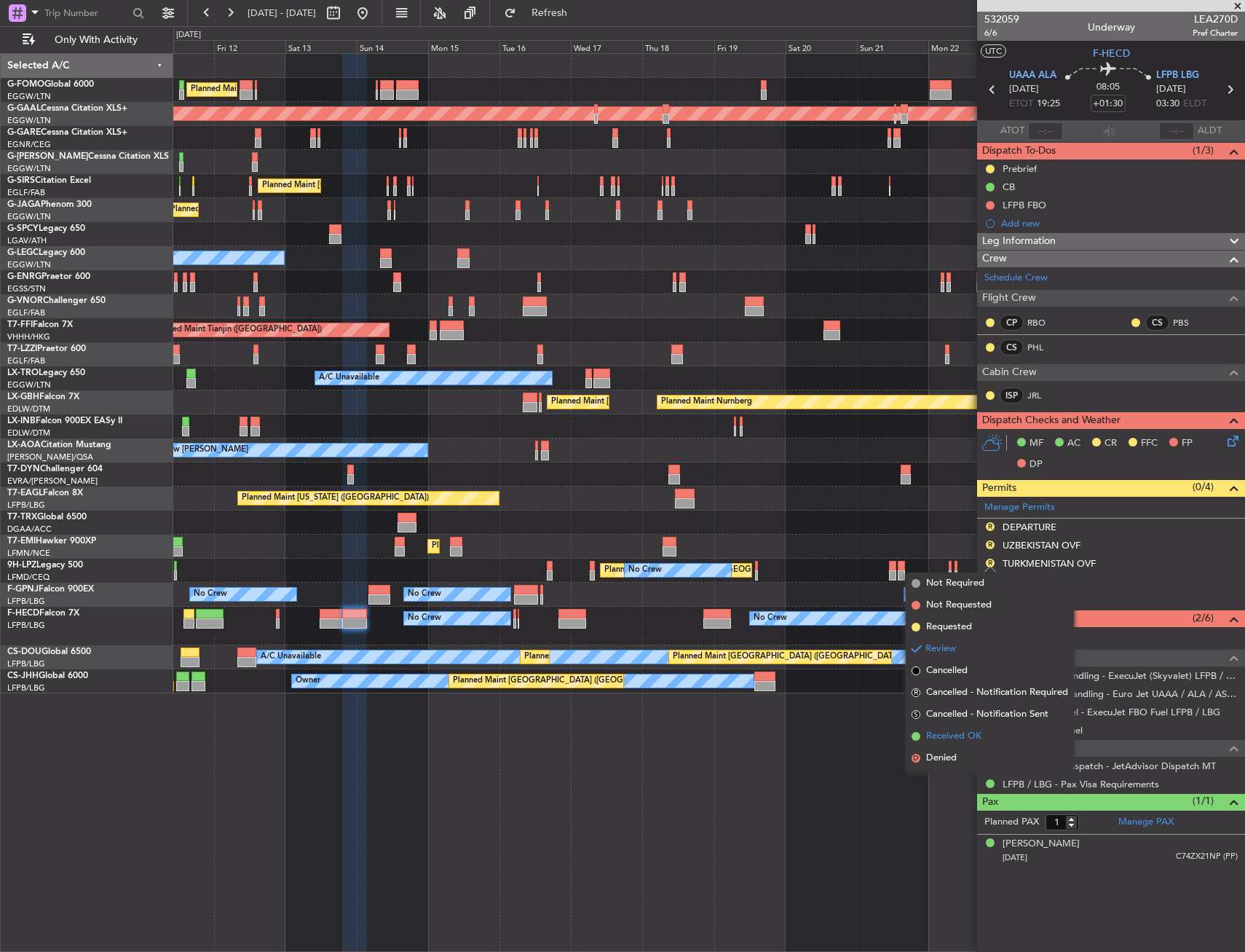
click at [964, 731] on span "Received OK" at bounding box center [954, 736] width 56 height 15
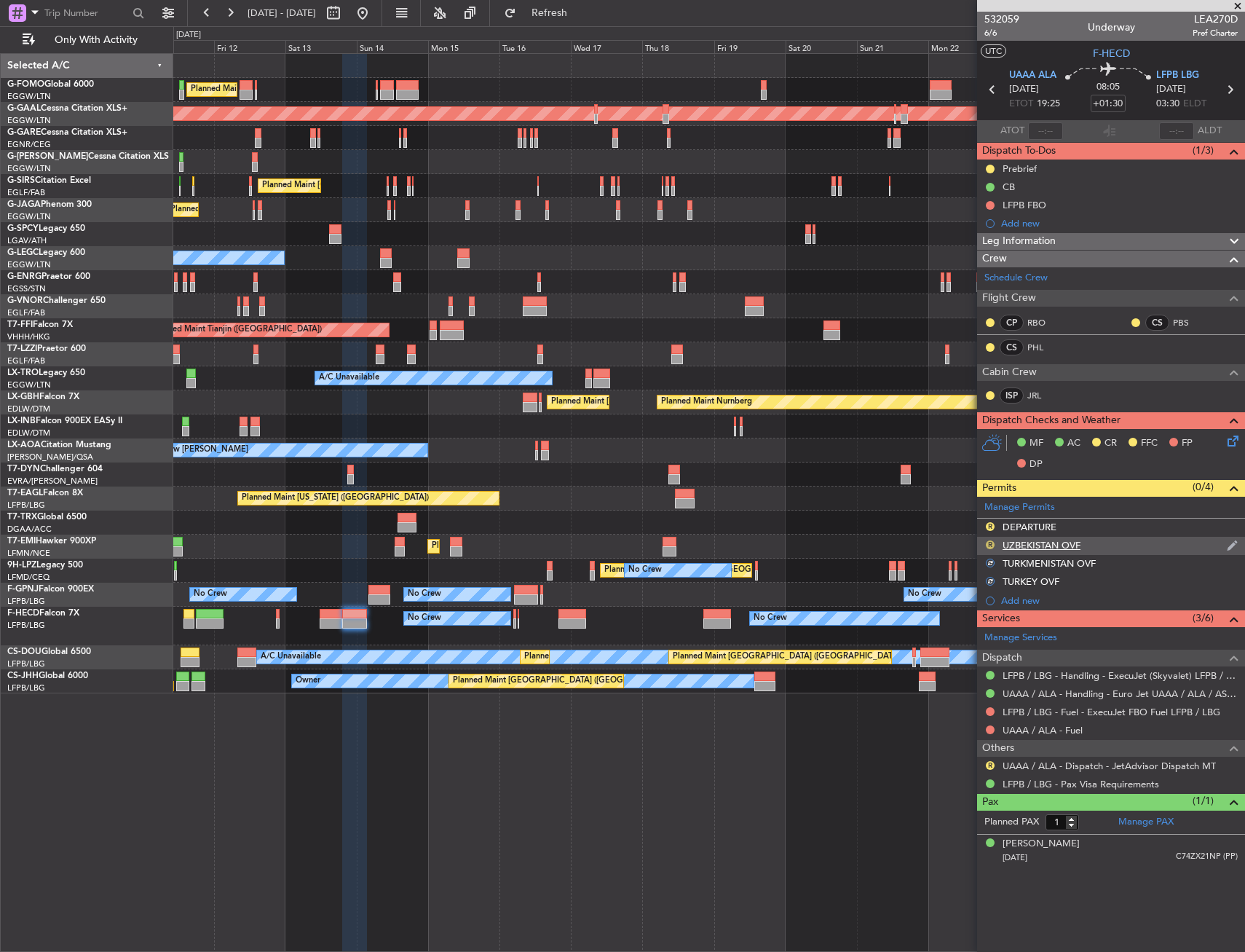
click at [988, 543] on button "R" at bounding box center [990, 544] width 9 height 9
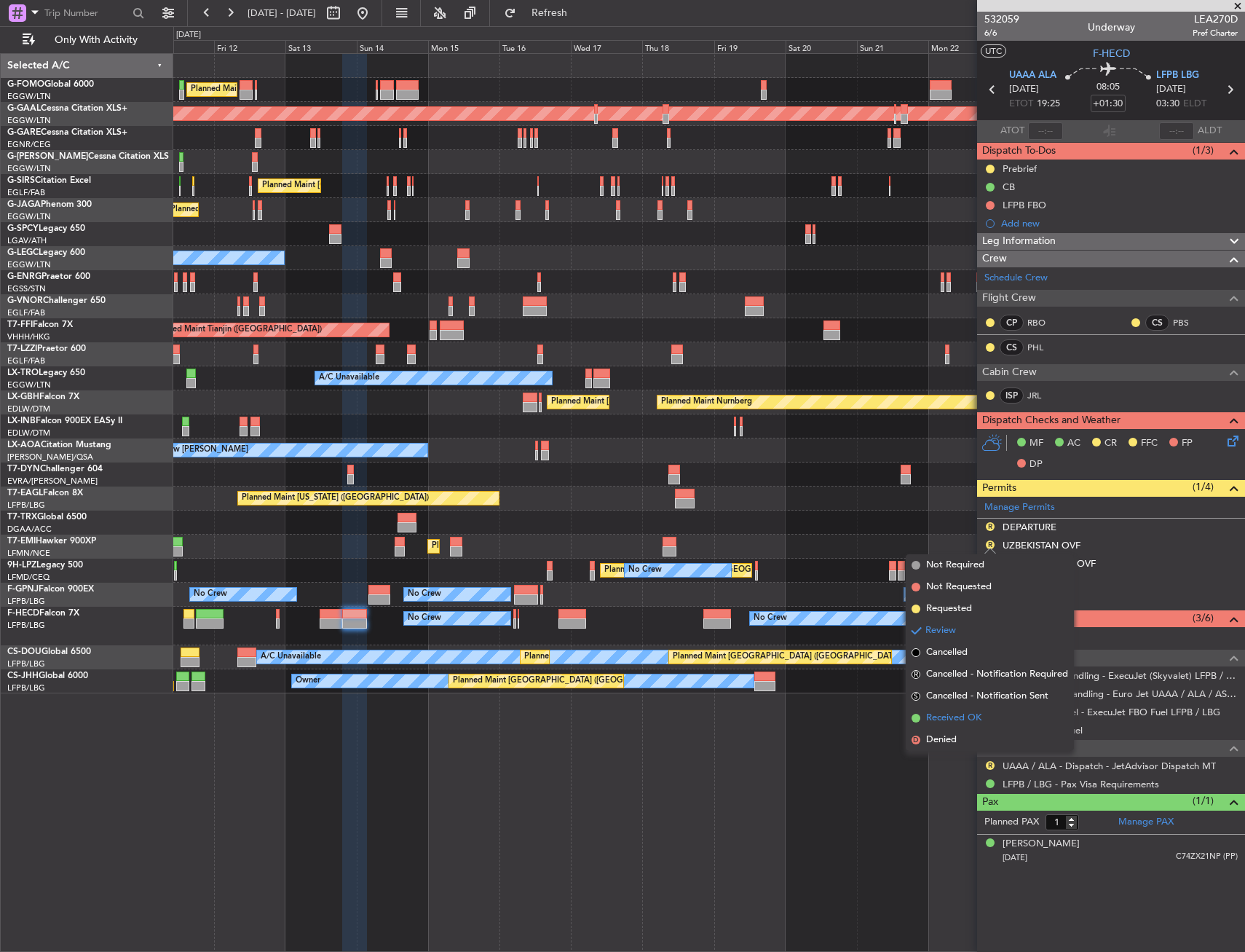
click at [946, 717] on span "Received OK" at bounding box center [954, 718] width 56 height 15
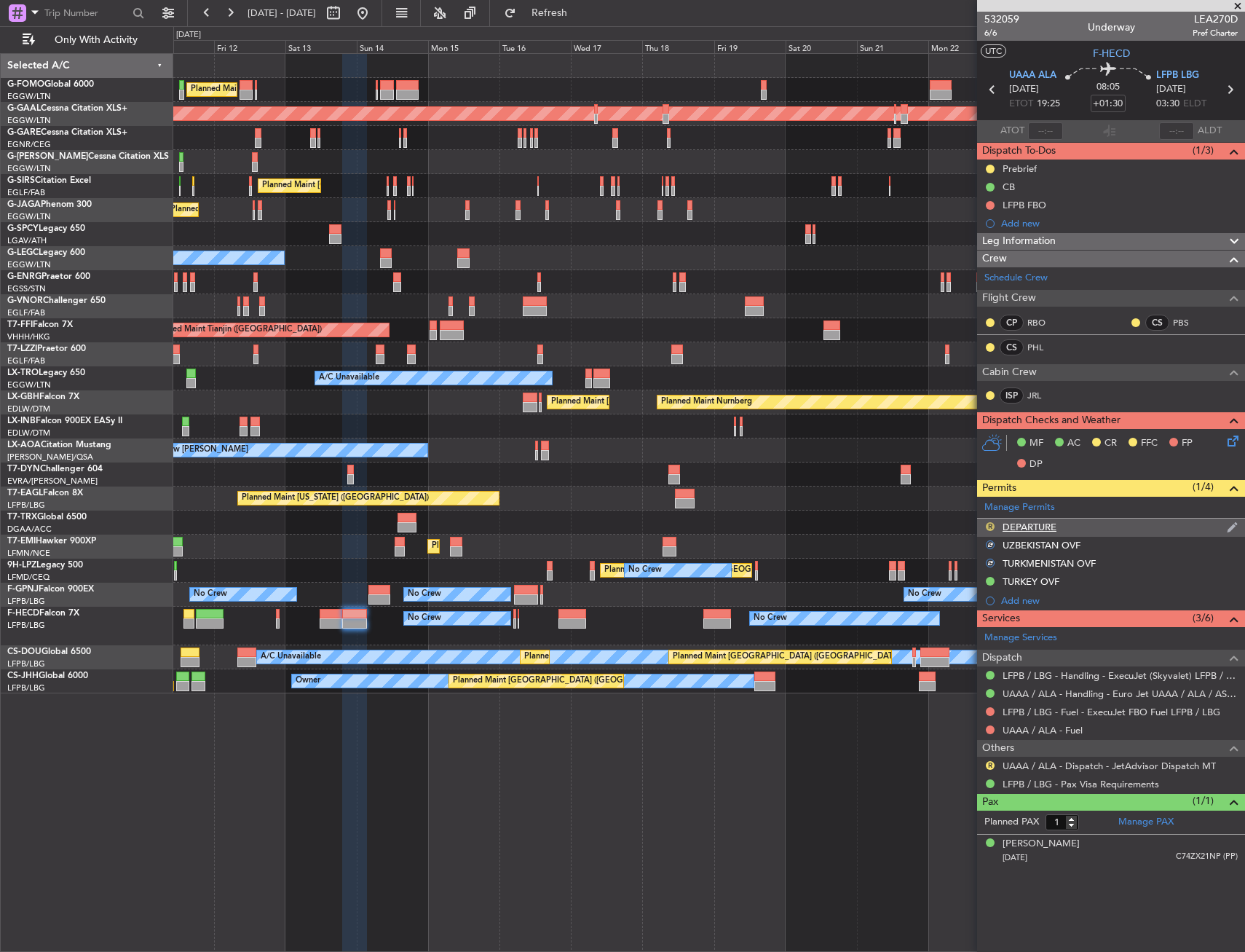
click at [992, 525] on button "R" at bounding box center [990, 526] width 9 height 9
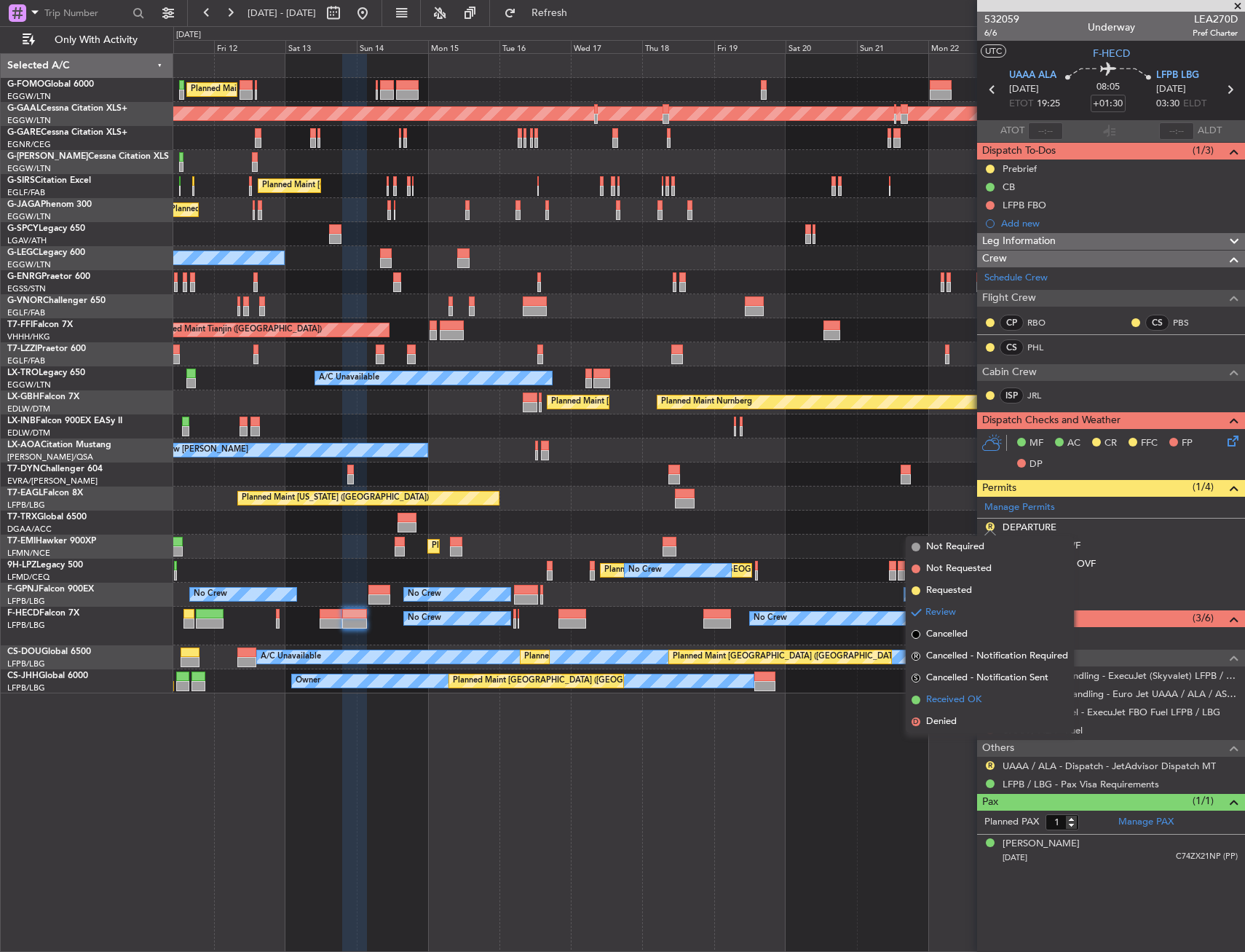
click at [964, 697] on span "Received OK" at bounding box center [954, 699] width 56 height 15
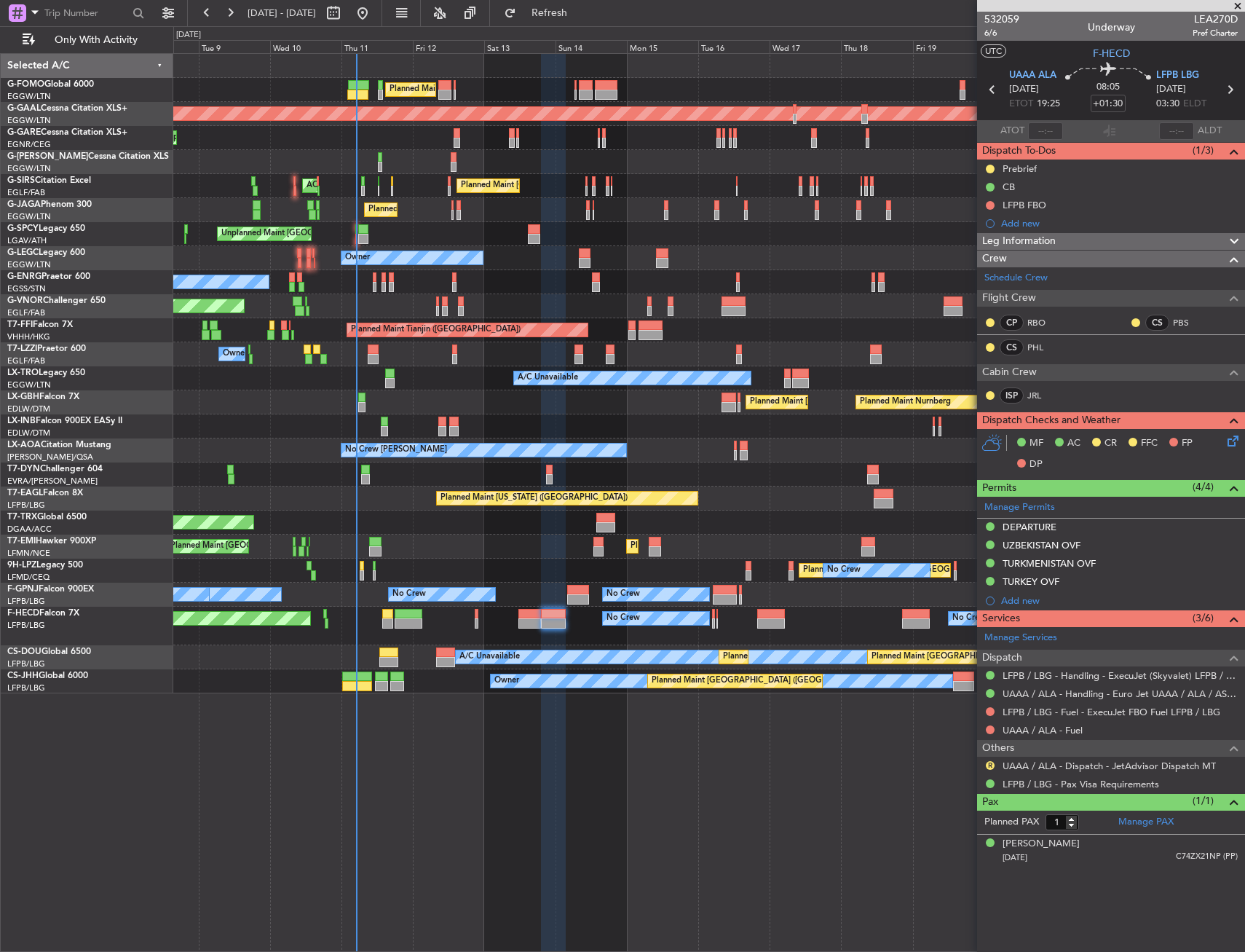
click at [661, 457] on div "No Crew Chester Planned Maint Paris (Le Bourget) No Crew Nice (Côte d'Azur Airp…" at bounding box center [709, 450] width 1072 height 24
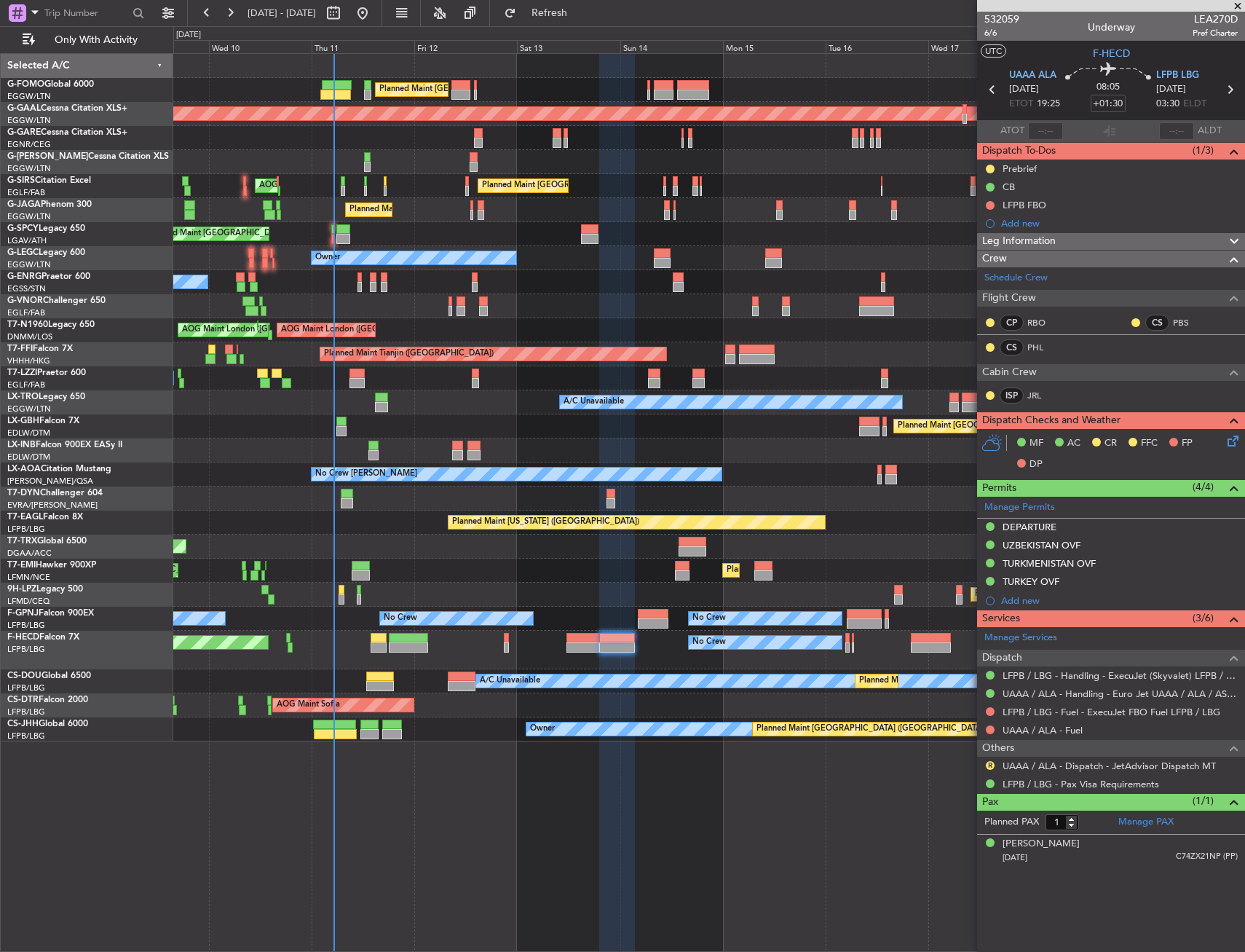
click at [508, 229] on div "Unplanned Maint [GEOGRAPHIC_DATA] ([PERSON_NAME] Intl)" at bounding box center [709, 234] width 1072 height 24
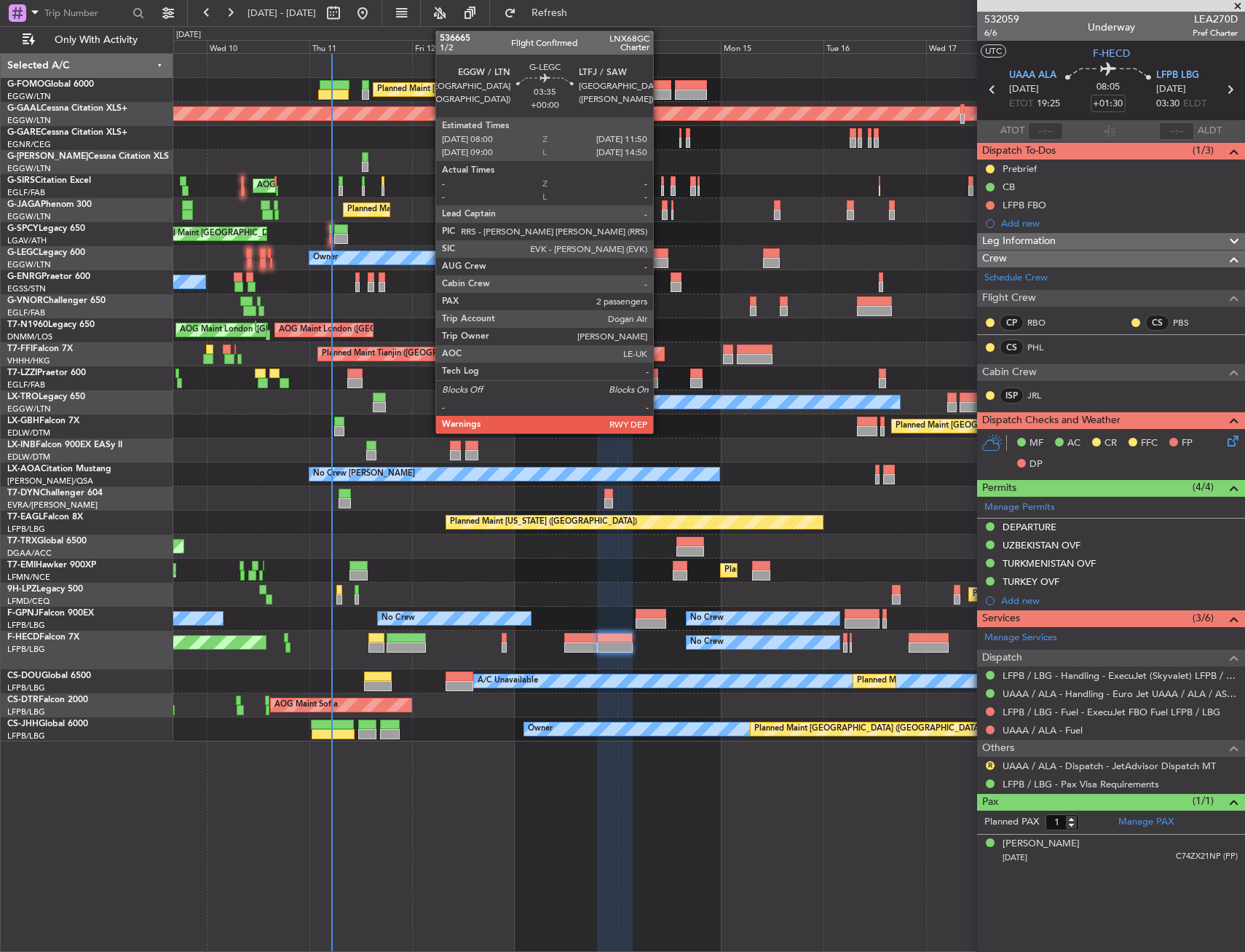
click at [660, 250] on div at bounding box center [661, 254] width 17 height 10
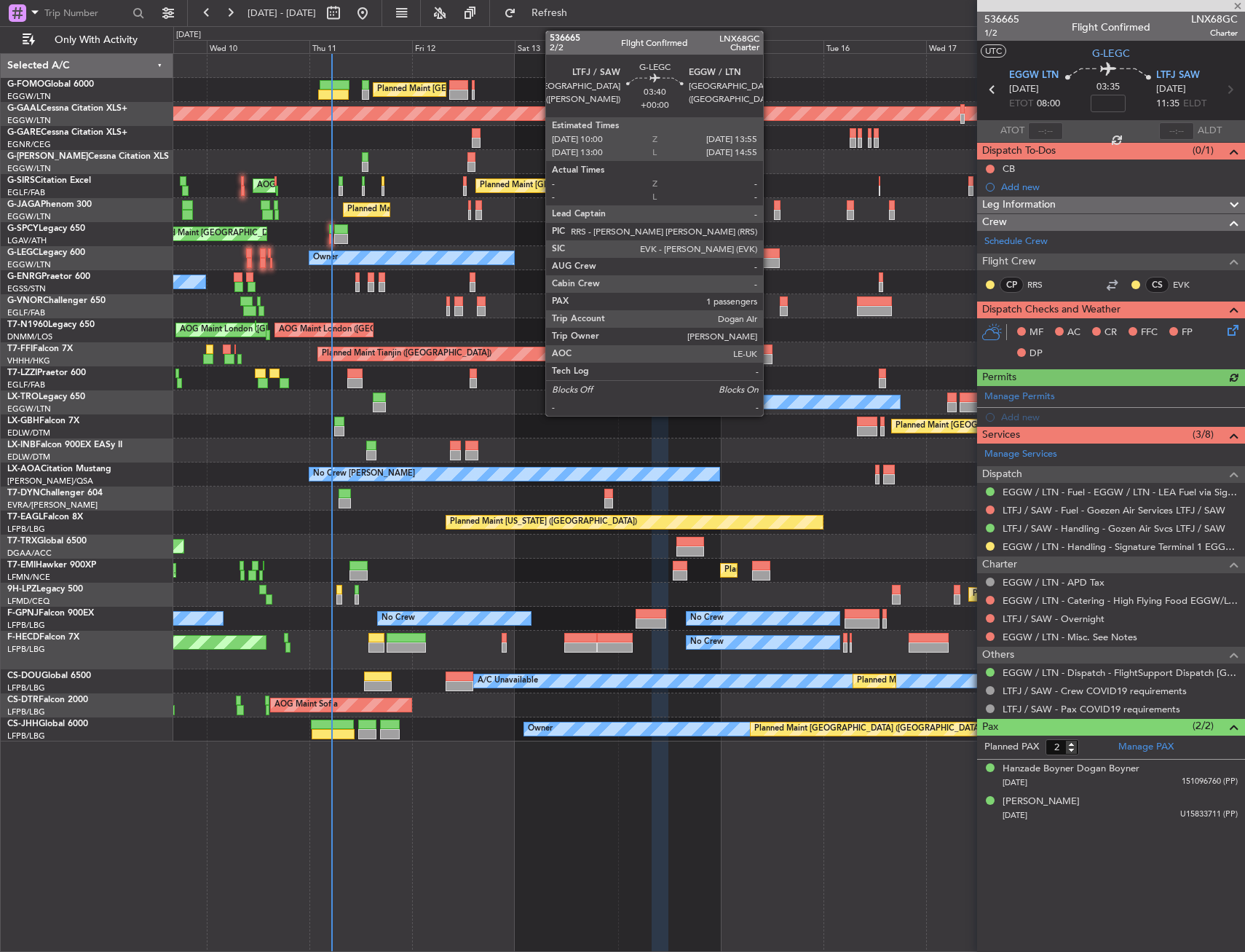
click at [770, 258] on div at bounding box center [772, 263] width 17 height 10
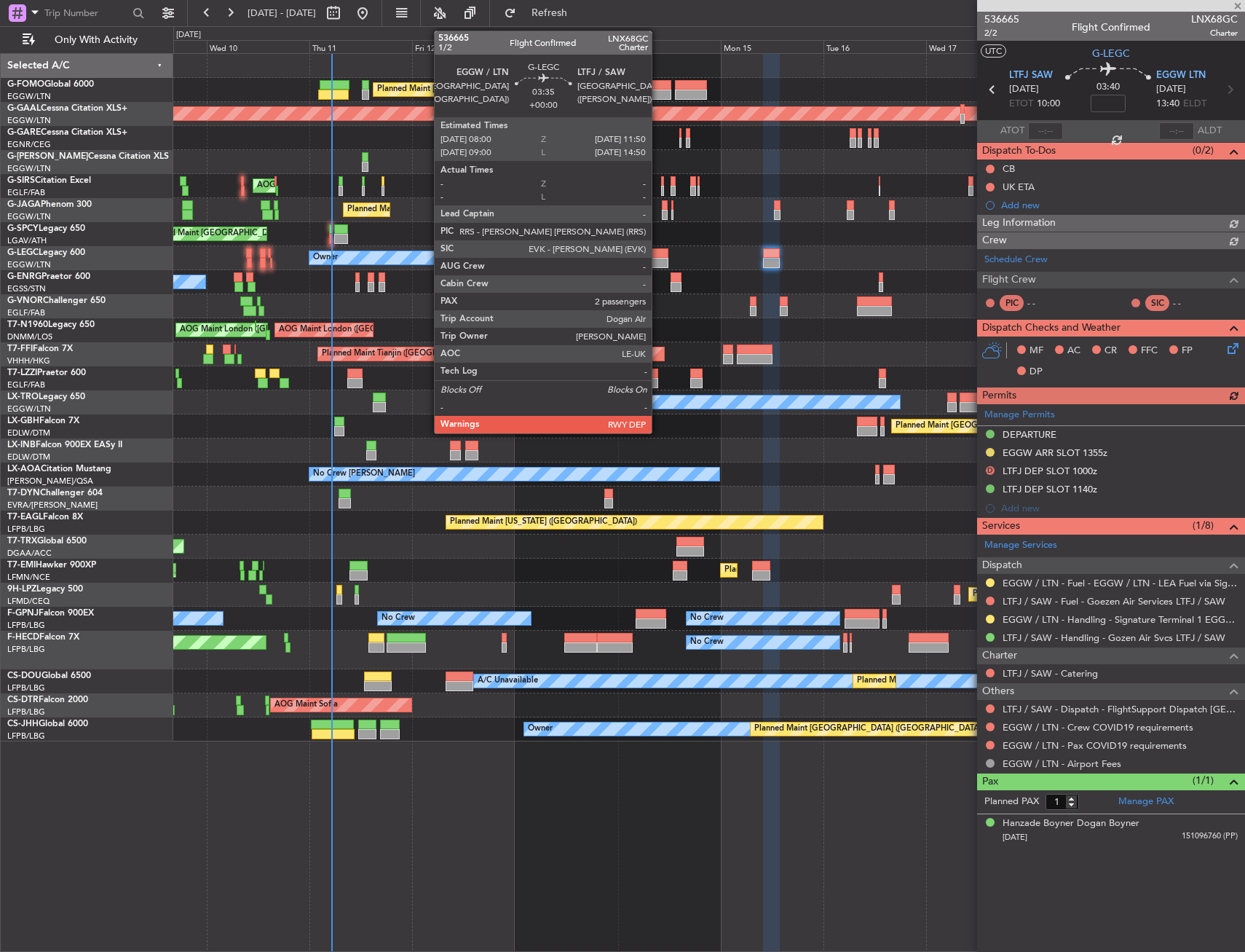
click at [658, 256] on div at bounding box center [661, 254] width 17 height 10
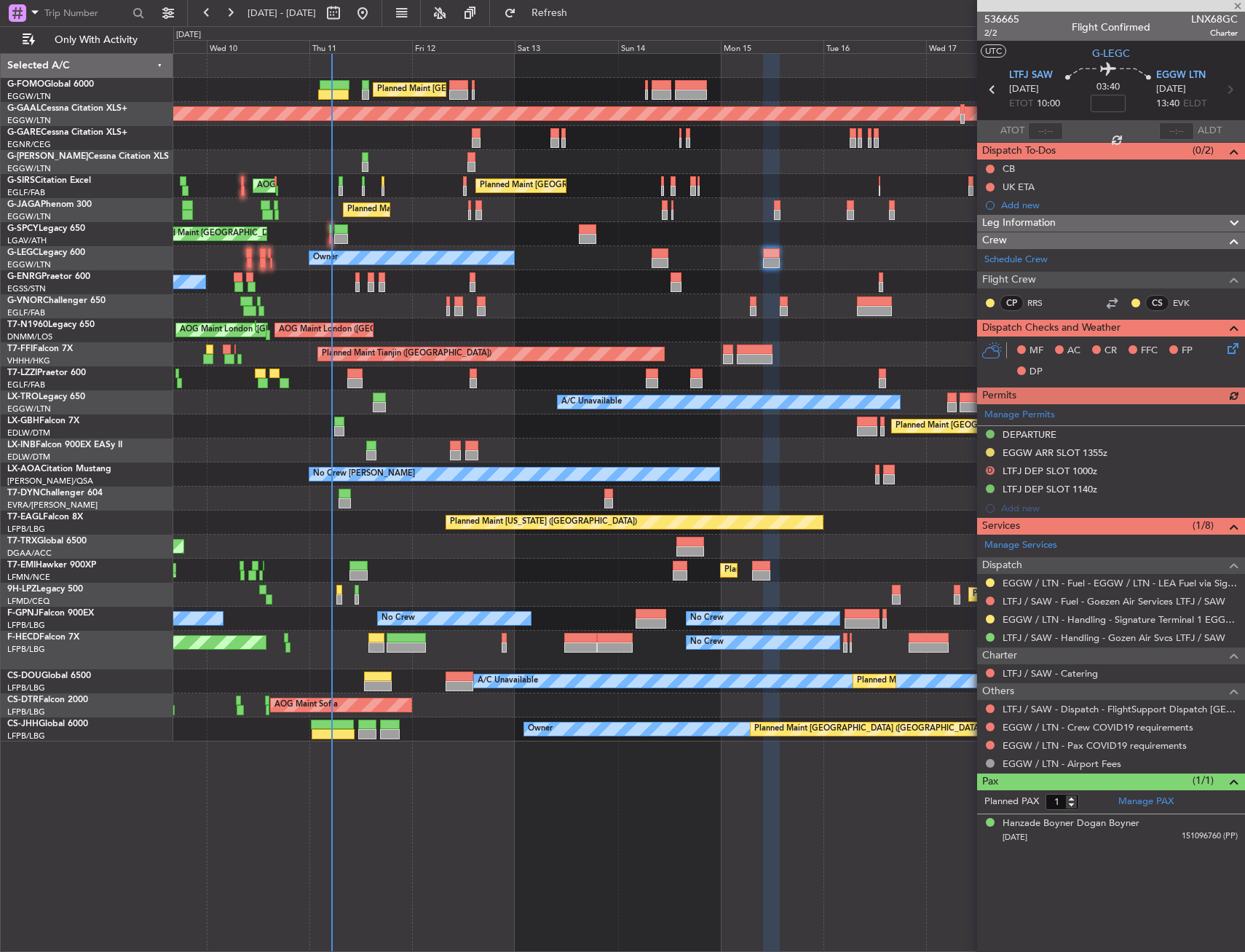
type input "2"
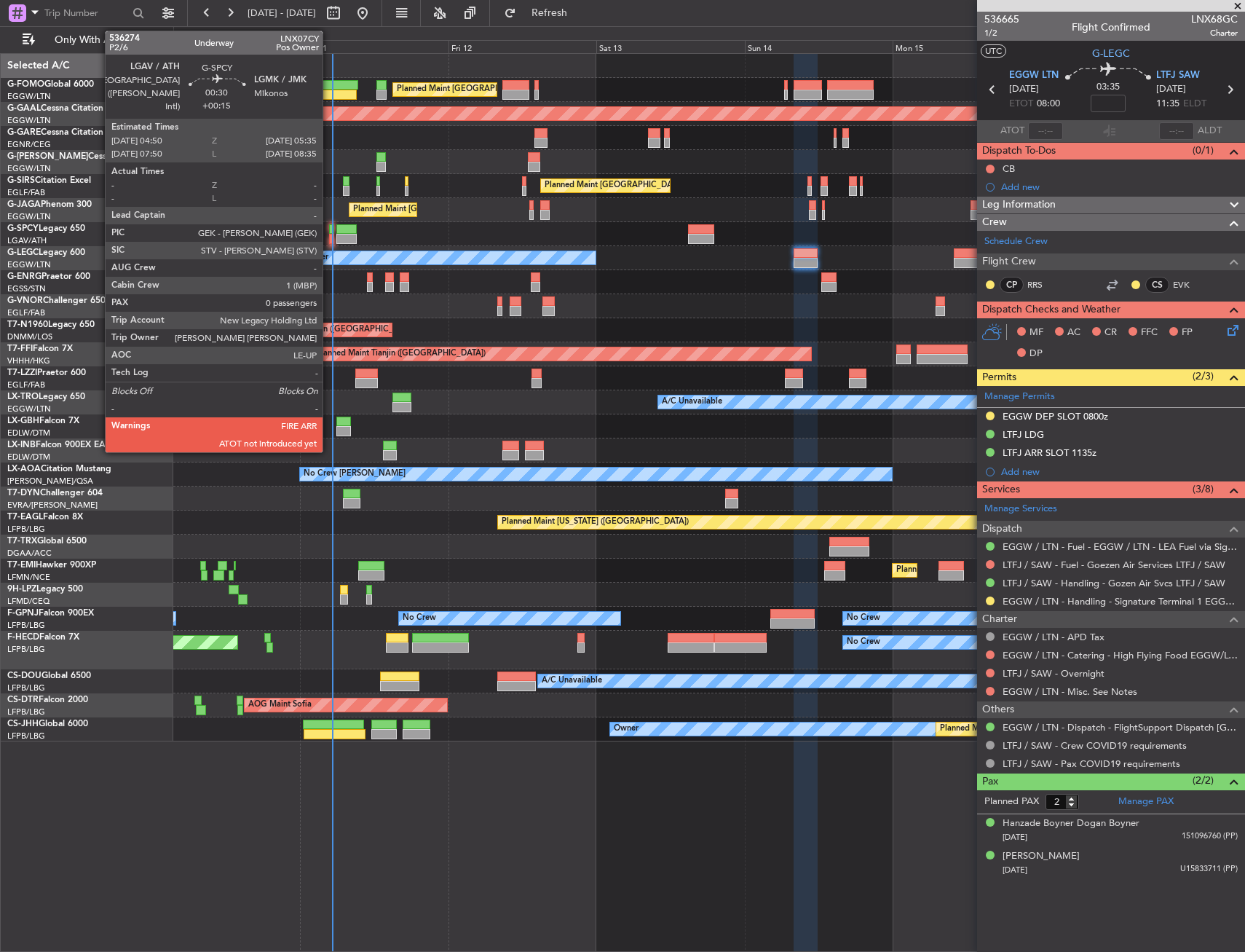
click at [329, 231] on div at bounding box center [332, 229] width 5 height 10
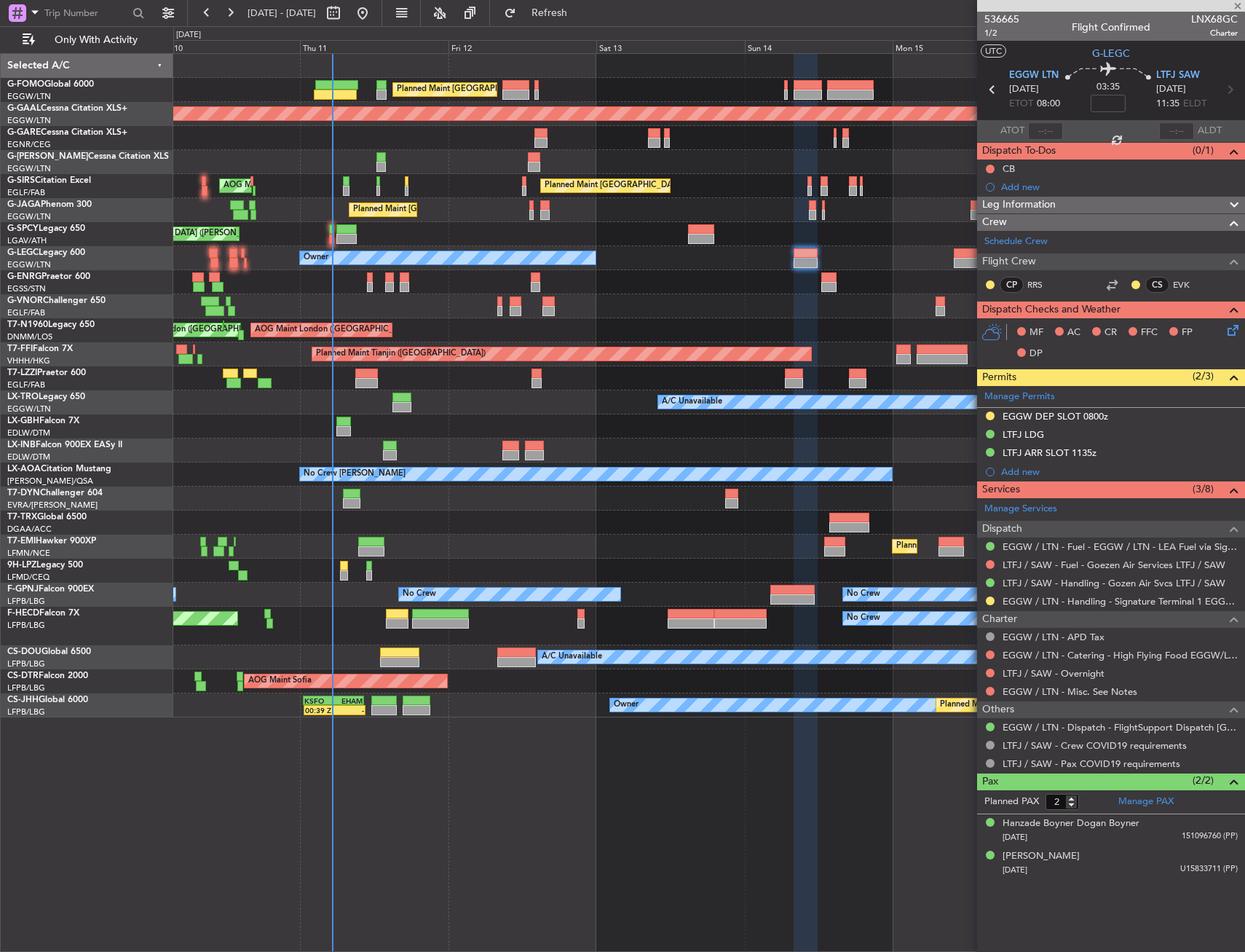
type input "+00:15"
type input "0"
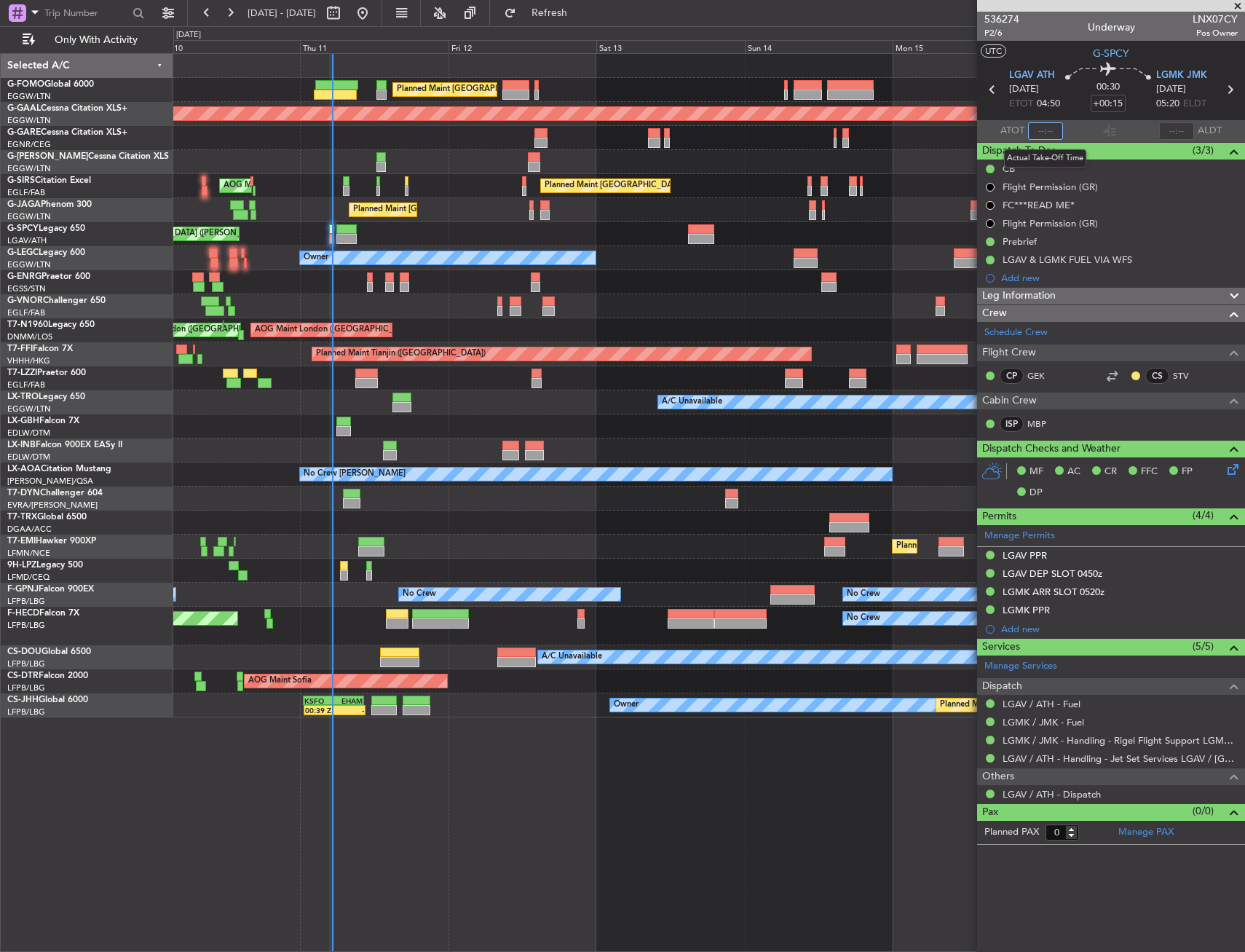
click at [1046, 126] on input "text" at bounding box center [1045, 131] width 35 height 17
type input "05:13"
click at [1084, 124] on section "ATOT 05:13 ALDT" at bounding box center [1112, 132] width 268 height 22
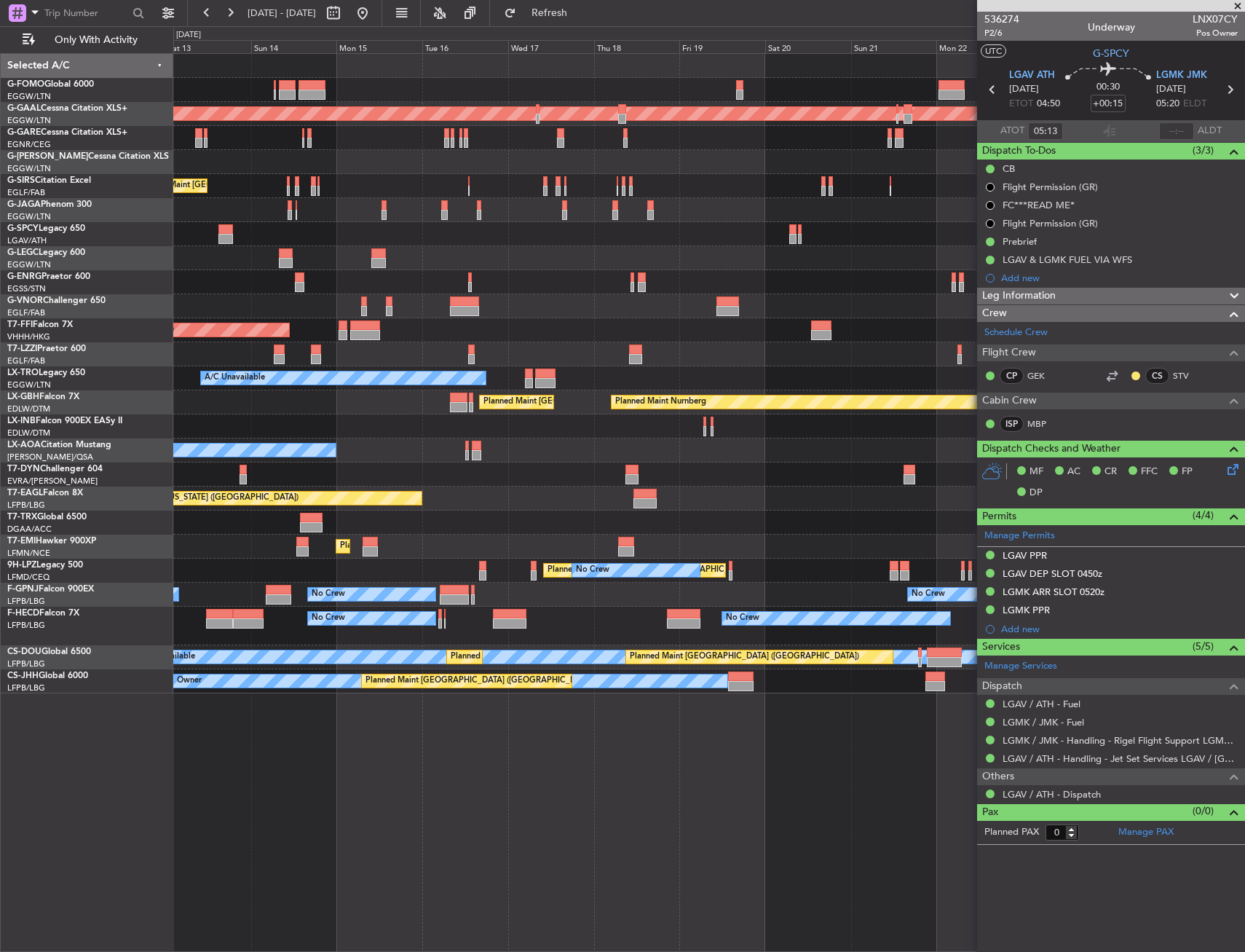
click at [264, 270] on div "No Crew" at bounding box center [709, 282] width 1072 height 24
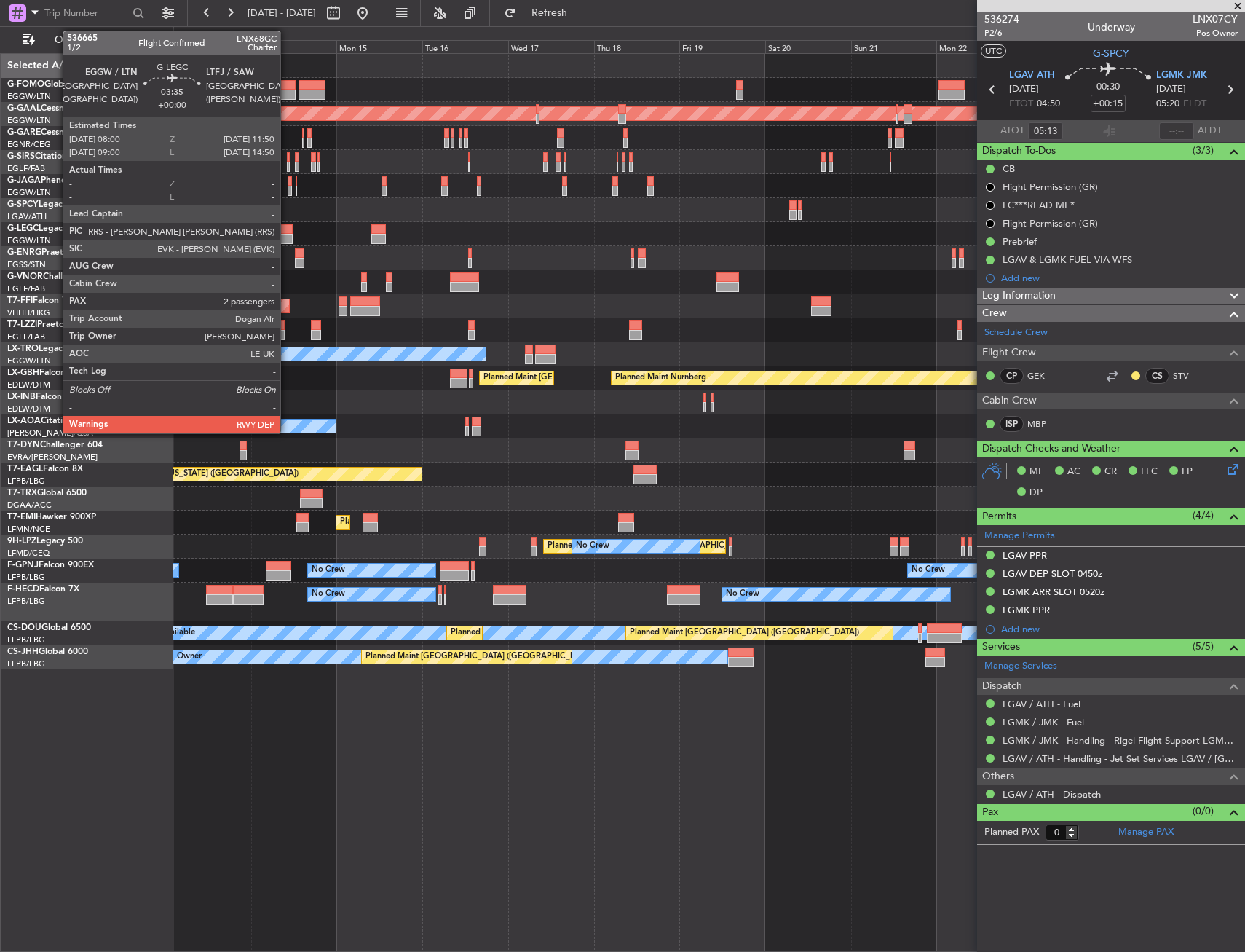
click at [287, 224] on div at bounding box center [285, 229] width 14 height 10
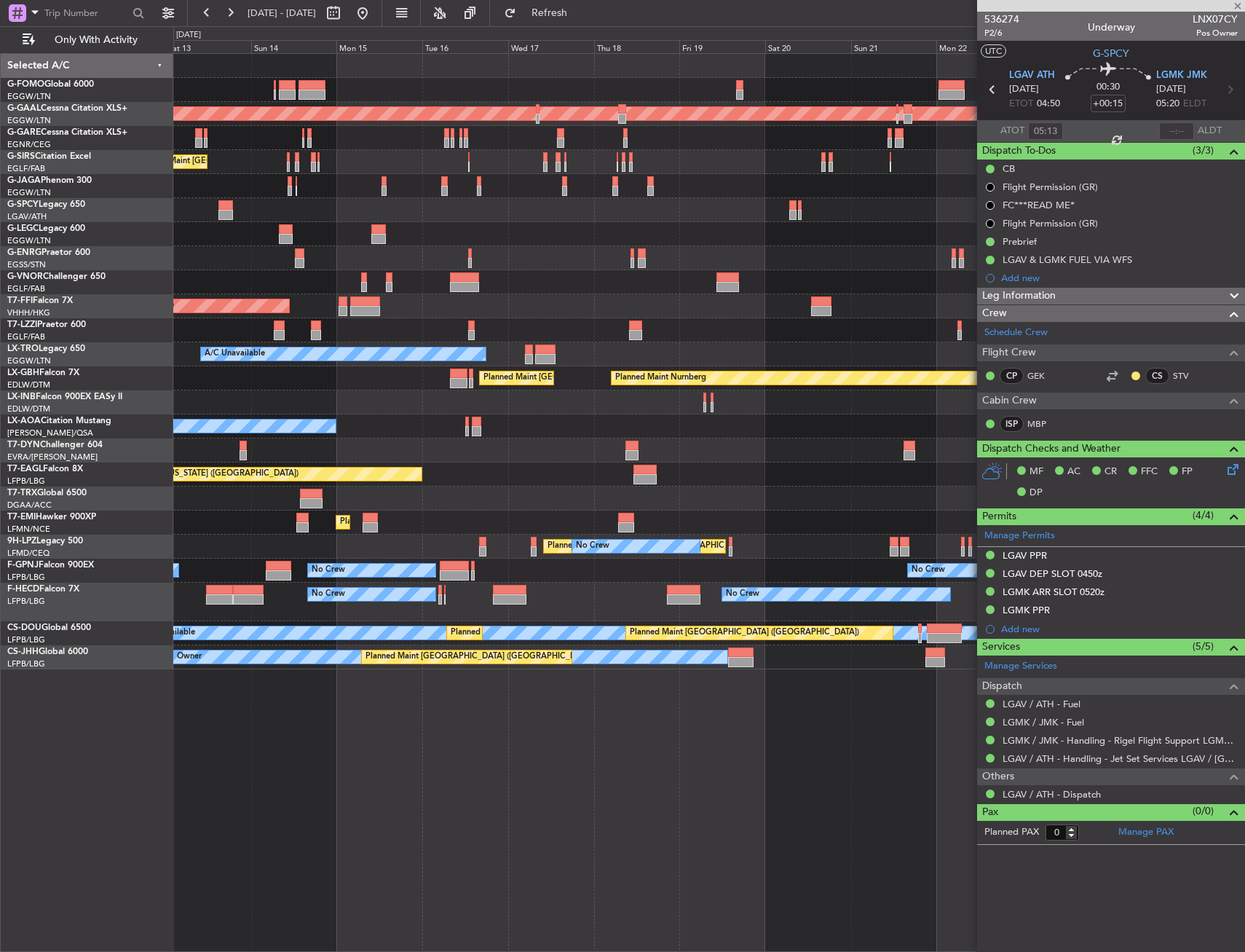
type input "2"
